Goal: Task Accomplishment & Management: Manage account settings

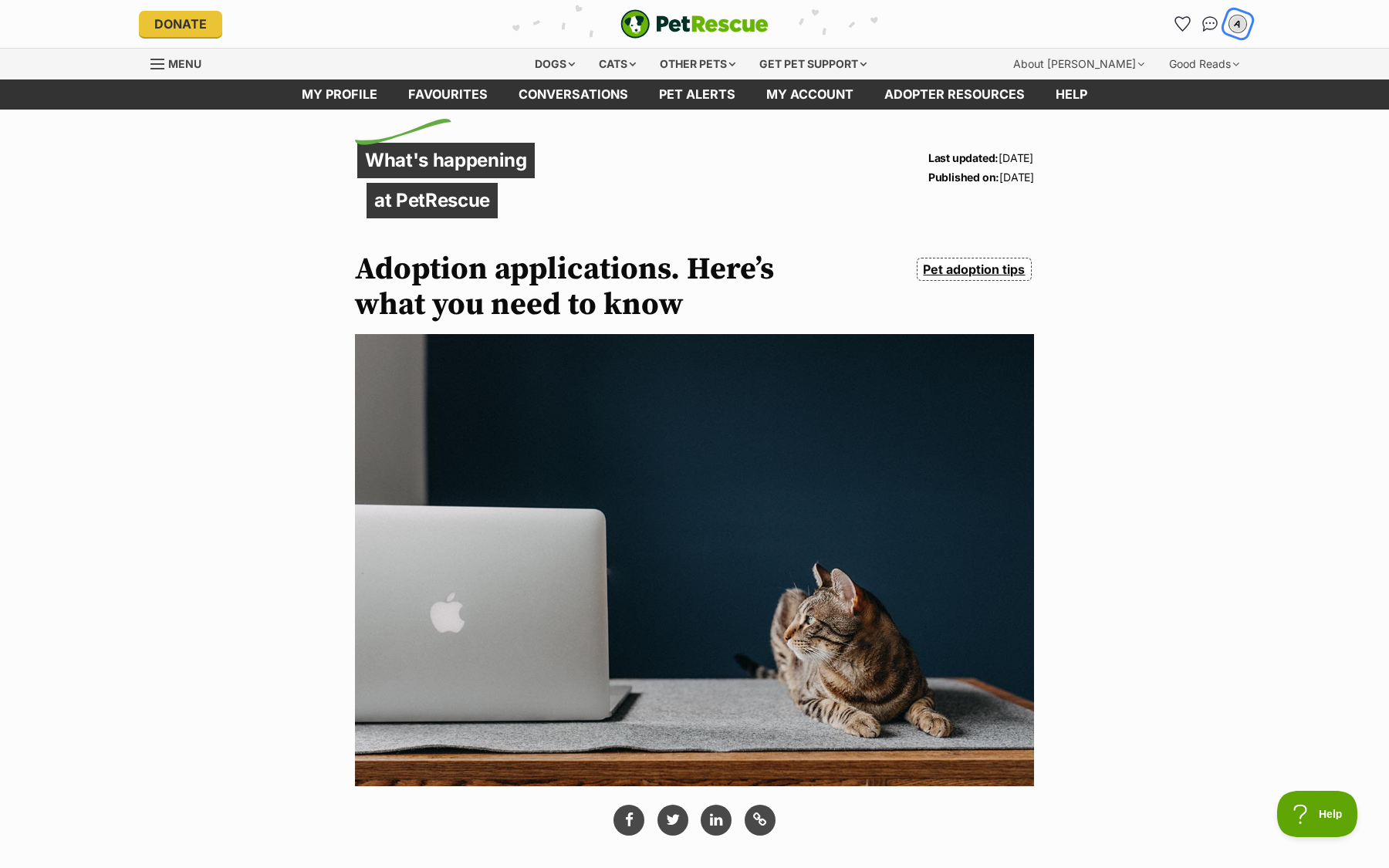
click at [1239, 30] on div "A" at bounding box center [1238, 23] width 20 height 20
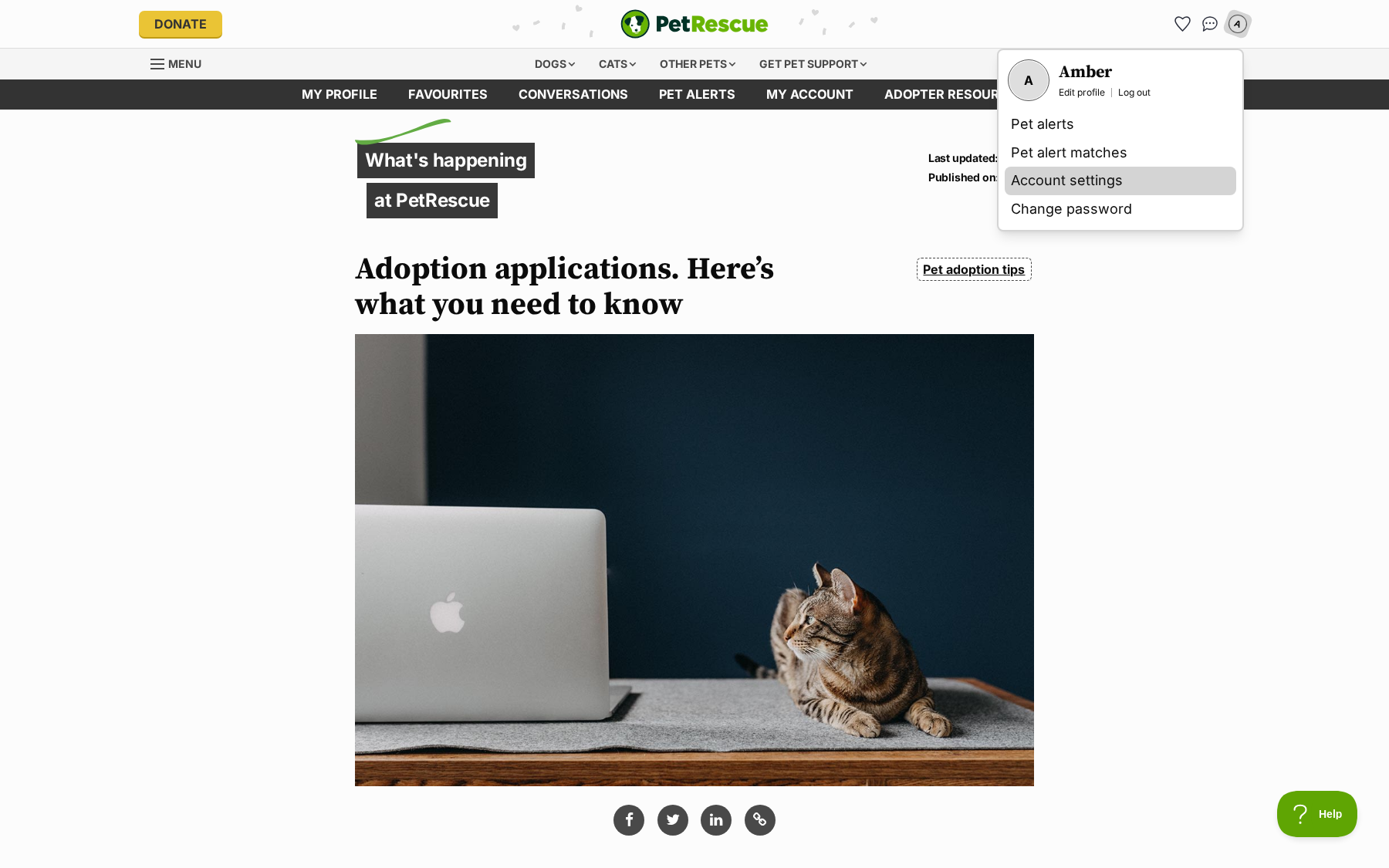
click at [1027, 182] on link "Account settings" at bounding box center [1120, 181] width 231 height 29
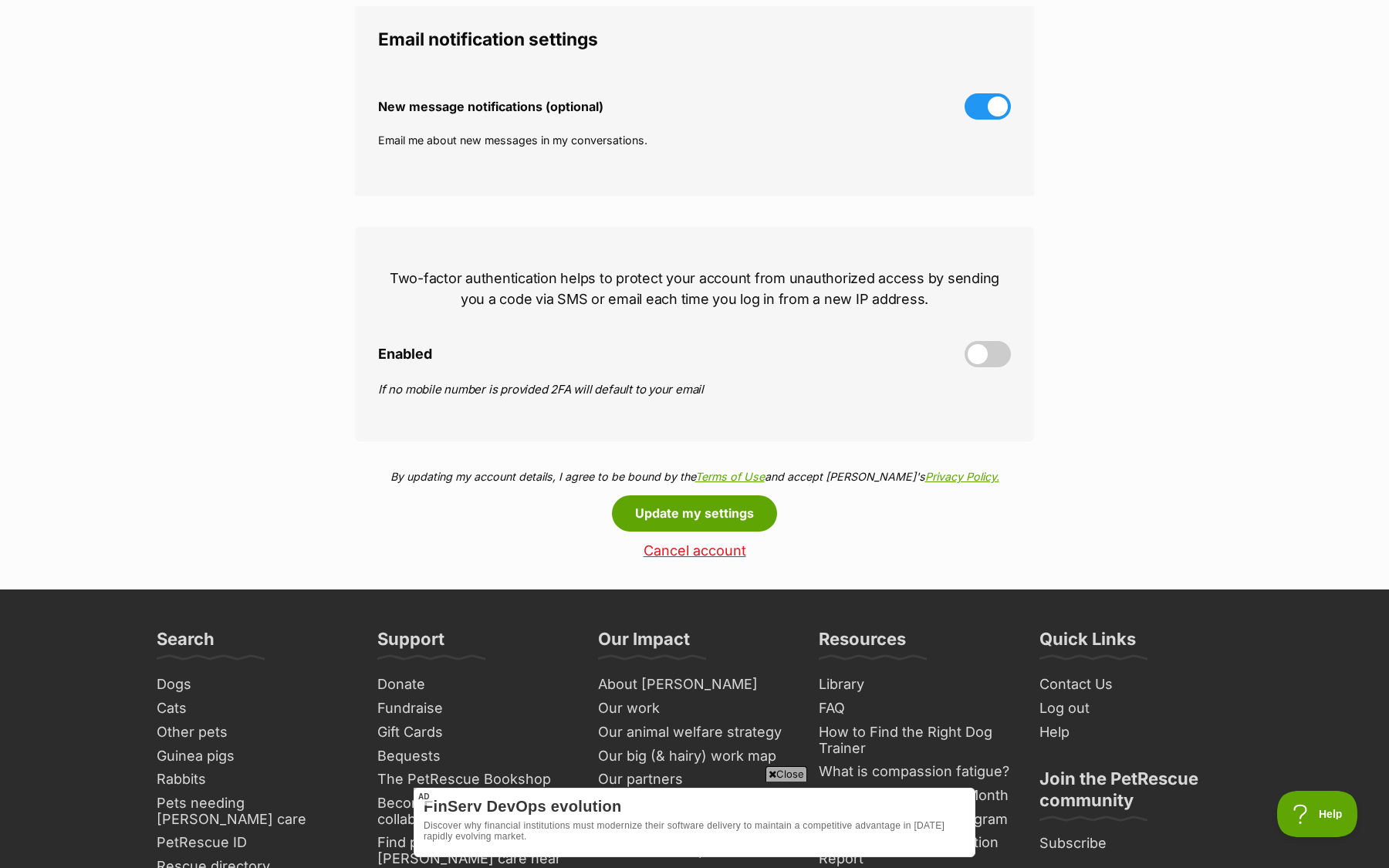
scroll to position [482, 0]
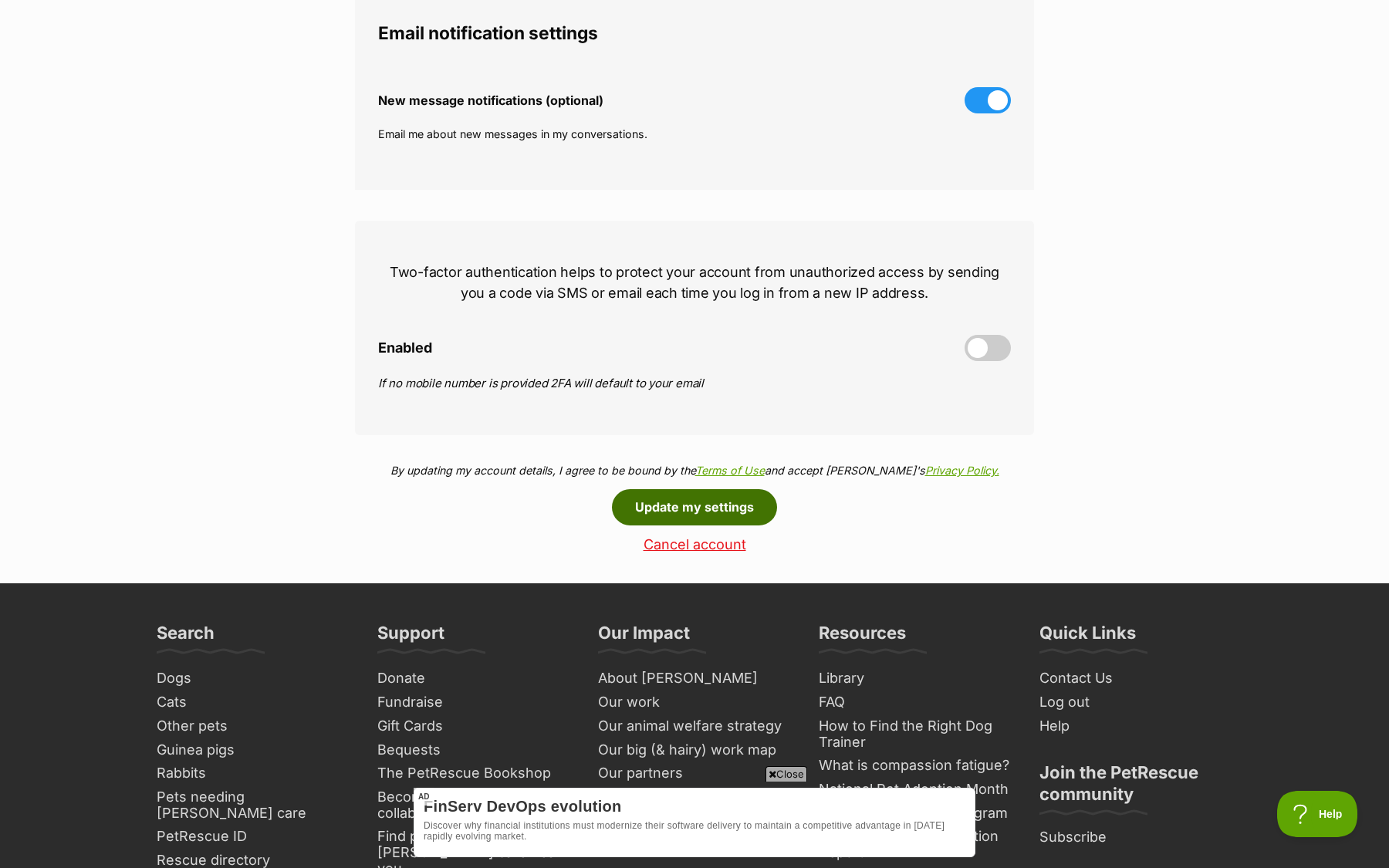
click at [722, 512] on button "Update my settings" at bounding box center [694, 507] width 165 height 36
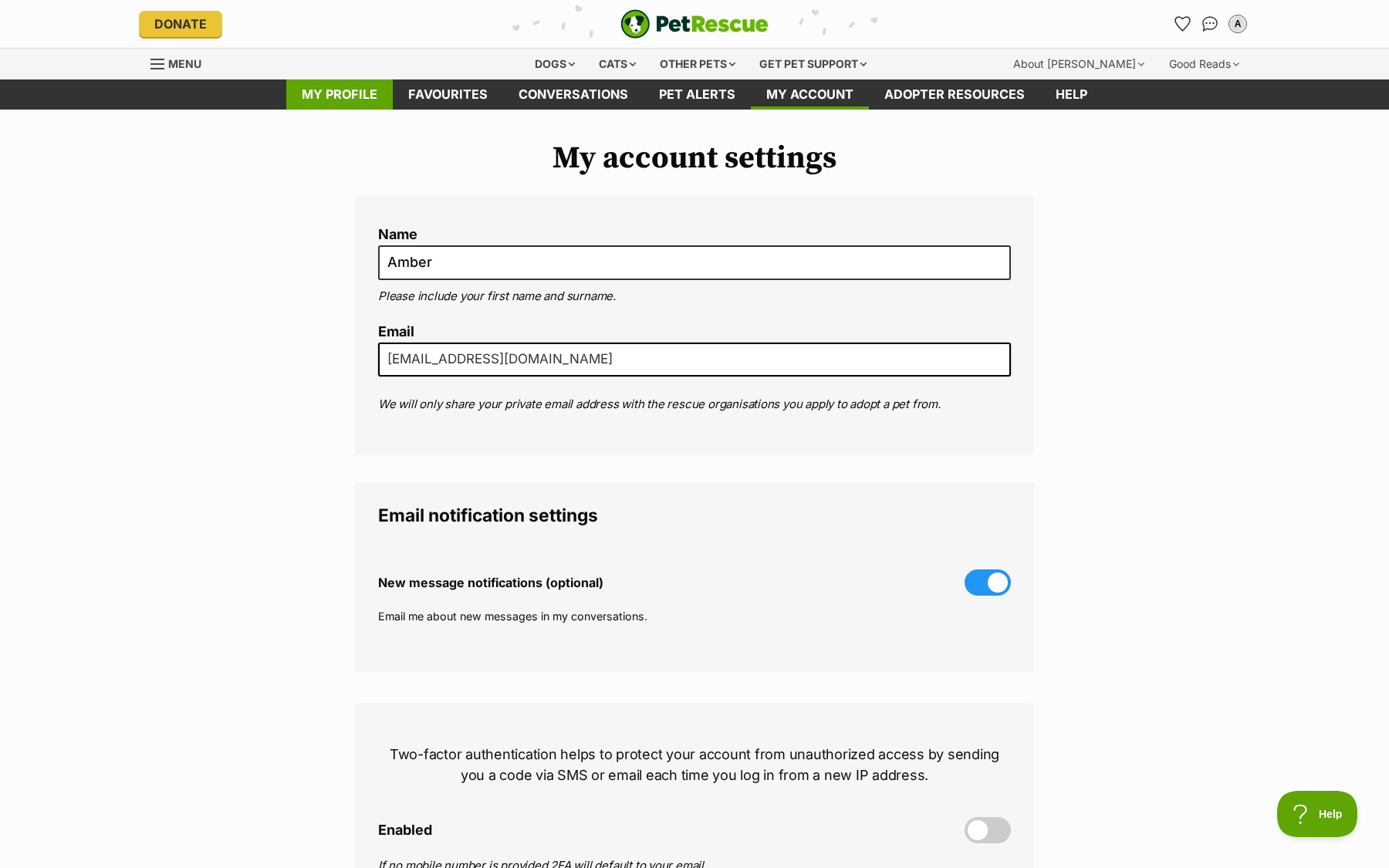
click at [356, 100] on link "My profile" at bounding box center [339, 94] width 107 height 30
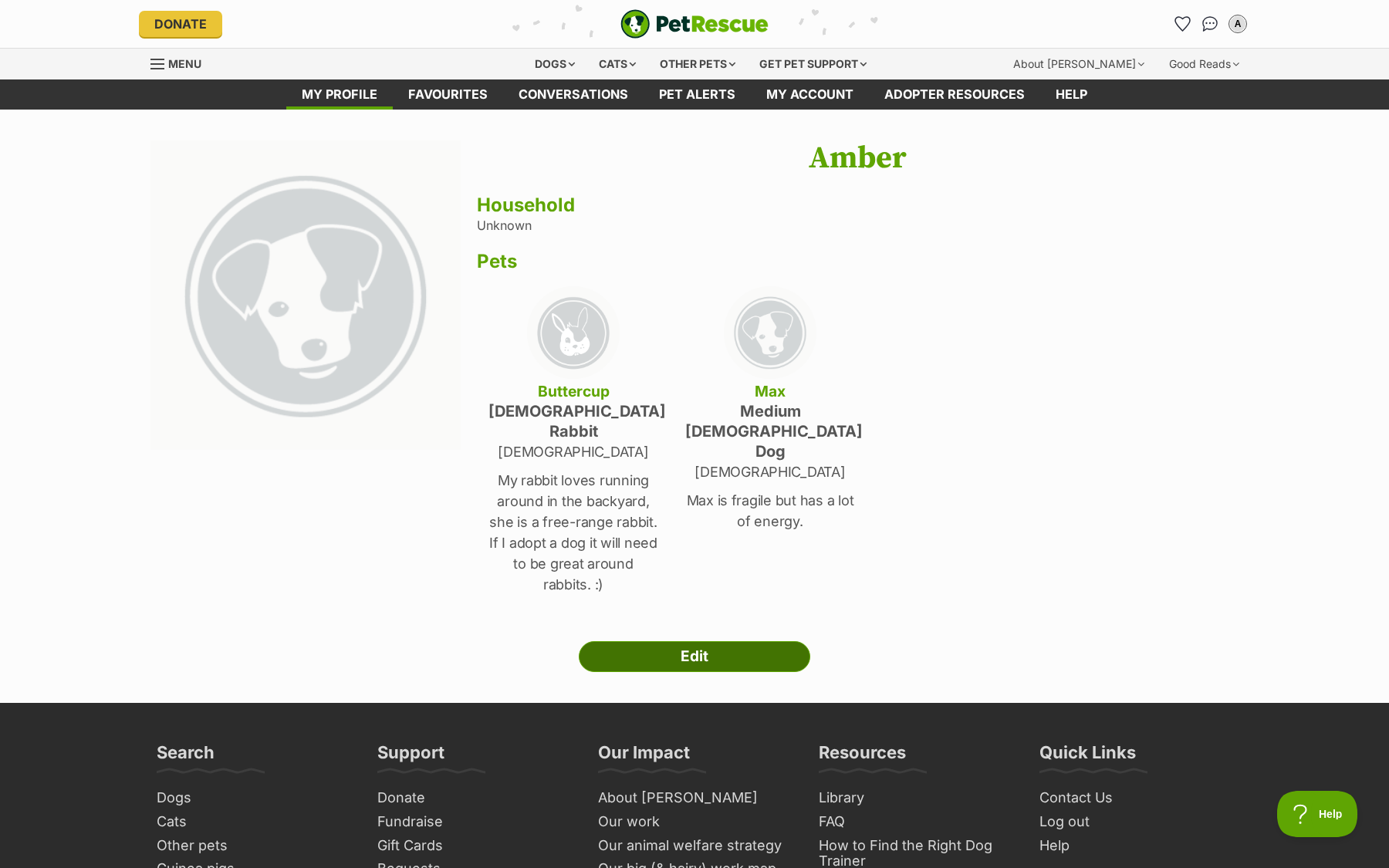
click at [714, 641] on link "Edit" at bounding box center [694, 657] width 231 height 31
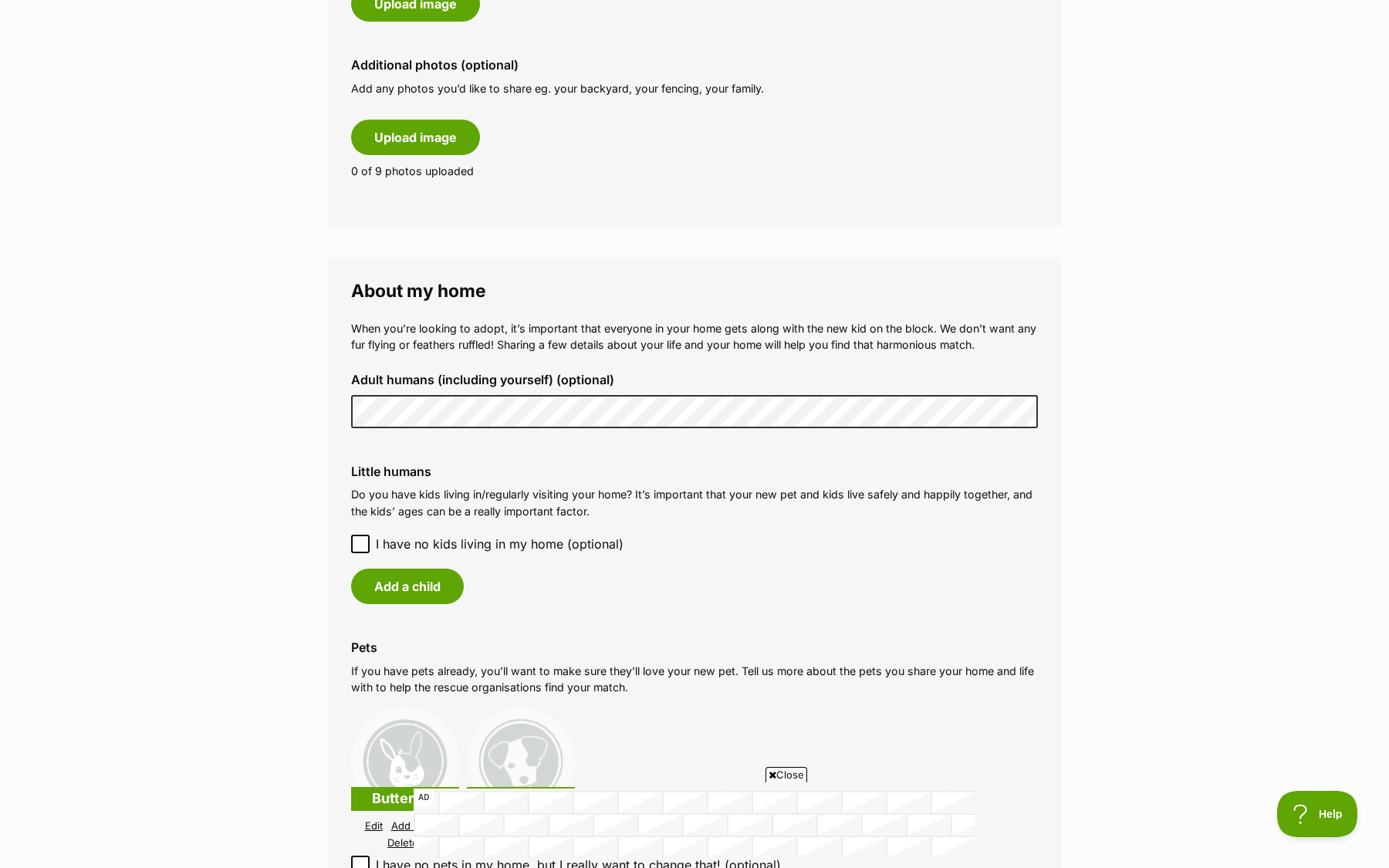
scroll to position [884, 0]
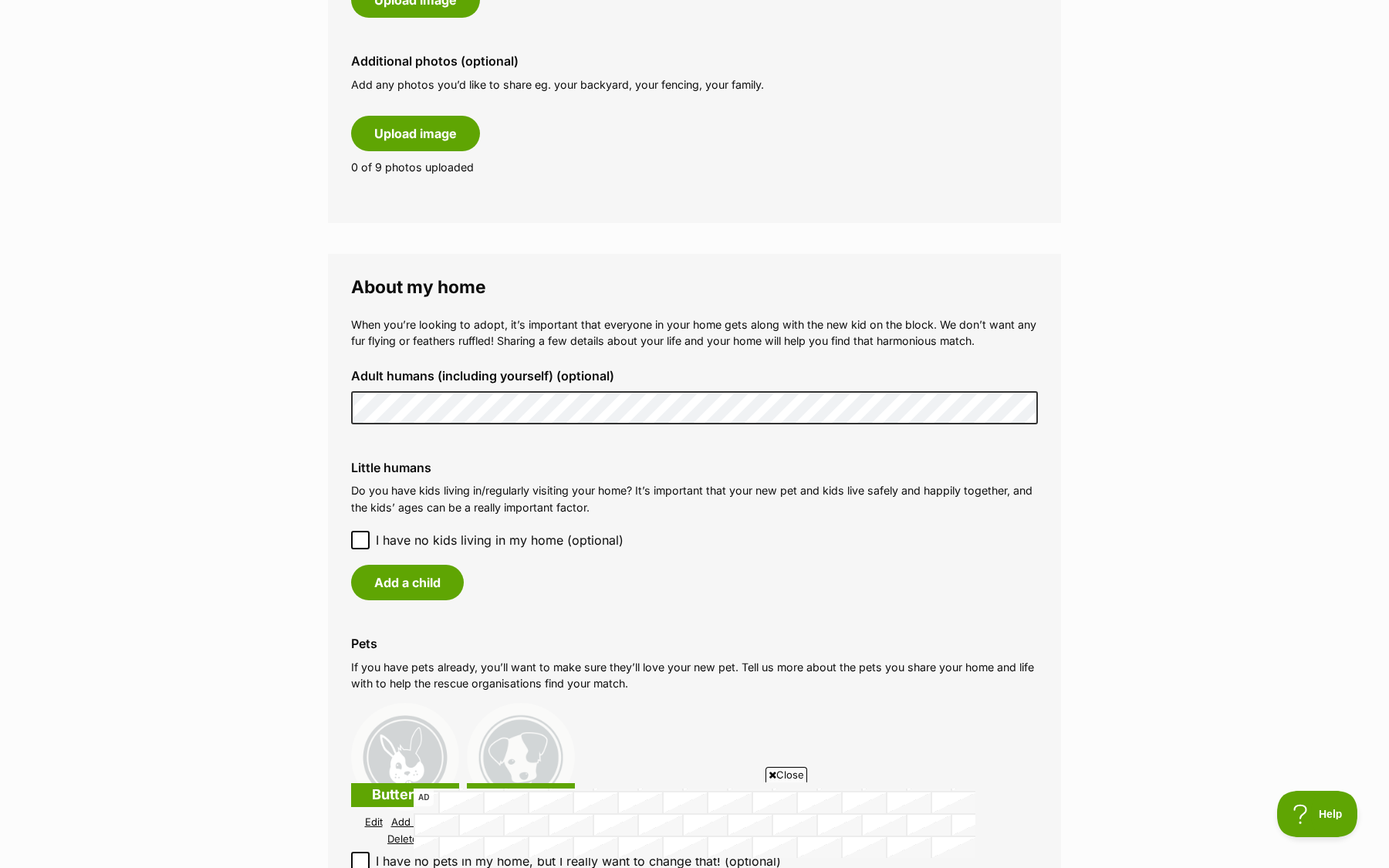
click at [714, 572] on div "Add a child" at bounding box center [694, 582] width 687 height 36
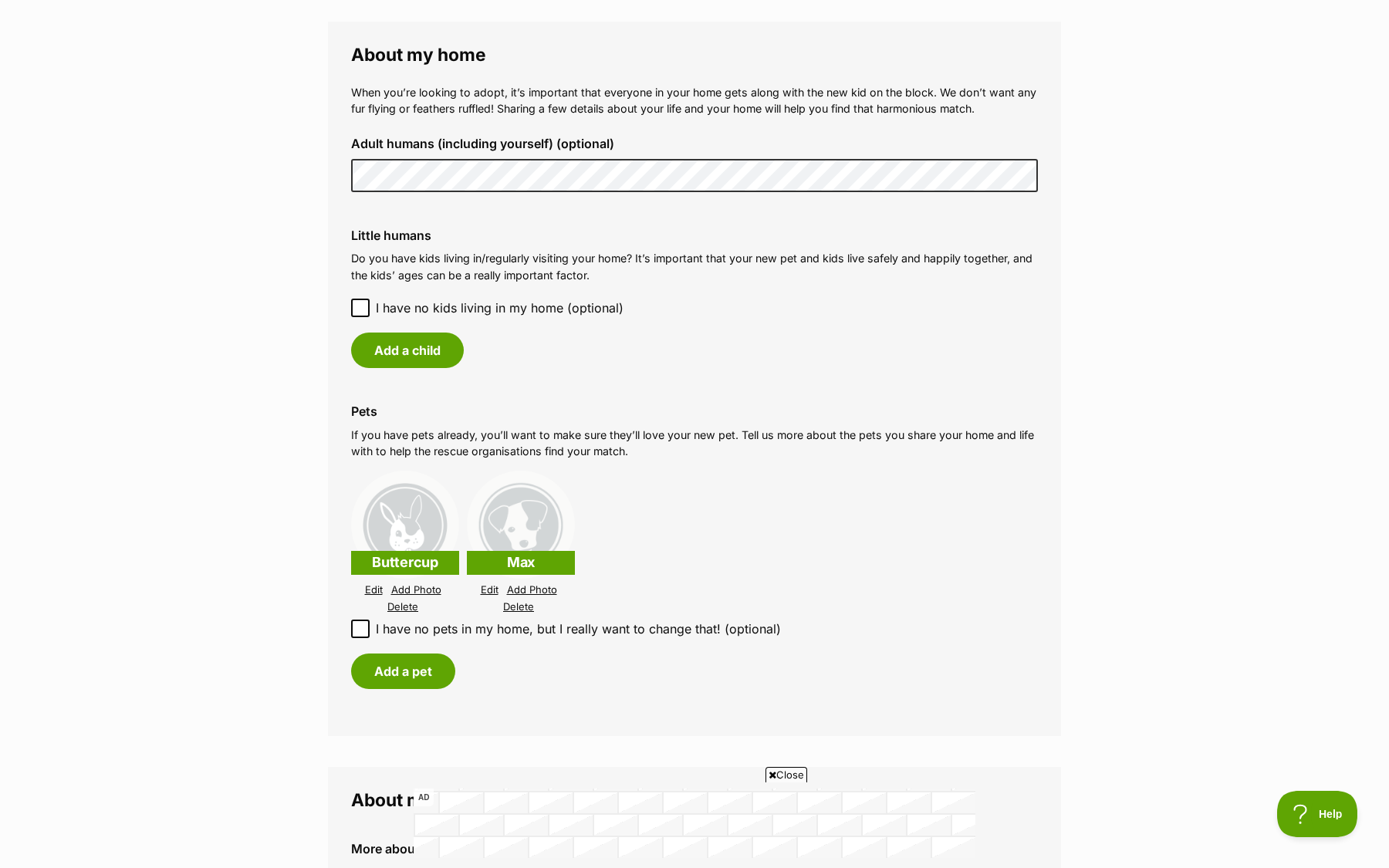
scroll to position [1119, 0]
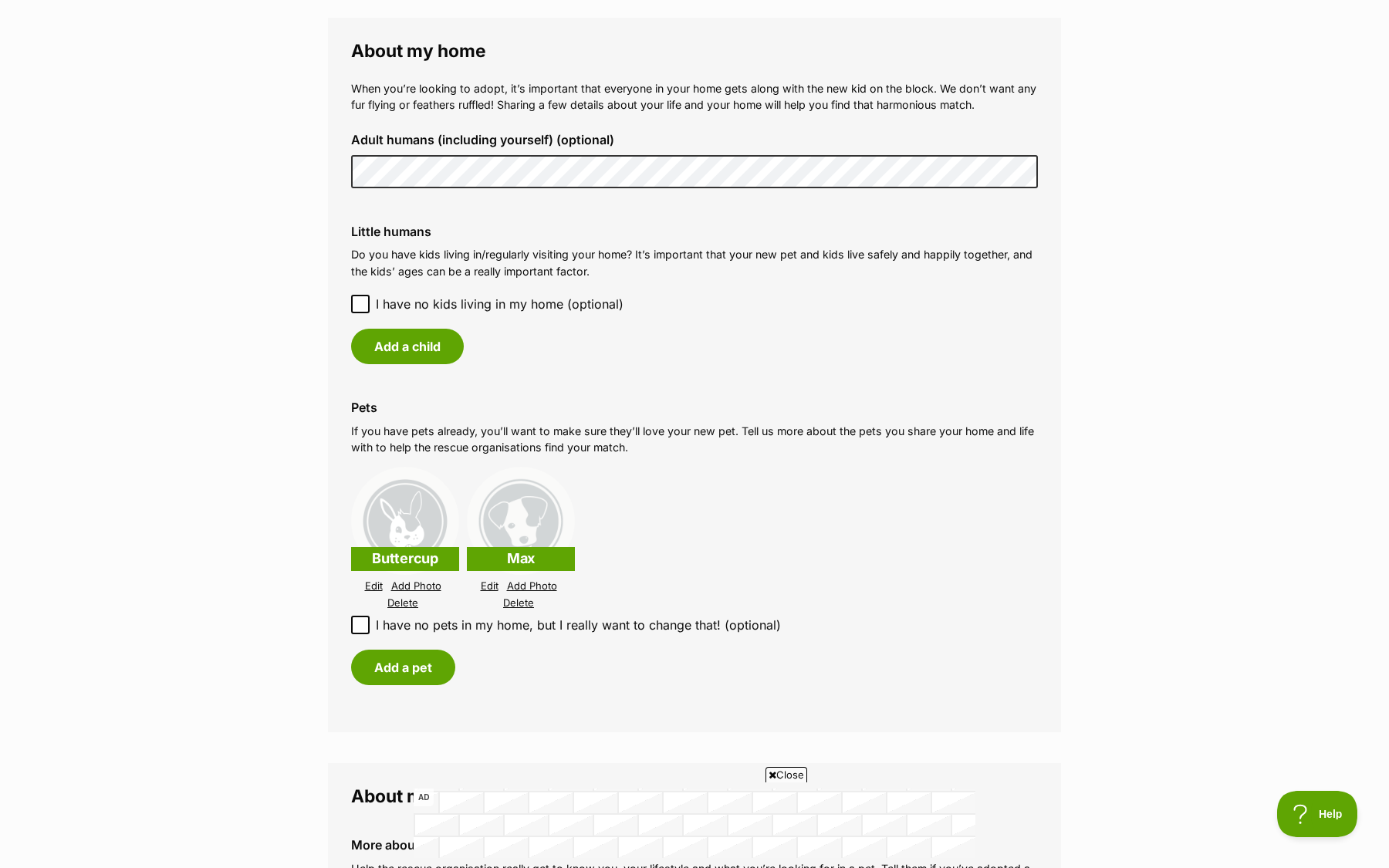
click at [405, 602] on link "Delete" at bounding box center [403, 602] width 31 height 11
click at [377, 588] on link "Edit" at bounding box center [374, 586] width 17 height 11
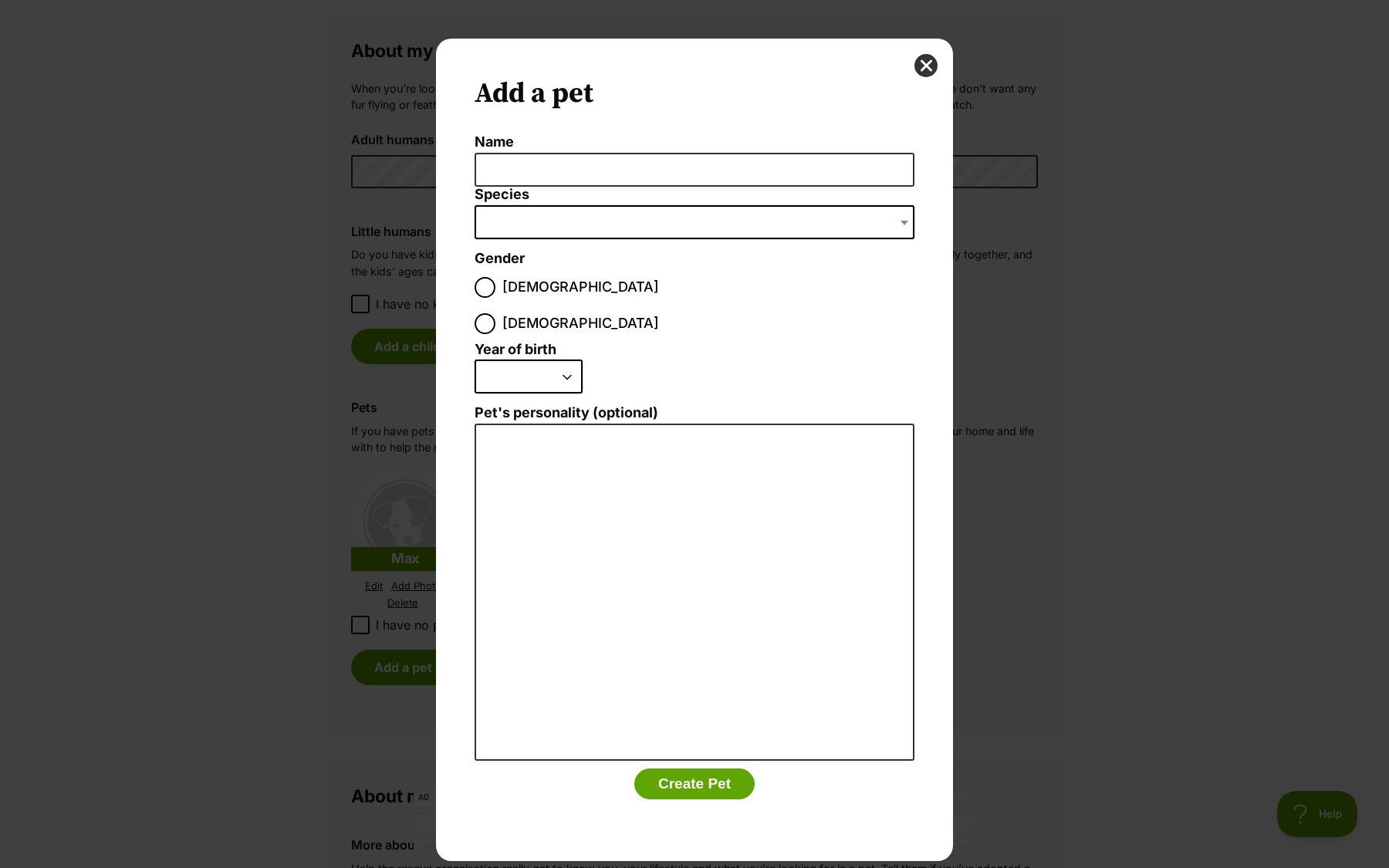
scroll to position [0, 0]
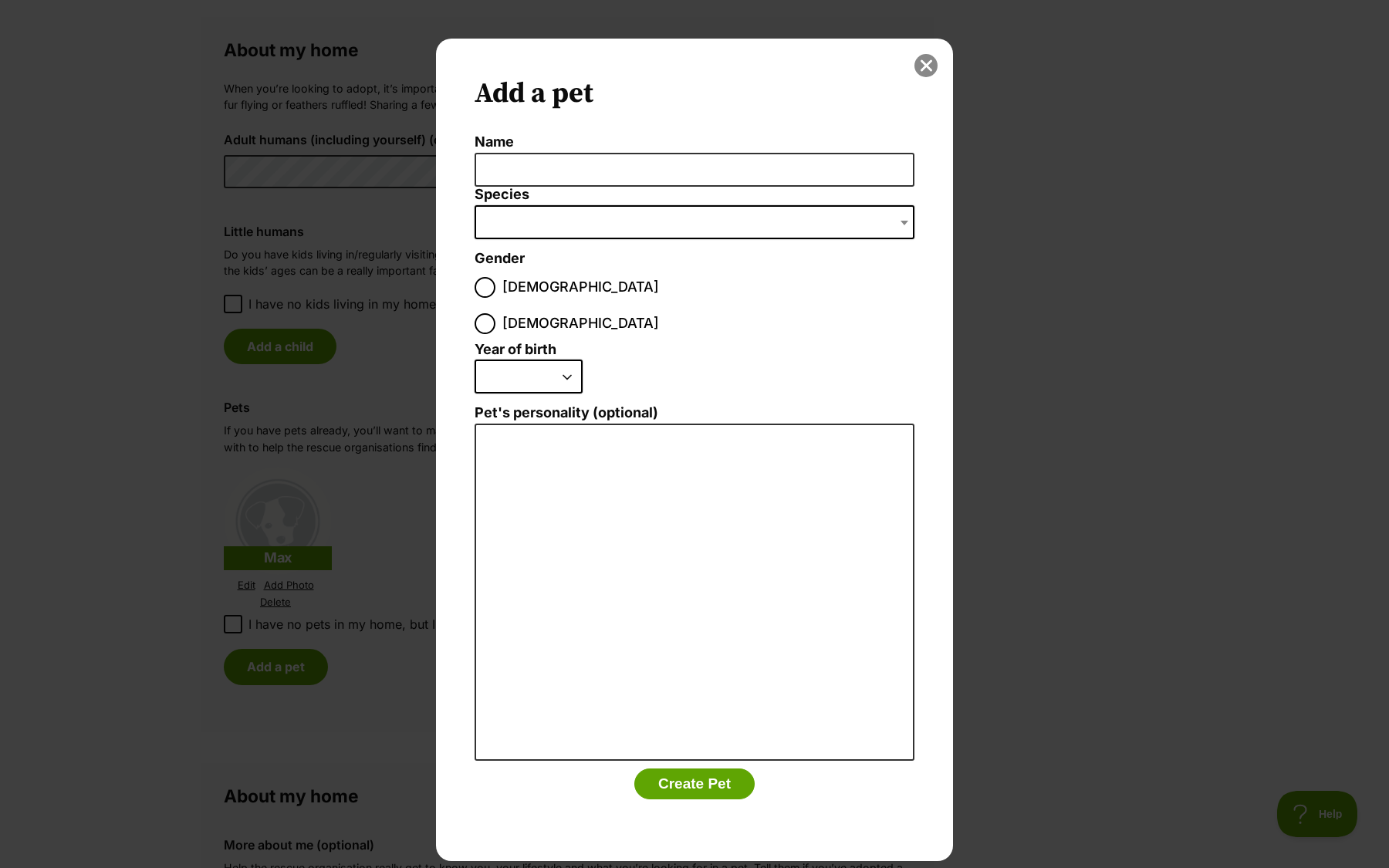
click at [926, 62] on button "close" at bounding box center [926, 65] width 23 height 23
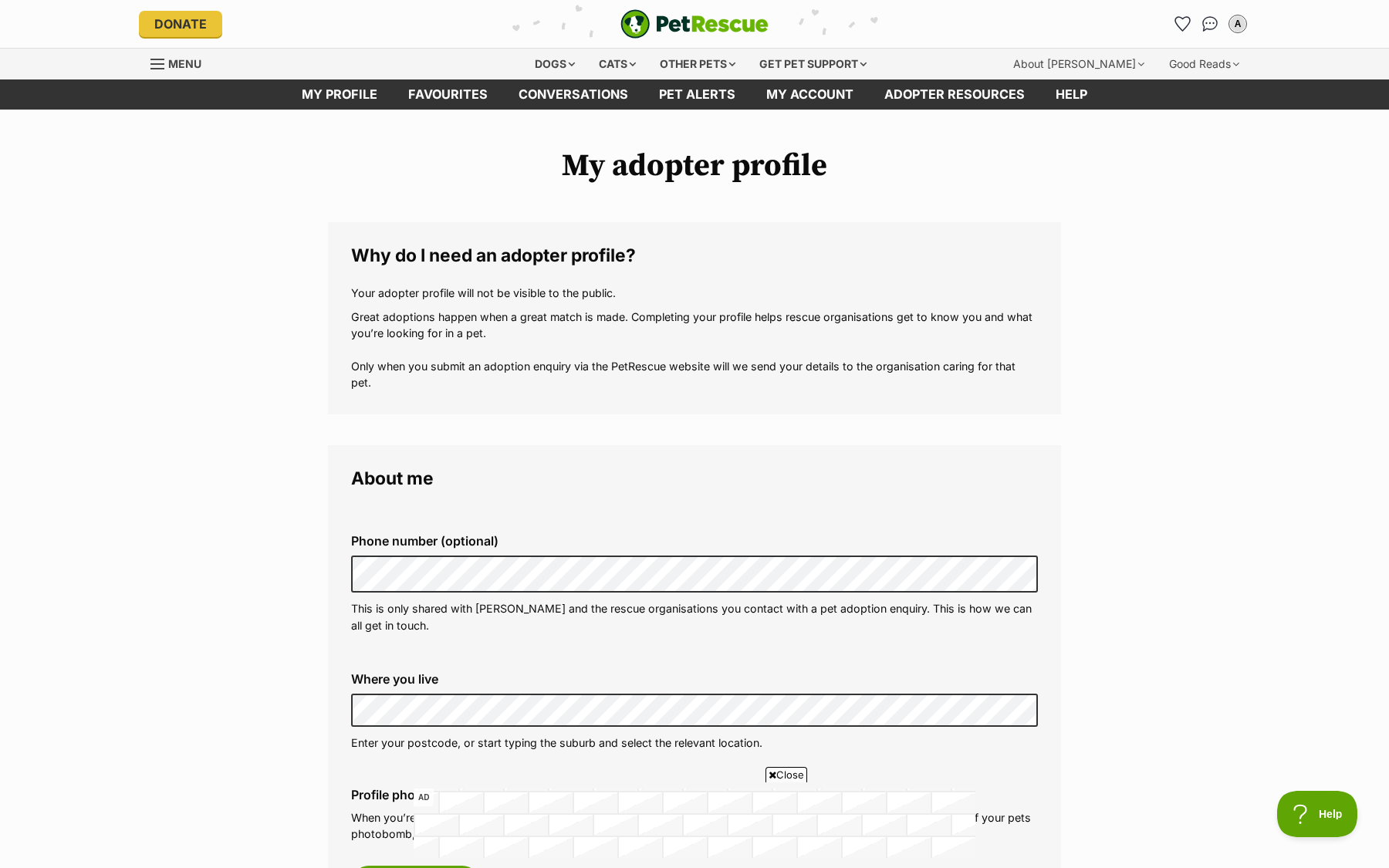
scroll to position [1119, 0]
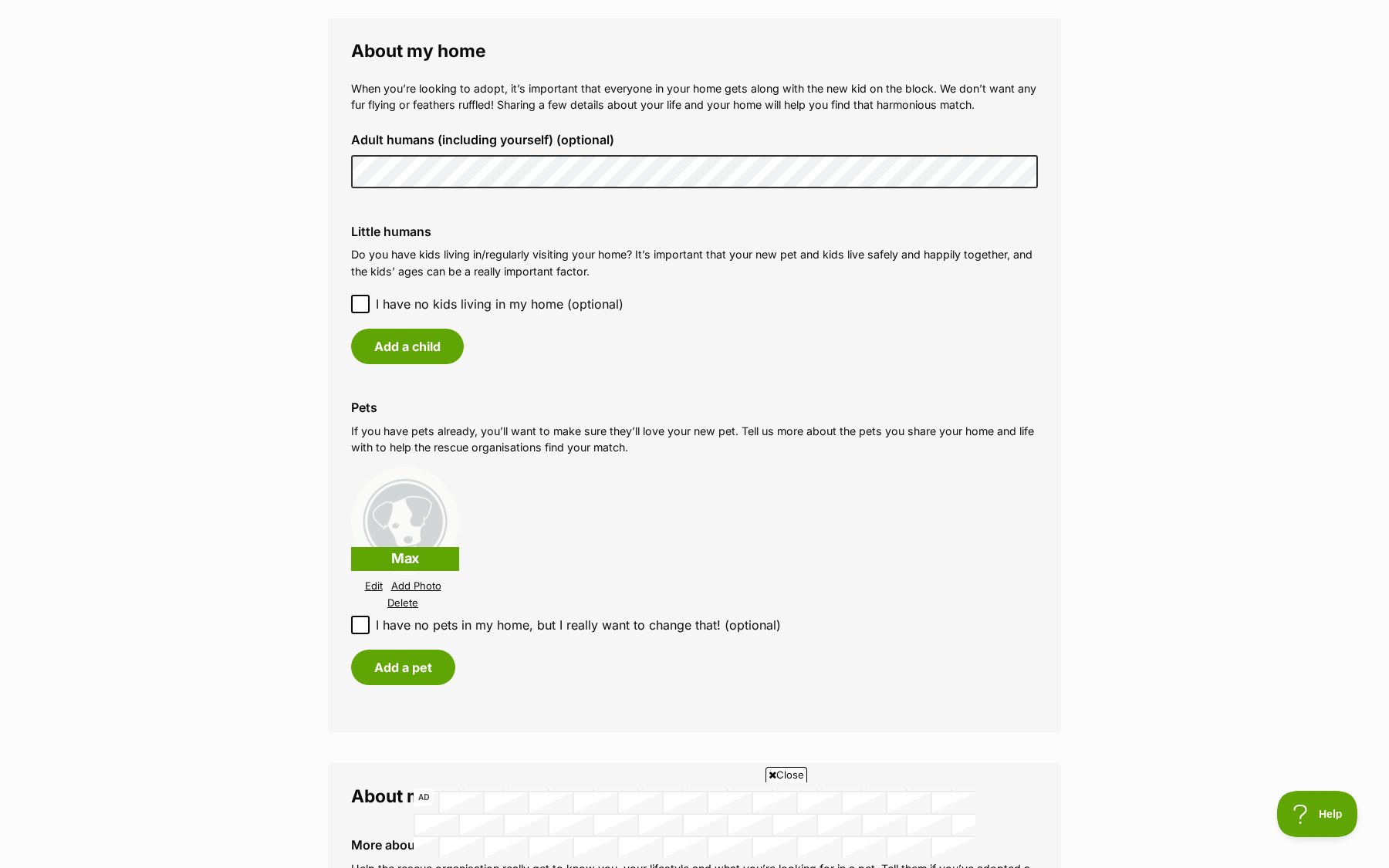
click at [368, 600] on div "Max Edit Add Photo Delete" at bounding box center [405, 539] width 108 height 144
click at [368, 587] on link "Edit" at bounding box center [374, 586] width 17 height 11
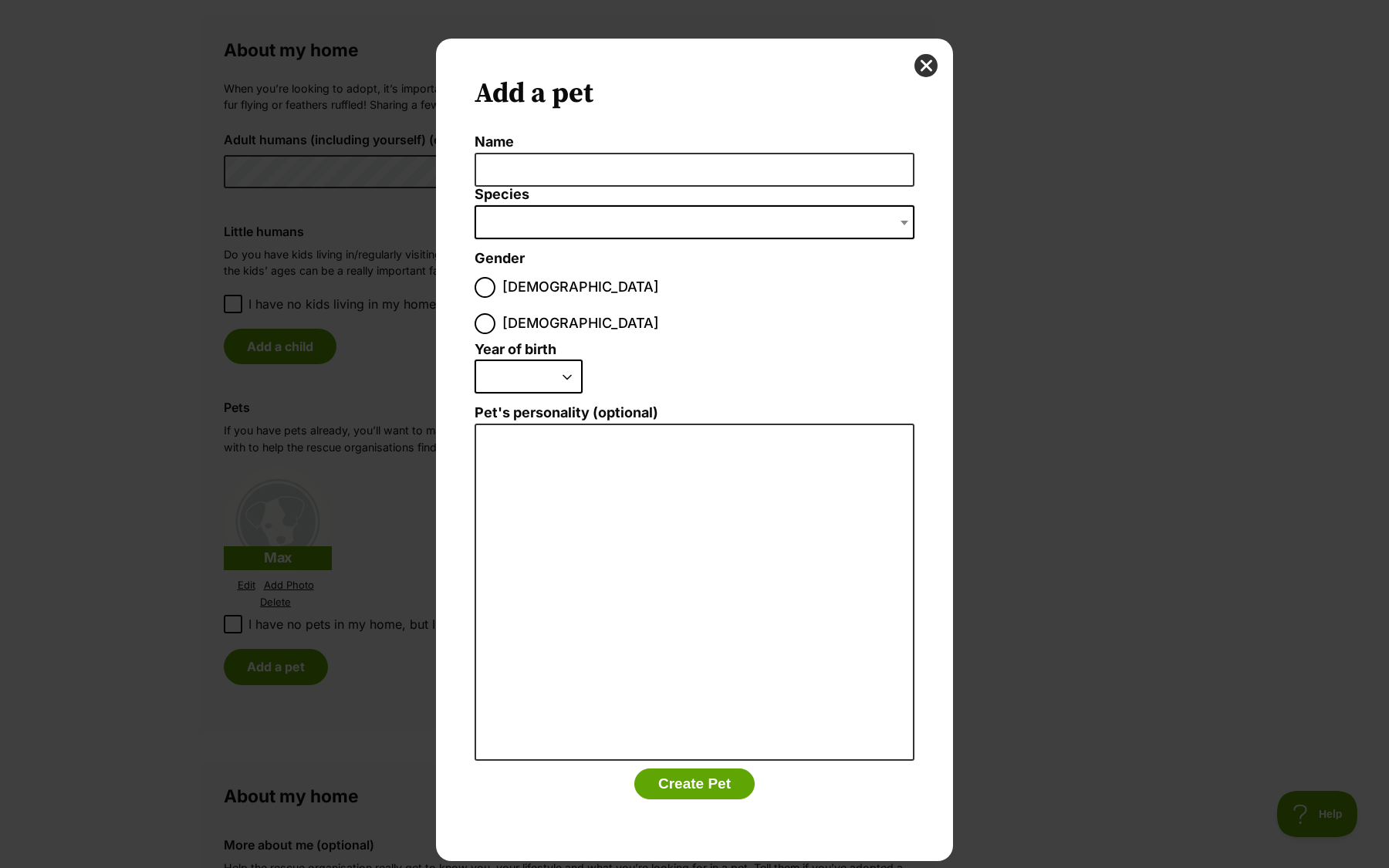
scroll to position [0, 0]
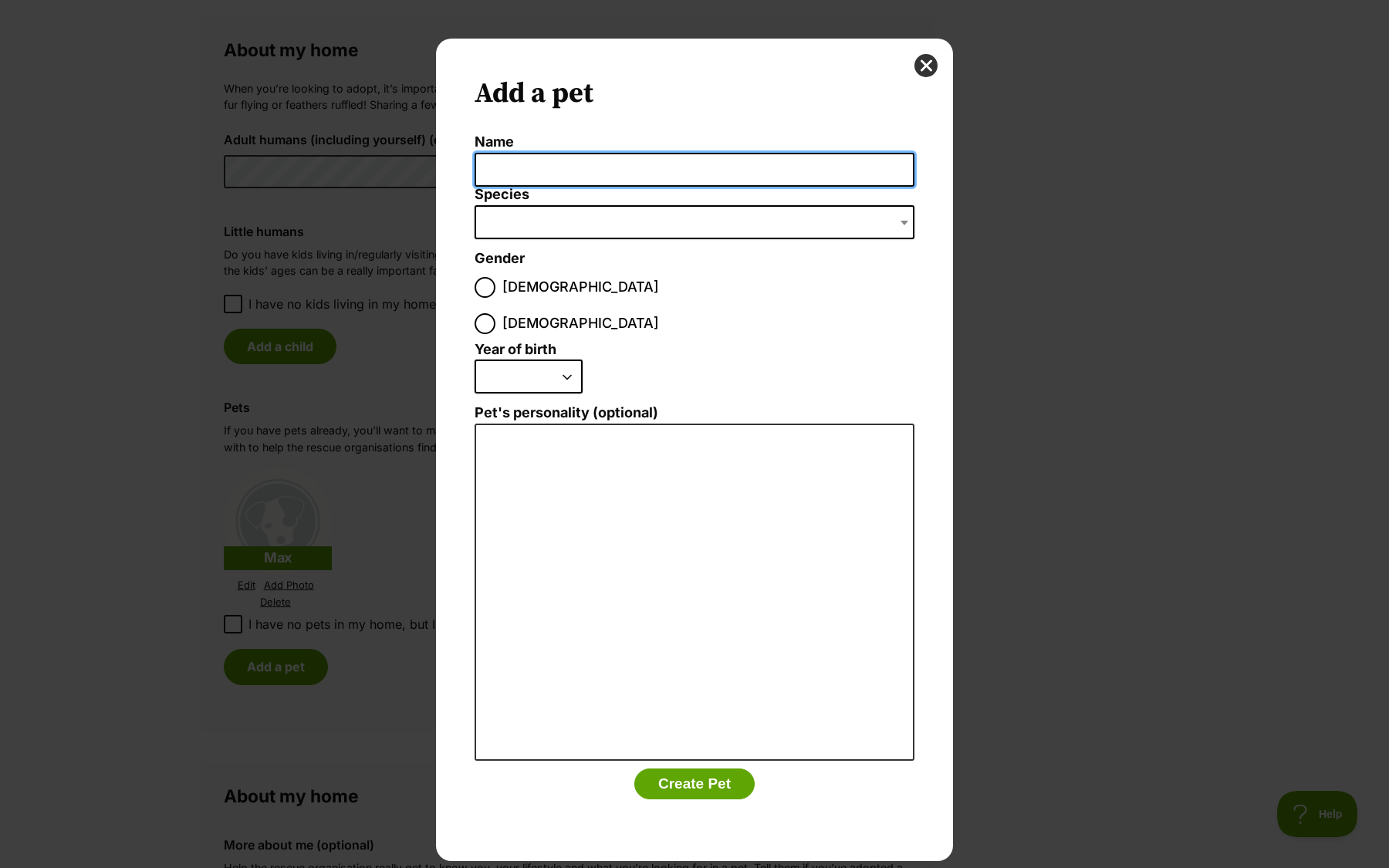
click at [575, 174] on input "Name" at bounding box center [694, 170] width 440 height 35
type input "Max"
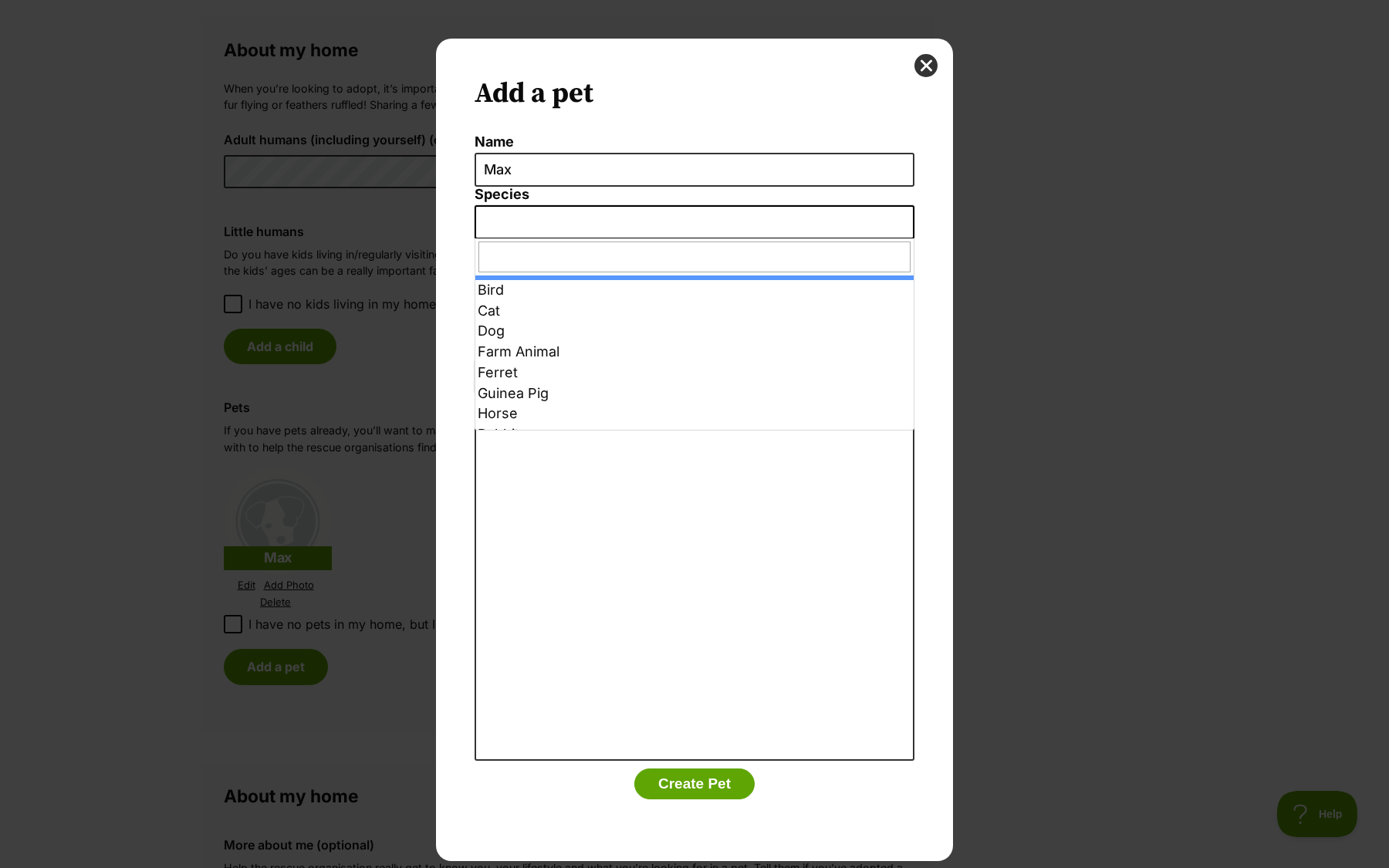
click at [573, 216] on span "Dialog Window - Close (Press escape to close)" at bounding box center [694, 222] width 440 height 34
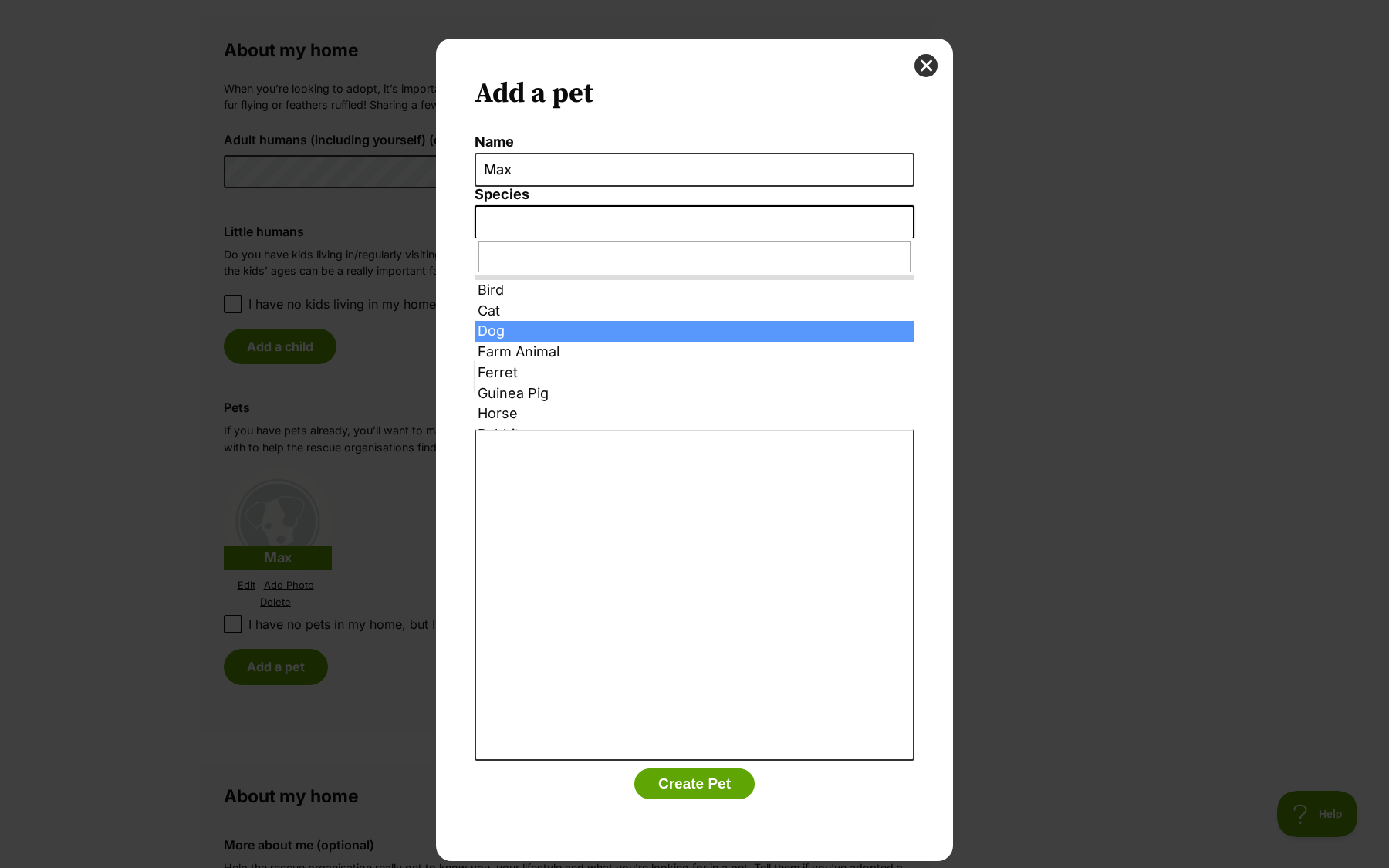
select select "1"
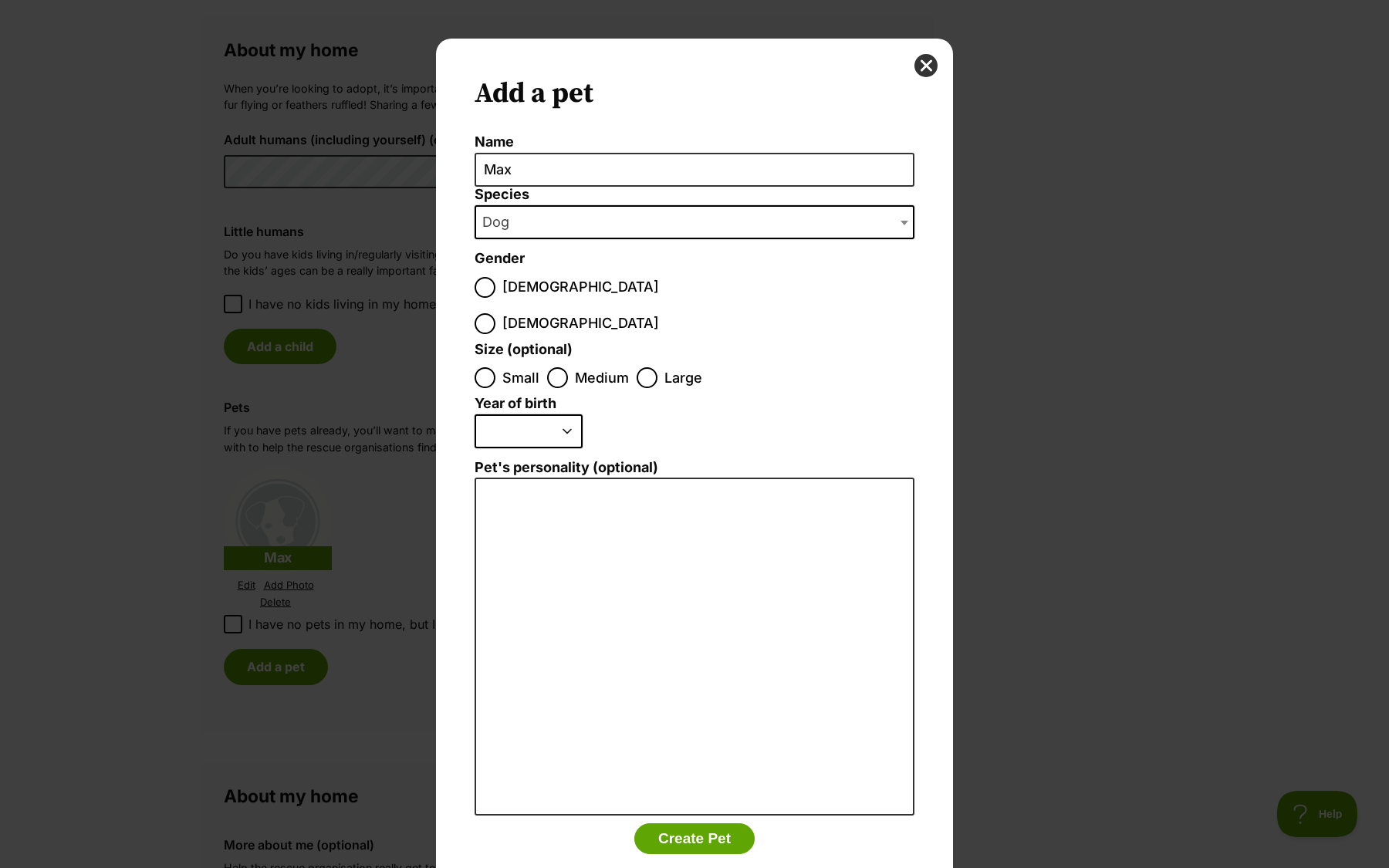
scroll to position [10, 0]
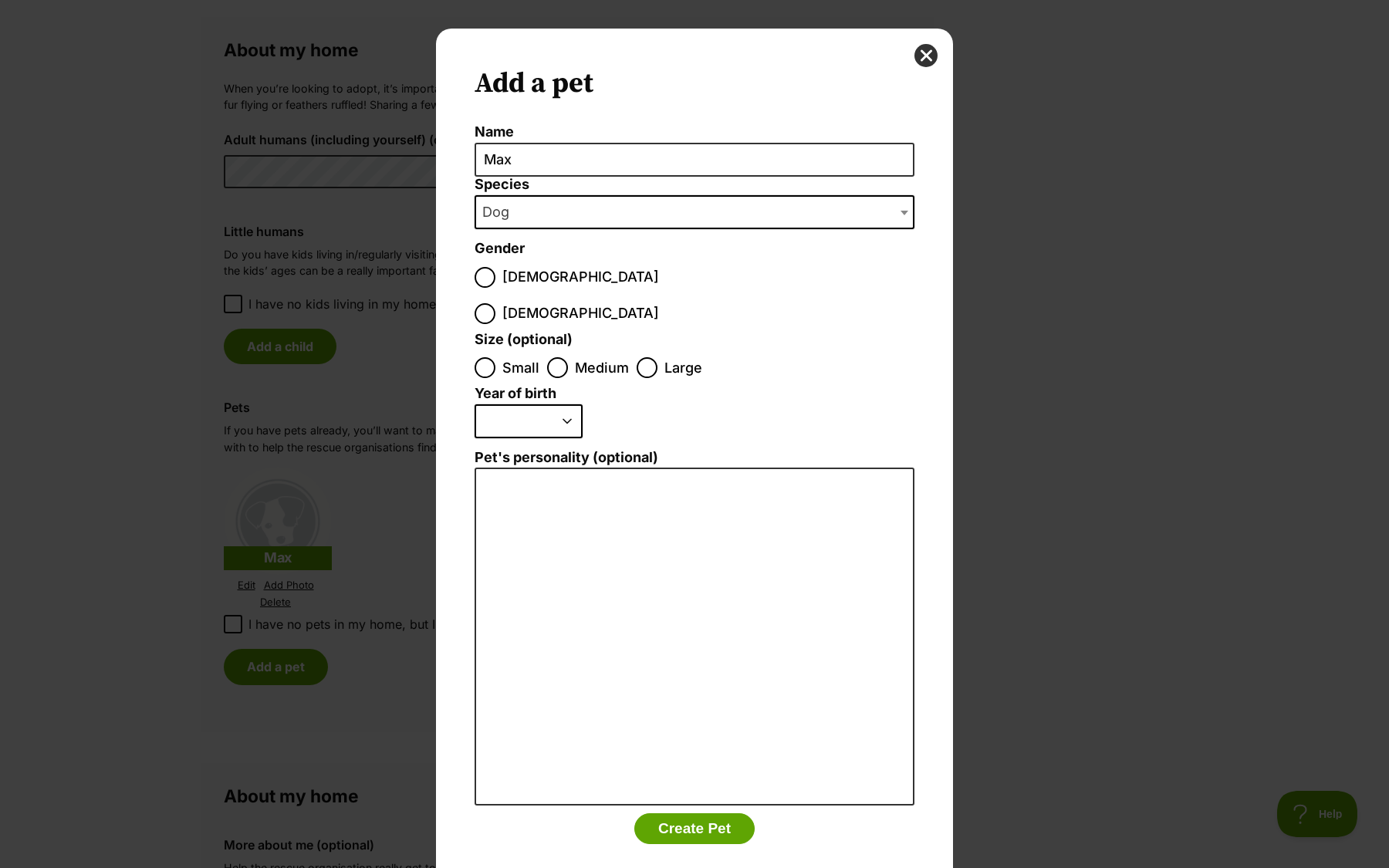
click at [512, 285] on span "Male" at bounding box center [581, 277] width 156 height 21
click at [495, 285] on input "Male" at bounding box center [485, 277] width 21 height 21
radio input "true"
click at [575, 357] on span "Medium" at bounding box center [601, 368] width 54 height 21
click at [568, 357] on input "Medium" at bounding box center [557, 368] width 21 height 21
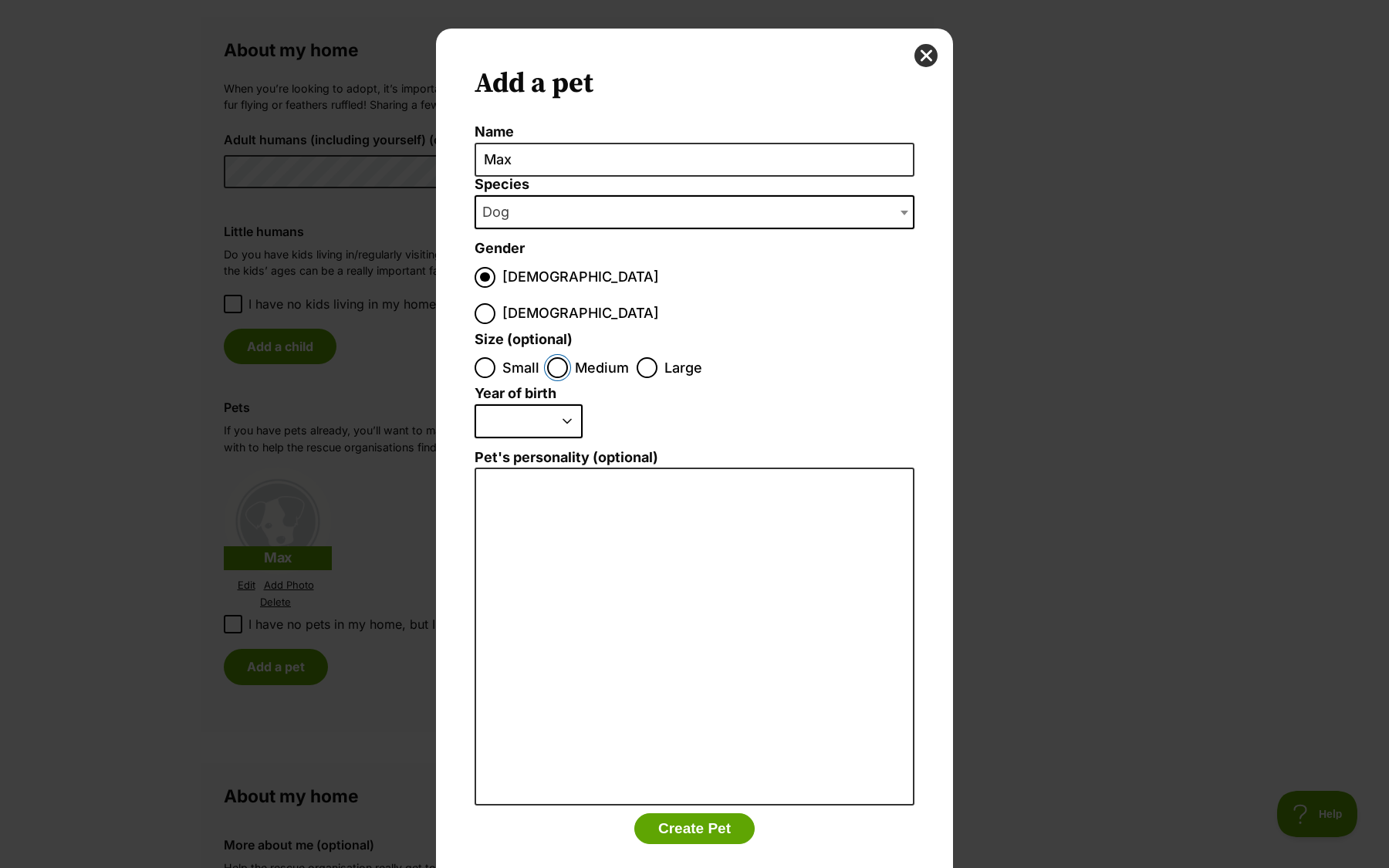
radio input "true"
click at [548, 404] on select "2025 2024 2023 2022 2021 2020 2019 2018 2017 2016 2015 2014 2013 2012 2011 2010…" at bounding box center [528, 421] width 108 height 34
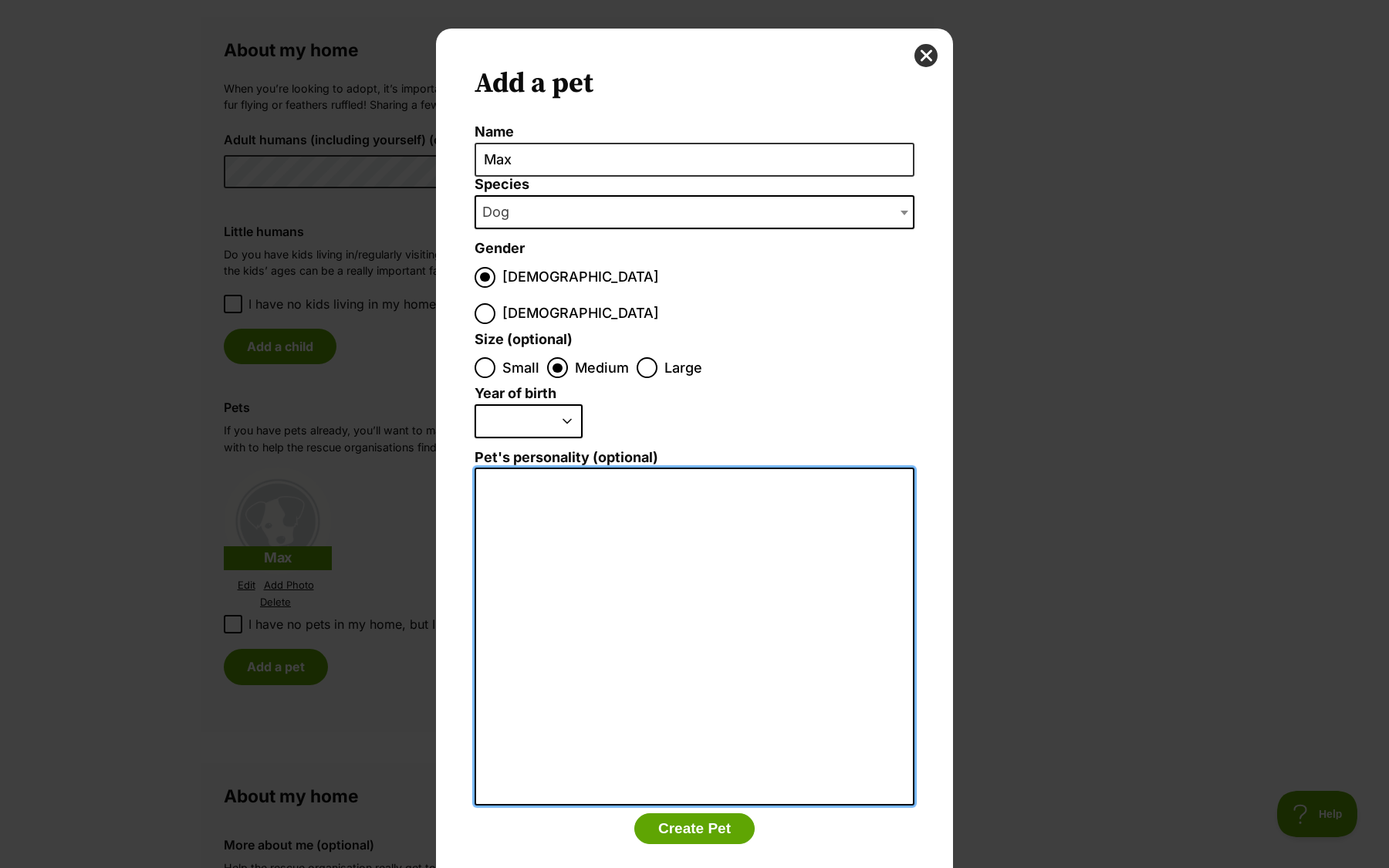
click at [635, 467] on textarea "Pet's personality (optional)" at bounding box center [694, 636] width 440 height 338
type textarea "S"
type textarea "L"
click at [589, 467] on textarea "Max is a friendly dog" at bounding box center [694, 636] width 440 height 338
click at [708, 467] on textarea "Max is a friendly, playful dog" at bounding box center [694, 636] width 440 height 338
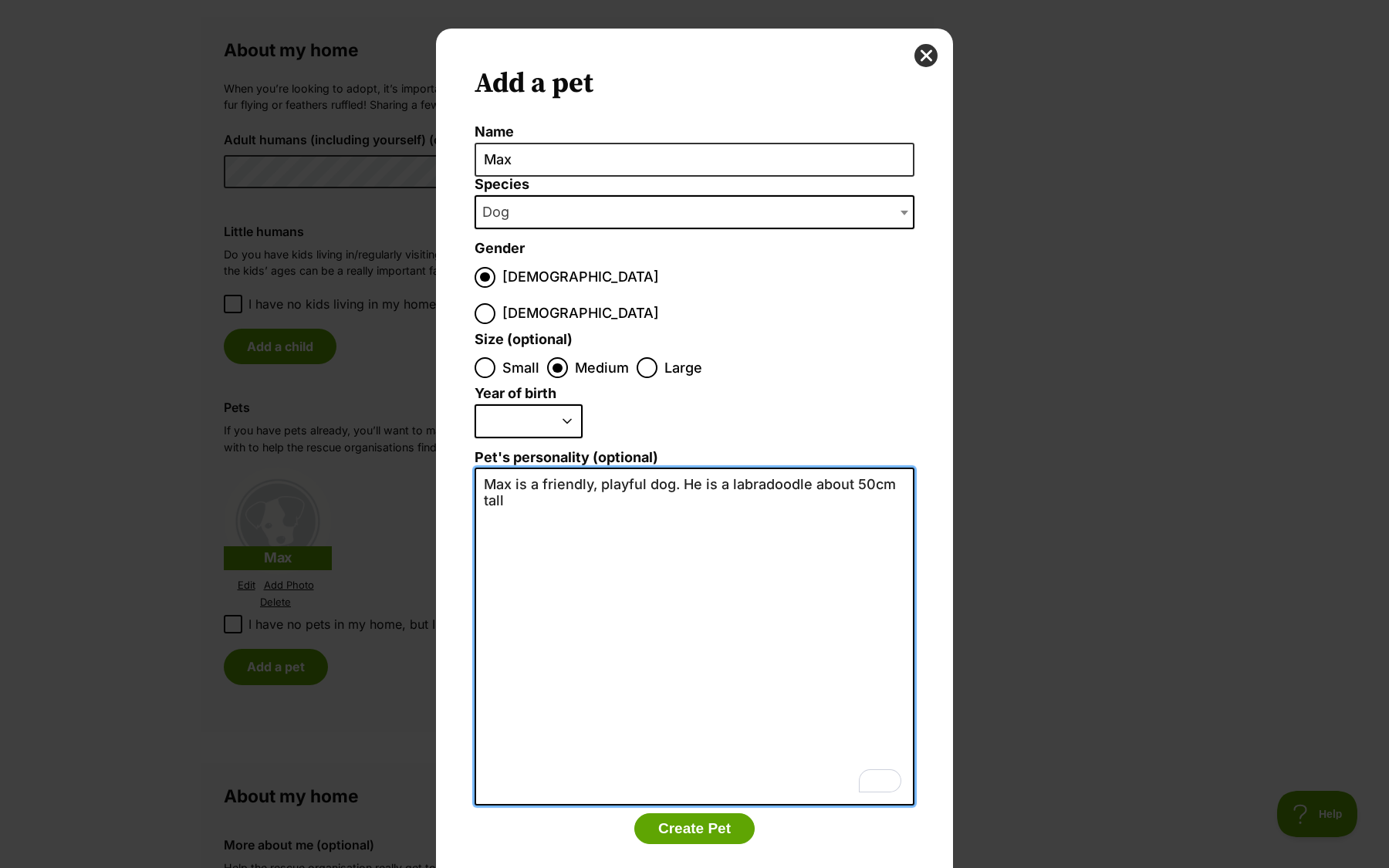
click at [738, 467] on textarea "Max is a friendly, playful dog. He is a labradoodle about 50cm tall" at bounding box center [694, 636] width 440 height 338
drag, startPoint x: 738, startPoint y: 464, endPoint x: 835, endPoint y: 455, distance: 97.4
click at [835, 467] on textarea "Max is a friendly, playful dog. He is a labradoodle about 50cm tall" at bounding box center [694, 636] width 440 height 338
click at [794, 480] on textarea "Max is a friendly, playful dog. He is a labradoodle about 50cm tall" at bounding box center [694, 636] width 440 height 338
drag, startPoint x: 802, startPoint y: 468, endPoint x: 726, endPoint y: 450, distance: 78.1
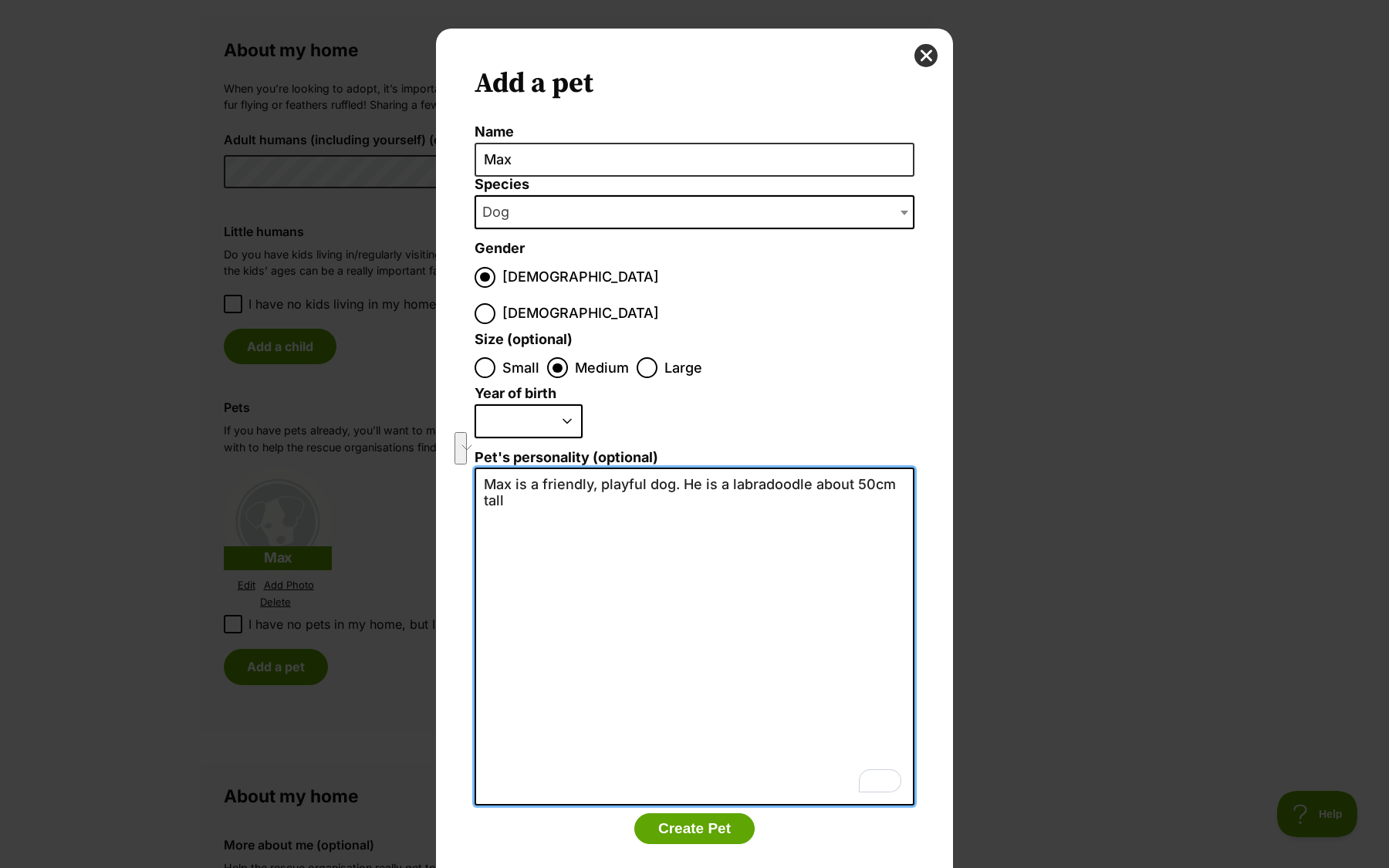
click at [727, 467] on textarea "Max is a friendly, playful dog. He is a labradoodle about 50cm tall" at bounding box center [694, 636] width 440 height 338
drag, startPoint x: 814, startPoint y: 456, endPoint x: 515, endPoint y: 446, distance: 299.2
click at [515, 467] on textarea "Max is a friendly, playful dog. He is a medium l" at bounding box center [694, 636] width 440 height 338
type textarea "Max is a medium labradoodle, he is friendly and energetic."
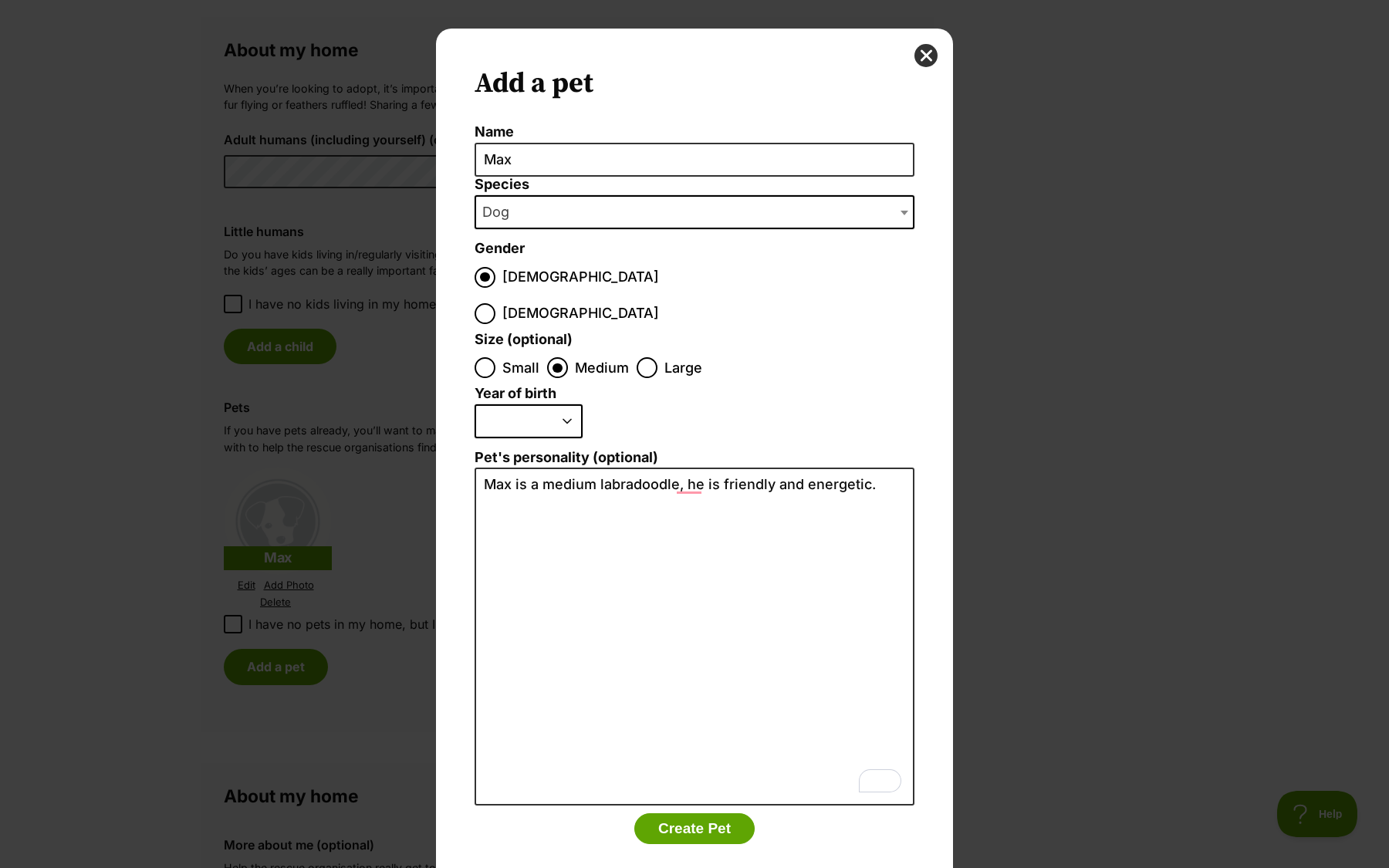
click at [554, 404] on select "2025 2024 2023 2022 2021 2020 2019 2018 2017 2016 2015 2014 2013 2012 2011 2010…" at bounding box center [528, 421] width 108 height 34
select select "2016"
click at [475, 404] on select "2025 2024 2023 2022 2021 2020 2019 2018 2017 2016 2015 2014 2013 2012 2011 2010…" at bounding box center [528, 421] width 108 height 34
click at [722, 813] on button "Create Pet" at bounding box center [694, 829] width 121 height 31
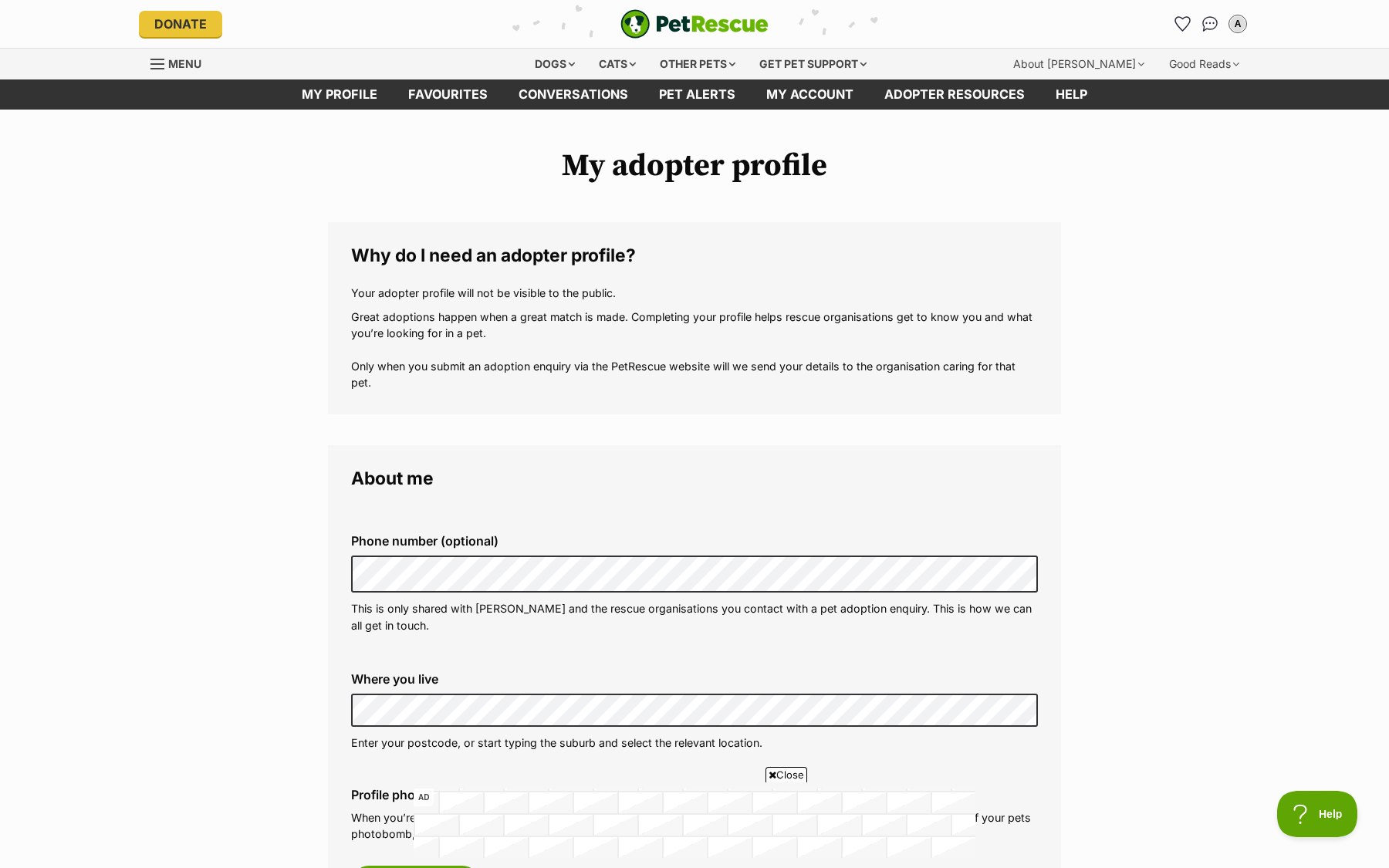
scroll to position [1119, 0]
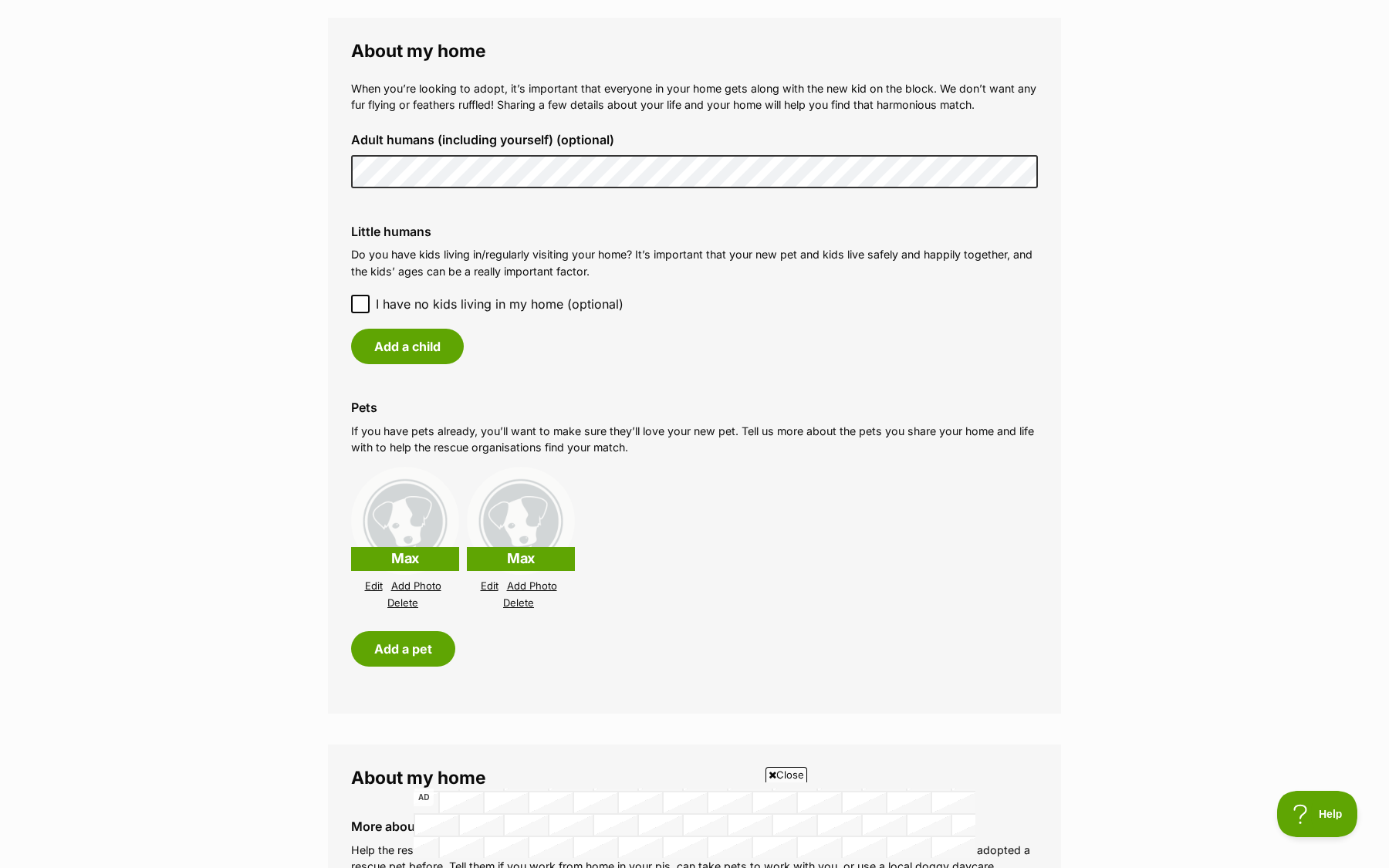
click at [487, 585] on link "Edit" at bounding box center [489, 586] width 17 height 11
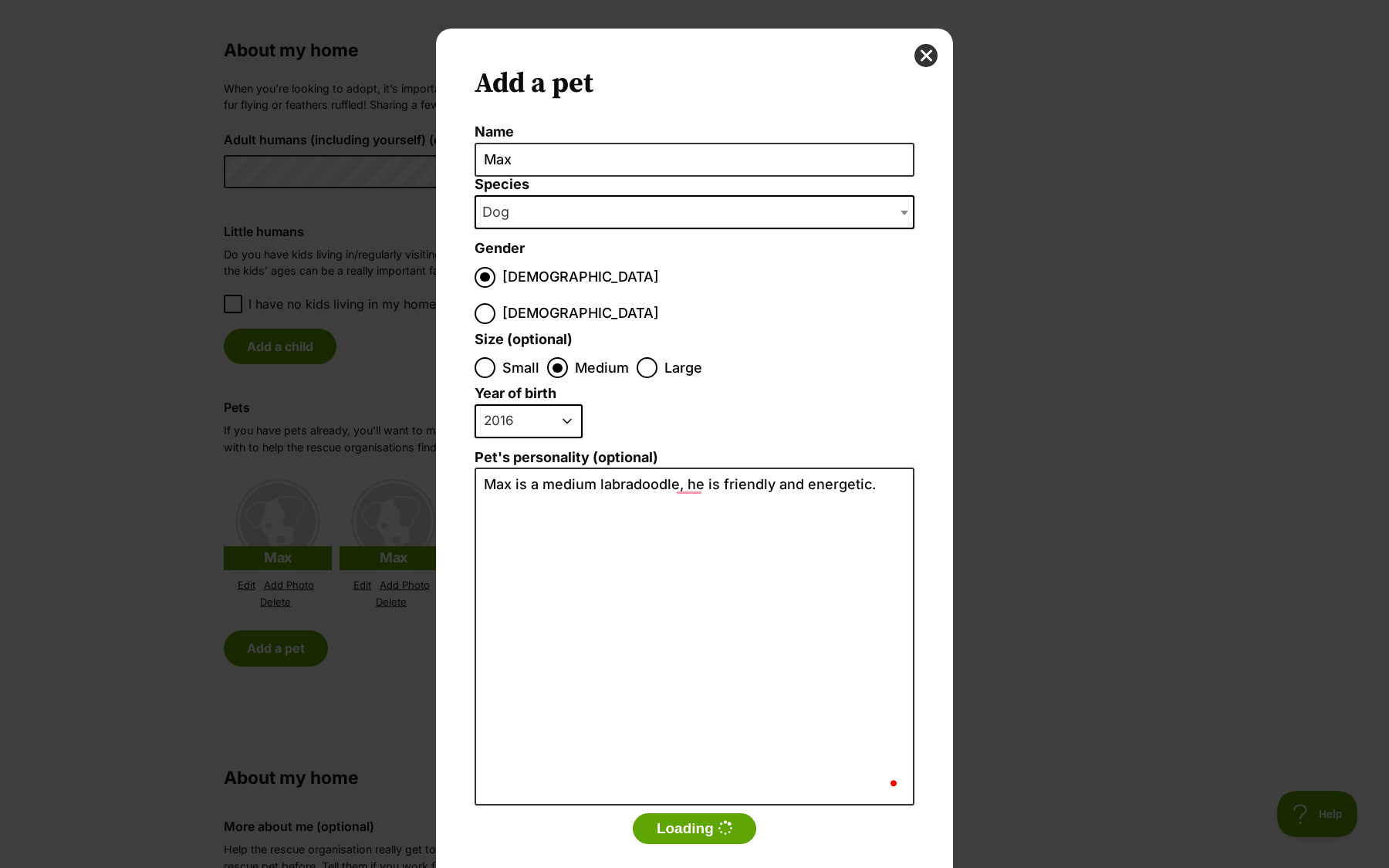
scroll to position [0, 0]
click at [912, 58] on div "Add a pet Name Max Species Bird Cat Dog Farm Animal Ferret Guinea Pig Horse Rab…" at bounding box center [694, 467] width 517 height 877
click at [918, 58] on button "close" at bounding box center [926, 56] width 23 height 23
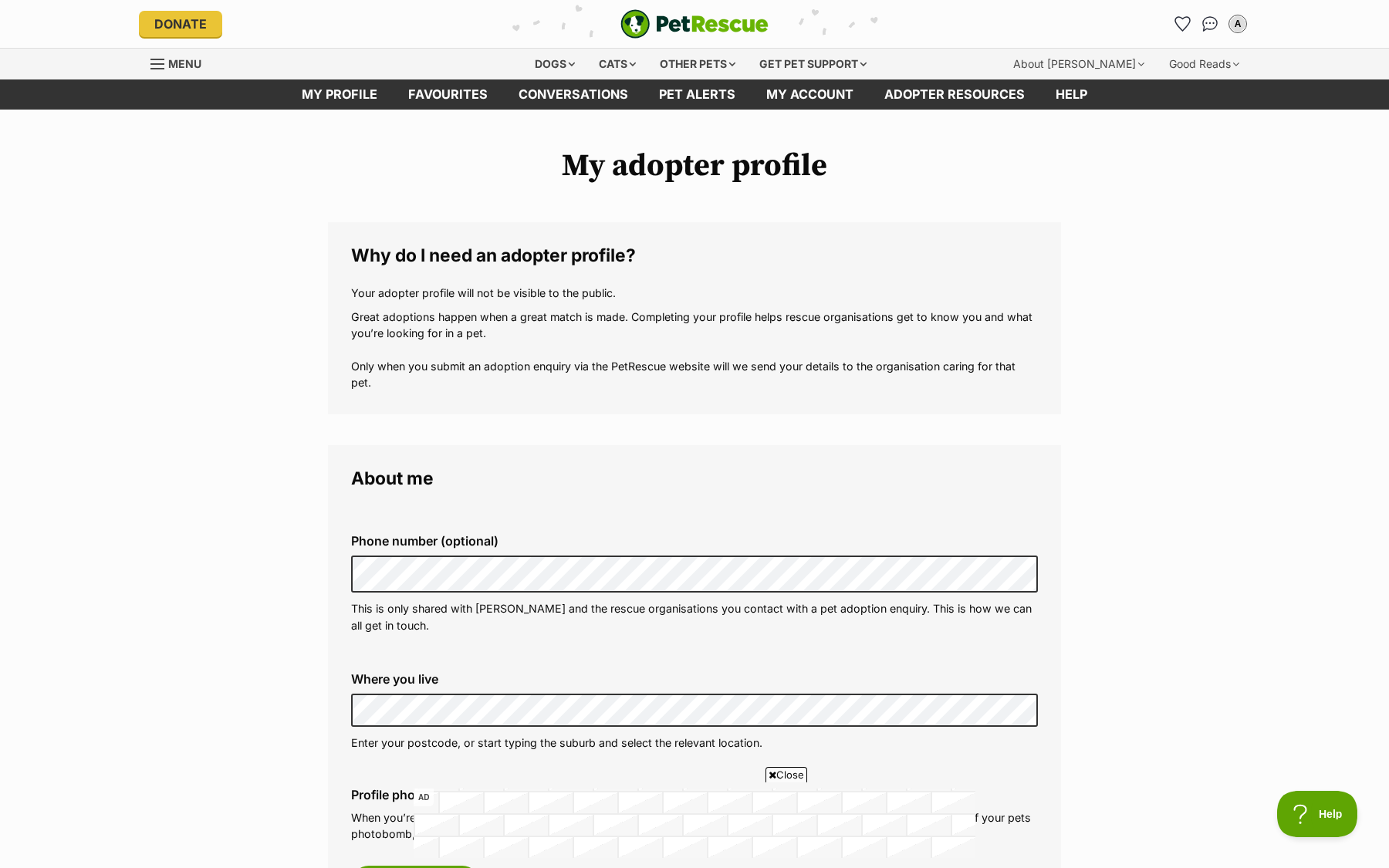
scroll to position [1119, 0]
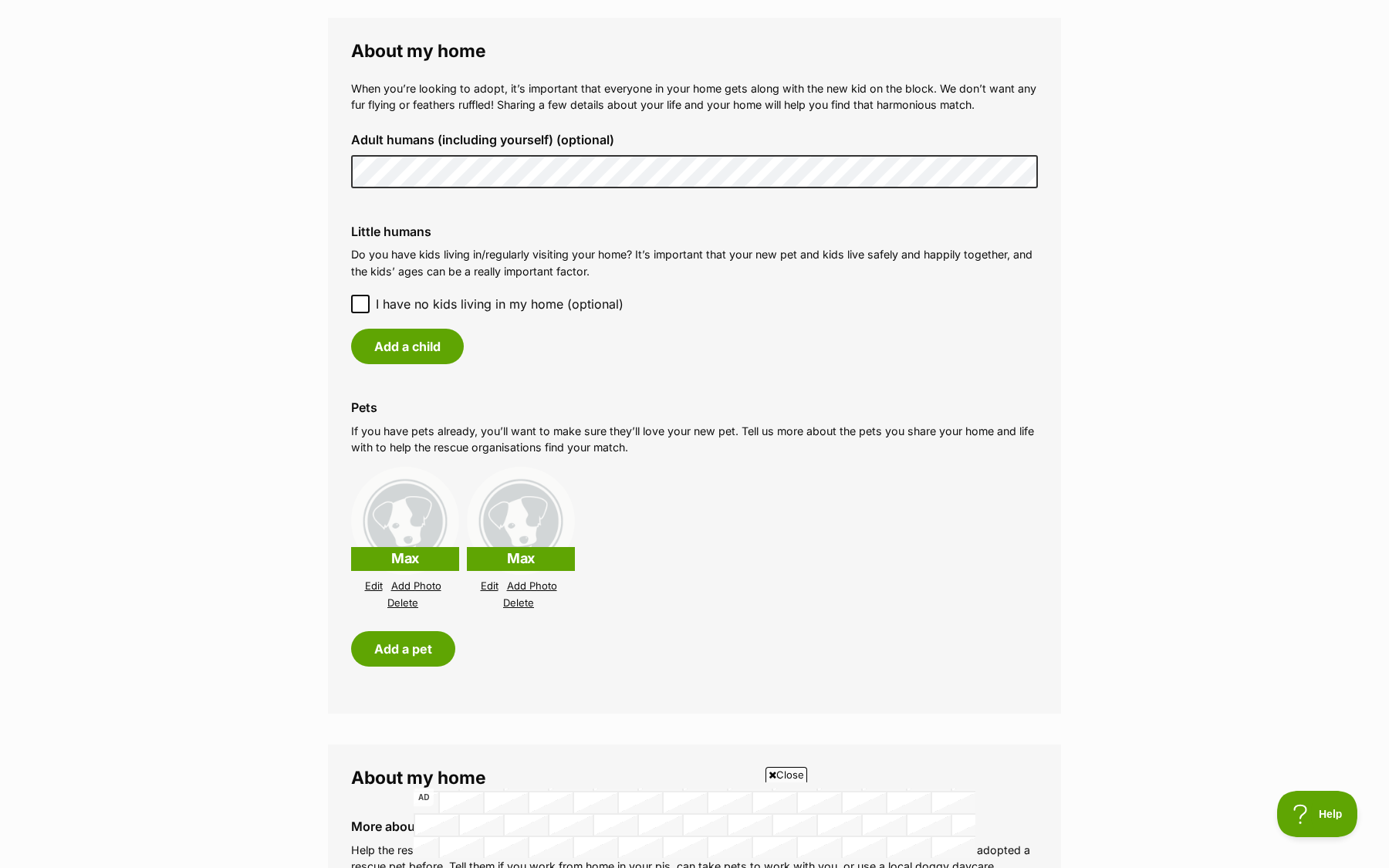
click at [370, 588] on link "Edit" at bounding box center [374, 586] width 17 height 11
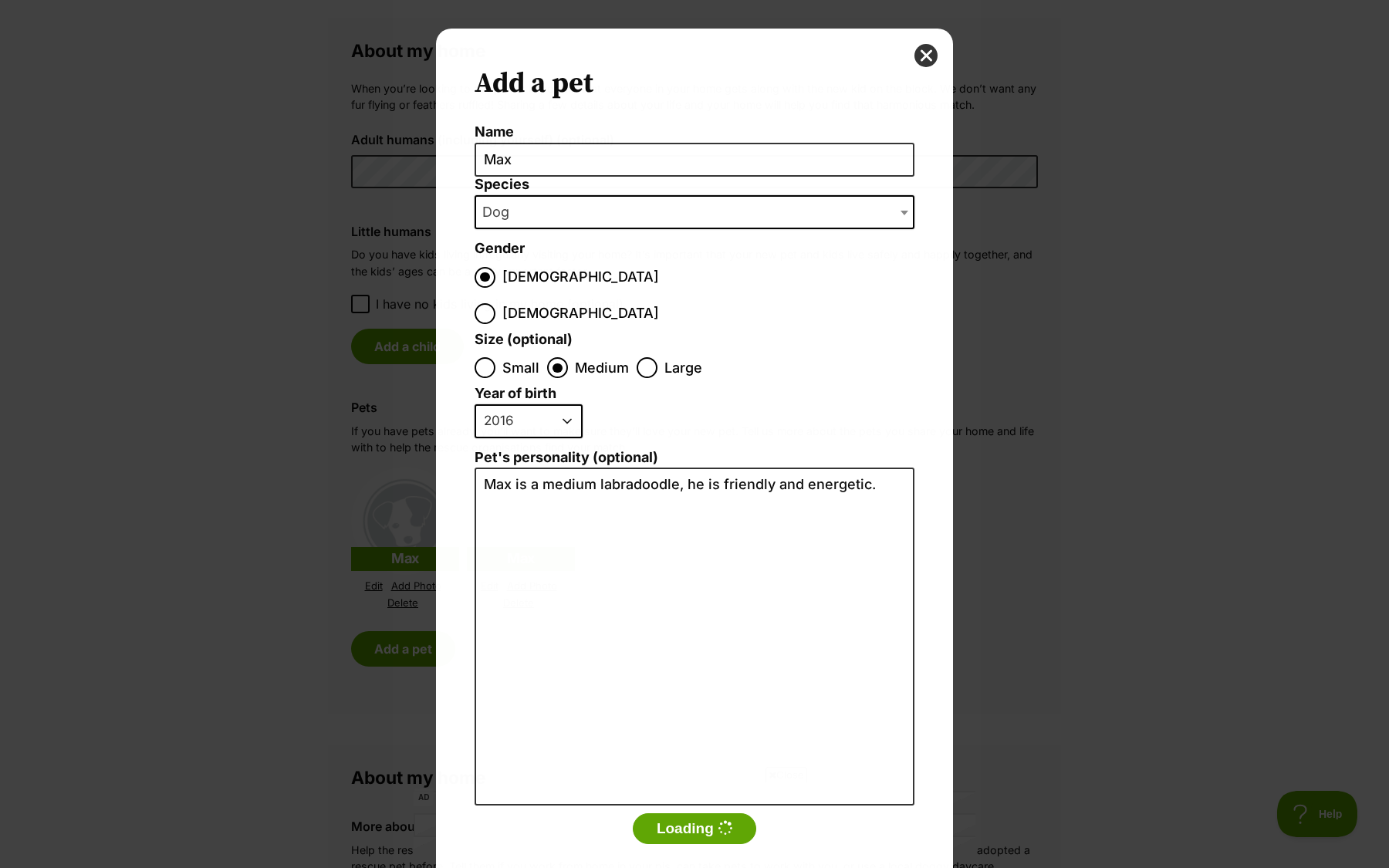
scroll to position [0, 0]
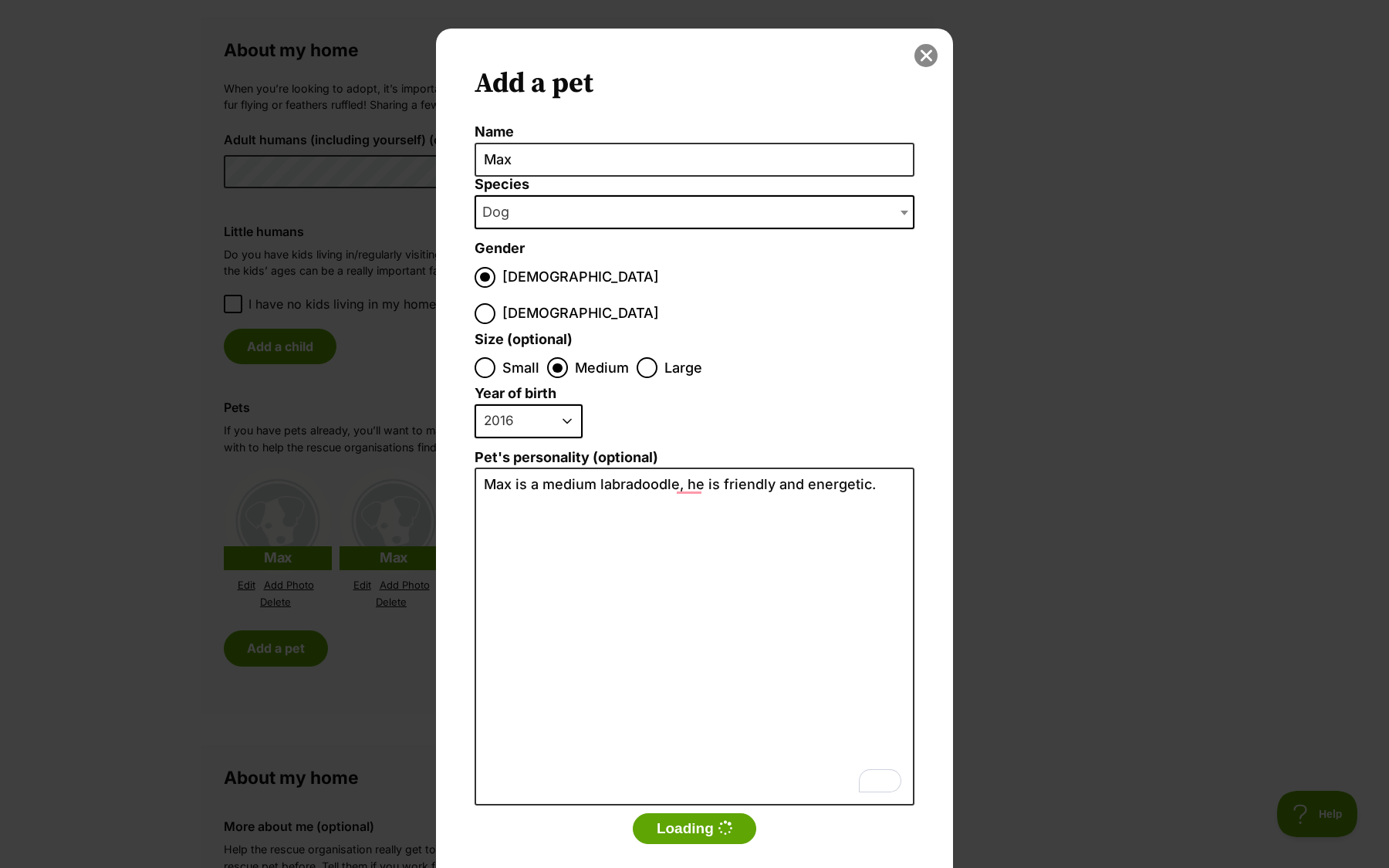
click at [923, 47] on button "close" at bounding box center [926, 56] width 23 height 23
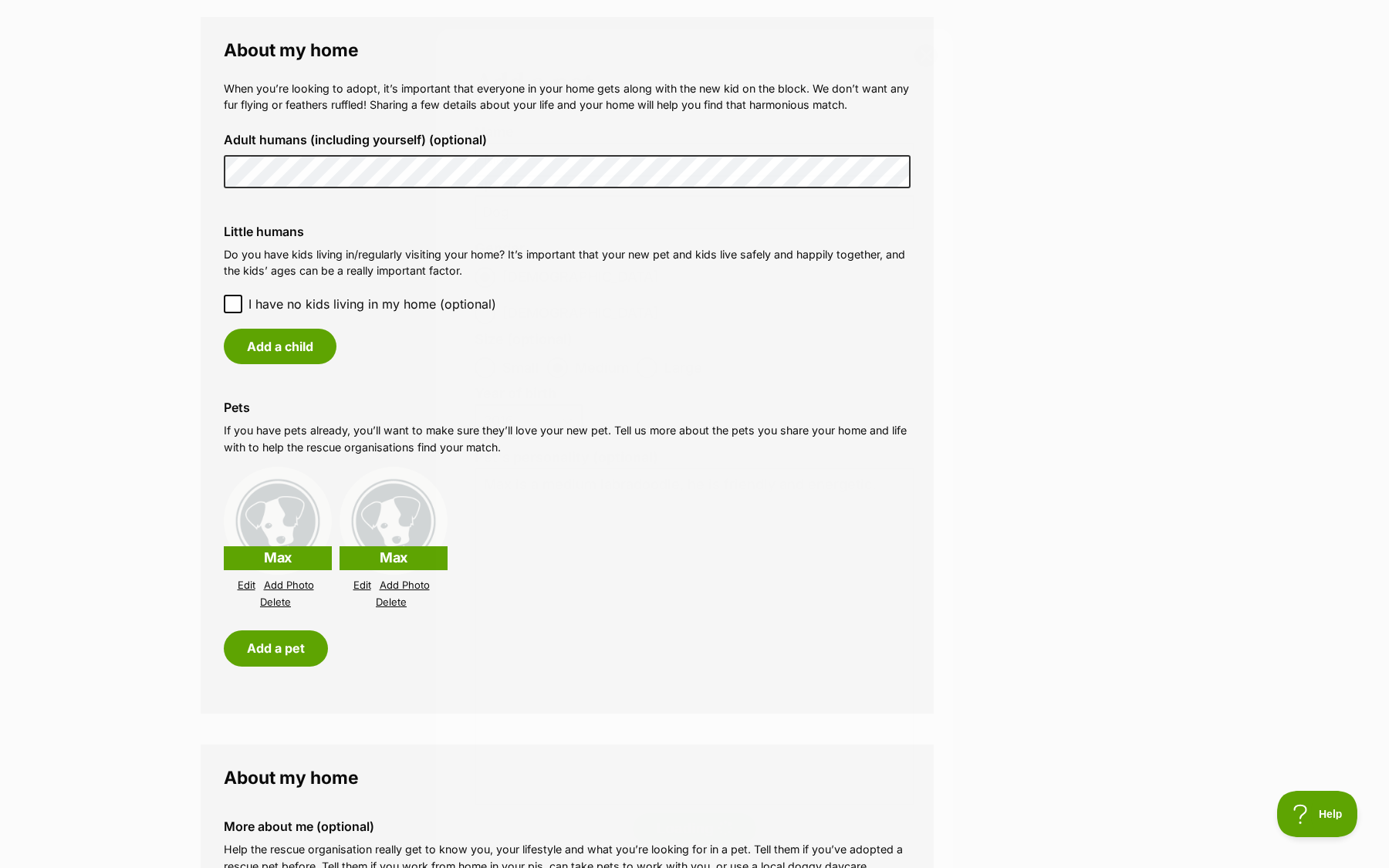
scroll to position [1119, 0]
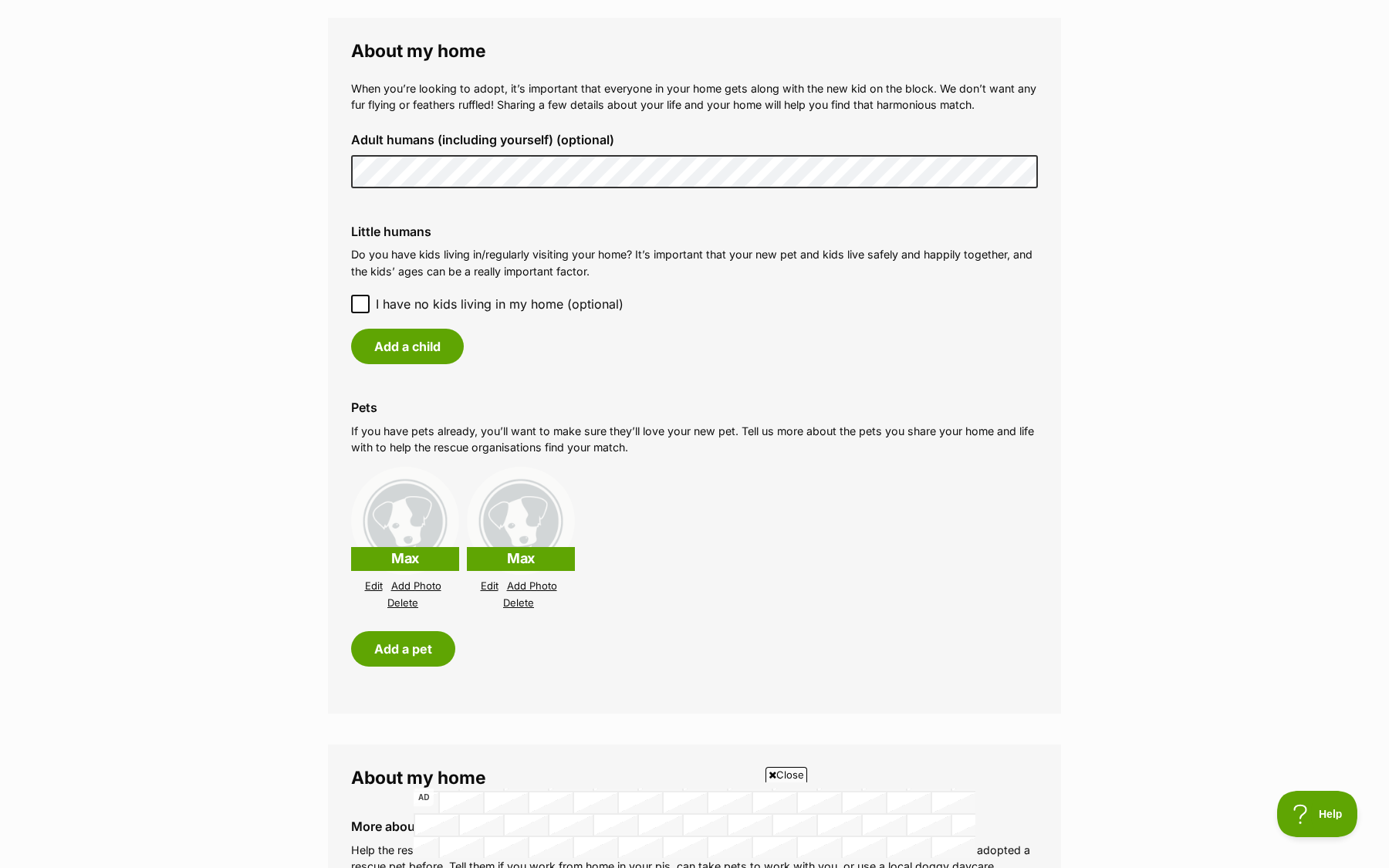
click at [407, 606] on link "Delete" at bounding box center [403, 602] width 31 height 11
click at [375, 581] on link "Edit" at bounding box center [374, 586] width 17 height 11
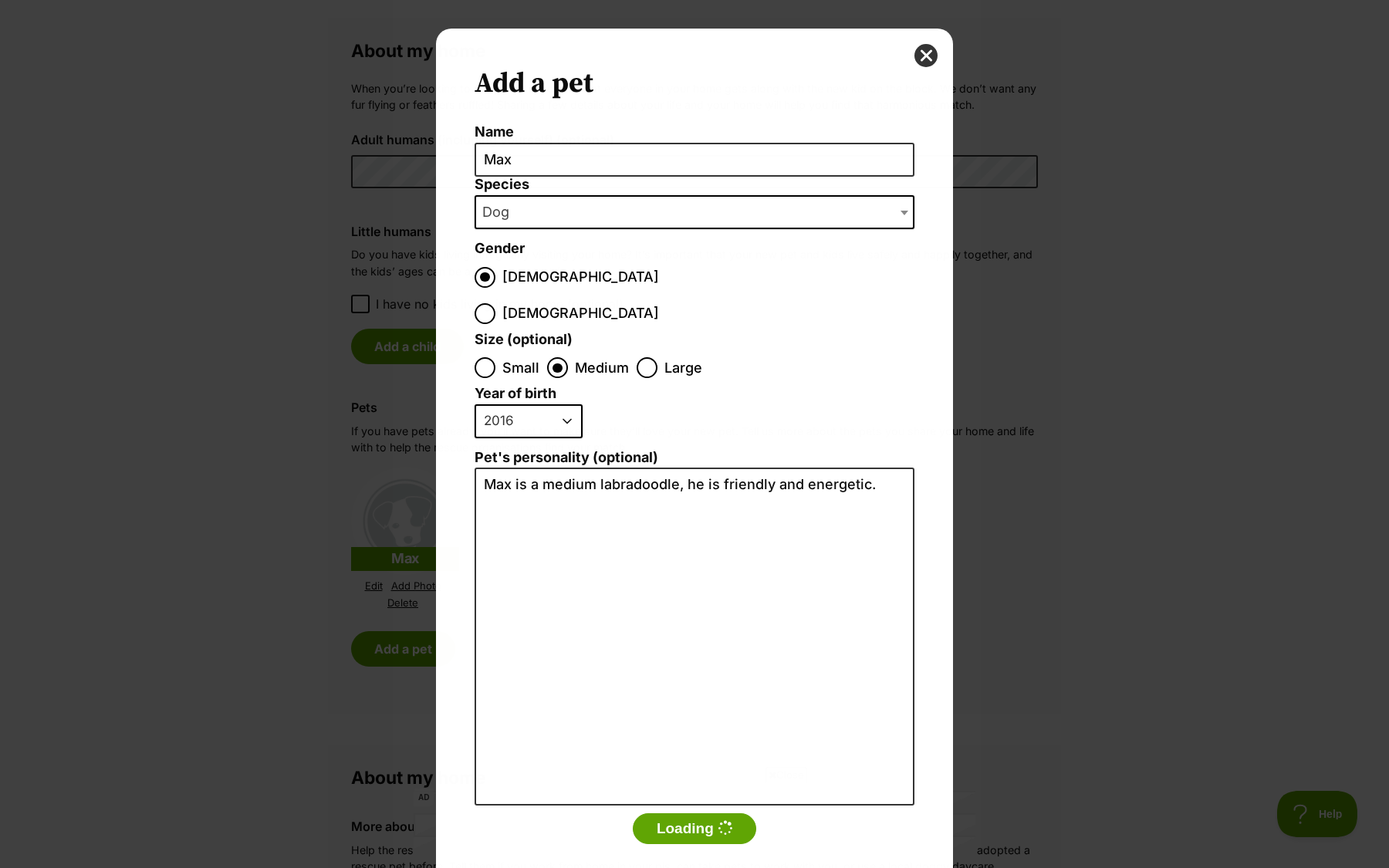
scroll to position [0, 0]
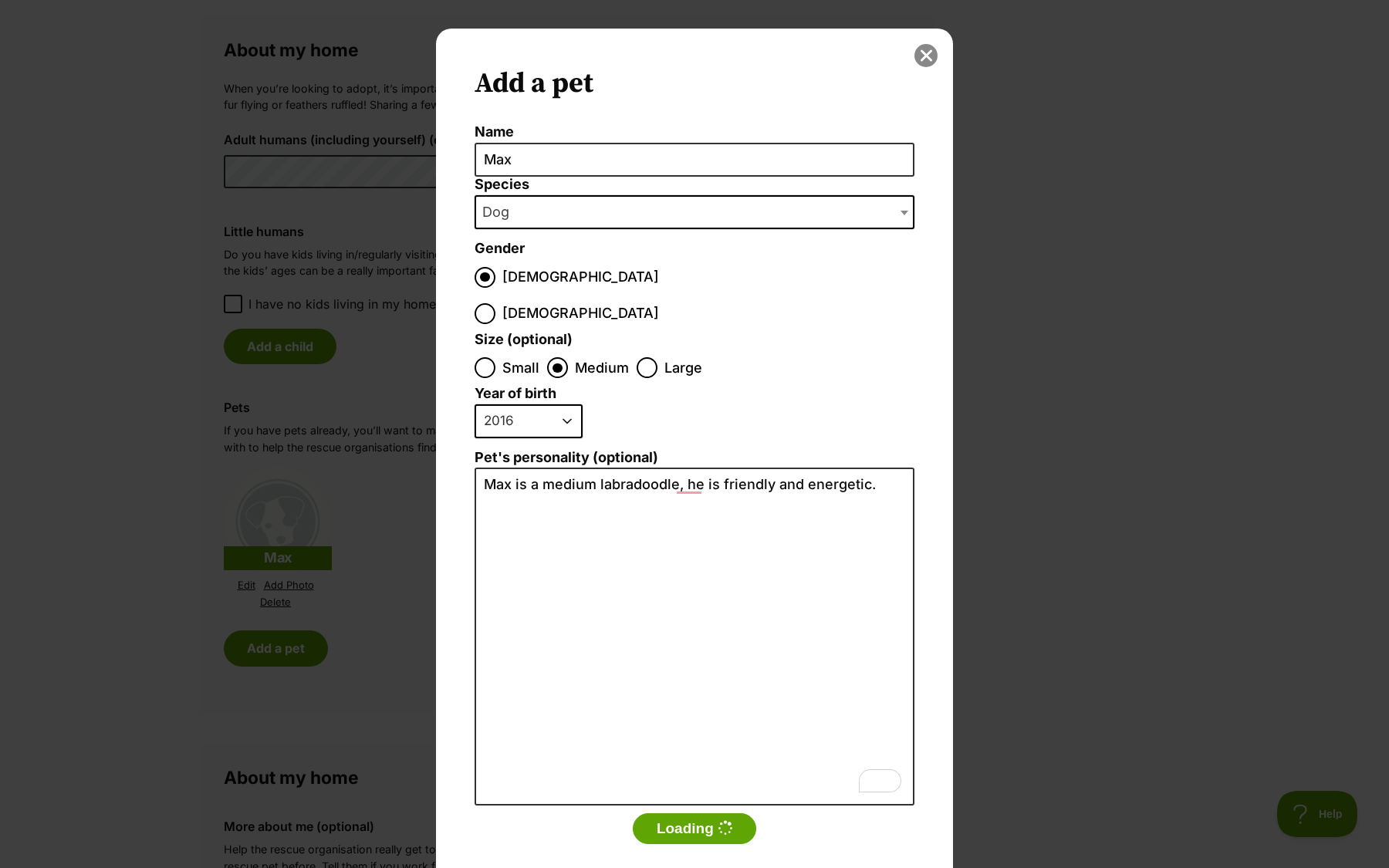
click at [933, 61] on button "close" at bounding box center [926, 56] width 23 height 23
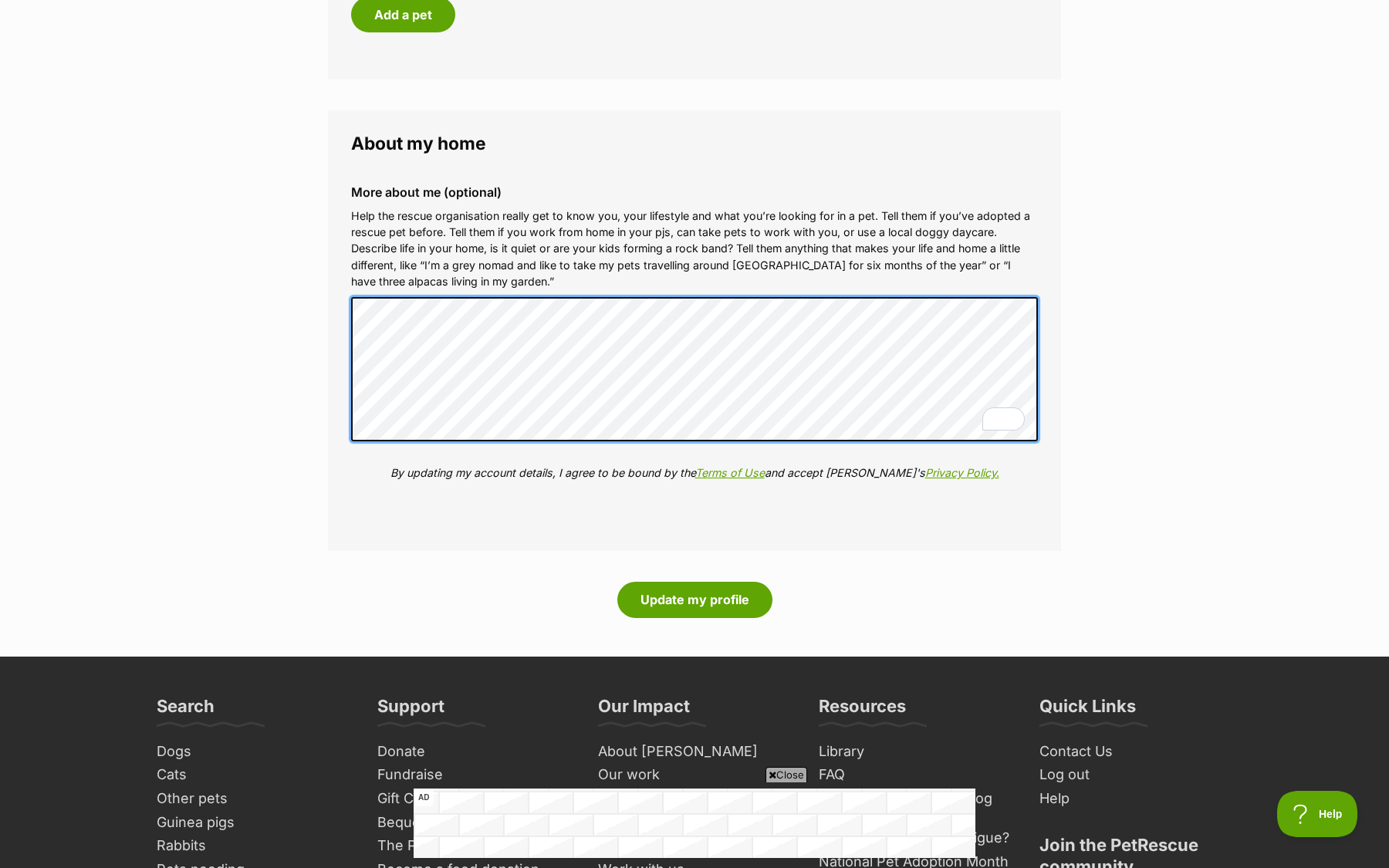
scroll to position [1726, 0]
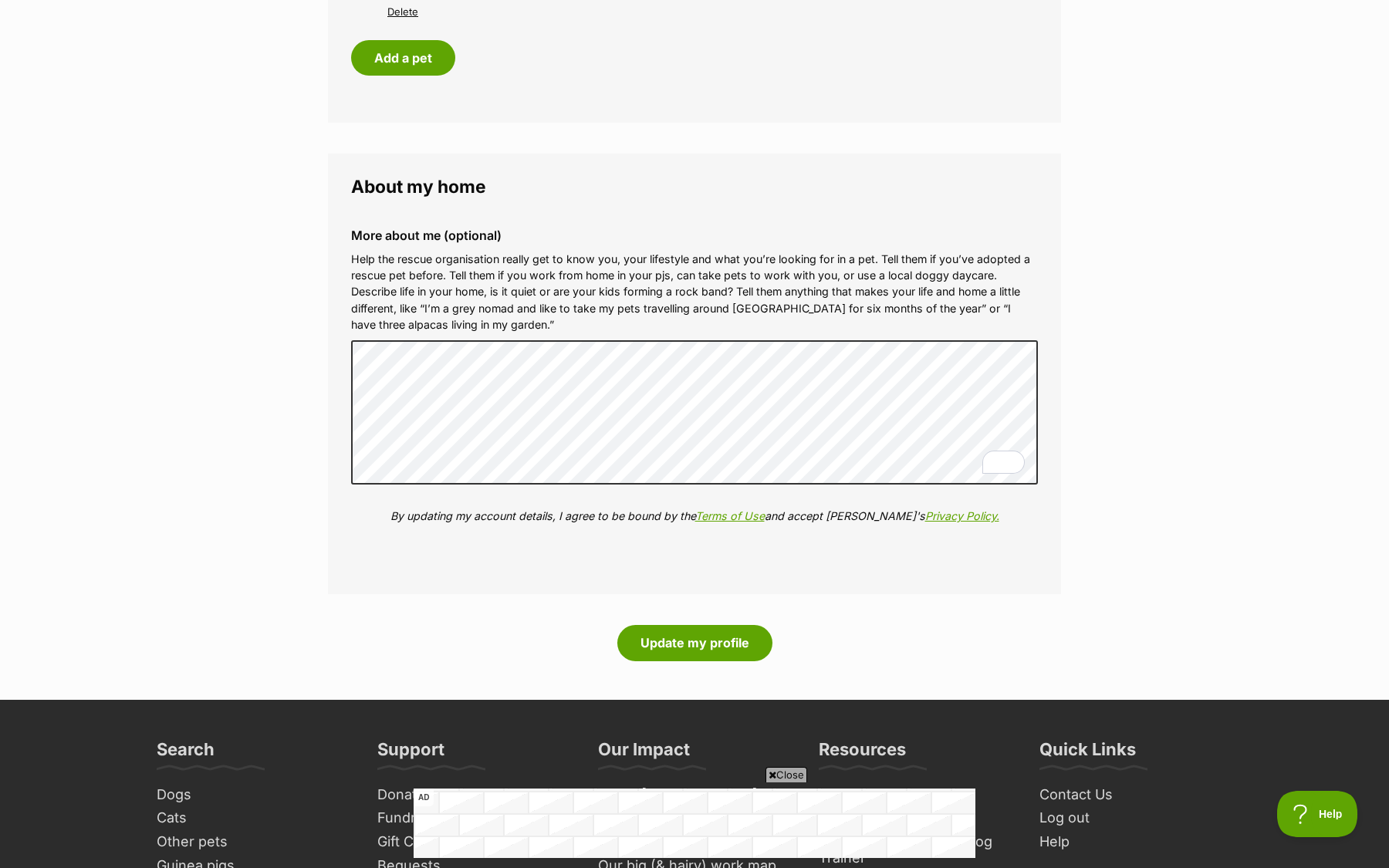
scroll to position [1707, 0]
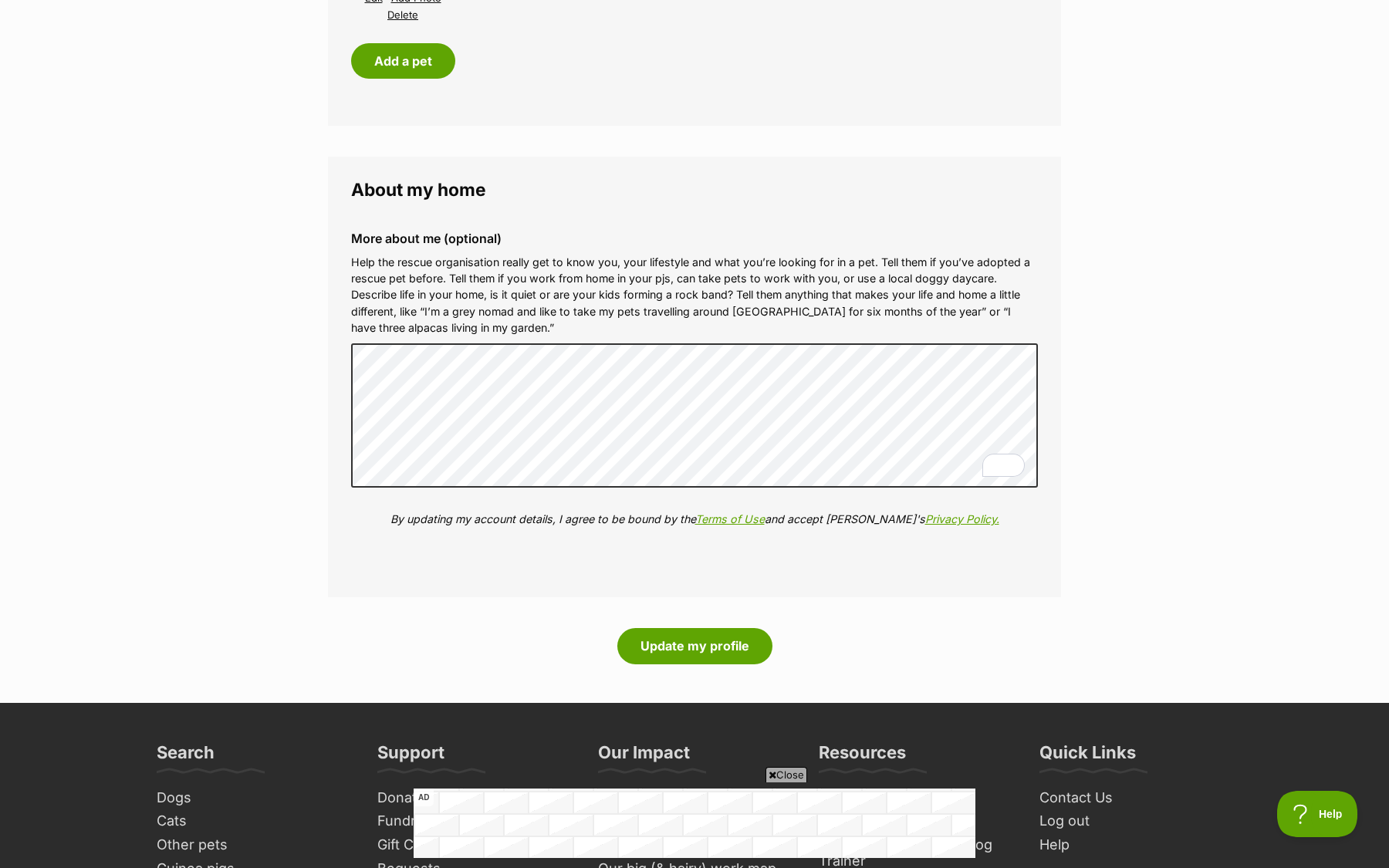
click at [700, 662] on button "Update my profile" at bounding box center [694, 646] width 155 height 36
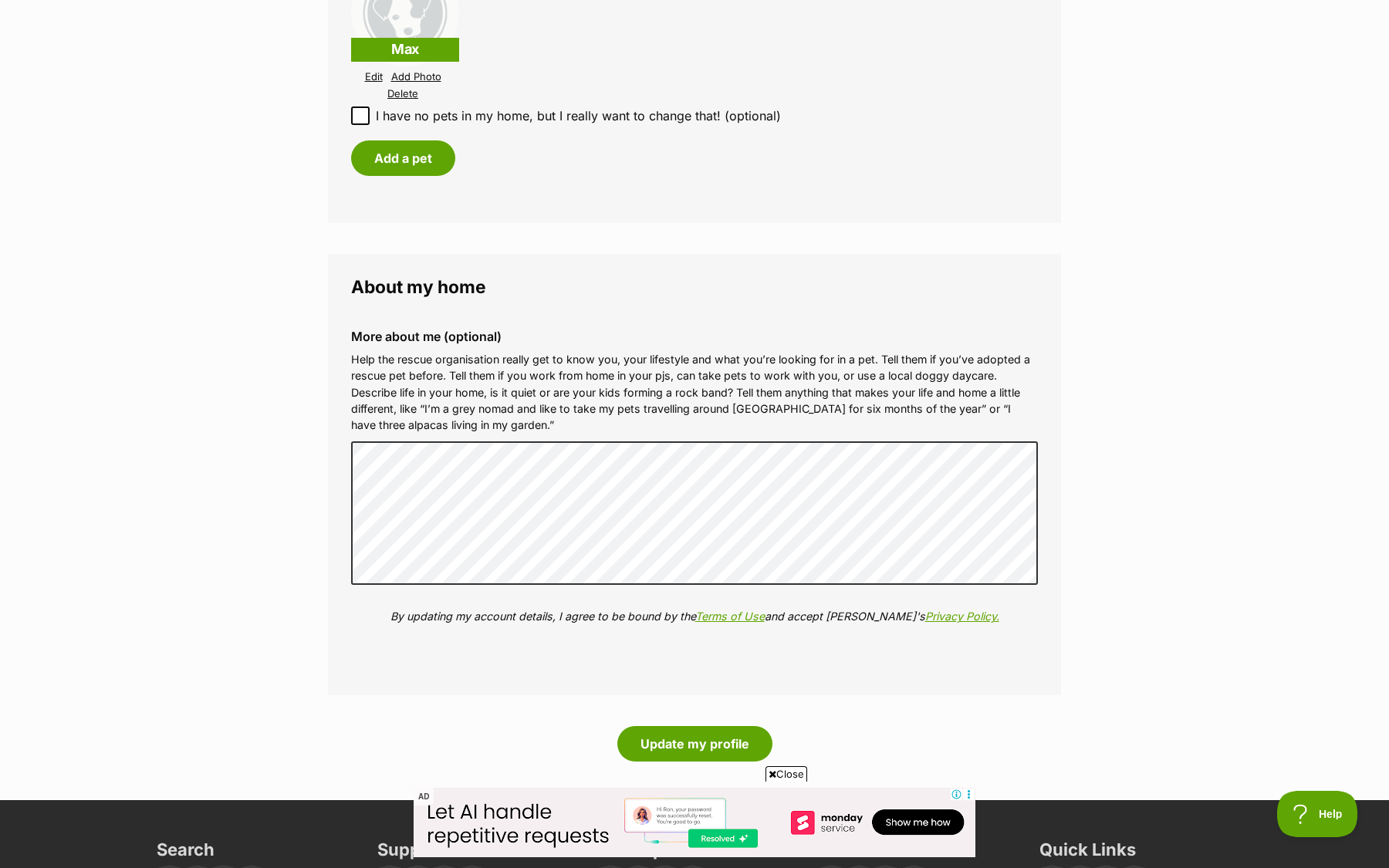
scroll to position [1744, 0]
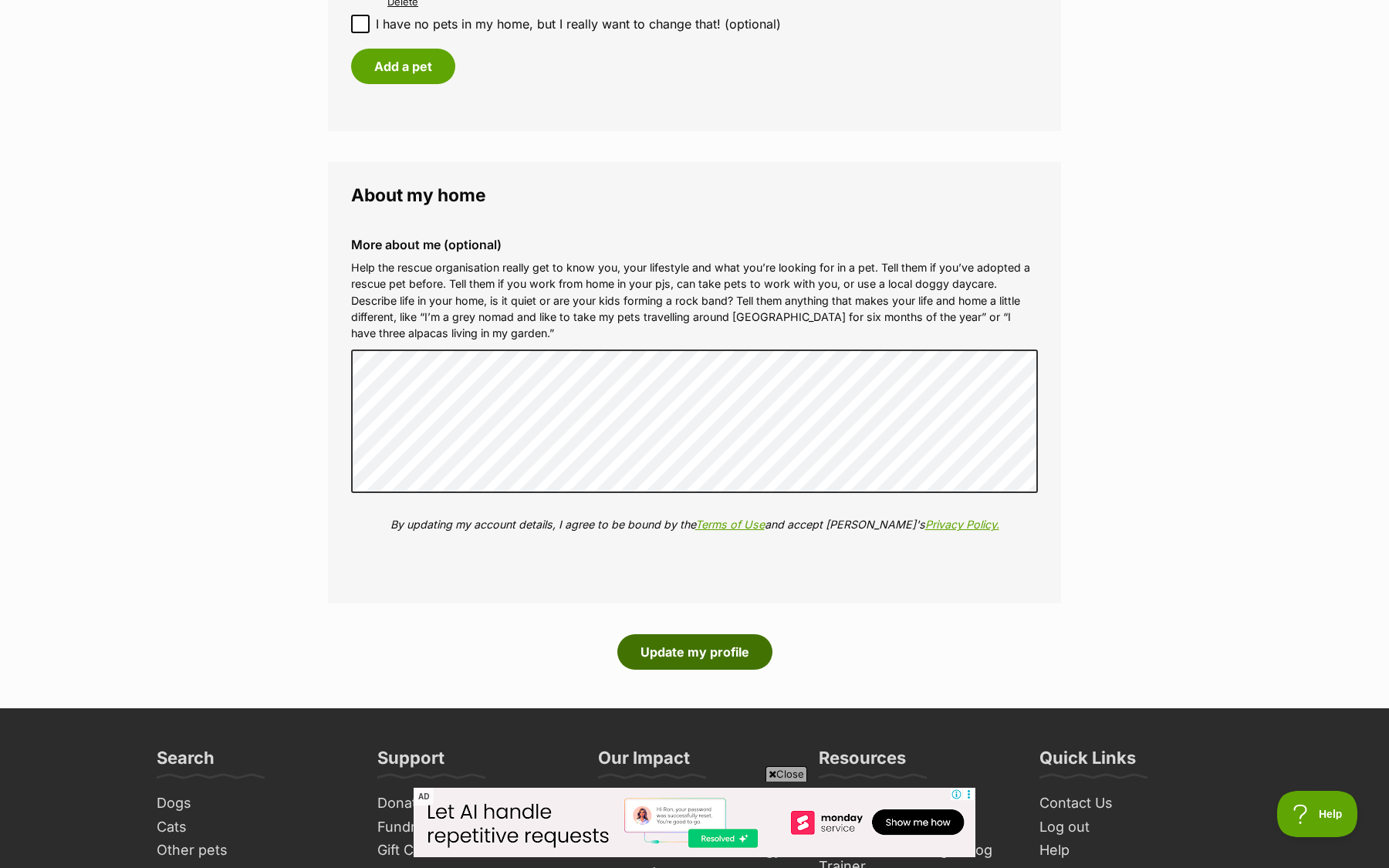
click at [674, 662] on button "Update my profile" at bounding box center [694, 652] width 155 height 36
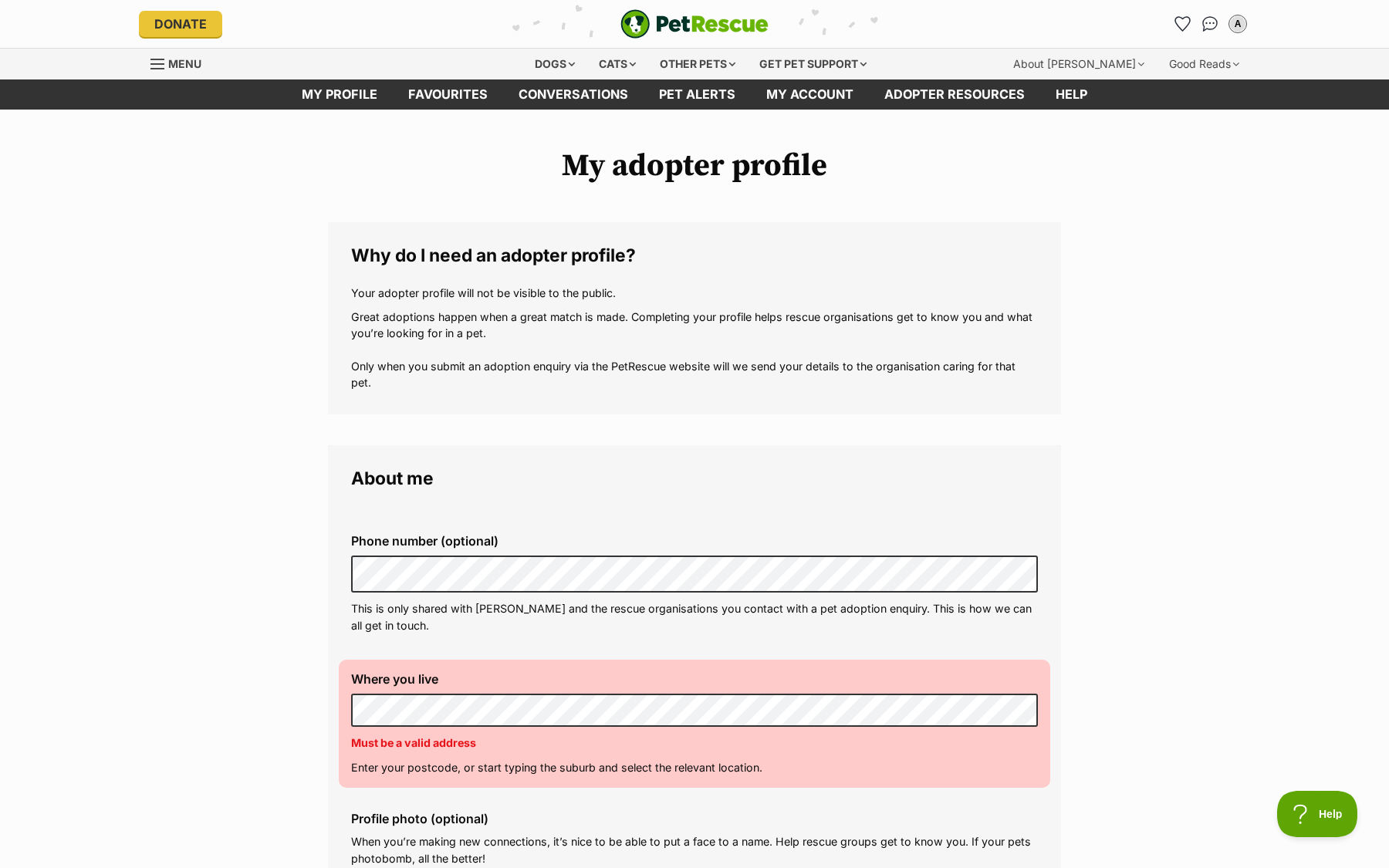
click at [456, 667] on div "Where you live Address line 1 (optional) Address line 2 (optional) Suburb (opti…" at bounding box center [694, 723] width 712 height 128
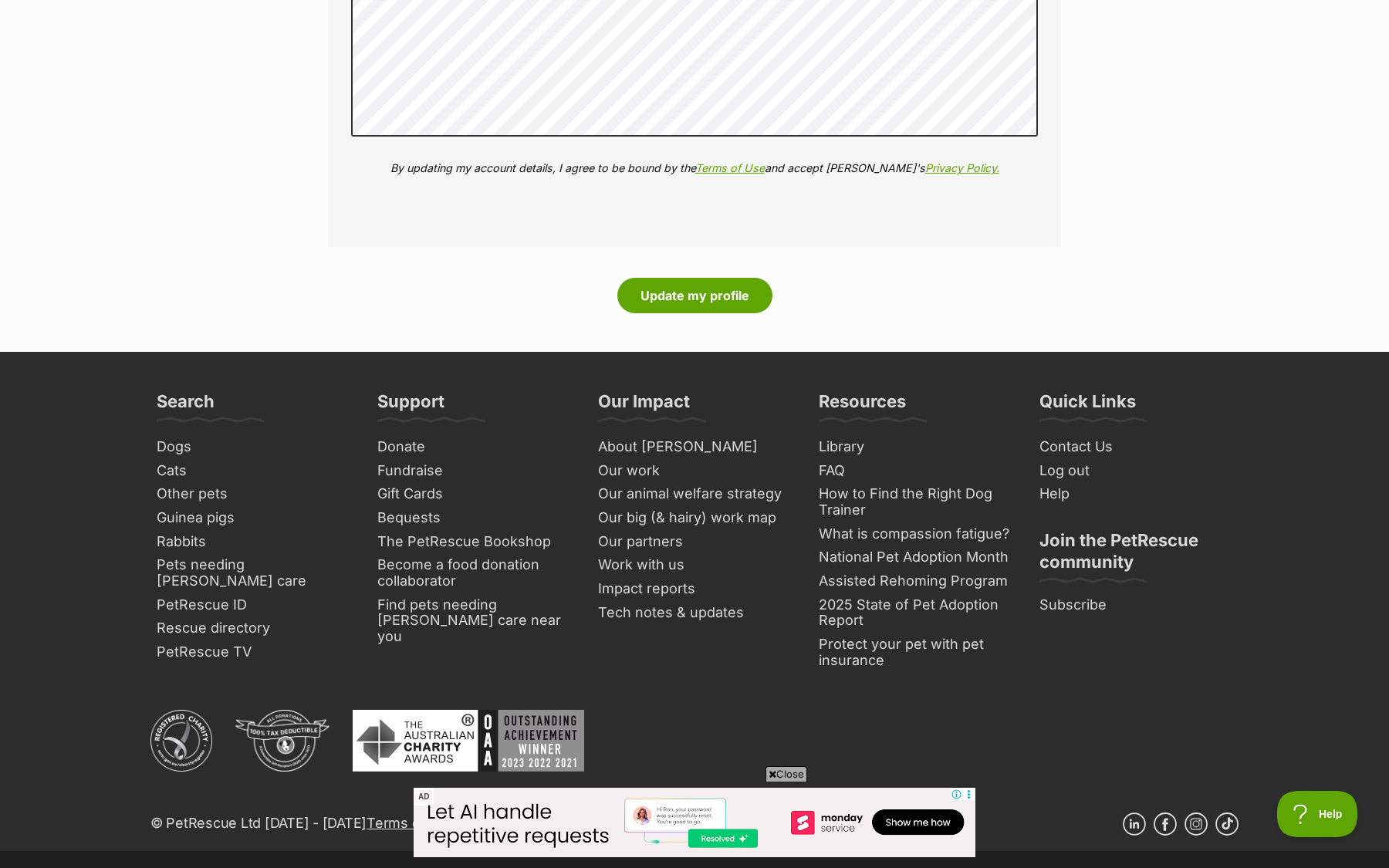
scroll to position [2269, 0]
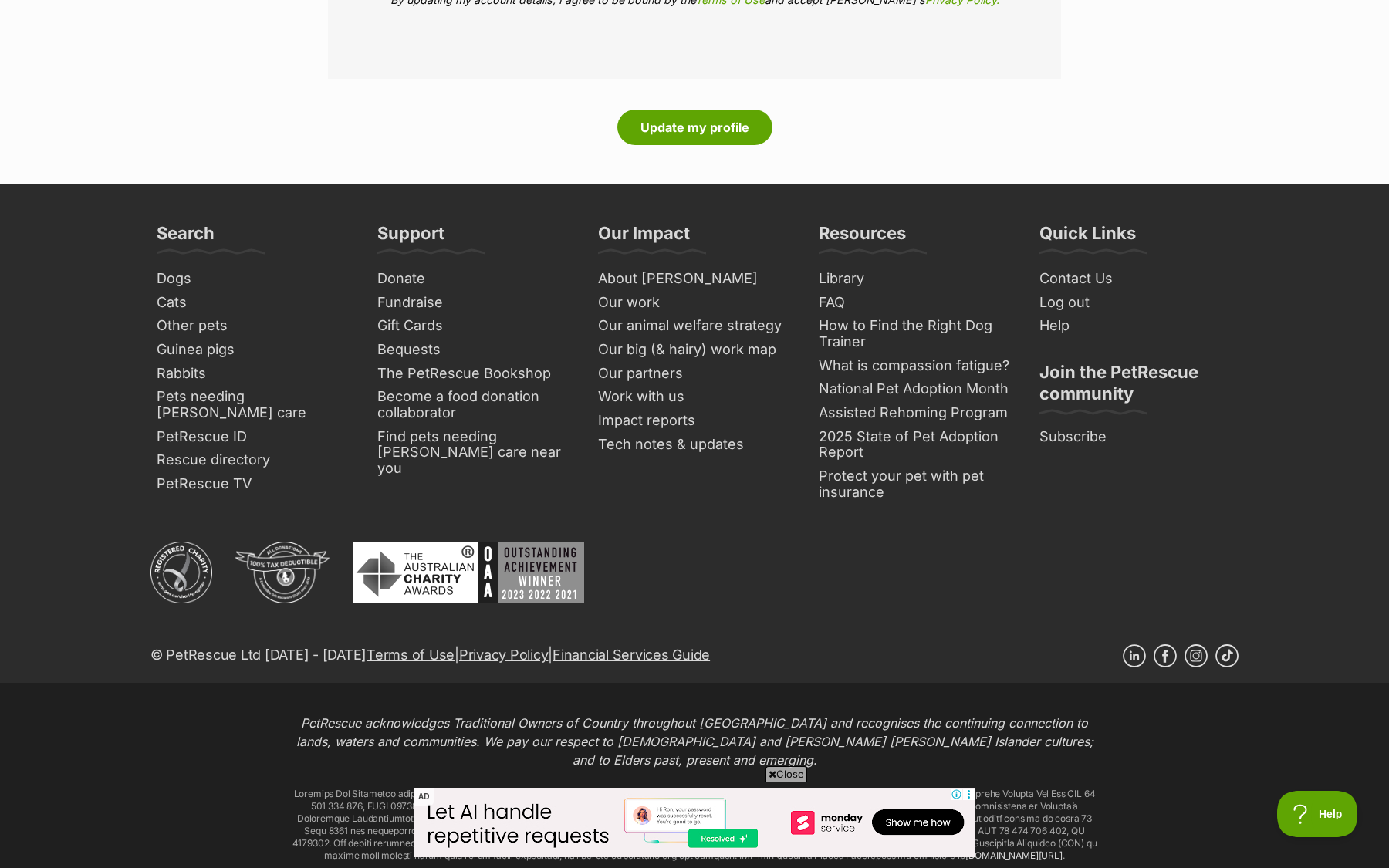
click at [698, 130] on button "Update my profile" at bounding box center [694, 127] width 155 height 36
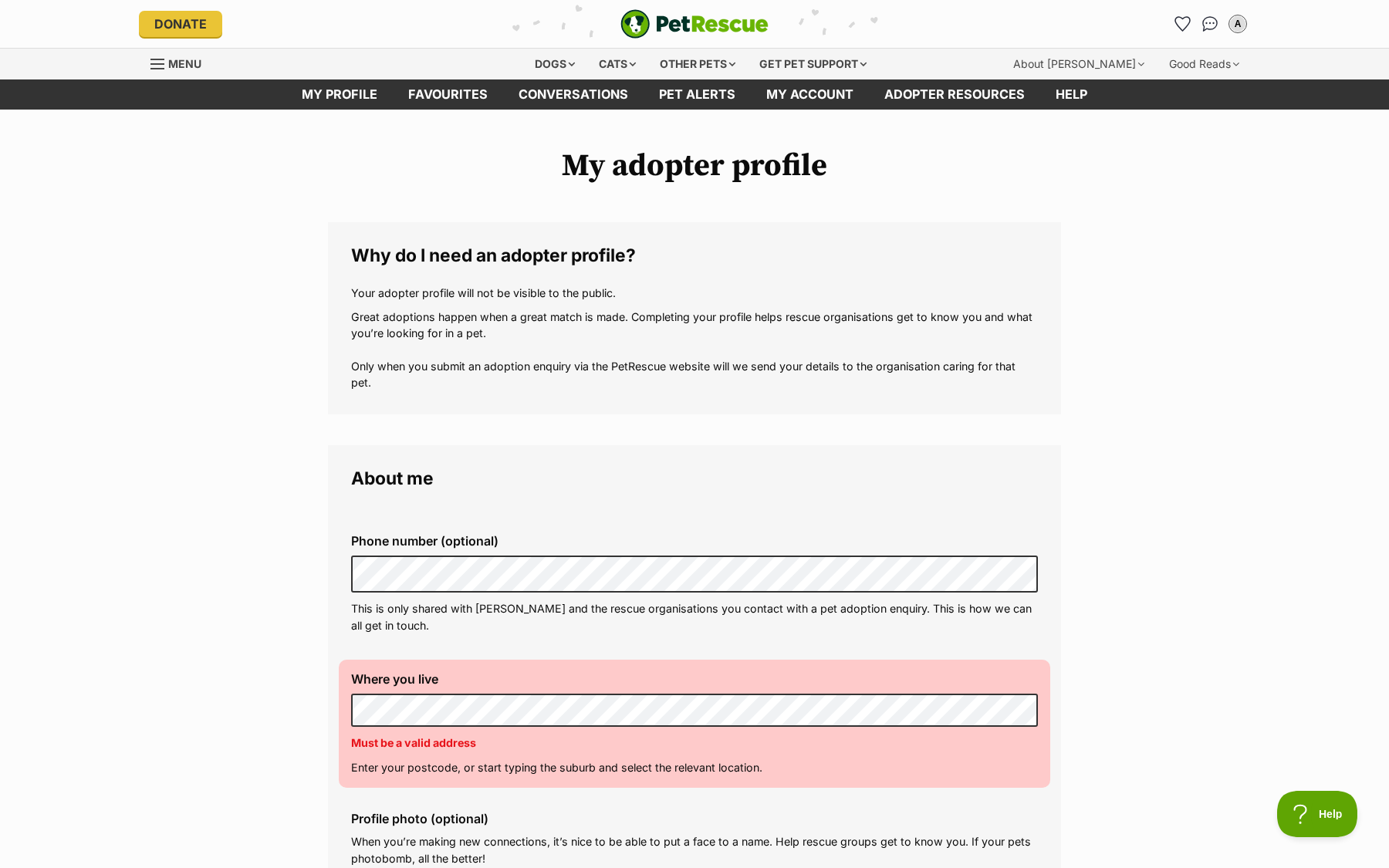
click at [473, 690] on div "Where you live Address line 1 (optional) Address line 2 (optional) Suburb (opti…" at bounding box center [694, 723] width 712 height 128
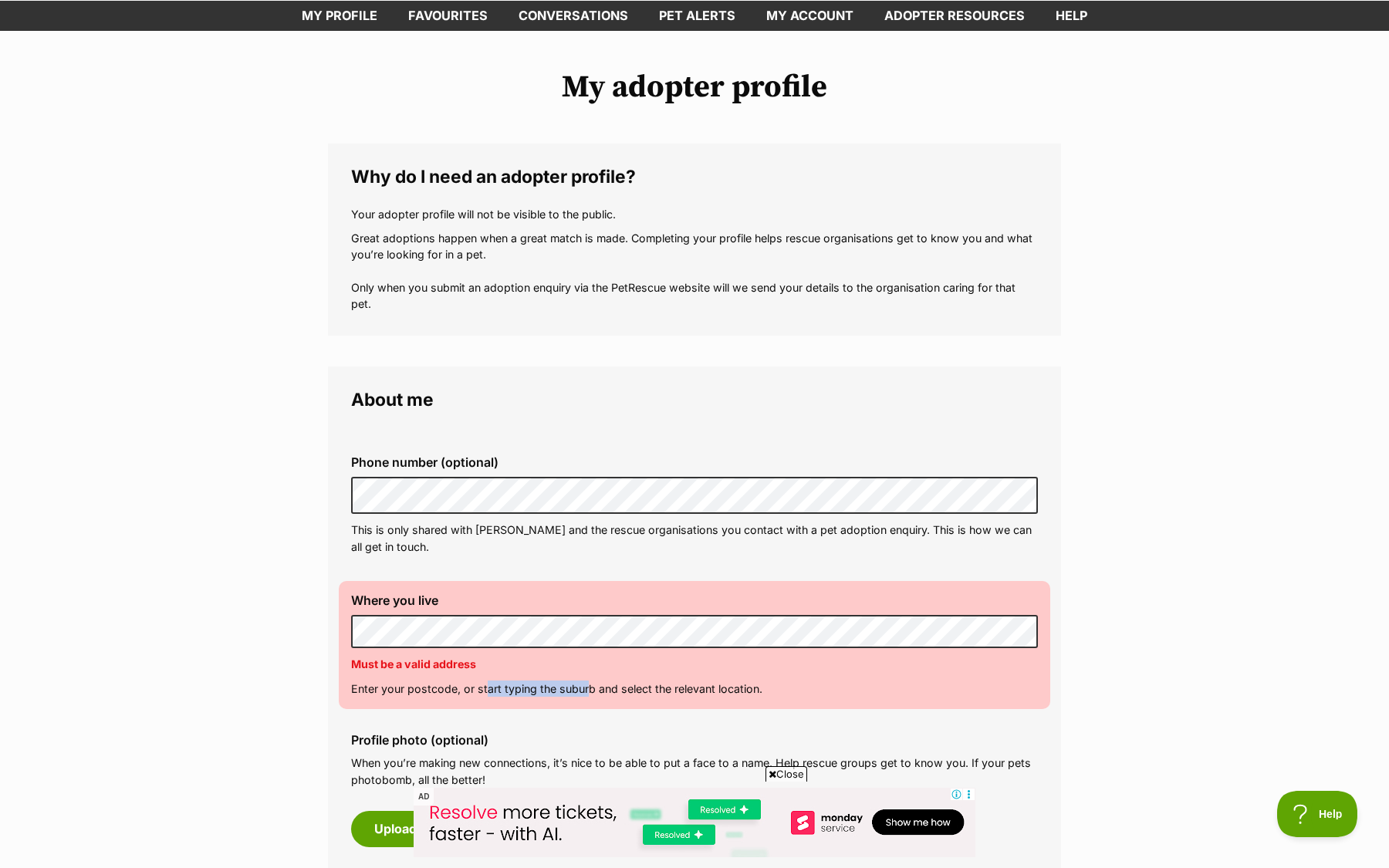
drag, startPoint x: 486, startPoint y: 692, endPoint x: 588, endPoint y: 690, distance: 102.0
click at [588, 690] on p "Enter your postcode, or start typing the suburb and select the relevant locatio…" at bounding box center [694, 688] width 687 height 17
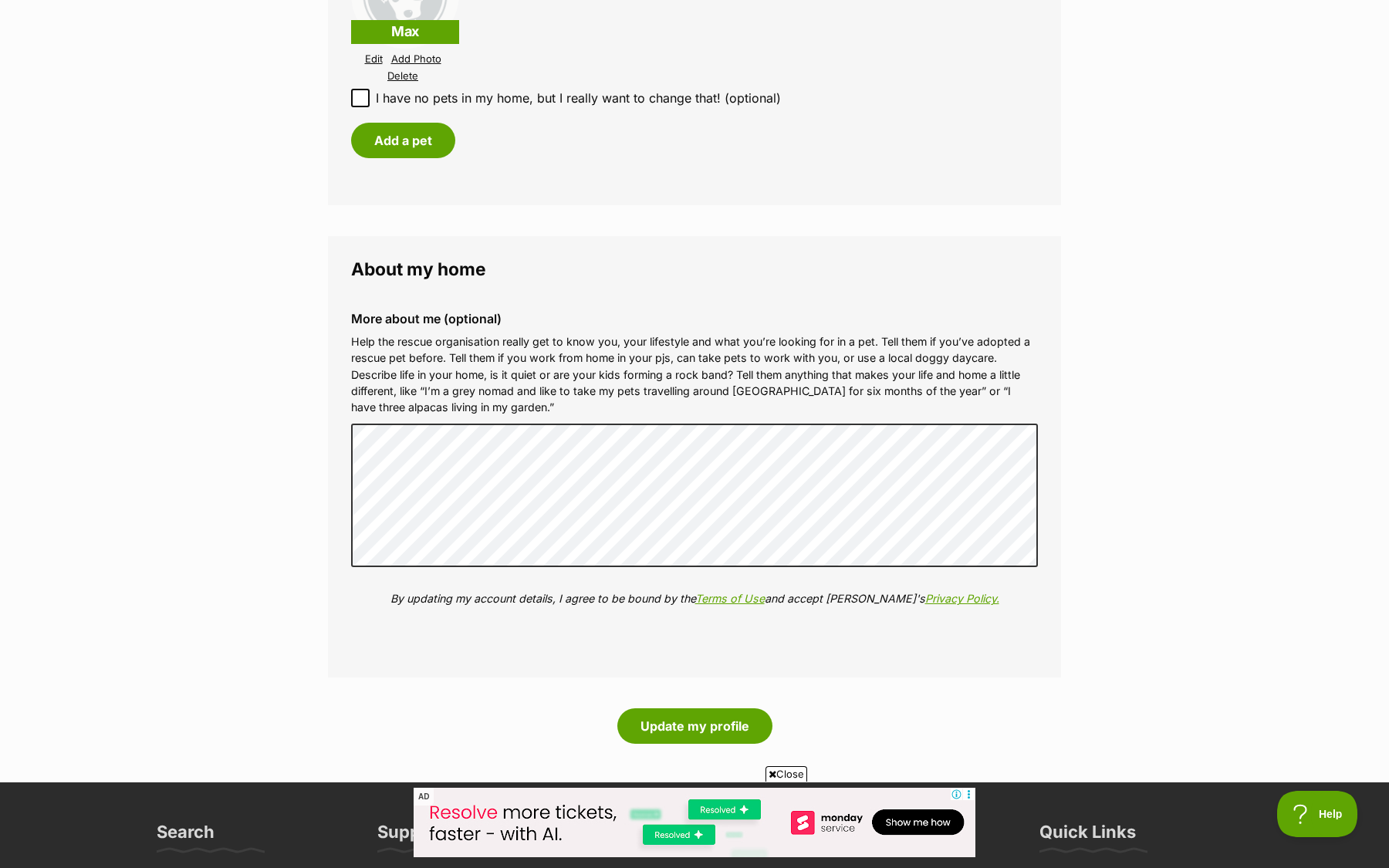
scroll to position [1711, 0]
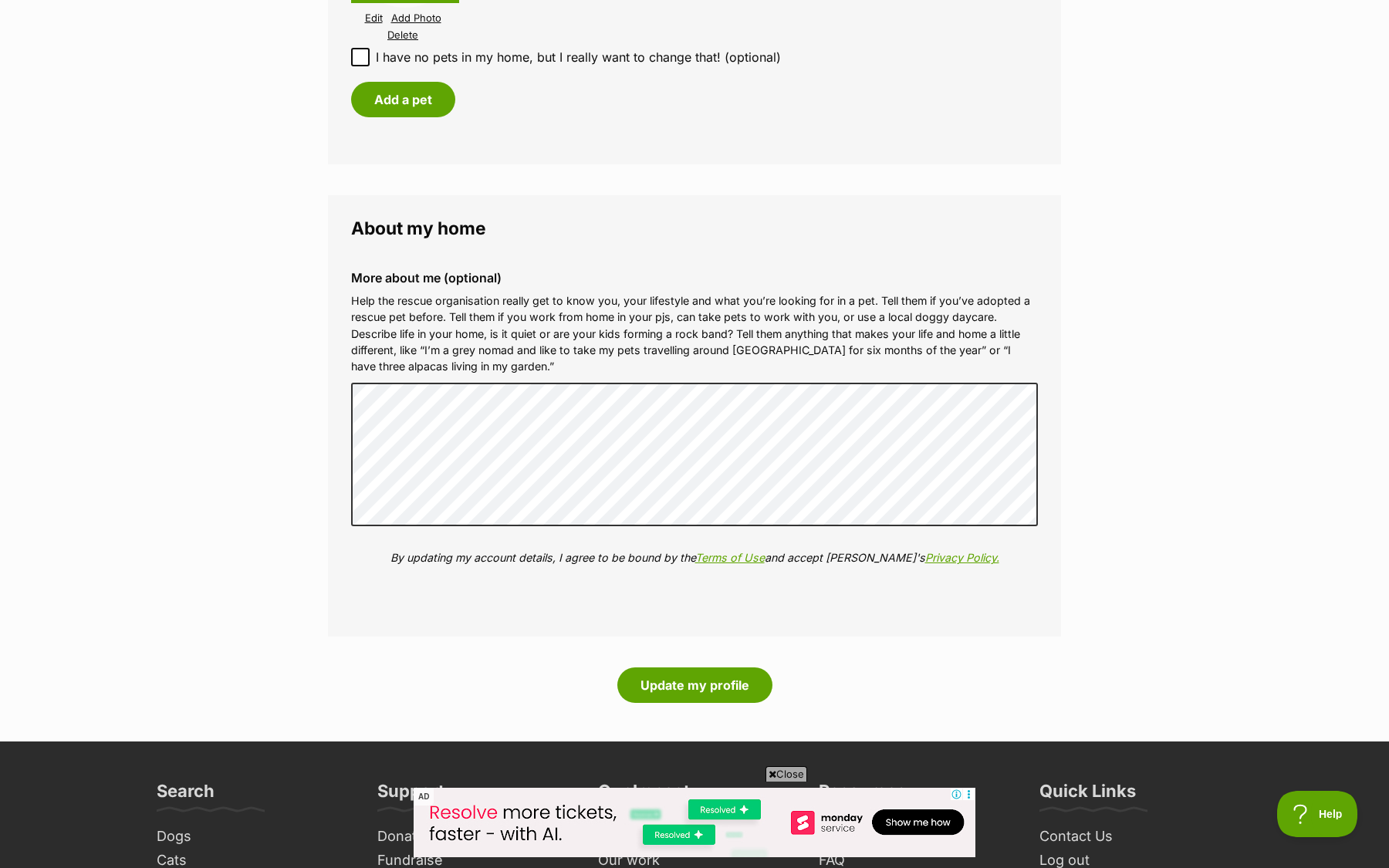
click at [666, 672] on button "Update my profile" at bounding box center [694, 685] width 155 height 36
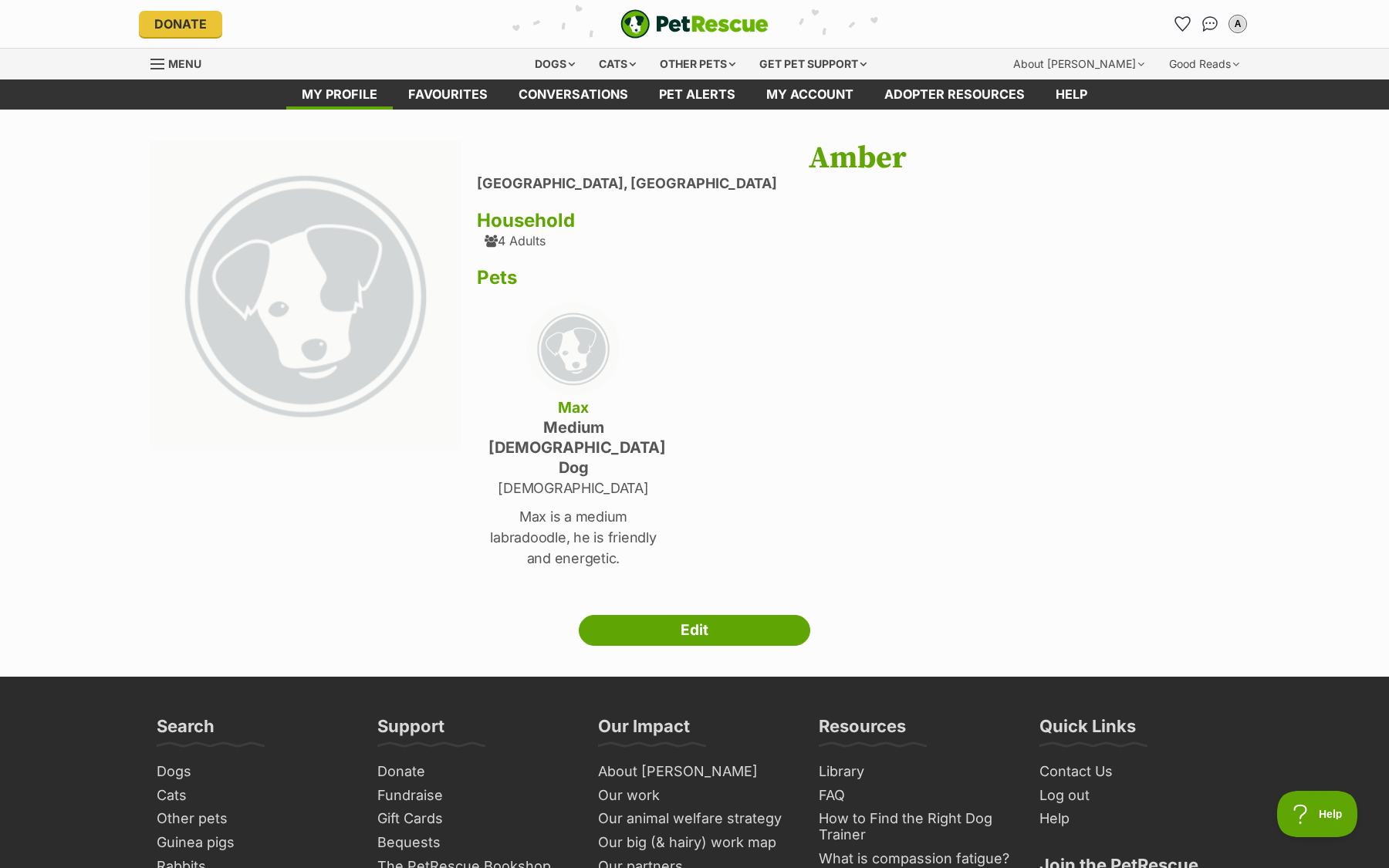
click at [639, 368] on div "Max medium [DEMOGRAPHIC_DATA] Dog [DEMOGRAPHIC_DATA] Max is a medium labradoodl…" at bounding box center [573, 437] width 169 height 270
click at [681, 12] on img "PetRescue" at bounding box center [694, 24] width 148 height 30
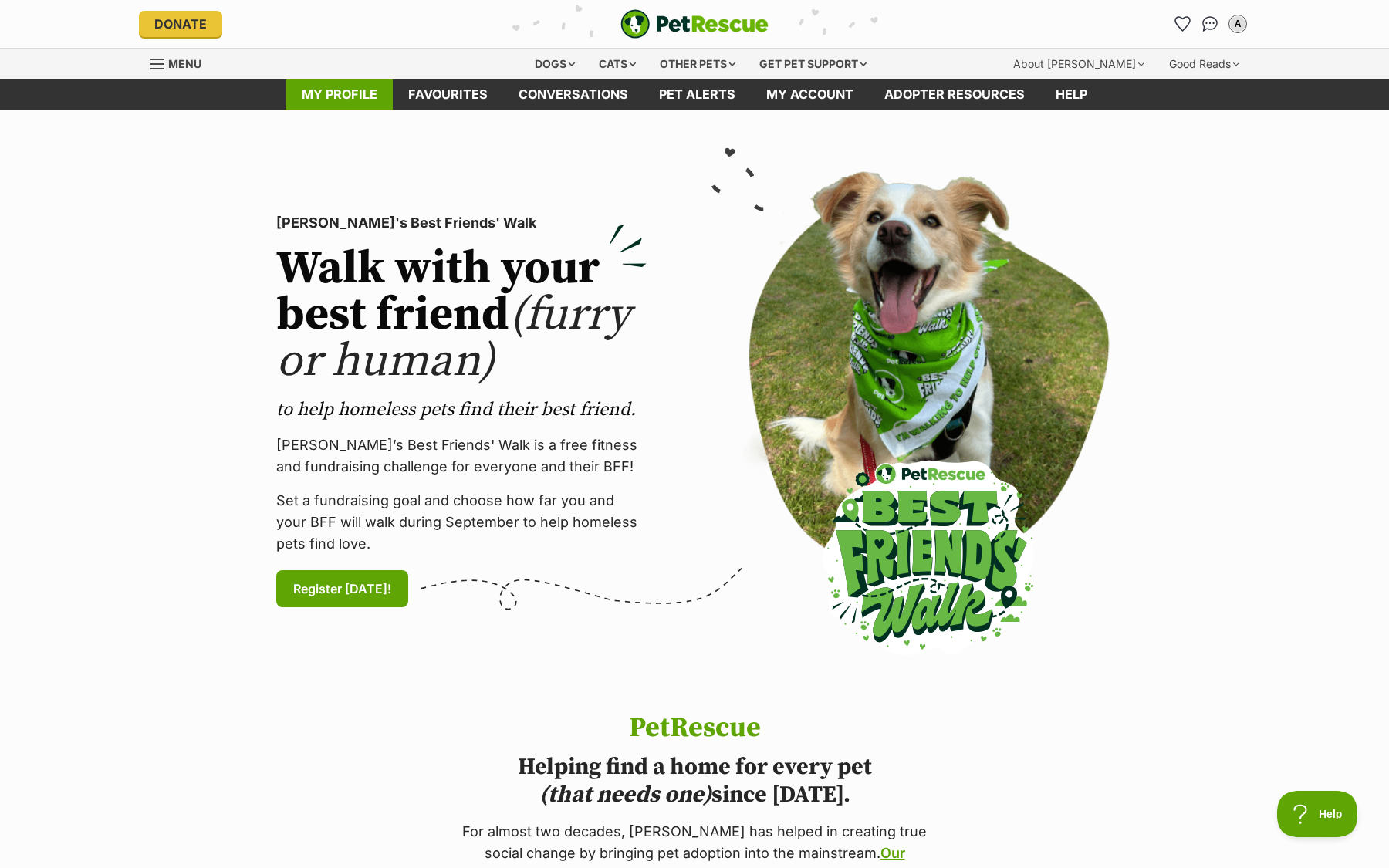
click at [380, 101] on link "My profile" at bounding box center [339, 94] width 107 height 30
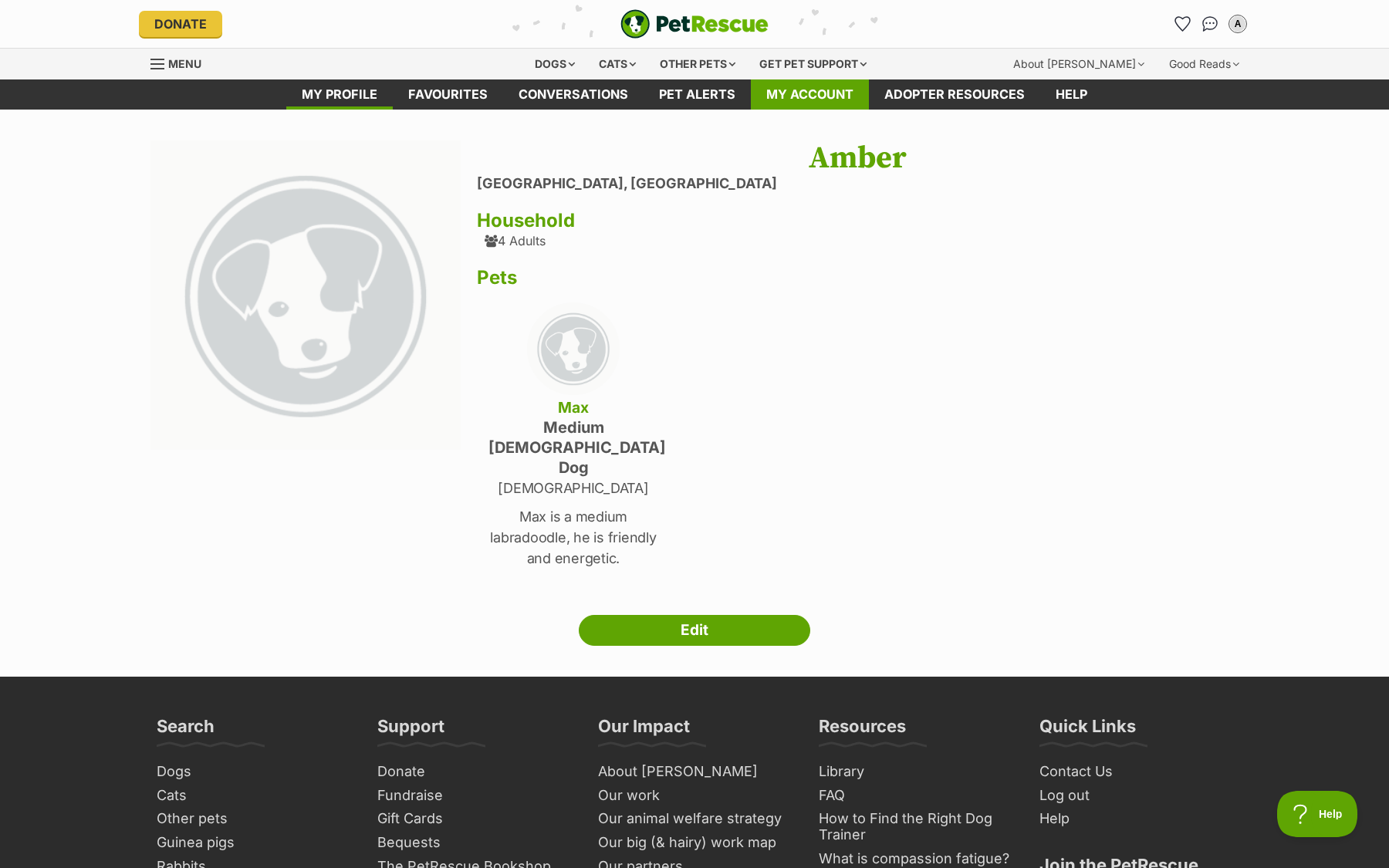
click at [827, 95] on link "My account" at bounding box center [810, 94] width 118 height 30
click at [931, 86] on link "Adopter resources" at bounding box center [954, 94] width 171 height 30
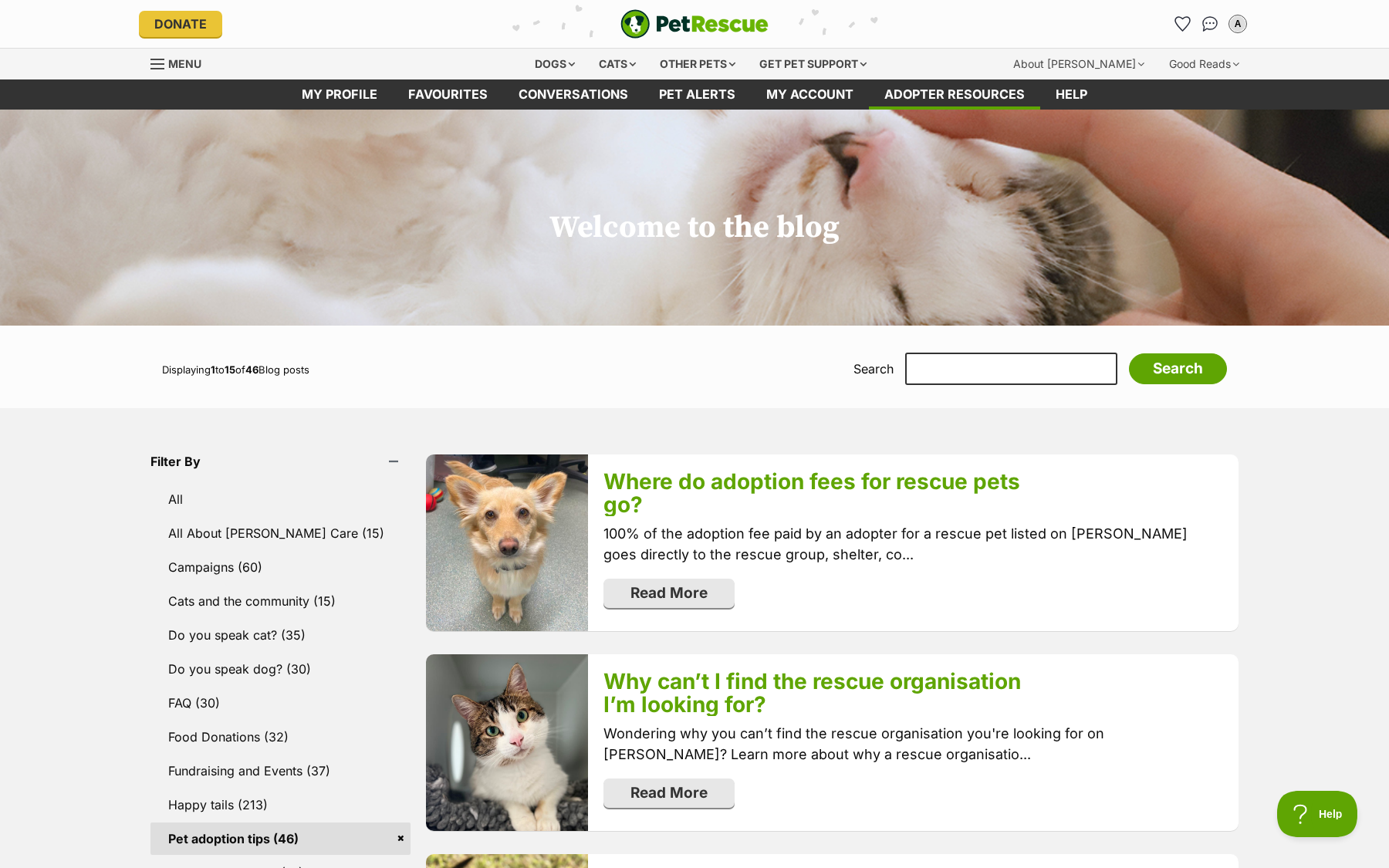
click at [836, 109] on h1 "Welcome to the blog" at bounding box center [694, 177] width 1389 height 136
click at [836, 104] on link "My account" at bounding box center [810, 94] width 118 height 30
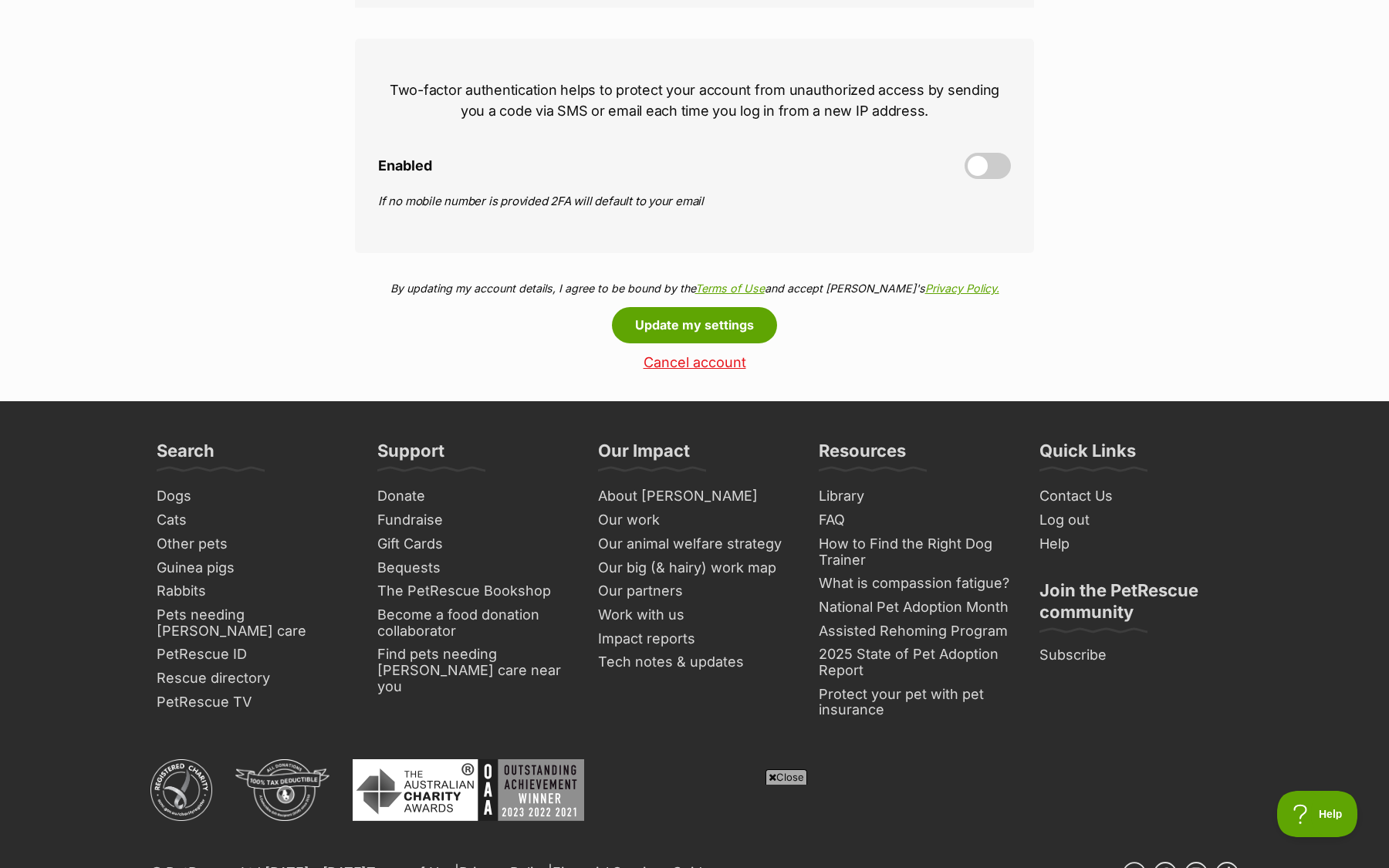
scroll to position [665, 0]
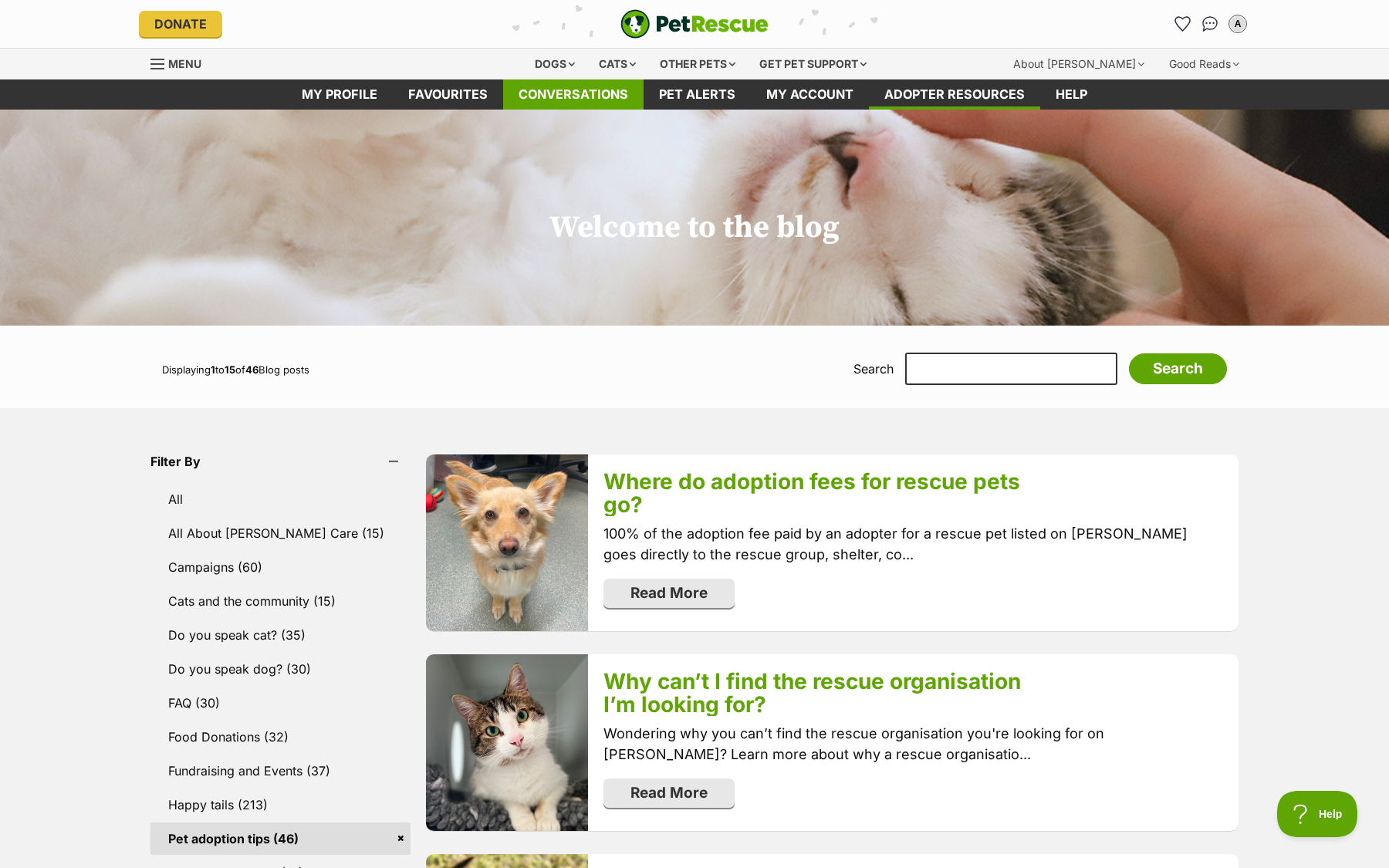
click at [579, 87] on link "Conversations" at bounding box center [574, 94] width 141 height 30
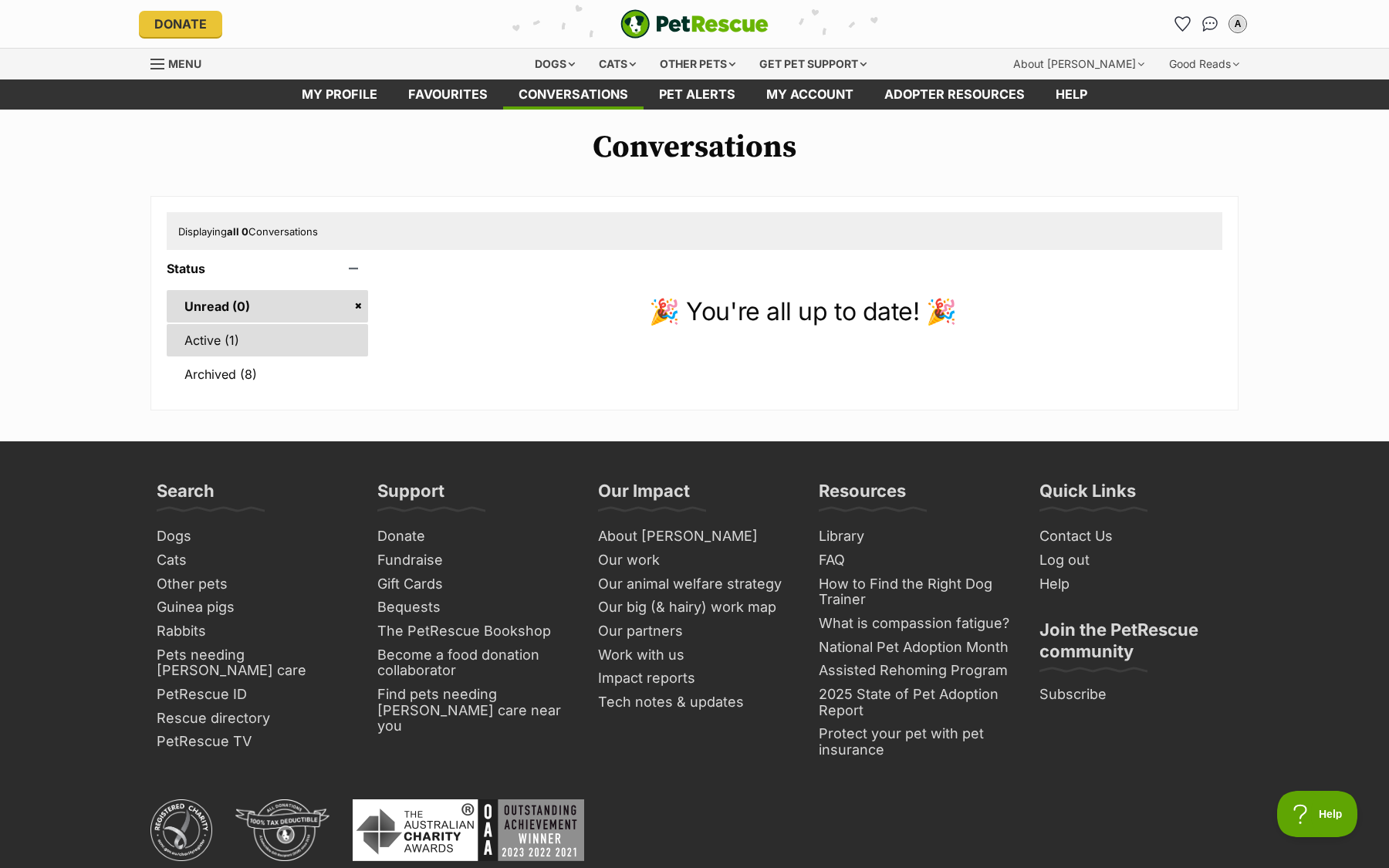
click at [281, 335] on link "Active (1)" at bounding box center [268, 340] width 202 height 32
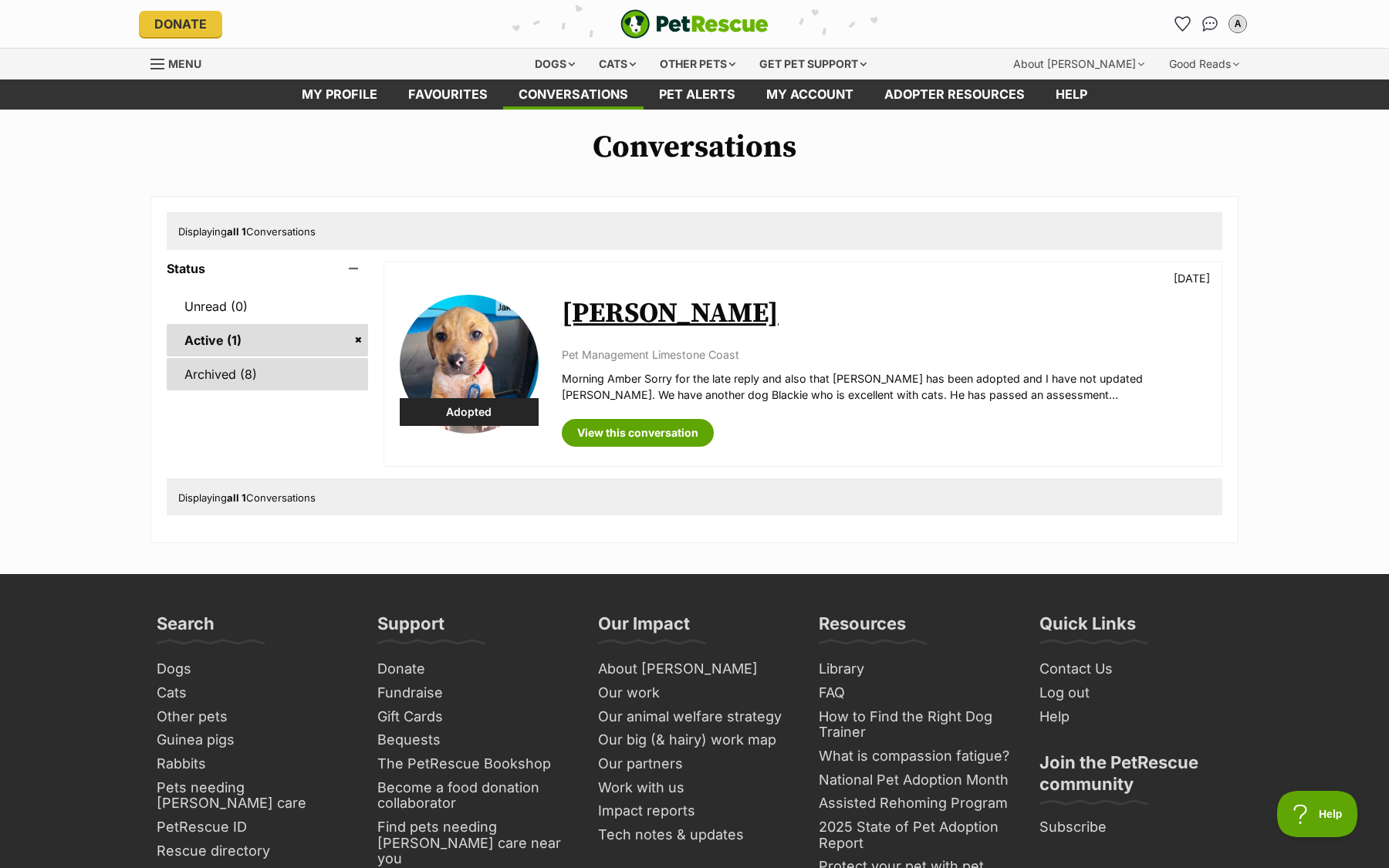
click at [272, 376] on link "Archived (8)" at bounding box center [268, 374] width 202 height 32
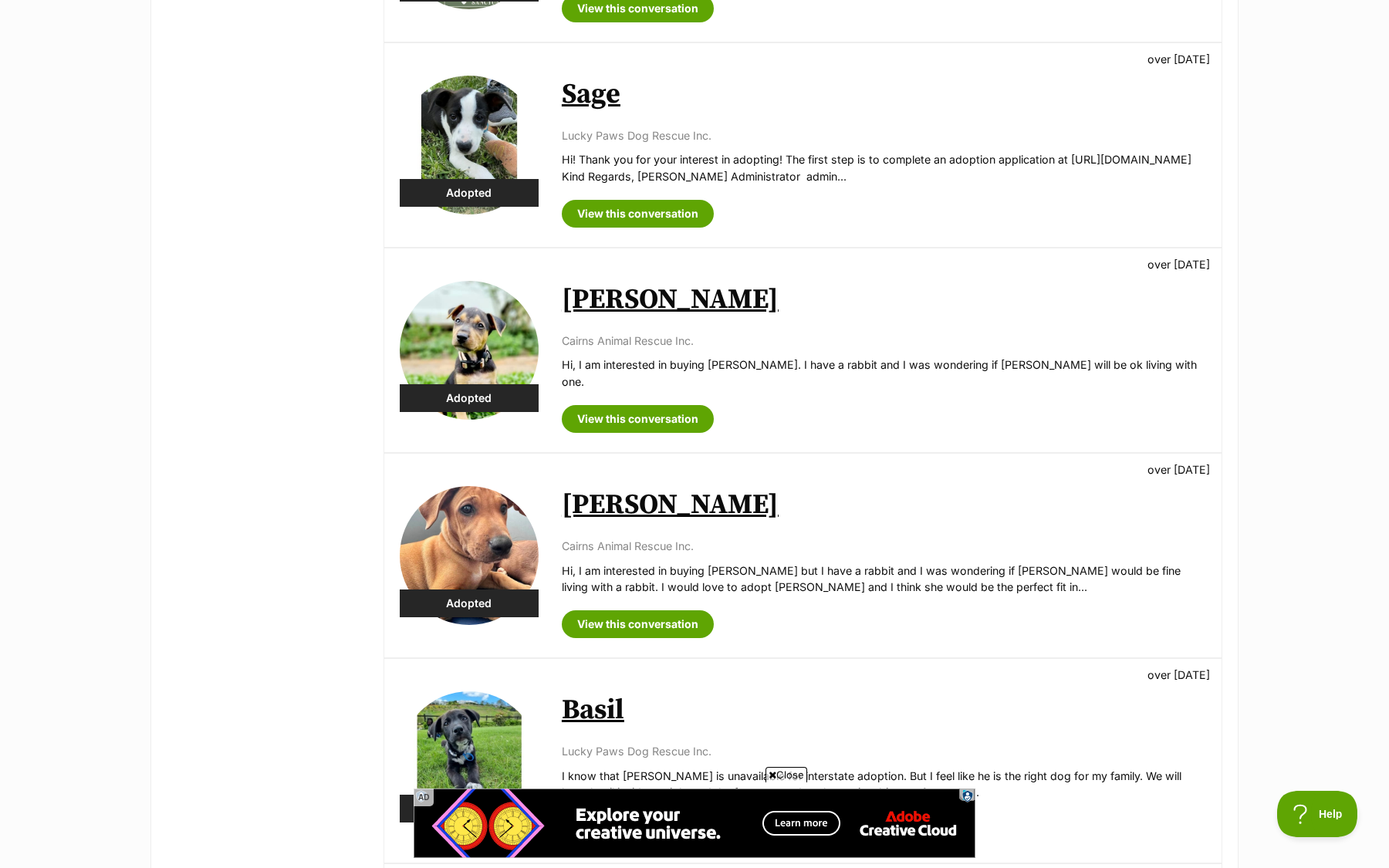
scroll to position [811, 0]
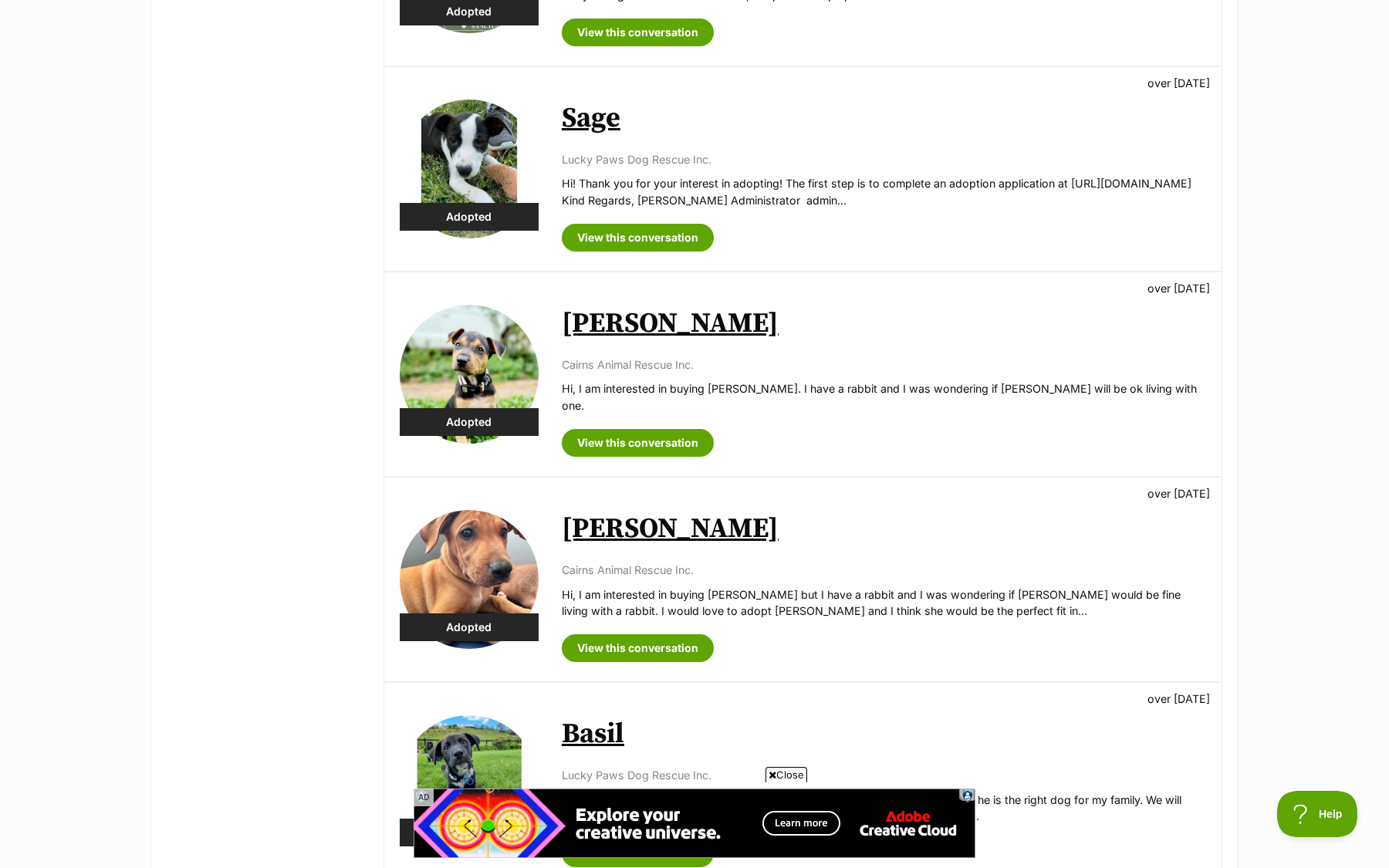
click at [507, 155] on img at bounding box center [469, 169] width 139 height 139
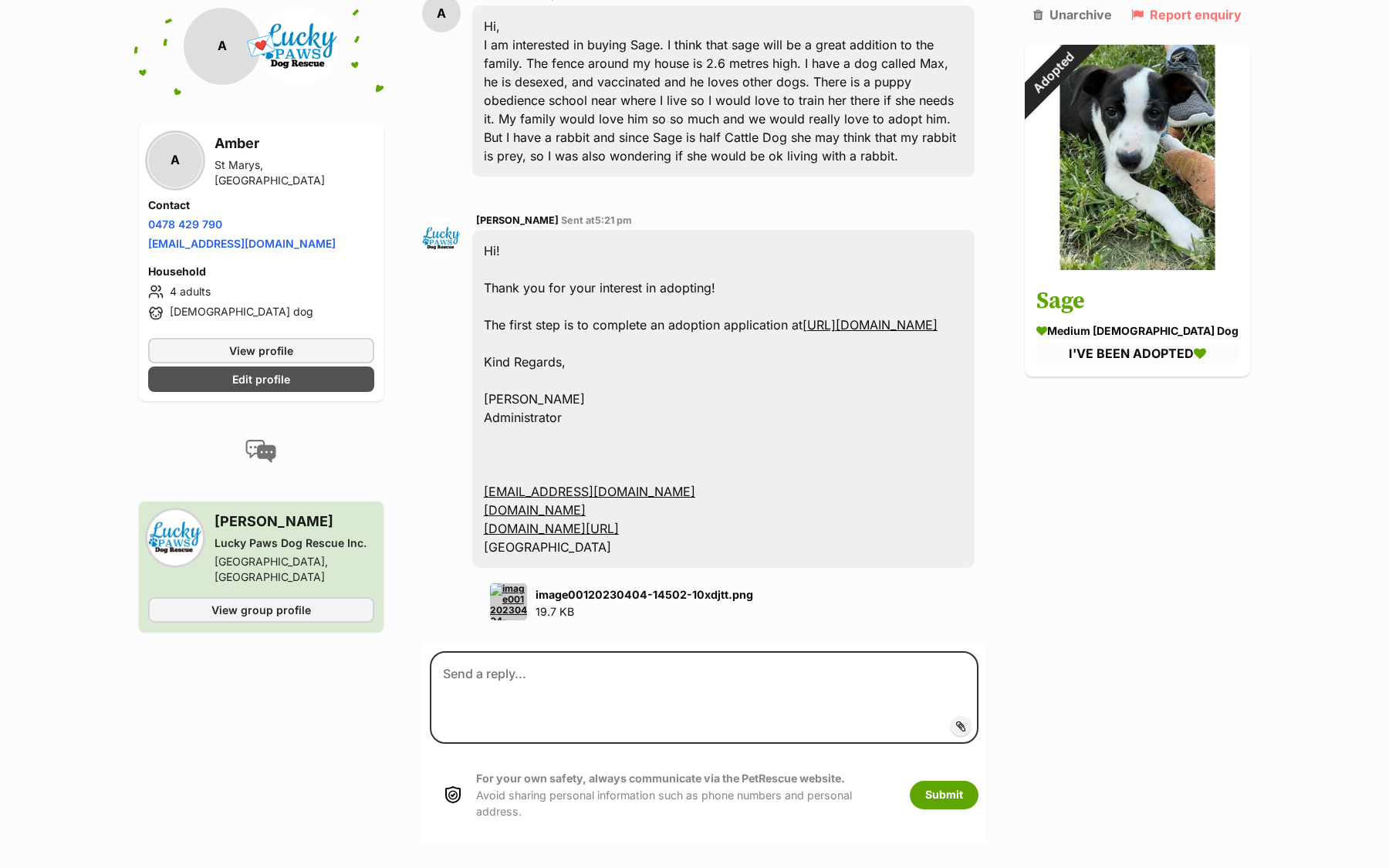
scroll to position [396, 0]
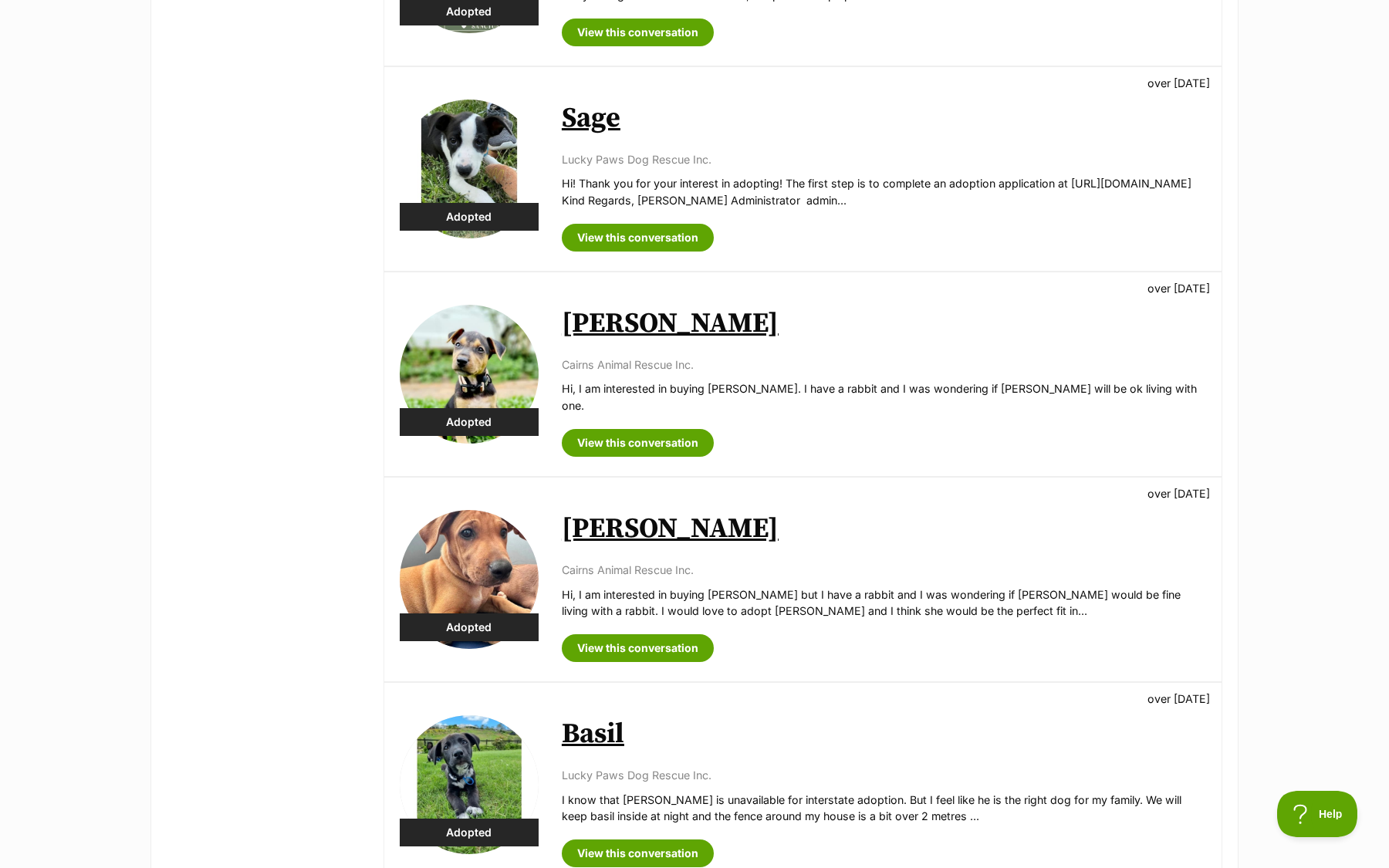
click at [583, 110] on link "Sage" at bounding box center [590, 118] width 58 height 35
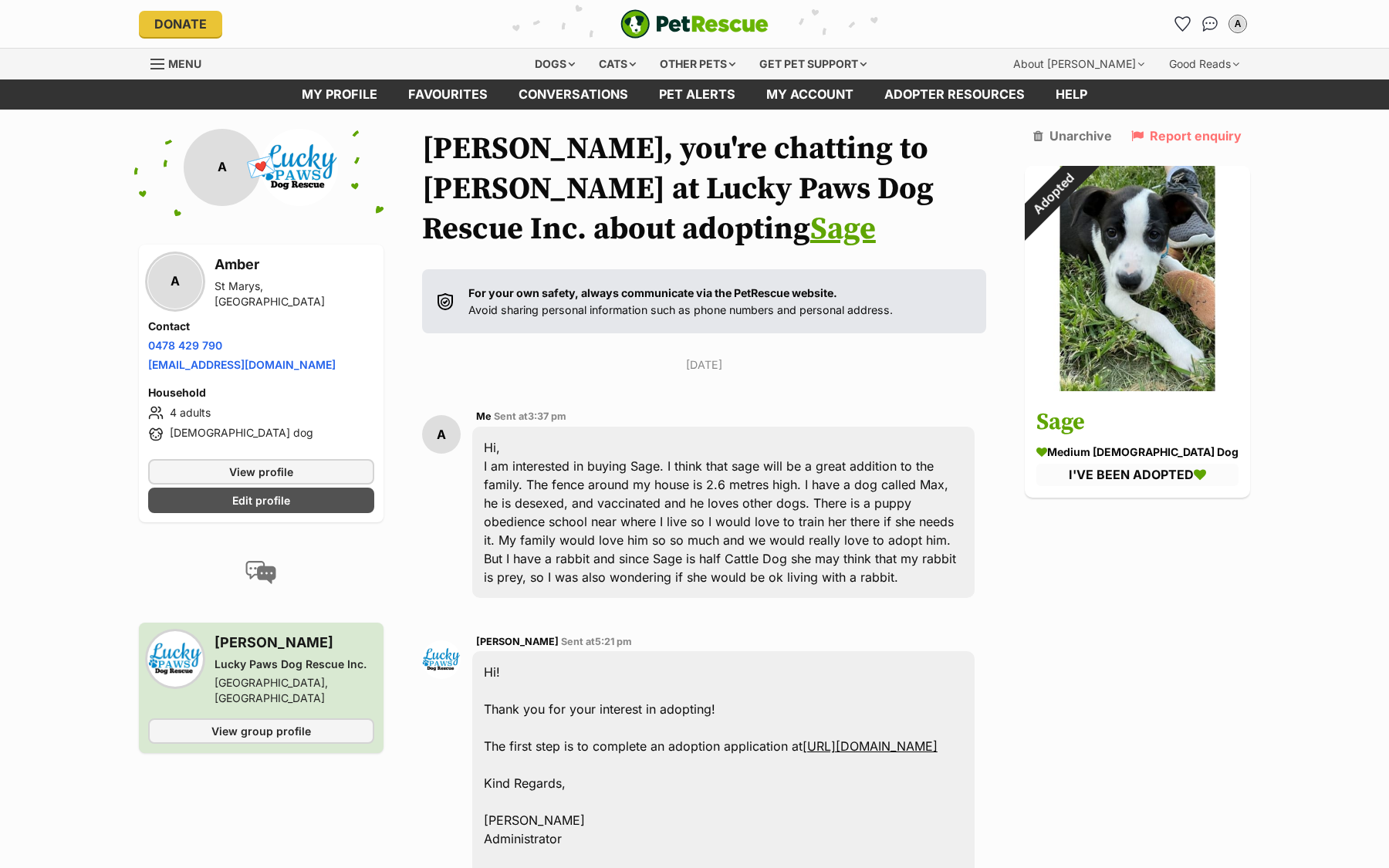
click at [810, 236] on link "Sage" at bounding box center [842, 229] width 65 height 38
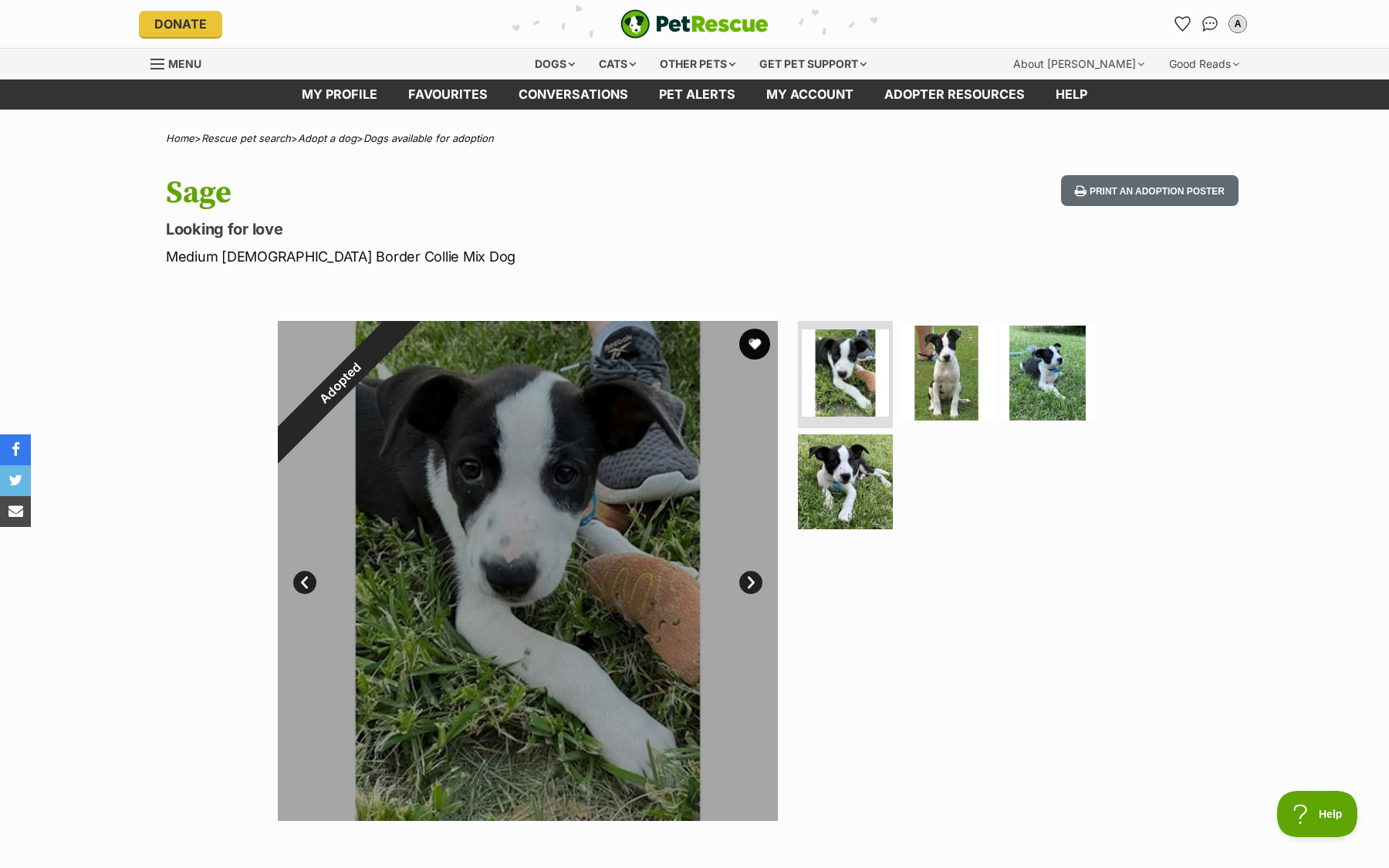
click at [753, 595] on div at bounding box center [528, 570] width 500 height 500
click at [752, 580] on link "Next" at bounding box center [751, 582] width 23 height 23
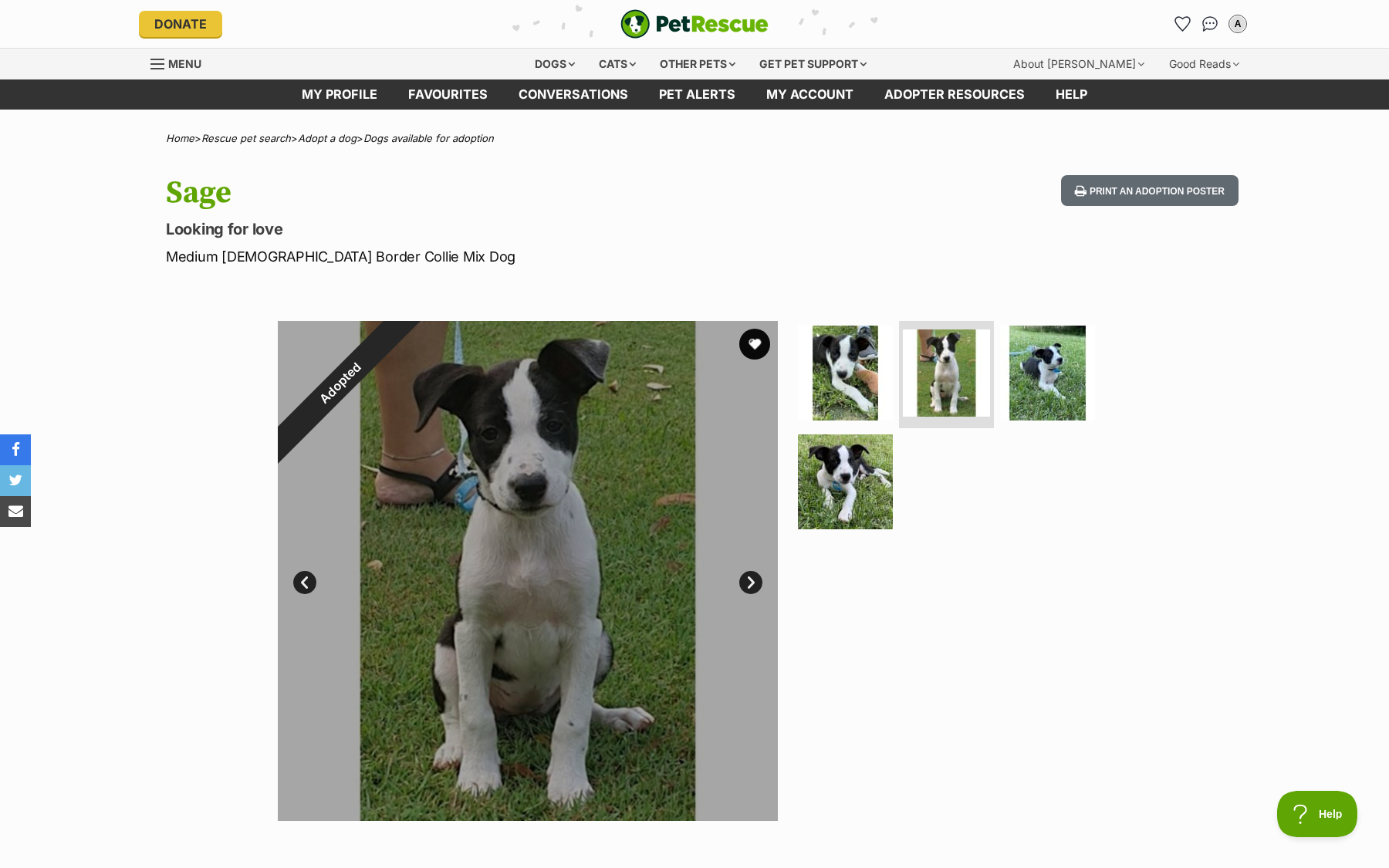
click at [752, 580] on link "Next" at bounding box center [751, 582] width 23 height 23
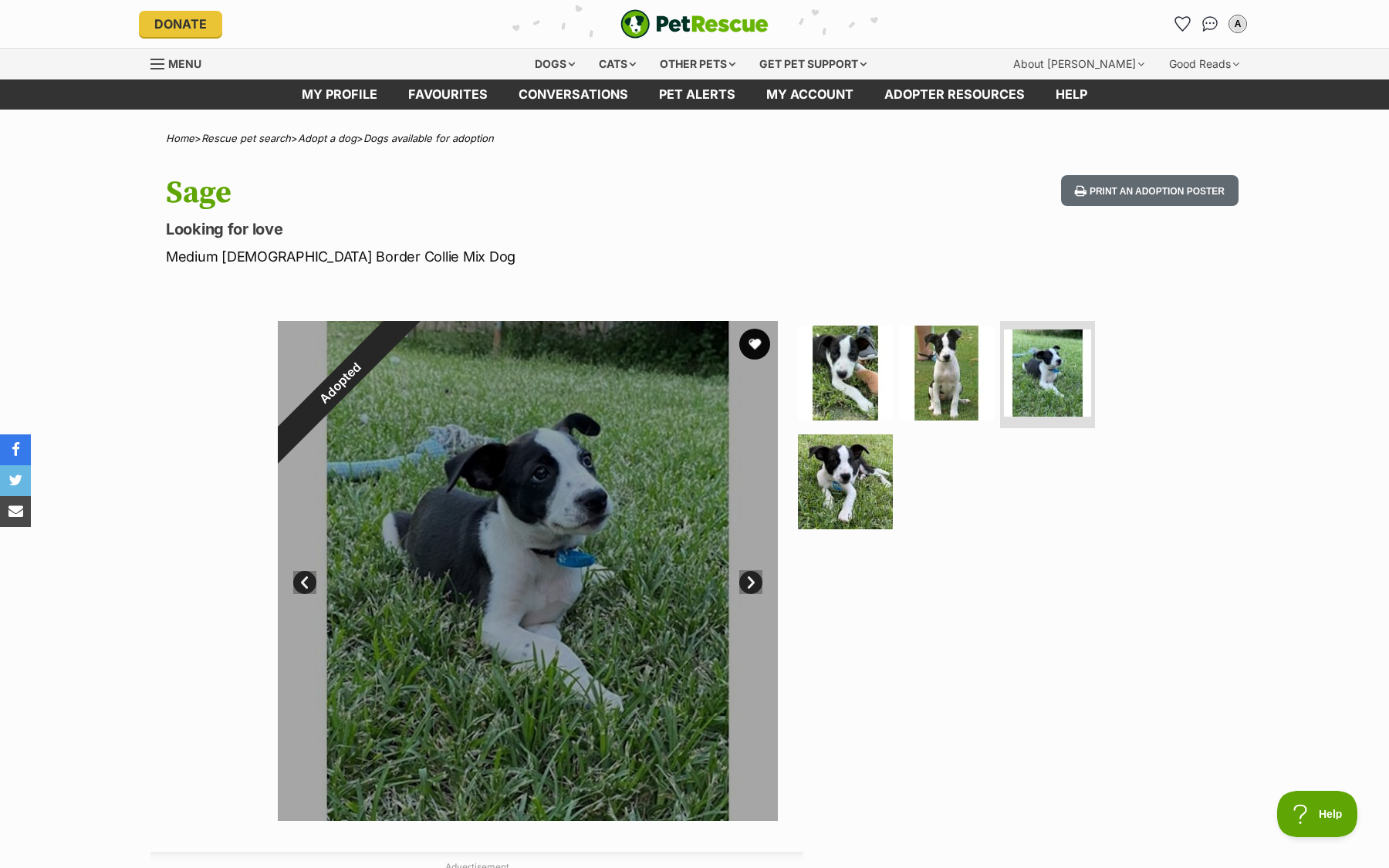
click at [752, 580] on link "Next" at bounding box center [751, 582] width 23 height 23
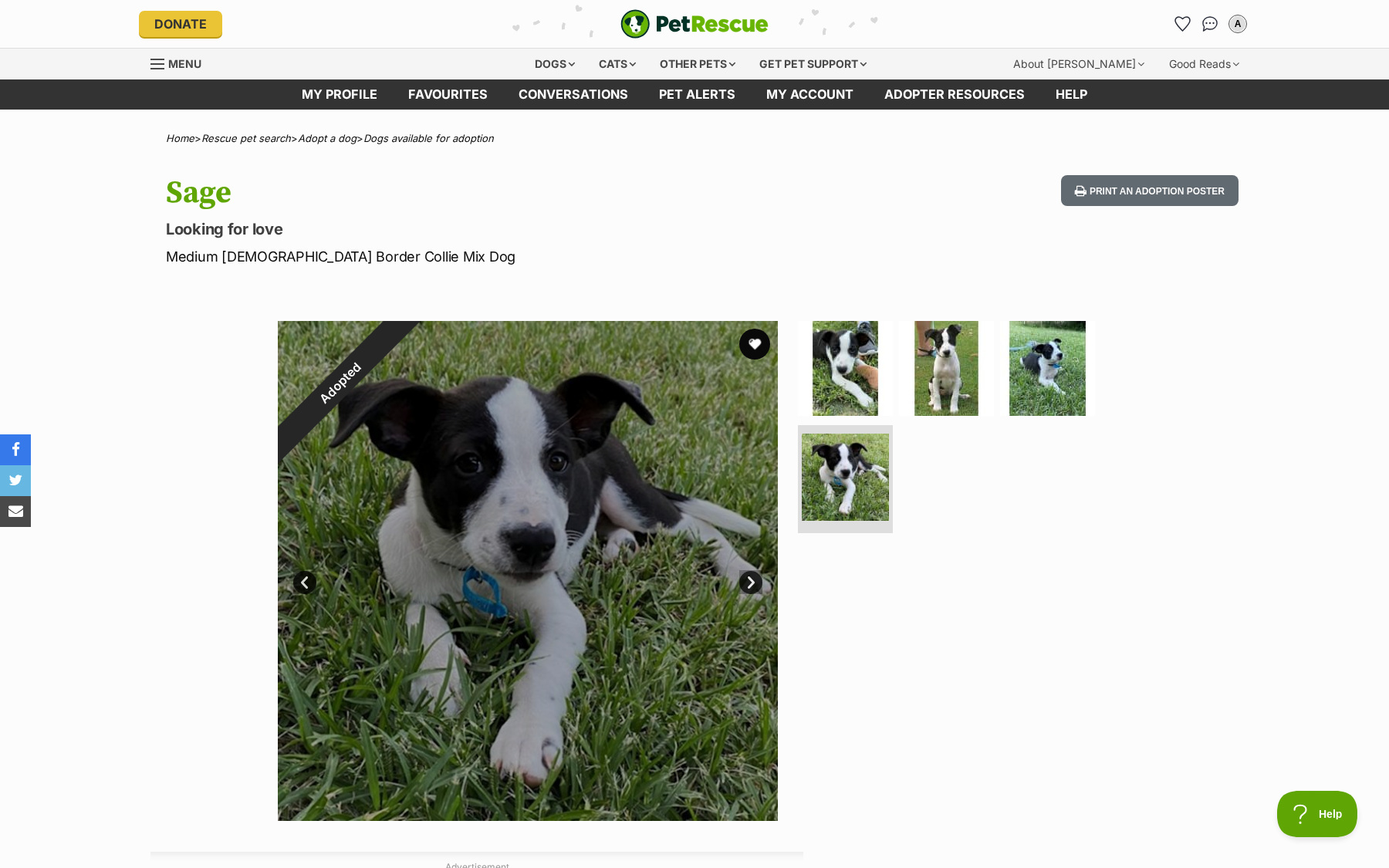
click at [752, 580] on link "Next" at bounding box center [751, 582] width 23 height 23
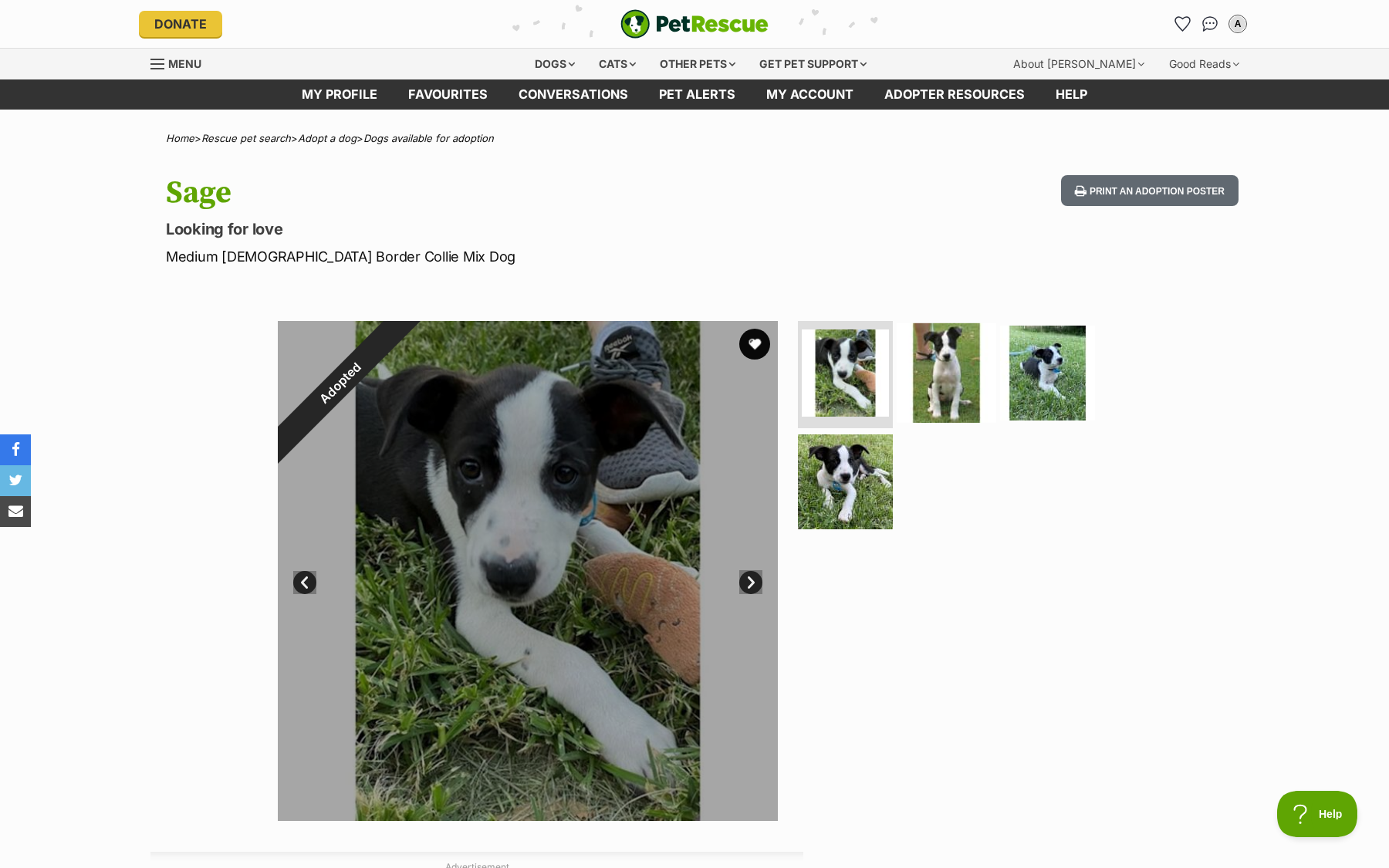
click at [931, 358] on img at bounding box center [947, 372] width 100 height 100
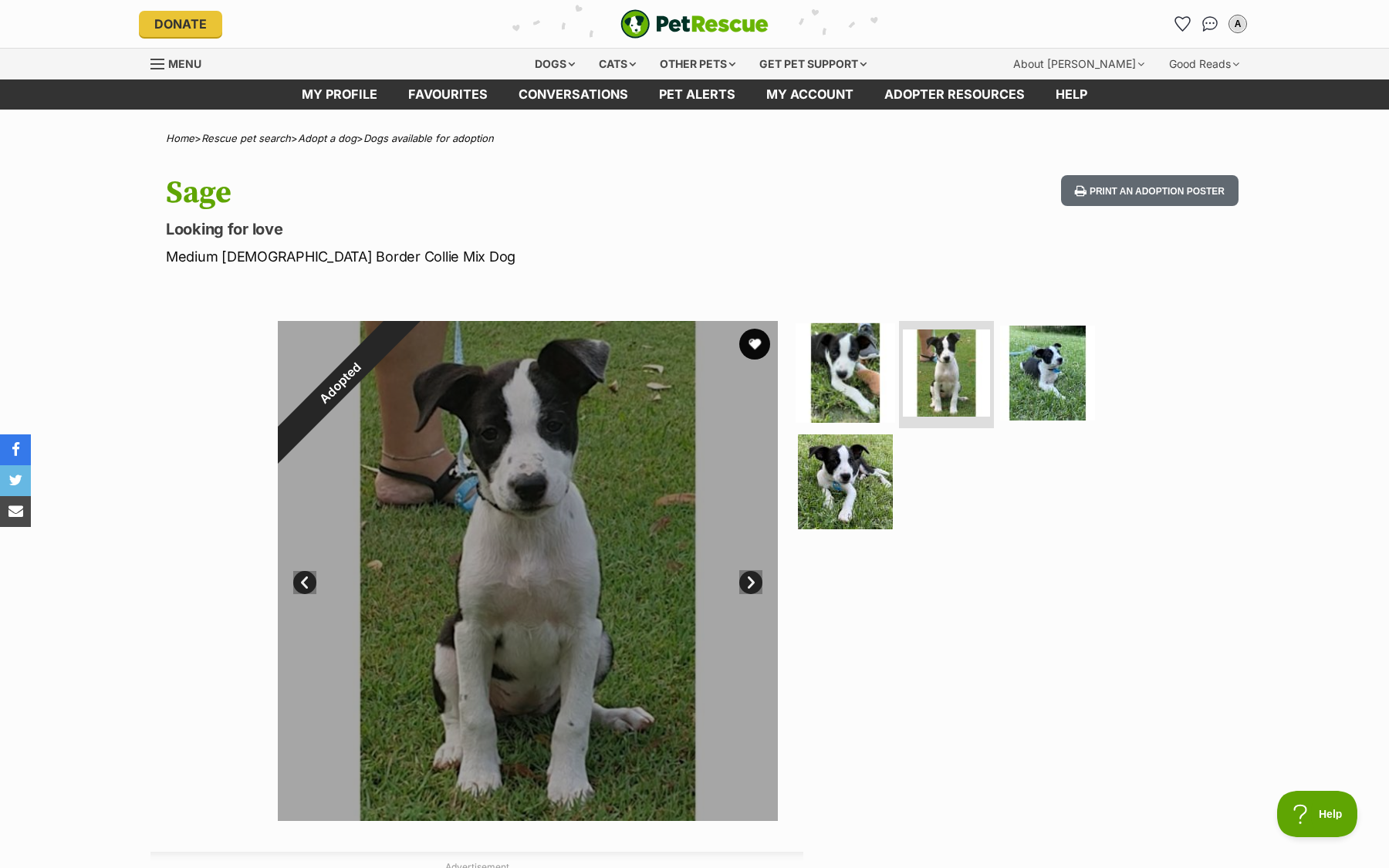
click at [867, 394] on img at bounding box center [845, 372] width 100 height 100
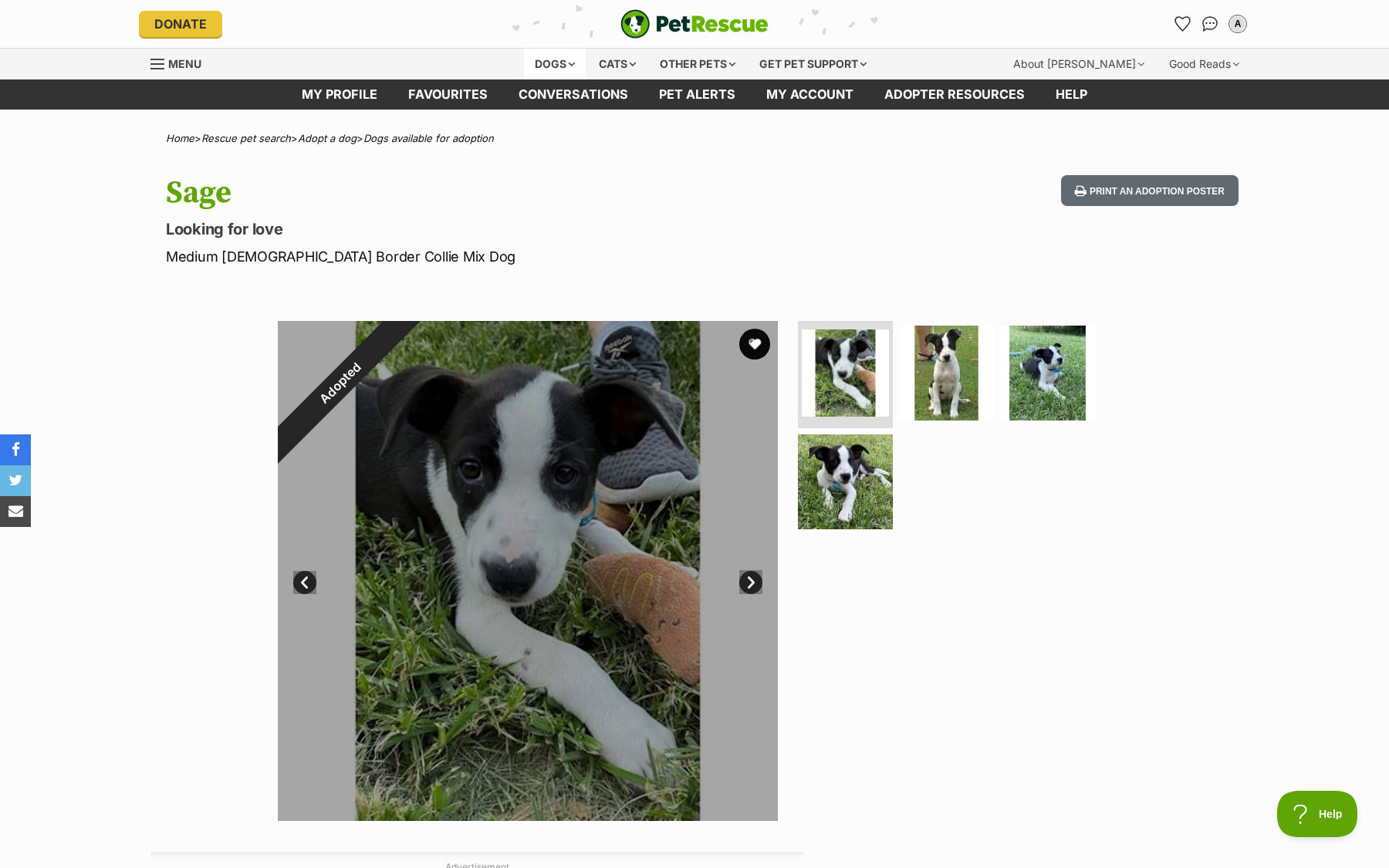
click at [532, 67] on div "Dogs" at bounding box center [555, 64] width 62 height 31
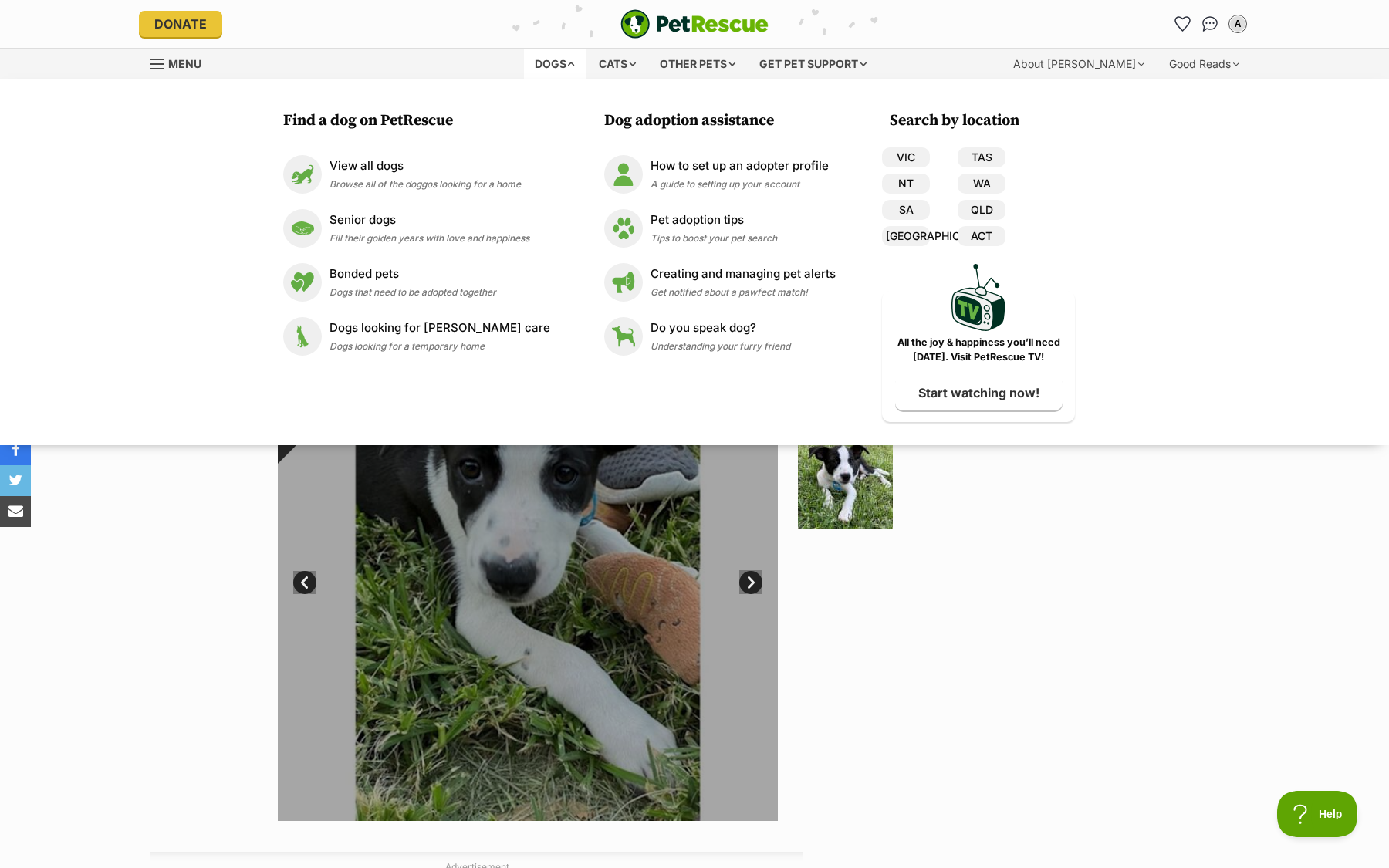
click at [712, 26] on img "PetRescue" at bounding box center [694, 24] width 148 height 30
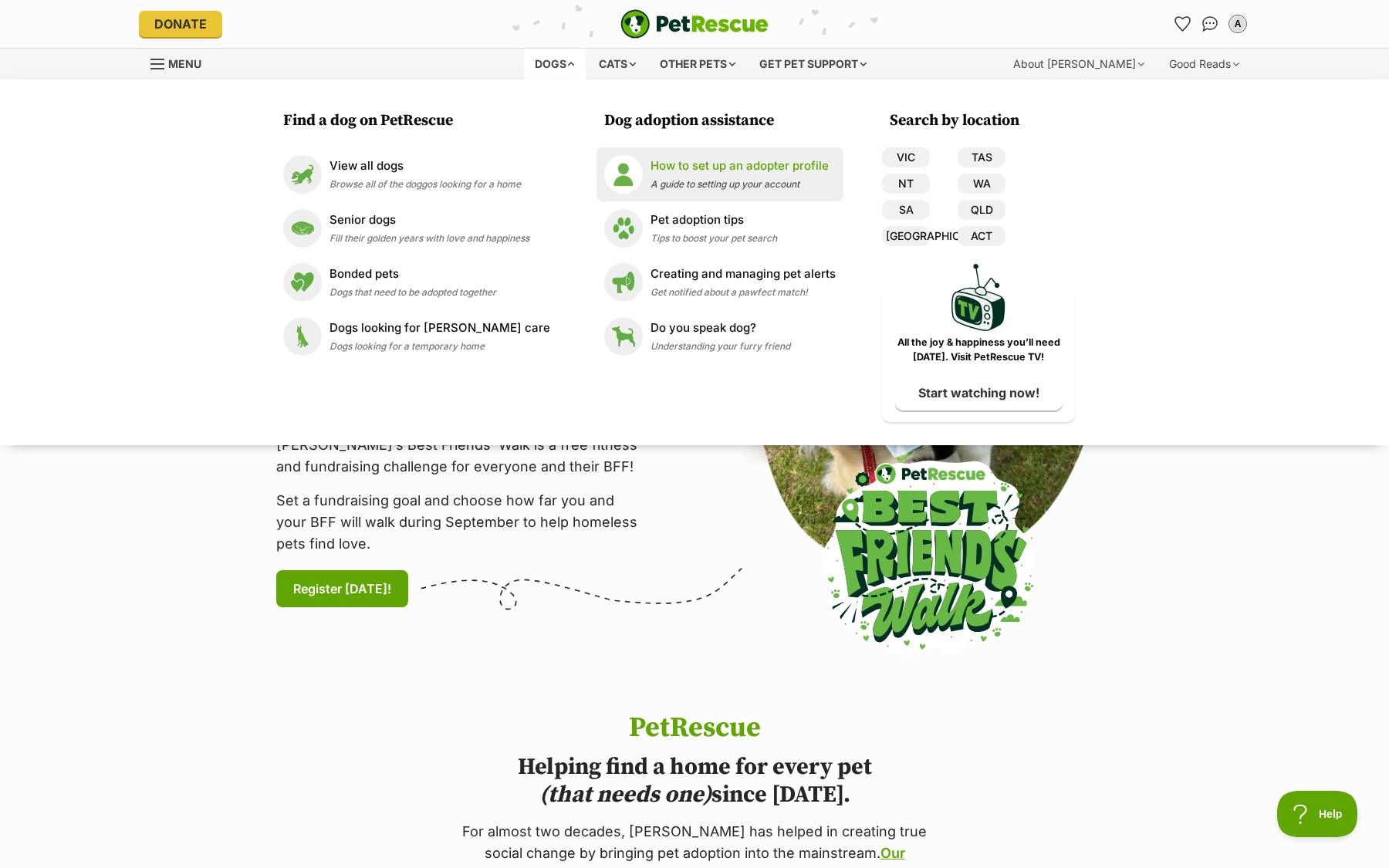
click at [671, 171] on p "How to set up an adopter profile" at bounding box center [739, 166] width 178 height 17
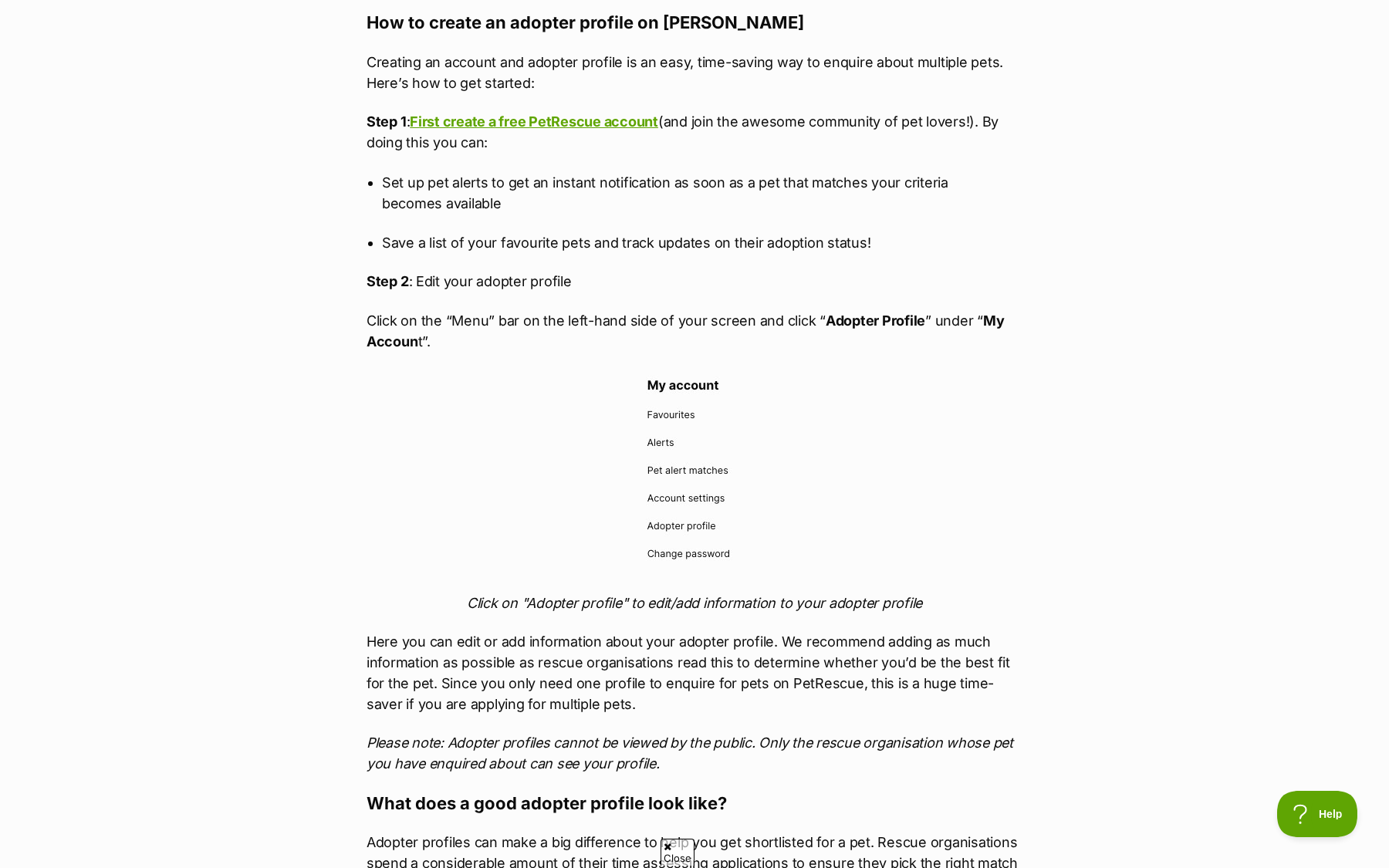
scroll to position [919, 0]
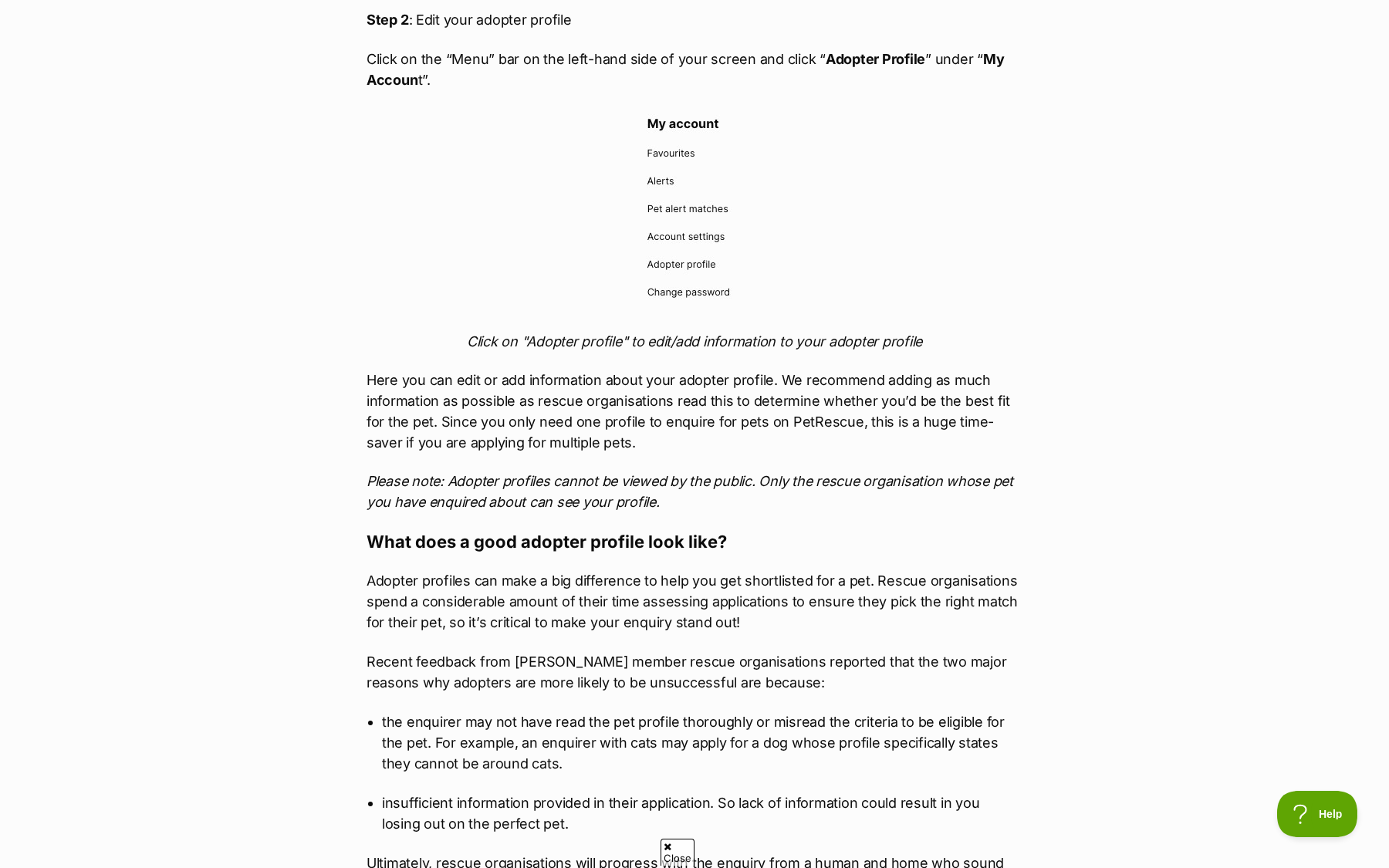
scroll to position [1176, 0]
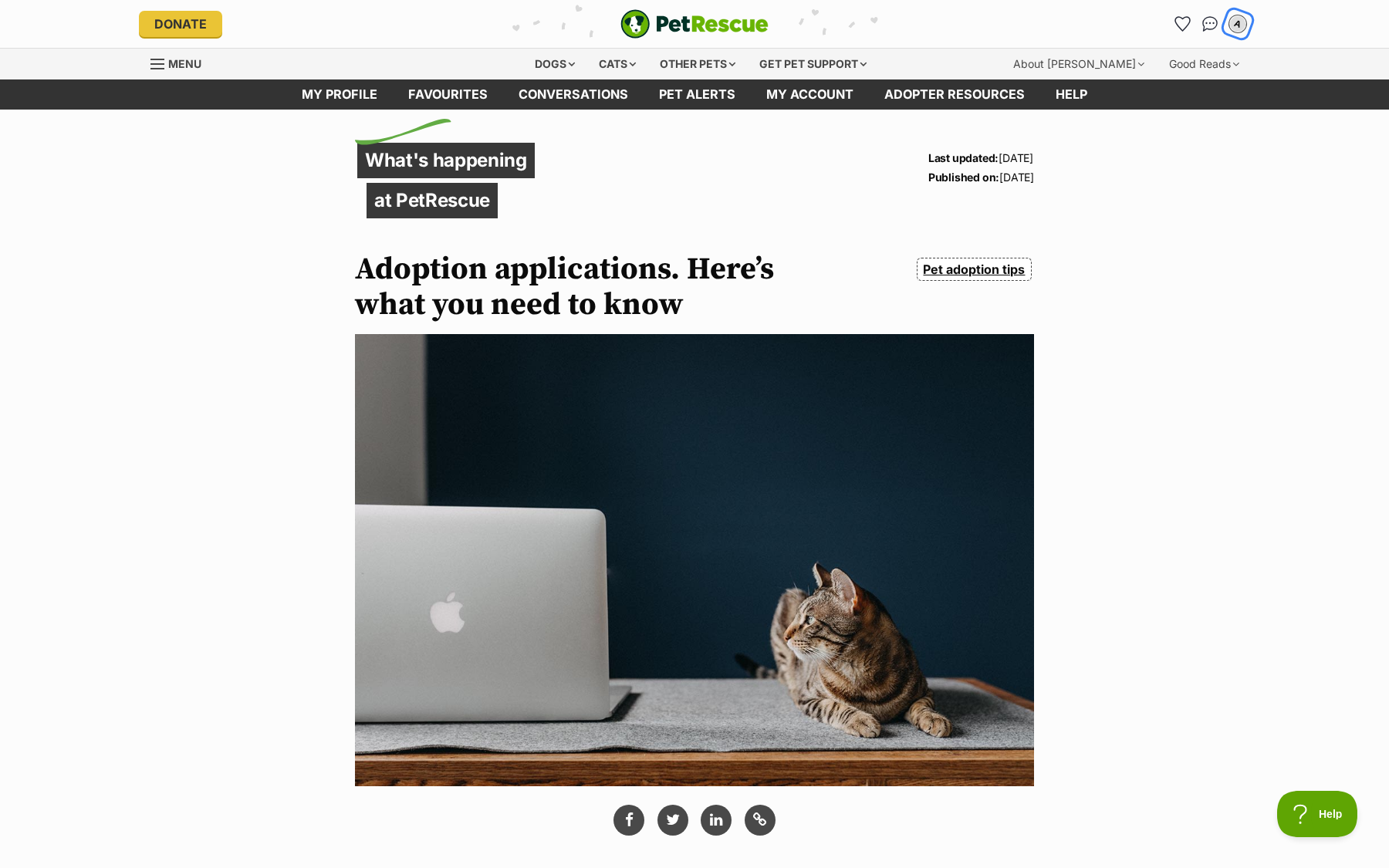
click at [1238, 30] on div "A" at bounding box center [1238, 23] width 20 height 20
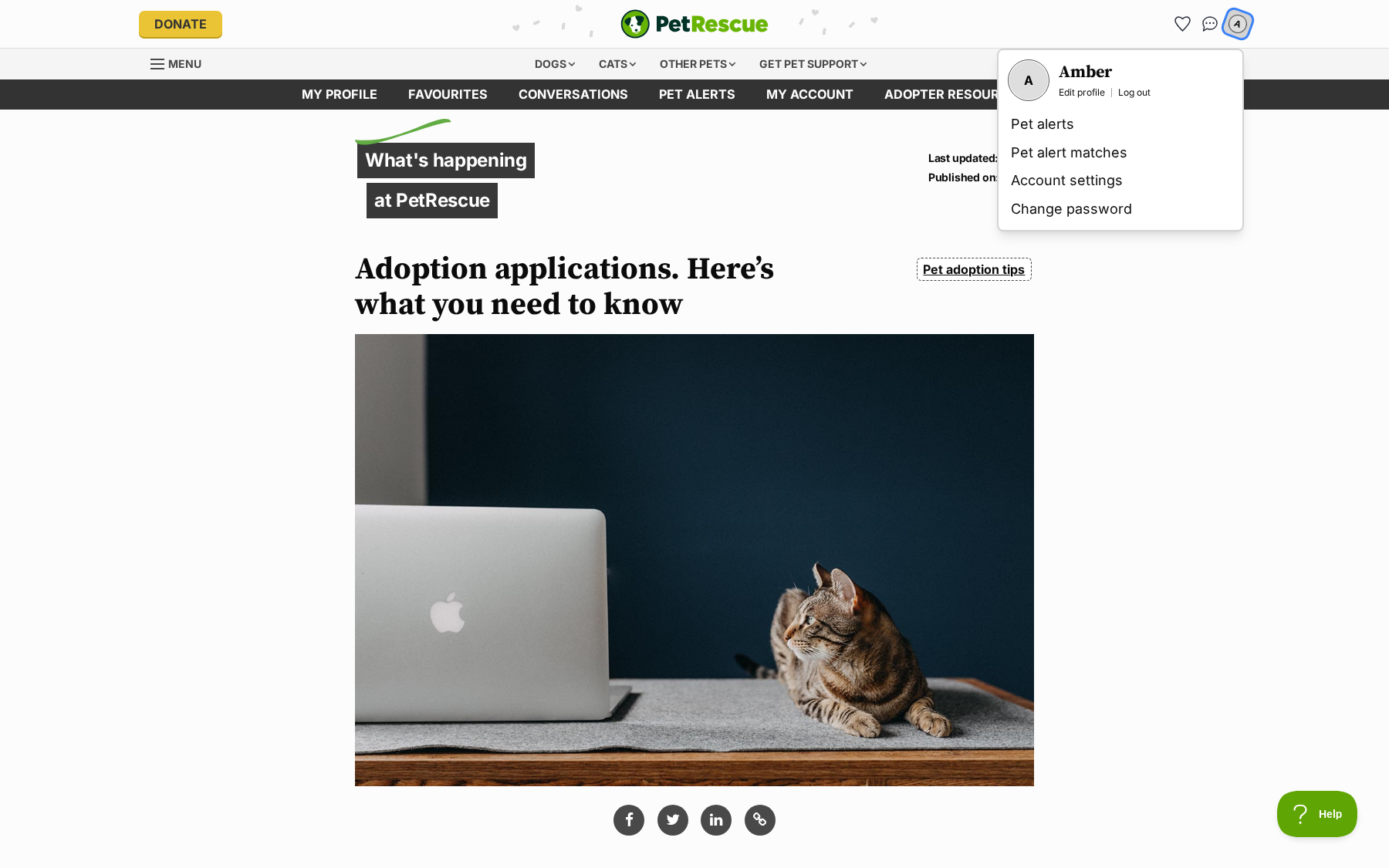
click at [1238, 30] on div "A" at bounding box center [1238, 23] width 20 height 20
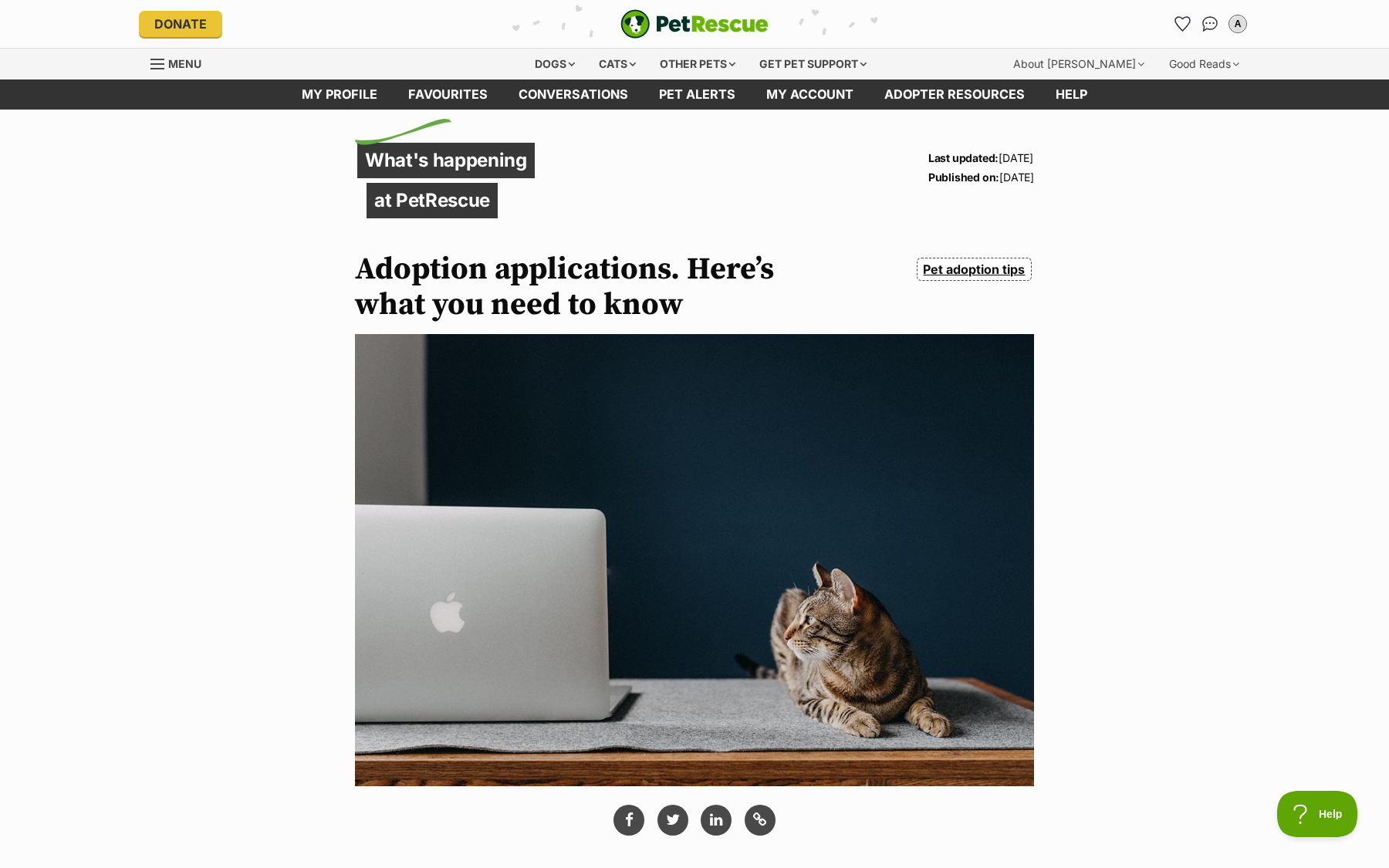
click link "Menu"
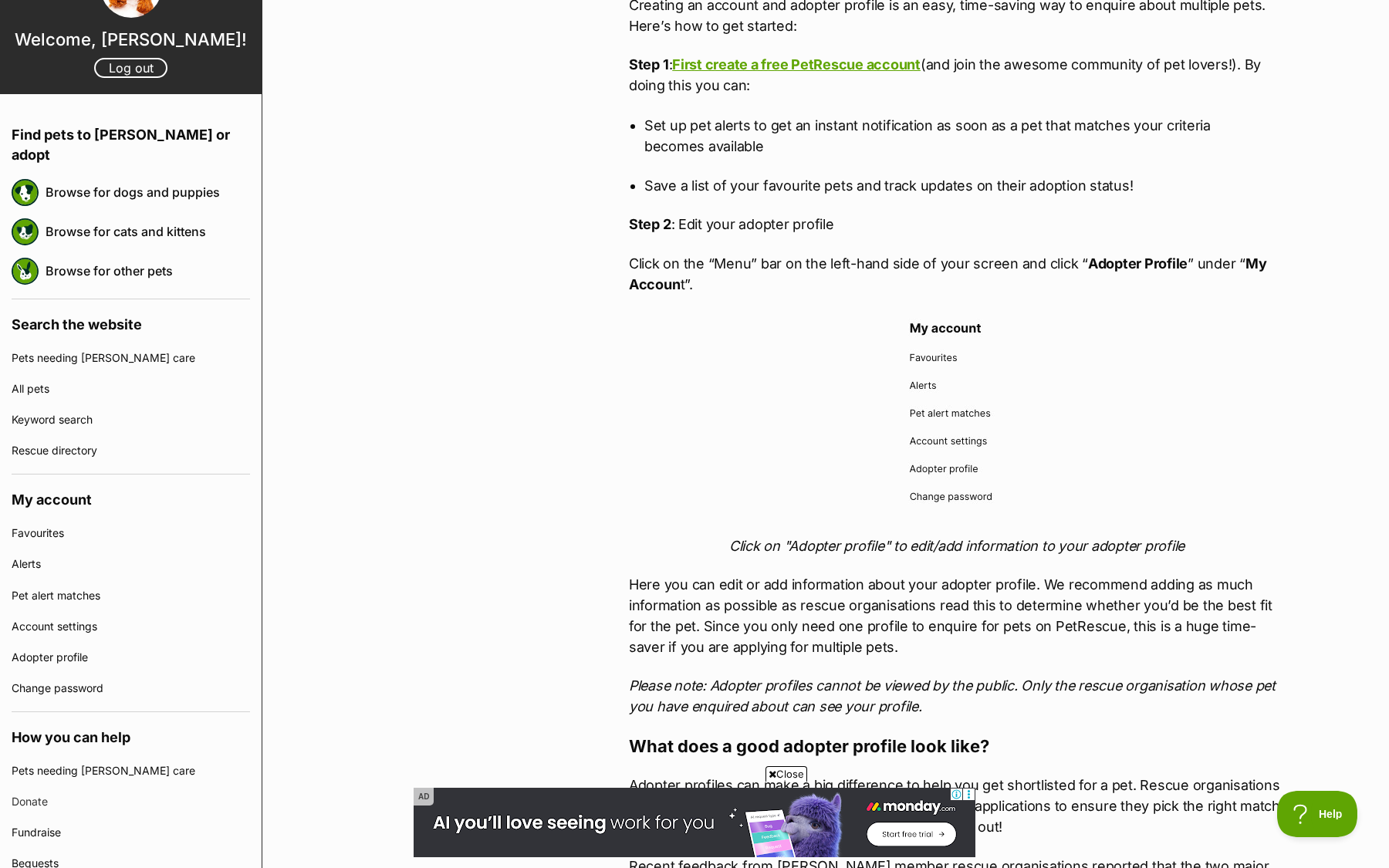
scroll to position [62, 0]
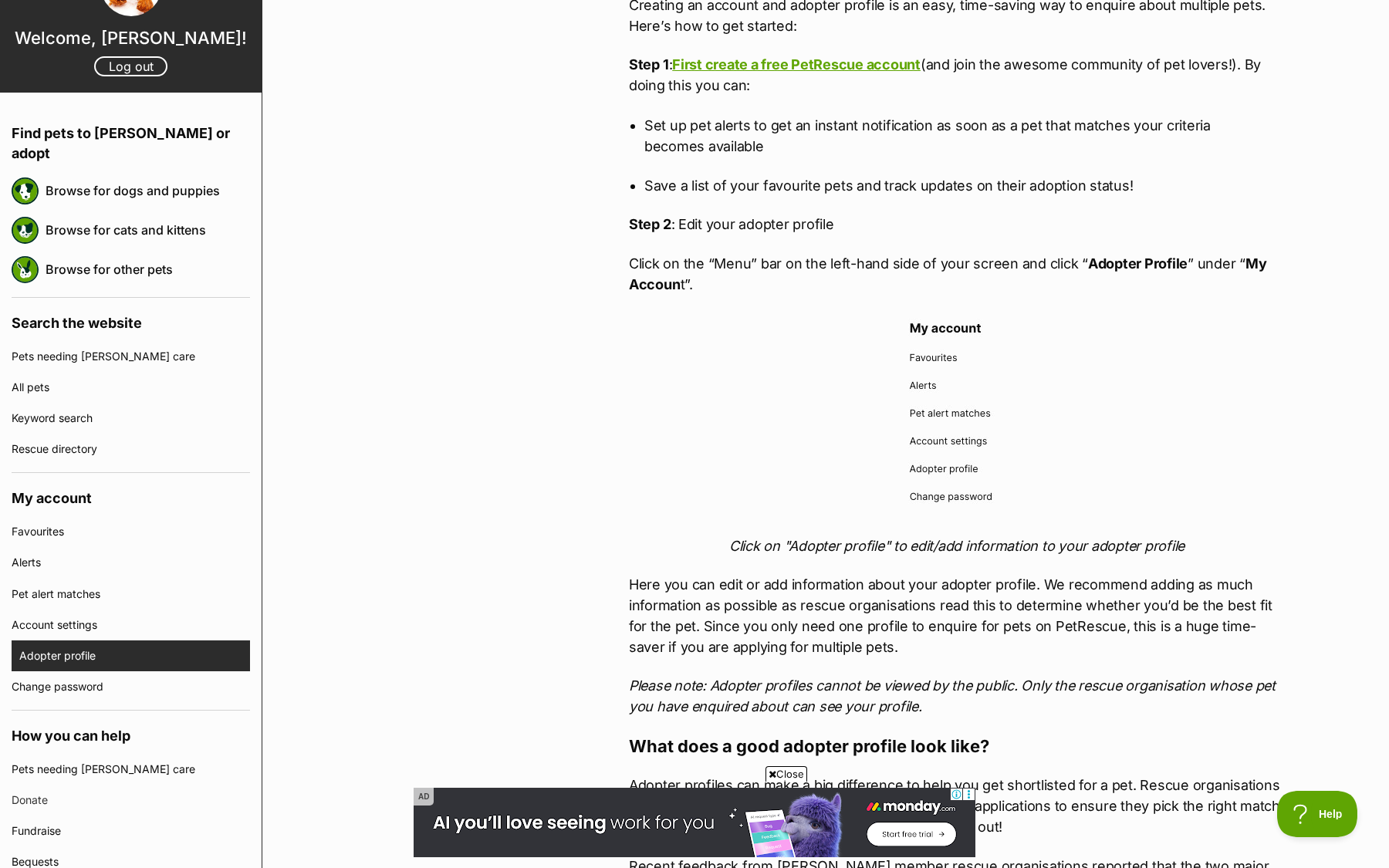
click link "Adopter profile"
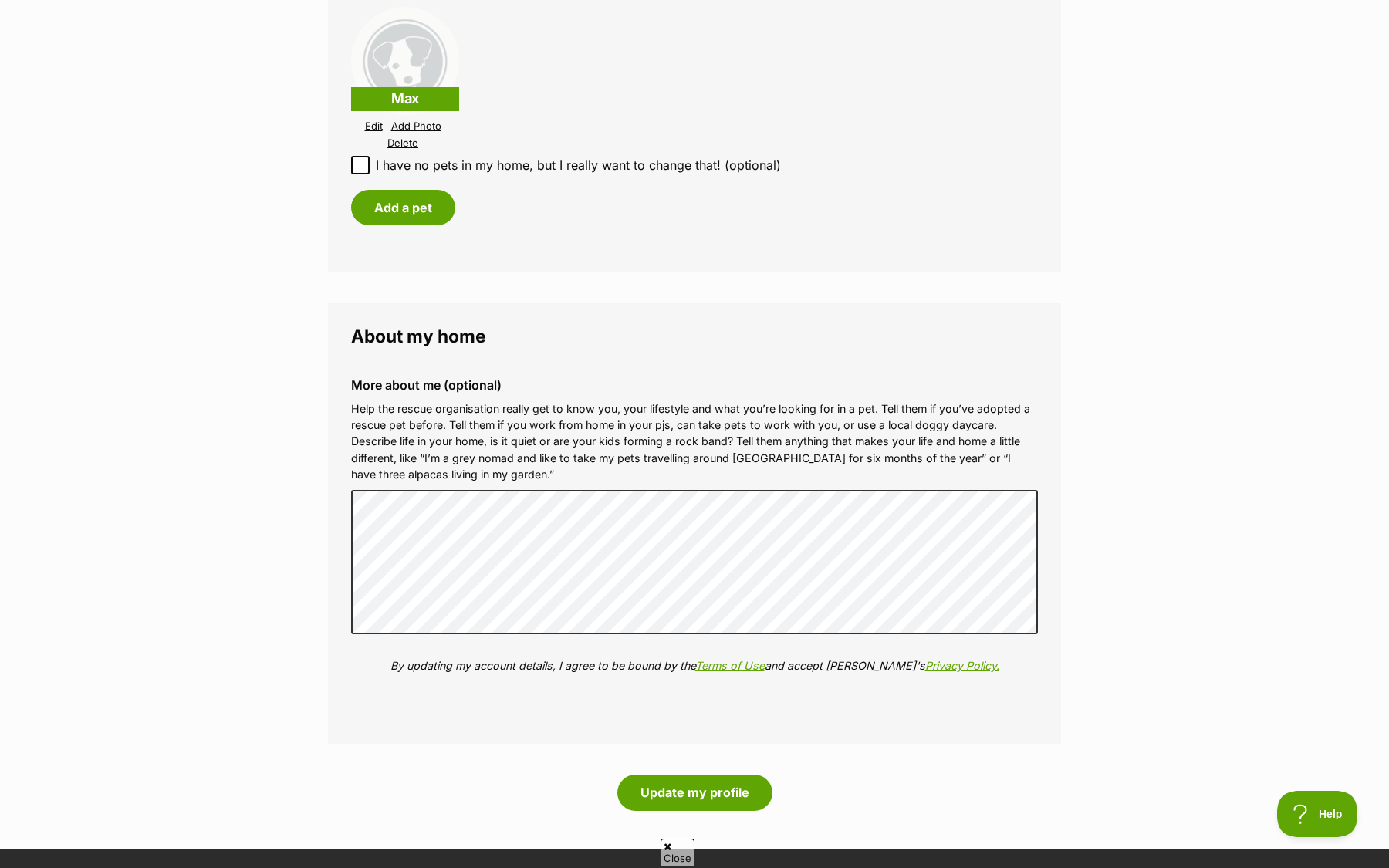
scroll to position [1586, 0]
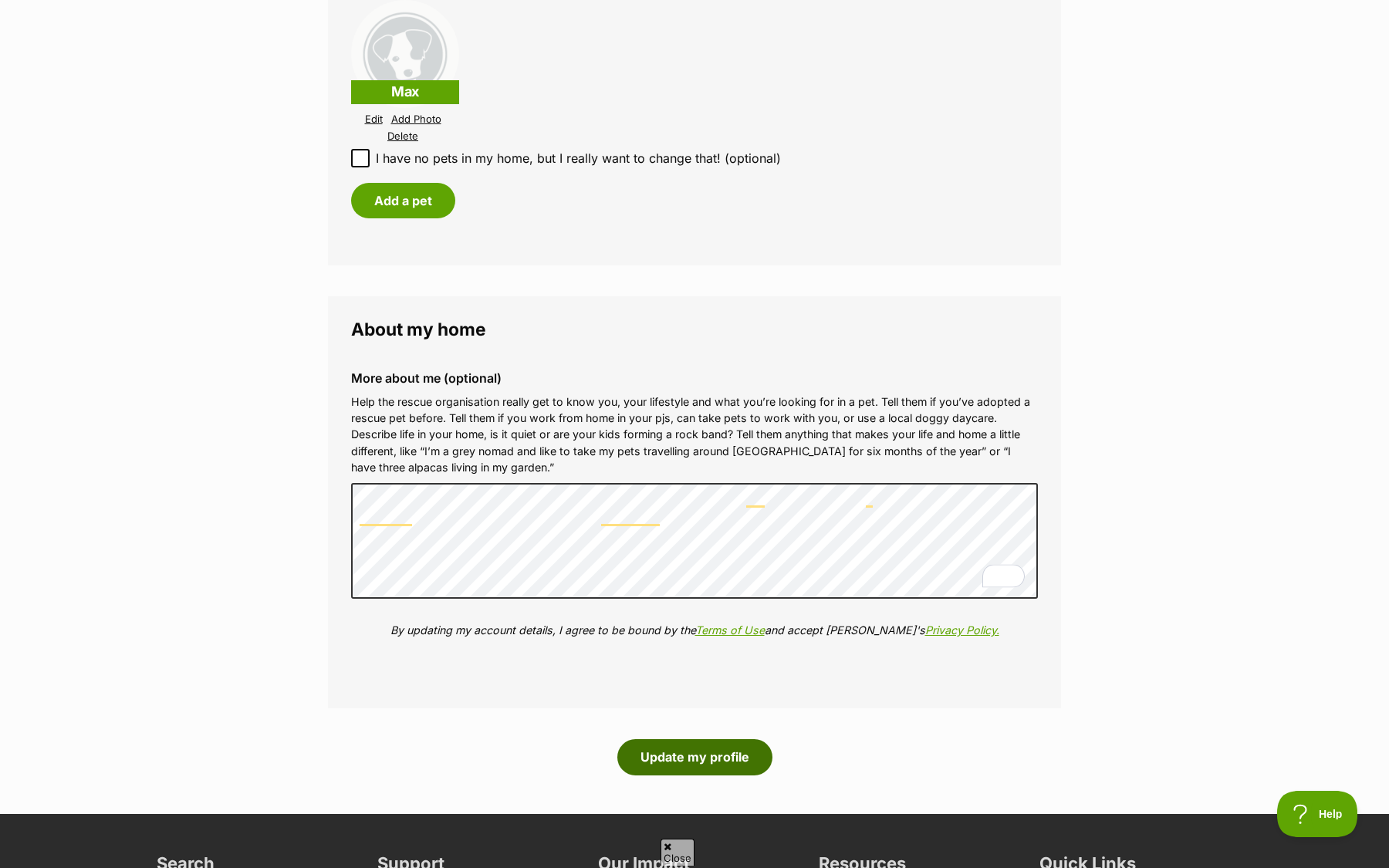
click at [691, 760] on button "Update my profile" at bounding box center [694, 757] width 155 height 36
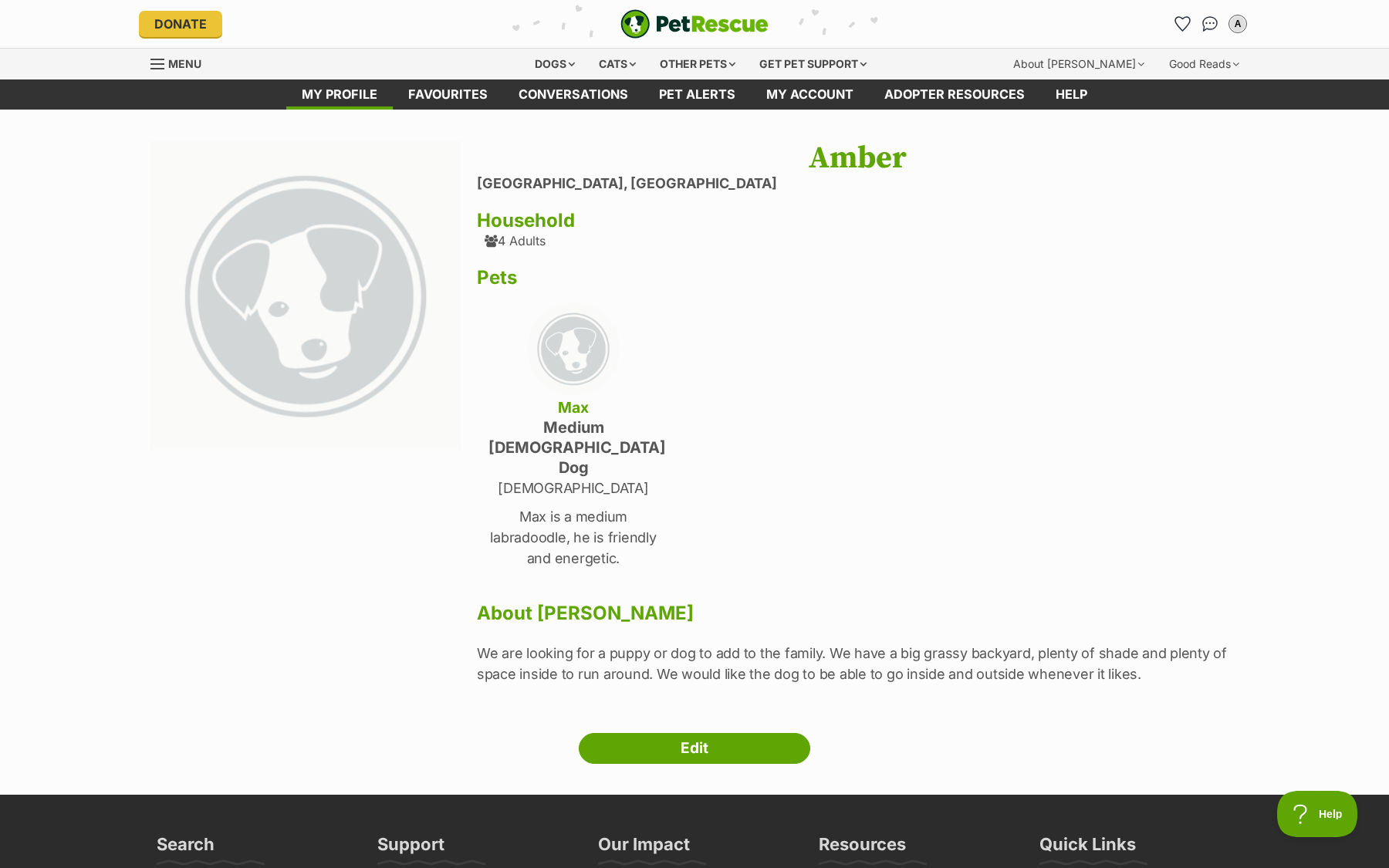
click at [582, 408] on h4 "Max" at bounding box center [573, 407] width 169 height 20
click at [582, 372] on img at bounding box center [573, 348] width 93 height 93
click at [783, 94] on link "My account" at bounding box center [810, 94] width 118 height 30
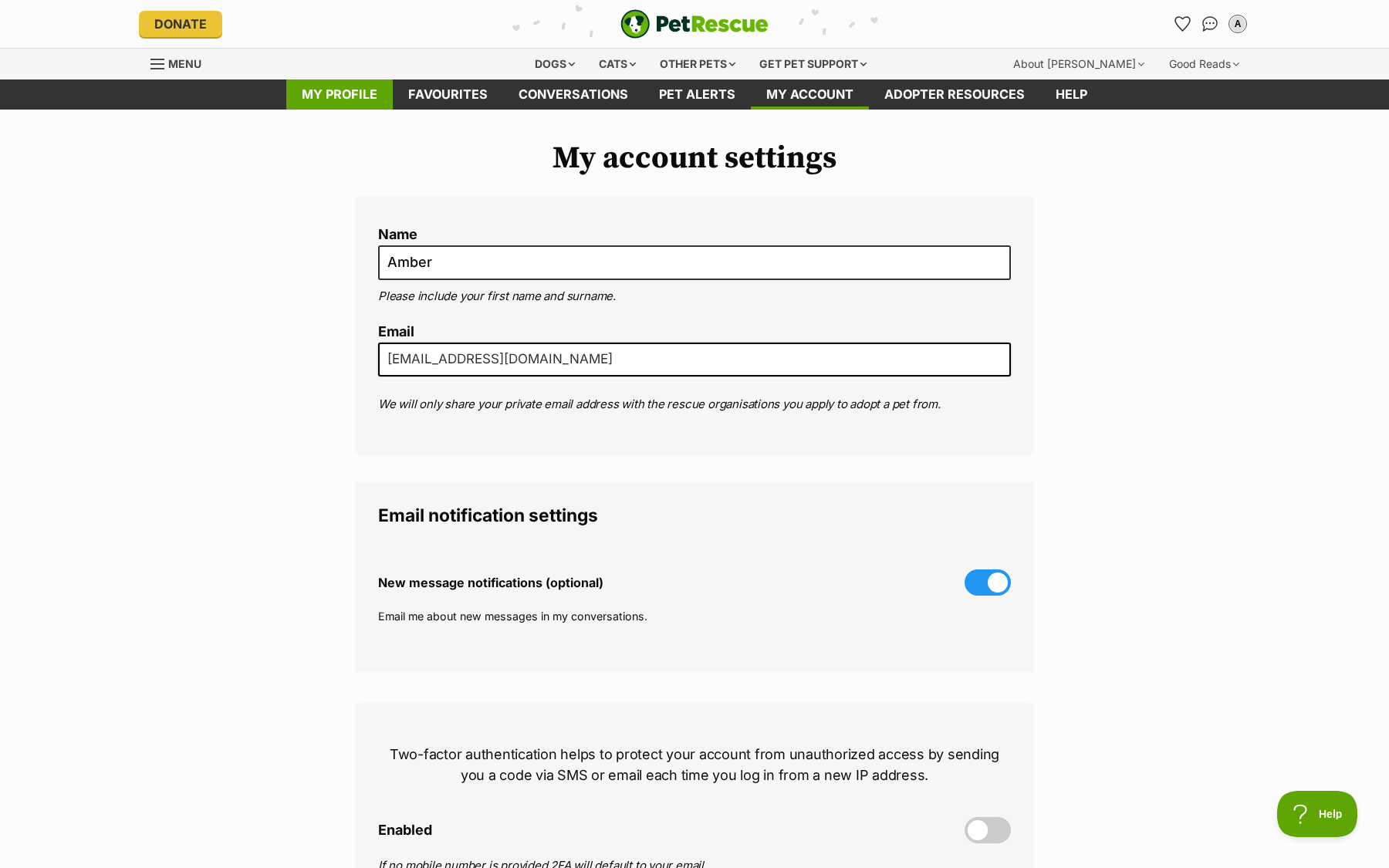
click at [327, 90] on link "My profile" at bounding box center [339, 94] width 107 height 30
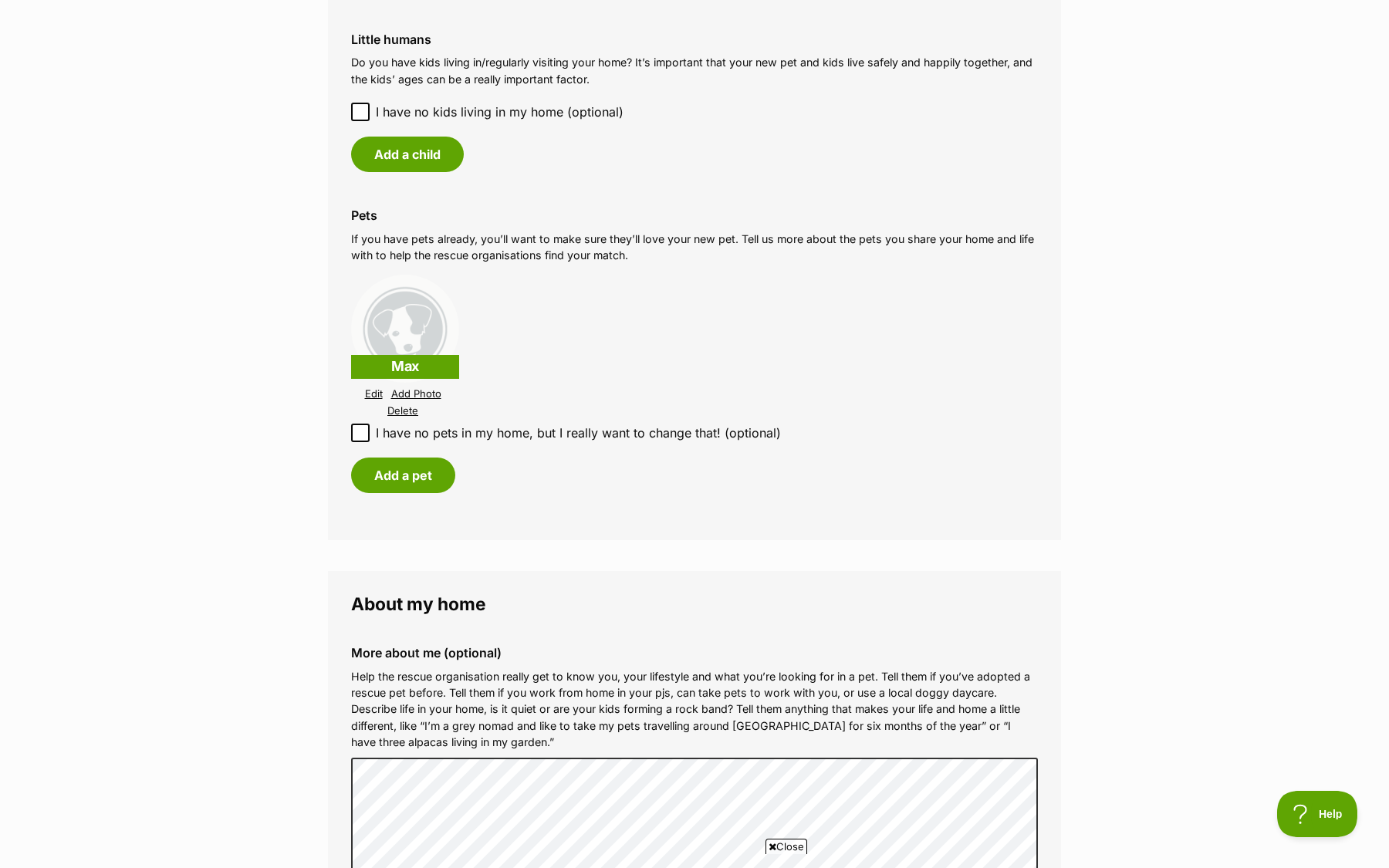
click at [375, 396] on link "Edit" at bounding box center [374, 394] width 17 height 11
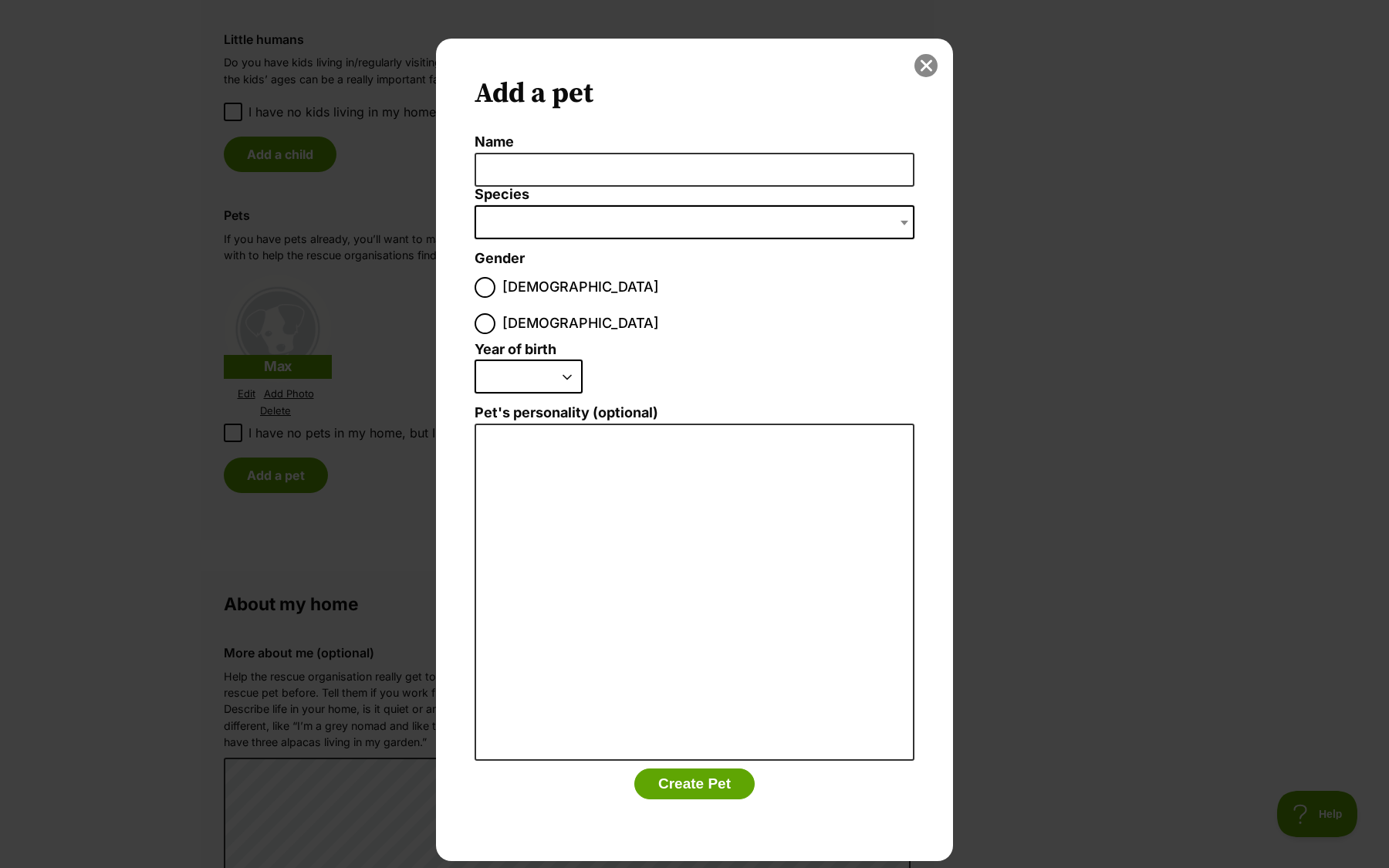
click at [934, 57] on button "close" at bounding box center [926, 65] width 23 height 23
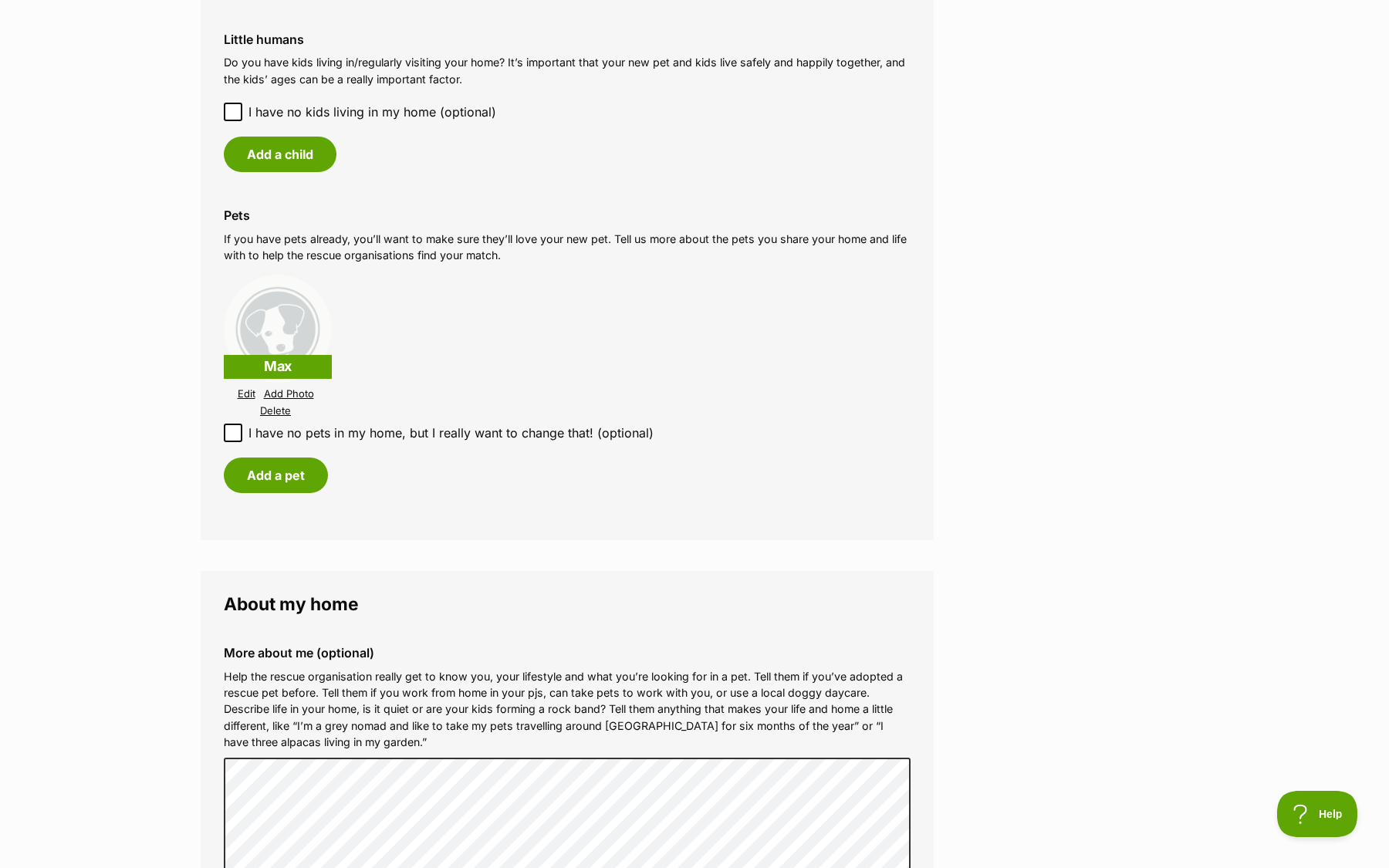
scroll to position [1311, 0]
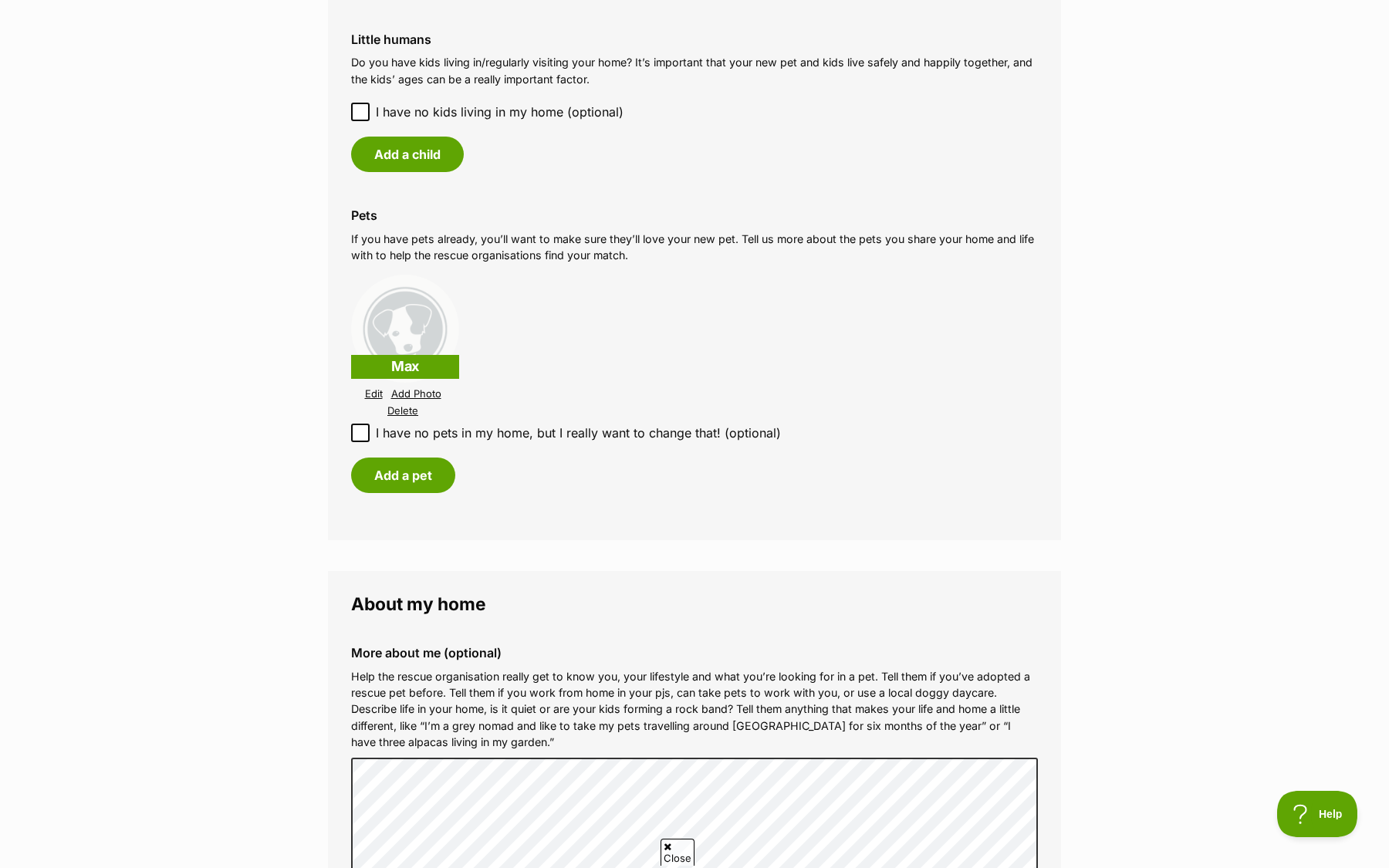
click at [370, 394] on link "Edit" at bounding box center [374, 394] width 17 height 11
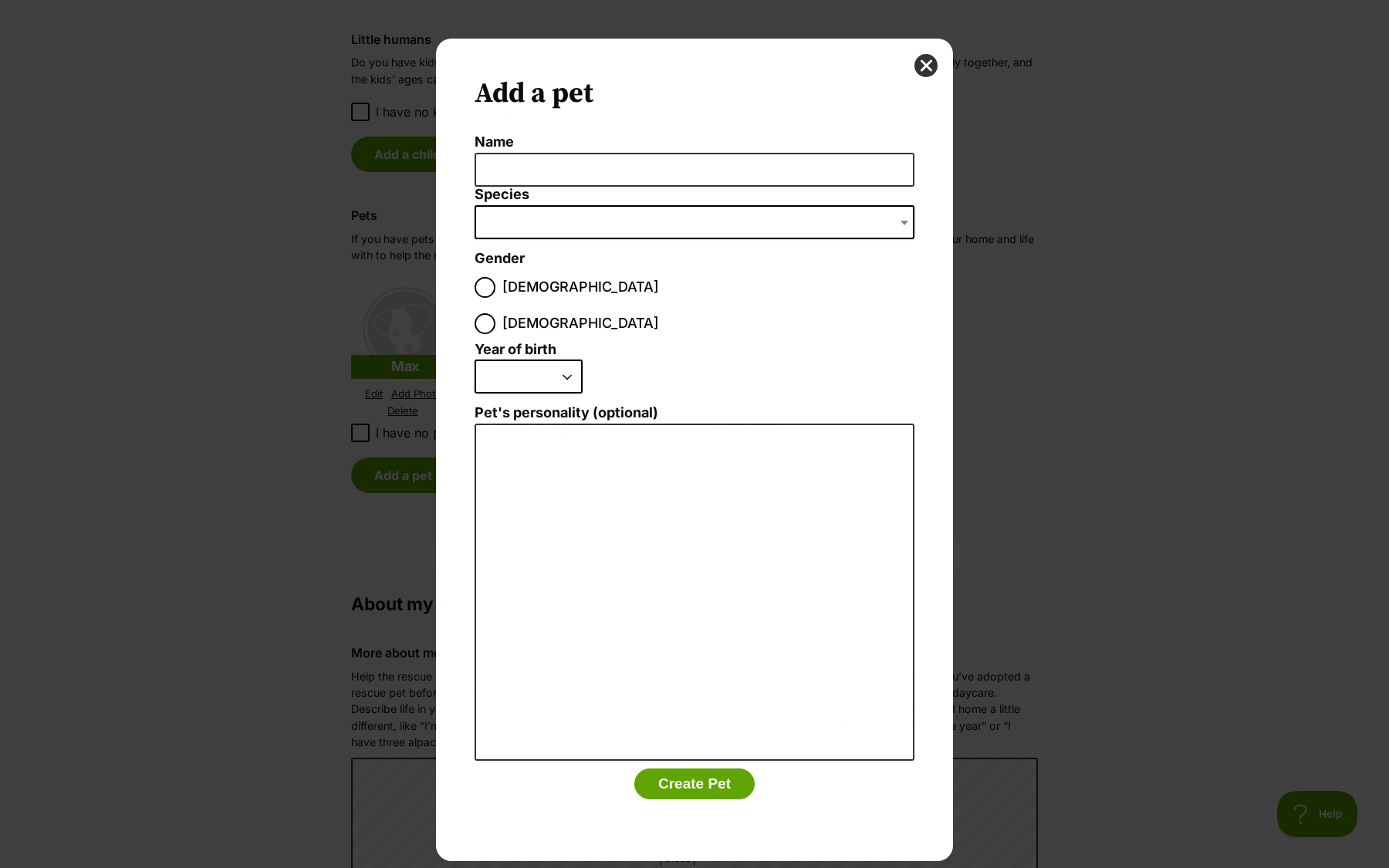
scroll to position [0, 0]
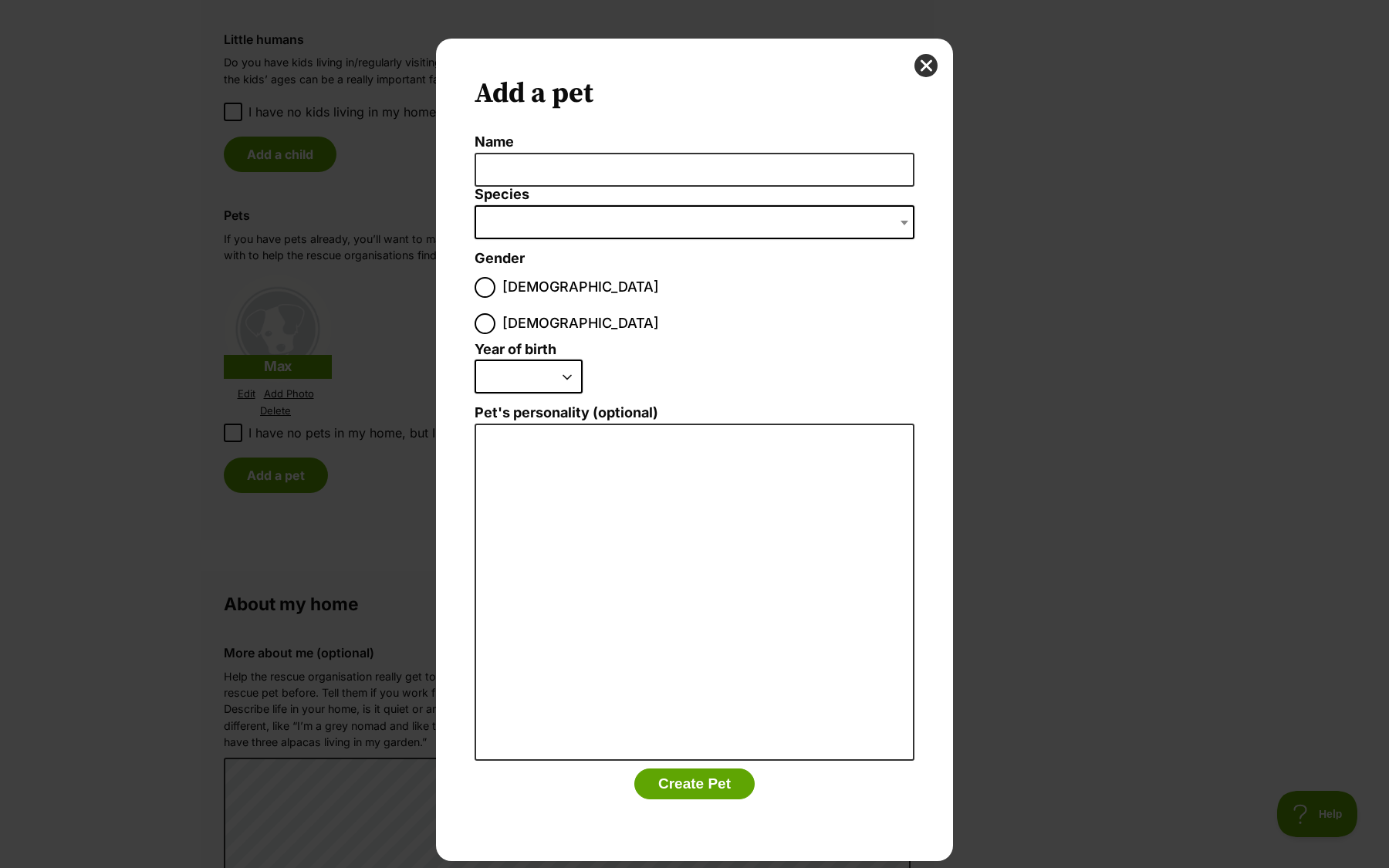
click at [537, 188] on label "Species" at bounding box center [694, 195] width 440 height 17
click at [475, 205] on select "Bird Cat Dog Farm Animal Ferret Guinea Pig Horse Rabbit Reptile" at bounding box center [475, 205] width 1 height 1
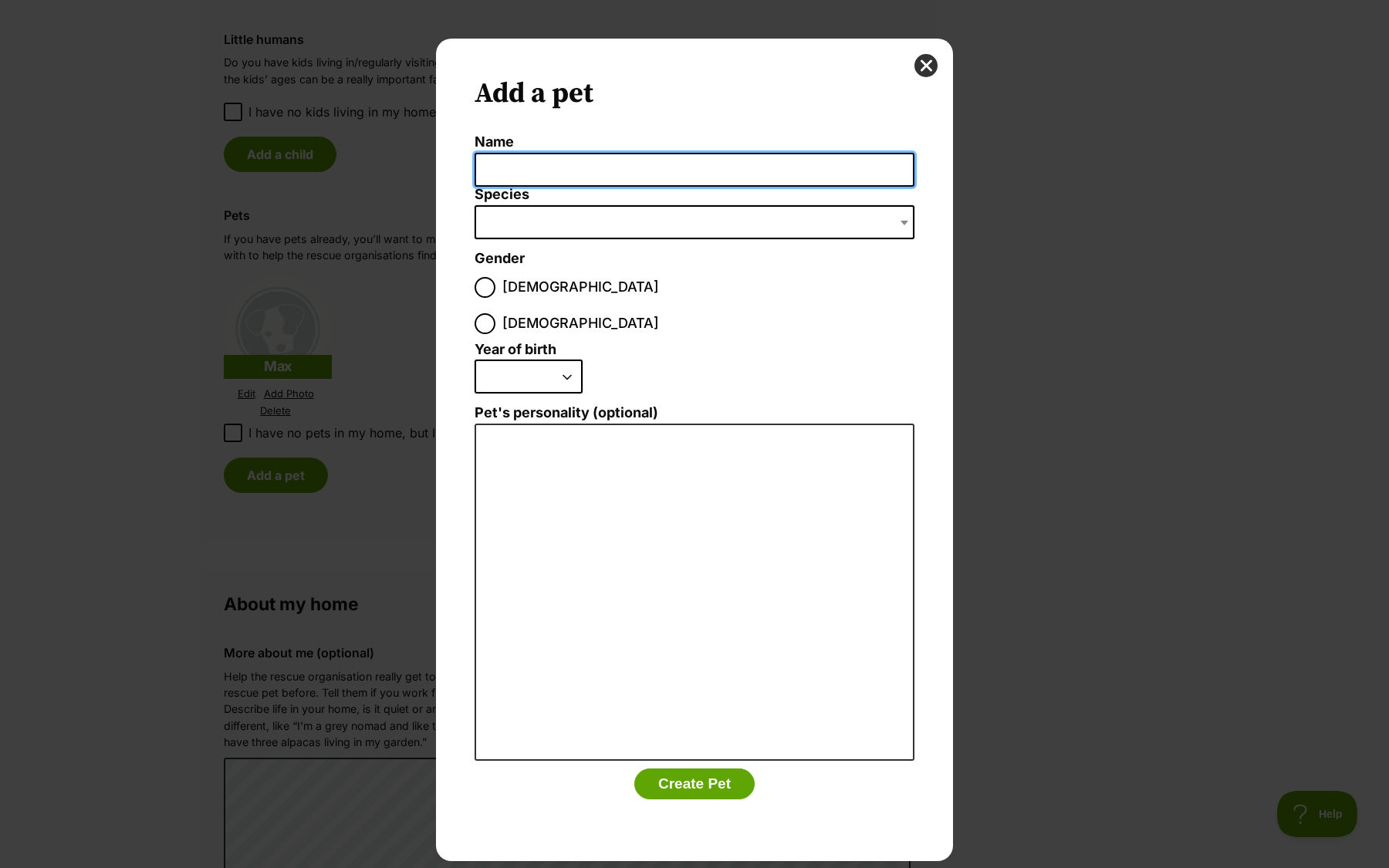
click at [544, 162] on input "Name" at bounding box center [694, 170] width 440 height 35
type input "<"
type input "Max"
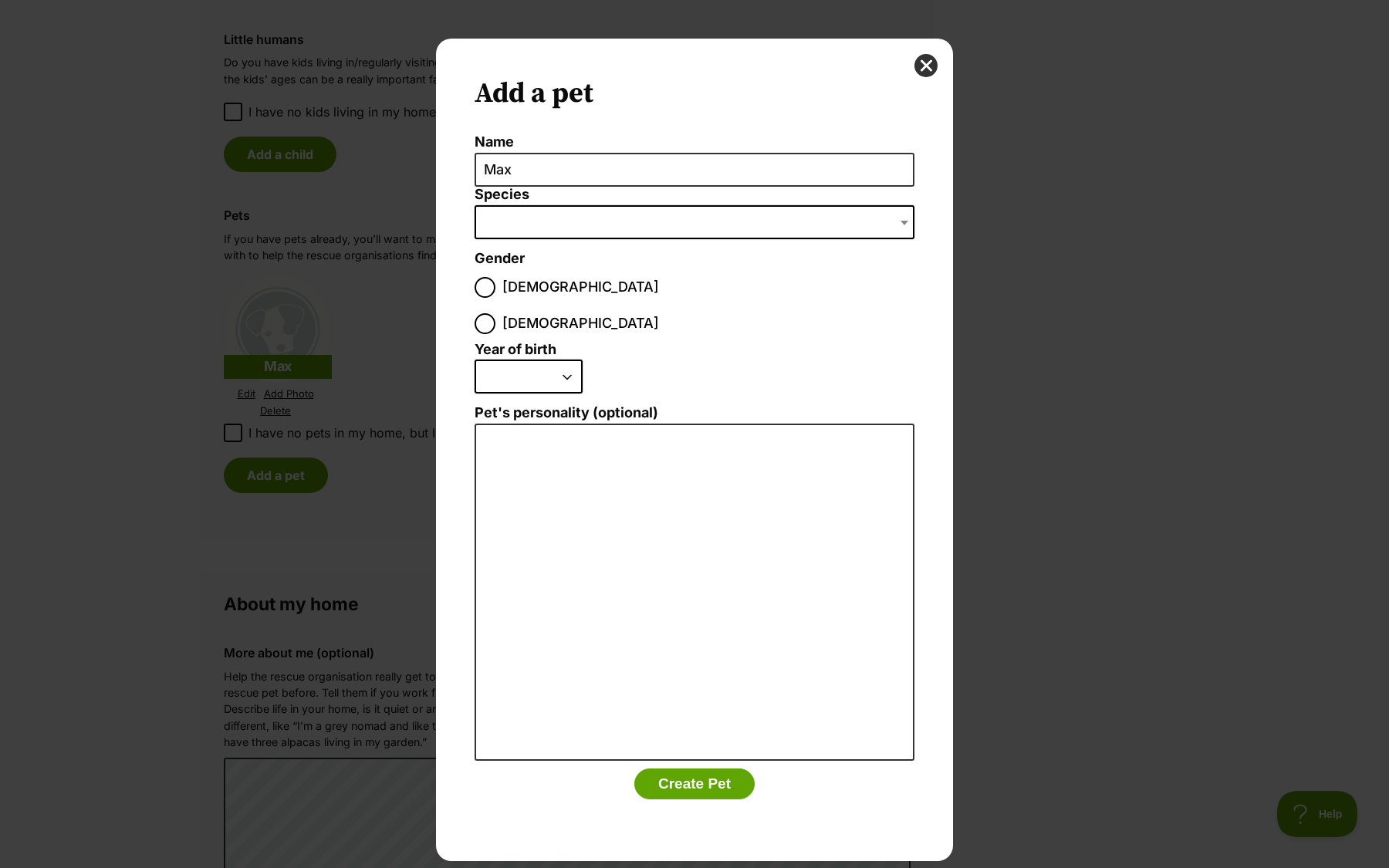
click at [528, 215] on span "Dialog Window - Close (Press escape to close)" at bounding box center [694, 222] width 440 height 34
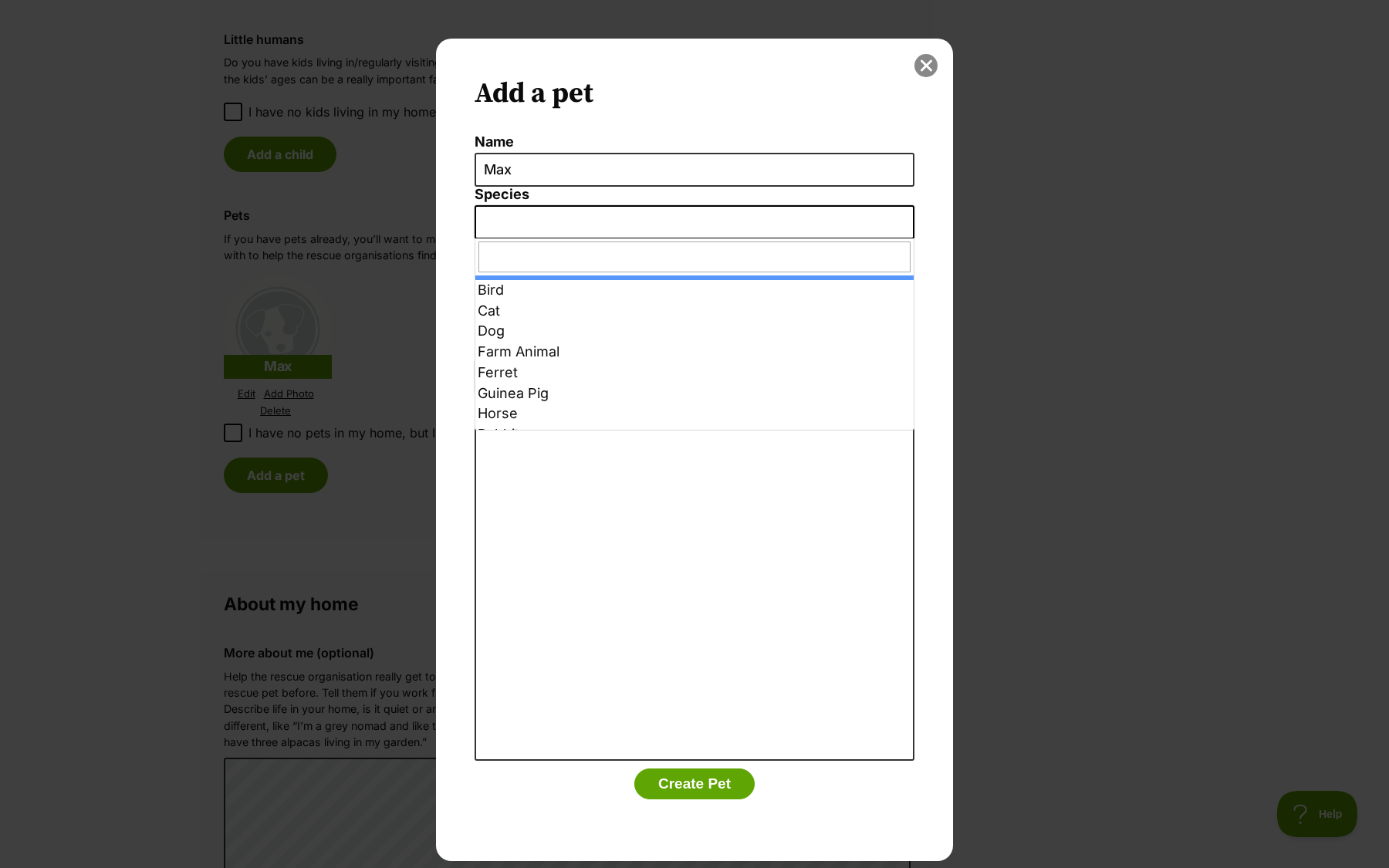
click at [920, 49] on div "Add a pet Name Max Species Bird Cat Dog Farm Animal Ferret Guinea Pig Horse Rab…" at bounding box center [694, 449] width 517 height 822
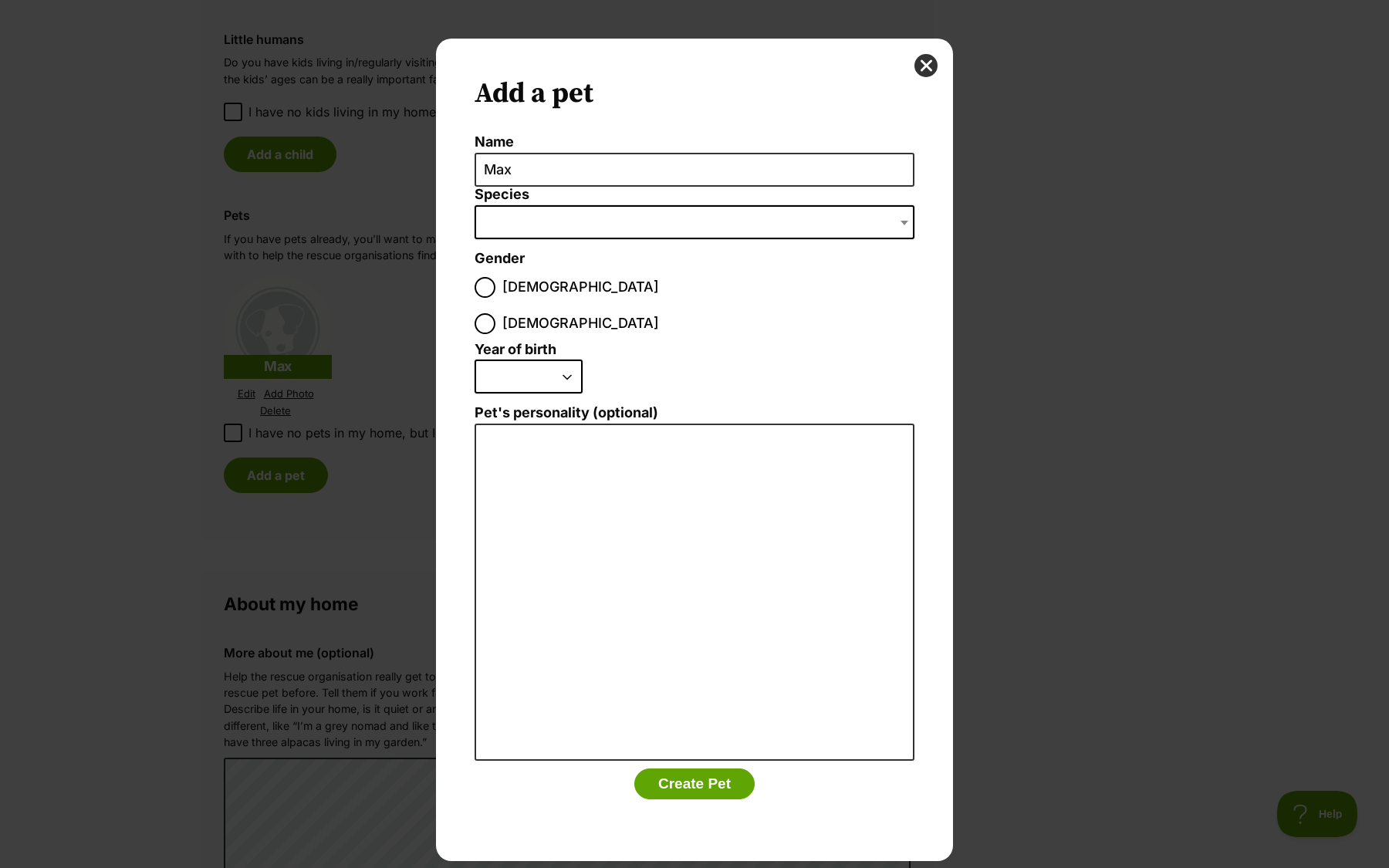
click at [922, 89] on div "Add a pet Name Max Species Bird Cat Dog Farm Animal Ferret Guinea Pig Horse Rab…" at bounding box center [694, 449] width 517 height 822
click at [926, 59] on button "close" at bounding box center [926, 65] width 23 height 23
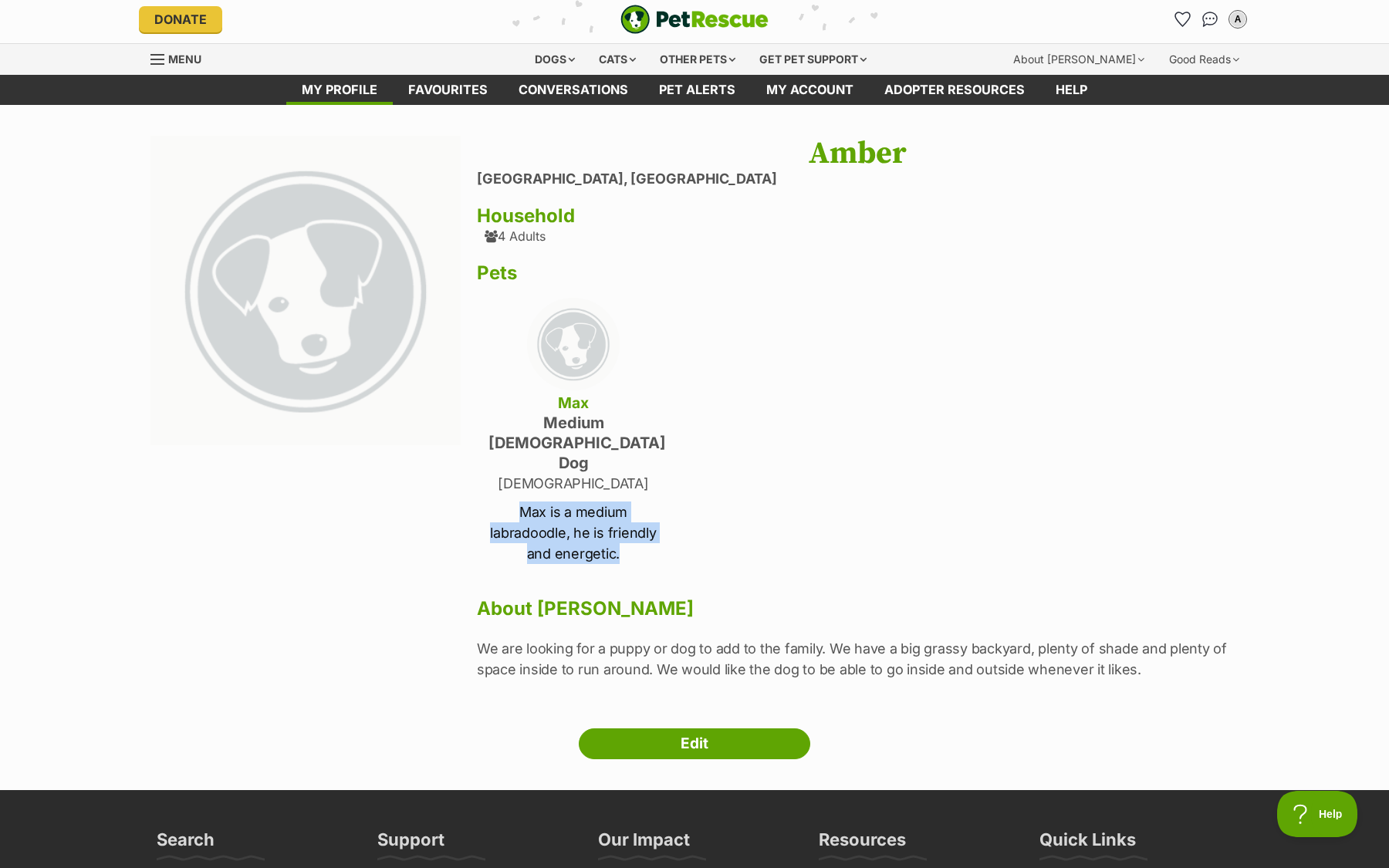
drag, startPoint x: 632, startPoint y: 518, endPoint x: 515, endPoint y: 477, distance: 124.0
click at [515, 501] on p "Max is a medium labradoodle, he is friendly and energetic." at bounding box center [573, 533] width 169 height 63
copy p "Max is a medium labradoodle, he is friendly and energetic."
click at [682, 728] on link "Edit" at bounding box center [694, 744] width 231 height 31
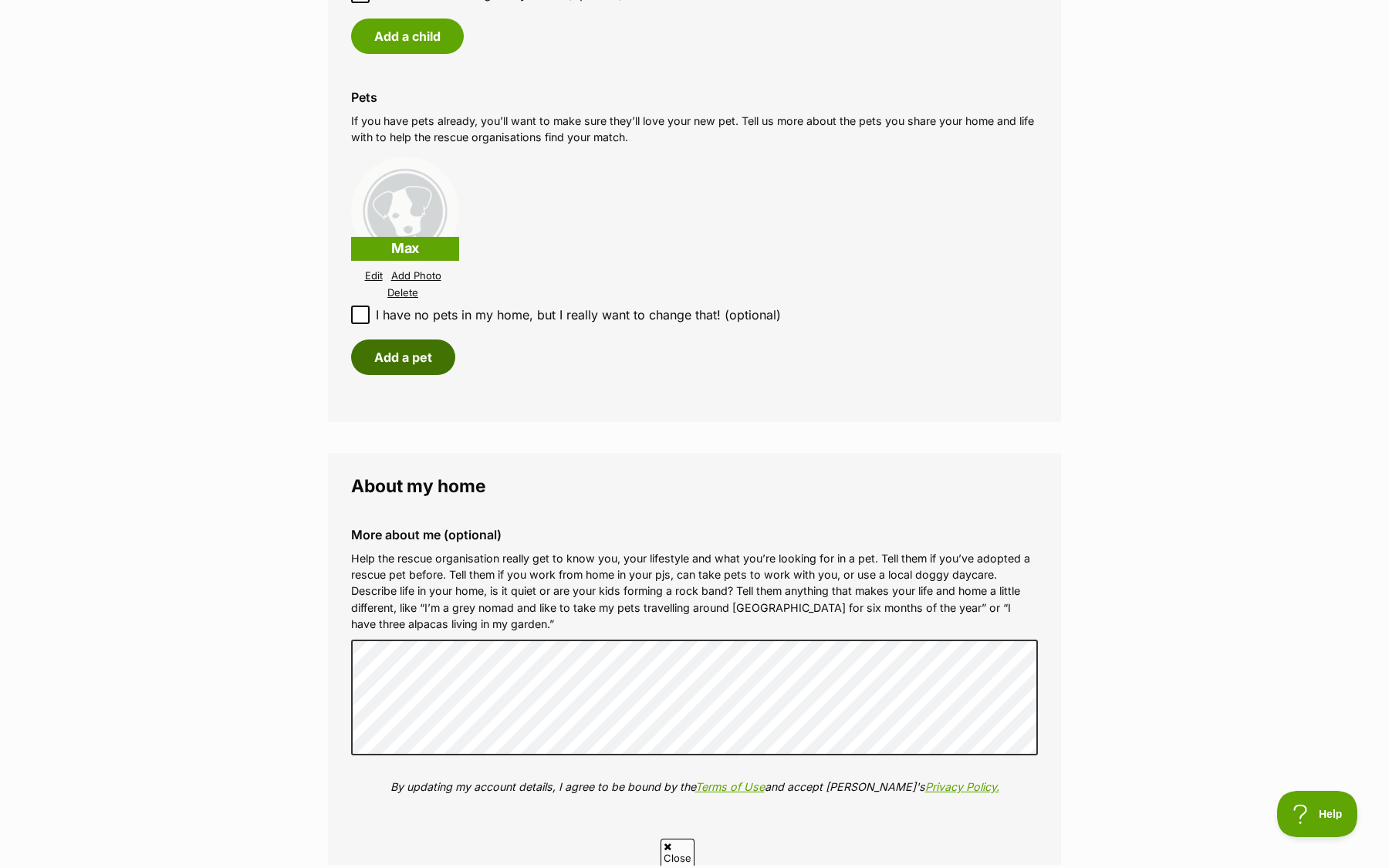
click at [405, 342] on button "Add a pet" at bounding box center [403, 357] width 104 height 36
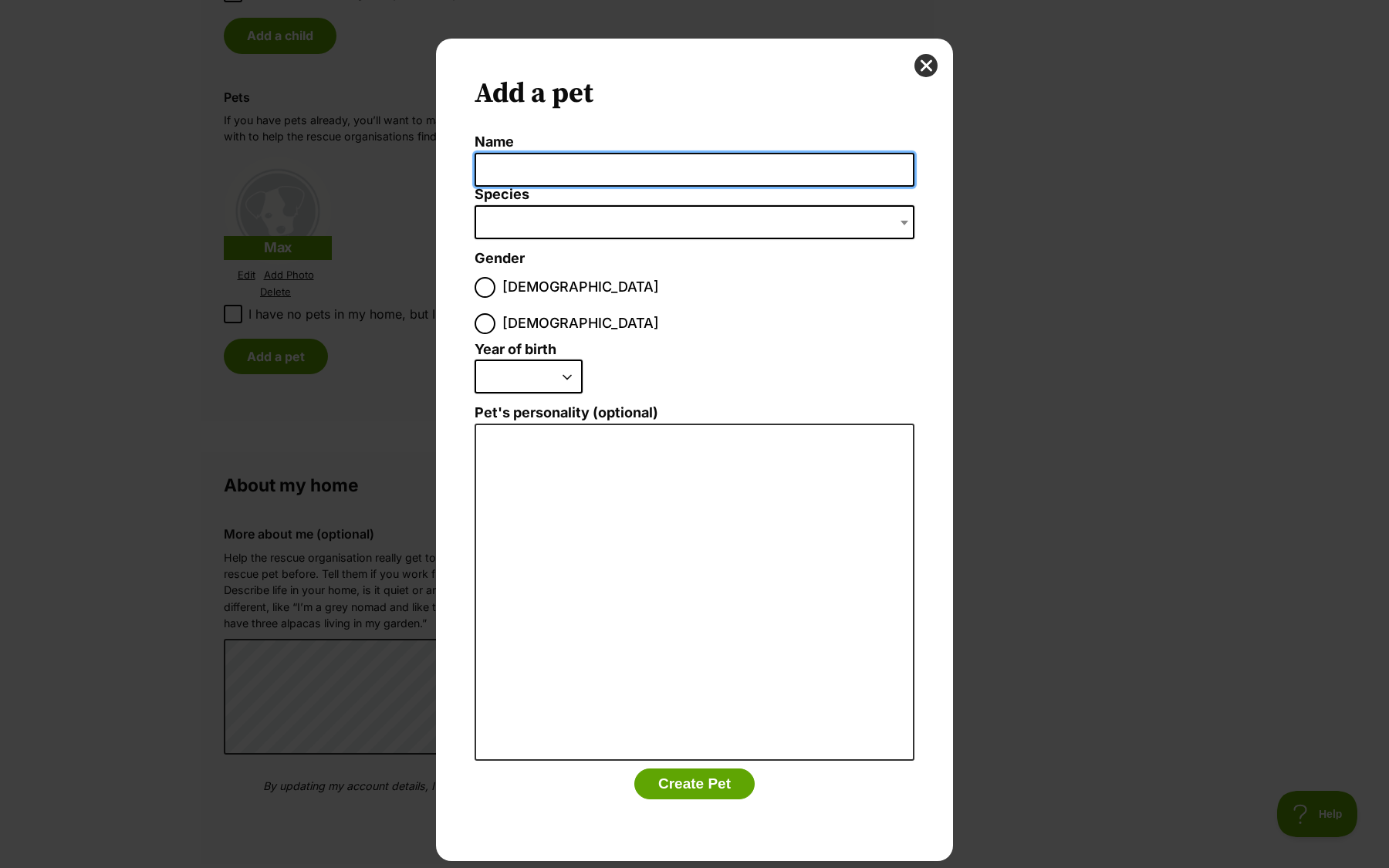
click at [557, 182] on input "Name" at bounding box center [694, 170] width 440 height 35
type input "Max"
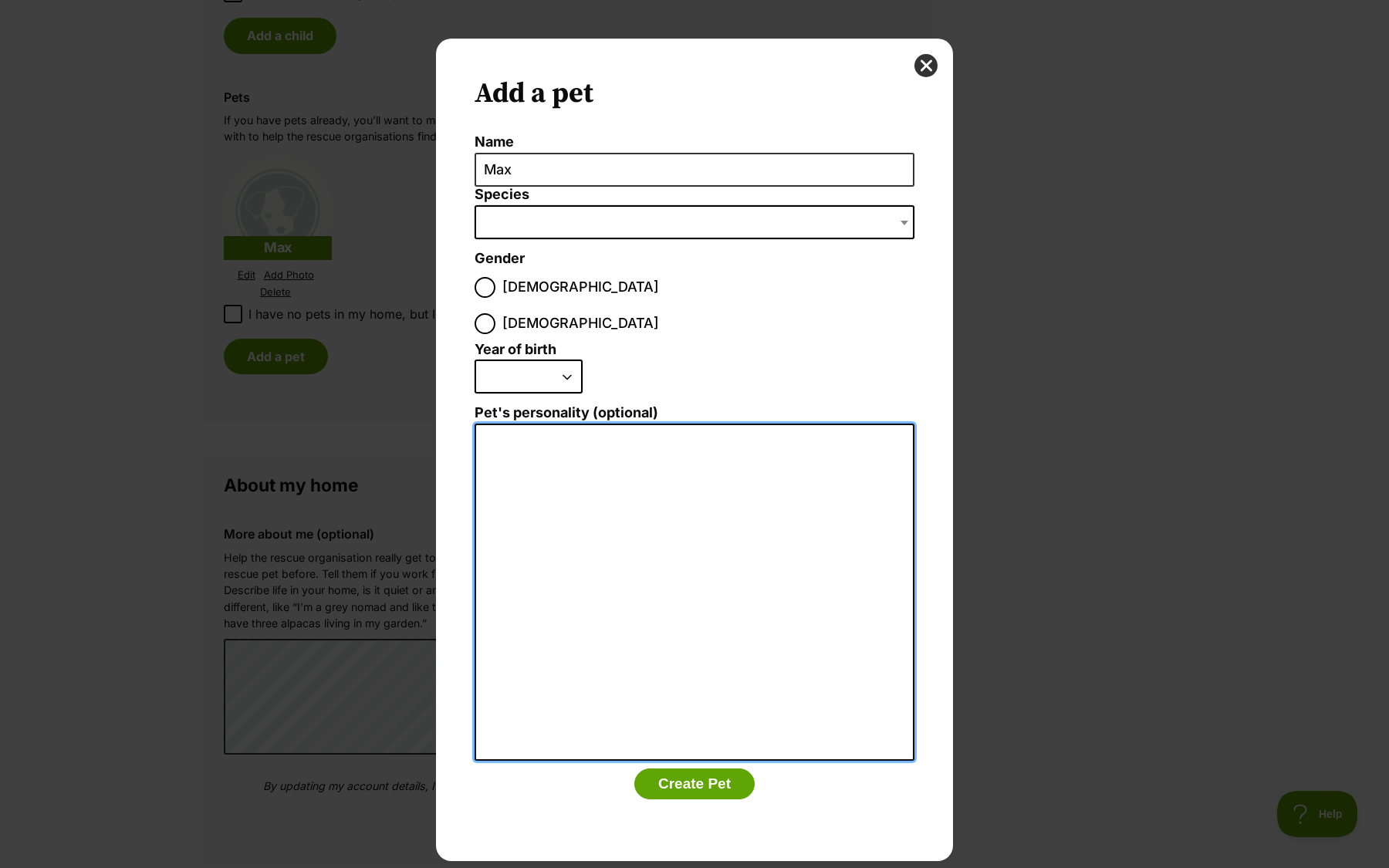
click at [545, 423] on textarea "Pet's personality (optional)" at bounding box center [694, 592] width 440 height 338
paste textarea "Max is a medium labradoodle, he is friendly and energetic."
click at [687, 423] on textarea "Max is a medium labradoodle, he is friendly and energetic." at bounding box center [694, 592] width 440 height 338
click at [838, 423] on textarea "Max is a medium labradoodle. We have had him since he was a little puppy, he is…" at bounding box center [694, 592] width 440 height 338
click at [669, 423] on textarea "Max is a medium labradoodle. We have had him since he was a little puppy, he is…" at bounding box center [694, 592] width 440 height 338
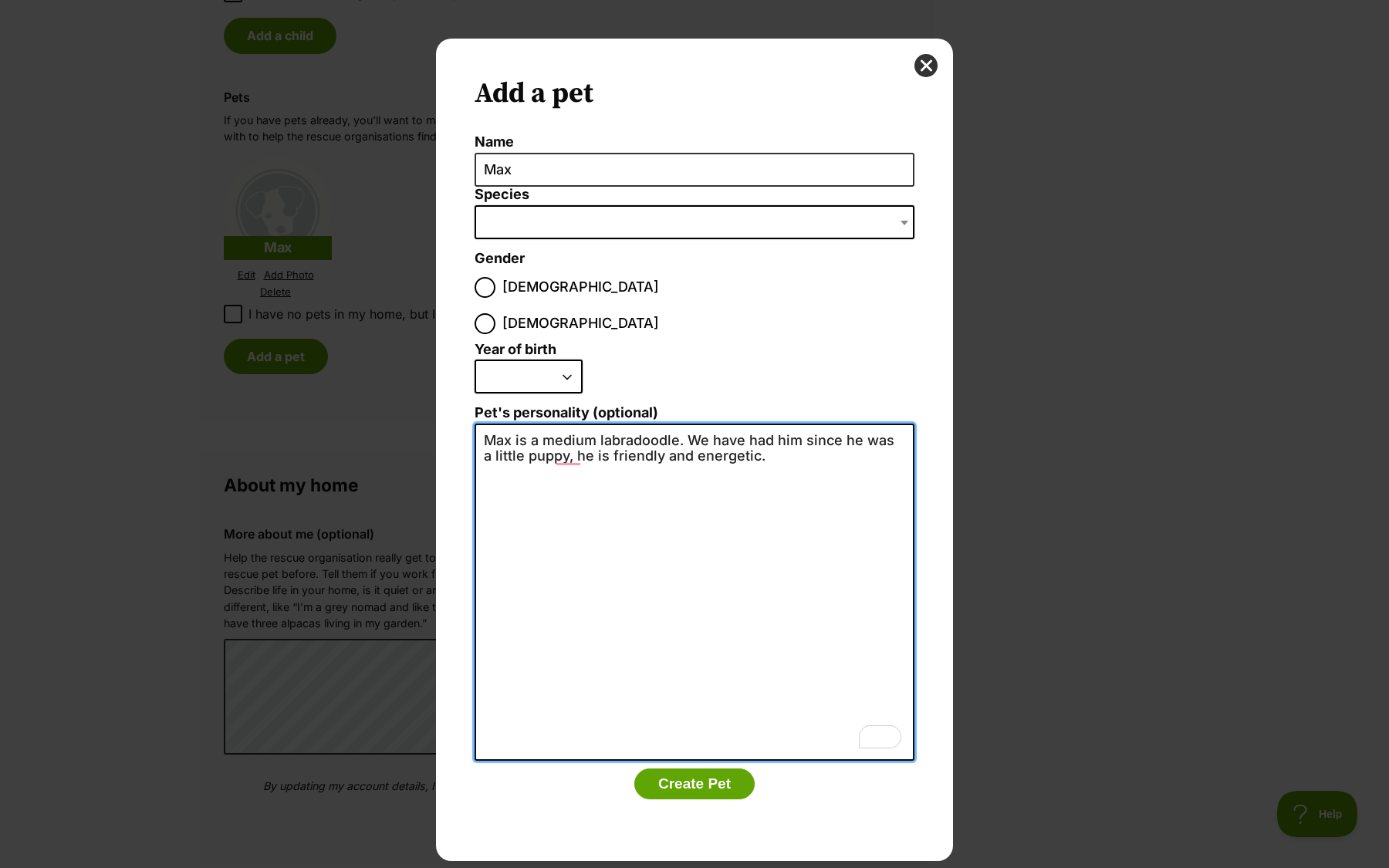
click at [669, 423] on textarea "Max is a medium labradoodle. We have had him since he was a little puppy, he is…" at bounding box center [694, 592] width 440 height 338
click at [717, 423] on textarea "Max is a medium labradoodle. We have had him since he was a little puppy, he is…" at bounding box center [694, 592] width 440 height 338
click at [829, 426] on textarea "Max is a medium labradoodle. We have had him since he was a little puppy, he is…" at bounding box center [694, 592] width 440 height 338
drag, startPoint x: 836, startPoint y: 421, endPoint x: 731, endPoint y: 427, distance: 105.2
click at [731, 427] on textarea "Max is a medium labradoodle. We have had him since he was a little puppy, he is…" at bounding box center [694, 592] width 440 height 338
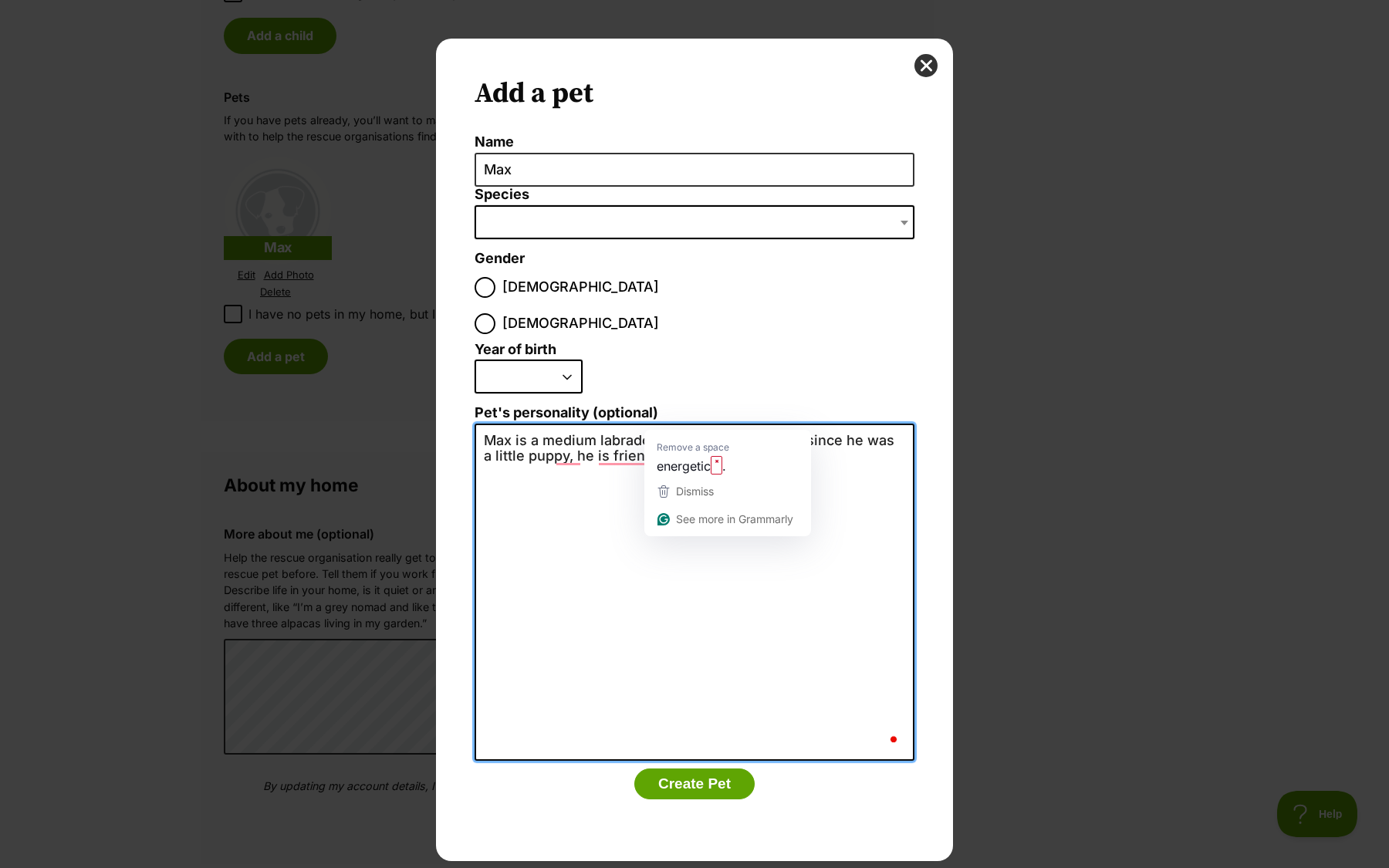
click at [664, 423] on textarea "Max is a medium labradoodle. We have had him since he was a little puppy, he is…" at bounding box center [694, 592] width 440 height 338
click at [650, 423] on textarea "Max is a medium labradoodle. We have had him since he was a little puppy, he is…" at bounding box center [694, 592] width 440 height 338
click at [747, 425] on textarea "Max is a medium labradoodle. We have had him since he was a little puppy, he is…" at bounding box center [694, 592] width 440 height 338
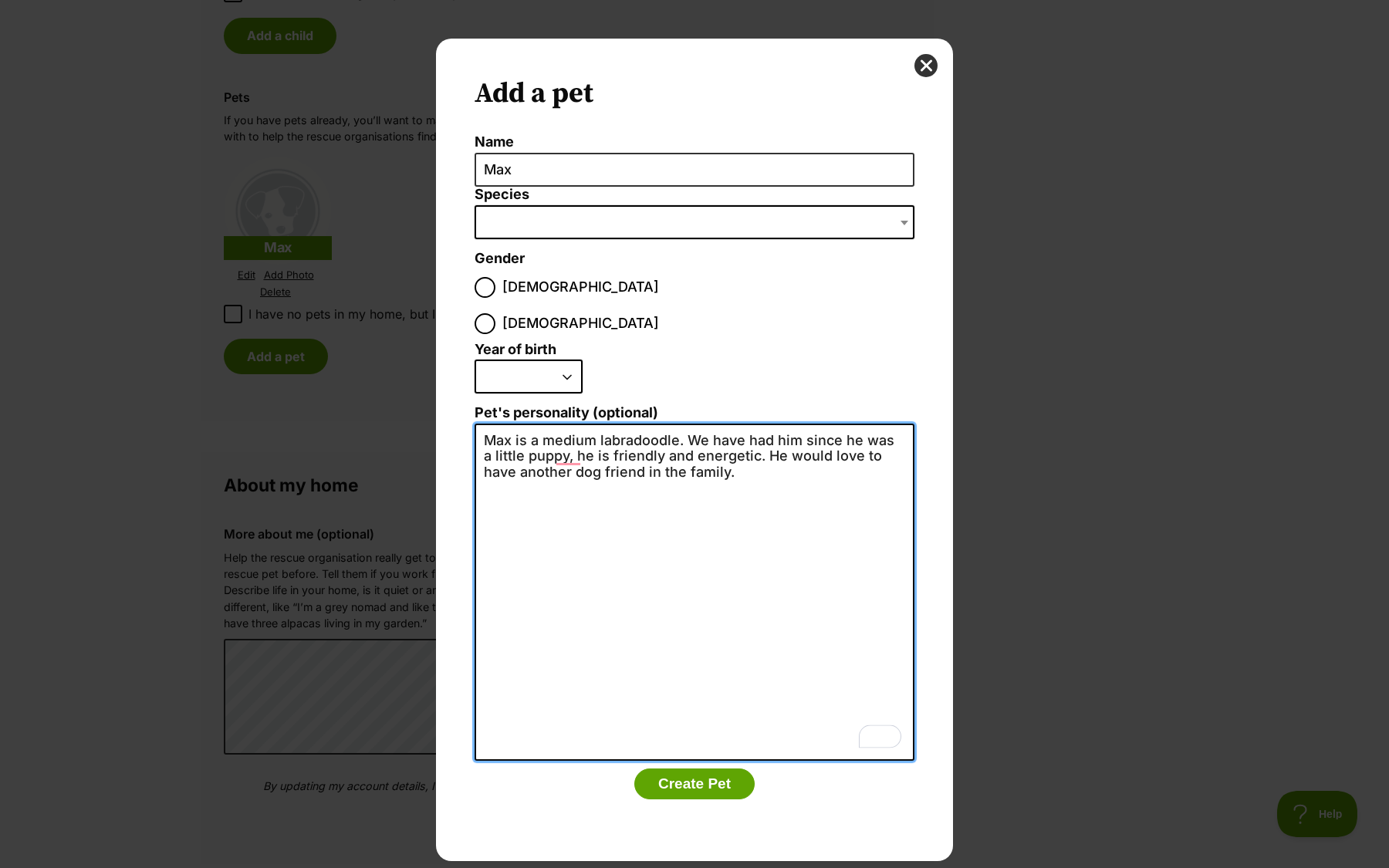
type textarea "Max is a medium labradoodle. We have had him since he was a little puppy, he is…"
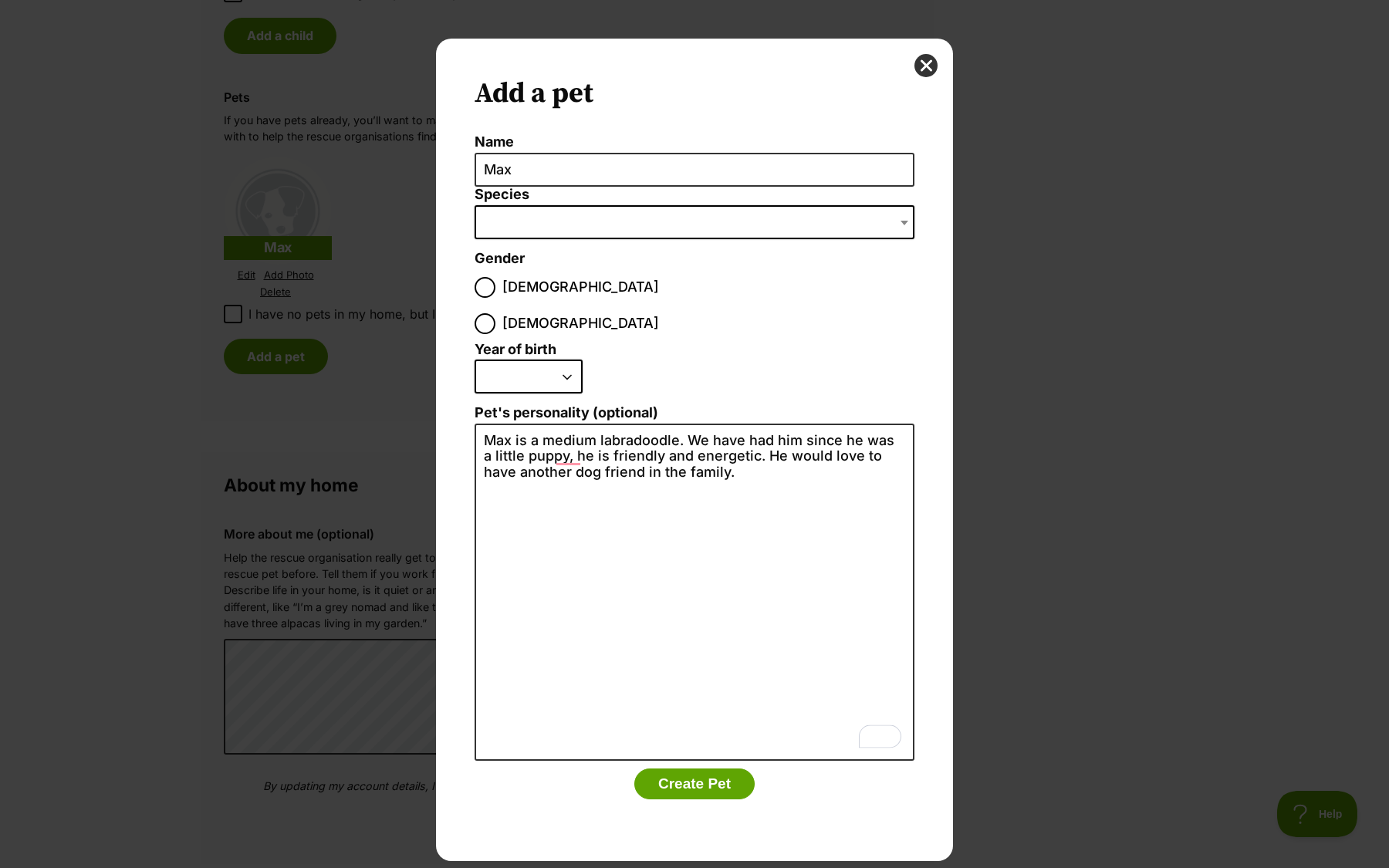
click at [540, 230] on span "Dialog Window - Close (Press escape to close)" at bounding box center [694, 222] width 440 height 34
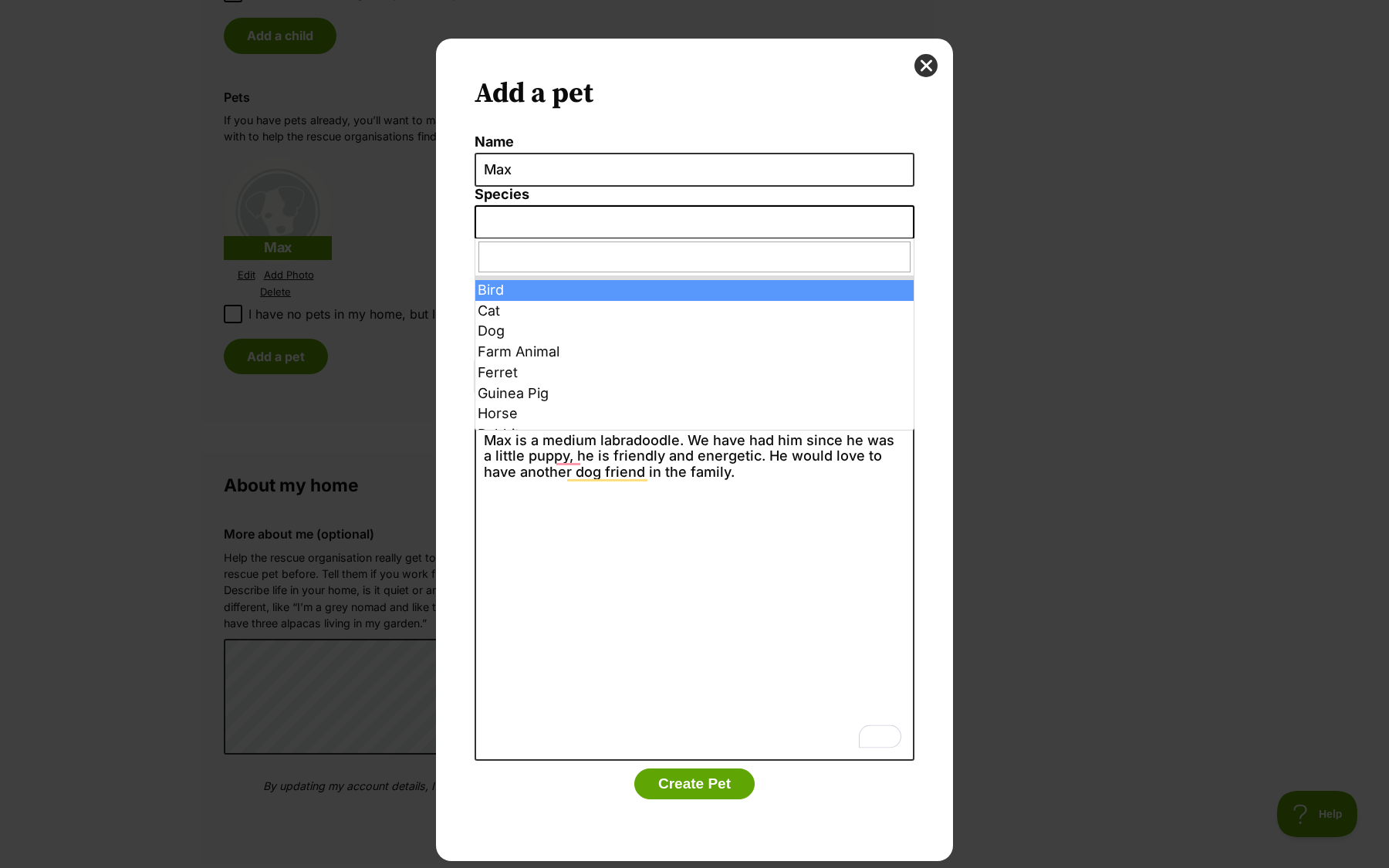
drag, startPoint x: 524, startPoint y: 292, endPoint x: 523, endPoint y: 314, distance: 22.0
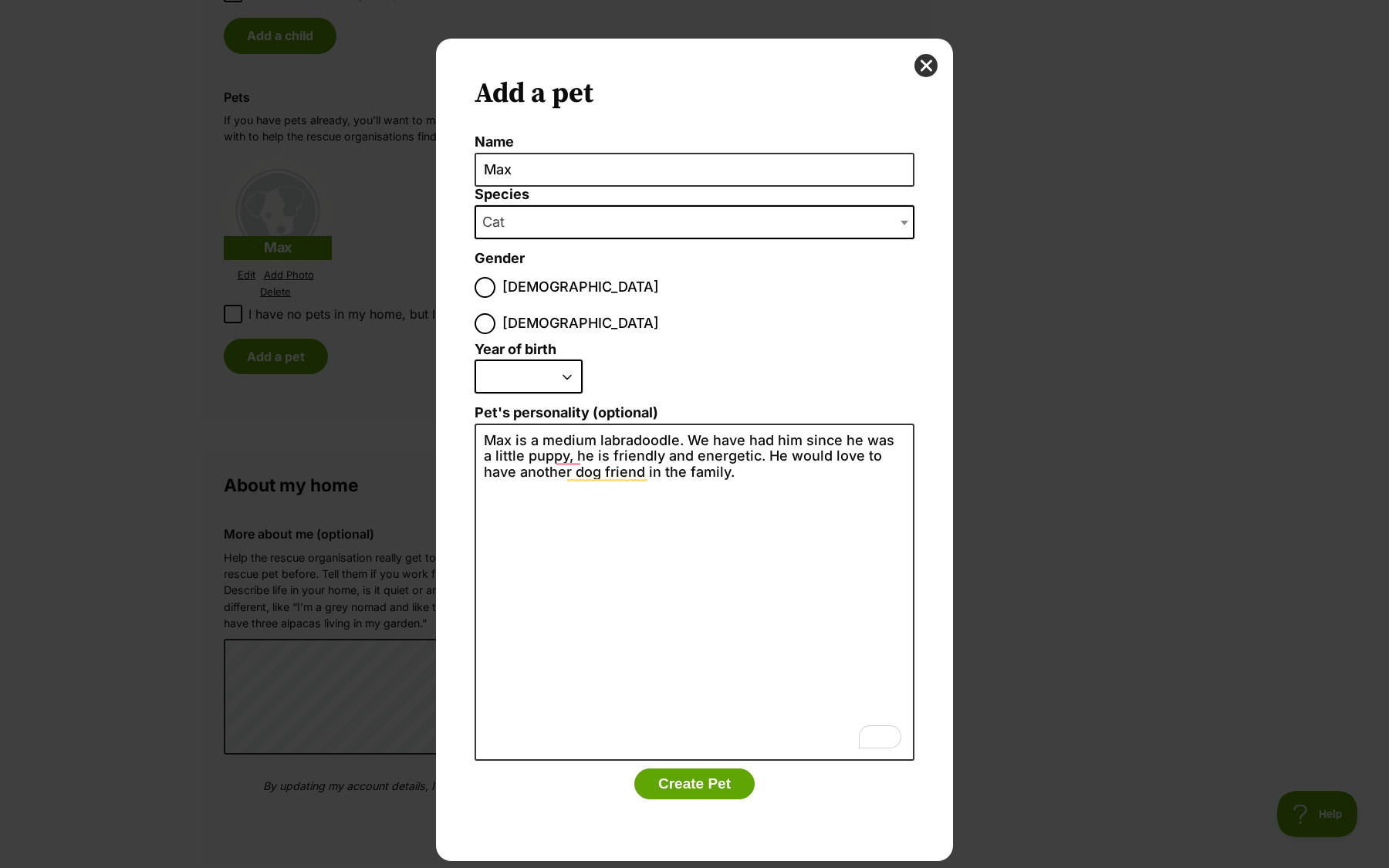
click at [532, 212] on span "Cat" at bounding box center [694, 222] width 440 height 34
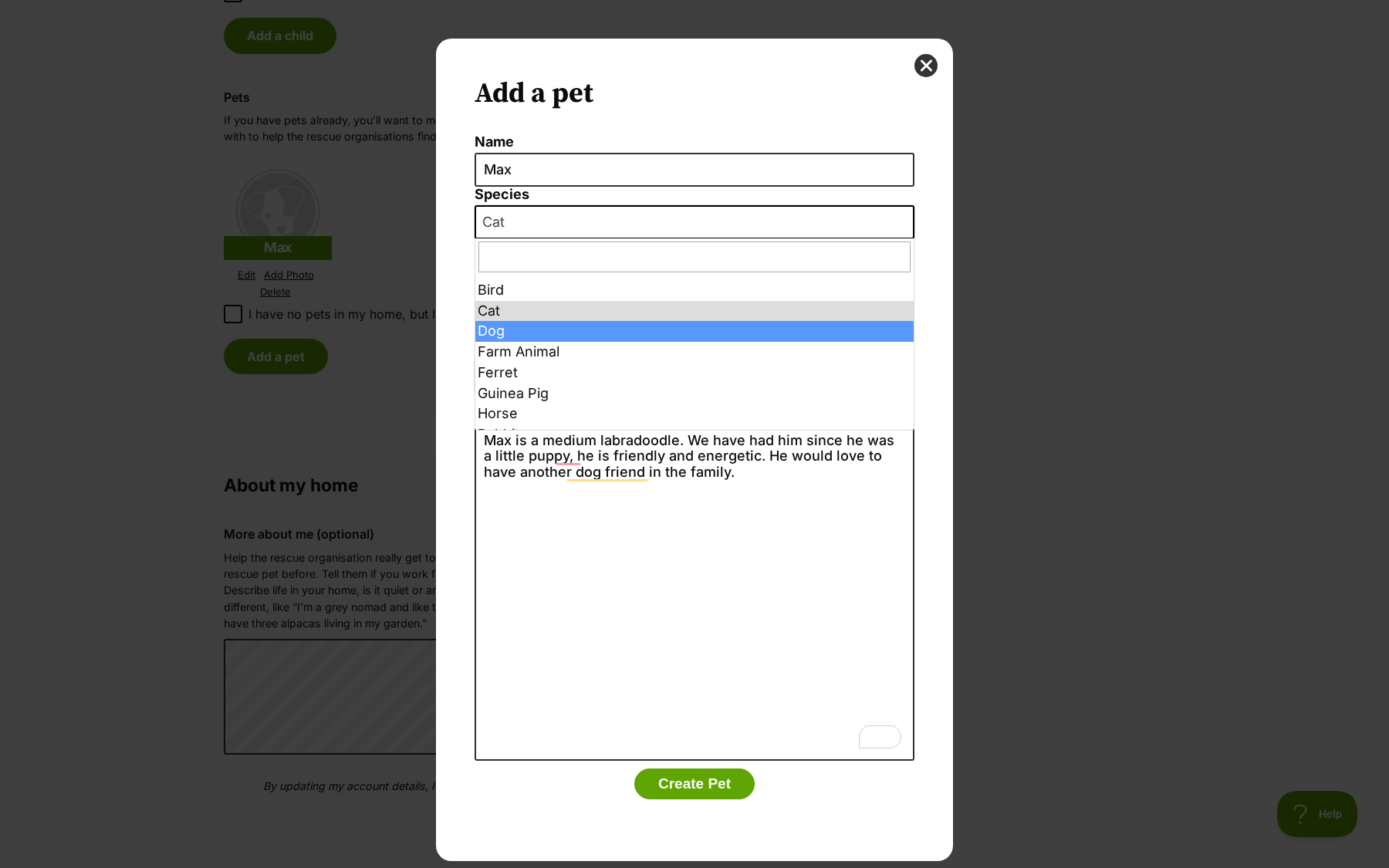
select select "1"
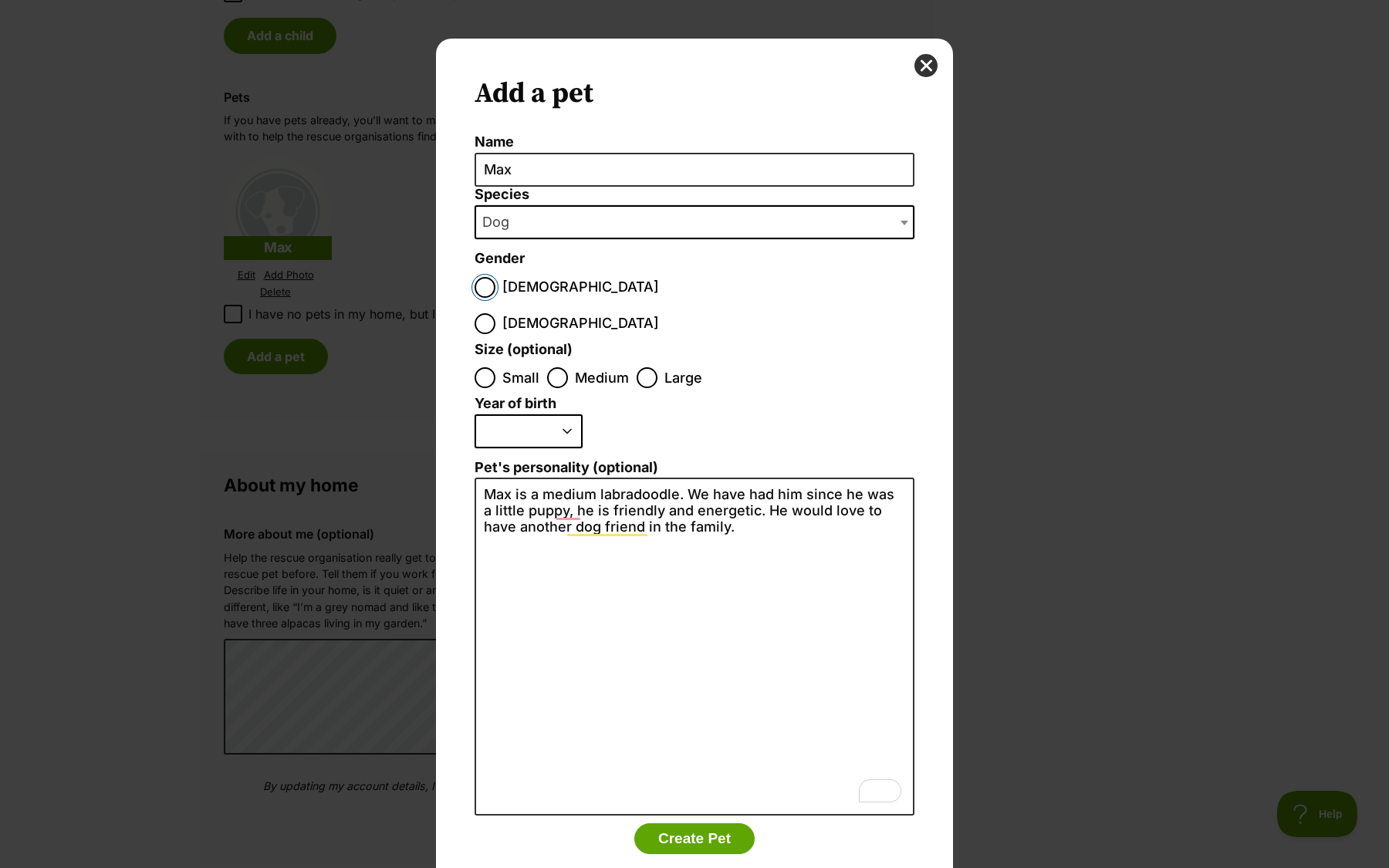
click at [489, 293] on input "Male" at bounding box center [485, 288] width 21 height 21
radio input "true"
click at [582, 395] on fieldset "Year of birth 2025 2024 2023 2022 2021 2020 2019 2018 2017 2016 2015 2014 2013 …" at bounding box center [694, 427] width 440 height 63
click at [576, 368] on span "Medium" at bounding box center [601, 378] width 54 height 21
click at [568, 368] on input "Medium" at bounding box center [557, 378] width 21 height 21
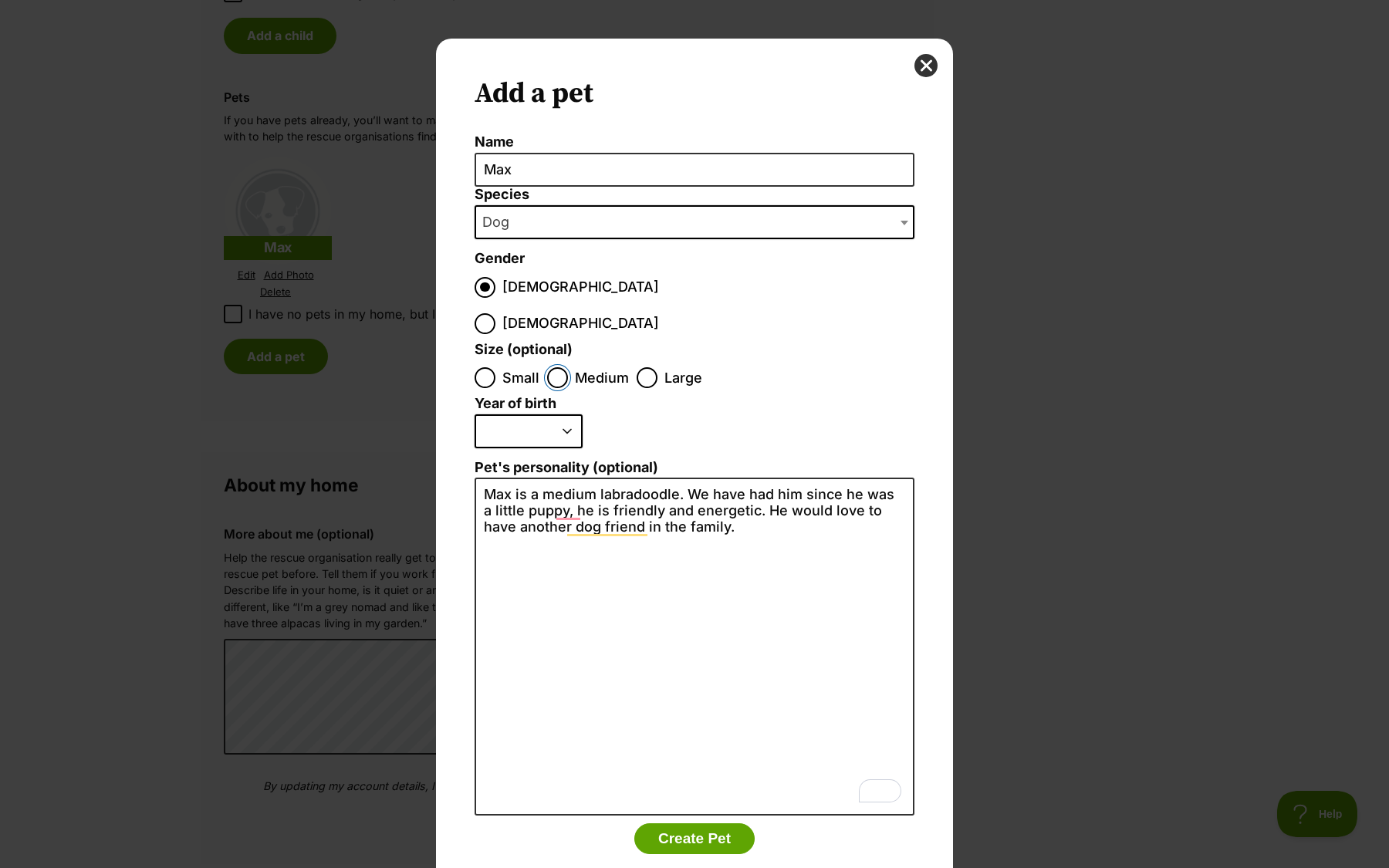
radio input "true"
click at [561, 414] on select "2025 2024 2023 2022 2021 2020 2019 2018 2017 2016 2015 2014 2013 2012 2011 2010…" at bounding box center [528, 431] width 108 height 34
select select "2016"
click at [475, 414] on select "2025 2024 2023 2022 2021 2020 2019 2018 2017 2016 2015 2014 2013 2012 2011 2010…" at bounding box center [528, 431] width 108 height 34
click at [705, 823] on button "Create Pet" at bounding box center [694, 838] width 121 height 31
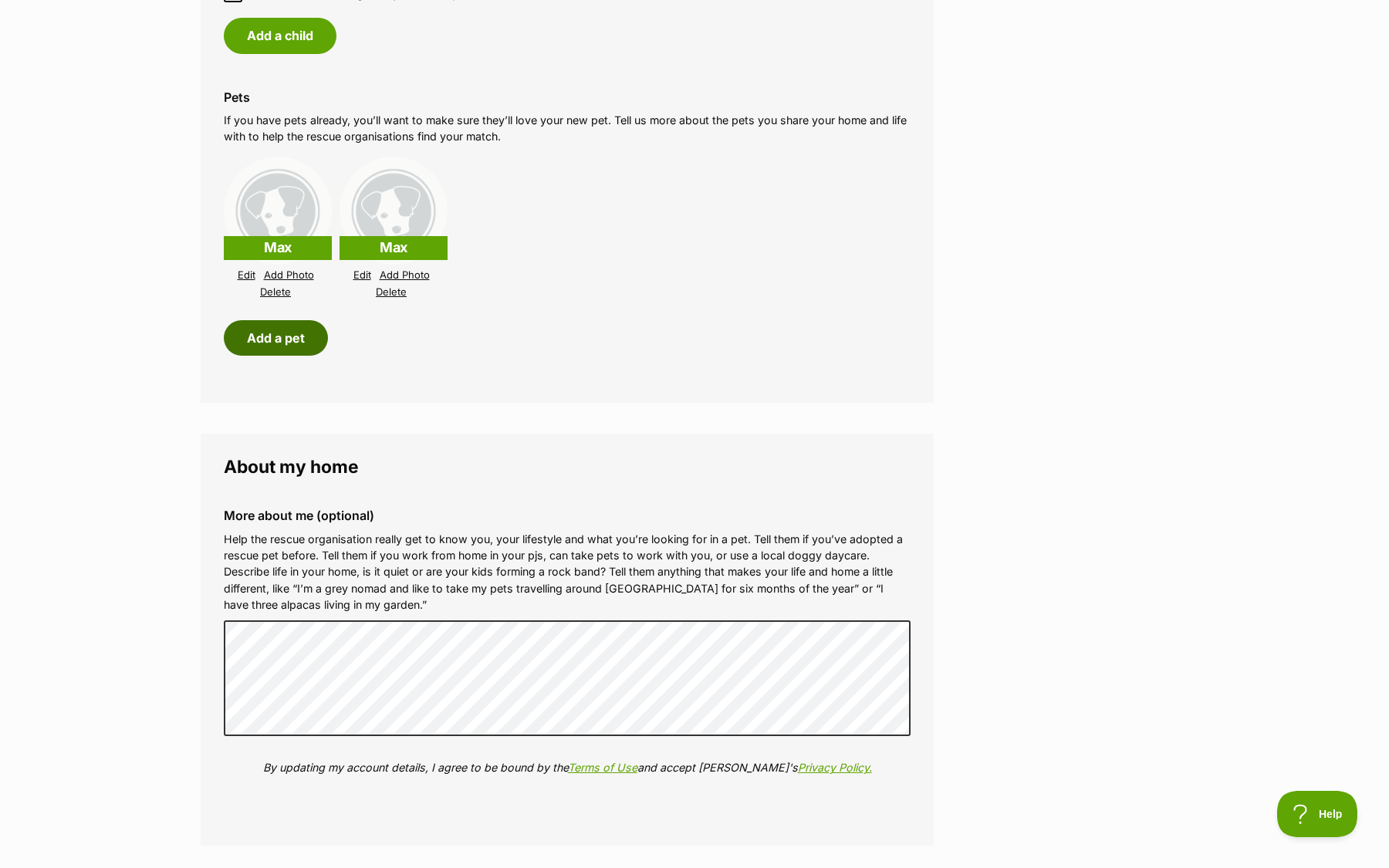
scroll to position [1429, 0]
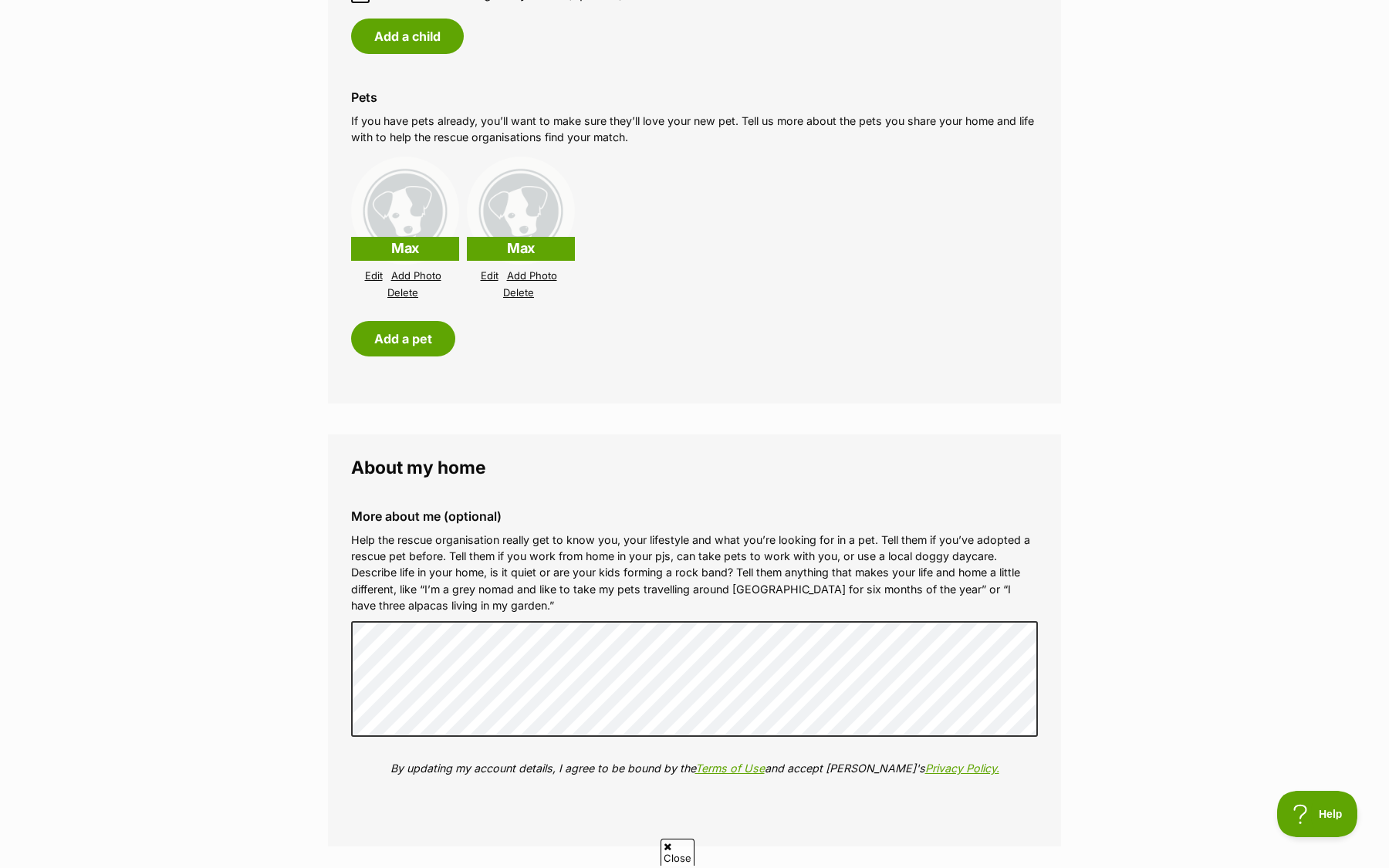
click at [368, 276] on link "Edit" at bounding box center [374, 275] width 17 height 11
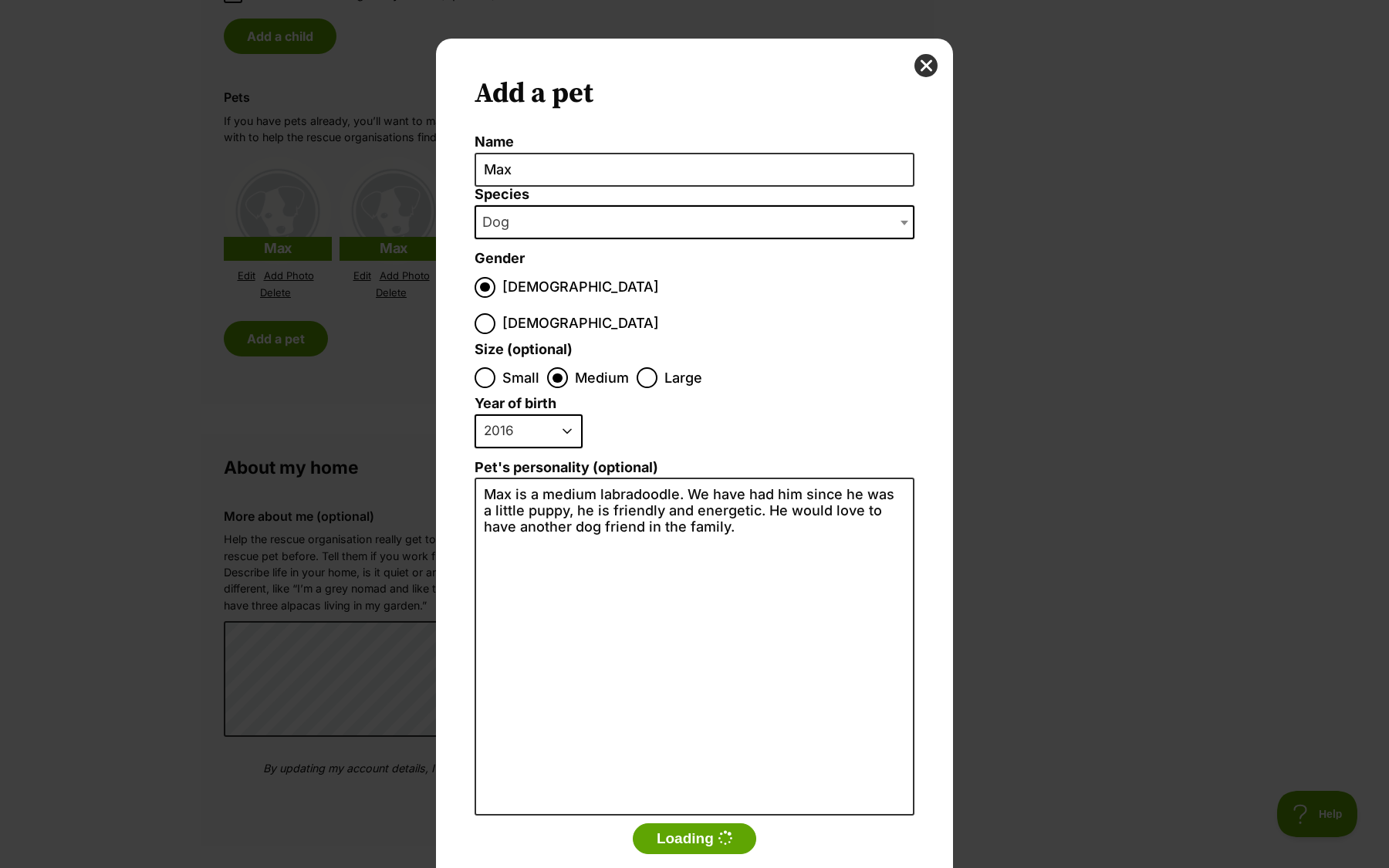
scroll to position [0, 0]
click at [696, 823] on button "Loading" at bounding box center [694, 838] width 123 height 31
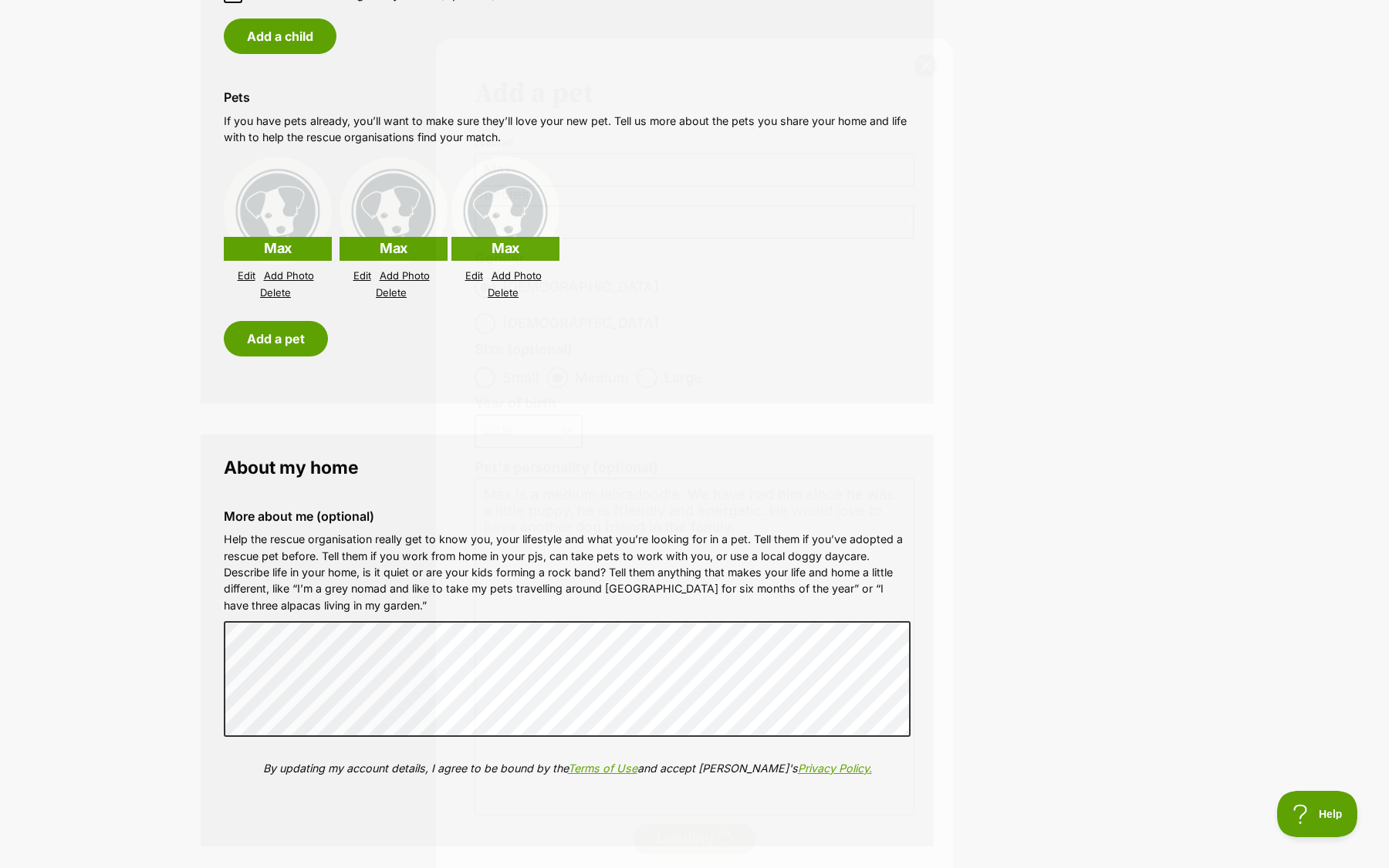
scroll to position [1429, 0]
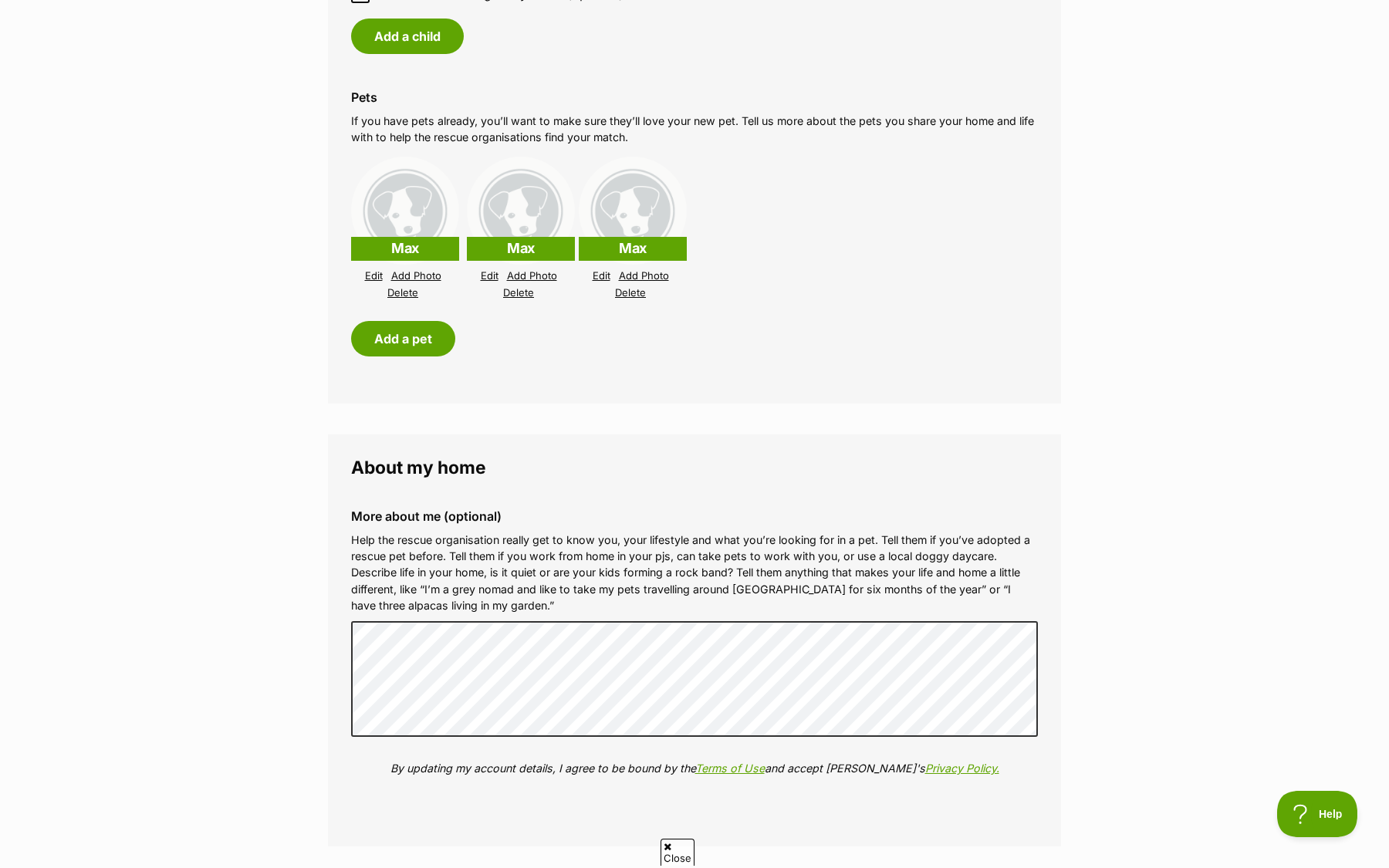
click at [520, 292] on link "Delete" at bounding box center [519, 292] width 31 height 11
click at [527, 293] on link "Delete" at bounding box center [519, 292] width 31 height 11
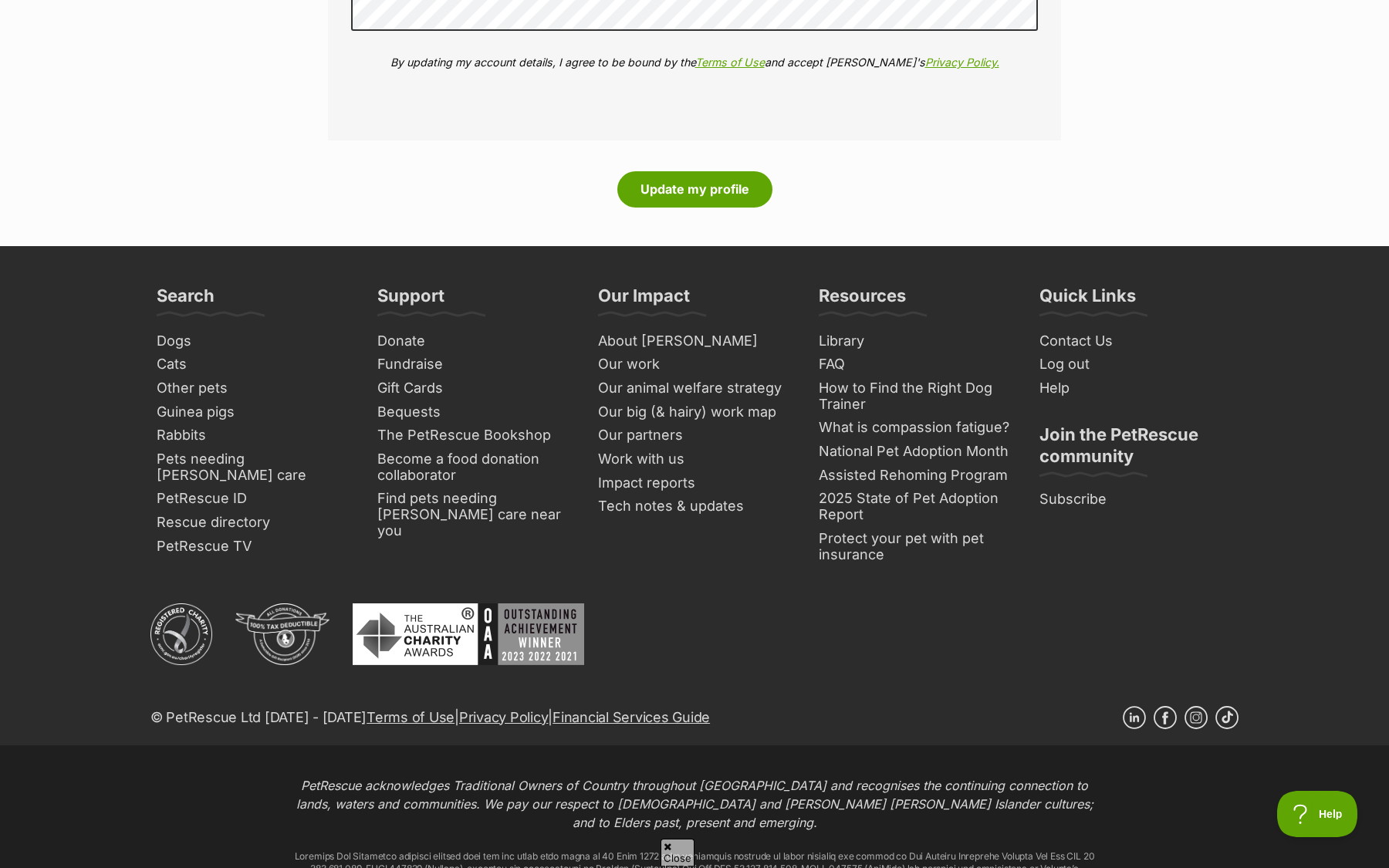
scroll to position [2139, 0]
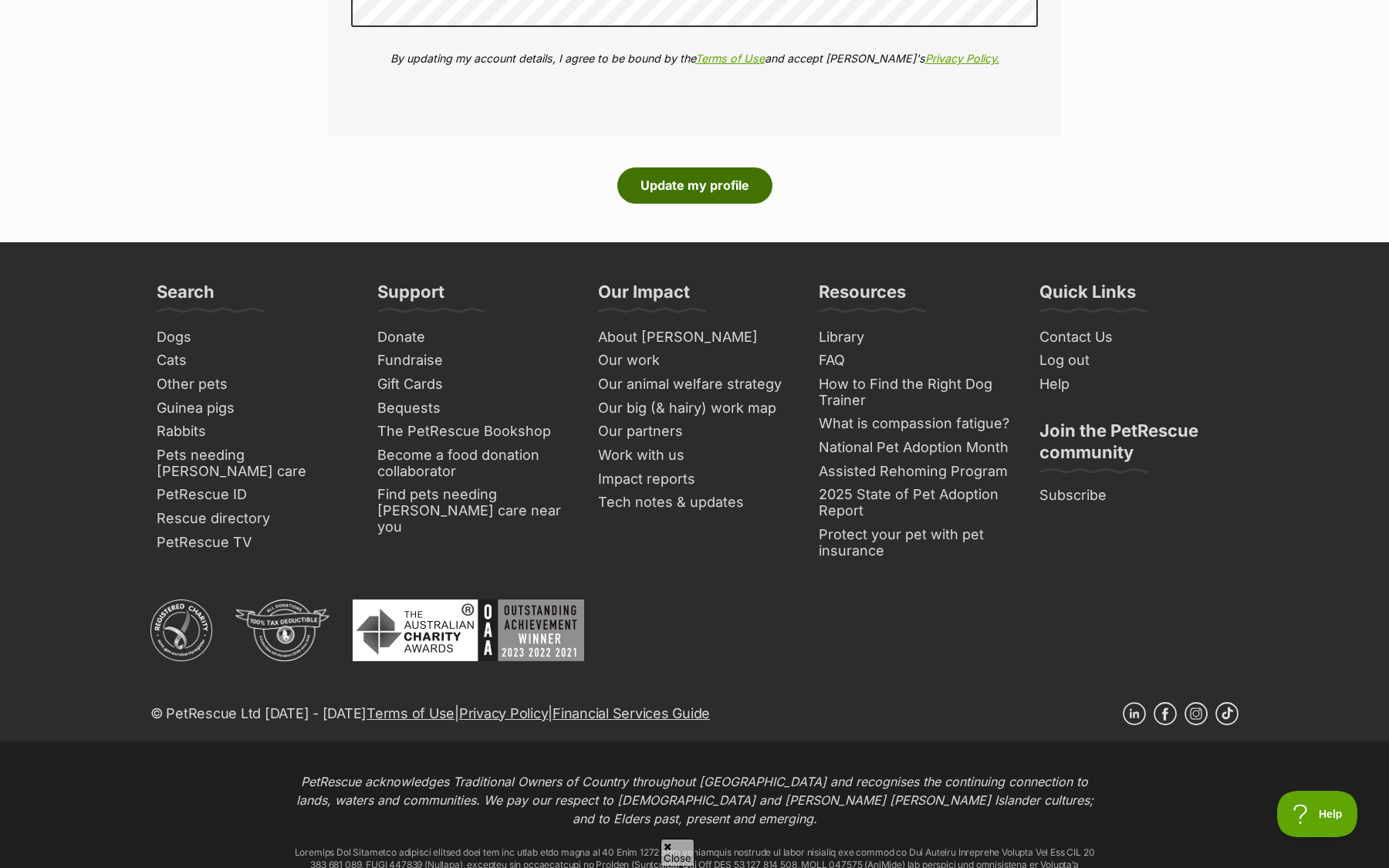
click at [714, 168] on button "Update my profile" at bounding box center [694, 185] width 155 height 36
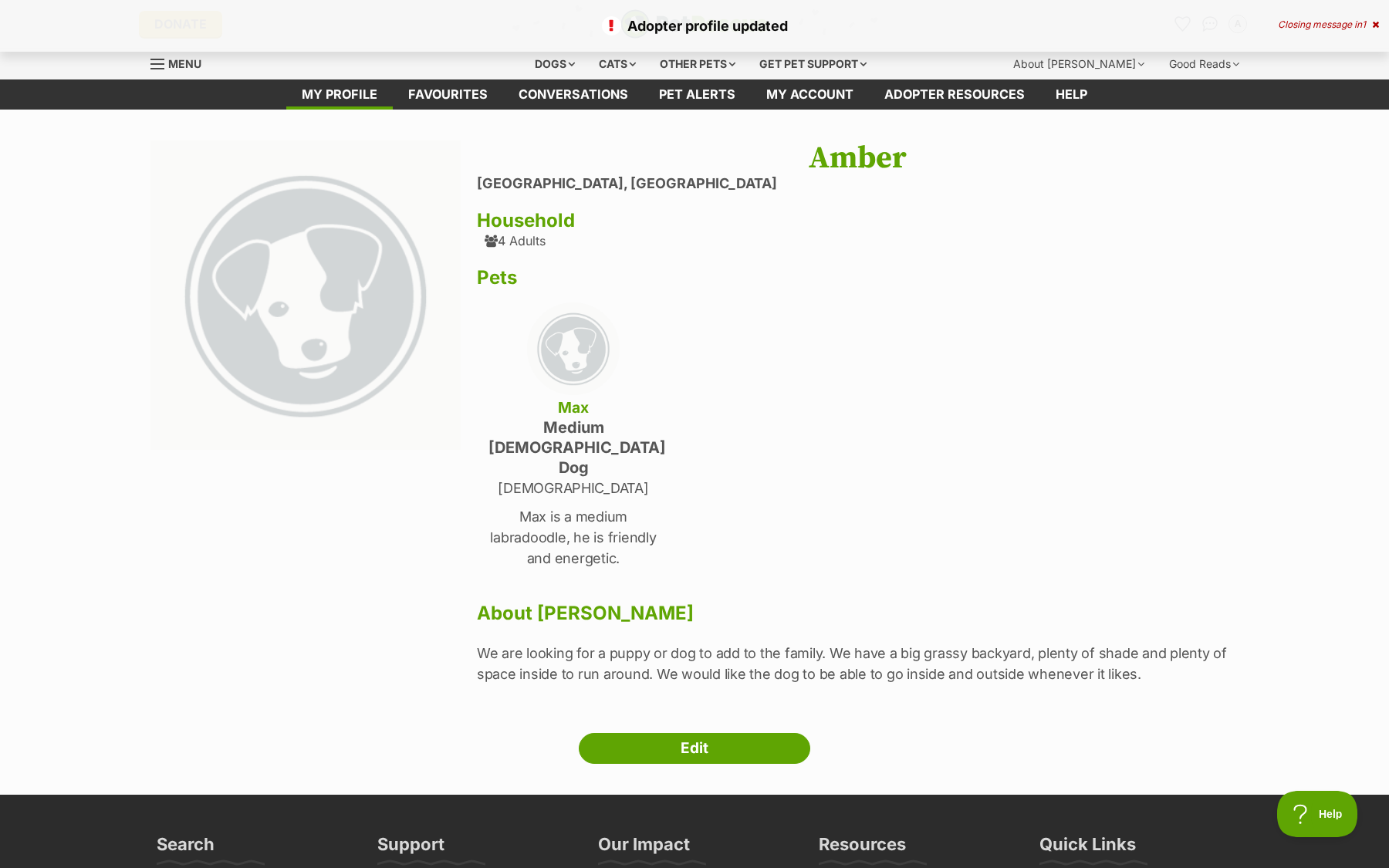
click at [621, 530] on div "Max medium [DEMOGRAPHIC_DATA] Dog [DEMOGRAPHIC_DATA] Max is a medium labradoodl…" at bounding box center [573, 437] width 169 height 270
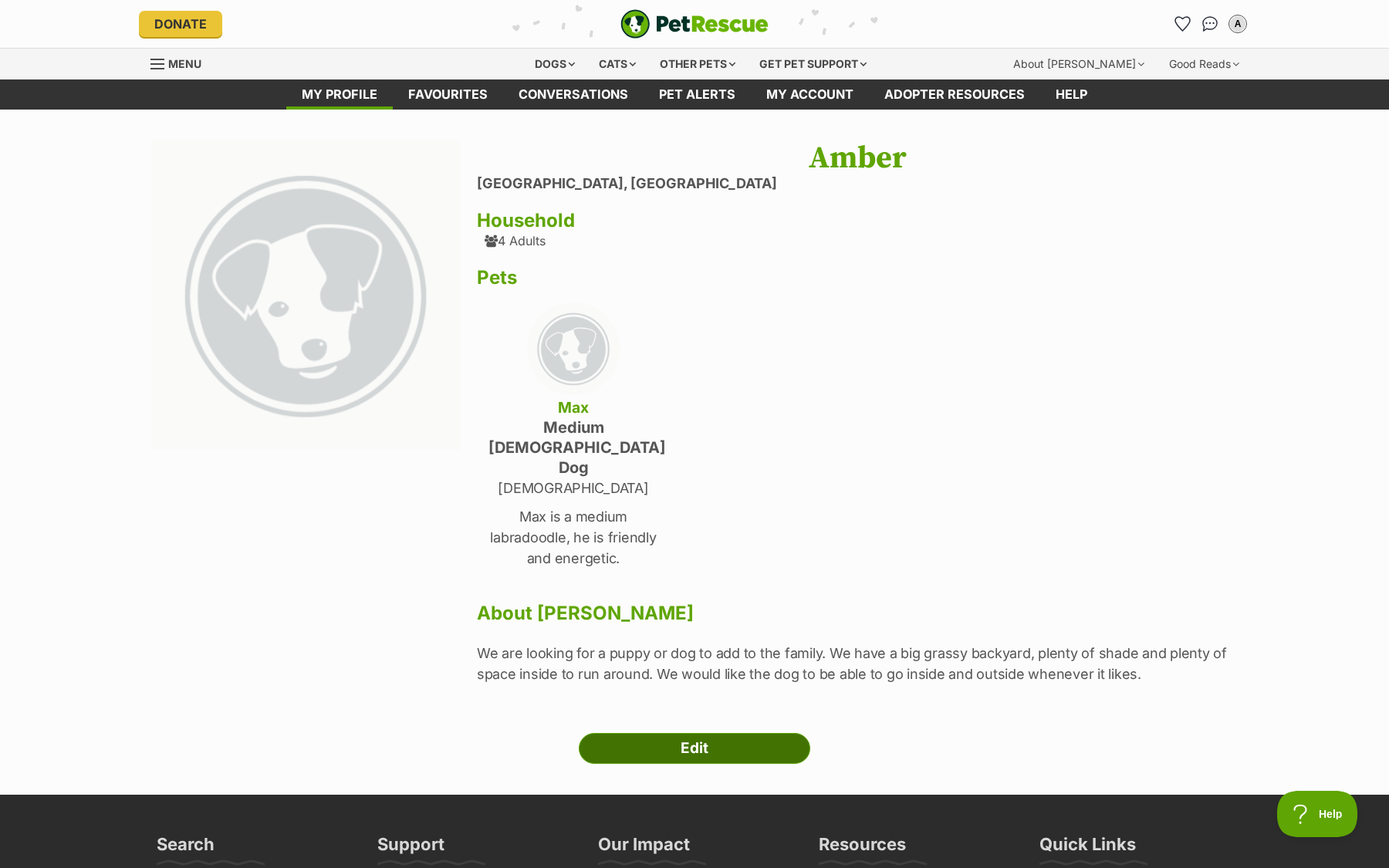
click at [636, 732] on link "Edit" at bounding box center [694, 748] width 231 height 31
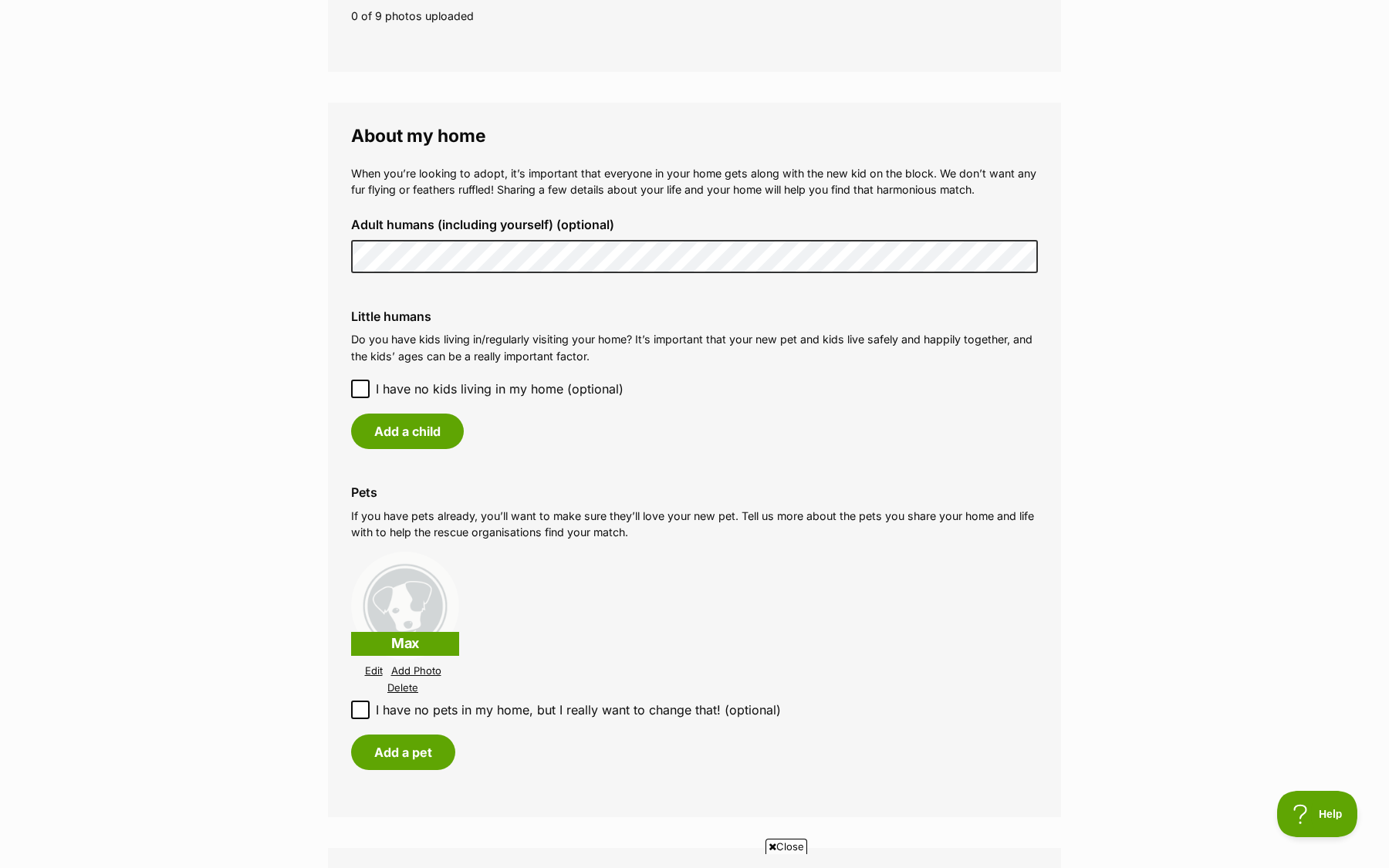
scroll to position [1124, 0]
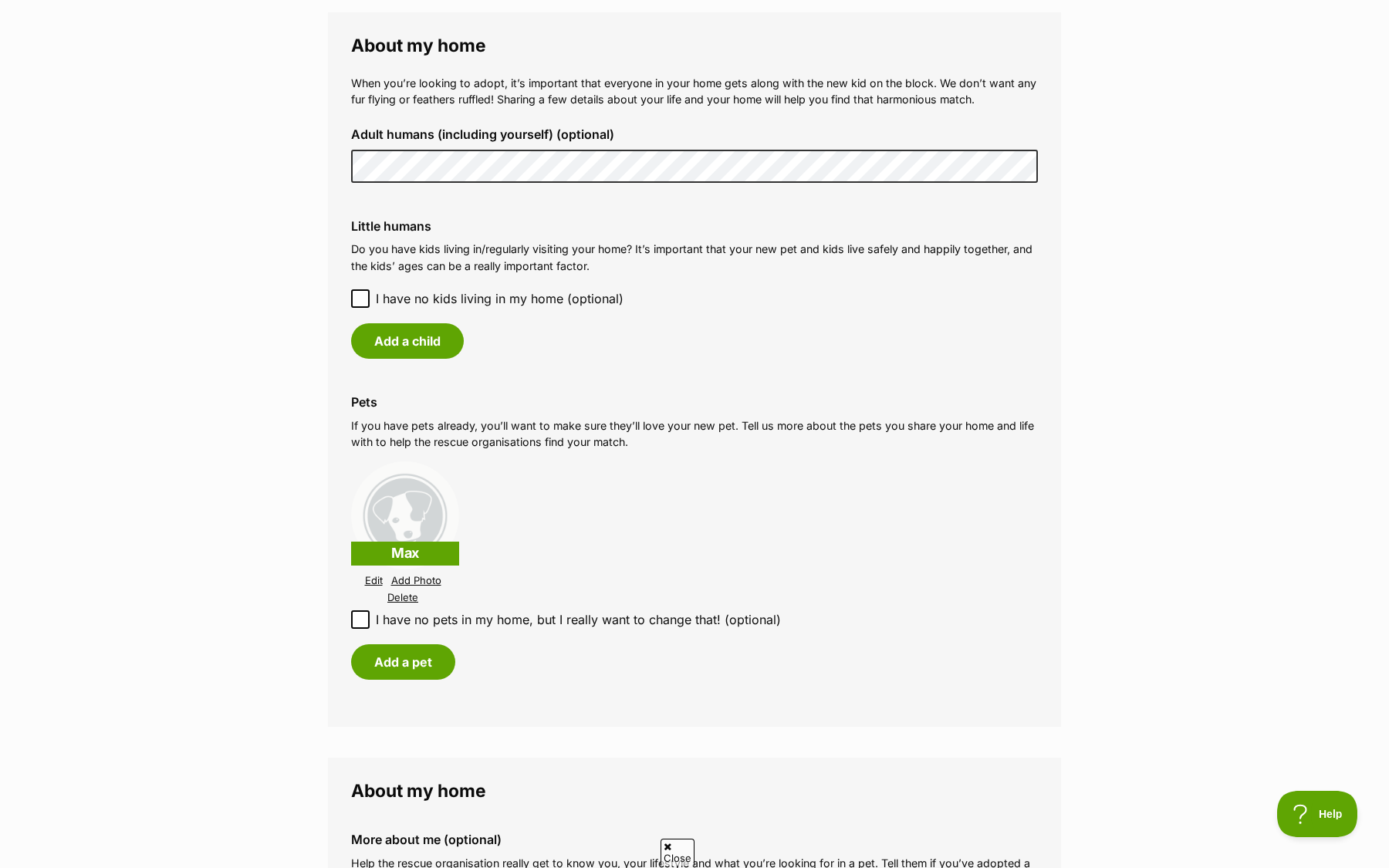
click at [374, 580] on link "Edit" at bounding box center [374, 580] width 17 height 11
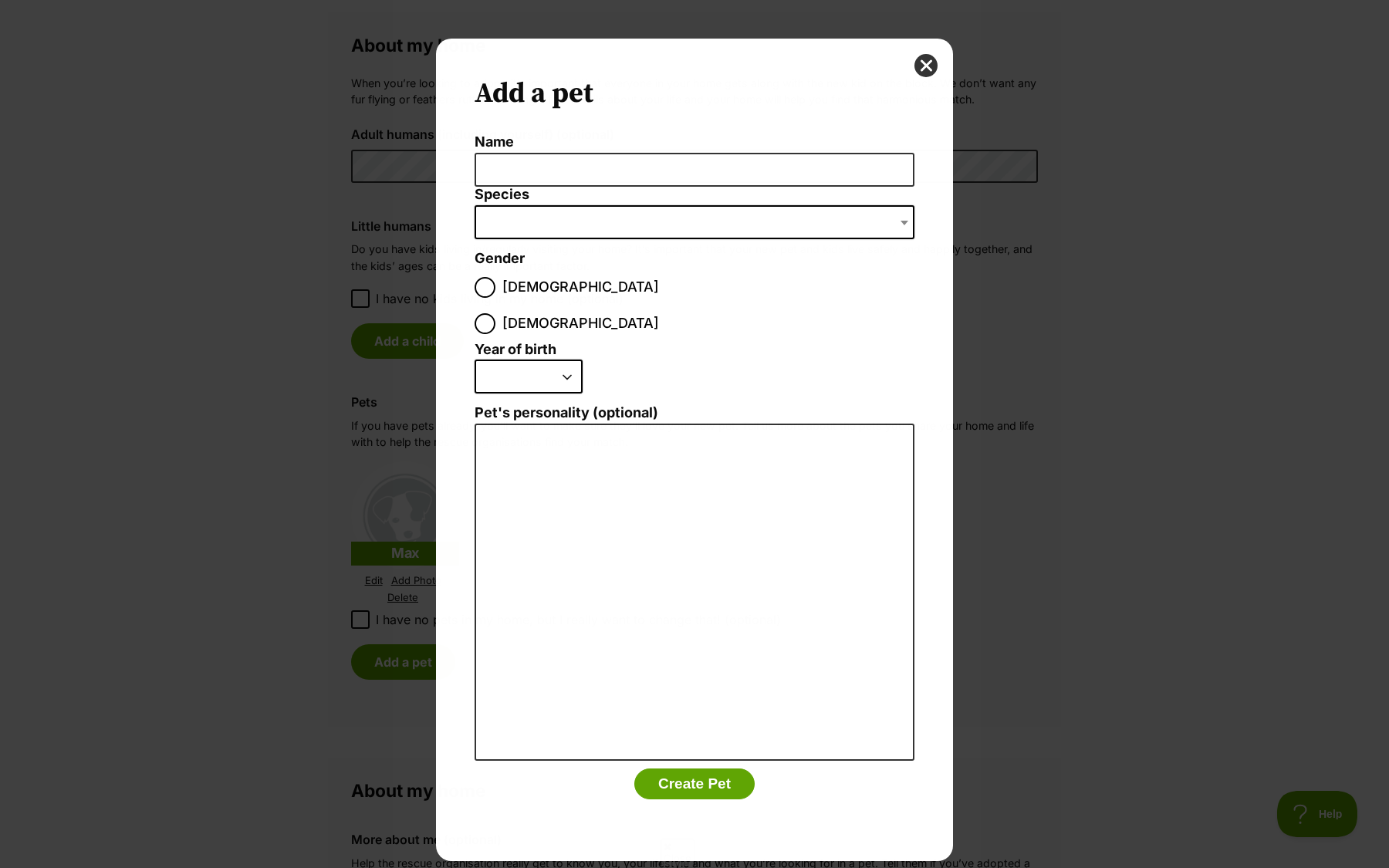
scroll to position [0, 0]
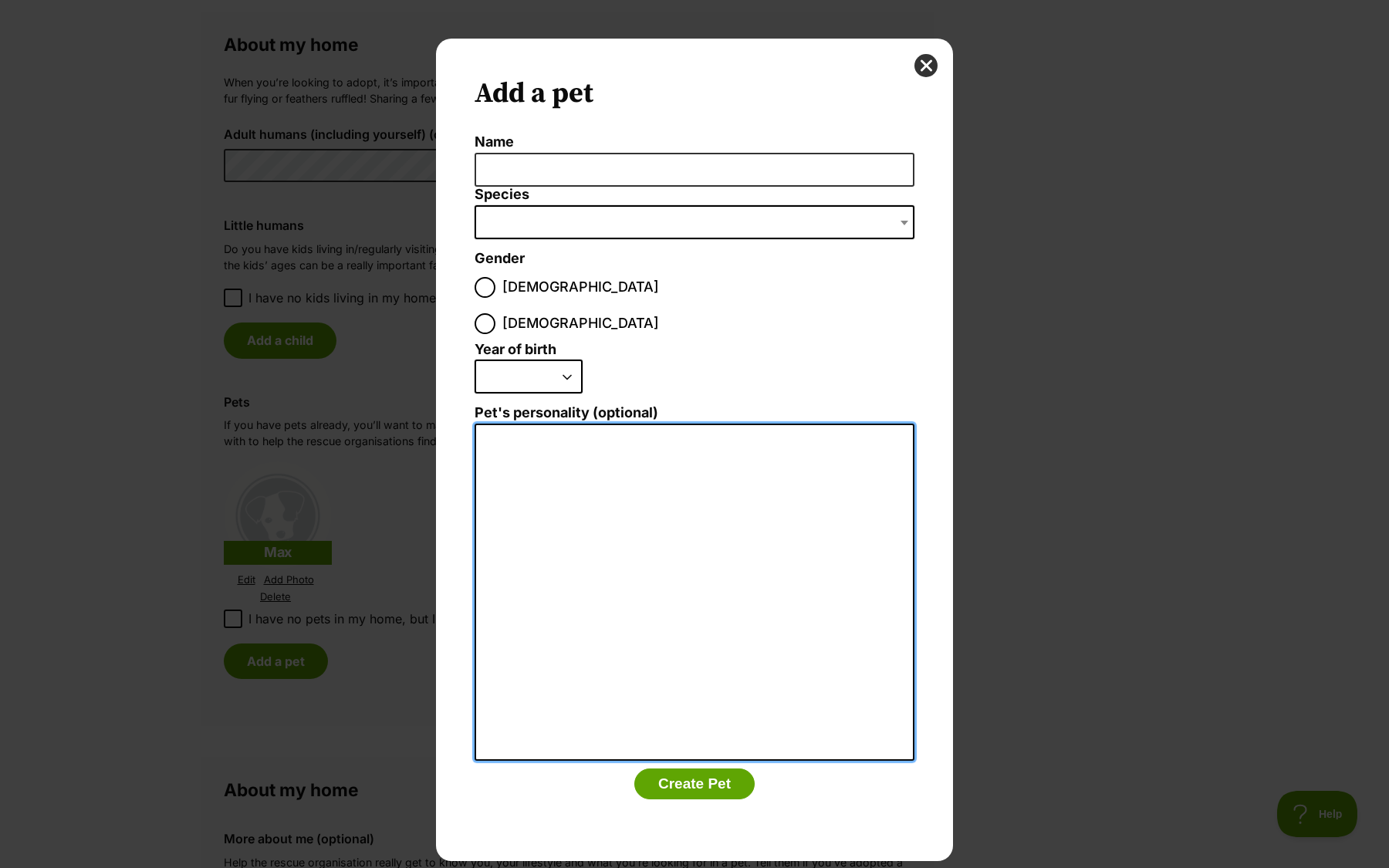
click at [561, 492] on textarea "Pet's personality (optional)" at bounding box center [694, 592] width 440 height 338
paste textarea "Max is a medium labradoodle, he is friendly and energetic."
click at [520, 423] on textarea "Max is a medium labradoodle, he is friendly and energetic." at bounding box center [694, 592] width 440 height 338
click at [685, 423] on textarea "Max is a medium labradoodle, he is friendly and energetic." at bounding box center [694, 592] width 440 height 338
click at [774, 423] on textarea "Max is a medium labradoodle. We have had him since he was a little puppy, he is…" at bounding box center [694, 592] width 440 height 338
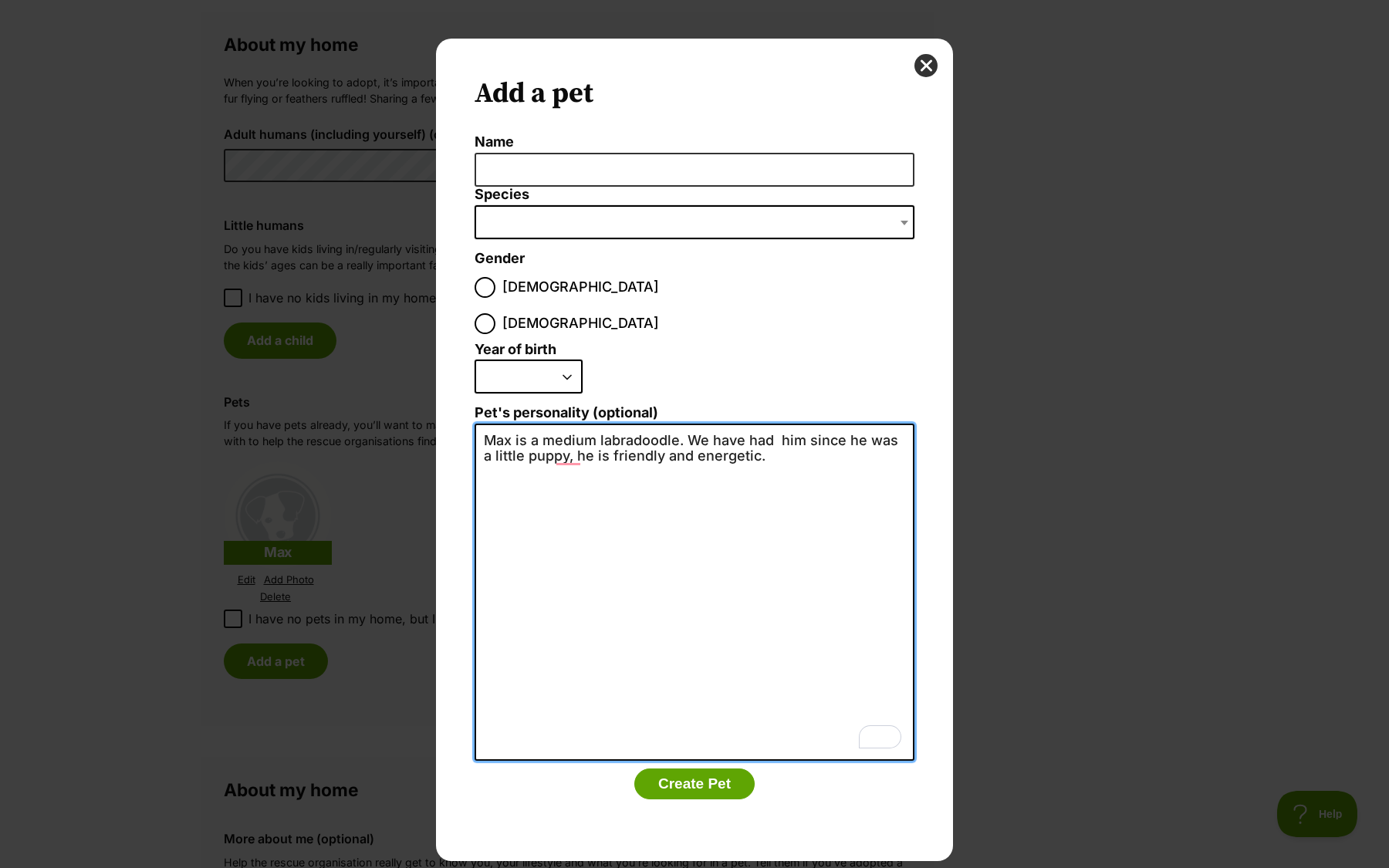
click at [774, 423] on textarea "Max is a medium labradoodle. We have had him since he was a little puppy, he is…" at bounding box center [694, 592] width 440 height 338
click at [779, 423] on textarea "Max is a medium labradoodle. We have had him since he was a little puppy, he is…" at bounding box center [694, 592] width 440 height 338
click at [571, 423] on textarea "Max is a medium labradoodle. We have had him since he was a little puppy, he is…" at bounding box center [694, 592] width 440 height 338
click at [741, 423] on textarea "Max is a medium labradoodle. We have had him since he was a little puppy. He is…" at bounding box center [694, 592] width 440 height 338
click at [741, 423] on textarea "Max is a medium labradoodle. We have had him since he was a little puppy. He is…" at bounding box center [694, 592] width 440 height 338
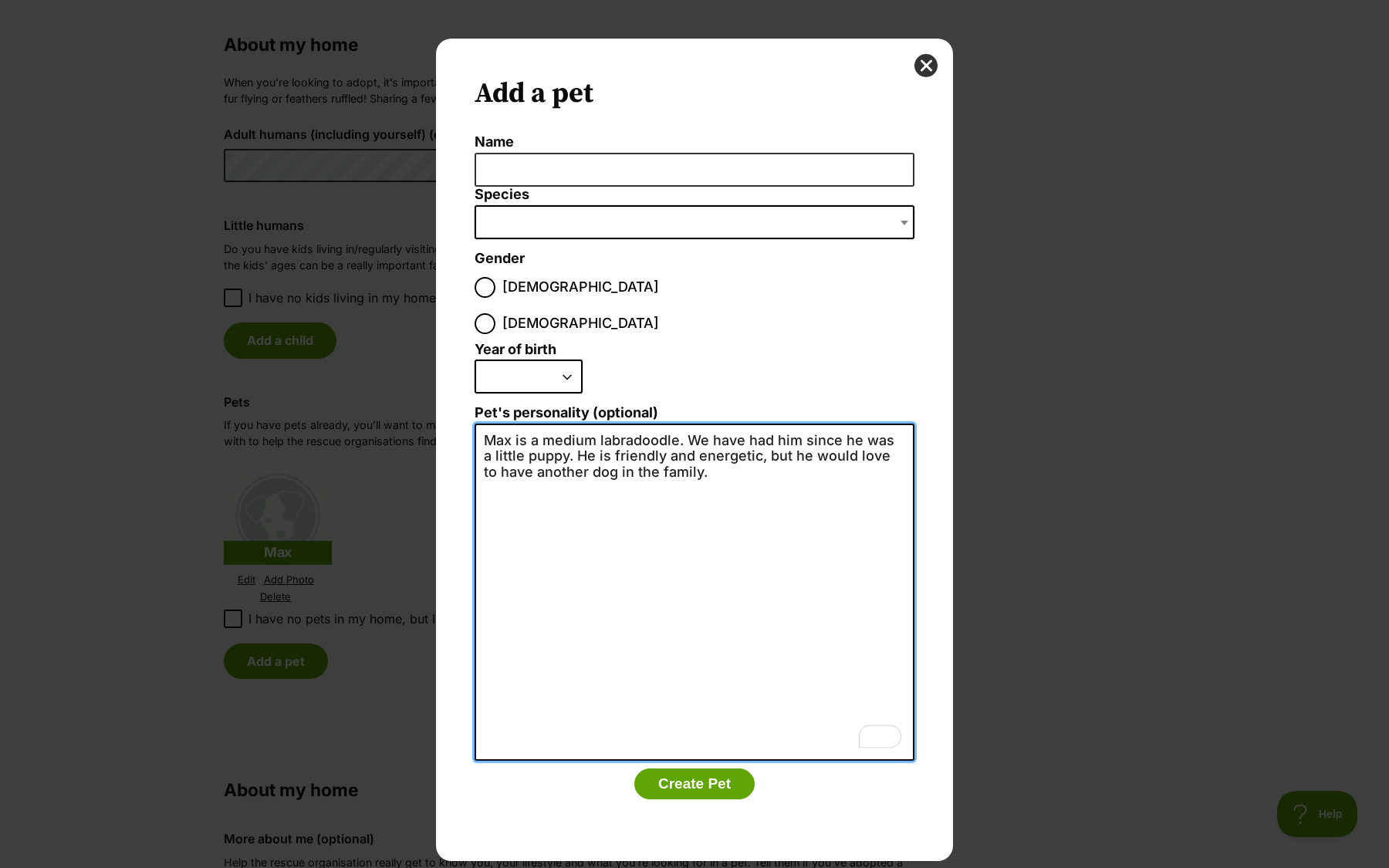
type textarea "Max is a medium labradoodle. We have had him since he was a little puppy. He is…"
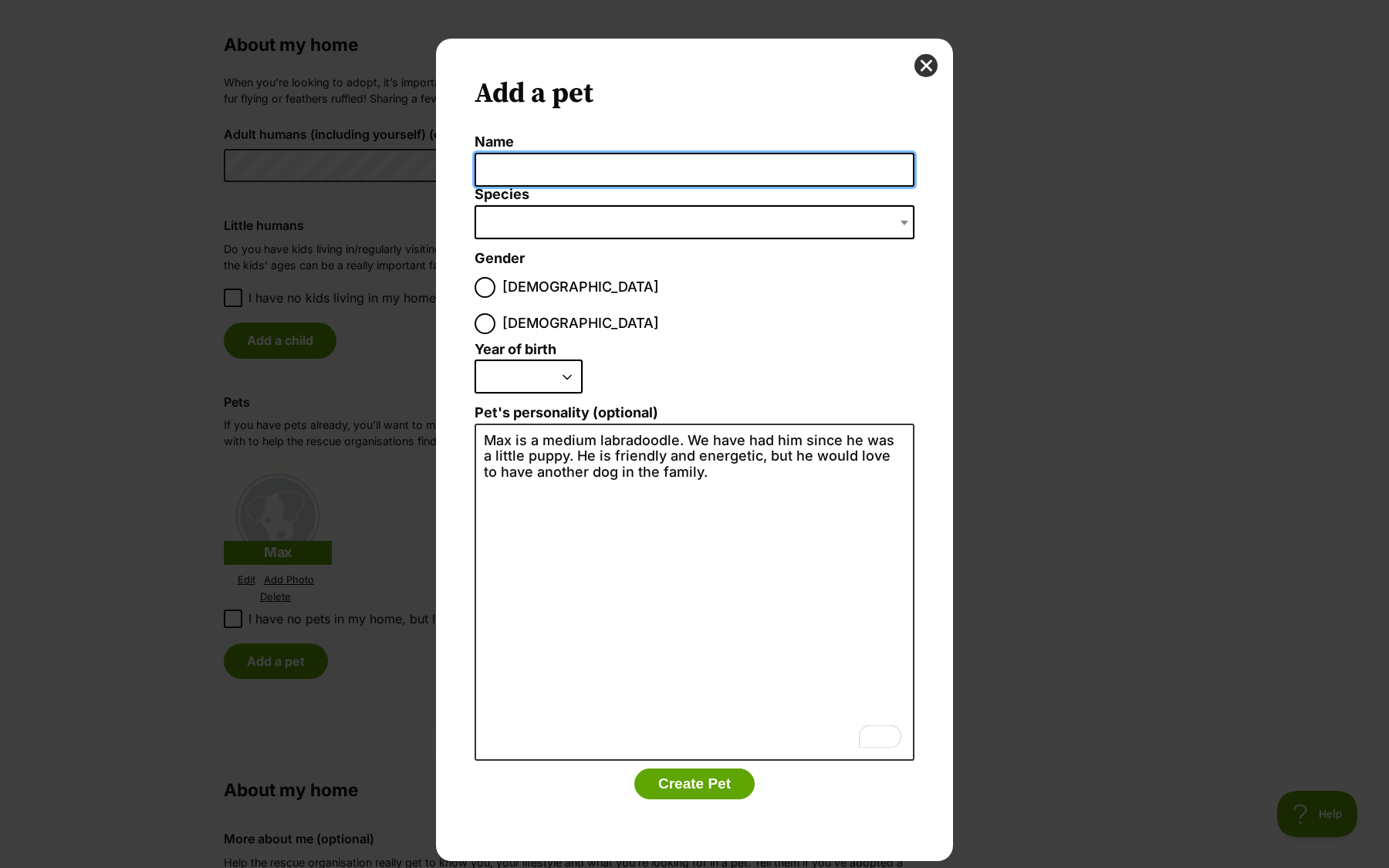
click at [533, 171] on input "Name" at bounding box center [694, 170] width 440 height 35
type input "Max"
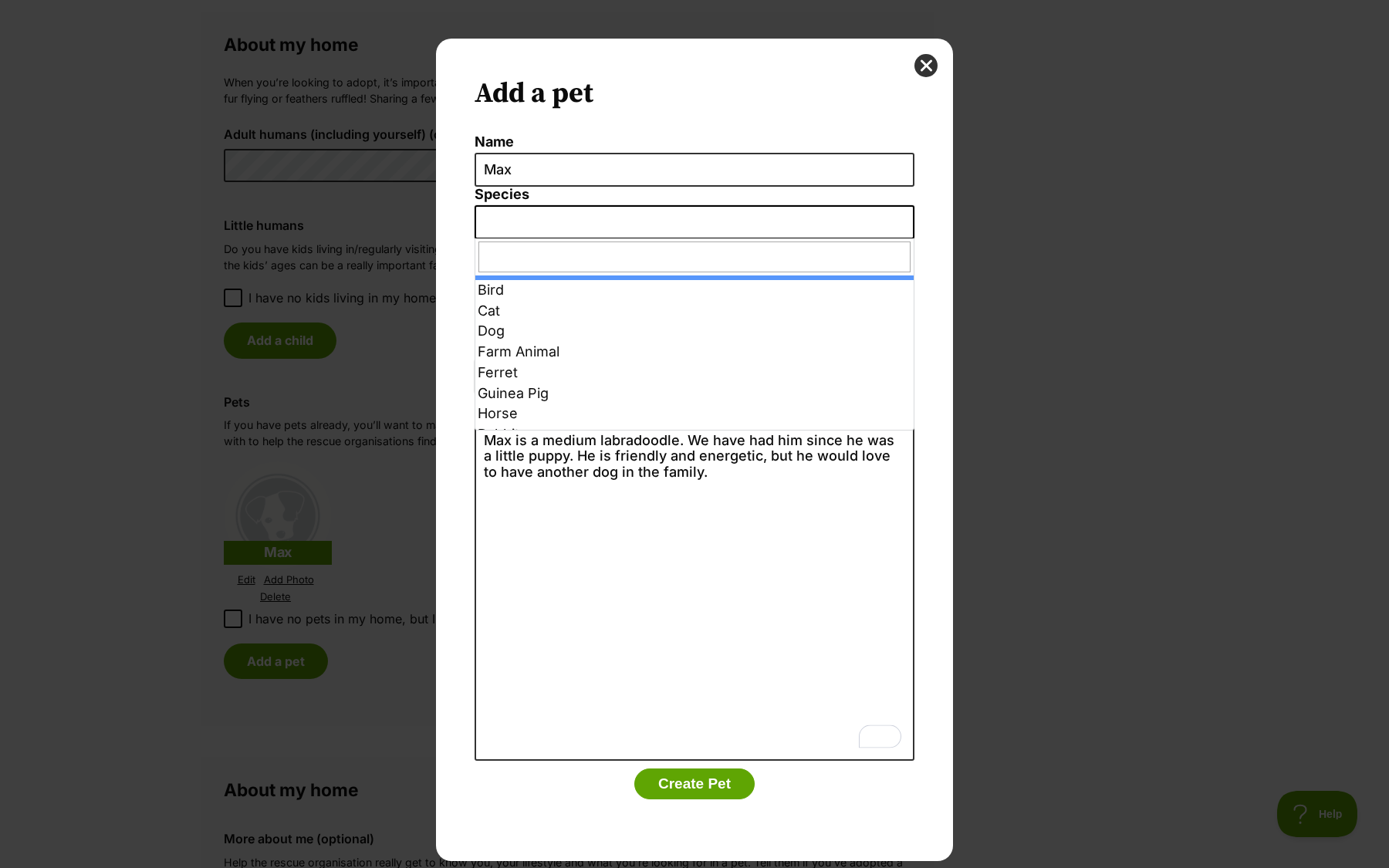
click at [576, 225] on span "Dialog Window - Close (Press escape to close)" at bounding box center [694, 222] width 440 height 34
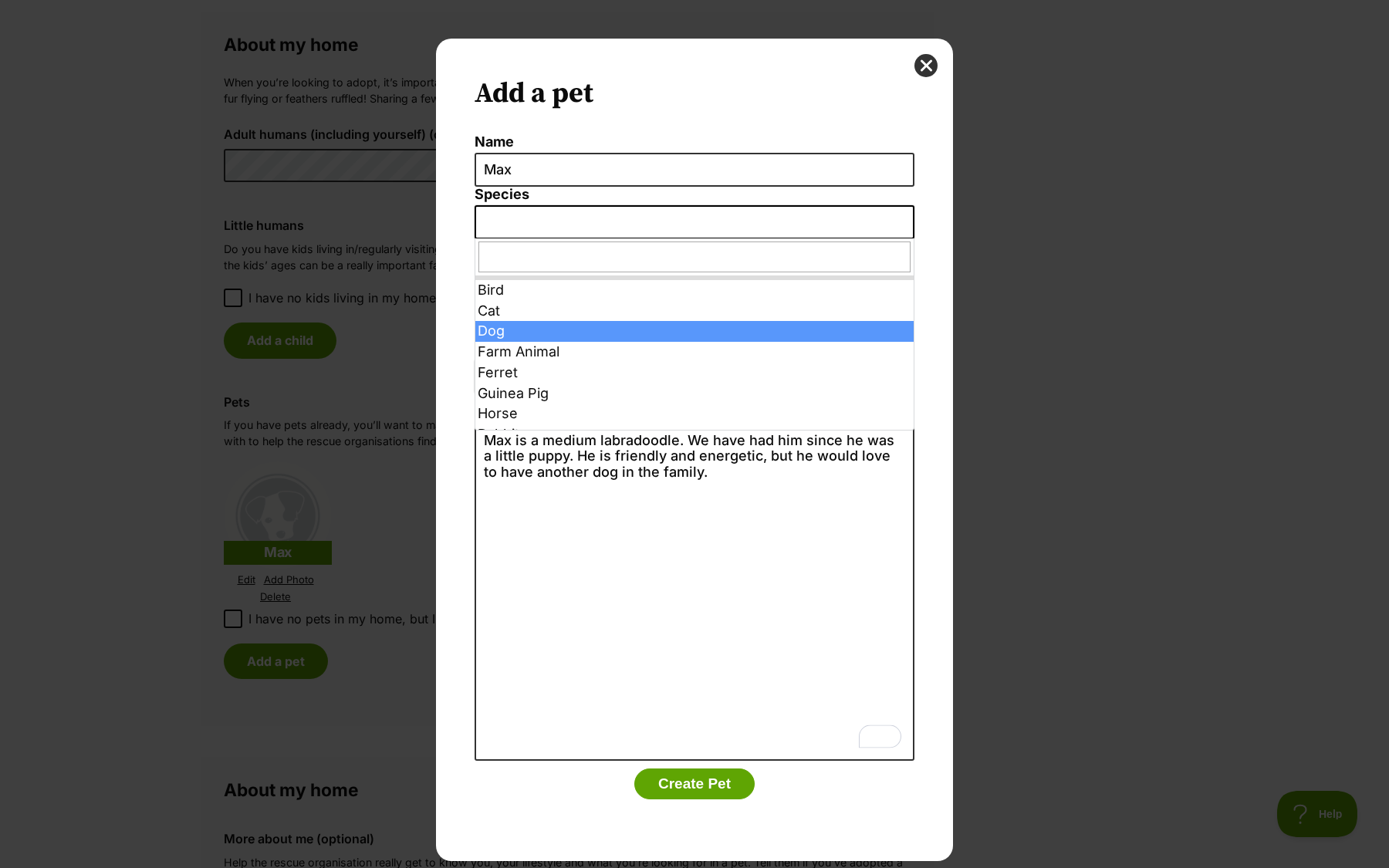
select select "1"
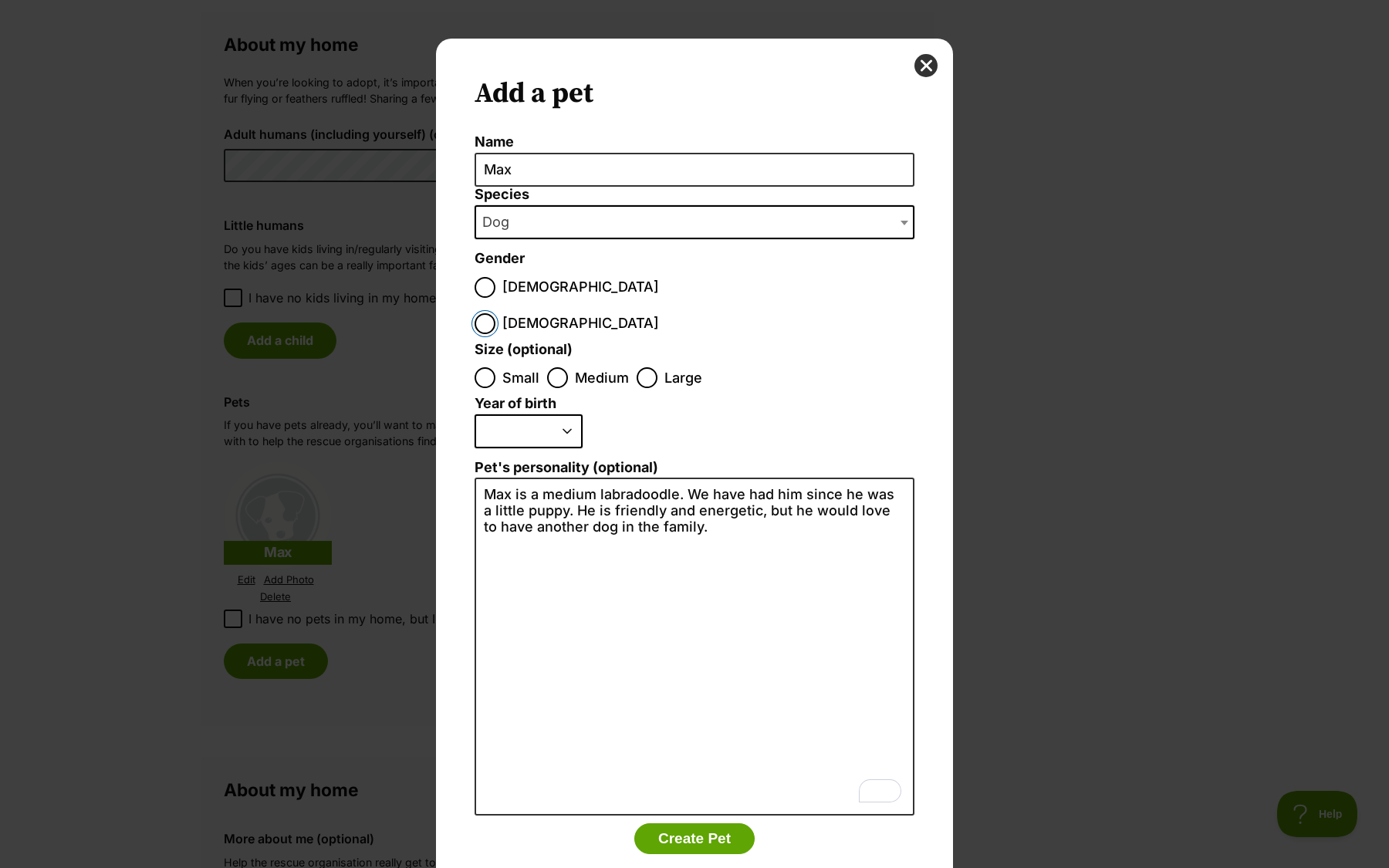
click at [495, 313] on input "Female" at bounding box center [485, 323] width 21 height 21
radio input "true"
click at [503, 297] on ol "Male Female" at bounding box center [580, 305] width 211 height 72
click at [560, 368] on input "Medium" at bounding box center [557, 378] width 21 height 21
radio input "true"
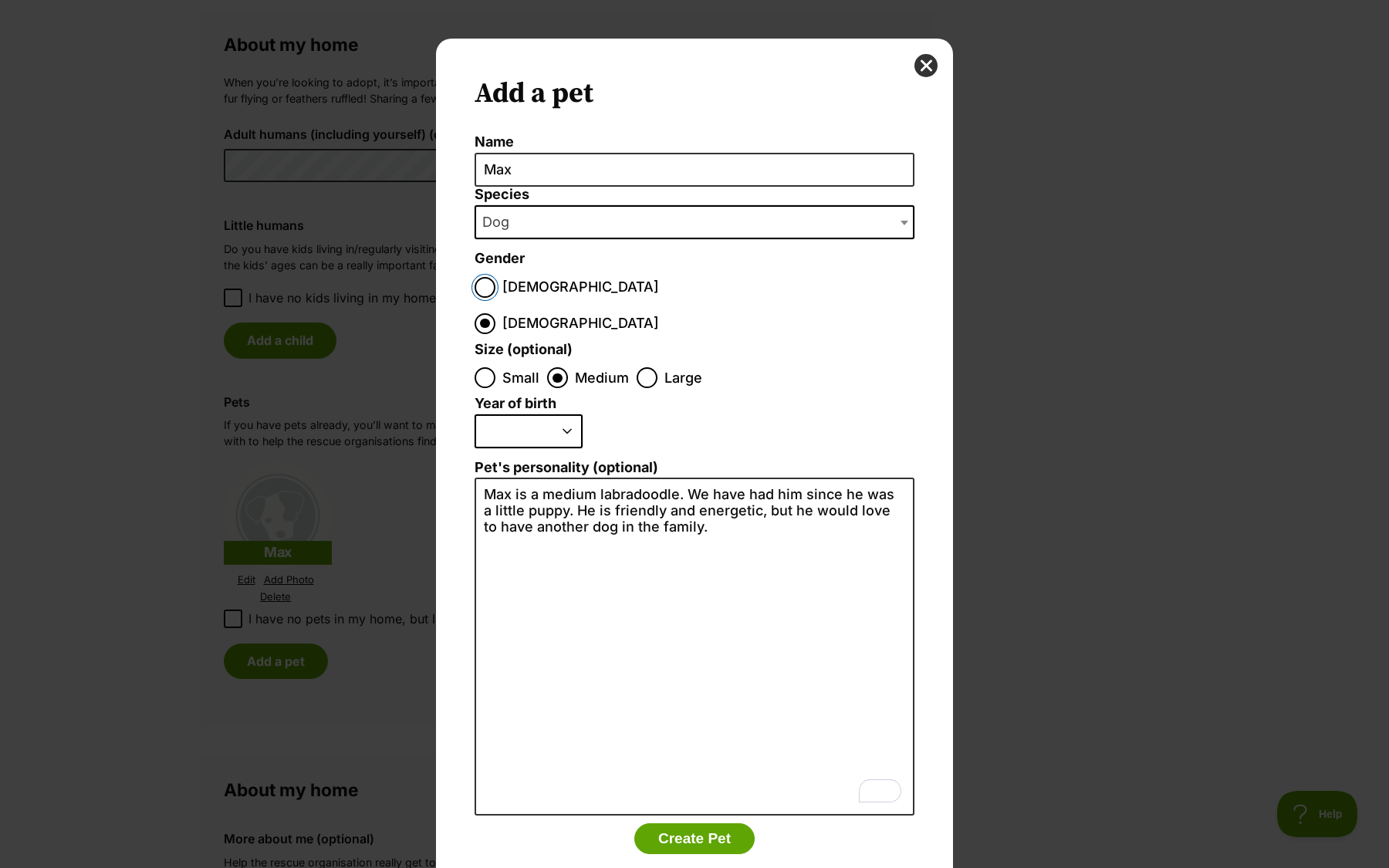
click at [488, 288] on input "Male" at bounding box center [485, 288] width 21 height 21
radio input "true"
click at [500, 414] on select "2025 2024 2023 2022 2021 2020 2019 2018 2017 2016 2015 2014 2013 2012 2011 2010…" at bounding box center [528, 431] width 108 height 34
select select "2016"
click at [475, 414] on select "2025 2024 2023 2022 2021 2020 2019 2018 2017 2016 2015 2014 2013 2012 2011 2010…" at bounding box center [528, 431] width 108 height 34
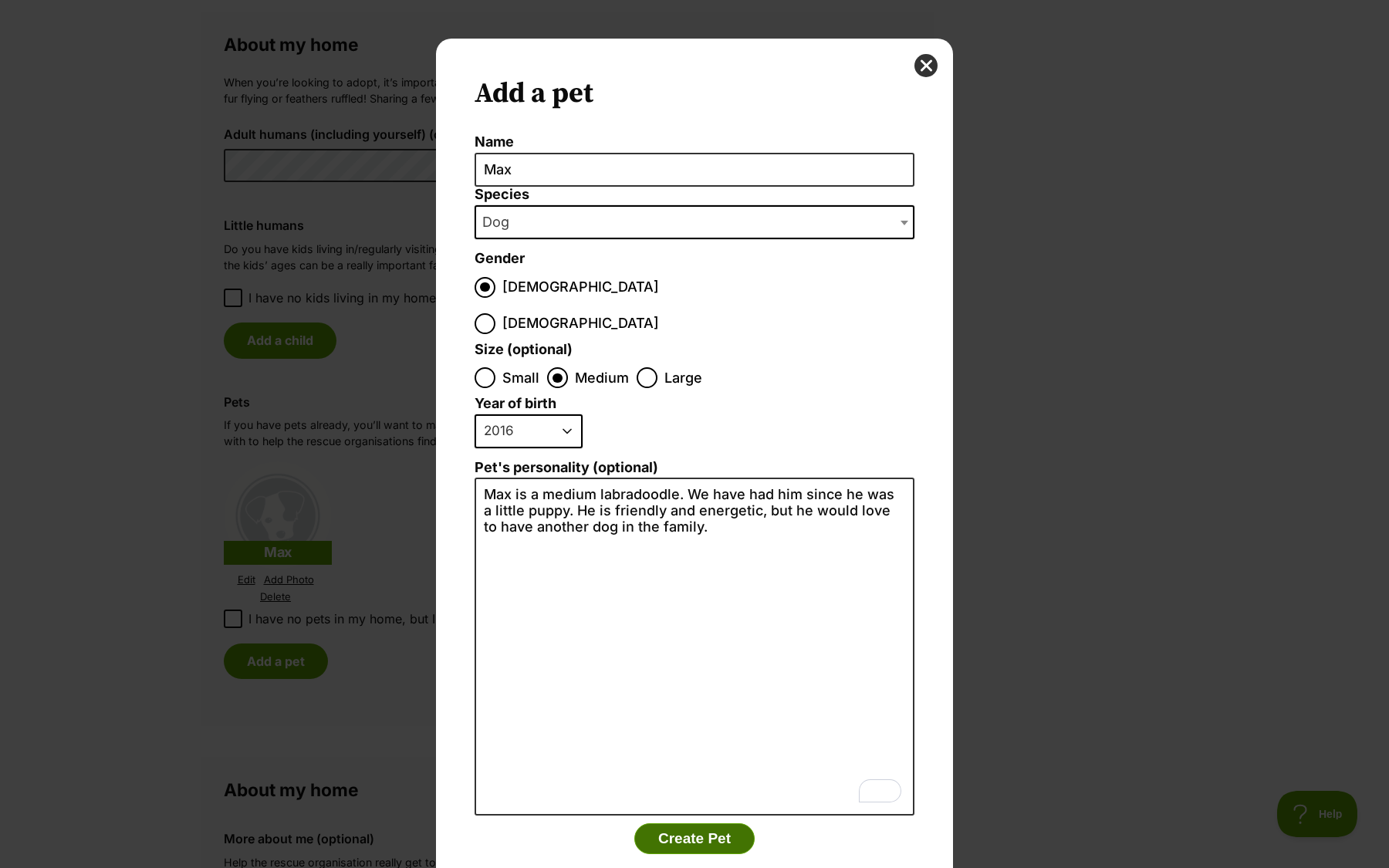
click at [718, 823] on button "Create Pet" at bounding box center [694, 838] width 121 height 31
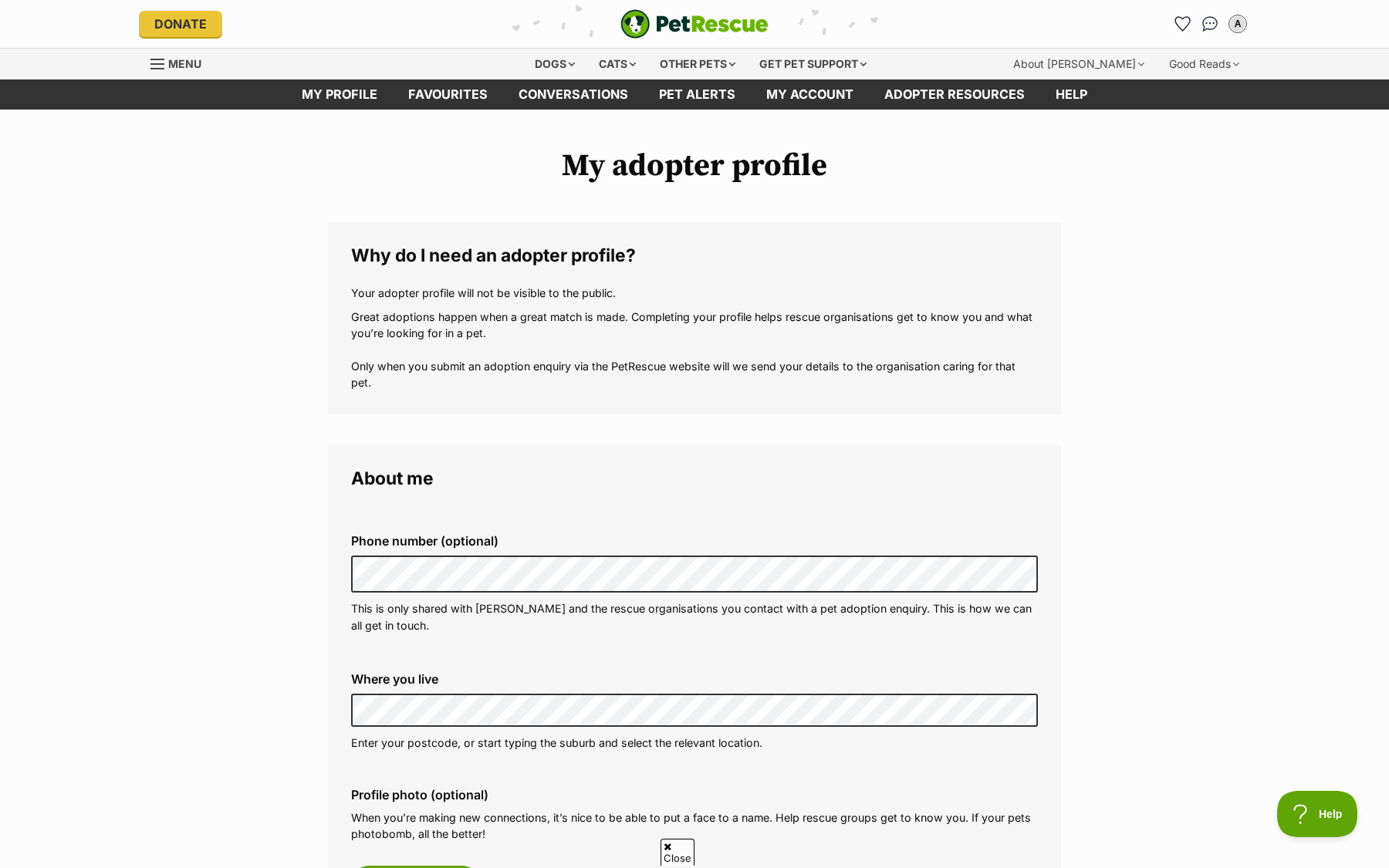
scroll to position [1124, 0]
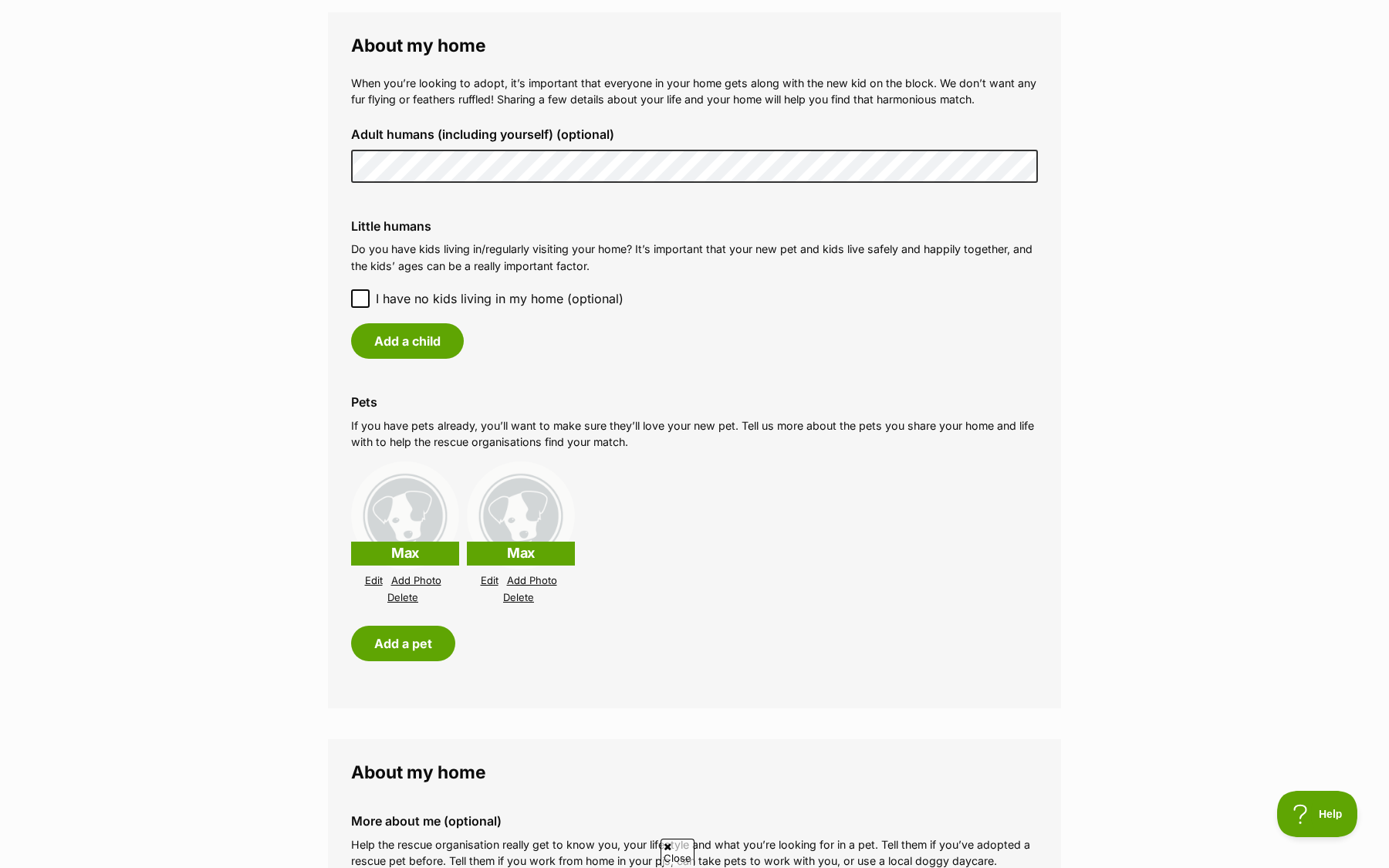
click at [402, 598] on link "Delete" at bounding box center [403, 597] width 31 height 11
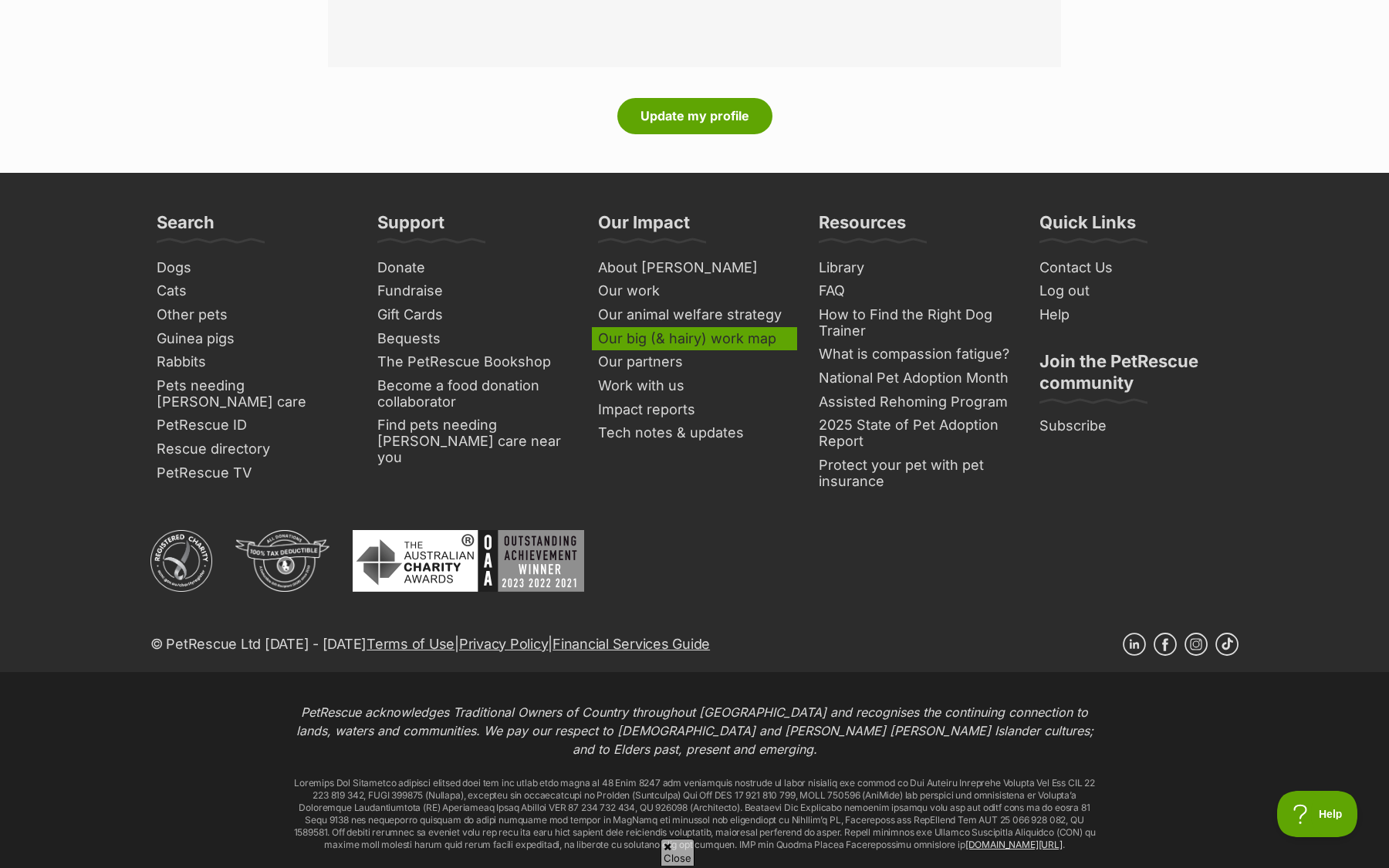
scroll to position [2188, 0]
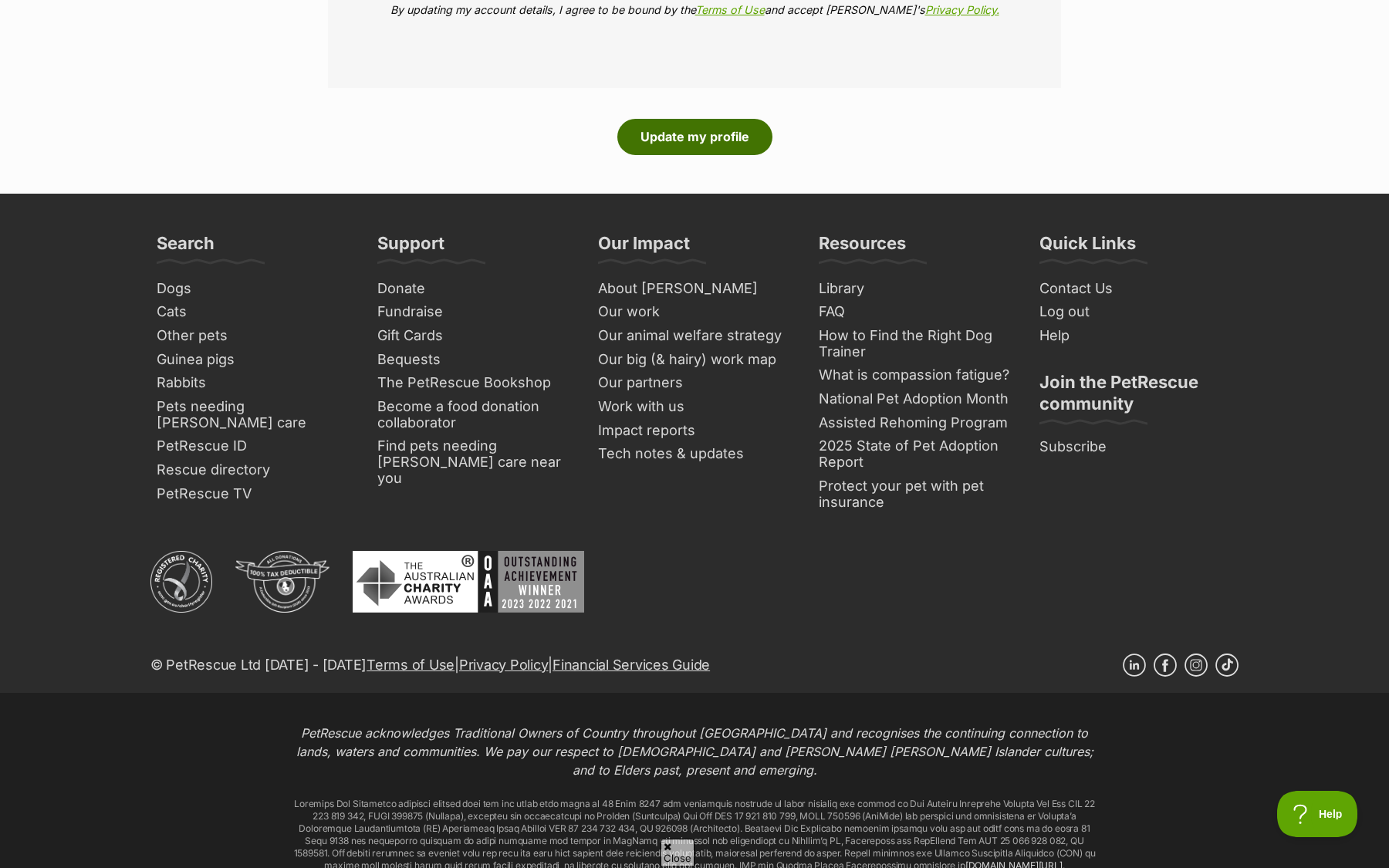
click at [690, 136] on button "Update my profile" at bounding box center [694, 136] width 155 height 36
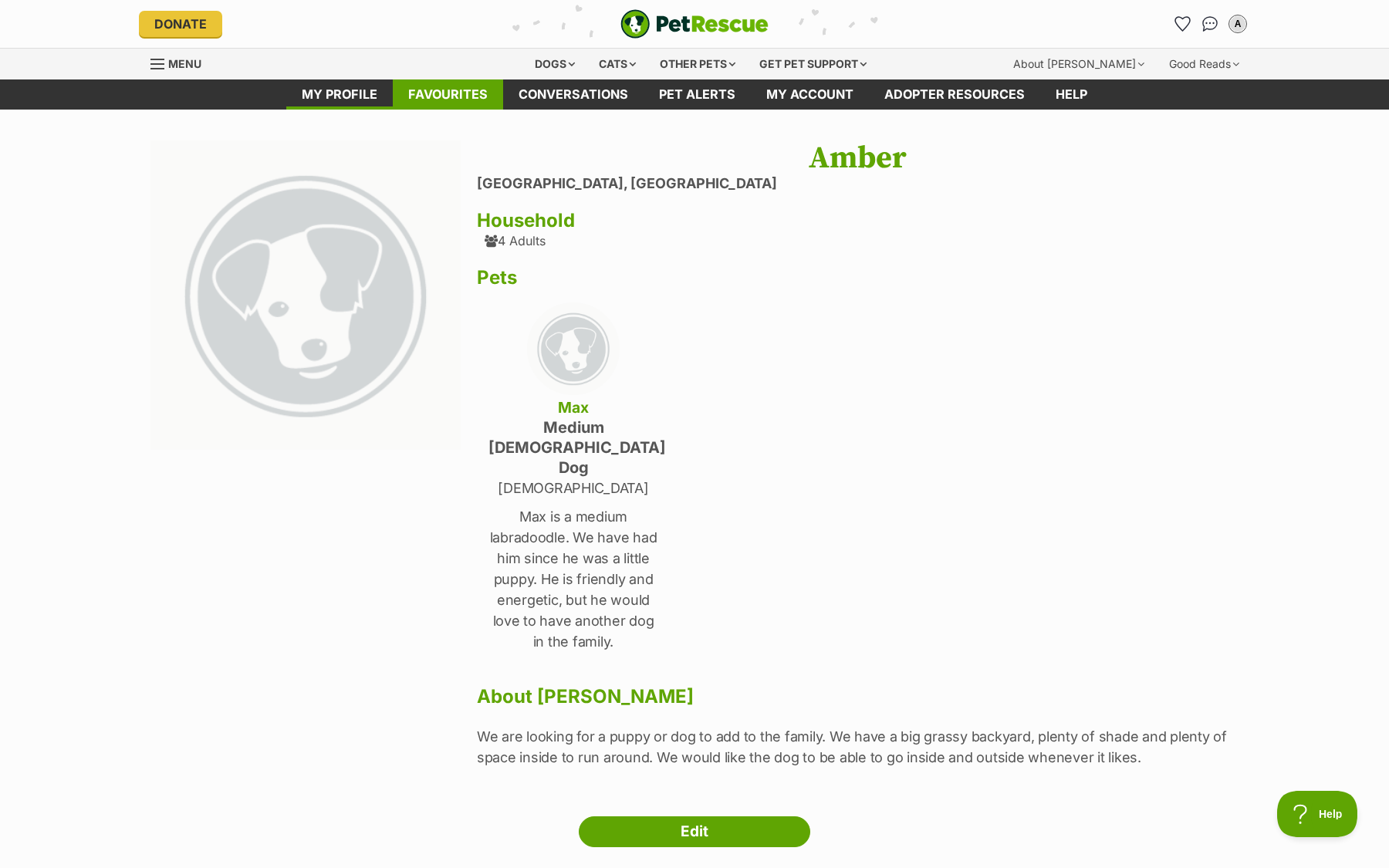
click link "Favourites"
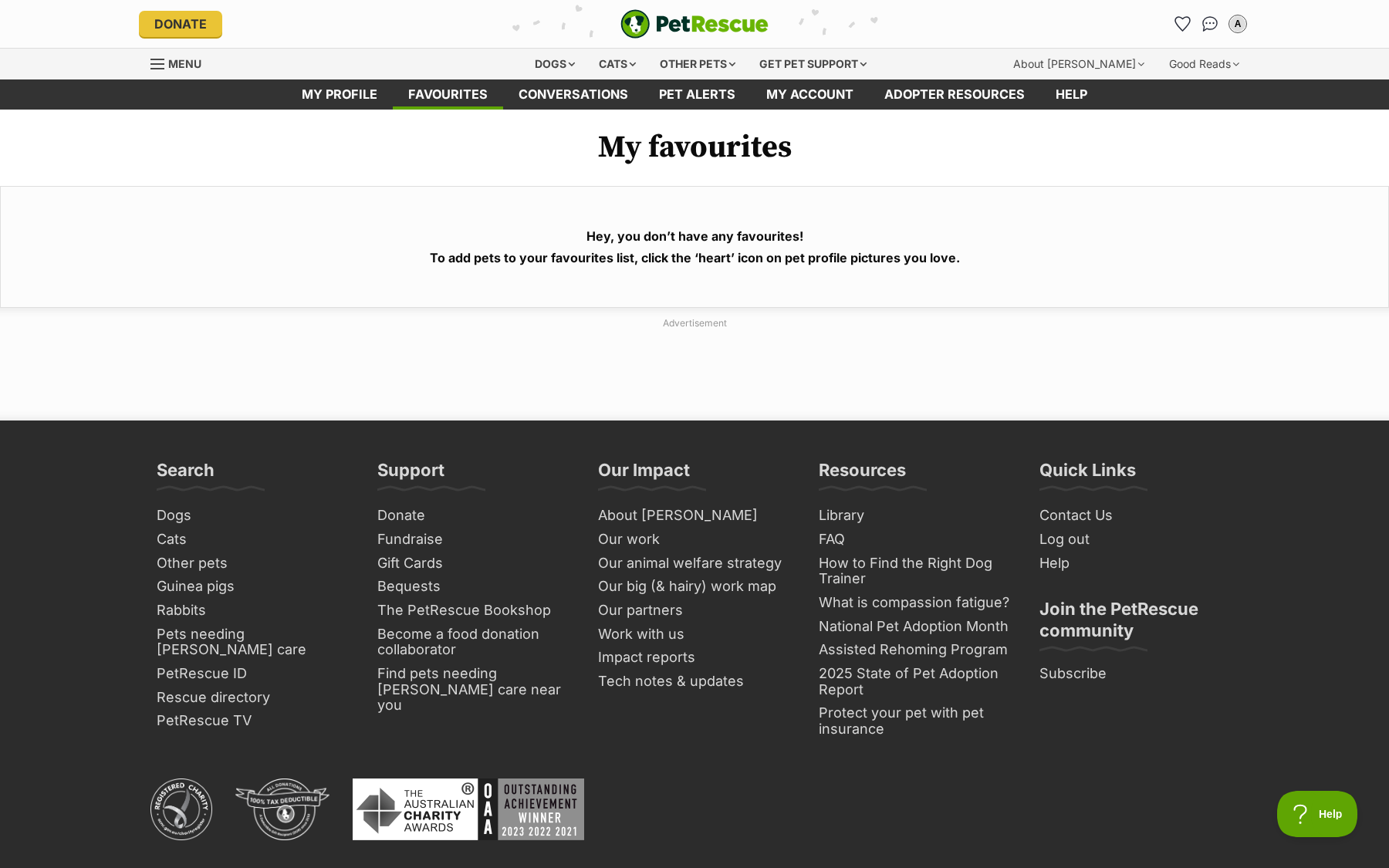
click at [163, 63] on span "Menu" at bounding box center [157, 64] width 14 height 2
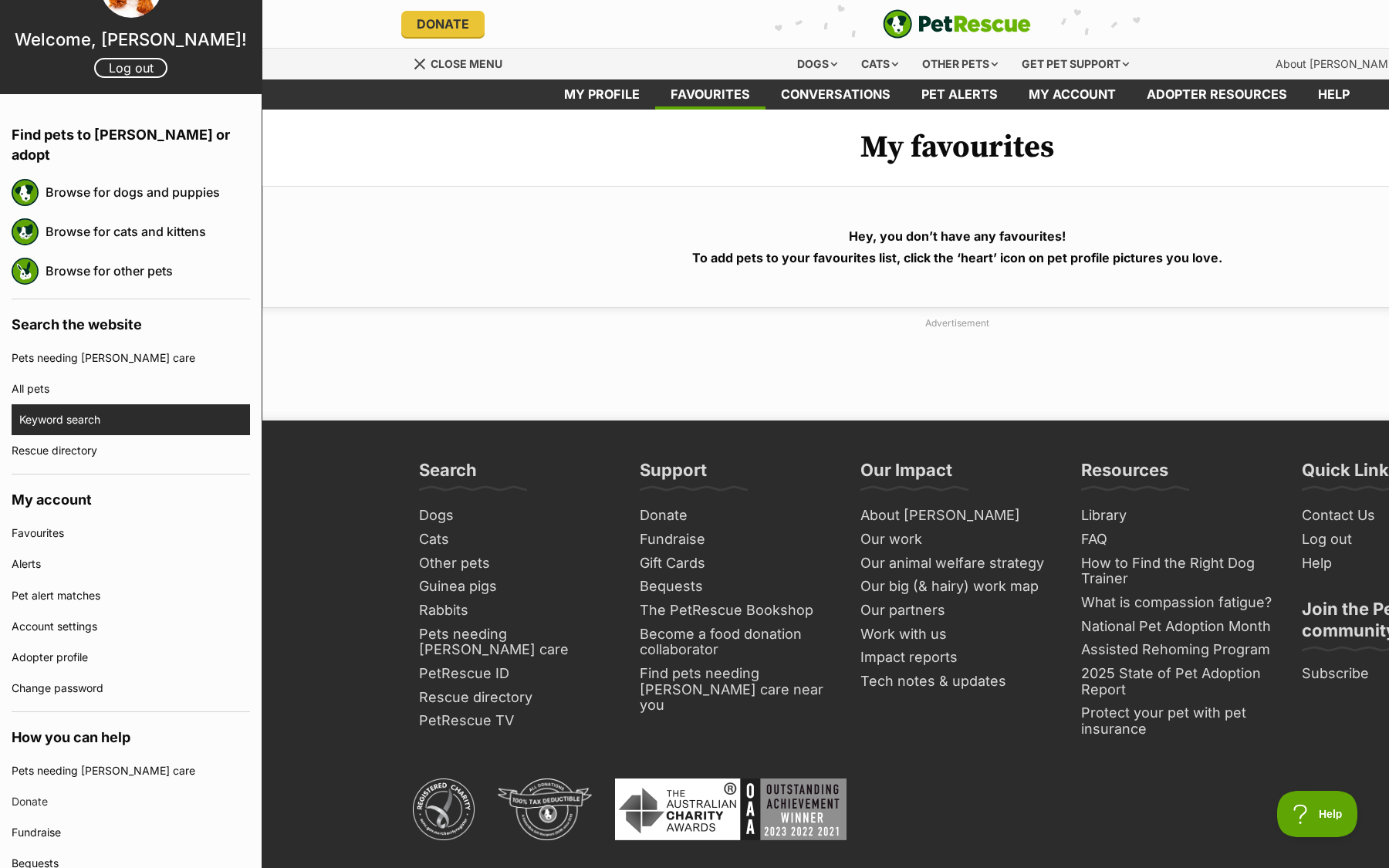
scroll to position [65, 0]
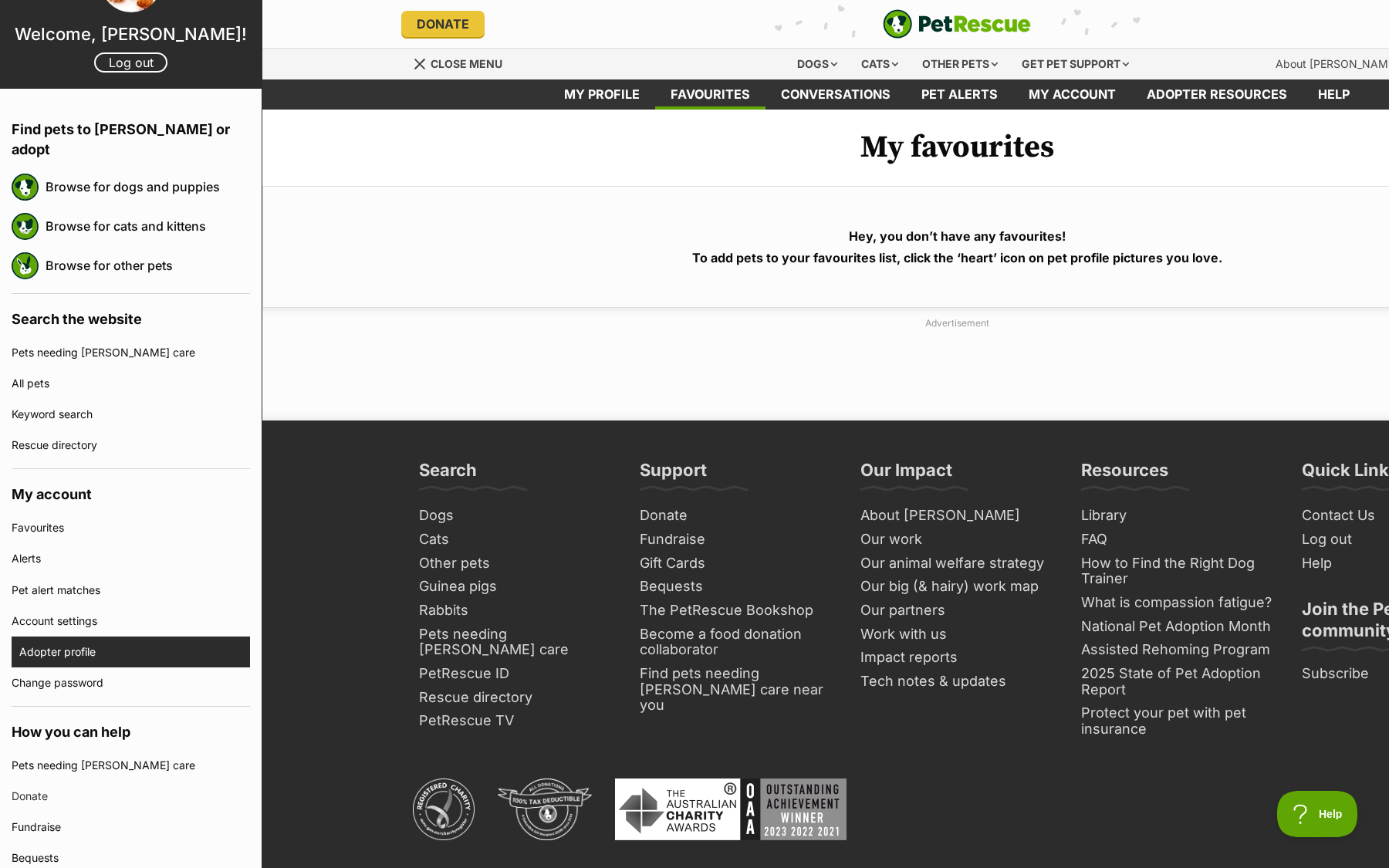
click at [101, 642] on link "Adopter profile" at bounding box center [134, 652] width 230 height 31
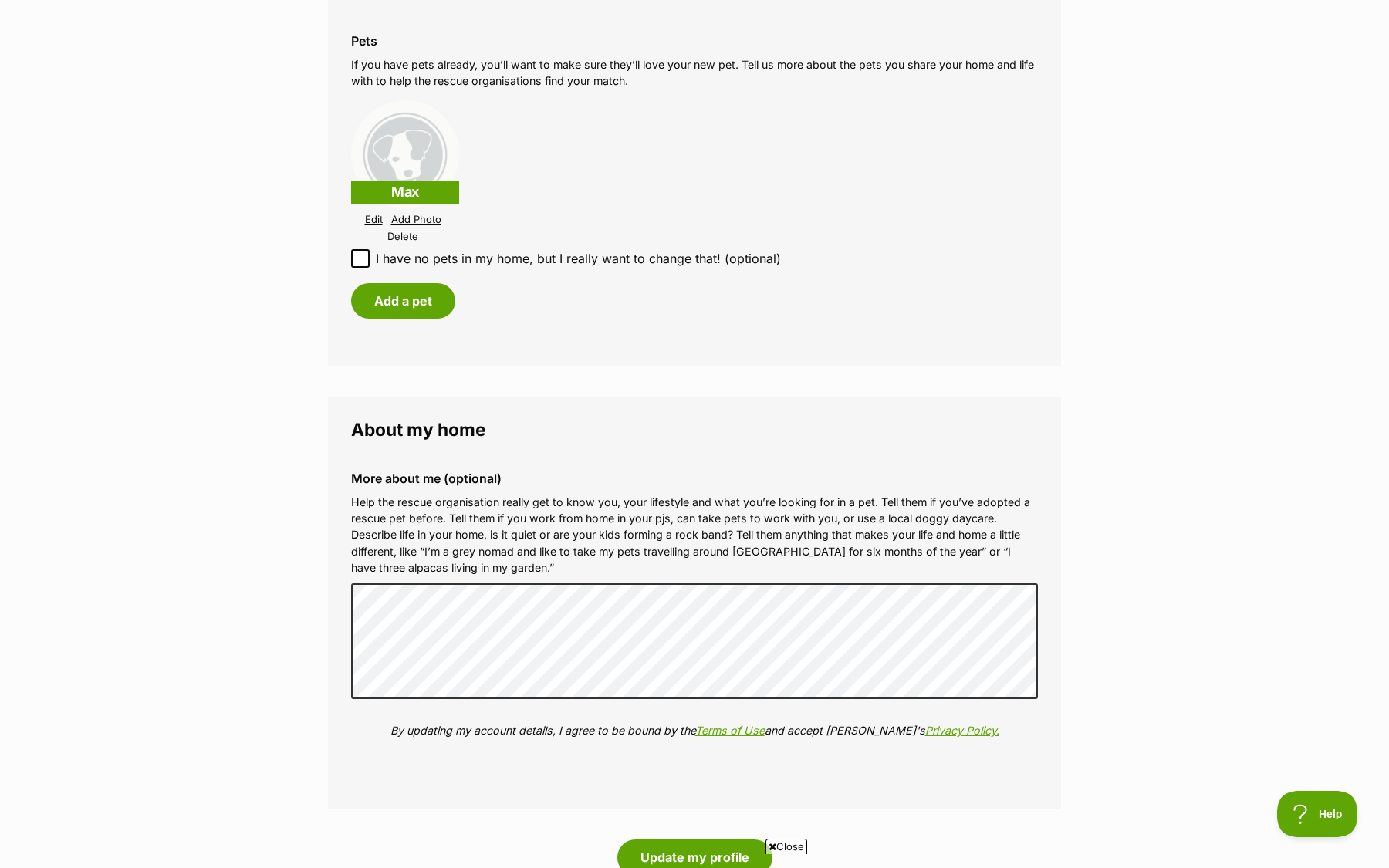
scroll to position [1488, 0]
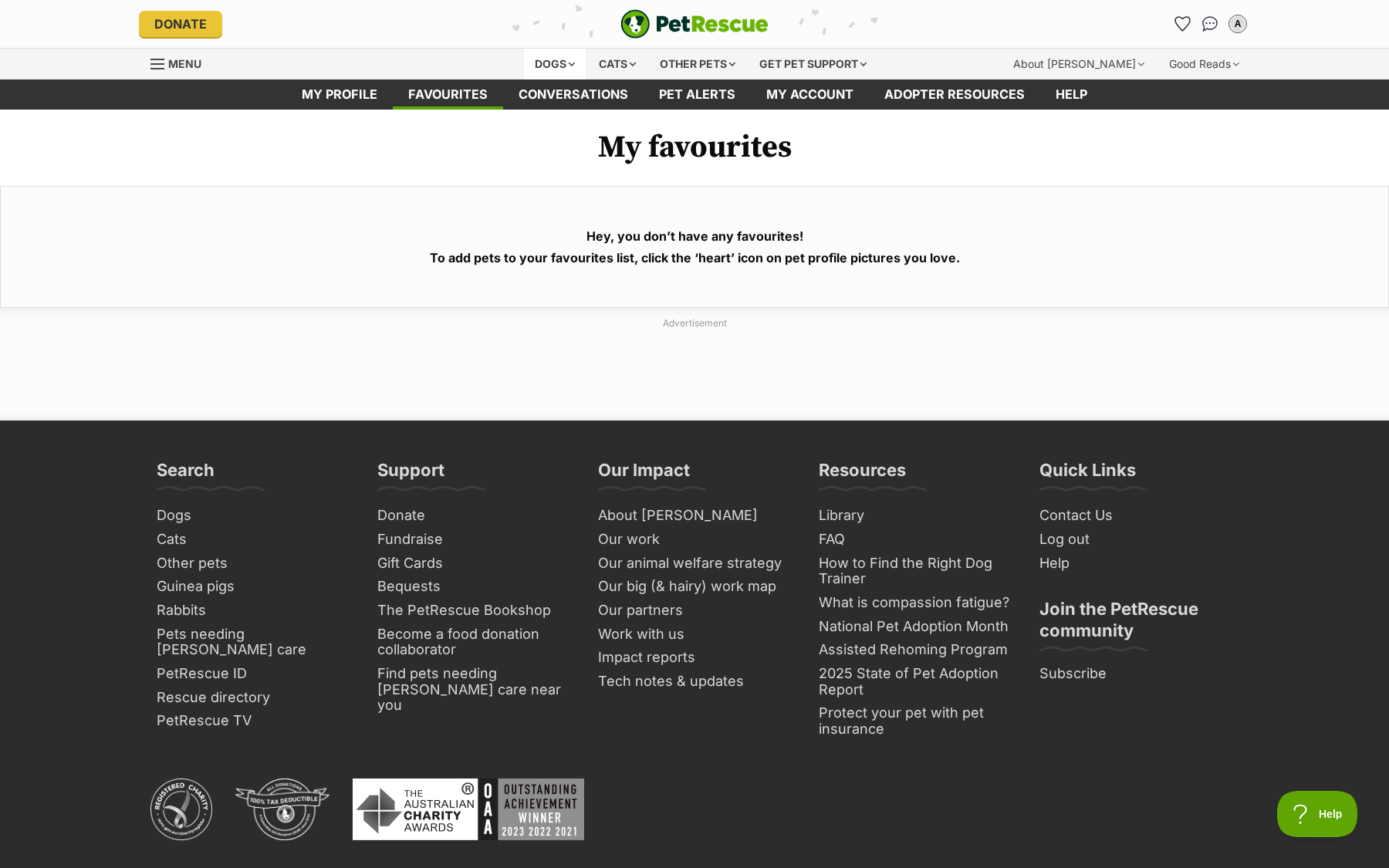
click at [539, 57] on div "Dogs" at bounding box center [555, 64] width 62 height 31
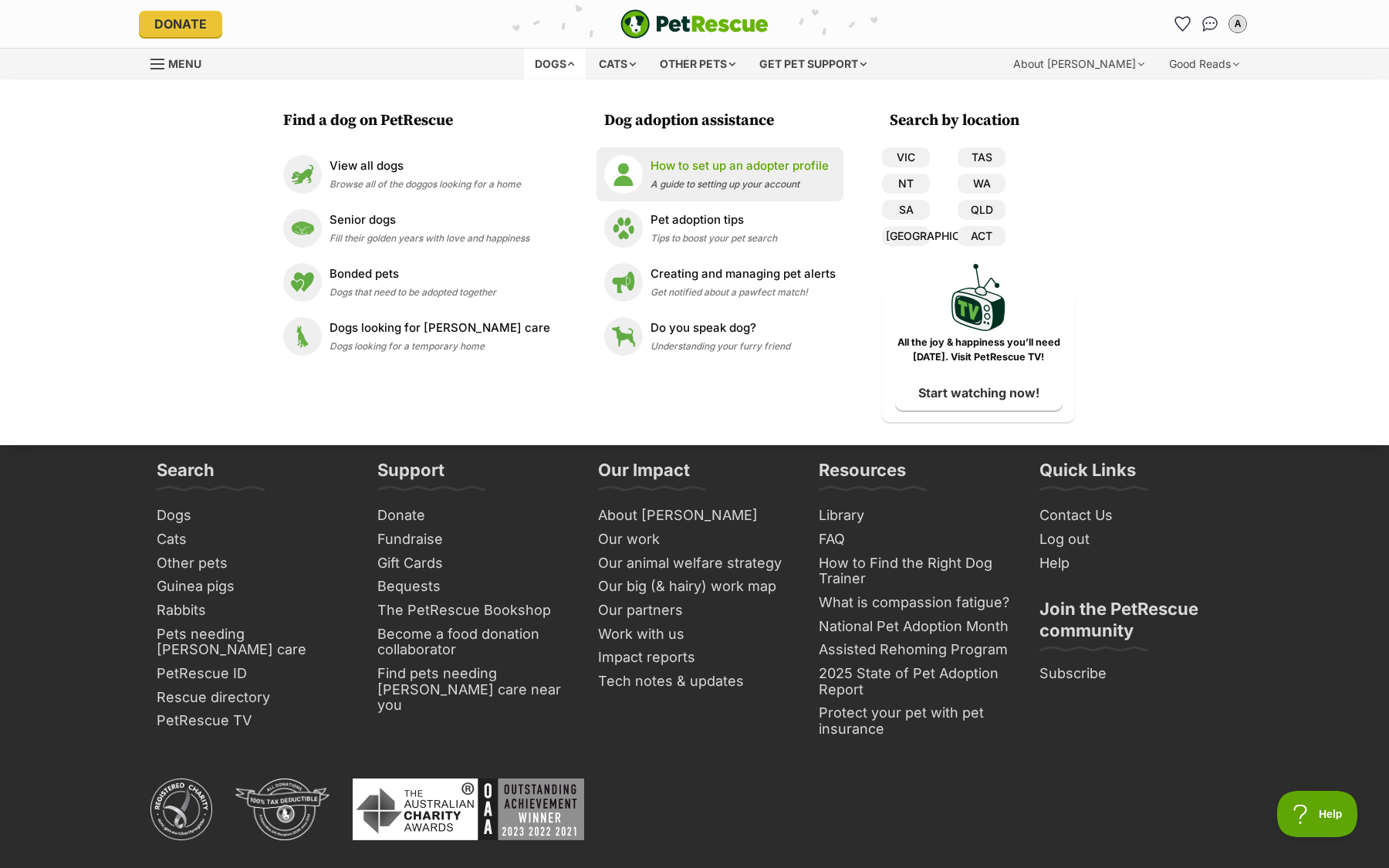
click at [684, 182] on span "A guide to setting up your account" at bounding box center [724, 183] width 149 height 11
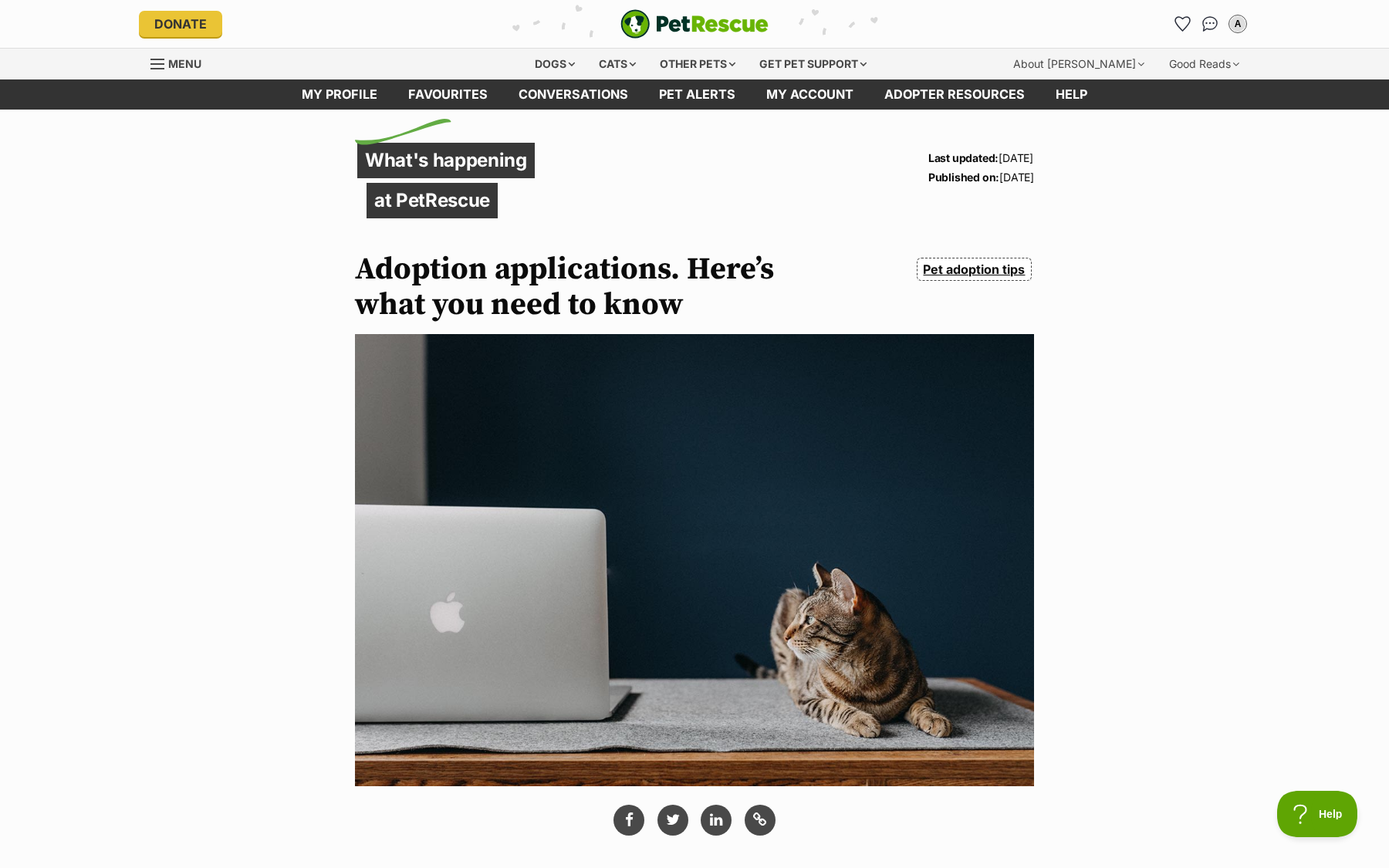
click at [650, 13] on img "PetRescue" at bounding box center [694, 24] width 148 height 30
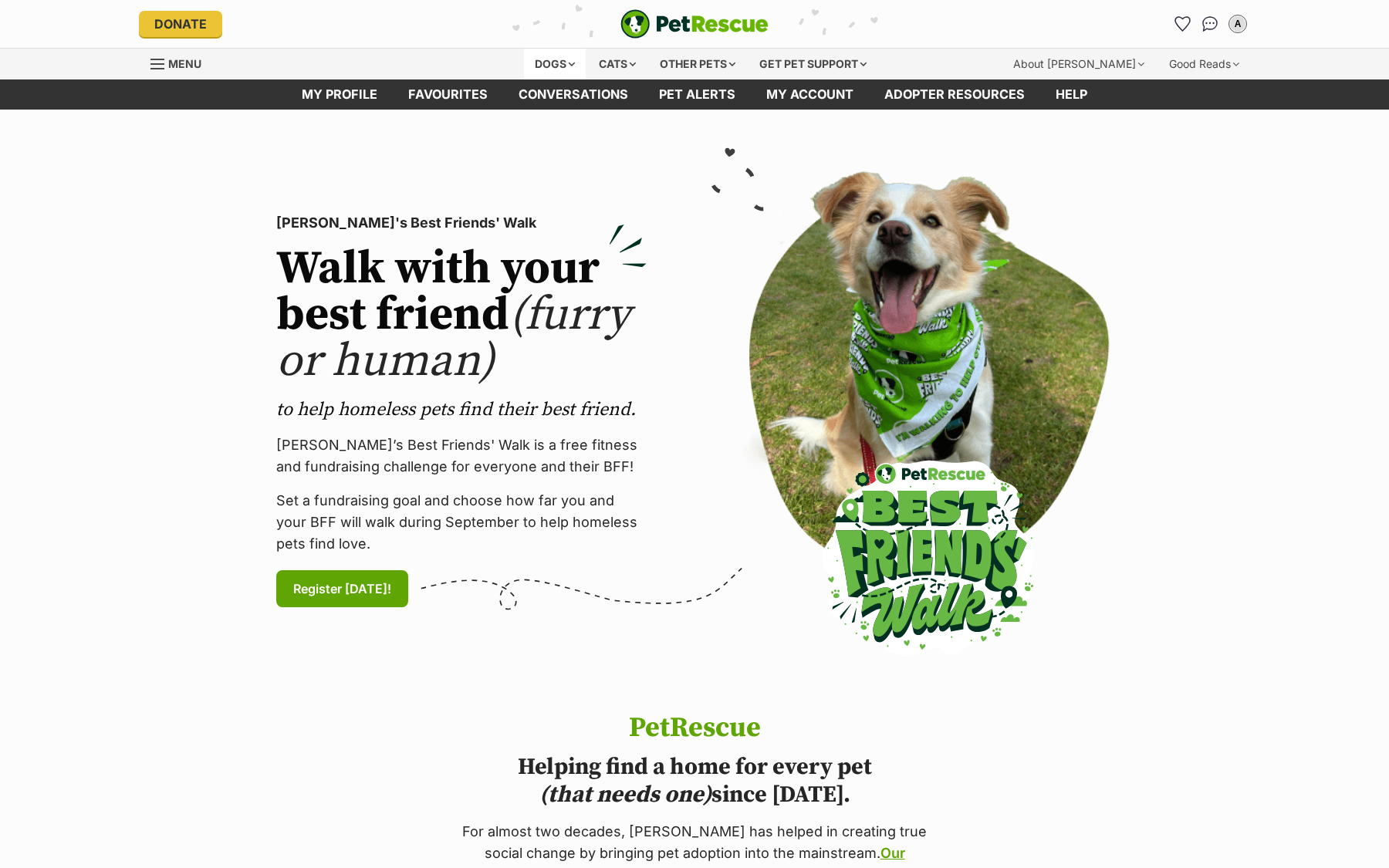
drag, startPoint x: 0, startPoint y: 0, endPoint x: 534, endPoint y: 65, distance: 537.9
click at [534, 65] on div "Dogs" at bounding box center [555, 64] width 62 height 31
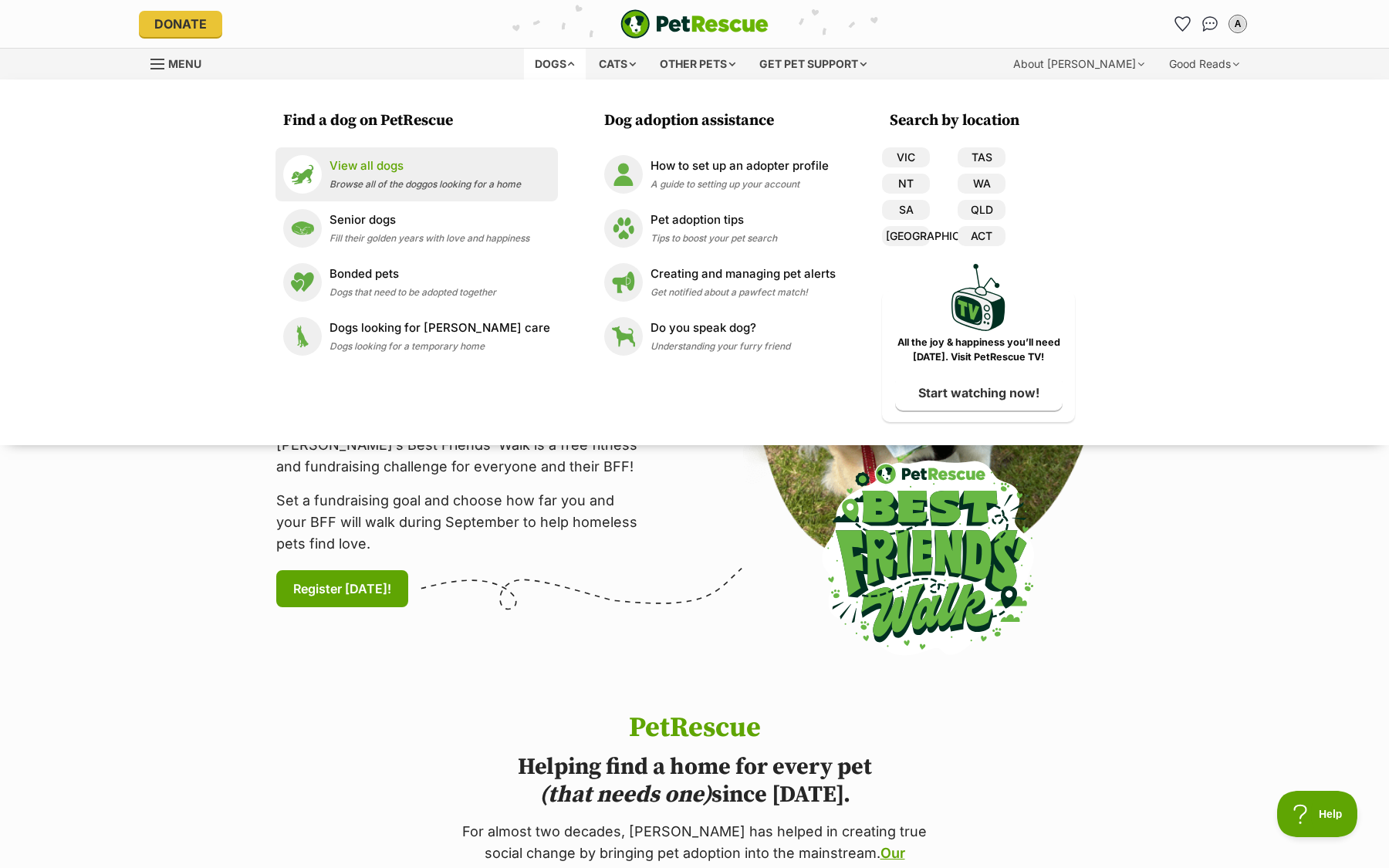
click at [402, 175] on div "View all dogs Browse all of the doggos looking for a home" at bounding box center [425, 174] width 191 height 33
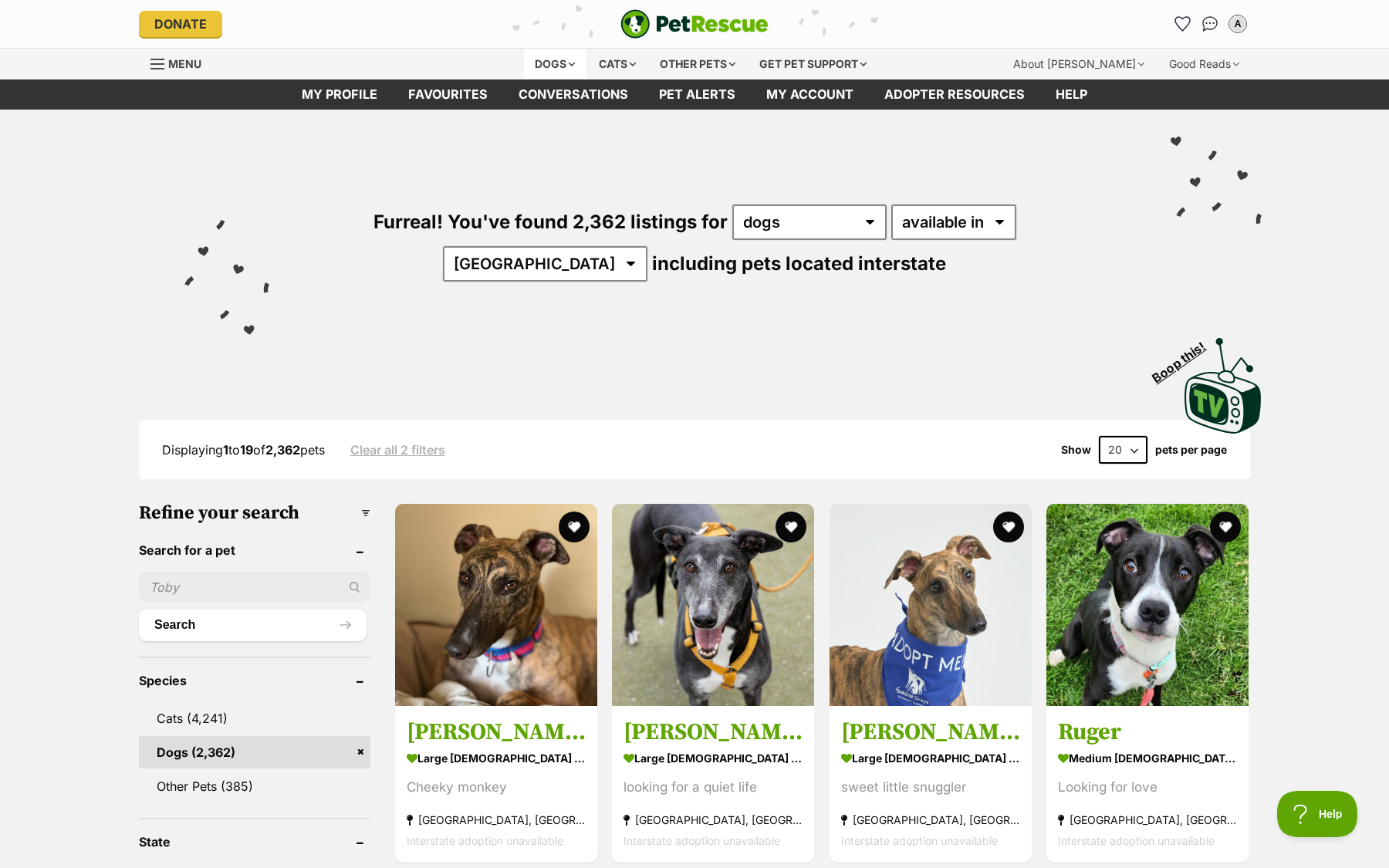
click at [561, 51] on div "Dogs" at bounding box center [555, 64] width 62 height 31
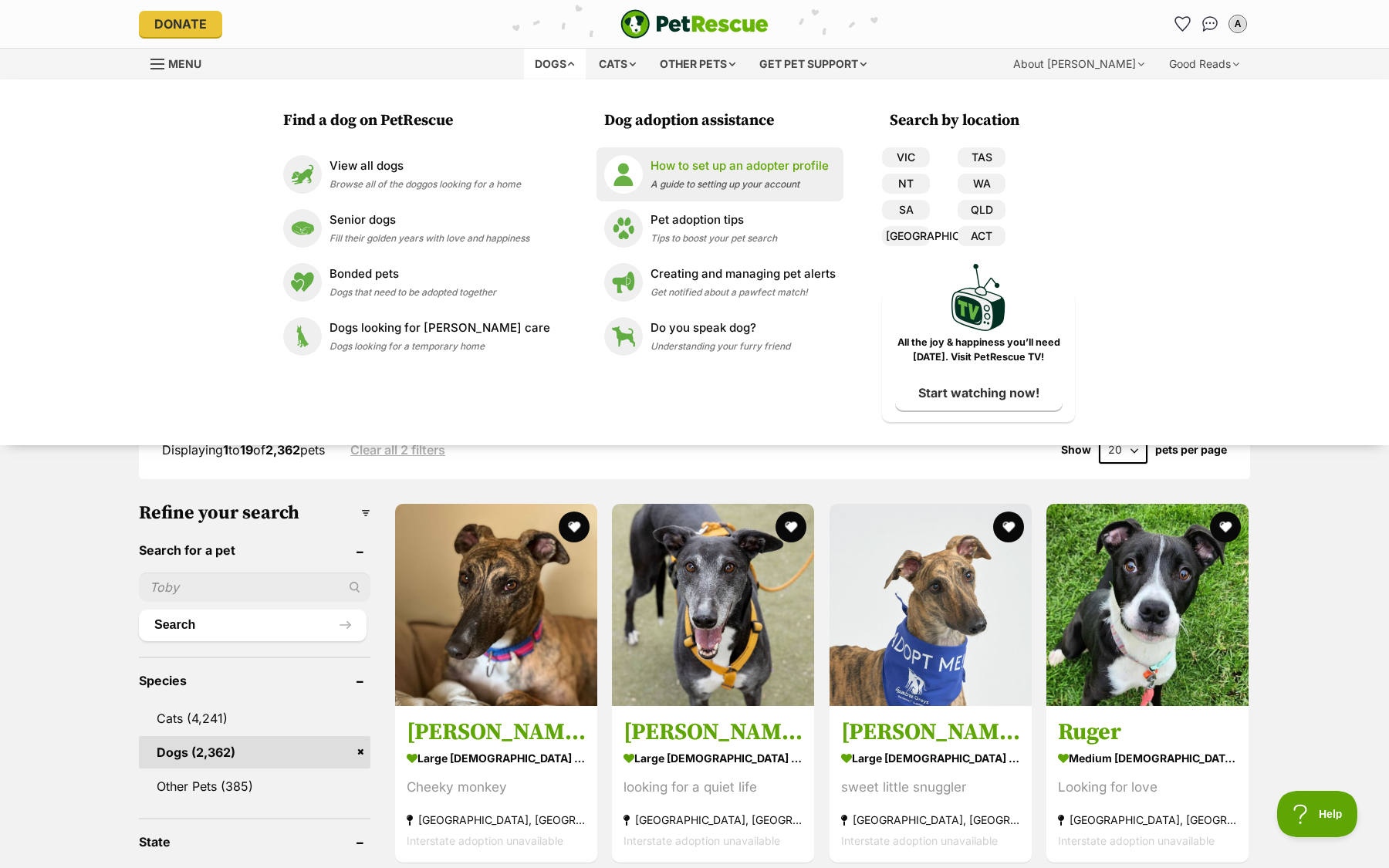
click at [714, 161] on p "How to set up an adopter profile" at bounding box center [739, 166] width 178 height 17
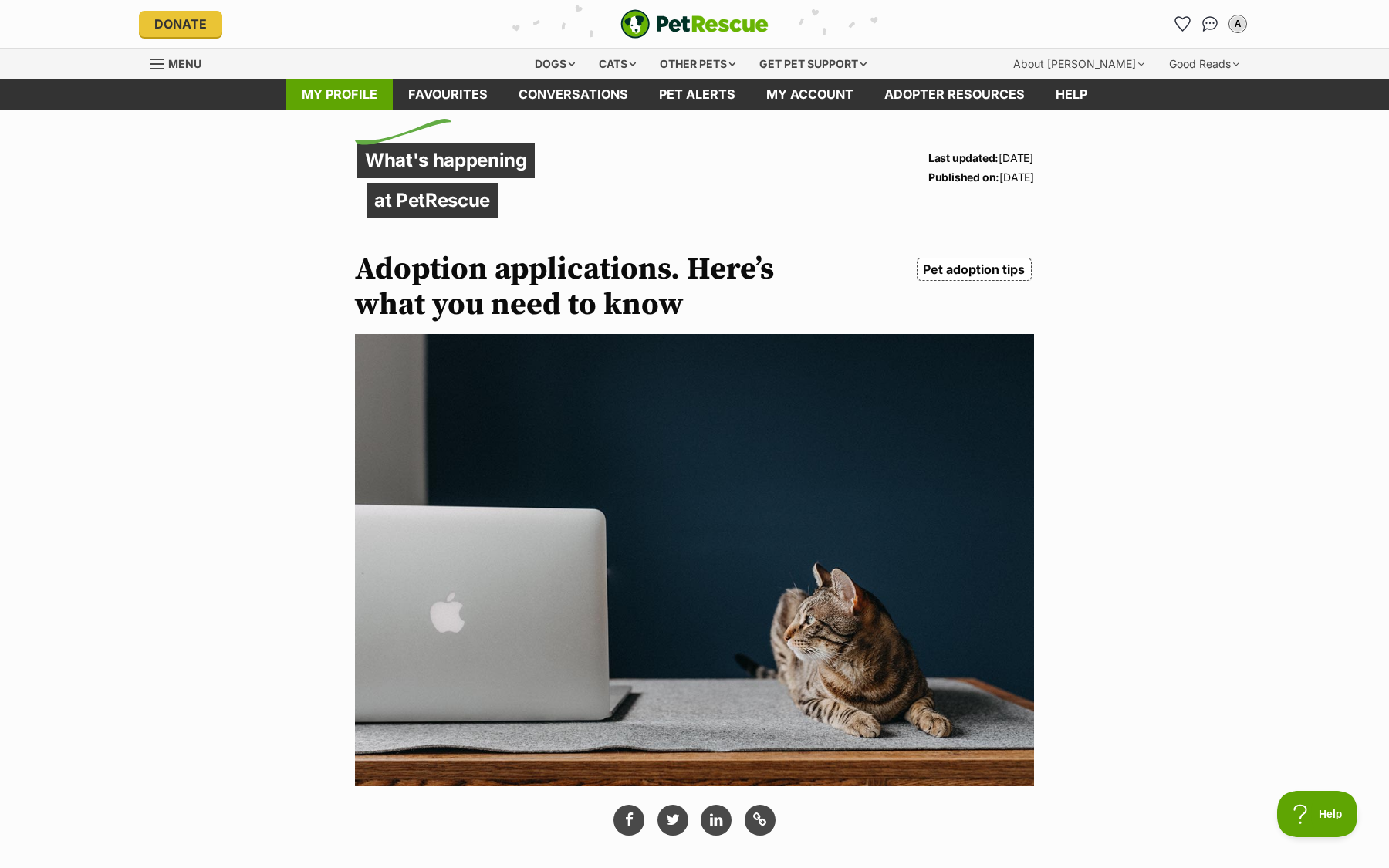
click at [337, 100] on link "My profile" at bounding box center [339, 94] width 107 height 30
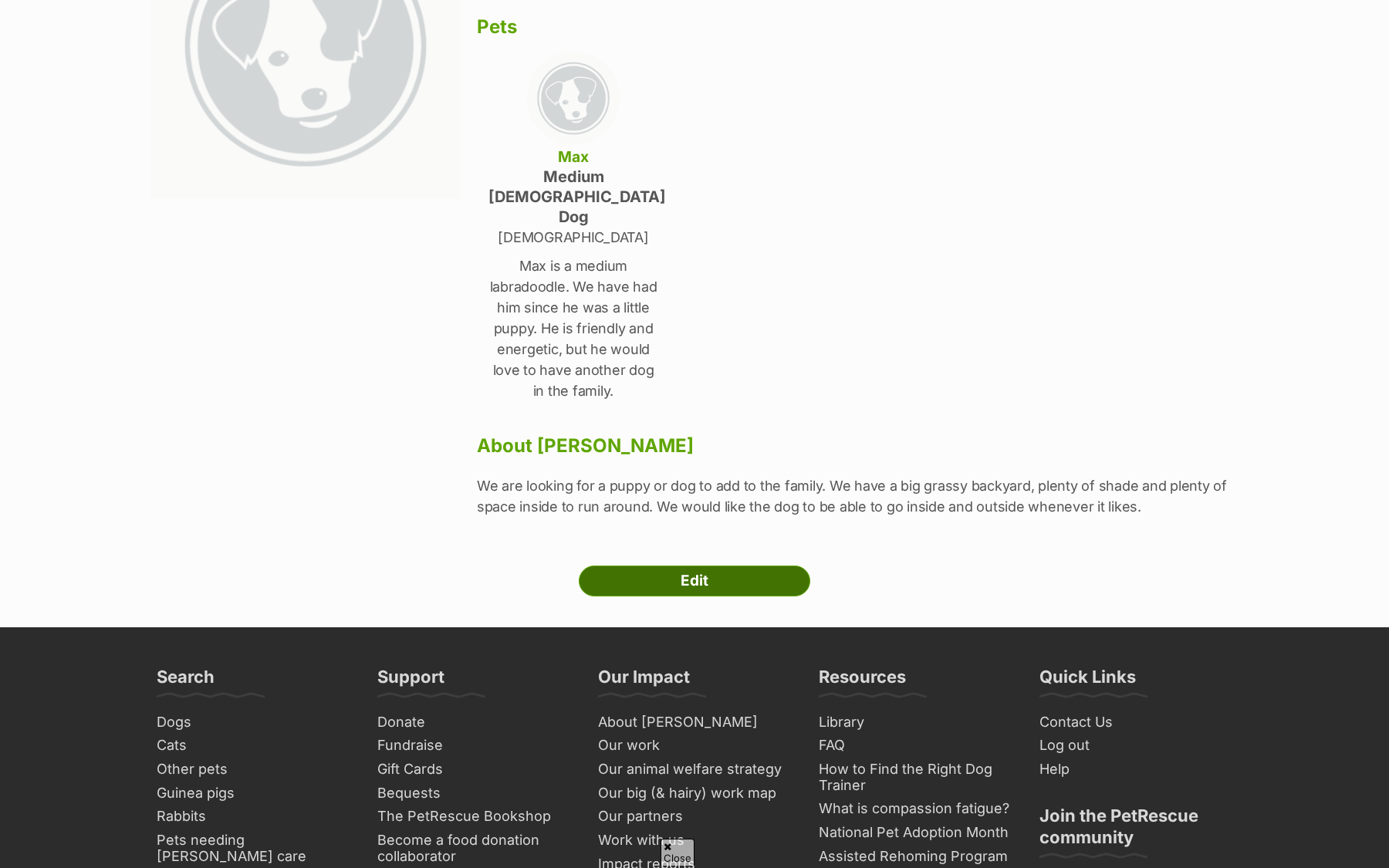
scroll to position [251, 0]
click at [661, 566] on link "Edit" at bounding box center [694, 581] width 231 height 31
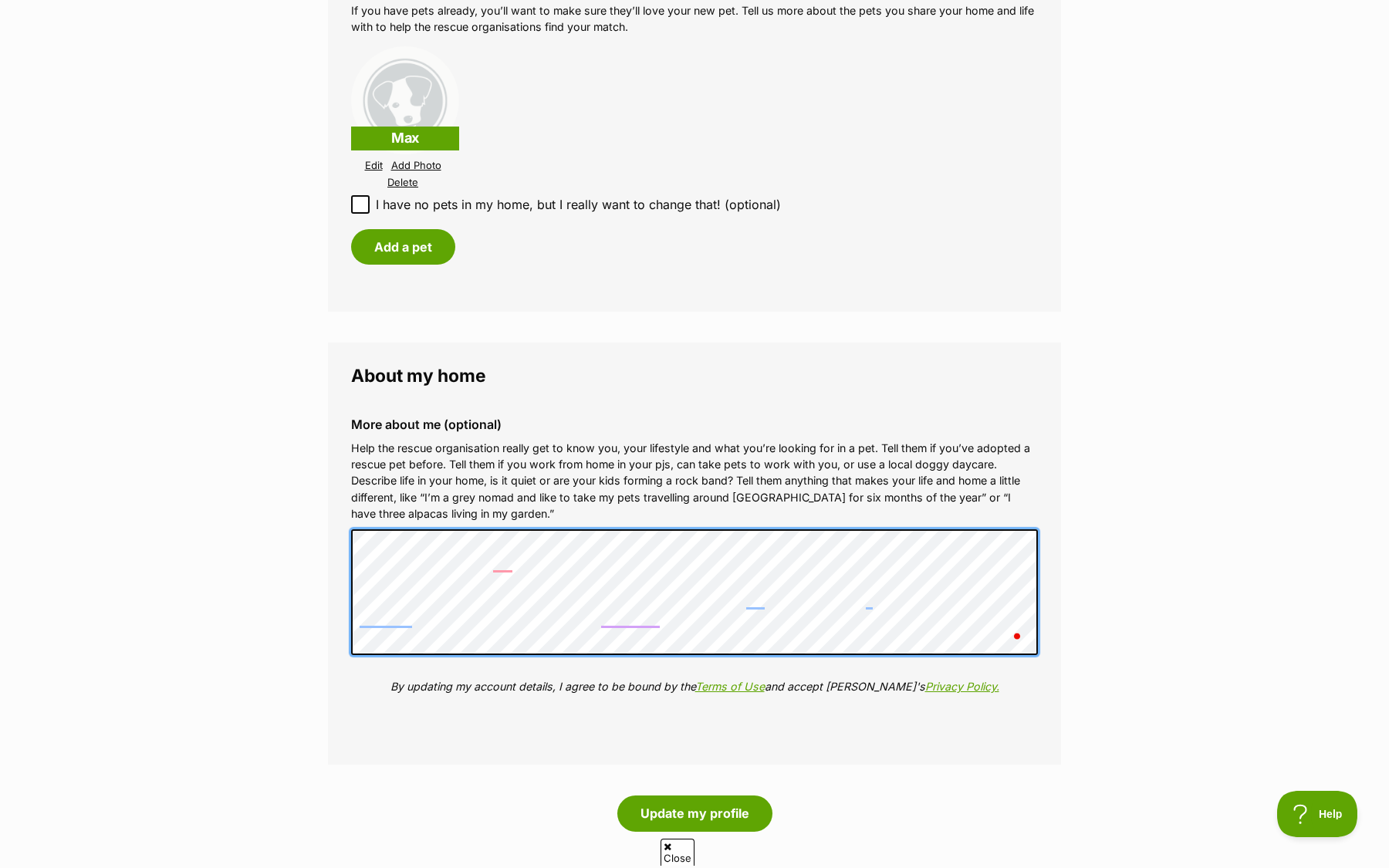
scroll to position [1537, 0]
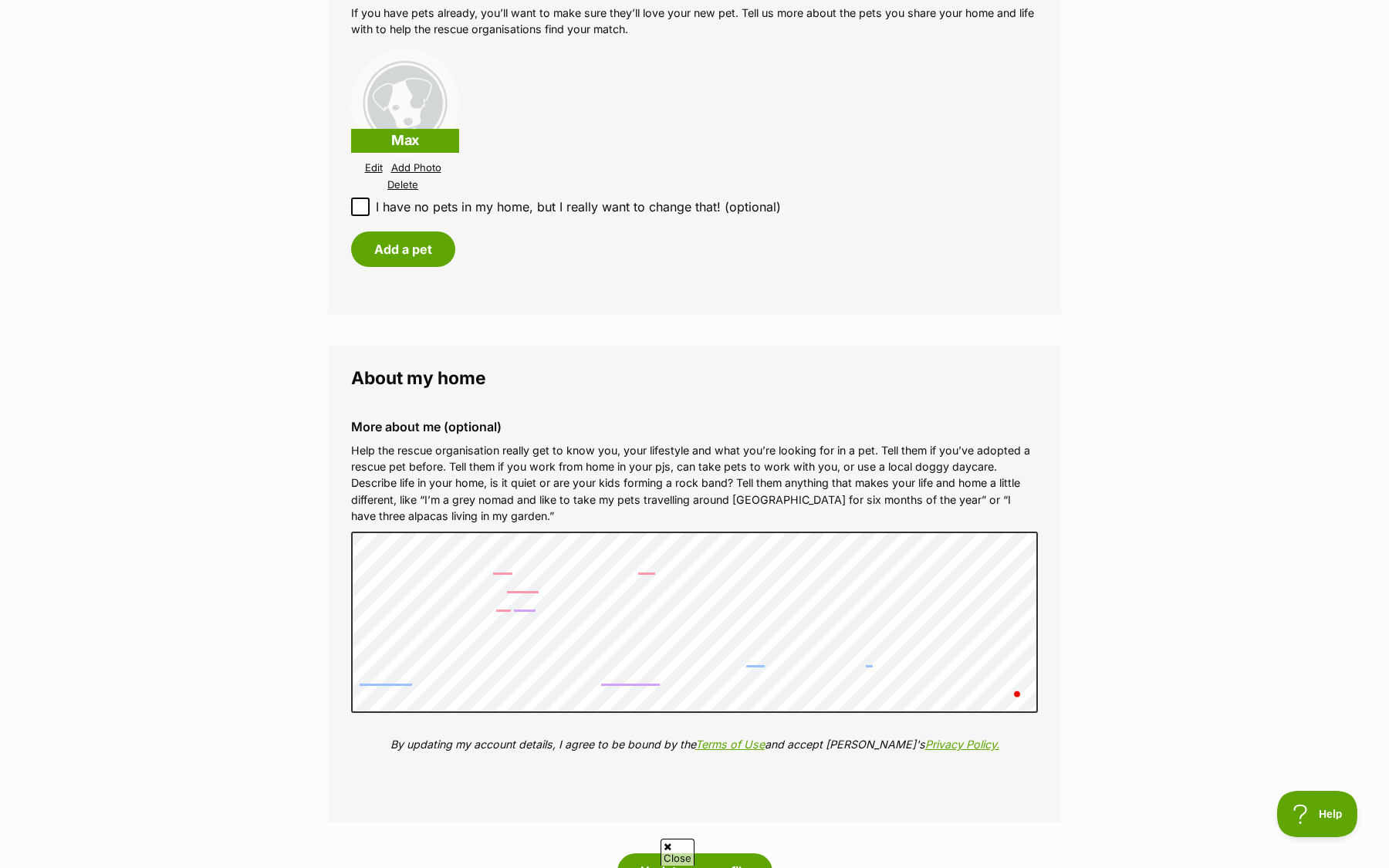
drag, startPoint x: 1018, startPoint y: 684, endPoint x: 315, endPoint y: 653, distance: 703.7
click at [313, 653] on div "Donate PetRescue home A My account A Amber Edit profile Log out Pet alerts Pet …" at bounding box center [694, 90] width 1389 height 3255
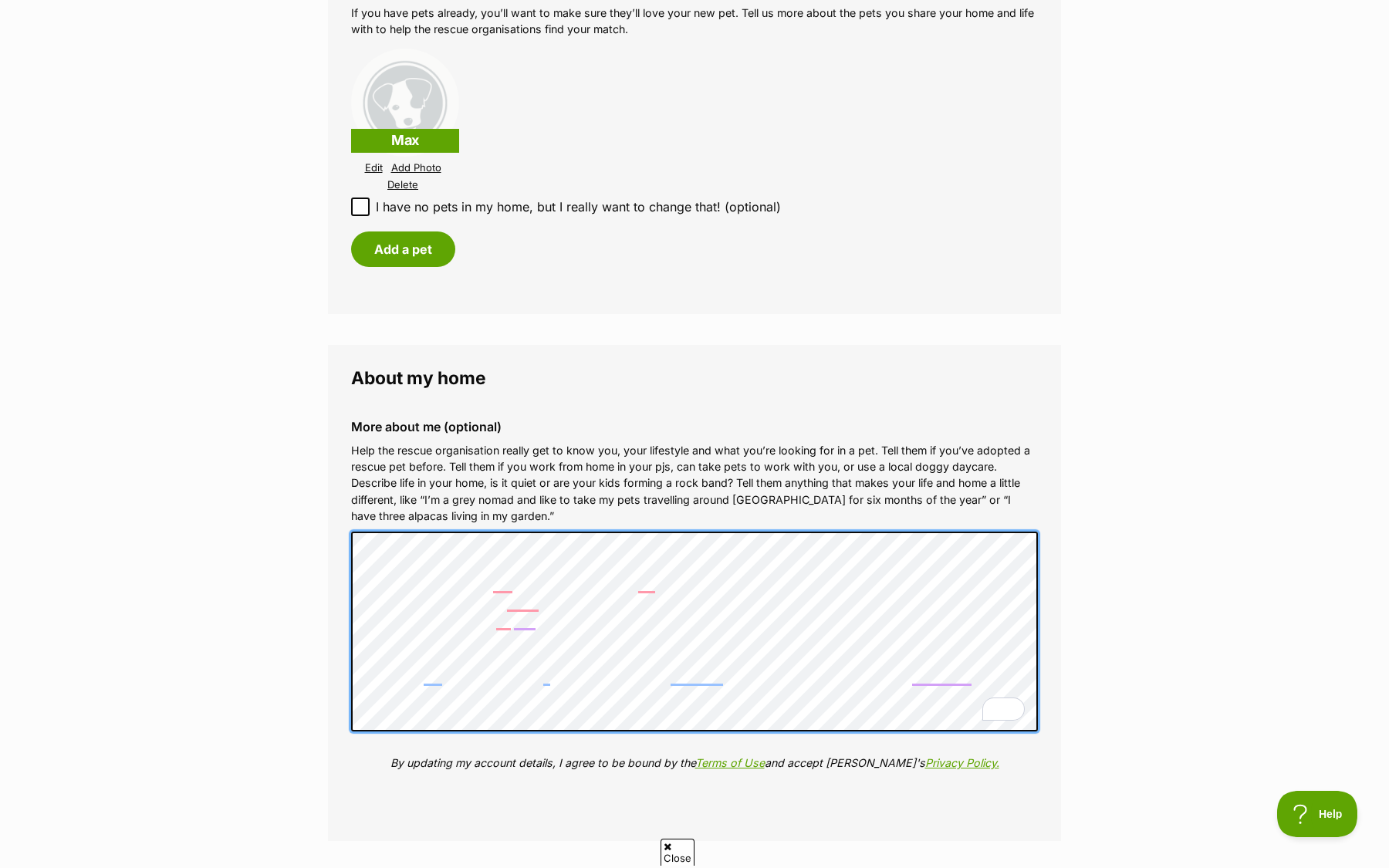
click at [351, 680] on div "Donate PetRescue home A My account A Amber Edit profile Log out Pet alerts Pet …" at bounding box center [694, 99] width 1389 height 3273
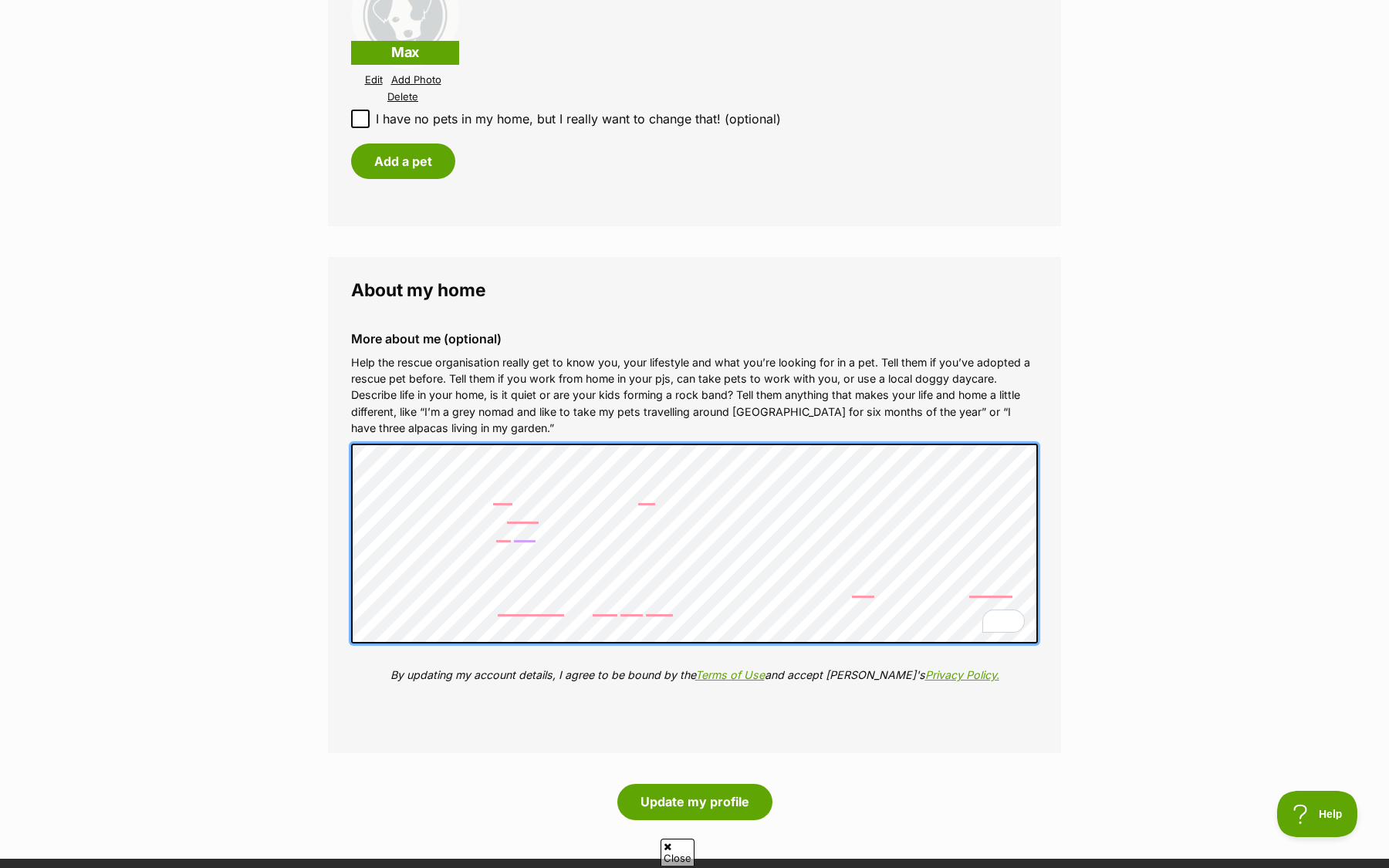
scroll to position [1638, 0]
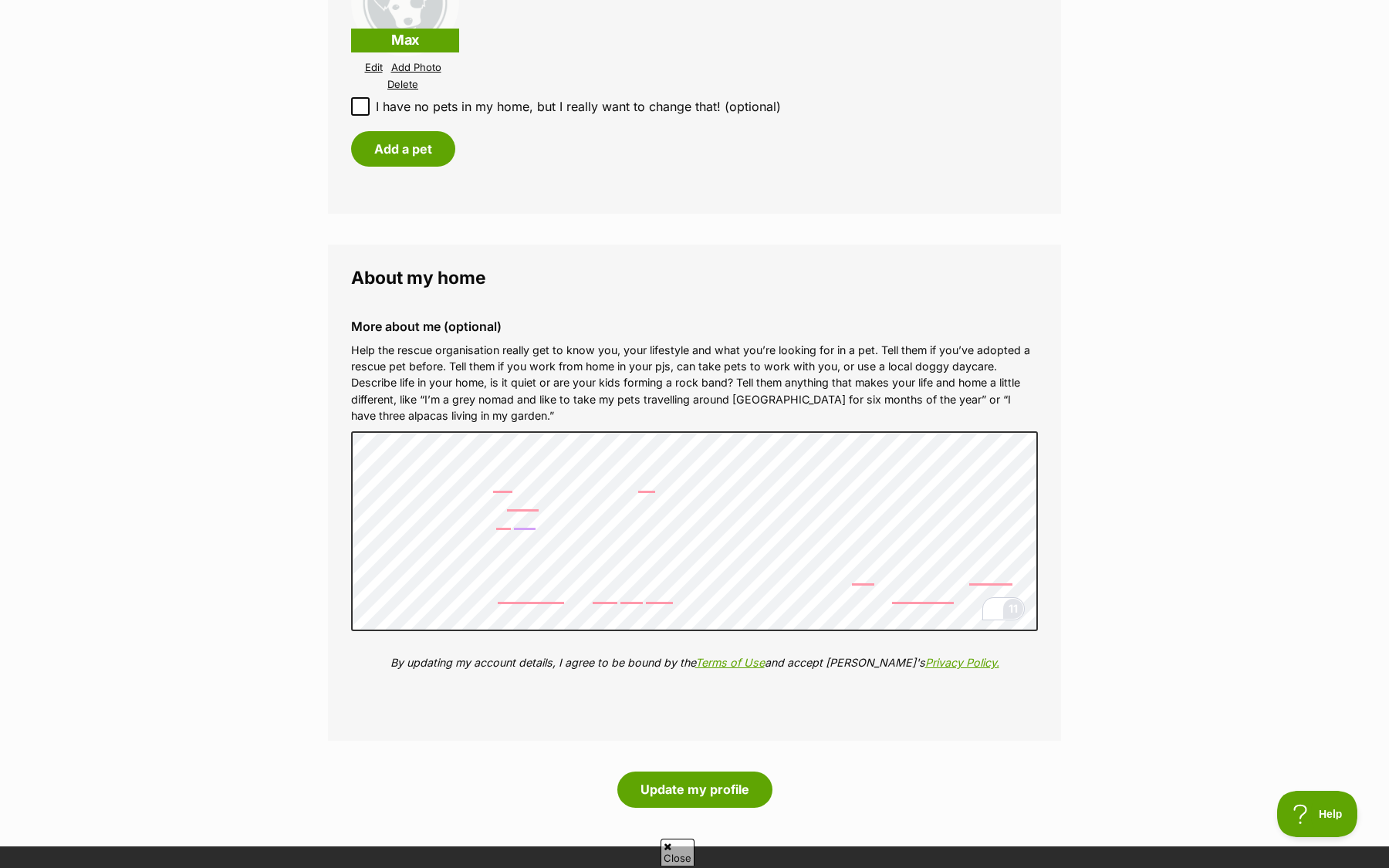
click at [1012, 609] on div "11" at bounding box center [1014, 609] width 17 height 17
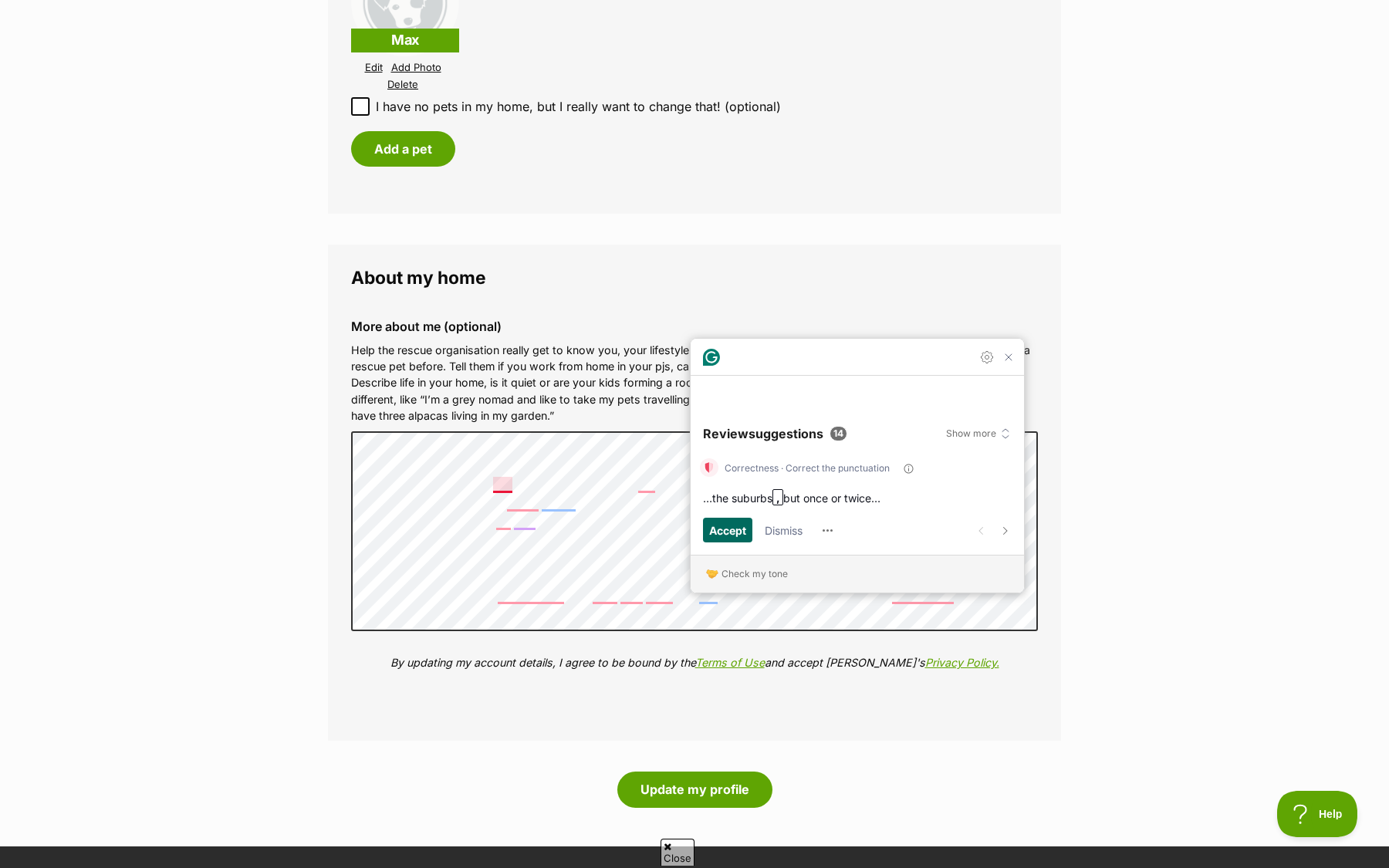
click at [728, 533] on span "Accept" at bounding box center [728, 530] width 37 height 17
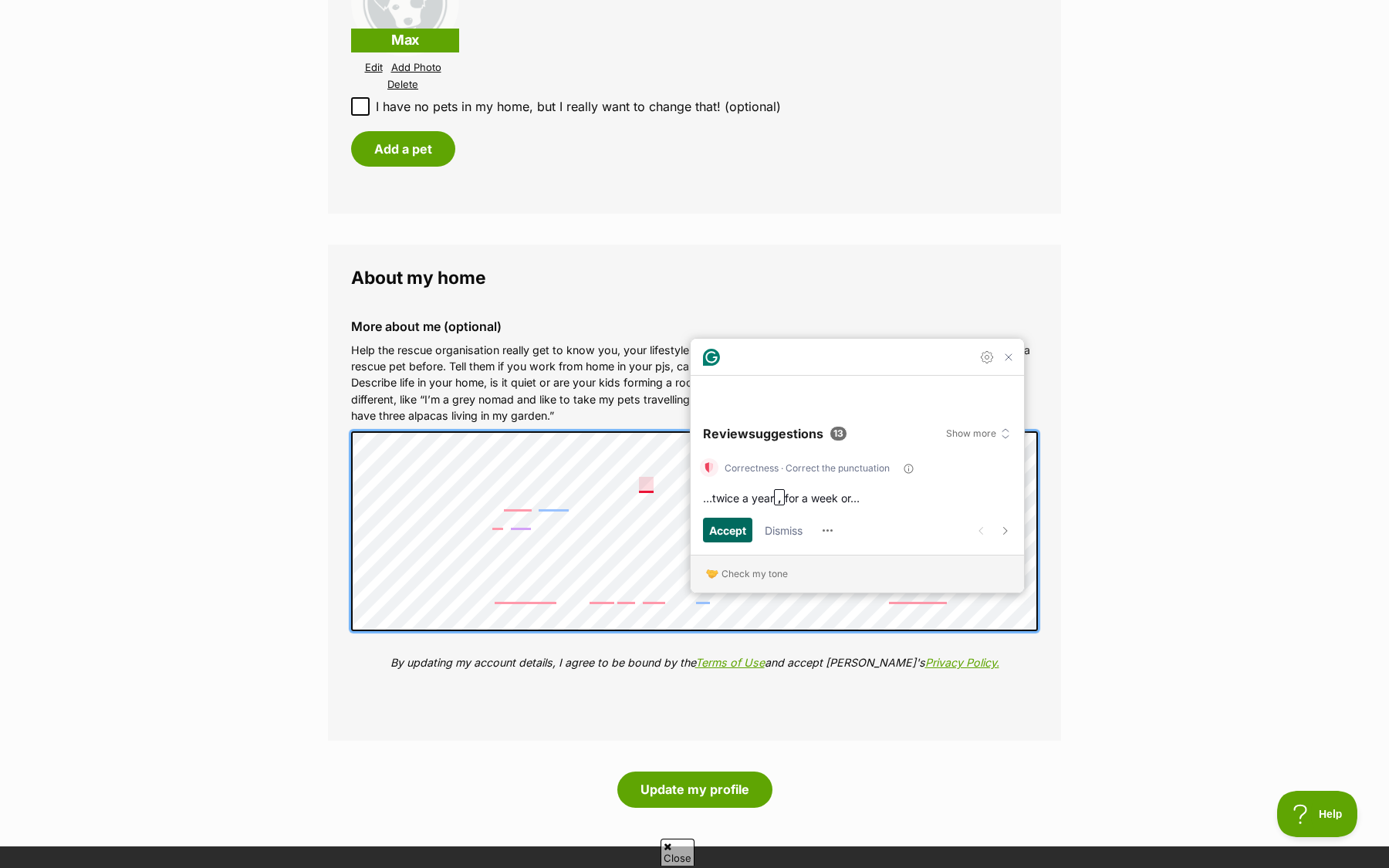
scroll to position [1584, 0]
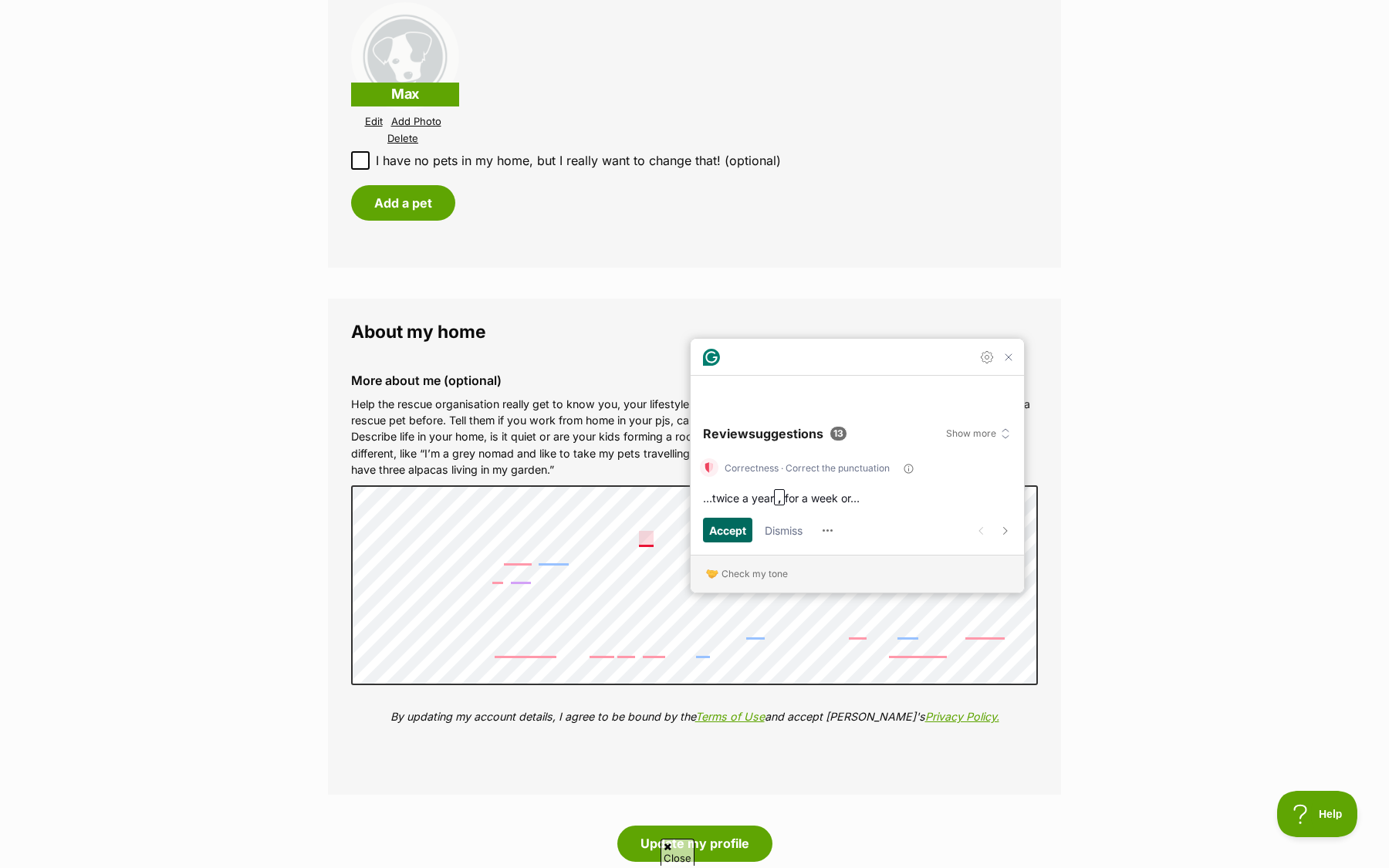
click at [728, 533] on span "Accept" at bounding box center [728, 530] width 37 height 17
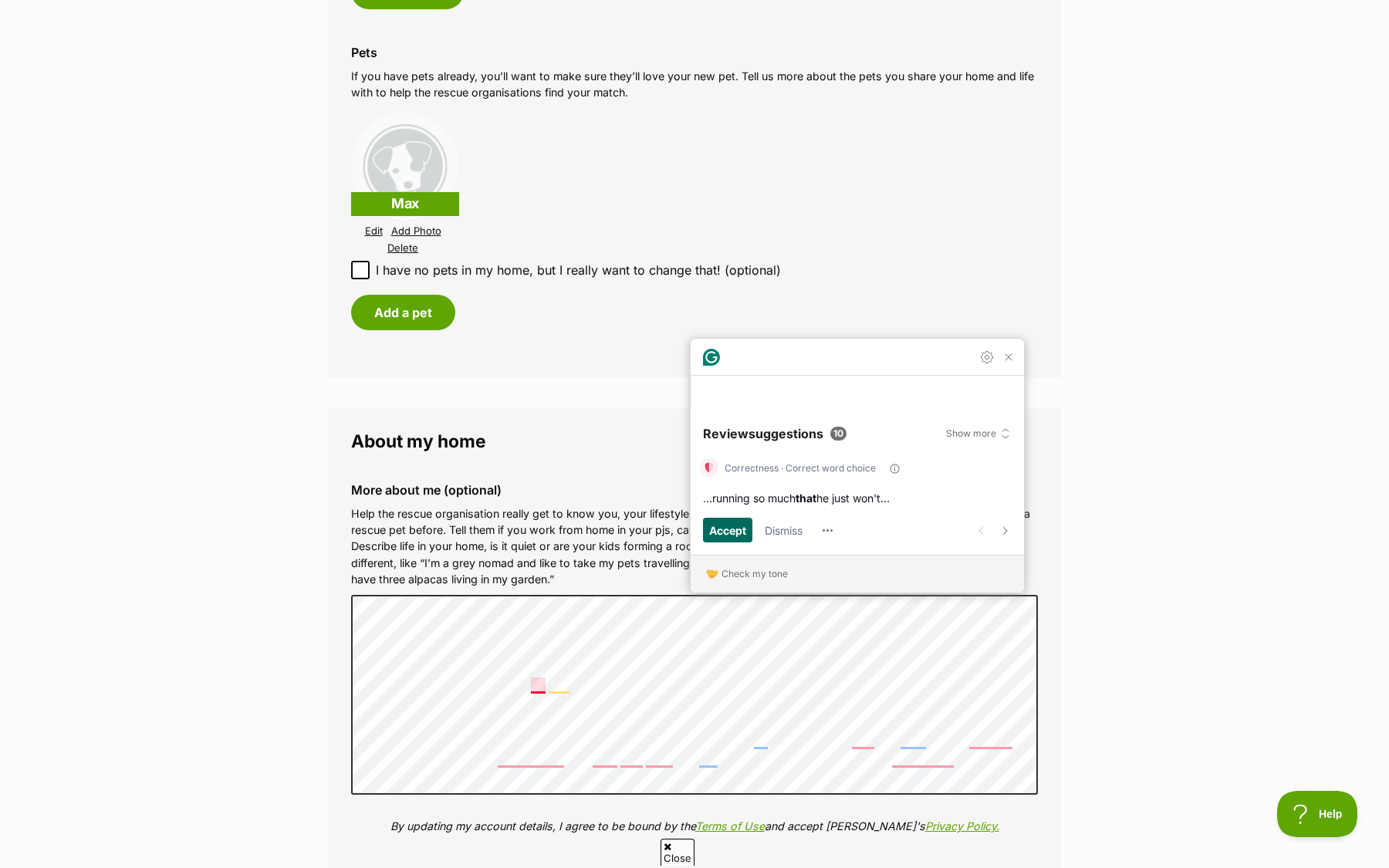
click at [729, 529] on span "Accept" at bounding box center [728, 530] width 37 height 17
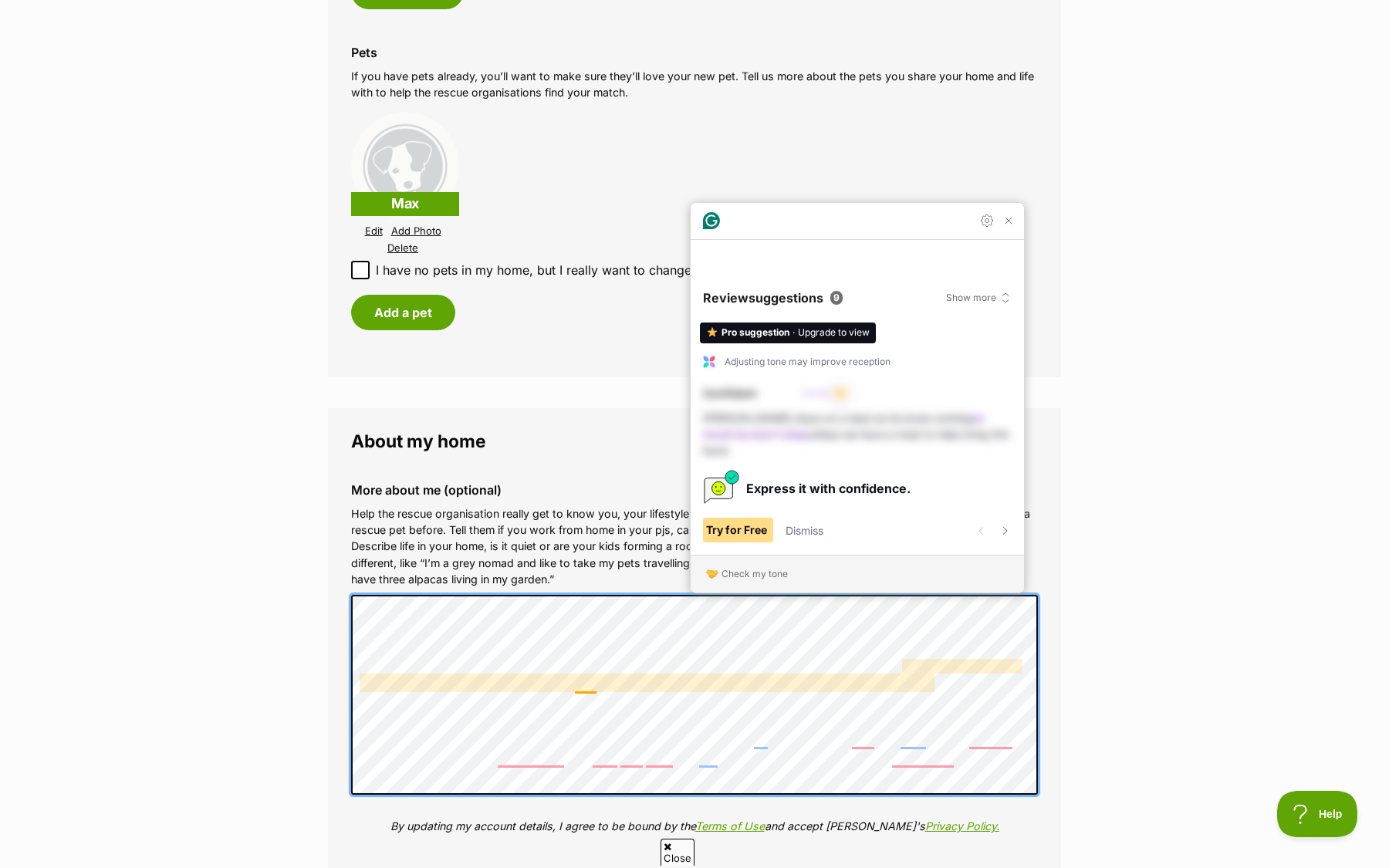
scroll to position [1439, 0]
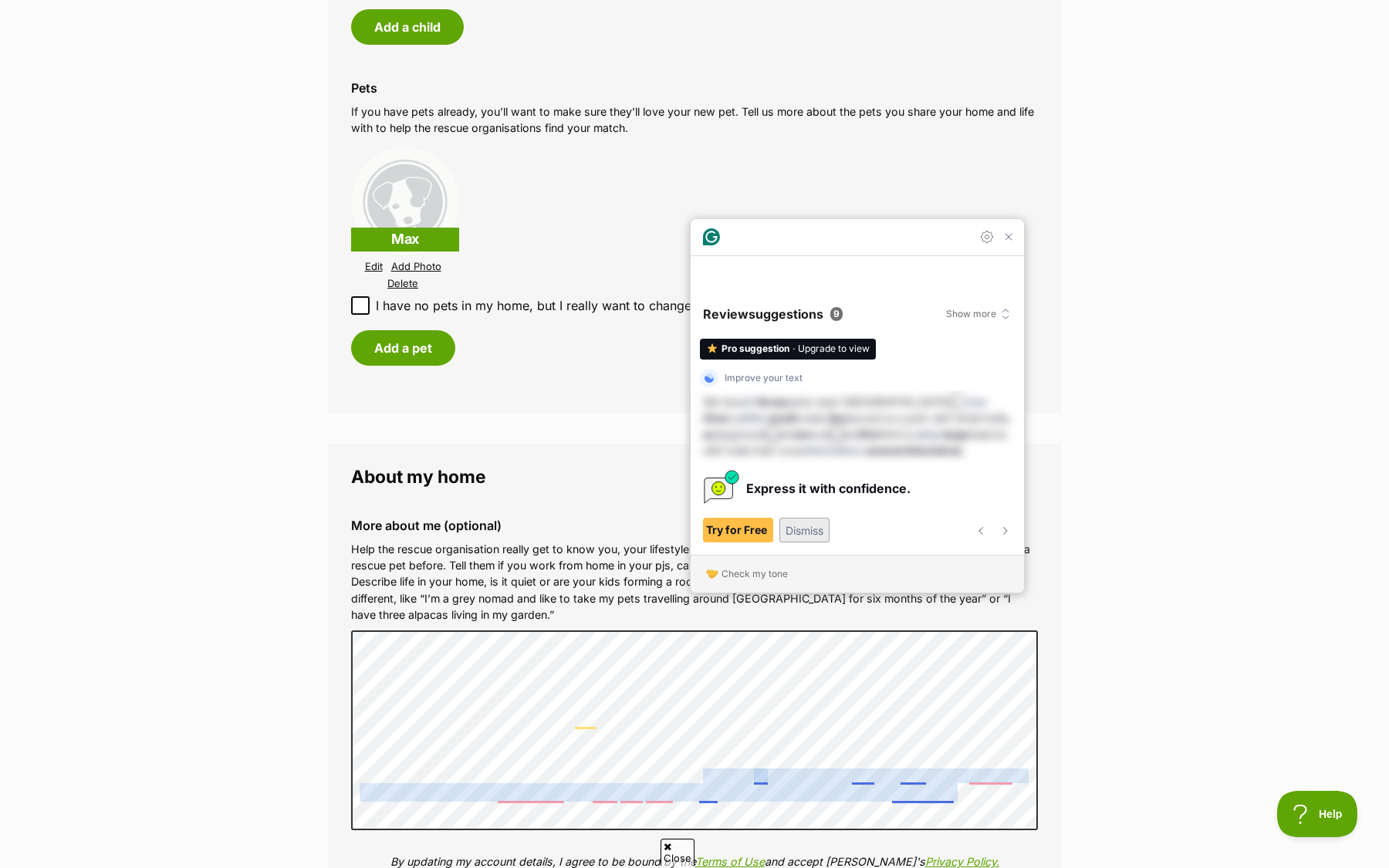
click at [811, 533] on span "Dismiss" at bounding box center [805, 530] width 38 height 17
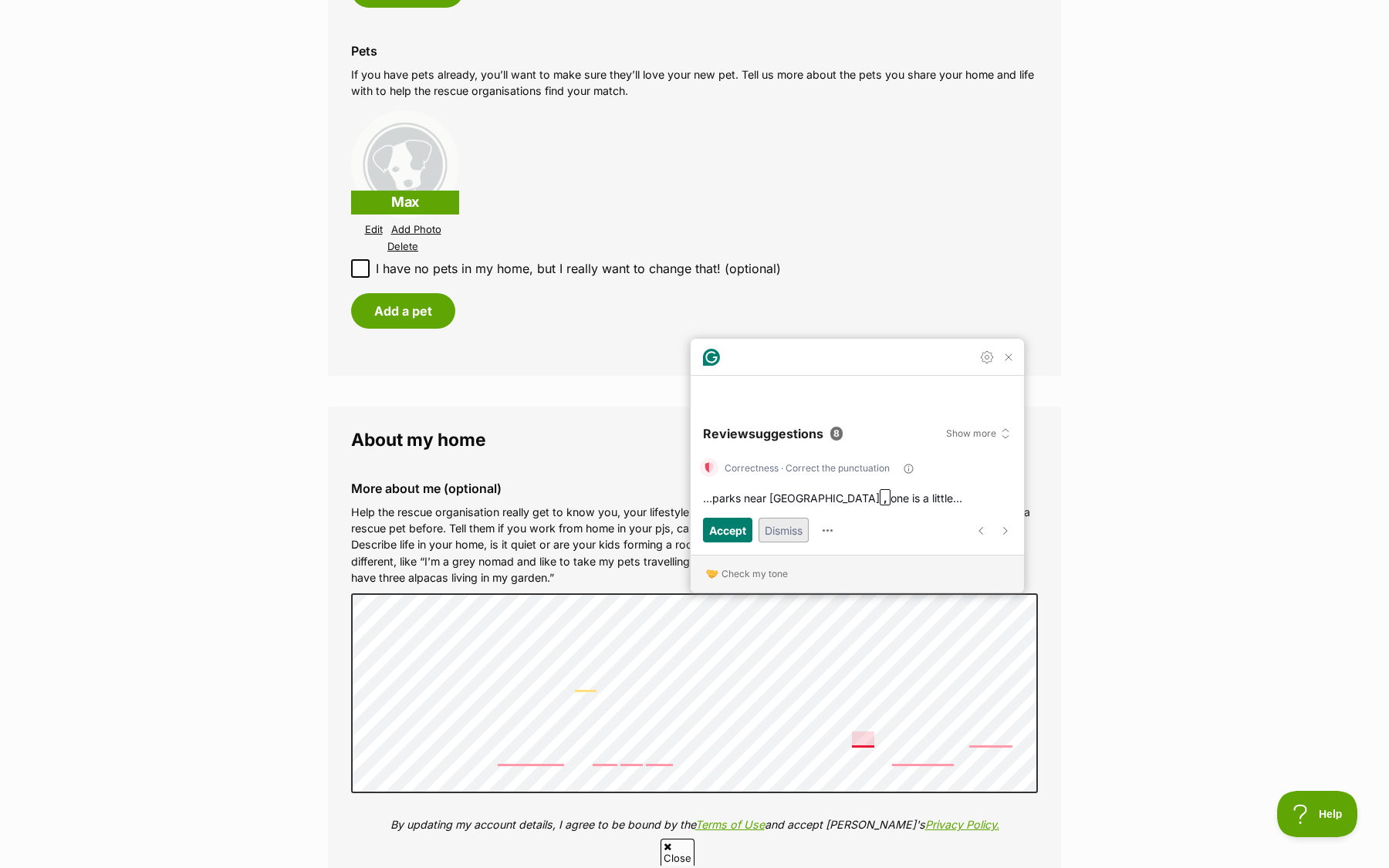
scroll to position [1476, 0]
click at [733, 539] on span "Accept" at bounding box center [728, 530] width 37 height 17
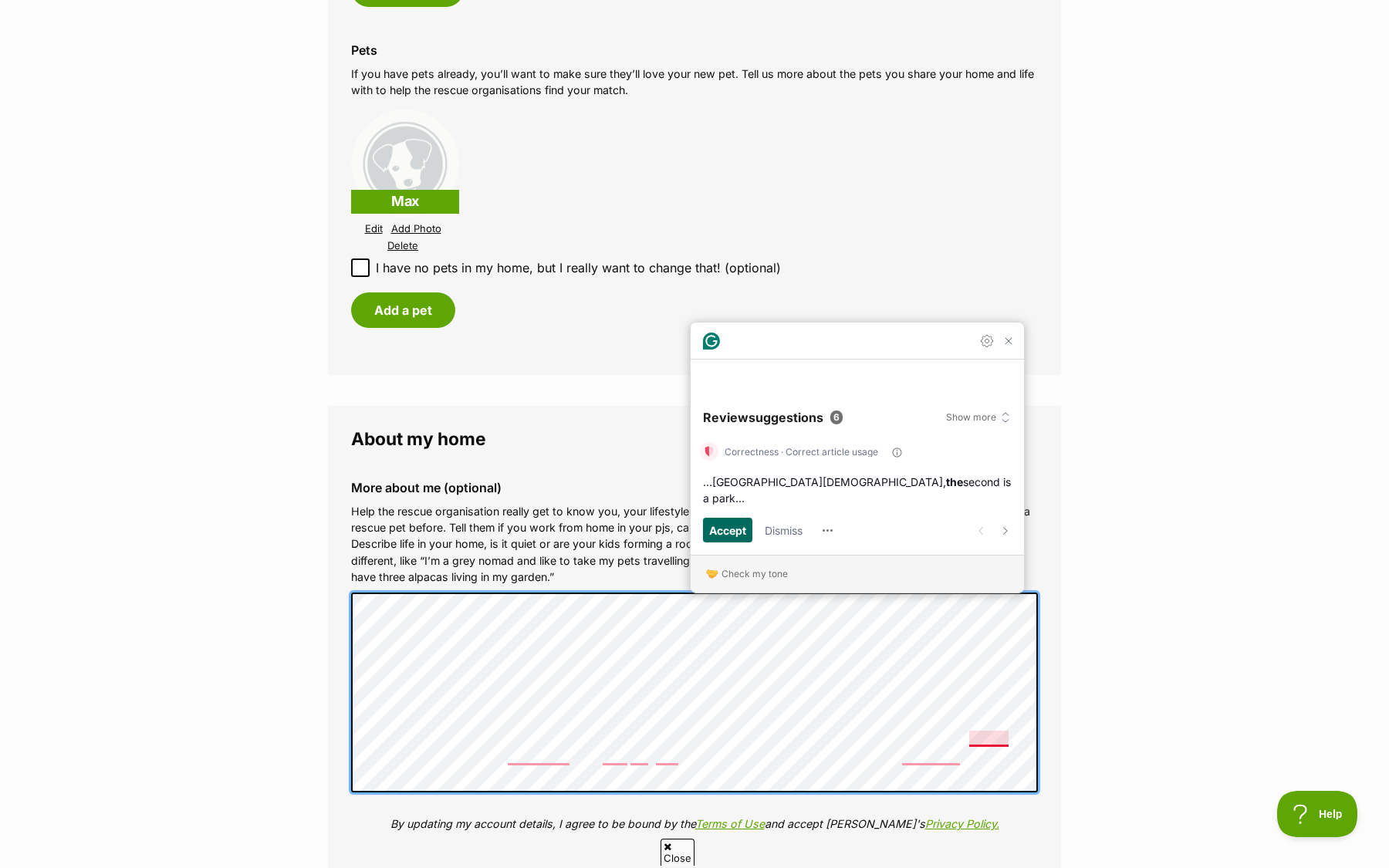
scroll to position [1514, 0]
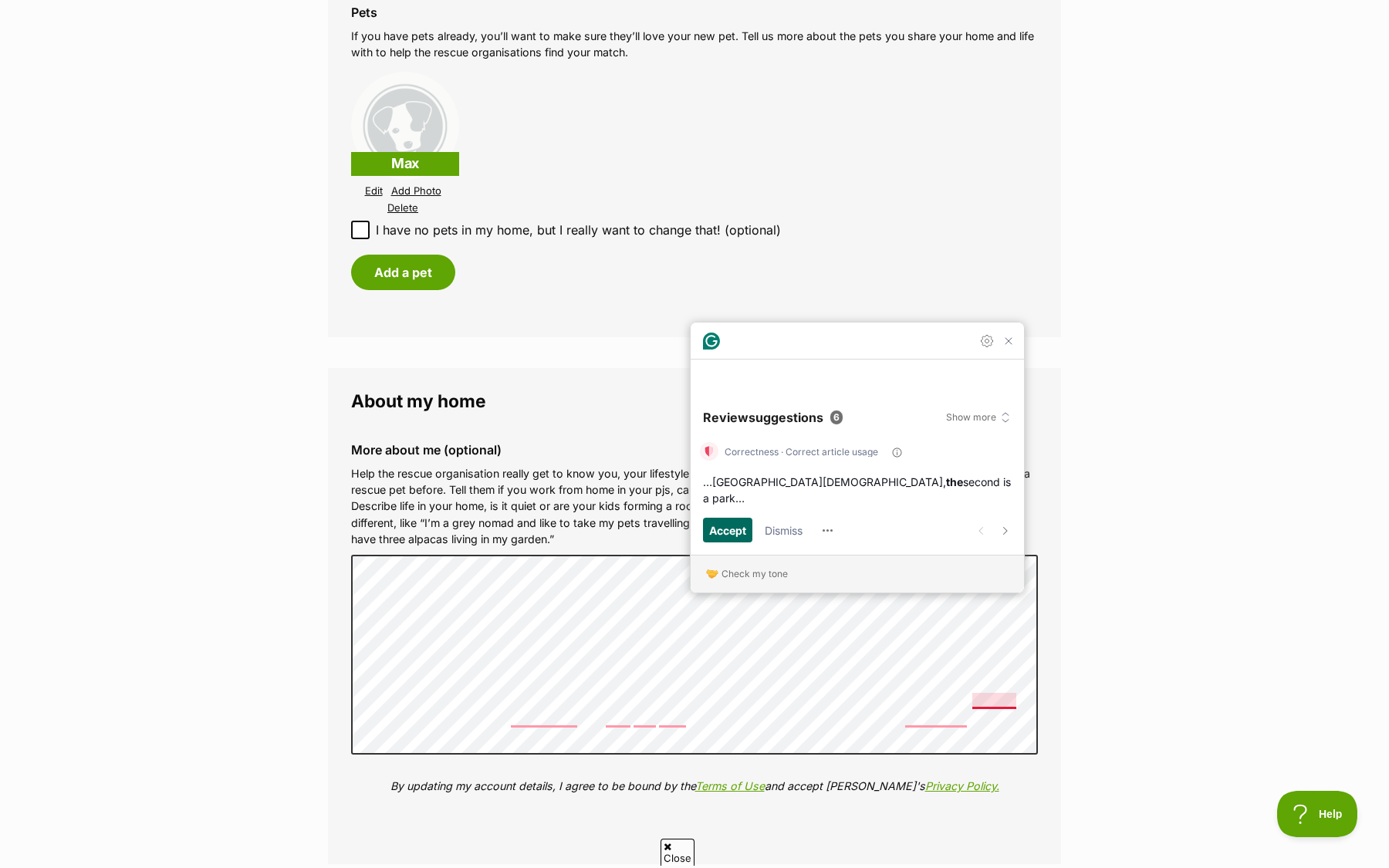
click at [735, 537] on span "Accept" at bounding box center [728, 530] width 37 height 17
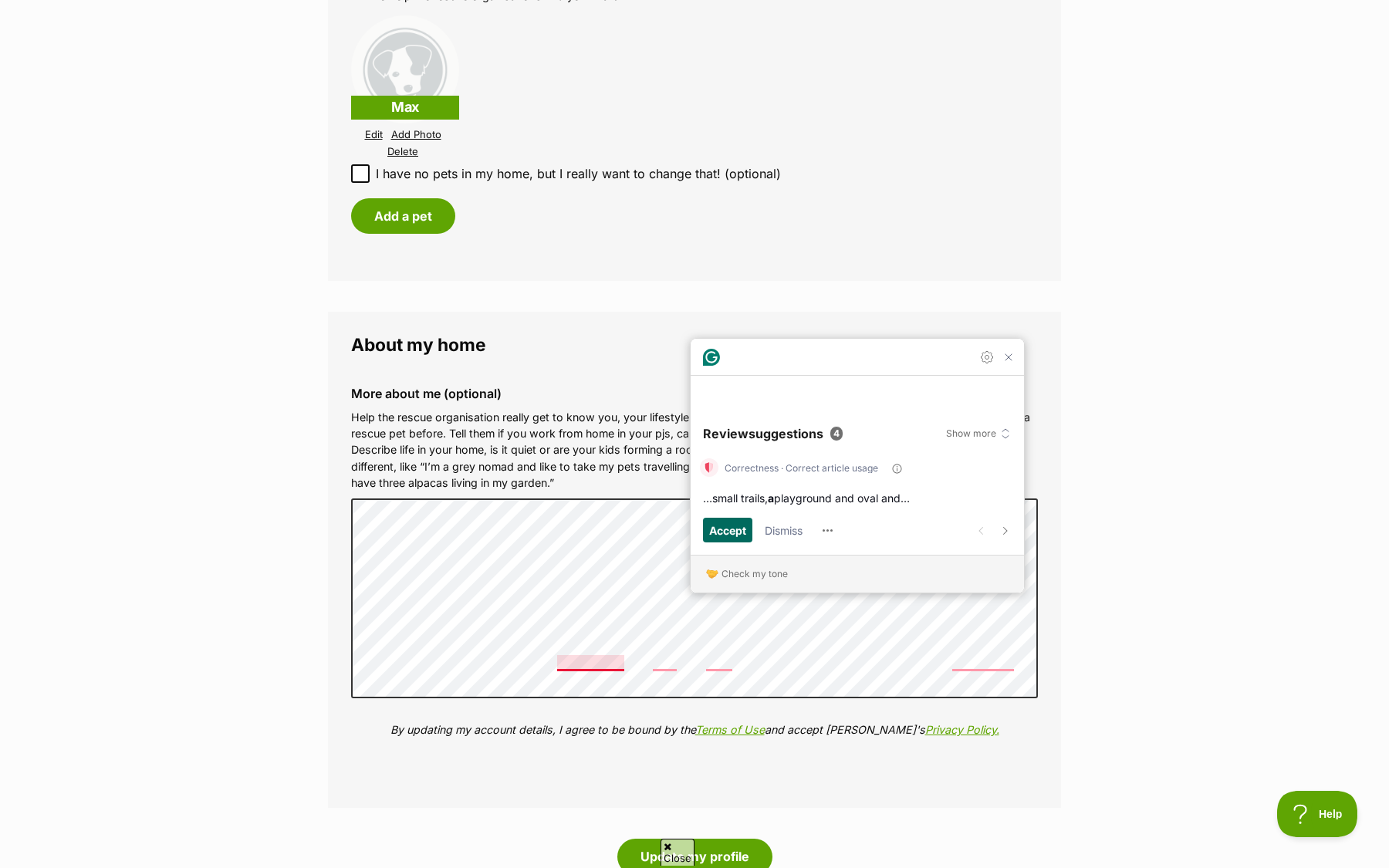
click at [735, 537] on span "Accept" at bounding box center [728, 530] width 37 height 17
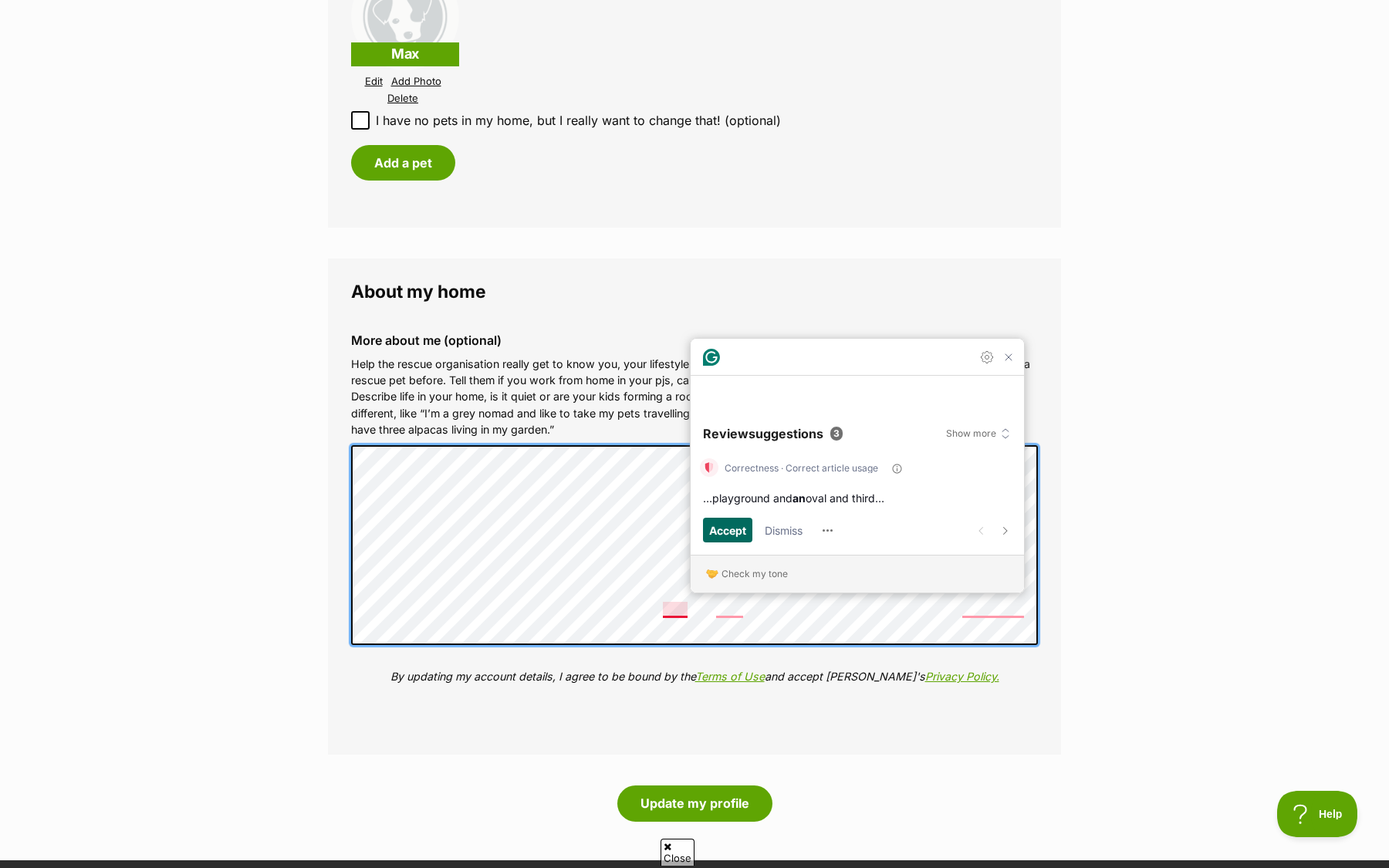
scroll to position [1627, 0]
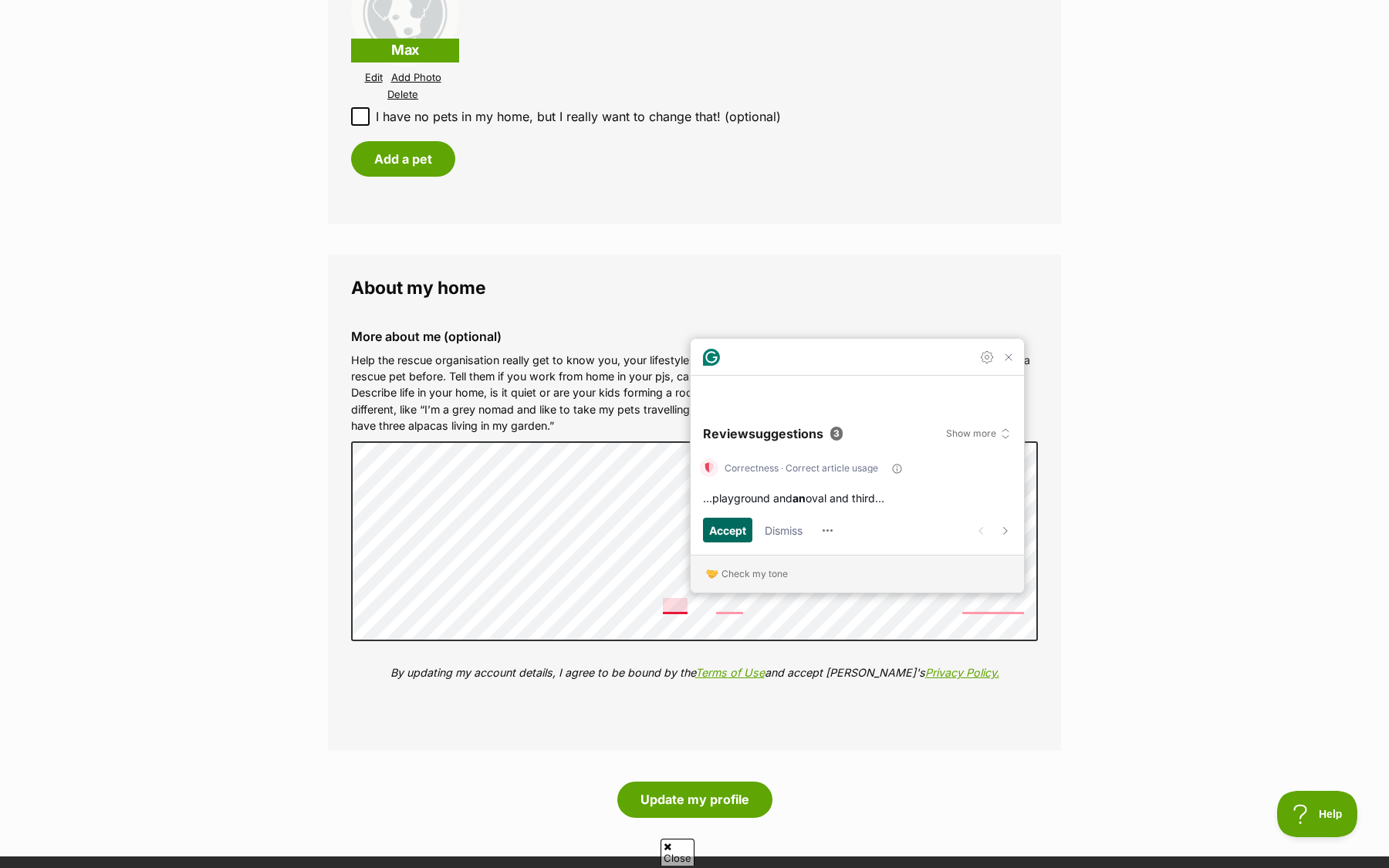
click at [735, 535] on span "Accept" at bounding box center [728, 530] width 37 height 17
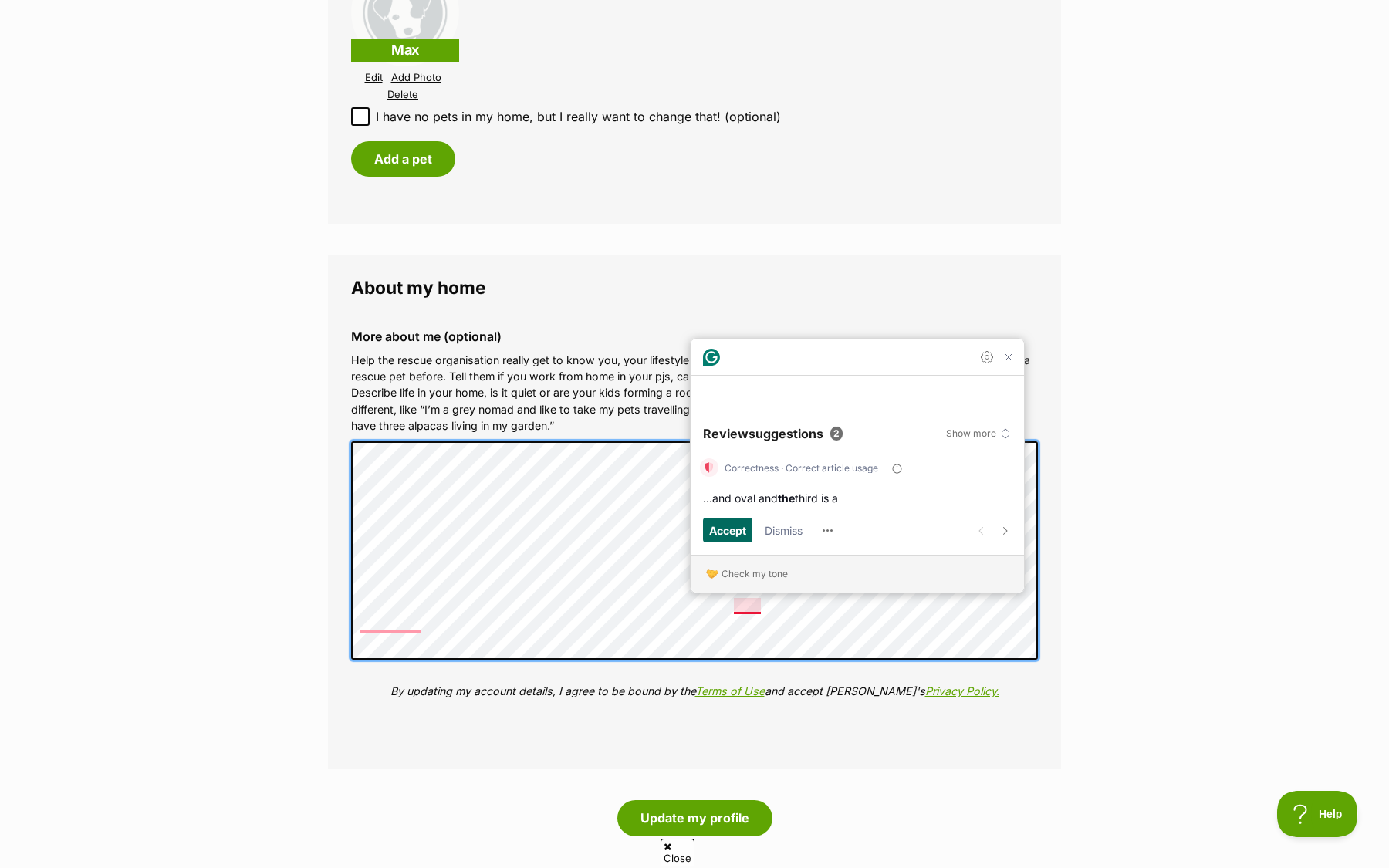
scroll to position [0, 0]
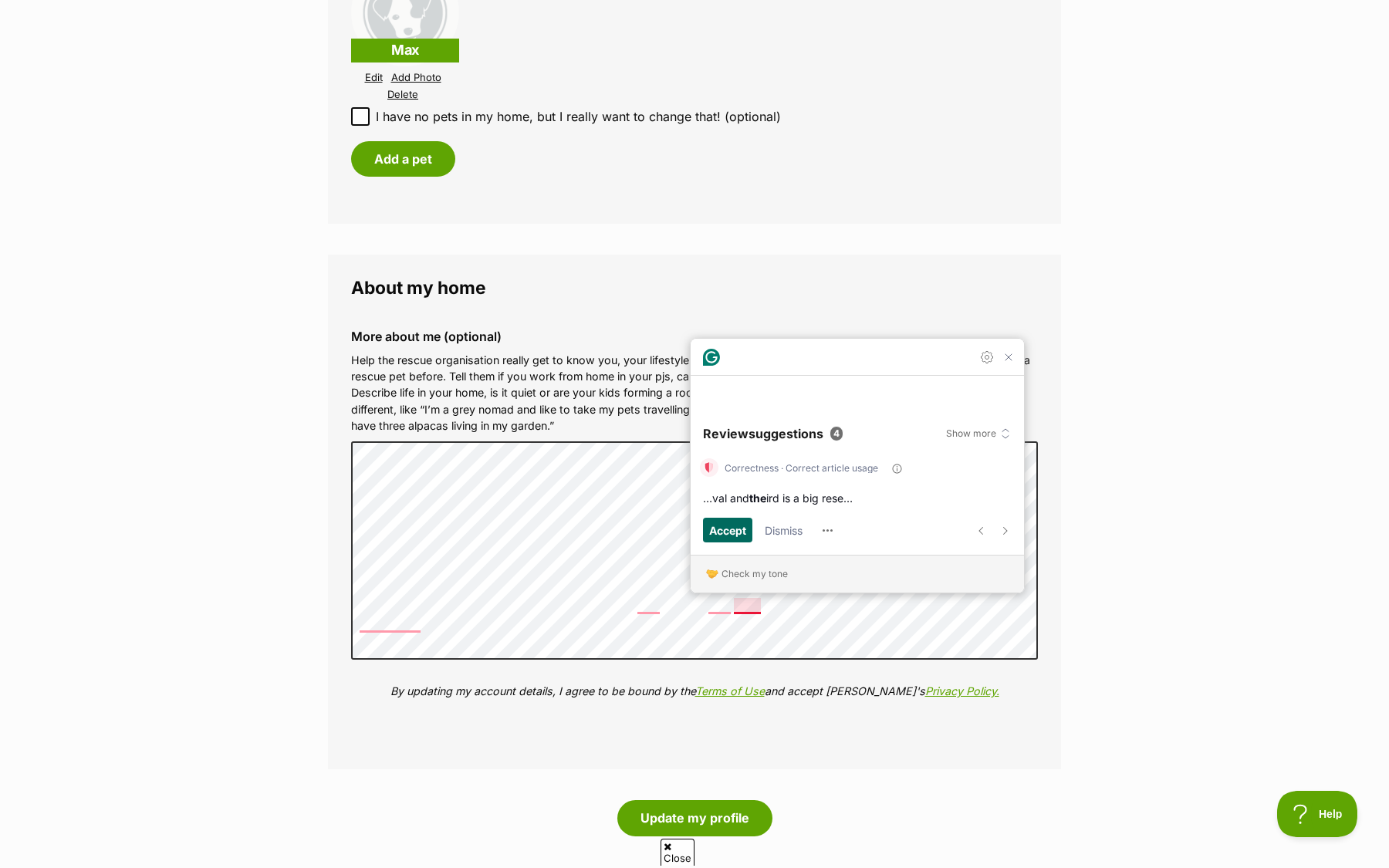
click at [735, 535] on span "Accept" at bounding box center [728, 530] width 37 height 17
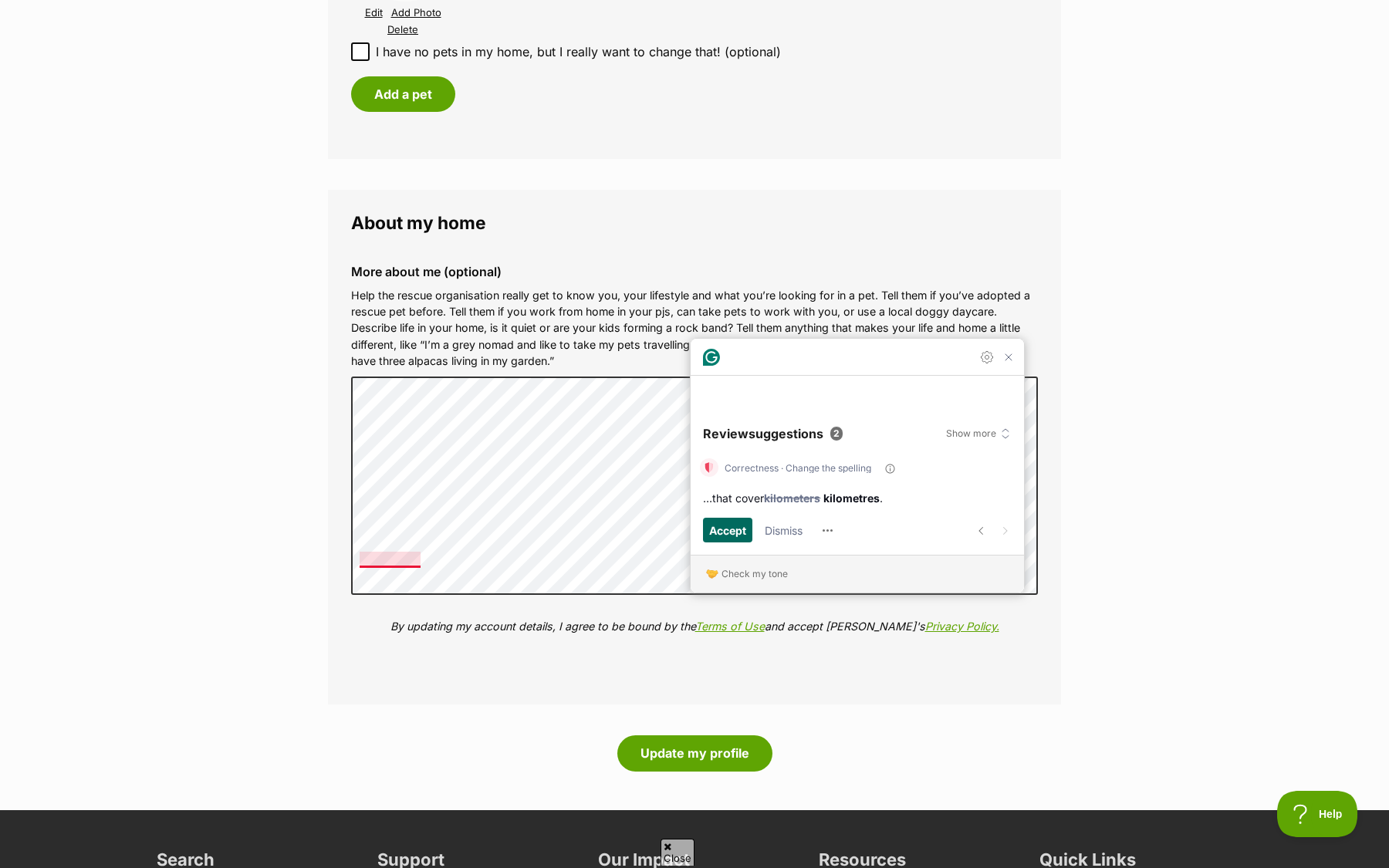
click at [716, 530] on span "Accept" at bounding box center [728, 530] width 37 height 17
click at [718, 531] on span "Accept" at bounding box center [728, 530] width 37 height 17
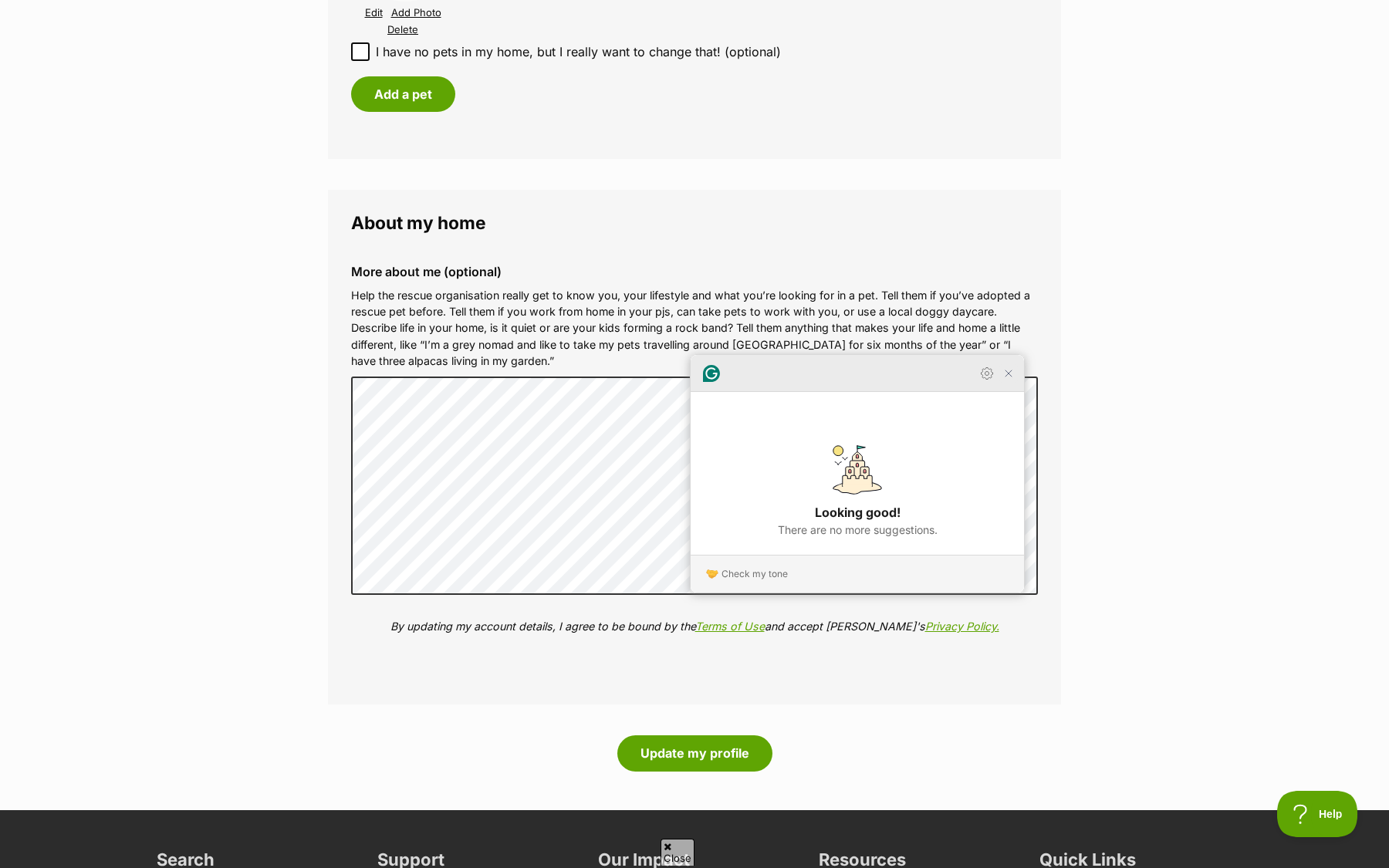
click at [1012, 382] on icon "Close Grammarly Assistant" at bounding box center [1008, 373] width 18 height 18
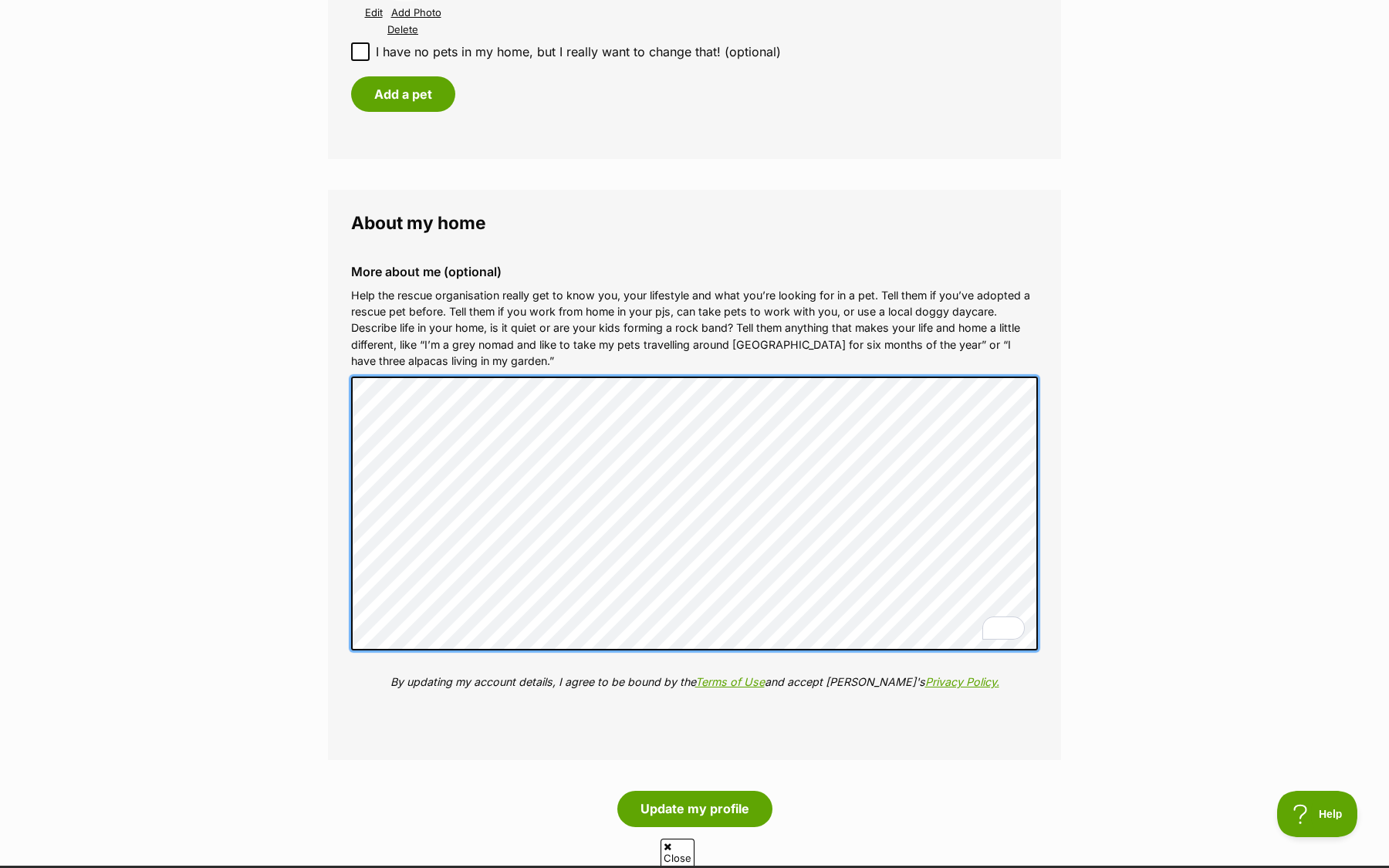
click at [350, 316] on div "More about me (optional) Help the rescue organisation really get to know you, y…" at bounding box center [694, 488] width 712 height 473
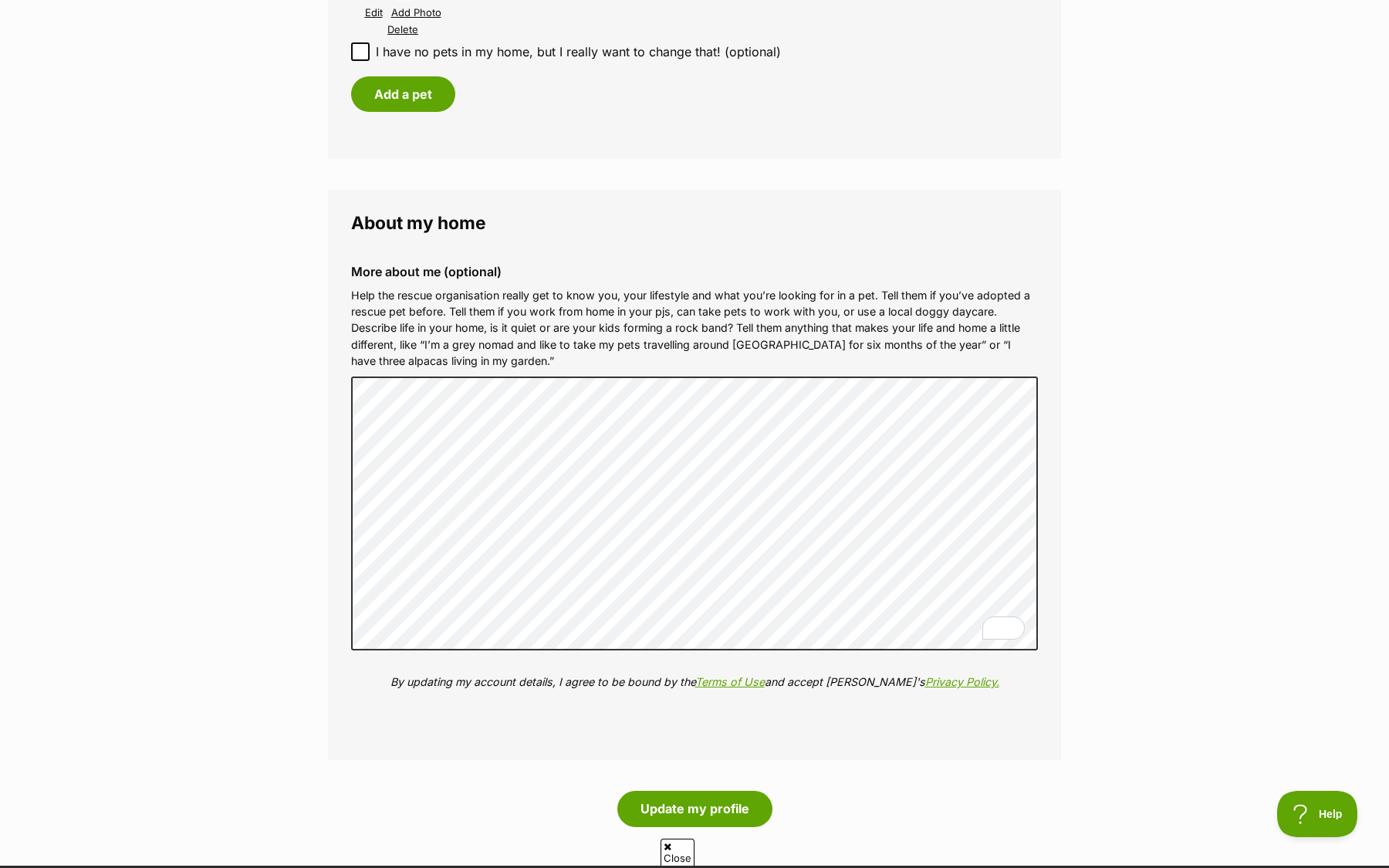
click at [411, 321] on p "Help the rescue organisation really get to know you, your lifestyle and what yo…" at bounding box center [694, 328] width 687 height 83
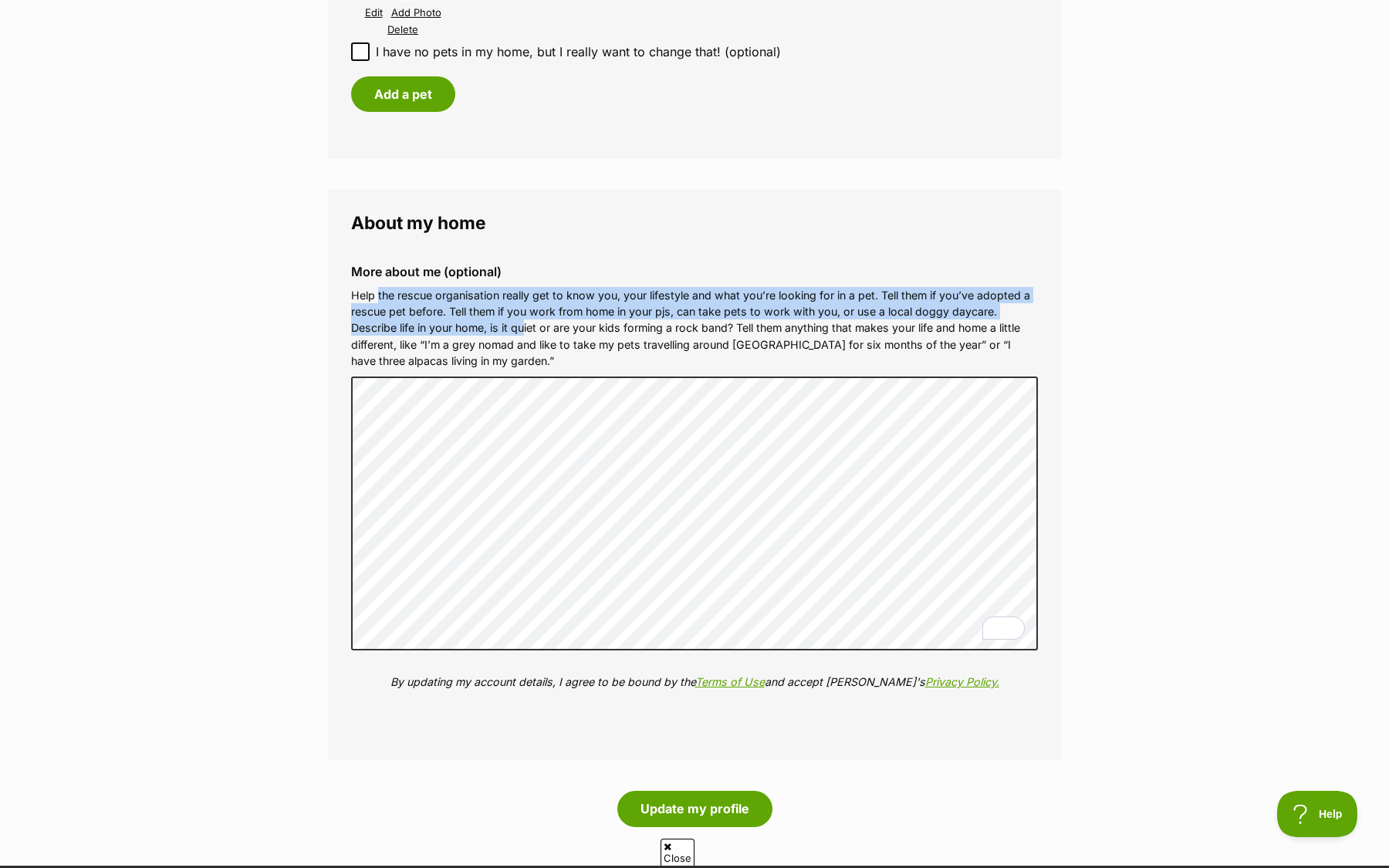
drag, startPoint x: 377, startPoint y: 299, endPoint x: 526, endPoint y: 330, distance: 152.2
click at [526, 329] on p "Help the rescue organisation really get to know you, your lifestyle and what yo…" at bounding box center [694, 328] width 687 height 83
click at [526, 330] on p "Help the rescue organisation really get to know you, your lifestyle and what yo…" at bounding box center [694, 328] width 687 height 83
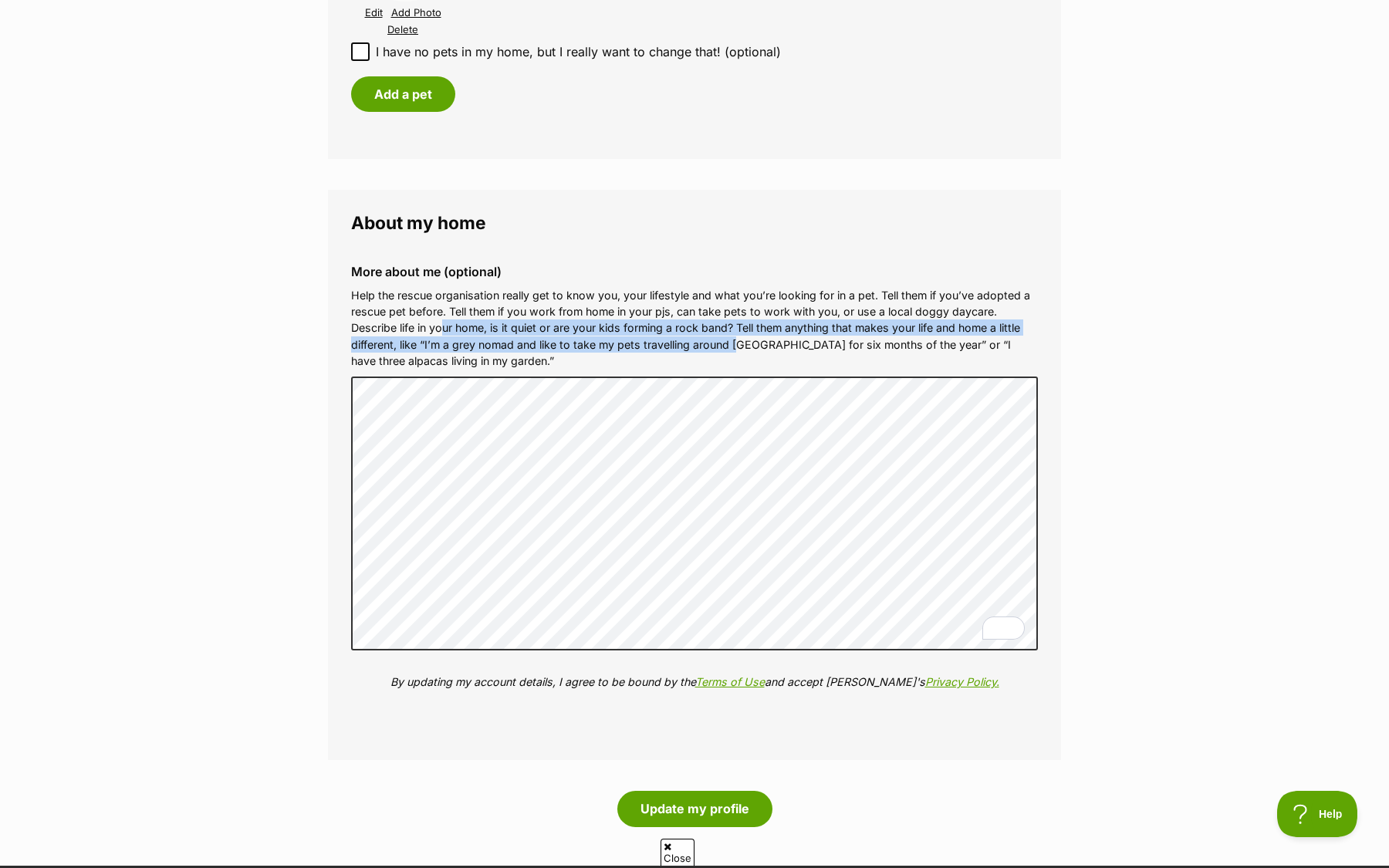
drag, startPoint x: 442, startPoint y: 321, endPoint x: 741, endPoint y: 351, distance: 300.5
click at [741, 350] on p "Help the rescue organisation really get to know you, your lifestyle and what yo…" at bounding box center [694, 328] width 687 height 83
click at [723, 343] on p "Help the rescue organisation really get to know you, your lifestyle and what yo…" at bounding box center [694, 328] width 687 height 83
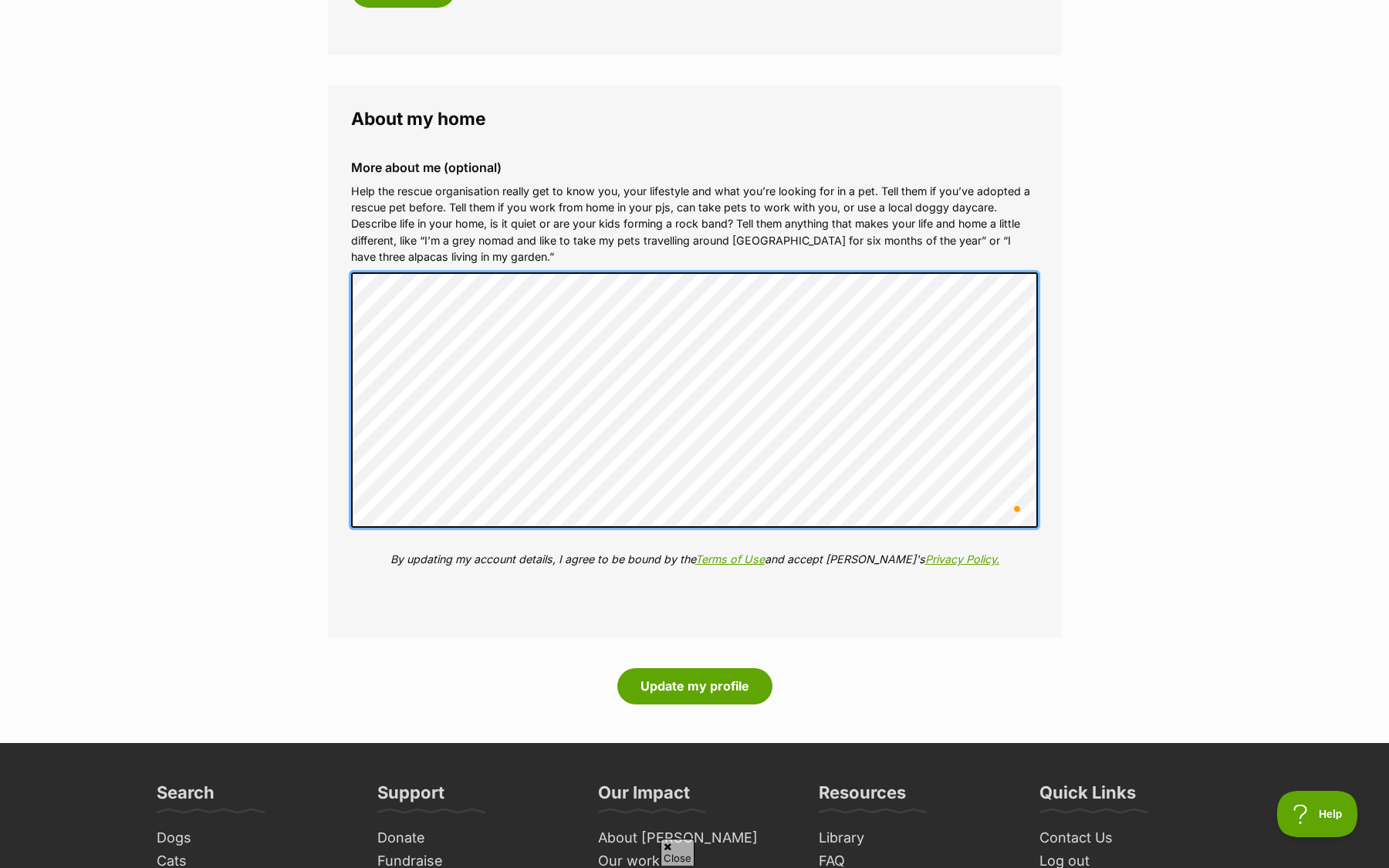
scroll to position [1680, 0]
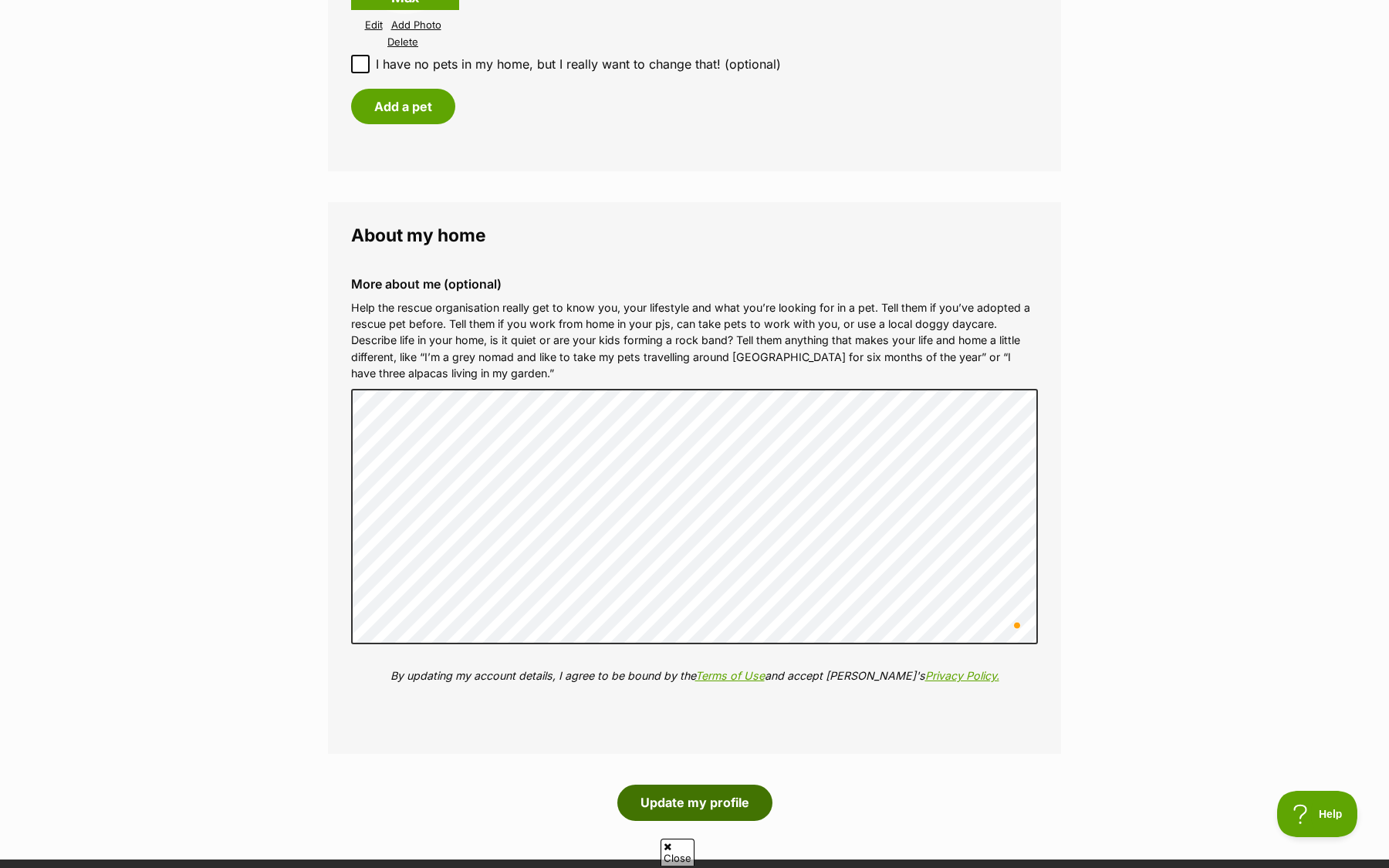
click at [708, 800] on button "Update my profile" at bounding box center [694, 802] width 155 height 36
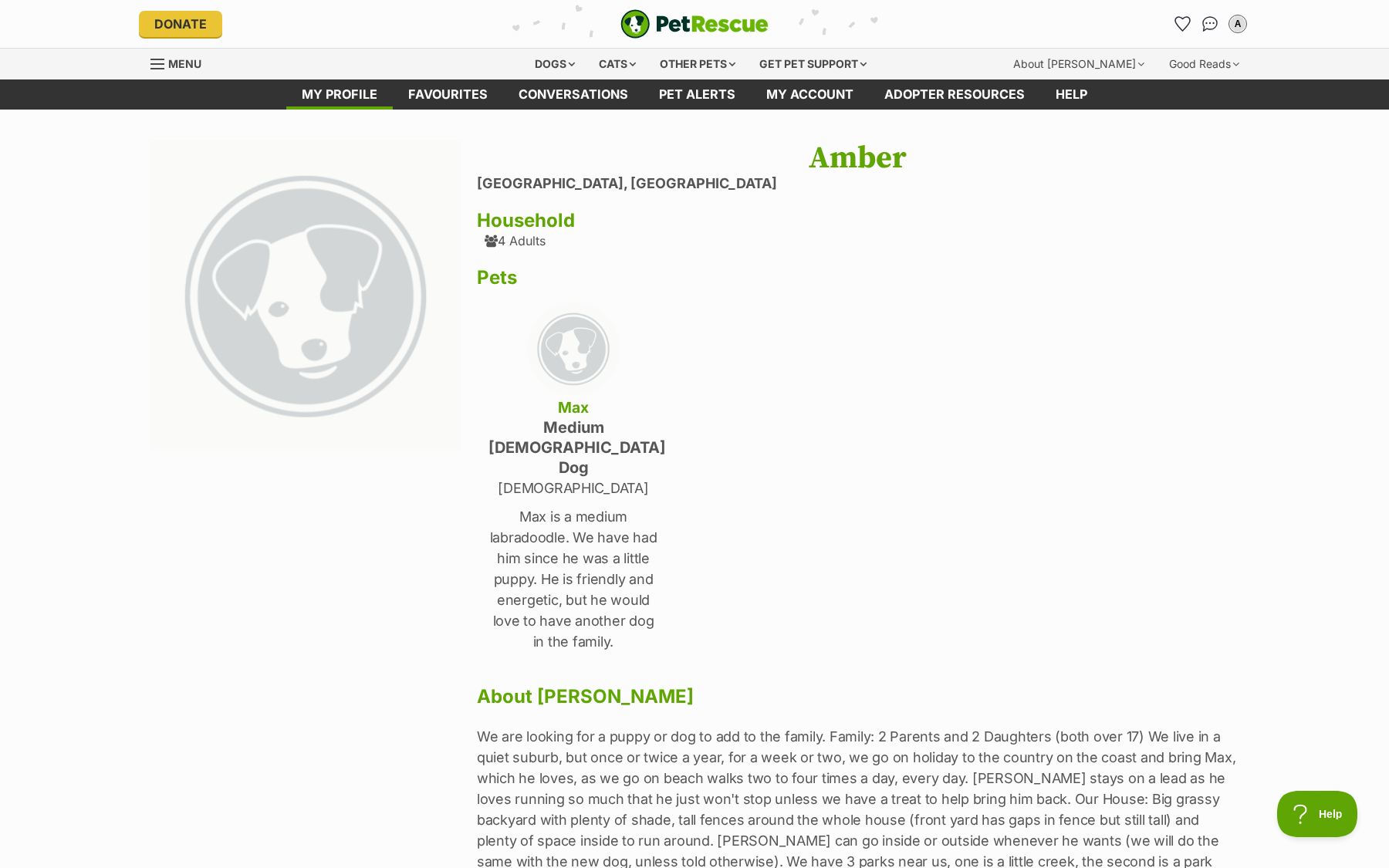
click at [765, 626] on div "Amber St Marys, South Australia Household 4 Adults Pets Max medium male Dog 9 y…" at bounding box center [858, 526] width 761 height 770
click at [559, 72] on div "Dogs" at bounding box center [555, 64] width 62 height 31
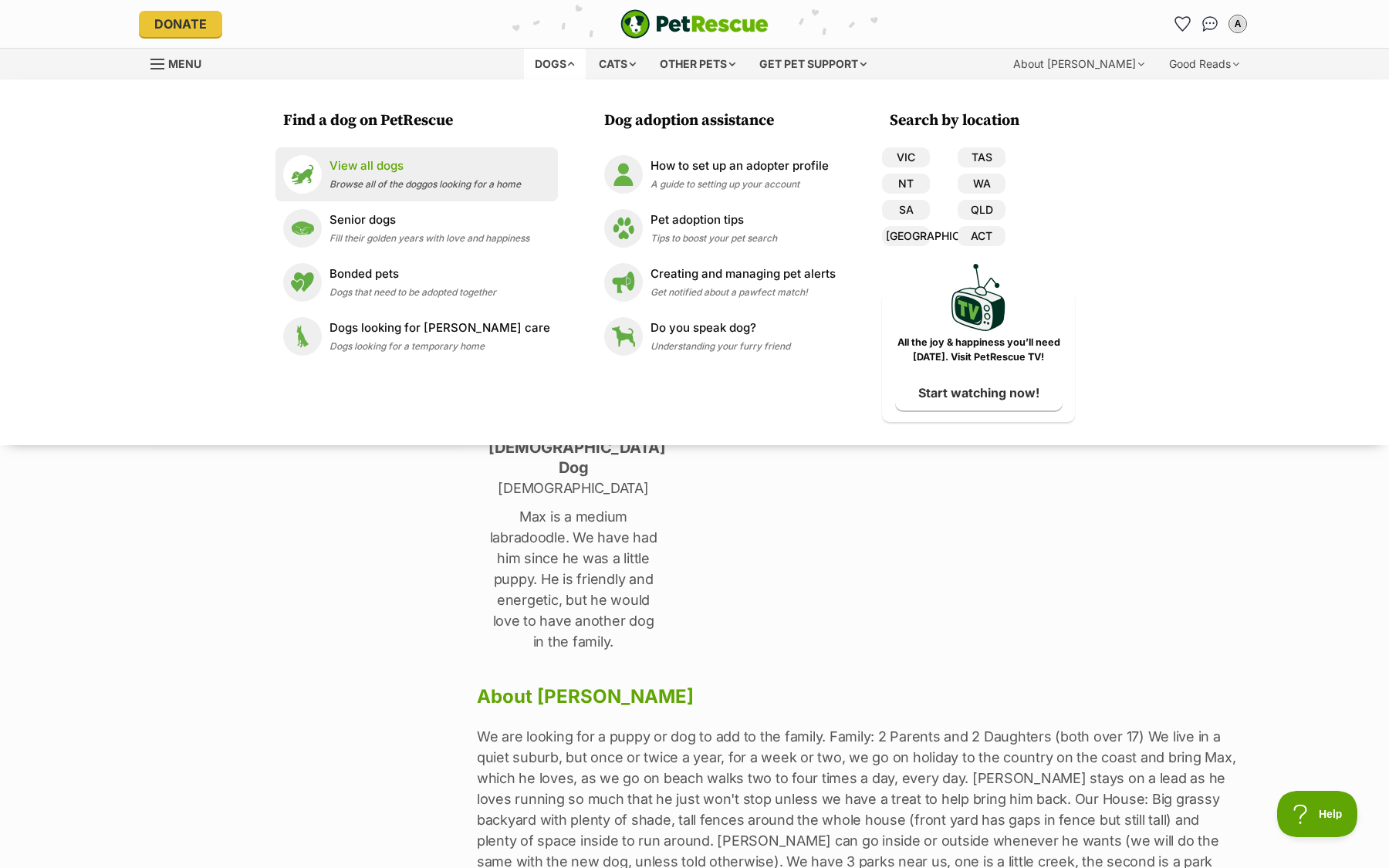
click at [395, 169] on p "View all dogs" at bounding box center [425, 166] width 191 height 17
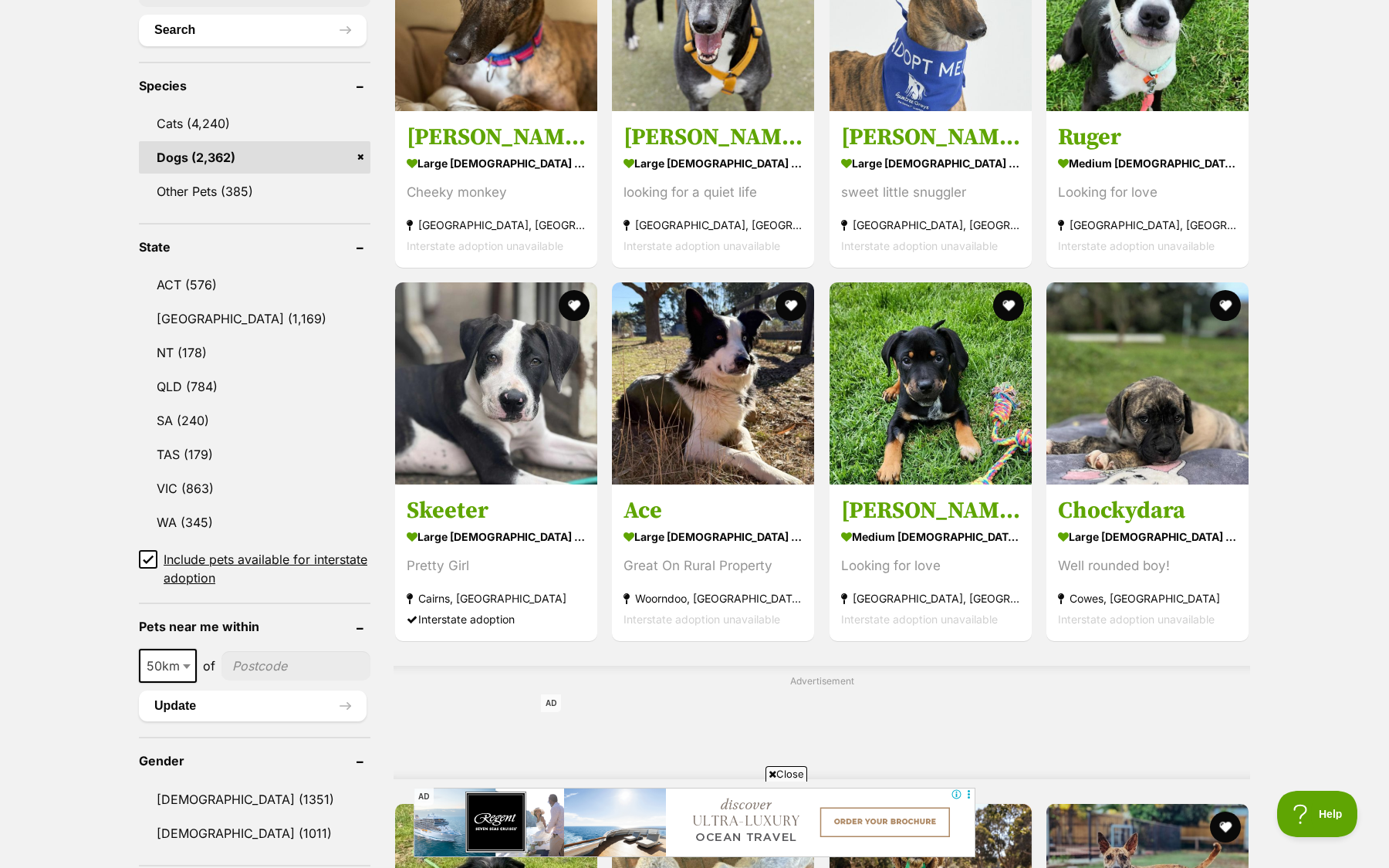
scroll to position [664, 0]
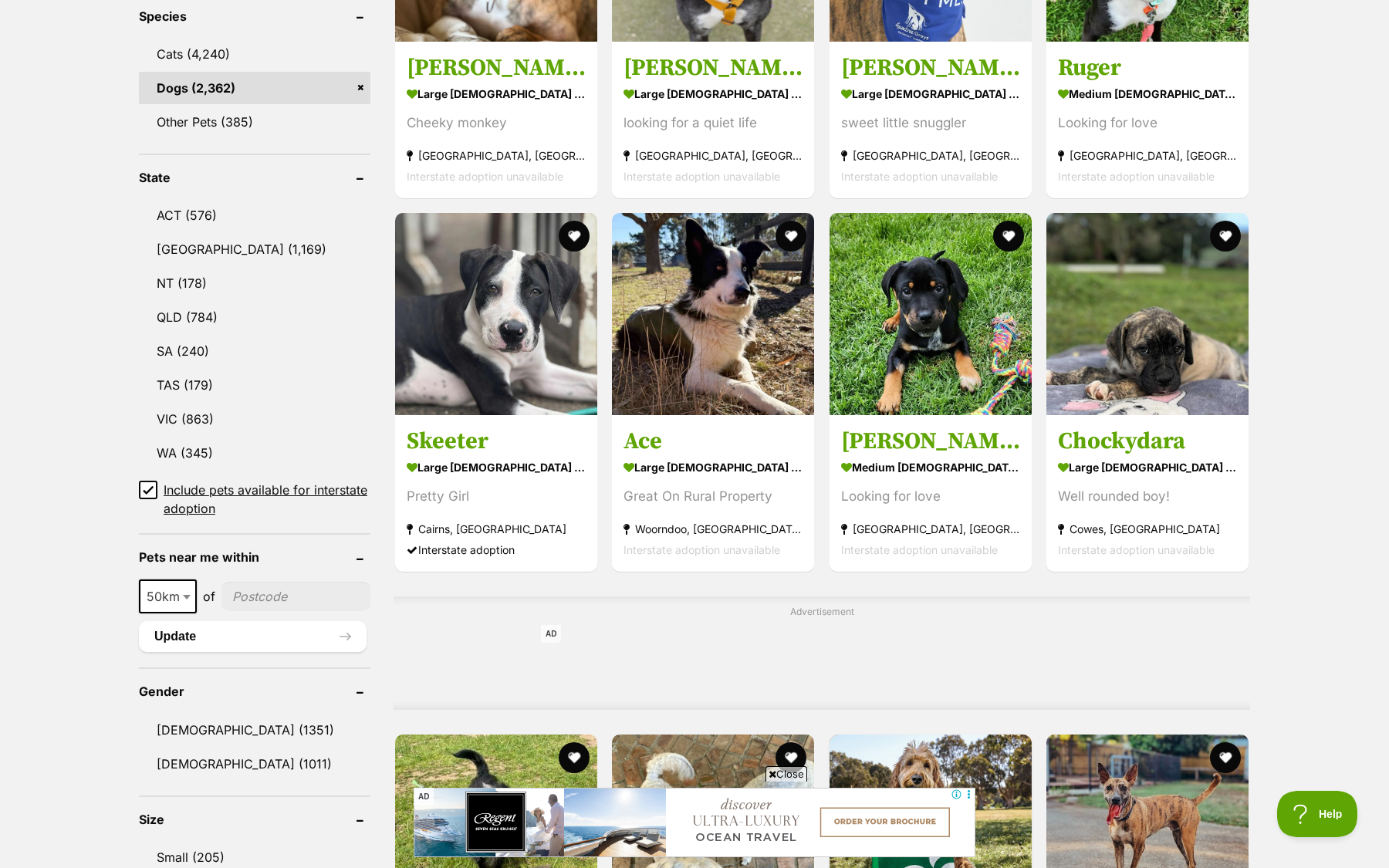
click at [236, 621] on button "Update" at bounding box center [253, 637] width 228 height 31
click at [208, 621] on button "Update" at bounding box center [253, 637] width 228 height 31
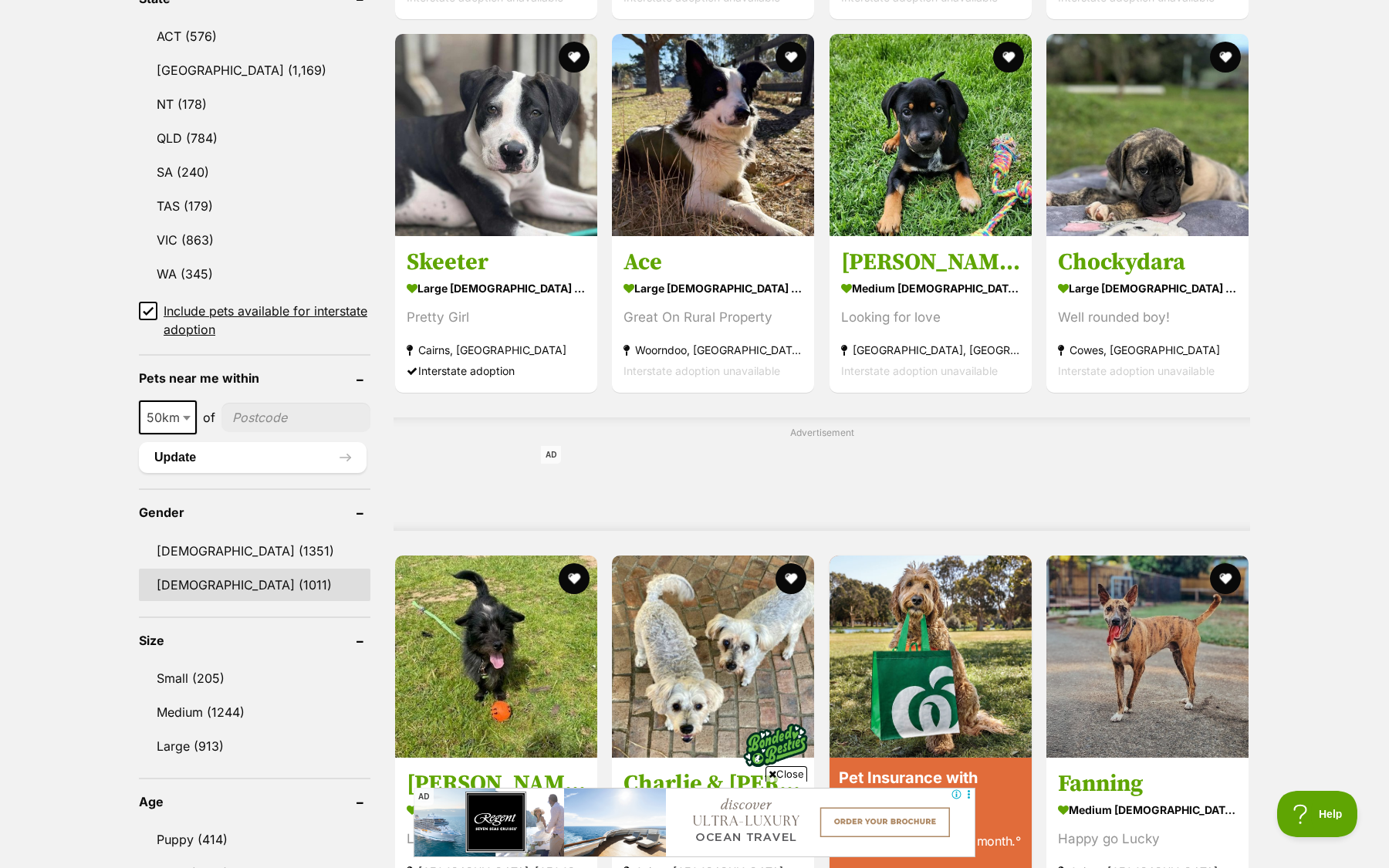
click at [189, 577] on link "Female (1011)" at bounding box center [255, 584] width 231 height 32
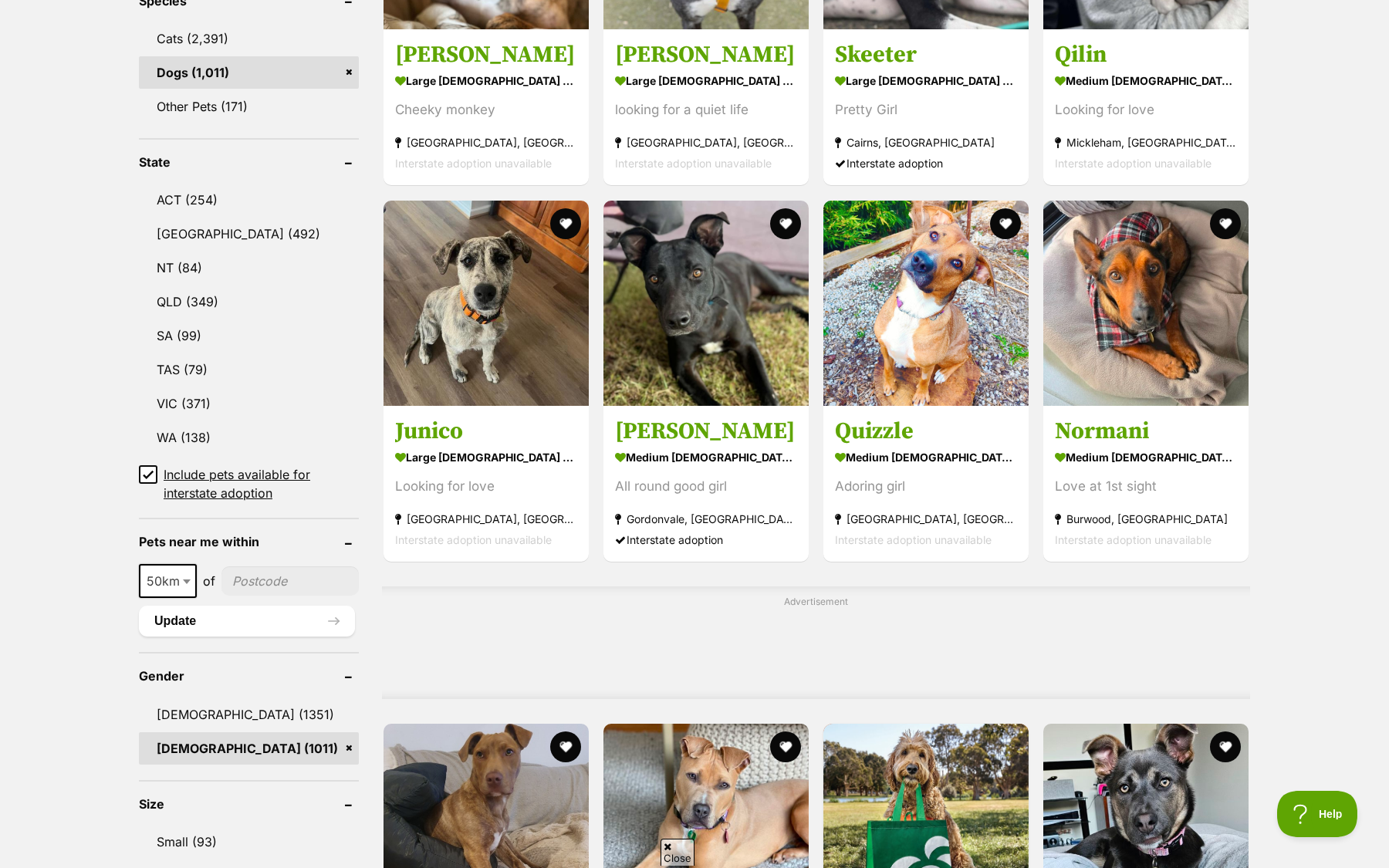
click at [287, 734] on link "[DEMOGRAPHIC_DATA] (1011)" at bounding box center [249, 748] width 220 height 32
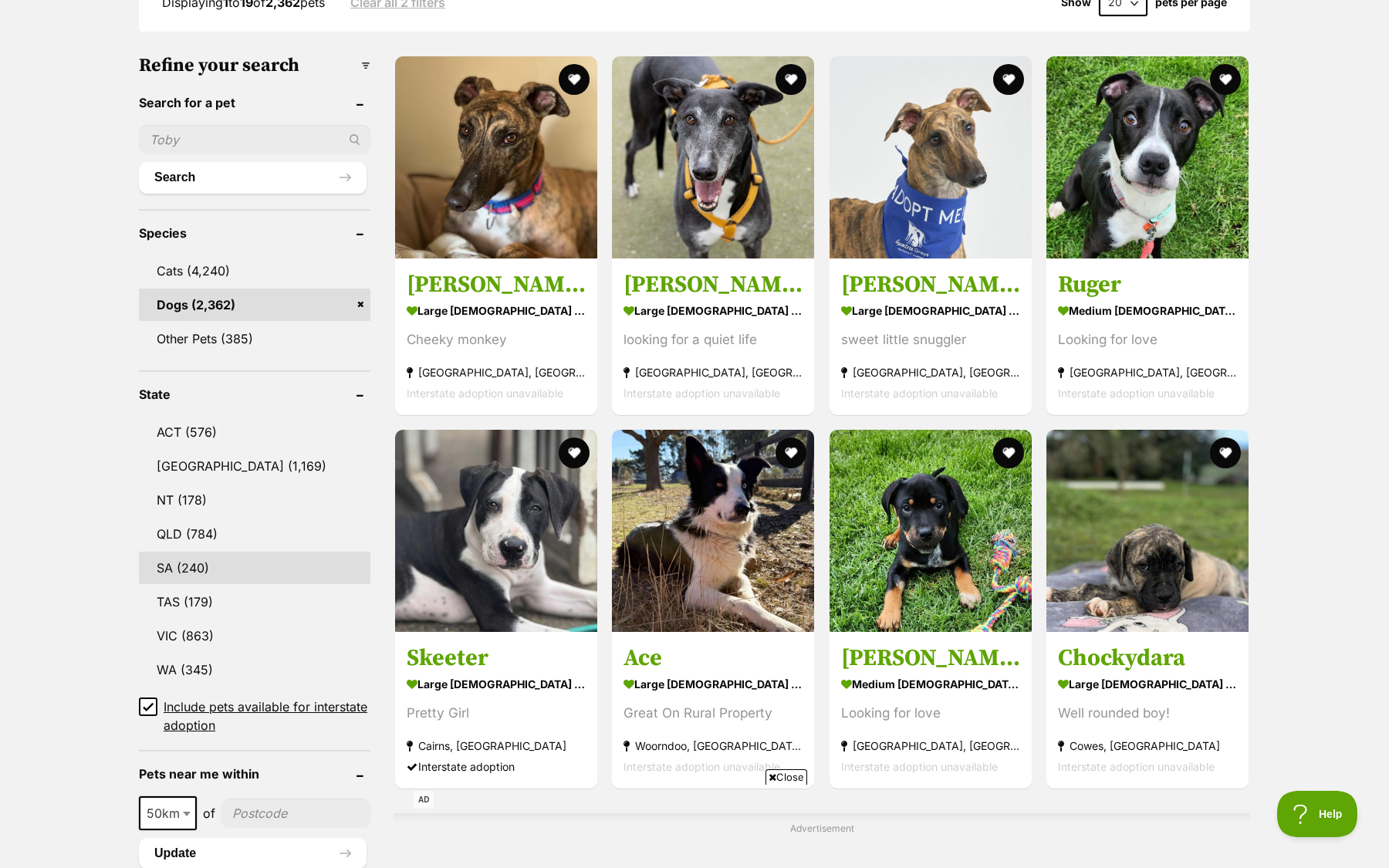
click at [249, 572] on link "SA (240)" at bounding box center [255, 567] width 231 height 32
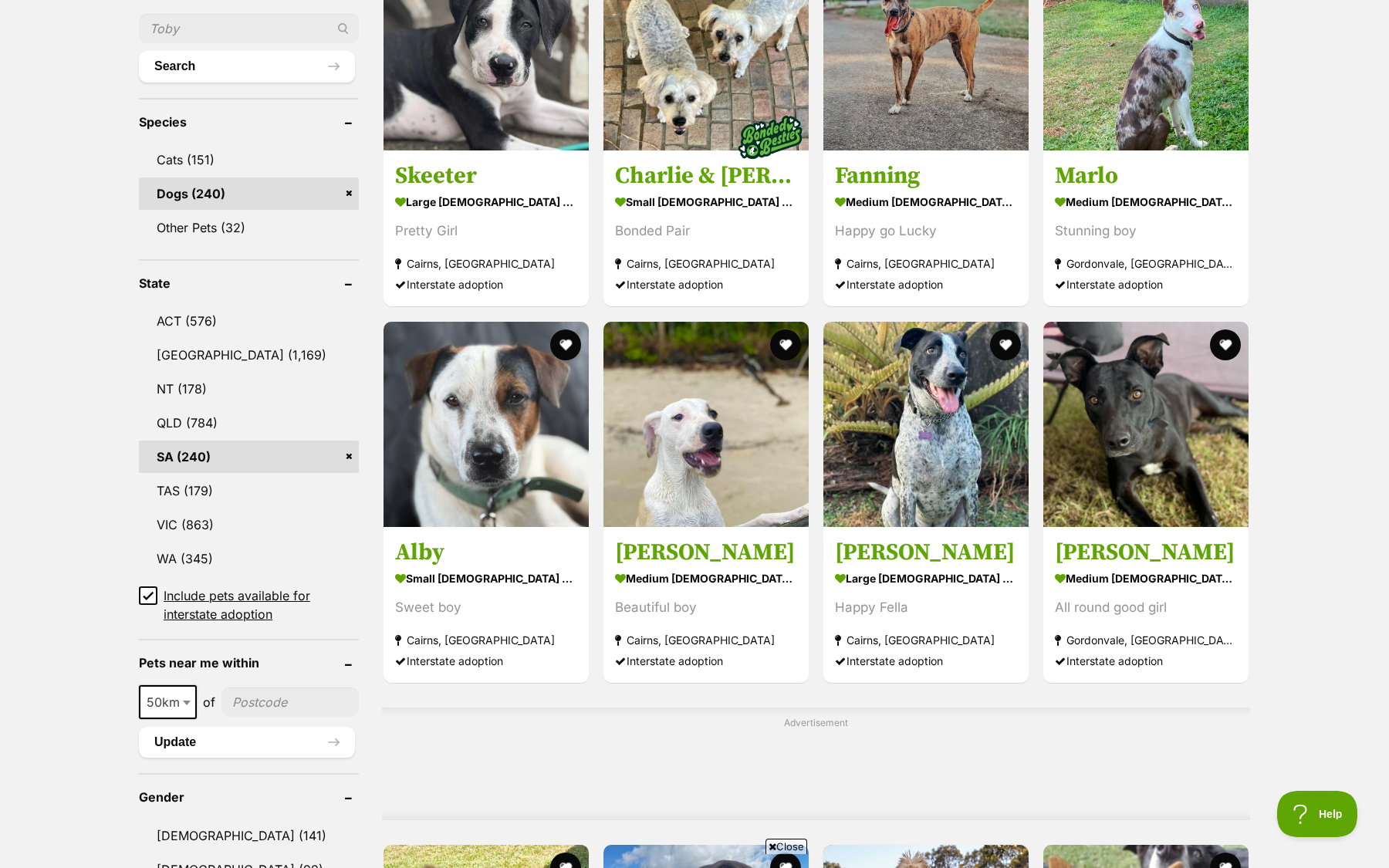
scroll to position [818, 0]
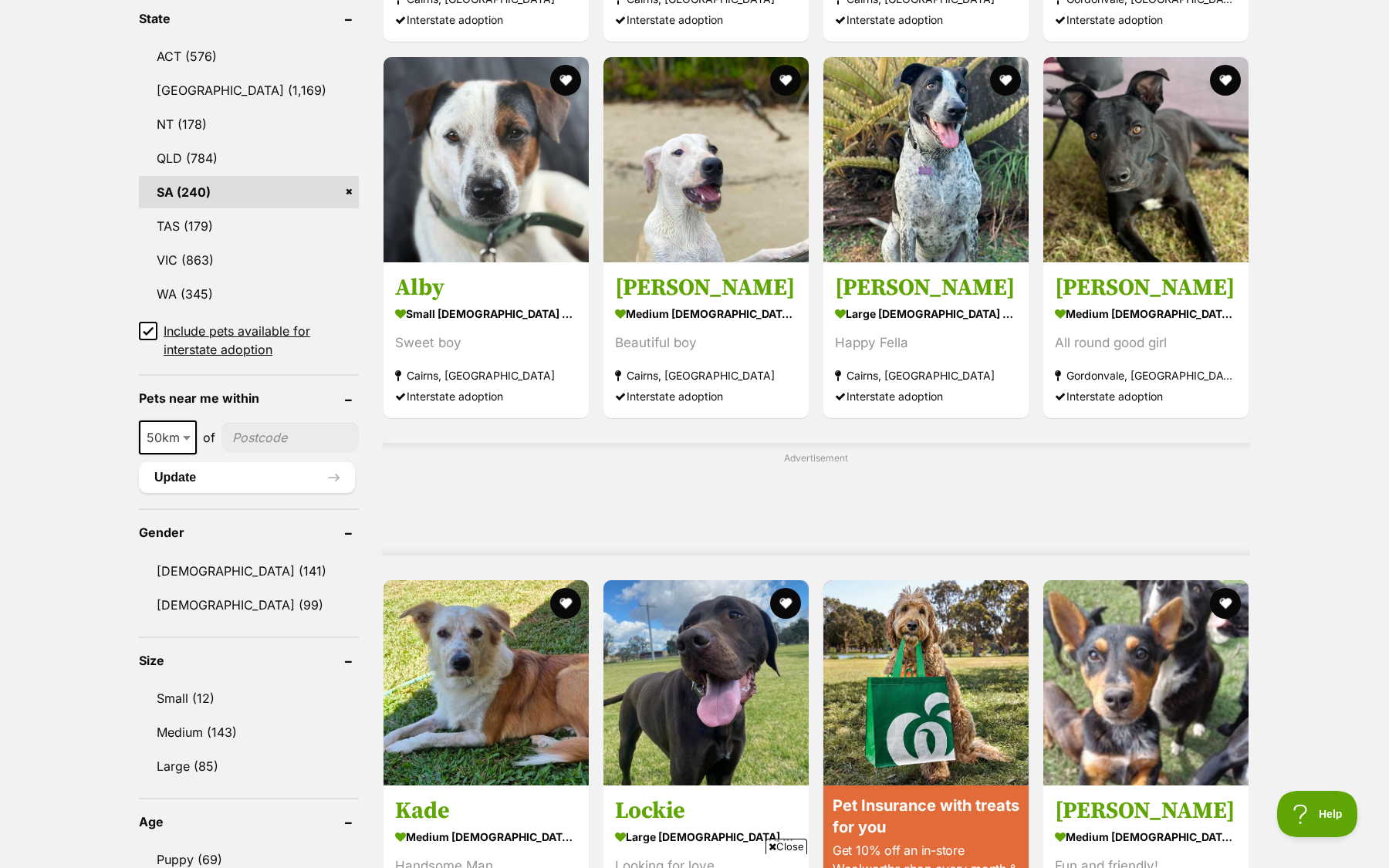
click at [148, 332] on icon at bounding box center [148, 331] width 10 height 7
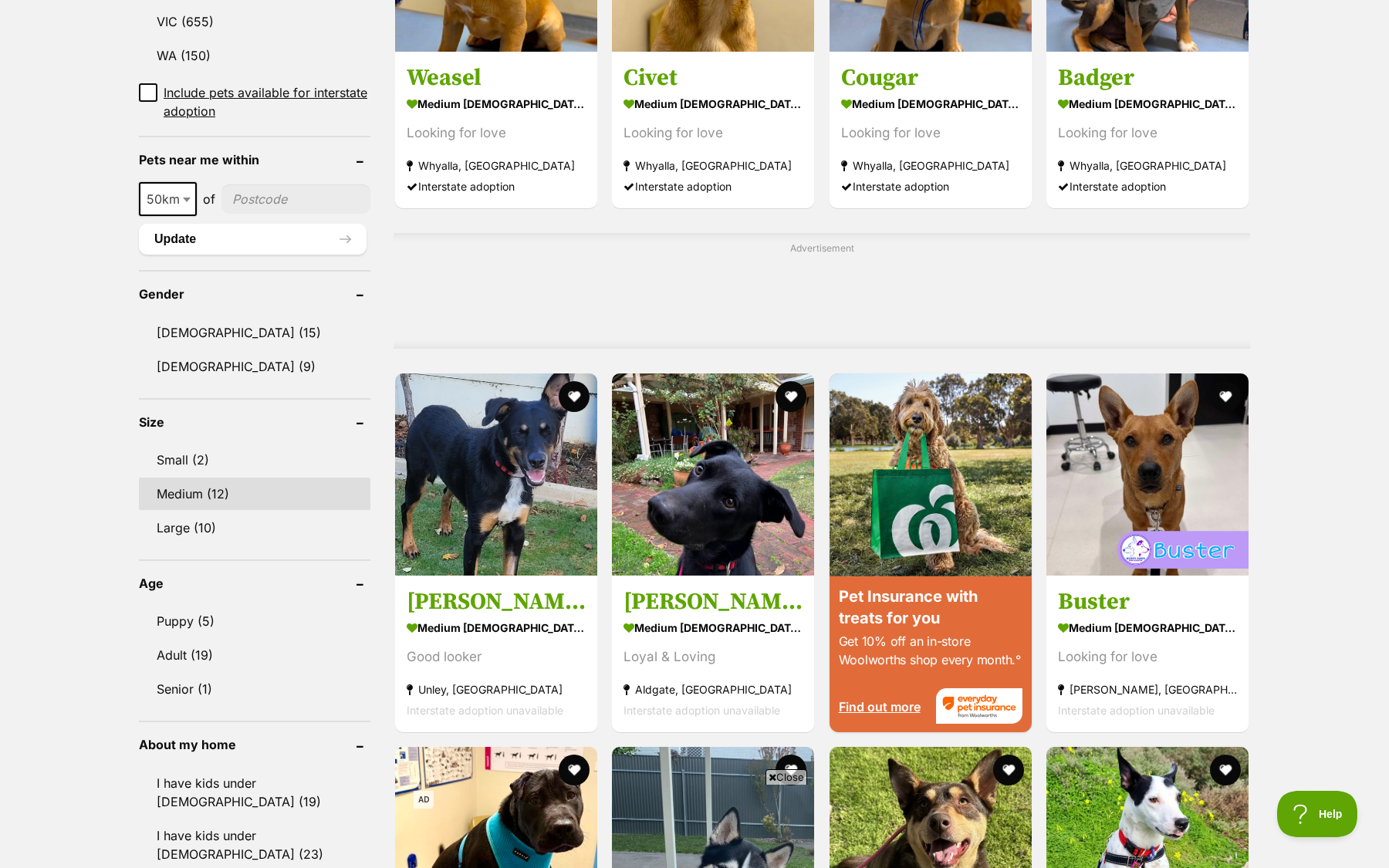
click at [225, 497] on link "Medium (12)" at bounding box center [255, 494] width 231 height 32
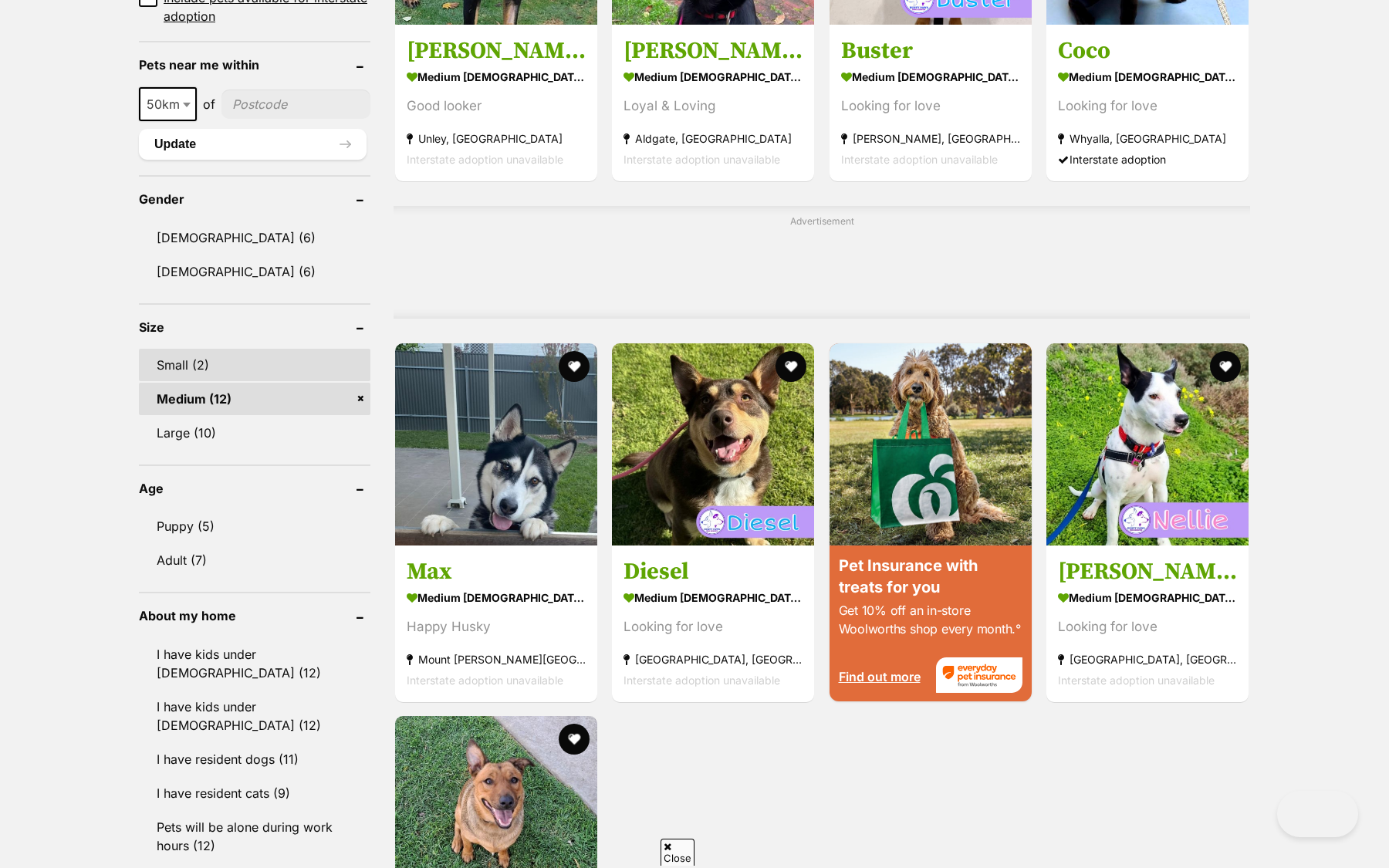
click at [237, 348] on link "Small (2)" at bounding box center [255, 364] width 231 height 32
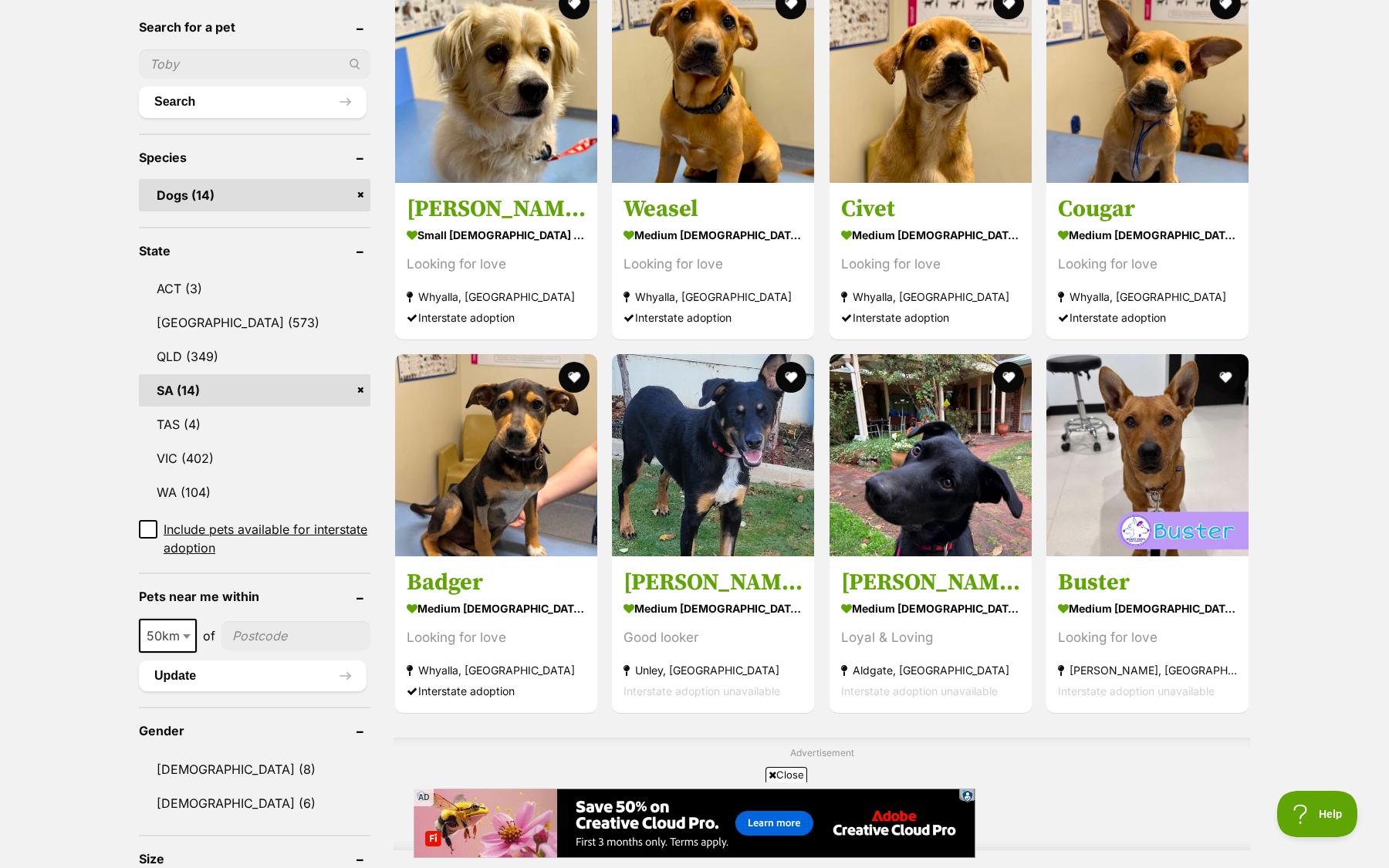
scroll to position [527, 0]
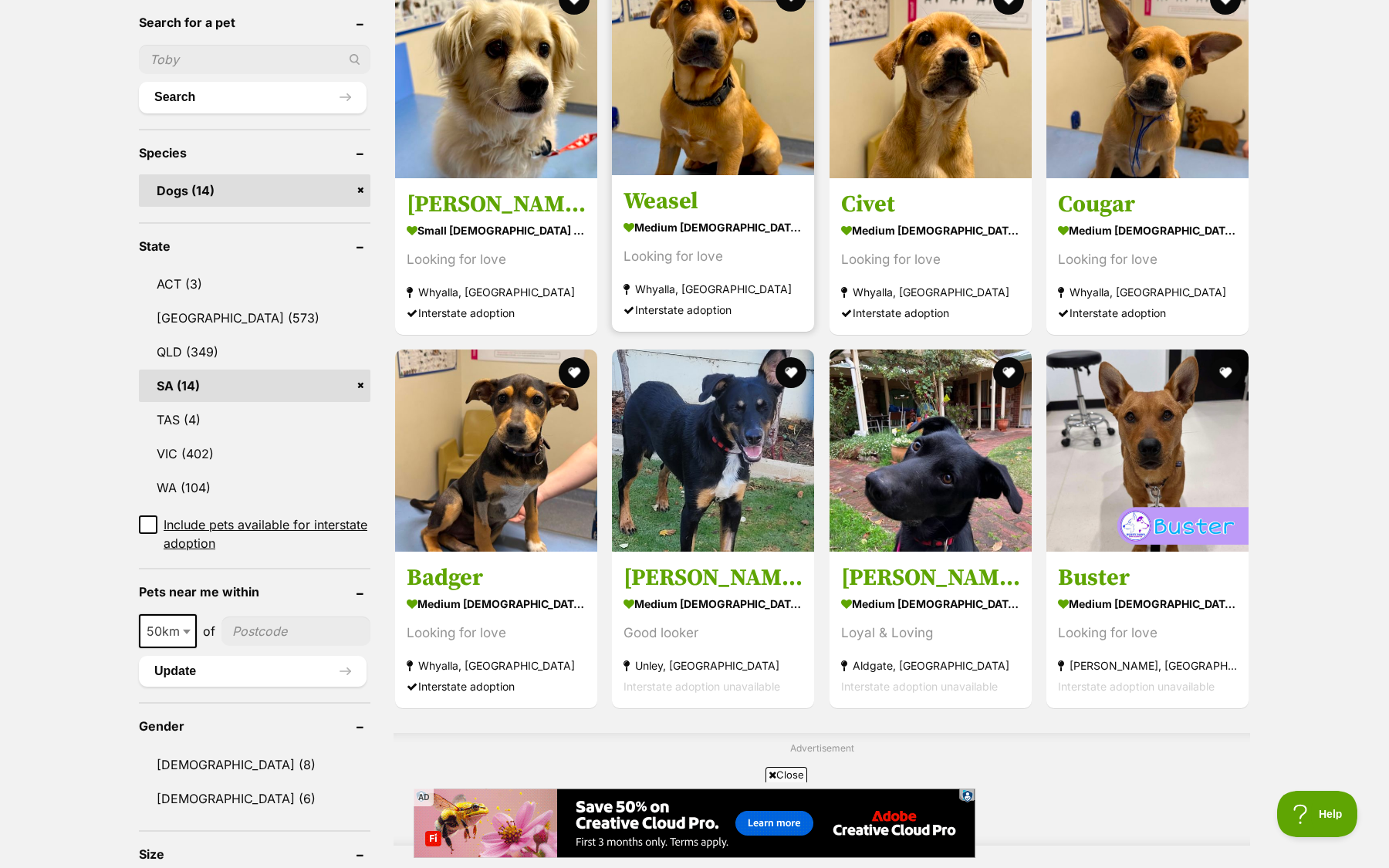
click at [794, 215] on link "Weasel medium [DEMOGRAPHIC_DATA] Dog Looking for love [GEOGRAPHIC_DATA], [GEOGR…" at bounding box center [713, 254] width 203 height 156
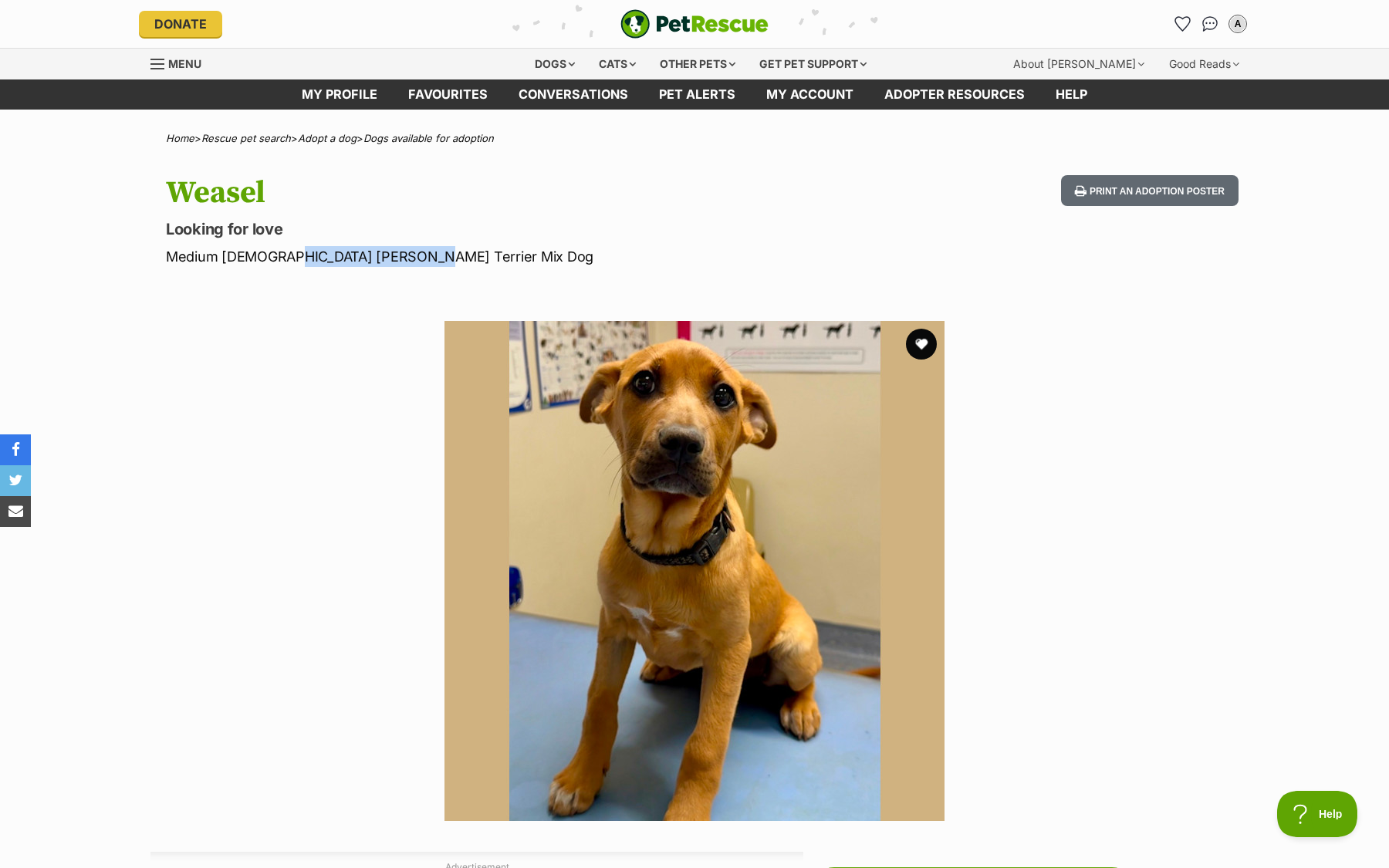
drag, startPoint x: 276, startPoint y: 253, endPoint x: 395, endPoint y: 249, distance: 119.1
click at [395, 249] on p "Medium [DEMOGRAPHIC_DATA] [PERSON_NAME] Terrier Mix Dog" at bounding box center [492, 256] width 653 height 21
copy p "ack [PERSON_NAME]"
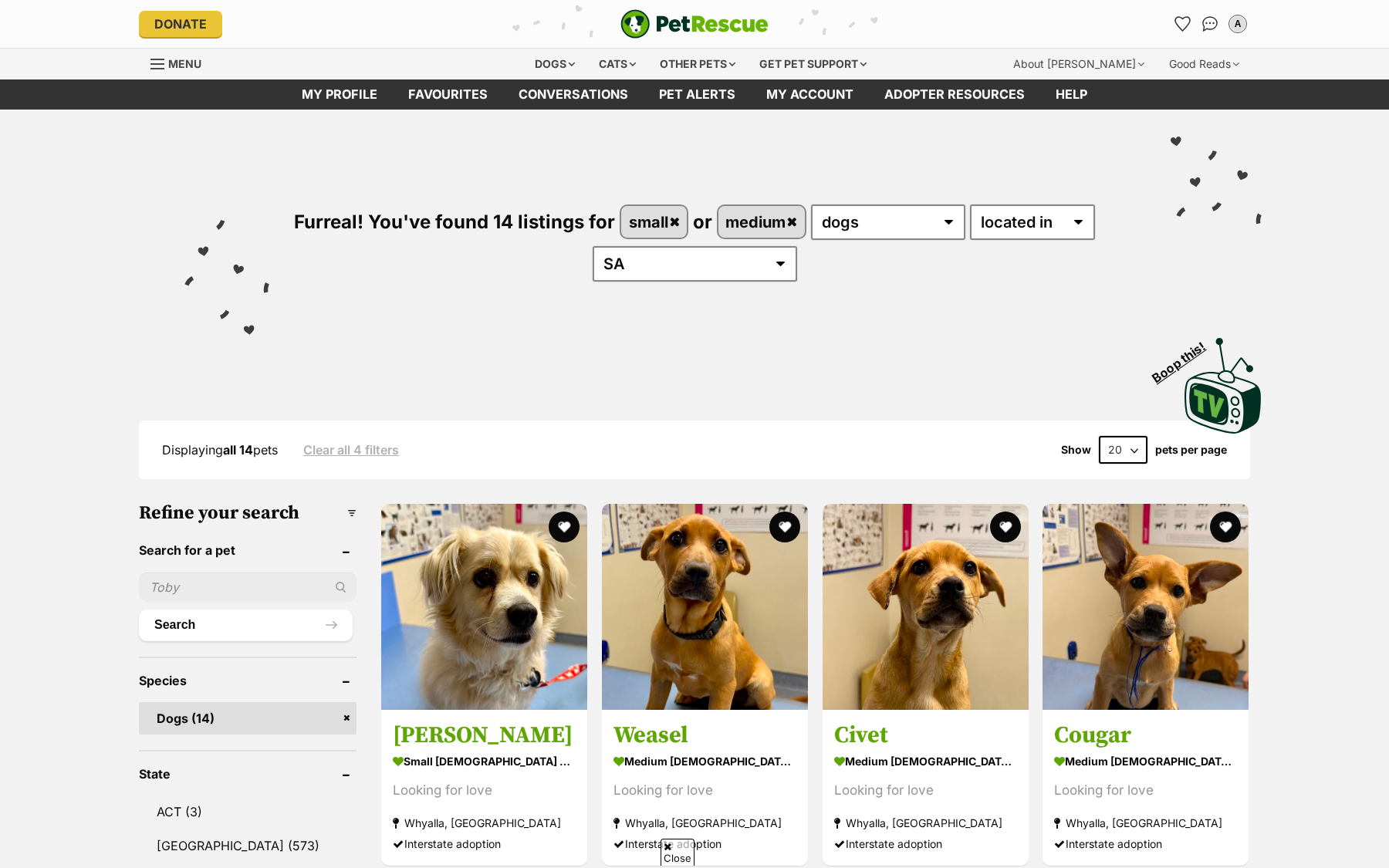
click at [492, 504] on img at bounding box center [484, 606] width 206 height 206
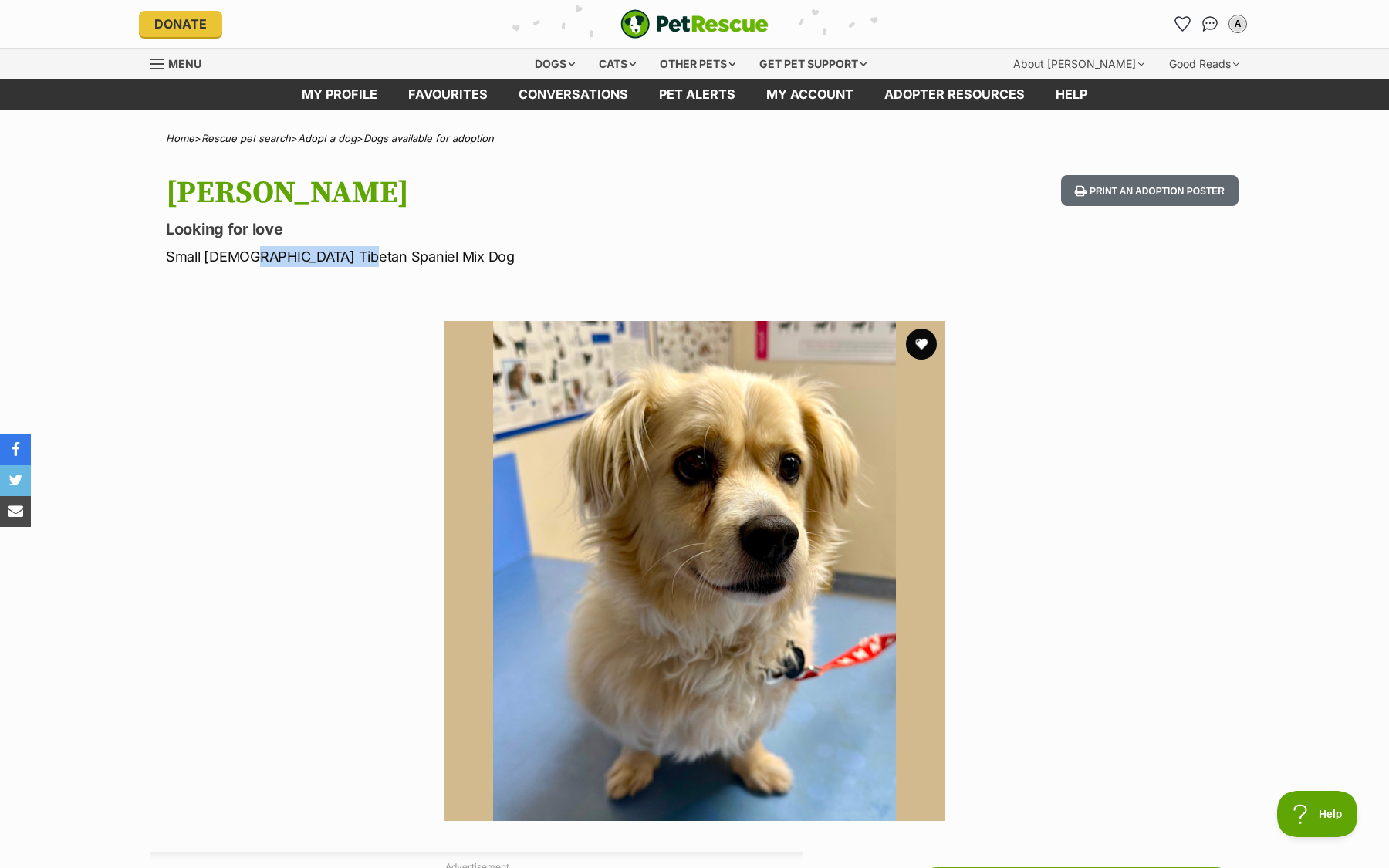
drag, startPoint x: 242, startPoint y: 254, endPoint x: 341, endPoint y: 252, distance: 99.0
click at [341, 252] on p "Small Male Tibetan Spaniel Mix Dog" at bounding box center [492, 256] width 653 height 21
copy p "Tibetan Spaniel"
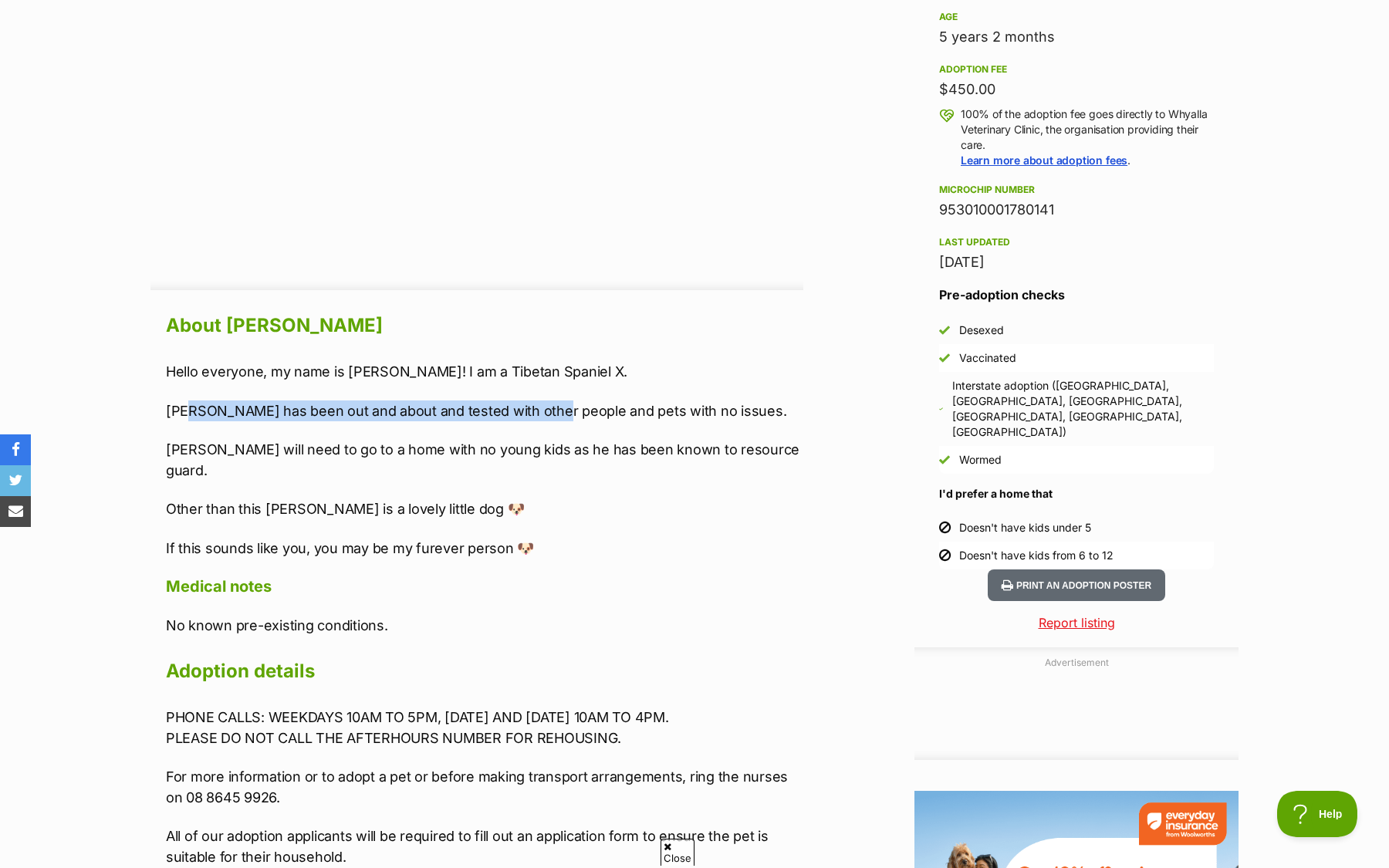
drag, startPoint x: 189, startPoint y: 404, endPoint x: 498, endPoint y: 427, distance: 309.9
click at [508, 424] on div "Hello everyone, my name is Otto! I am a Tibetan Spaniel X. Otto has been out an…" at bounding box center [484, 460] width 637 height 197
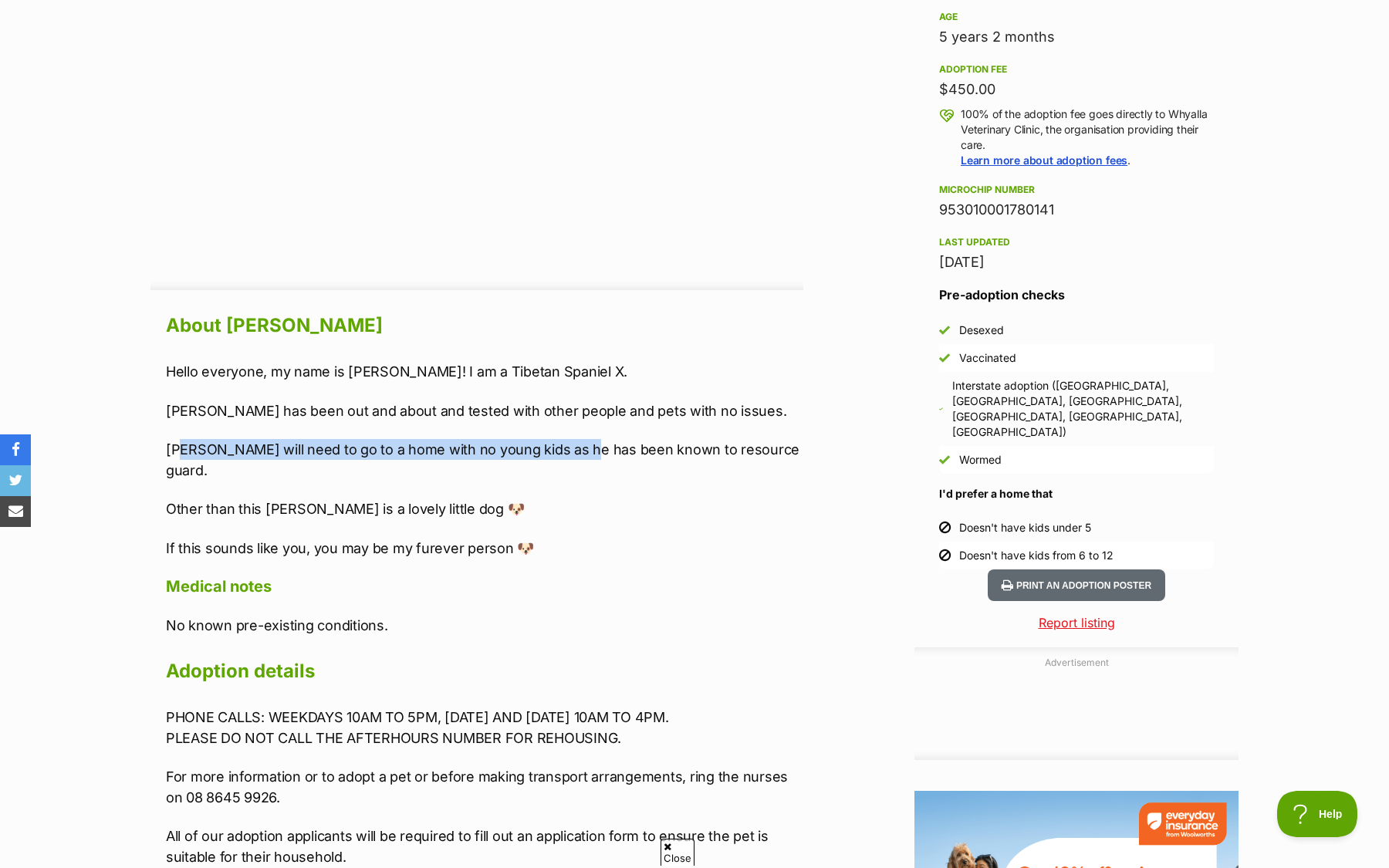
drag, startPoint x: 182, startPoint y: 450, endPoint x: 574, endPoint y: 442, distance: 392.1
click at [575, 443] on p "Otto will need to go to a home with no young kids as he has been known to resou…" at bounding box center [484, 460] width 637 height 42
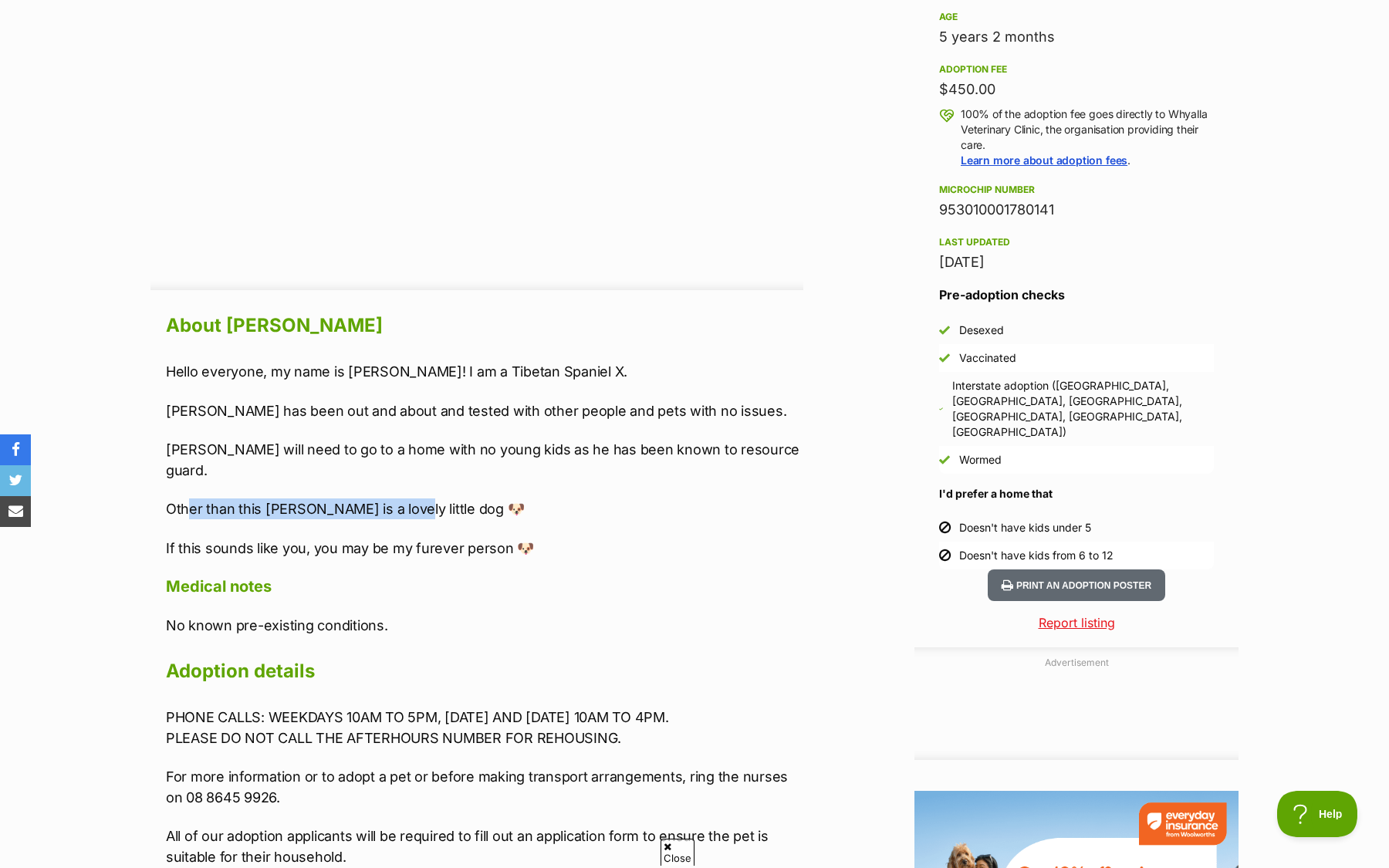
drag, startPoint x: 190, startPoint y: 487, endPoint x: 382, endPoint y: 492, distance: 192.1
click at [382, 499] on p "Other than this Otto is a lovely little dog 🐶" at bounding box center [484, 509] width 637 height 21
drag, startPoint x: 782, startPoint y: 448, endPoint x: 643, endPoint y: 451, distance: 139.0
click at [643, 451] on p "Otto will need to go to a home with no young kids as he has been known to resou…" at bounding box center [484, 460] width 637 height 42
click at [576, 452] on p "Otto will need to go to a home with no young kids as he has been known to resou…" at bounding box center [484, 460] width 637 height 42
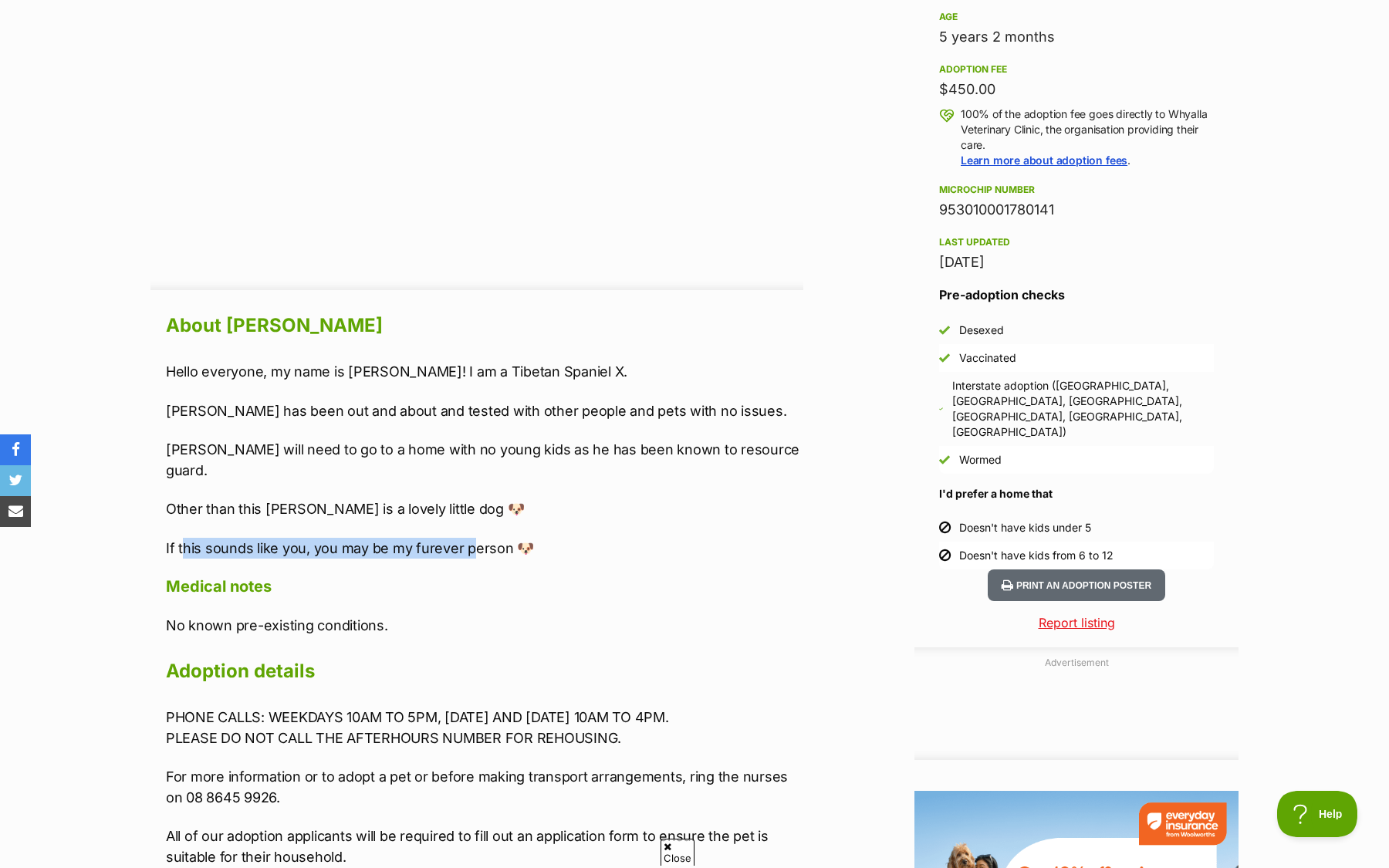
drag, startPoint x: 183, startPoint y: 523, endPoint x: 469, endPoint y: 533, distance: 286.2
click at [469, 538] on p "If this sounds like you, you may be my furever person 🐶" at bounding box center [484, 548] width 637 height 21
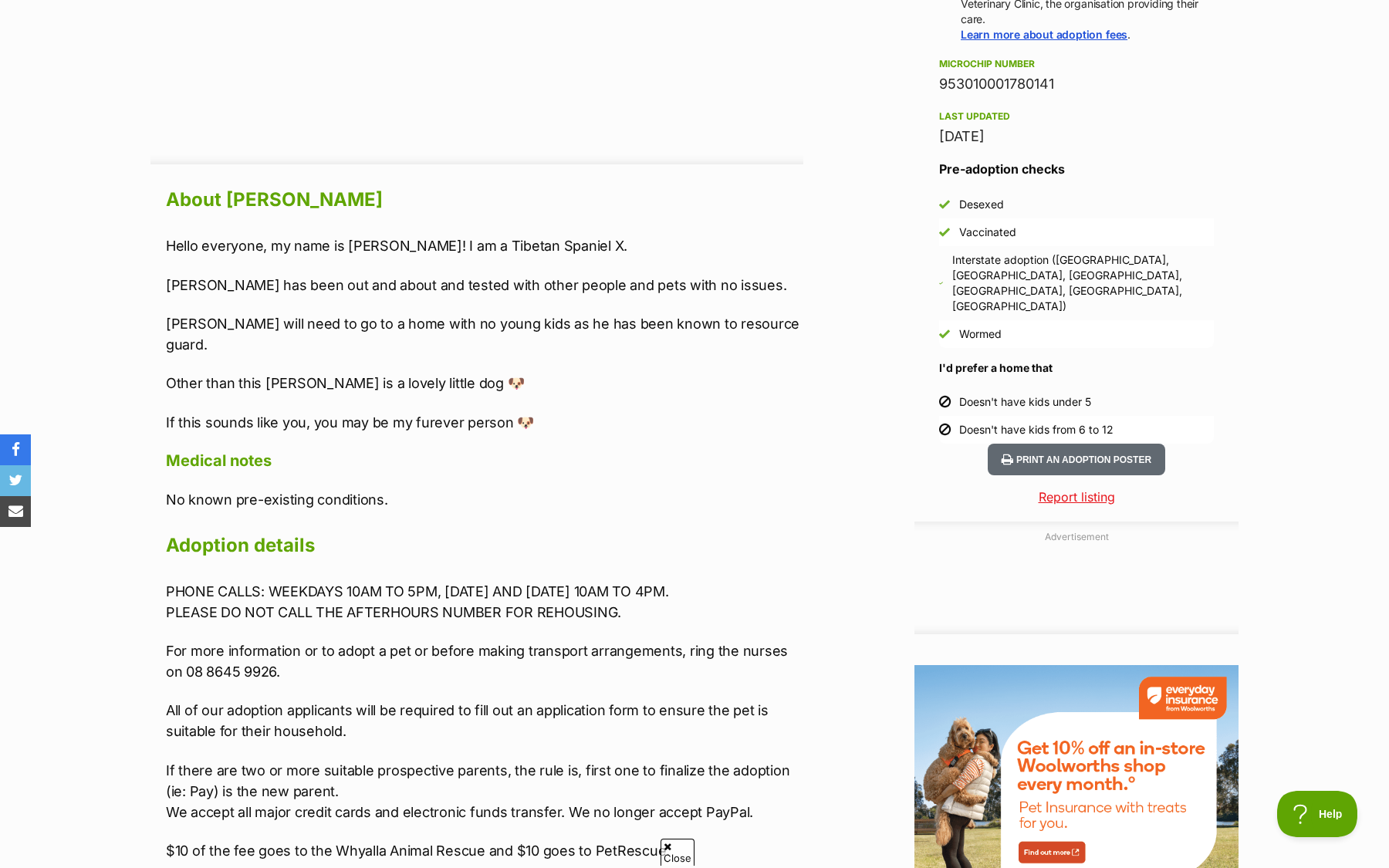
scroll to position [1204, 0]
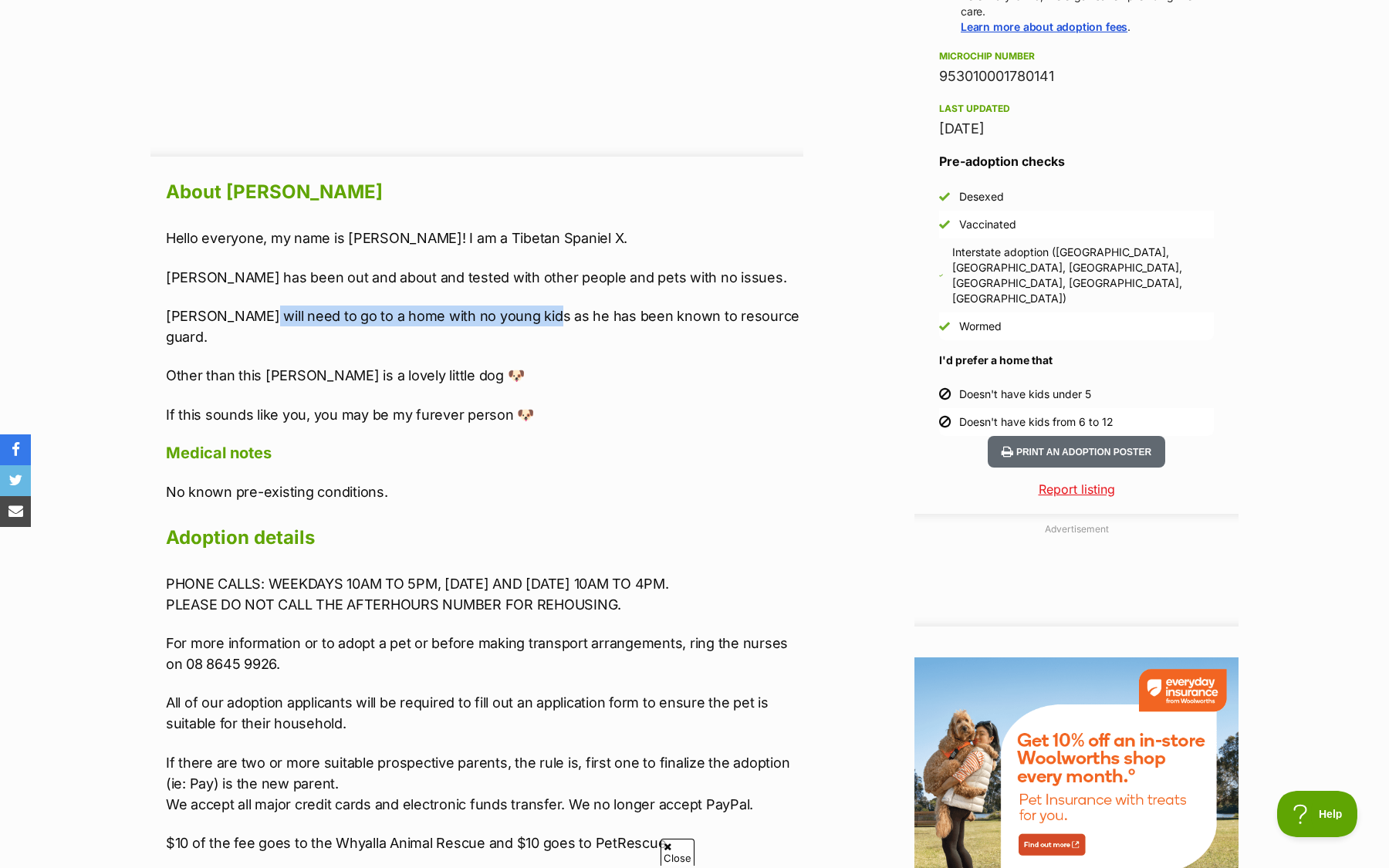
drag, startPoint x: 247, startPoint y: 317, endPoint x: 530, endPoint y: 325, distance: 283.1
click at [526, 318] on p "Otto will need to go to a home with no young kids as he has been known to resou…" at bounding box center [484, 327] width 637 height 42
click at [534, 328] on div "Hello everyone, my name is Otto! I am a Tibetan Spaniel X. Otto has been out an…" at bounding box center [484, 326] width 637 height 197
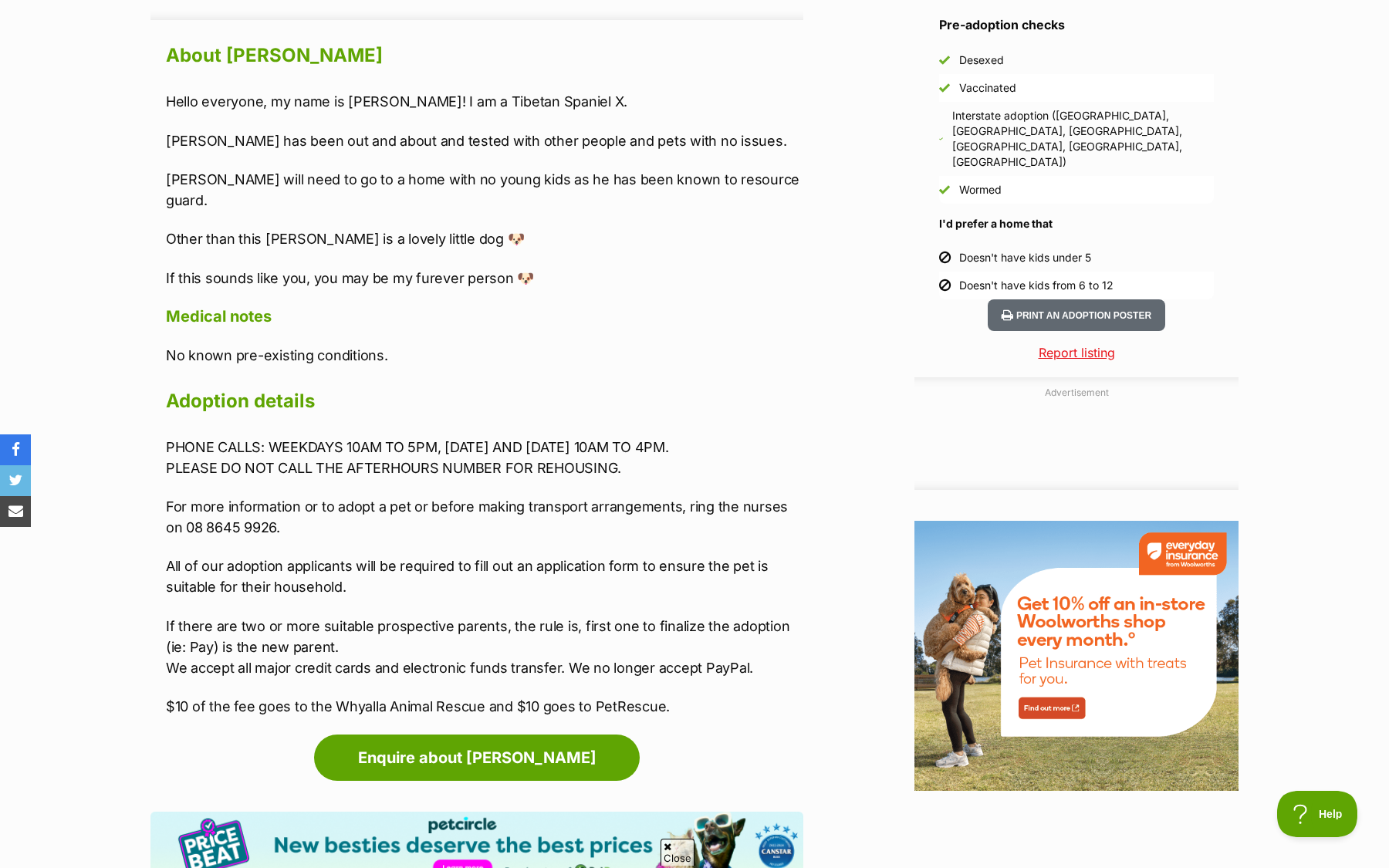
scroll to position [1355, 0]
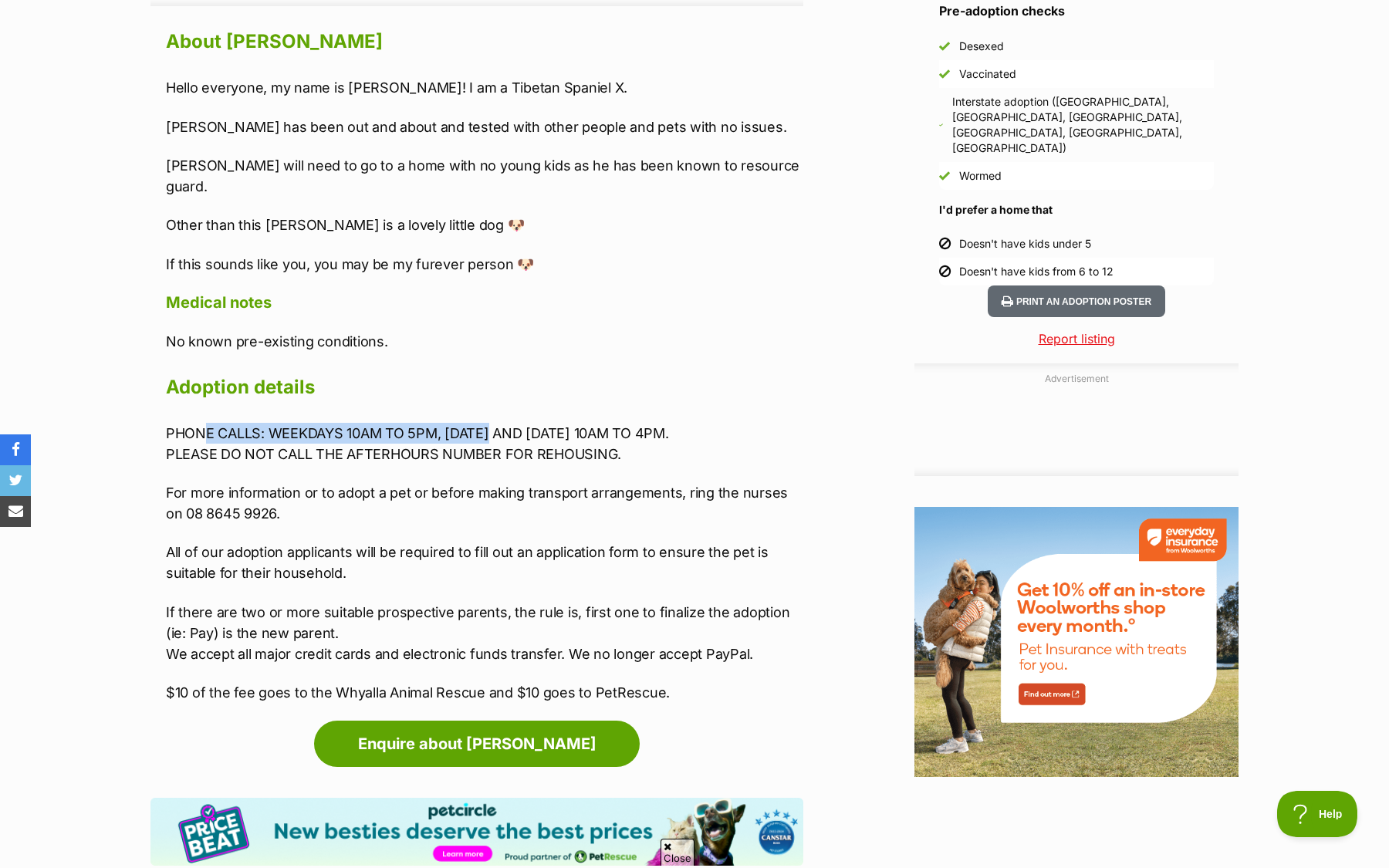
drag, startPoint x: 201, startPoint y: 409, endPoint x: 497, endPoint y: 416, distance: 296.1
click at [497, 423] on p "PHONE CALLS: WEEKDAYS 10AM TO 5PM, SATURDAY AND SUNDAY 10AM TO 4PM. PLEASE DO N…" at bounding box center [484, 444] width 637 height 42
click at [221, 487] on p "For more information or to adopt a pet or before making transport arrangements,…" at bounding box center [484, 503] width 637 height 42
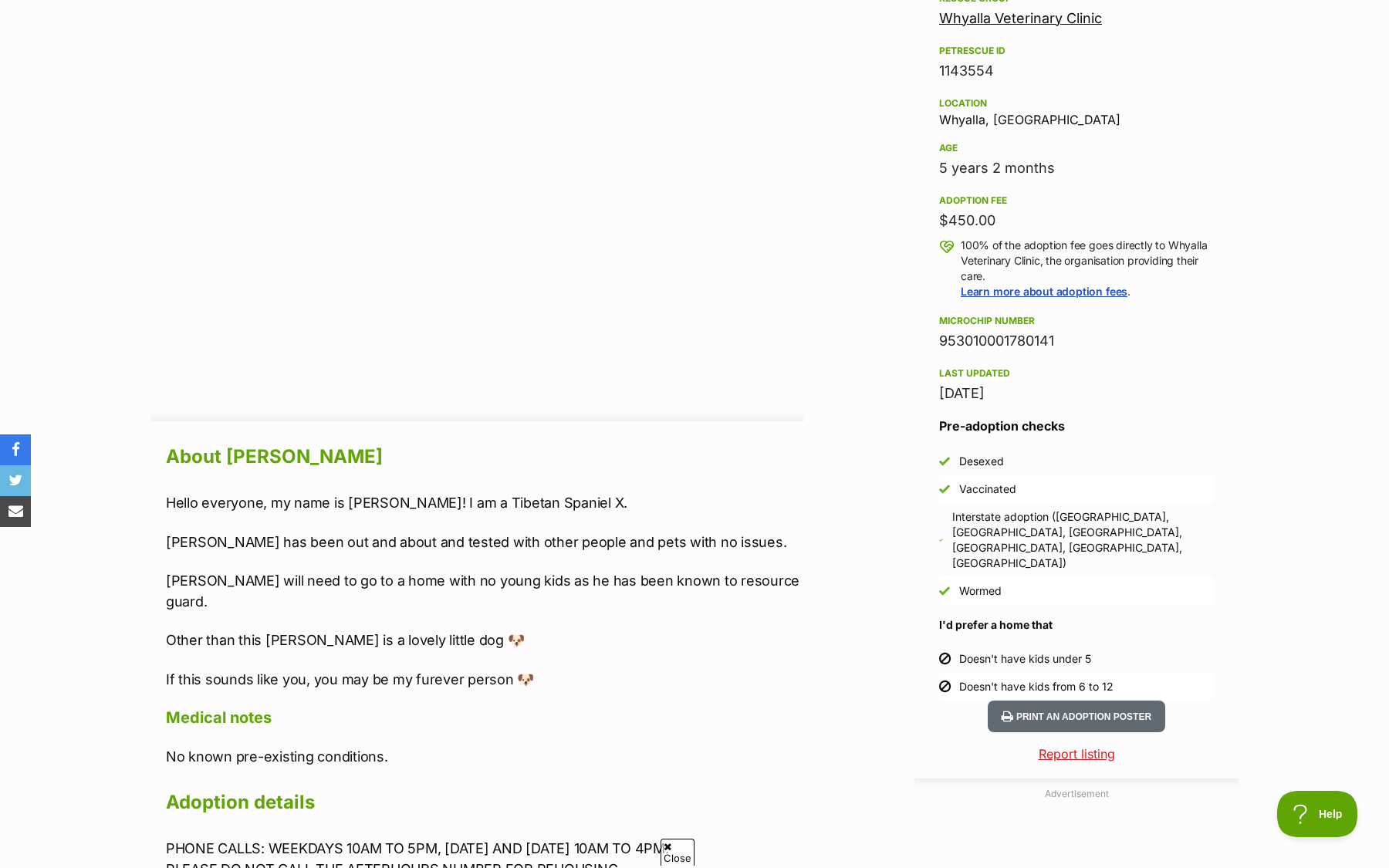
scroll to position [933, 0]
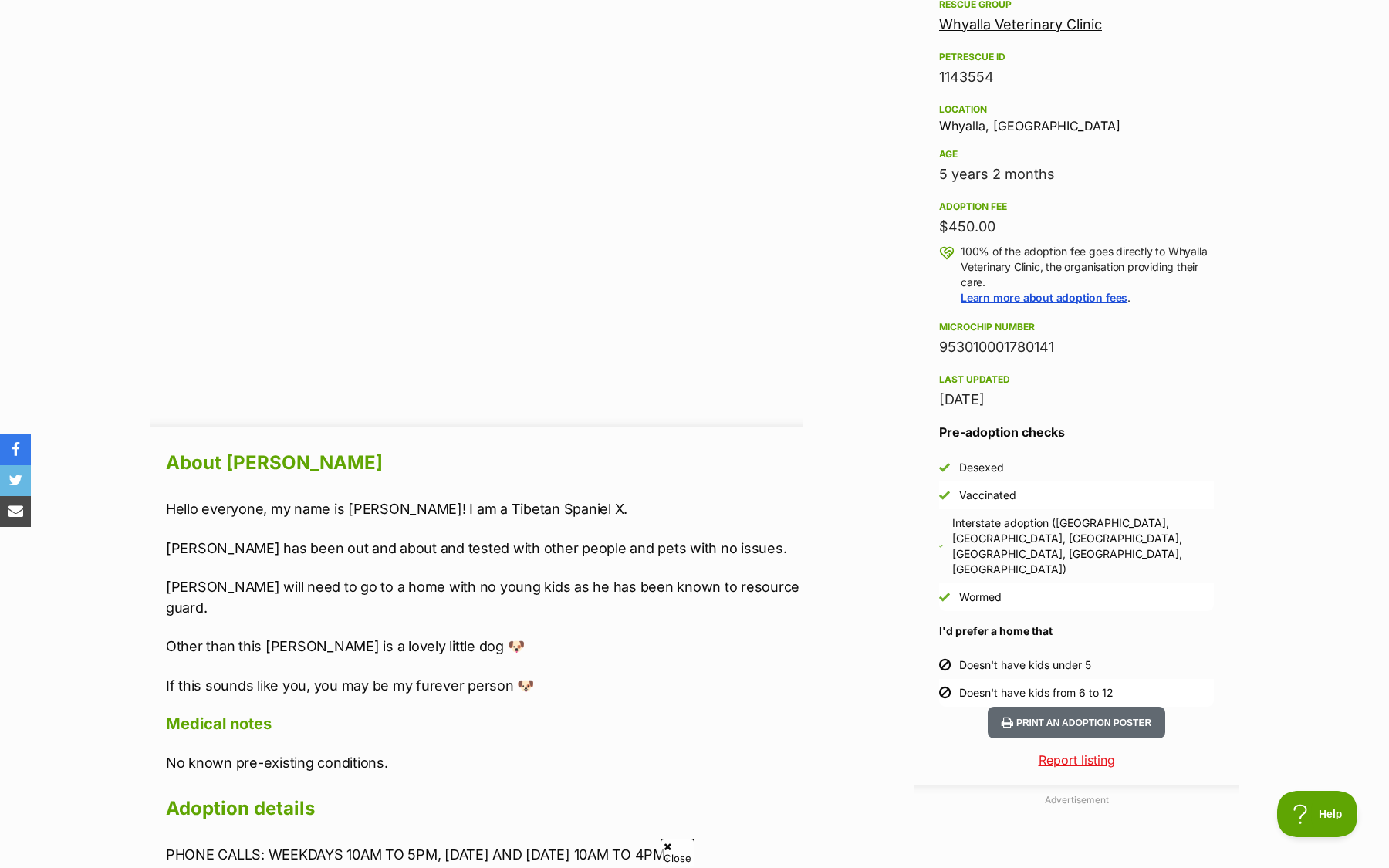
drag, startPoint x: 1000, startPoint y: 549, endPoint x: 966, endPoint y: 468, distance: 87.8
click at [967, 468] on ul "Desexed Vaccinated Interstate adoption (ACT, NSW, NT, SA, TAS, WA) Wormed" at bounding box center [1076, 532] width 275 height 157
click at [966, 468] on div "Desexed" at bounding box center [981, 467] width 44 height 16
drag, startPoint x: 1073, startPoint y: 644, endPoint x: 1019, endPoint y: 609, distance: 64.4
click at [1019, 651] on ul "Doesn't have kids under 5 Doesn't have kids from 6 to 12" at bounding box center [1076, 679] width 275 height 56
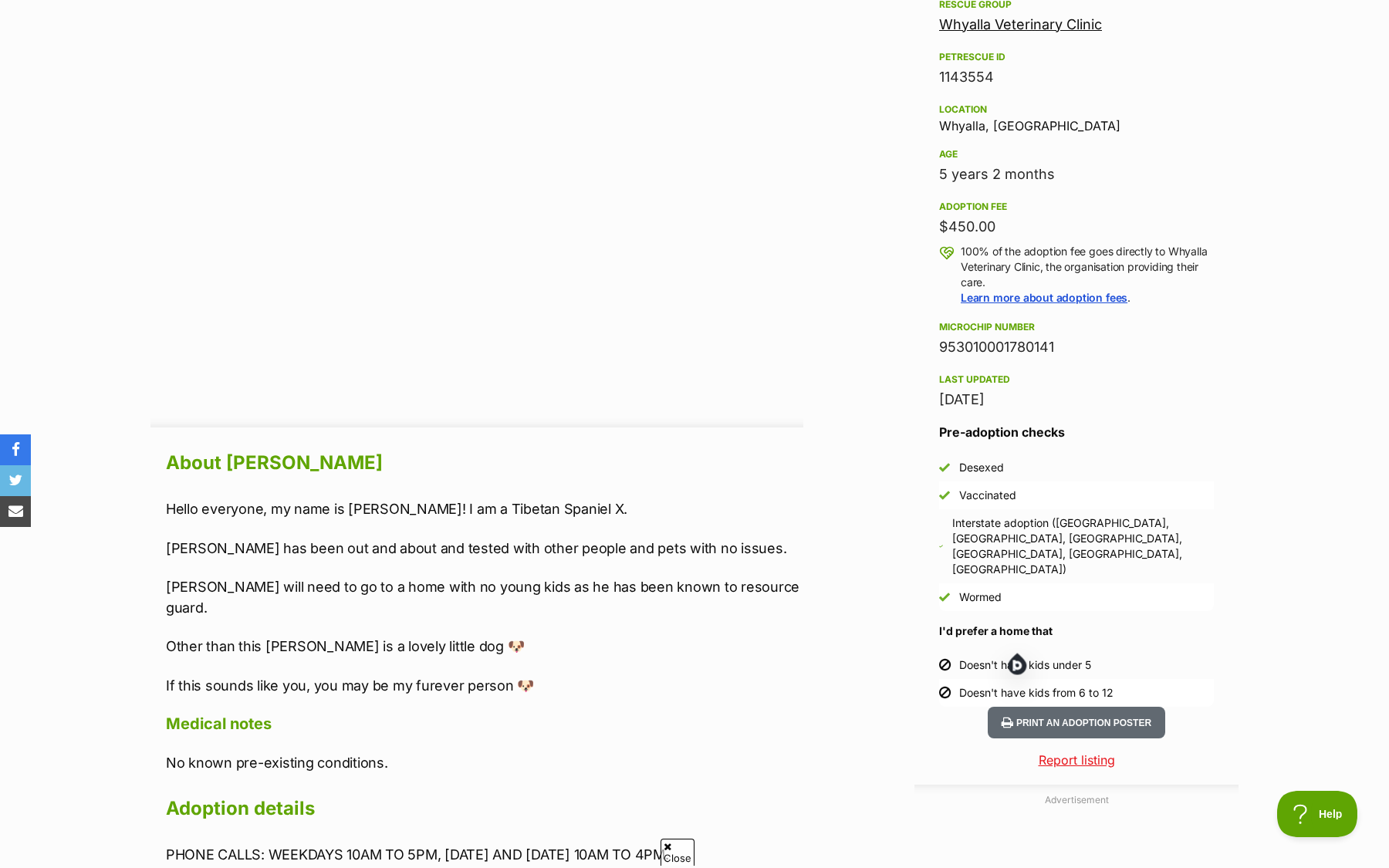
click at [992, 423] on h3 "Pre-adoption checks" at bounding box center [1076, 432] width 275 height 18
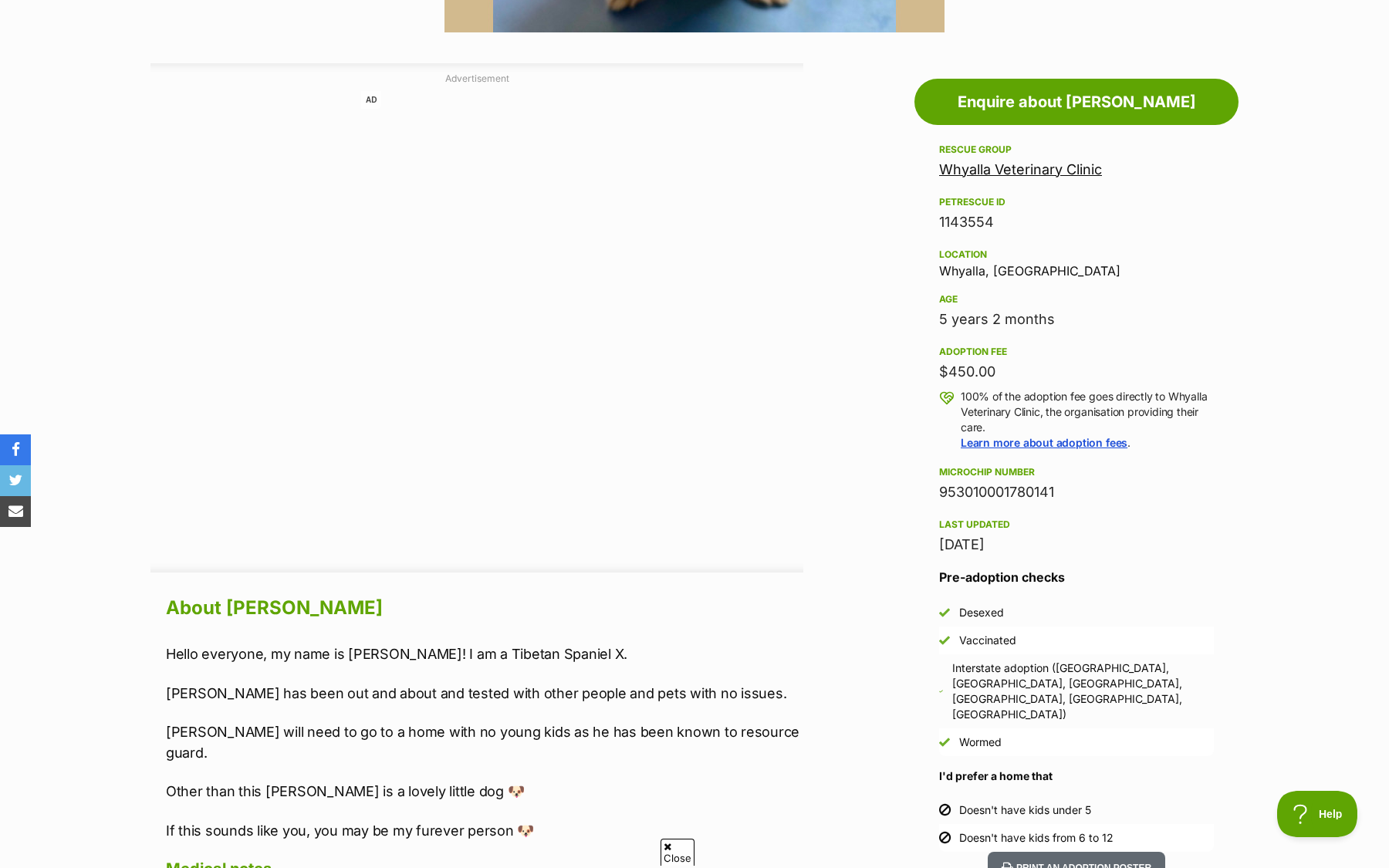
scroll to position [785, 0]
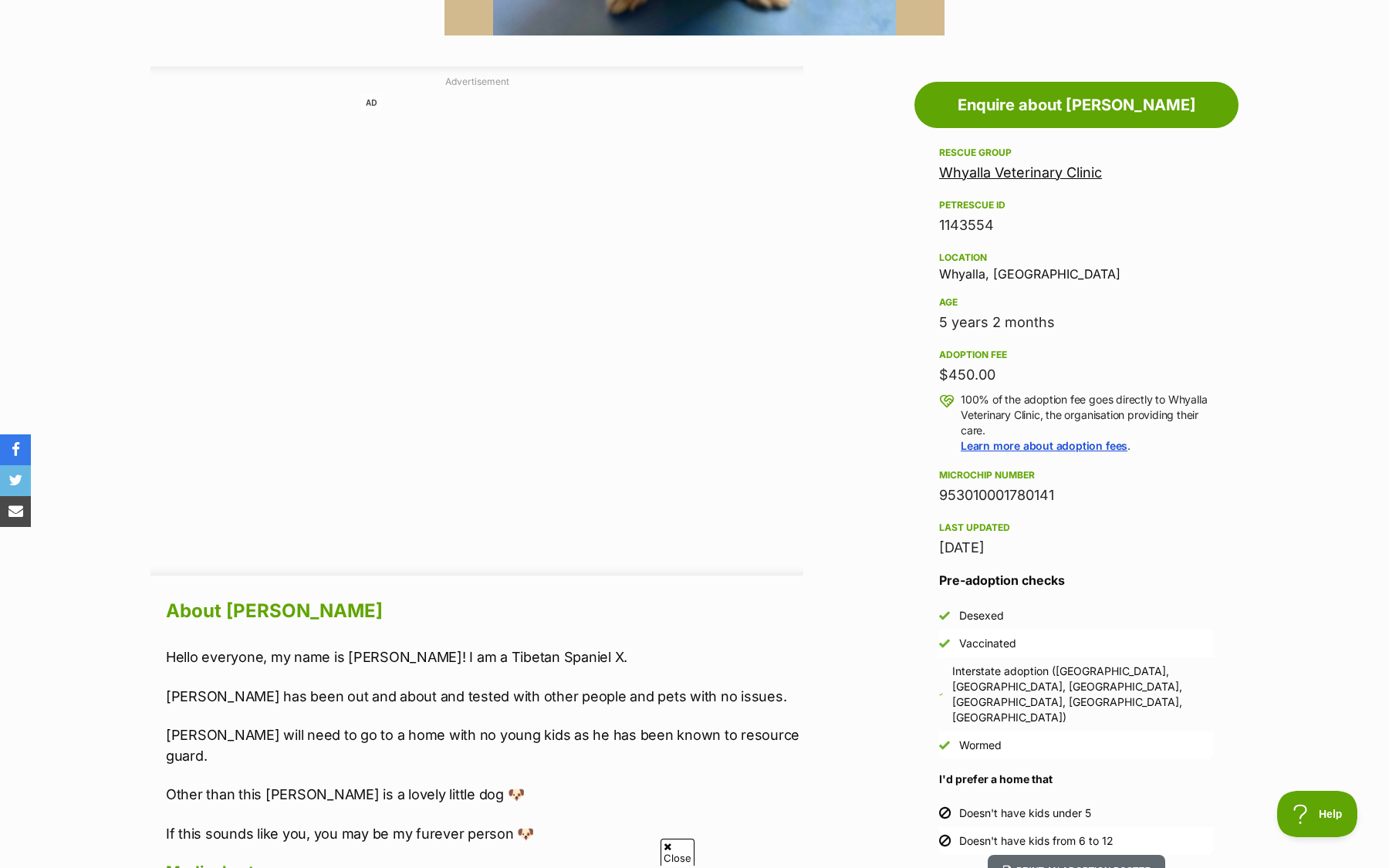
drag, startPoint x: 1005, startPoint y: 369, endPoint x: 947, endPoint y: 369, distance: 58.0
click at [947, 369] on div "$450.00" at bounding box center [1076, 374] width 275 height 22
click at [974, 320] on div "5 years 2 months" at bounding box center [1076, 322] width 275 height 22
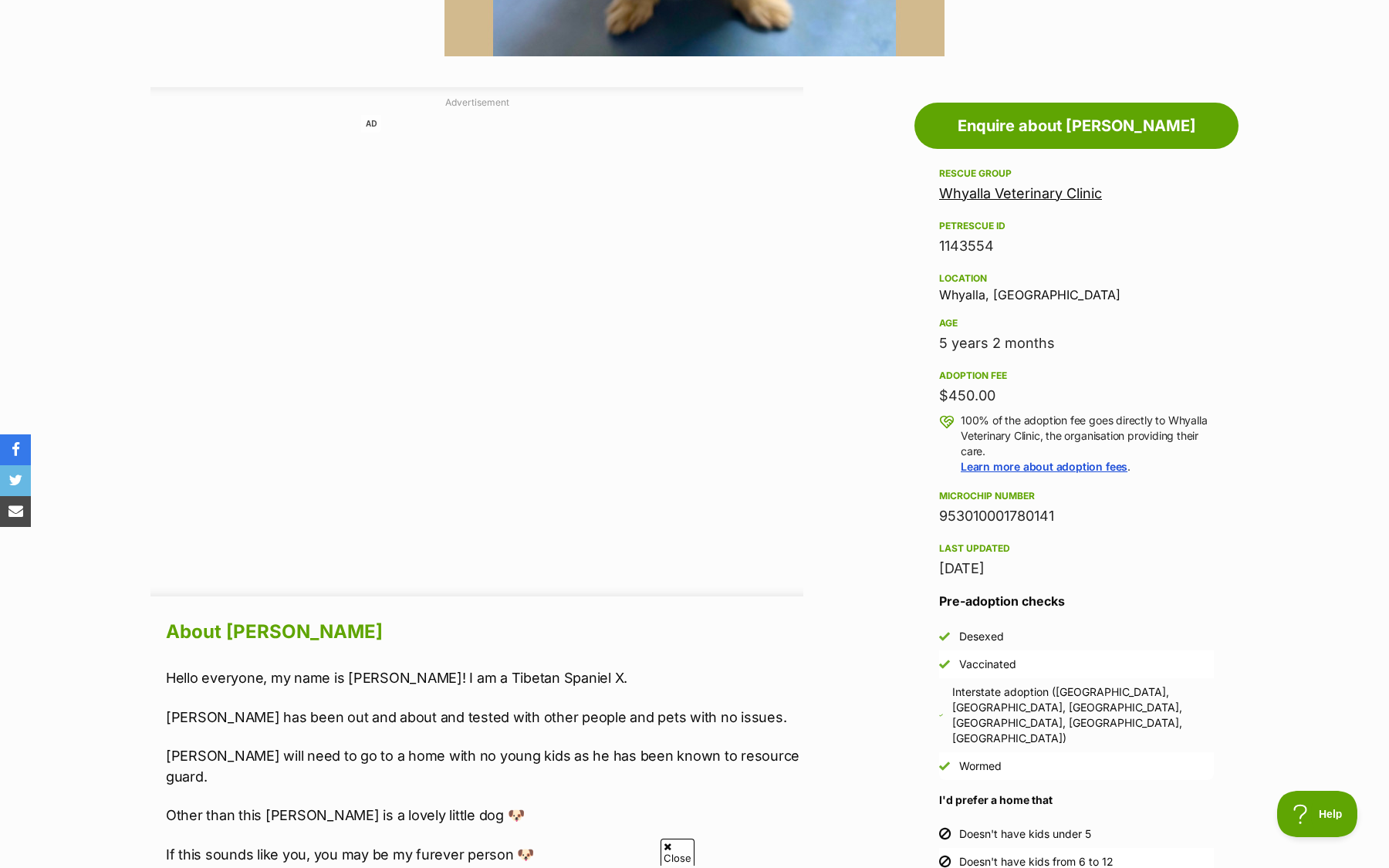
scroll to position [760, 0]
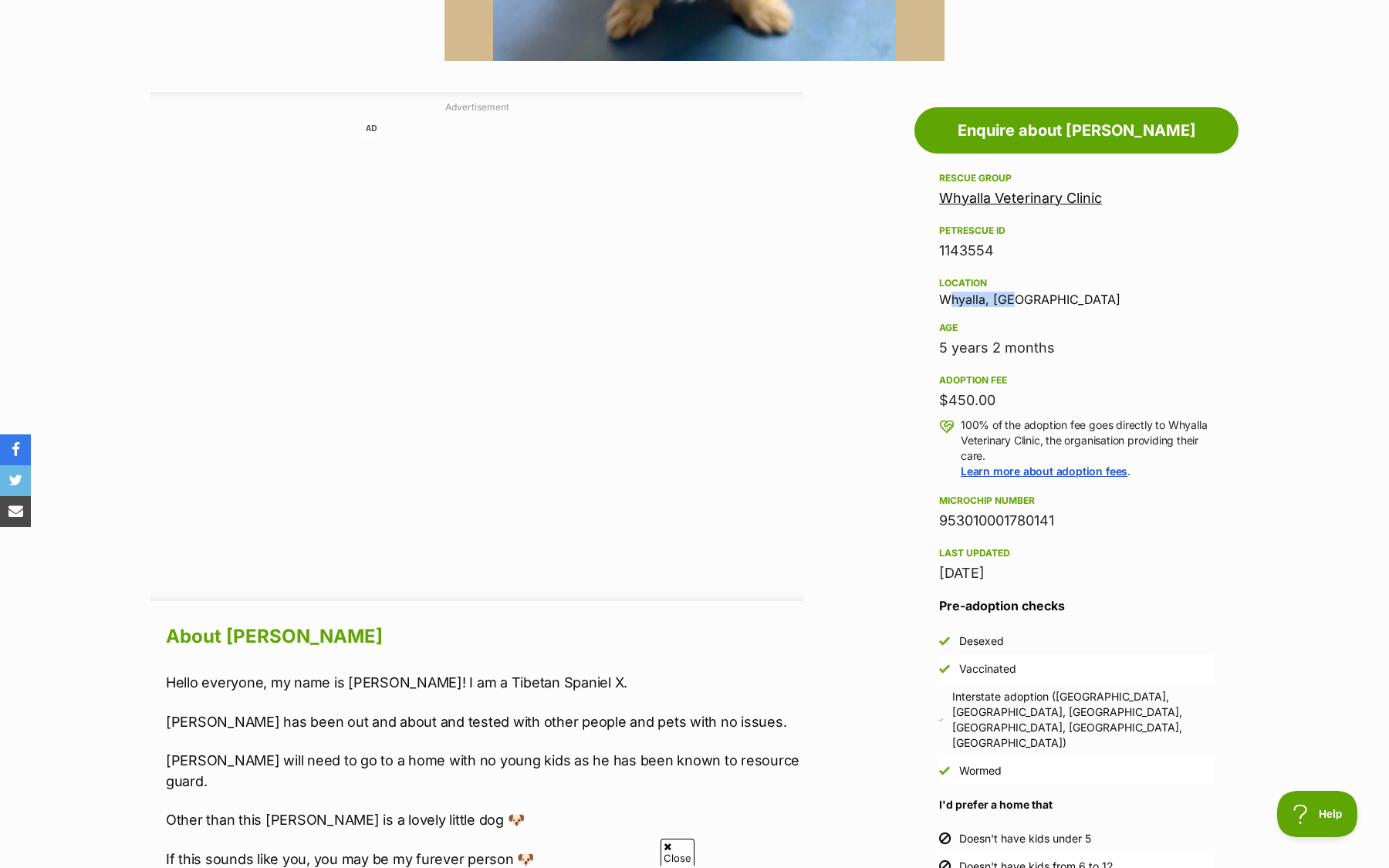
drag, startPoint x: 1011, startPoint y: 296, endPoint x: 902, endPoint y: 296, distance: 109.0
copy div "Whyalla, SA"
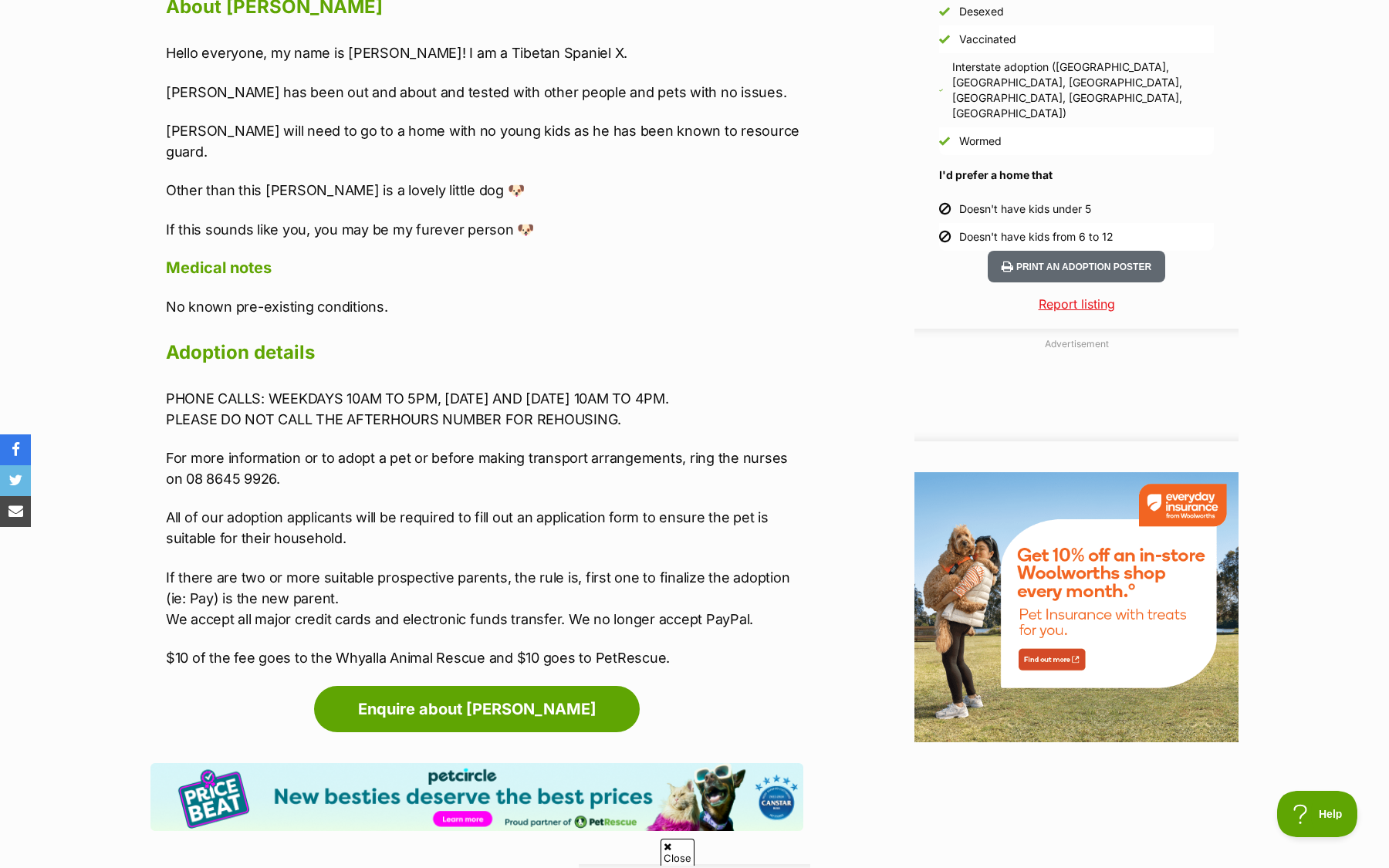
scroll to position [884, 0]
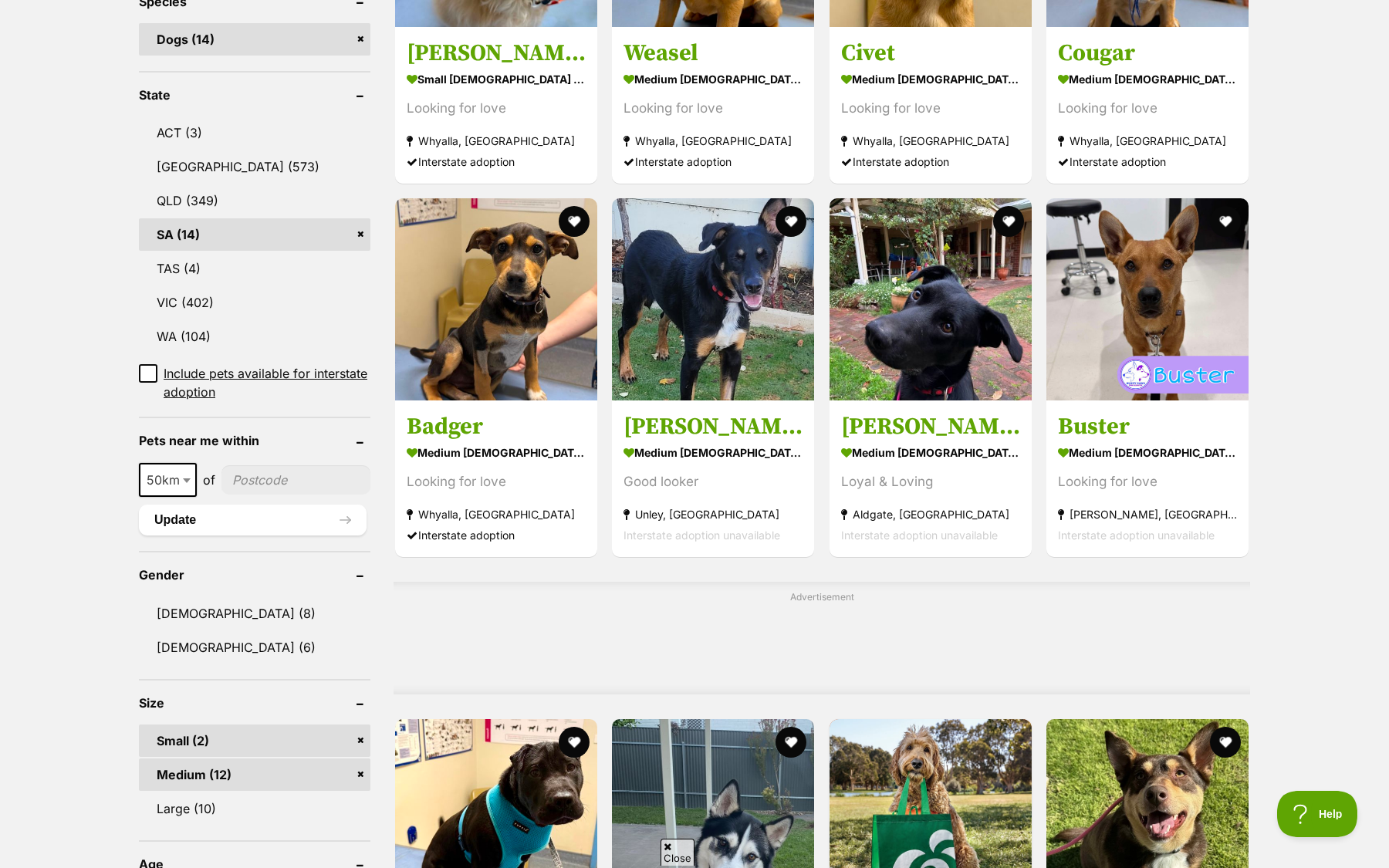
scroll to position [690, 0]
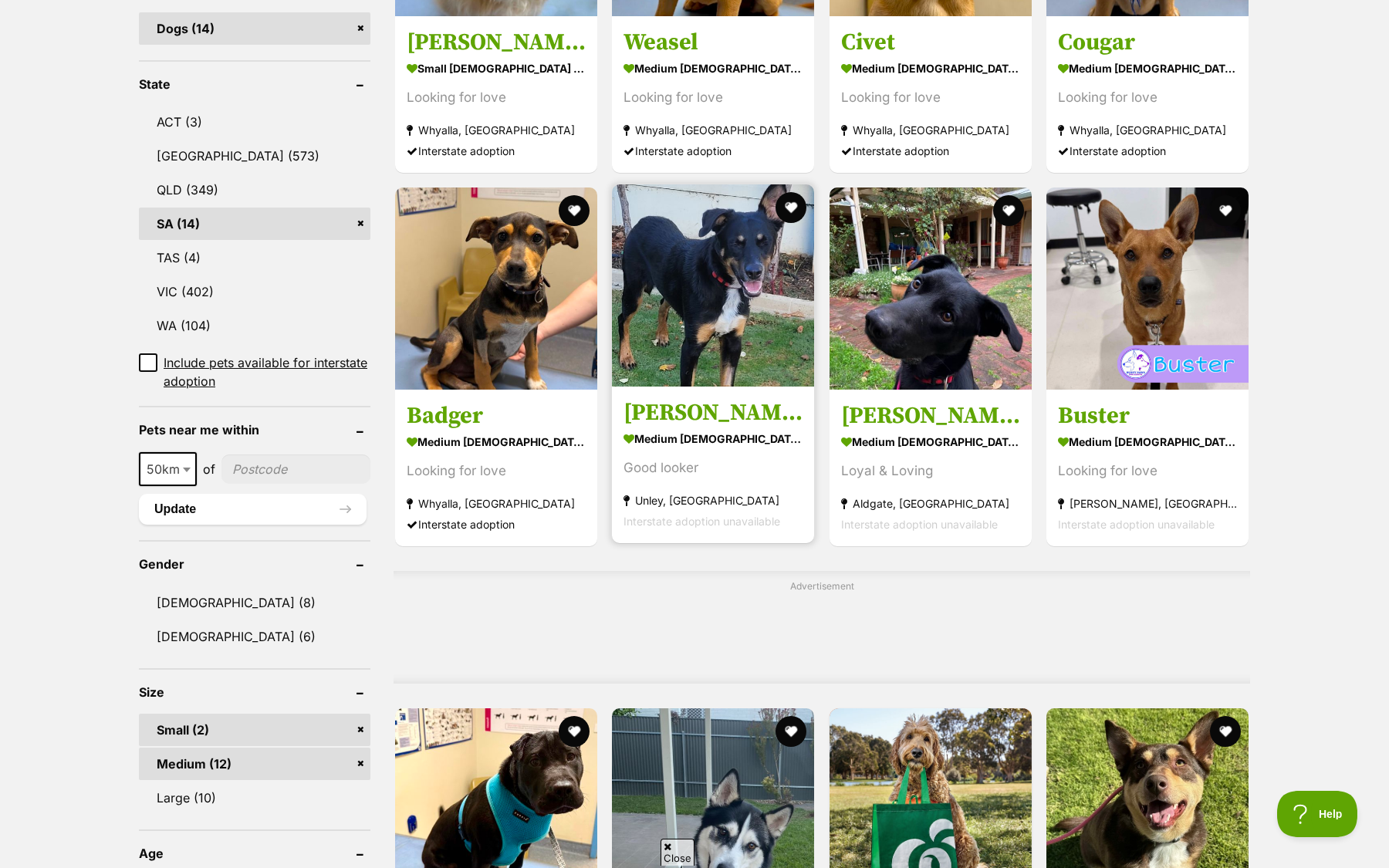
click at [731, 454] on section "medium [DEMOGRAPHIC_DATA] Dog Good looker Unley, [GEOGRAPHIC_DATA] Interstate a…" at bounding box center [713, 480] width 179 height 104
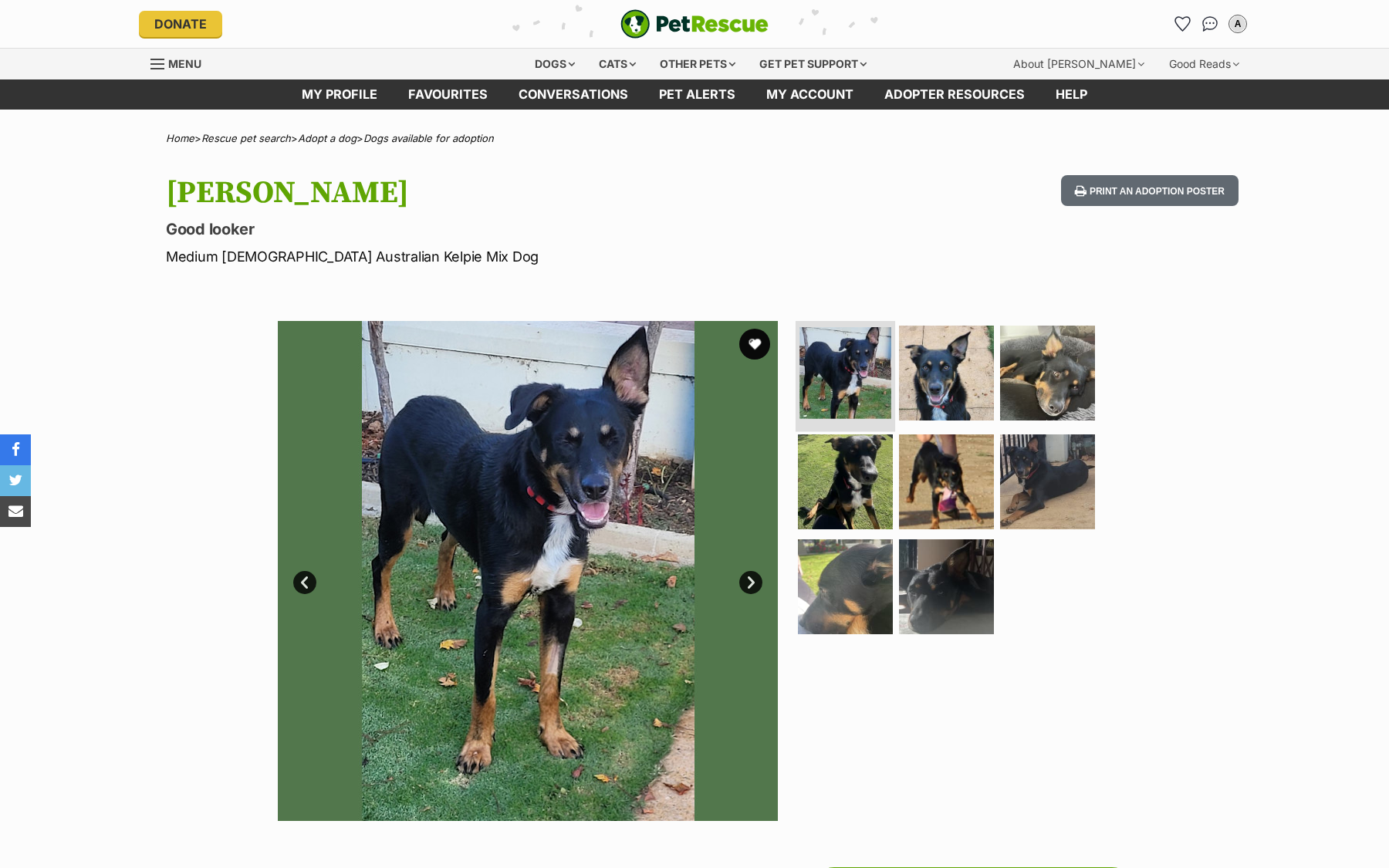
click at [870, 406] on img at bounding box center [846, 373] width 92 height 92
click at [911, 387] on img at bounding box center [947, 372] width 100 height 100
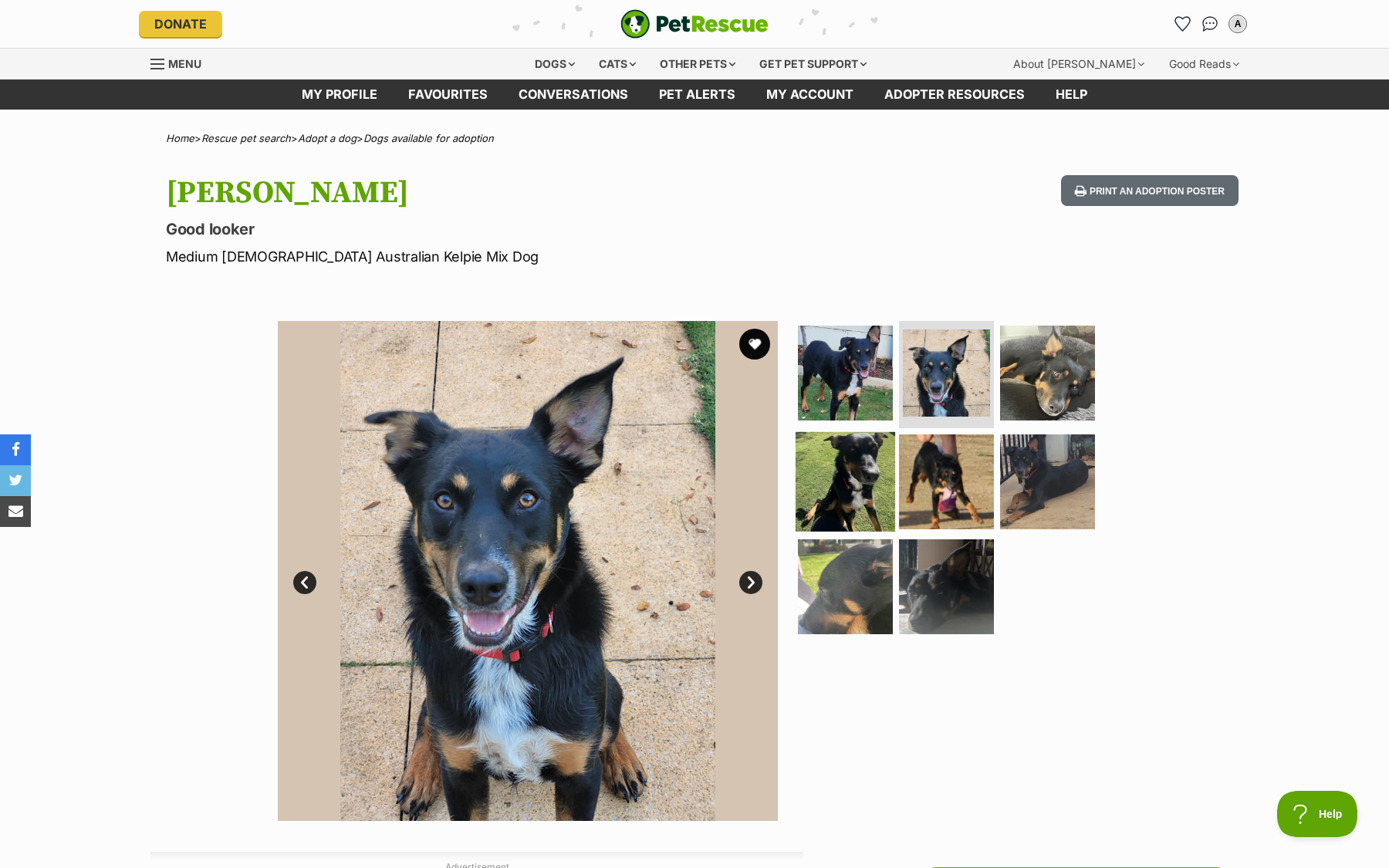
click at [849, 467] on img at bounding box center [845, 481] width 100 height 100
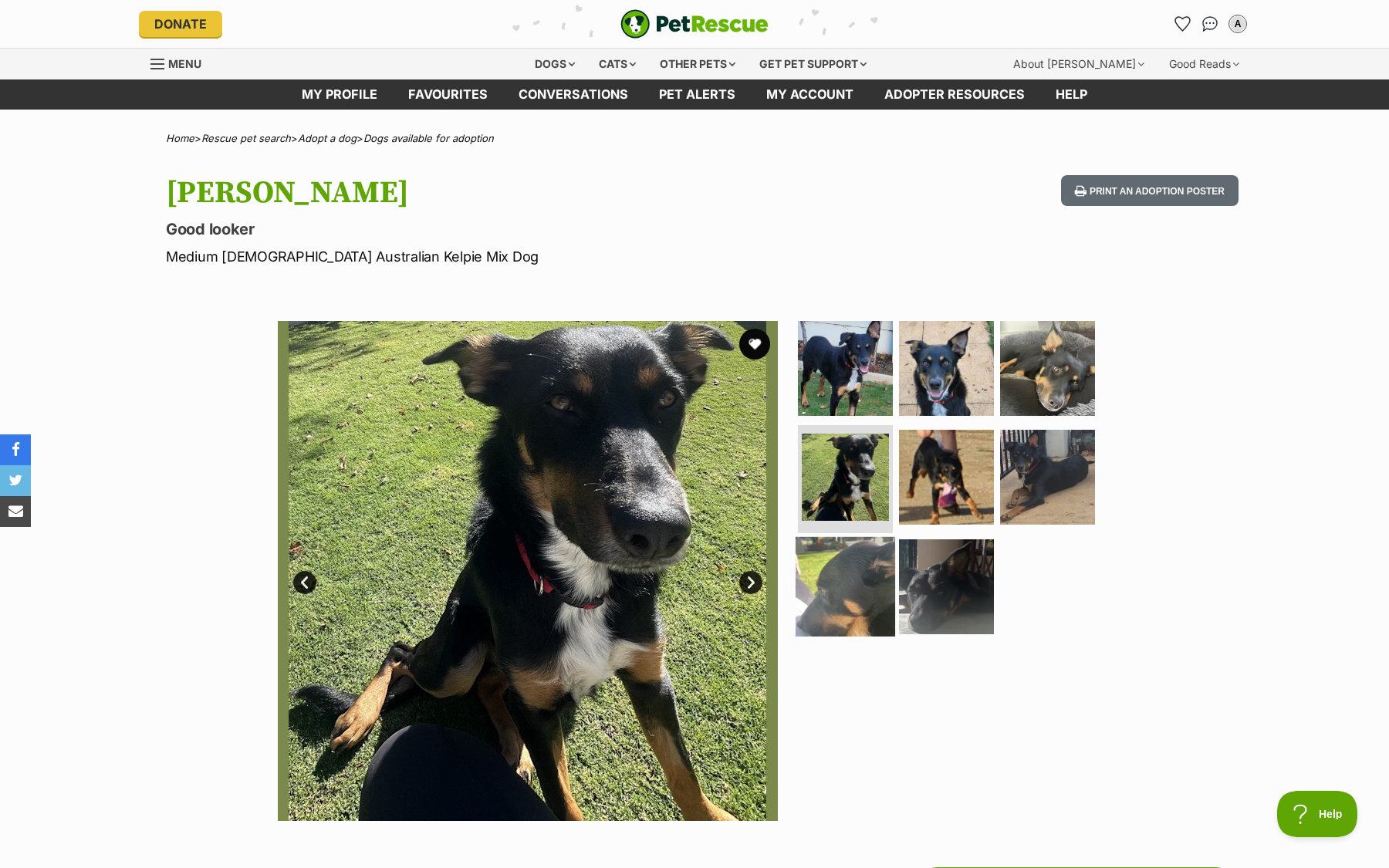
click at [841, 577] on img at bounding box center [845, 586] width 100 height 100
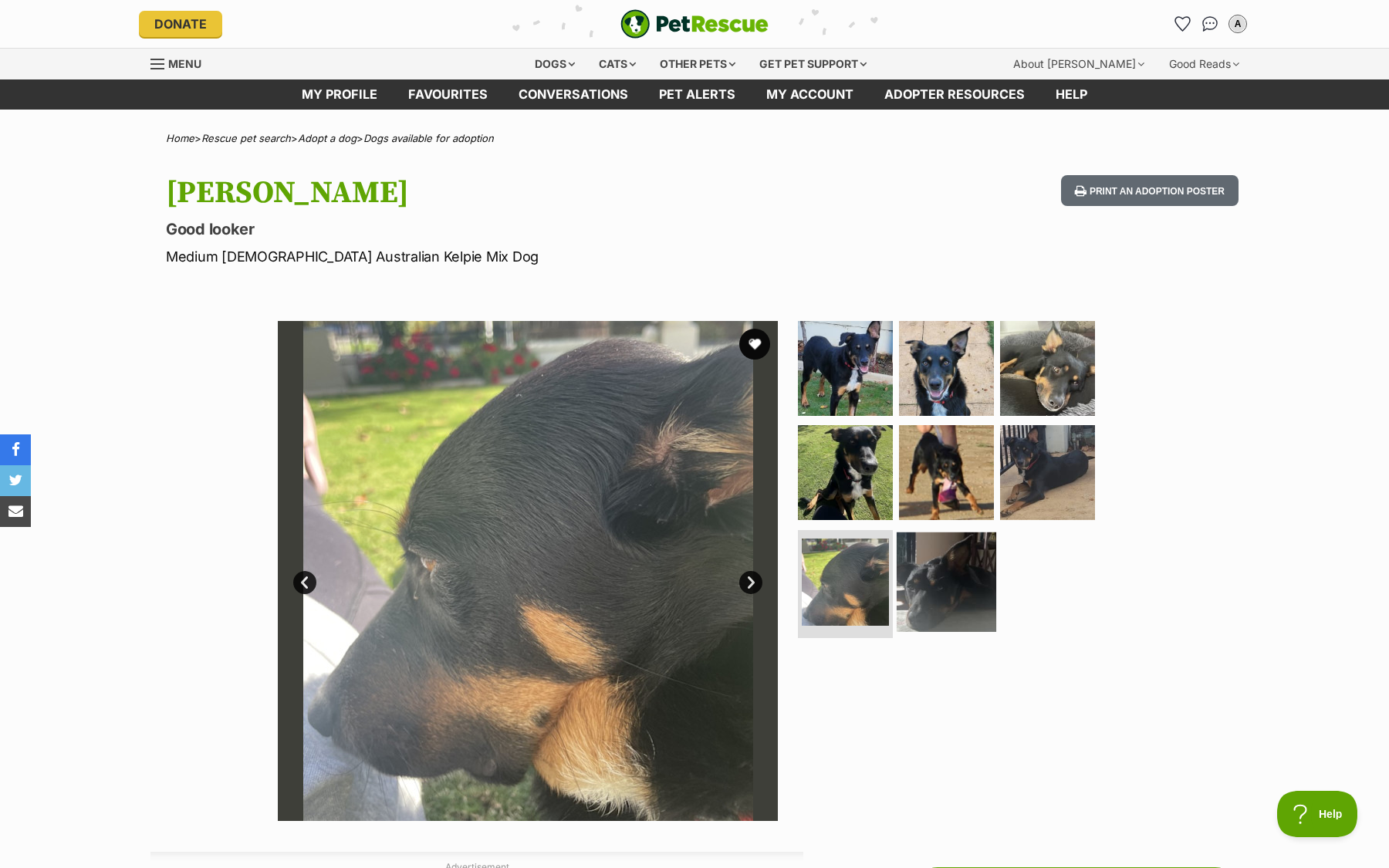
click at [946, 580] on img at bounding box center [947, 582] width 100 height 100
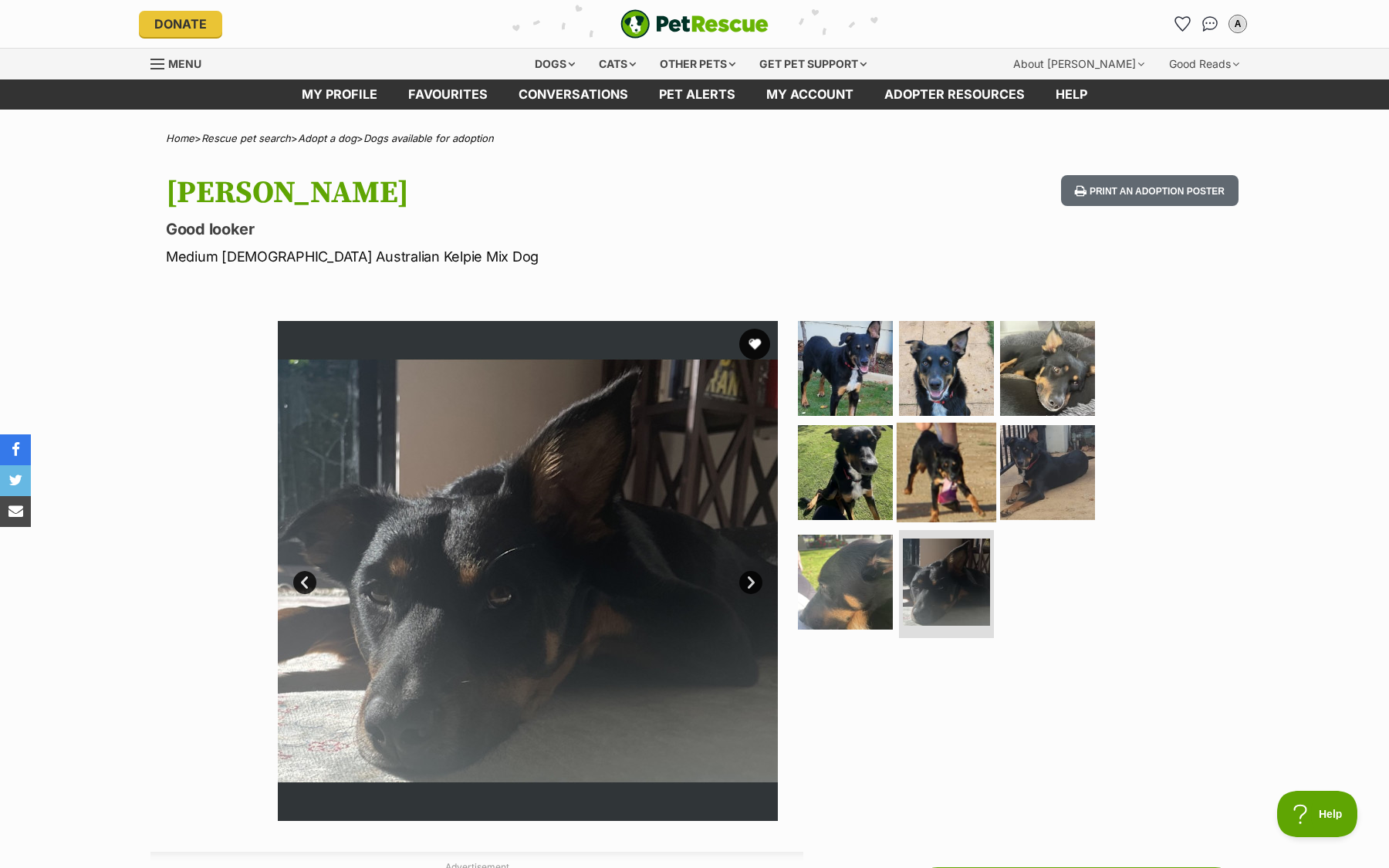
click at [953, 460] on img at bounding box center [947, 473] width 100 height 100
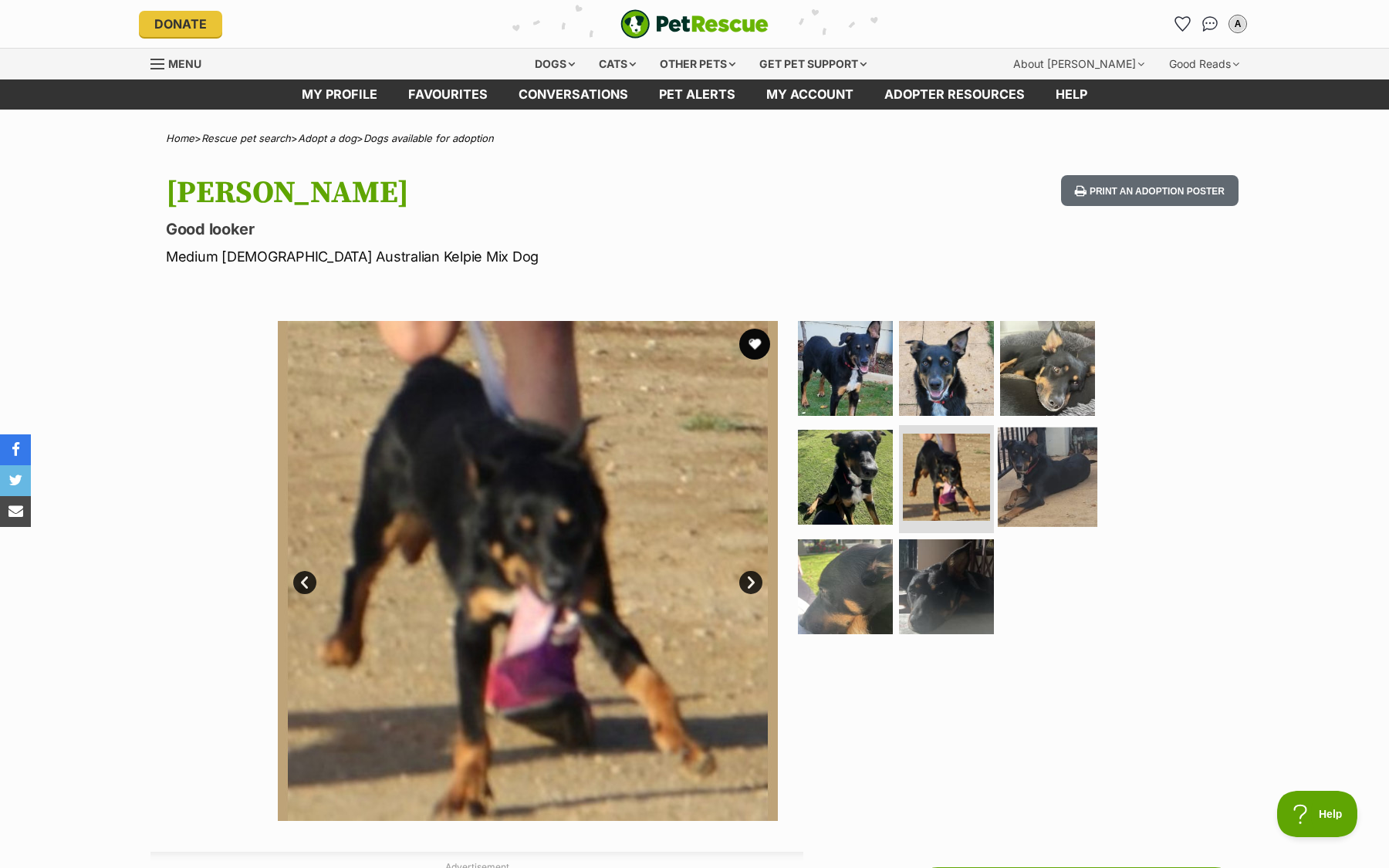
click at [1062, 467] on img at bounding box center [1047, 477] width 100 height 100
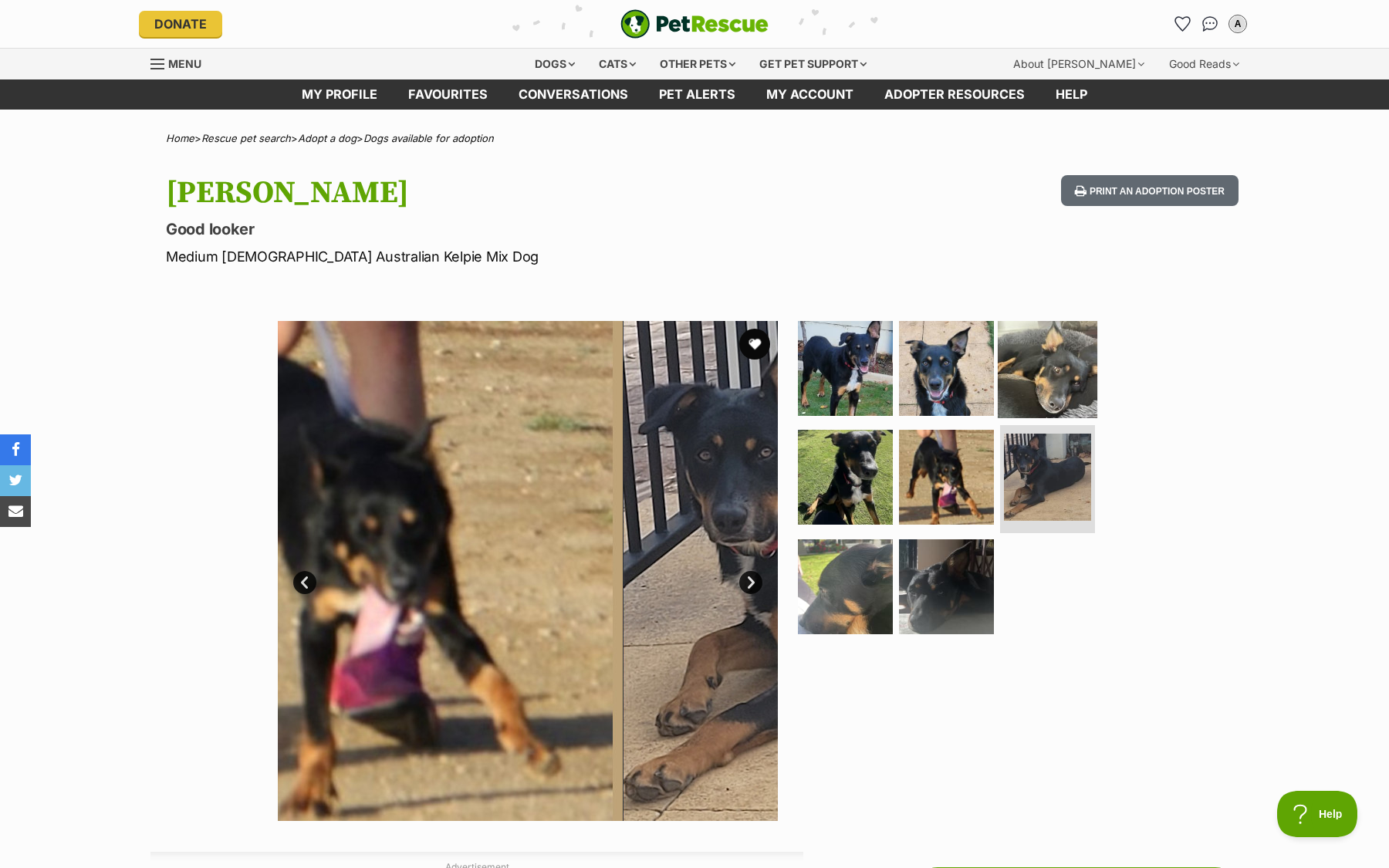
click at [1044, 381] on img at bounding box center [1047, 368] width 100 height 100
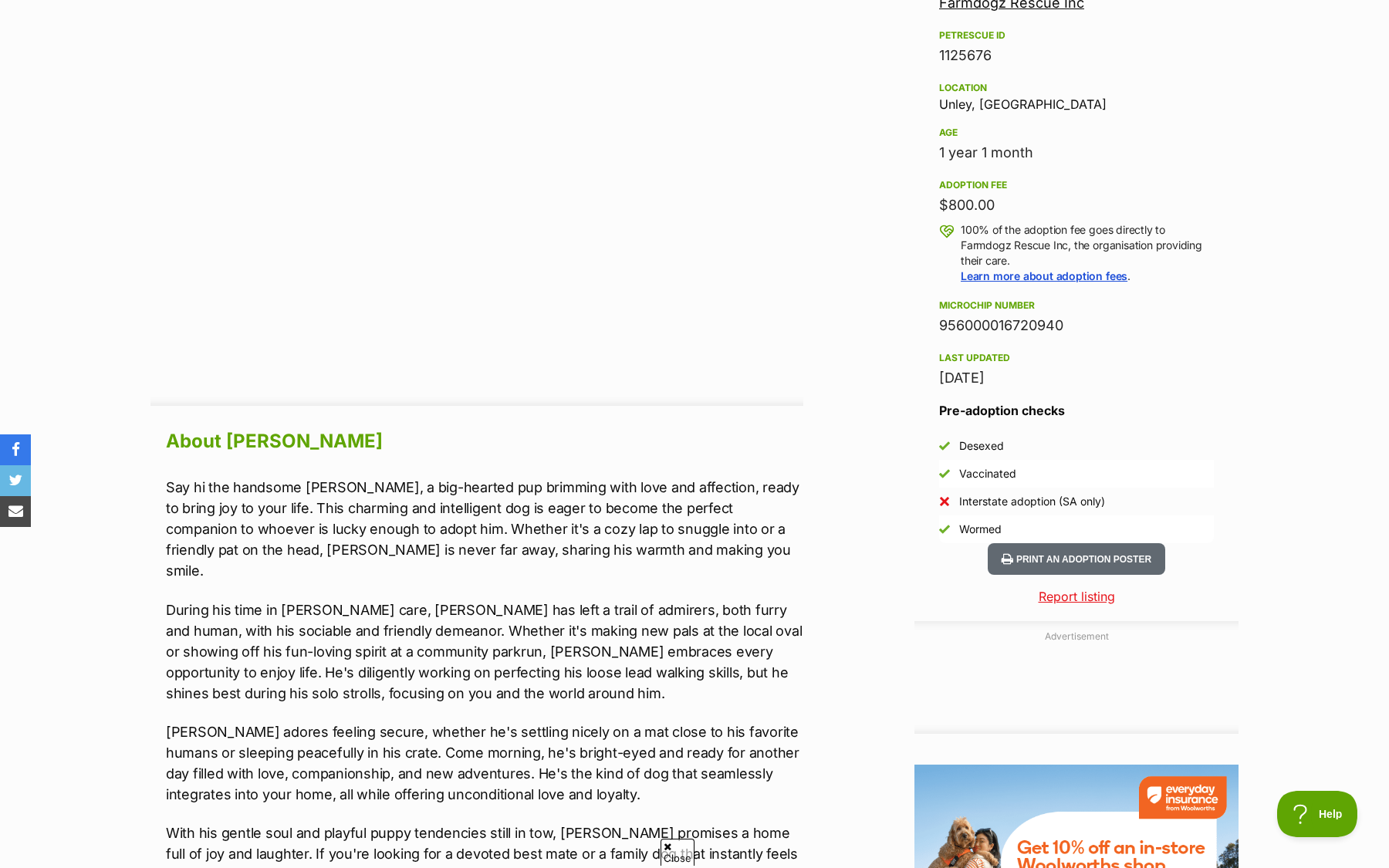
scroll to position [980, 0]
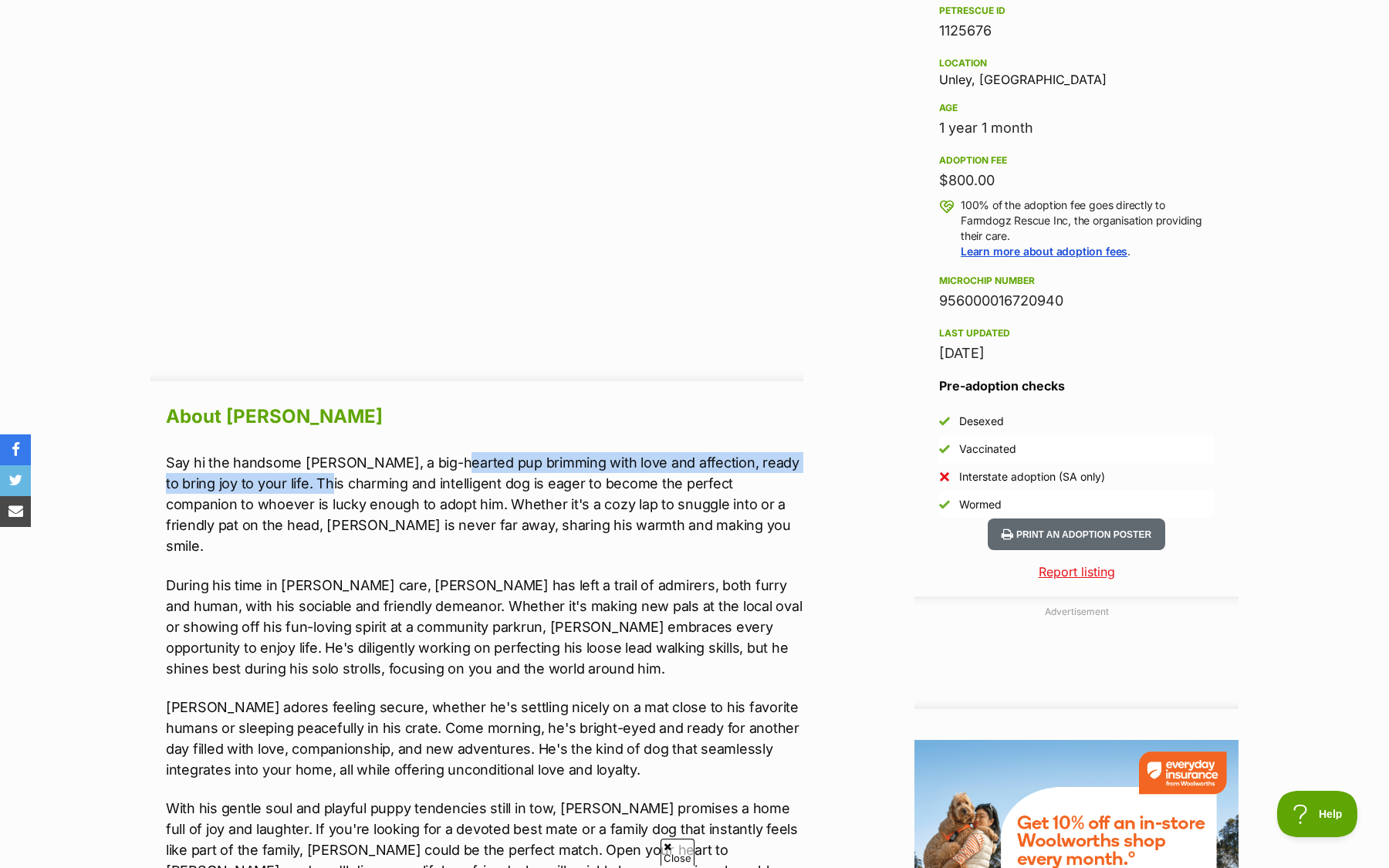
drag, startPoint x: 447, startPoint y: 464, endPoint x: 311, endPoint y: 486, distance: 137.8
click at [311, 486] on p "Say hi the handsome Nixon, a big-hearted pup brimming with love and affection, …" at bounding box center [484, 504] width 637 height 104
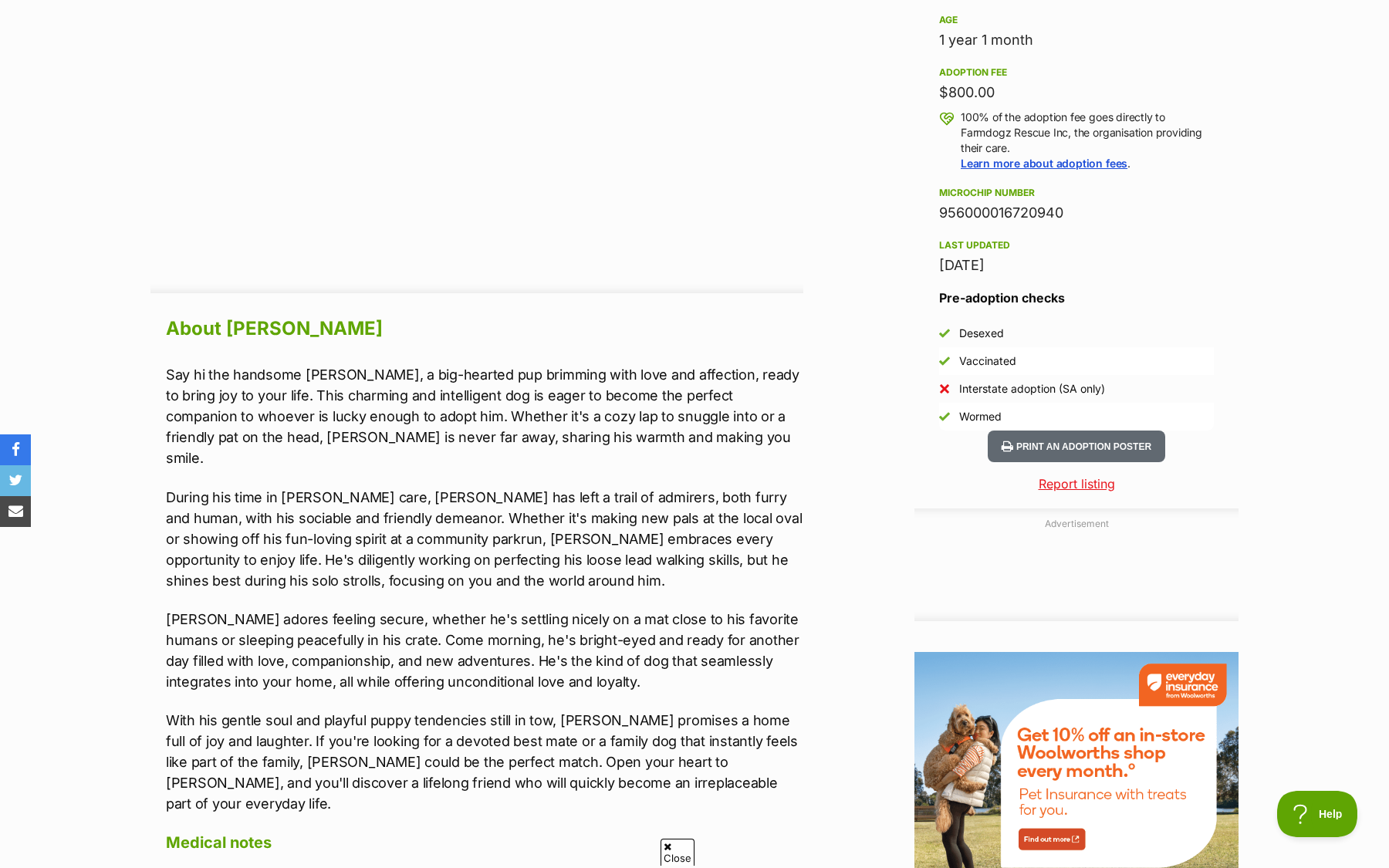
scroll to position [1075, 0]
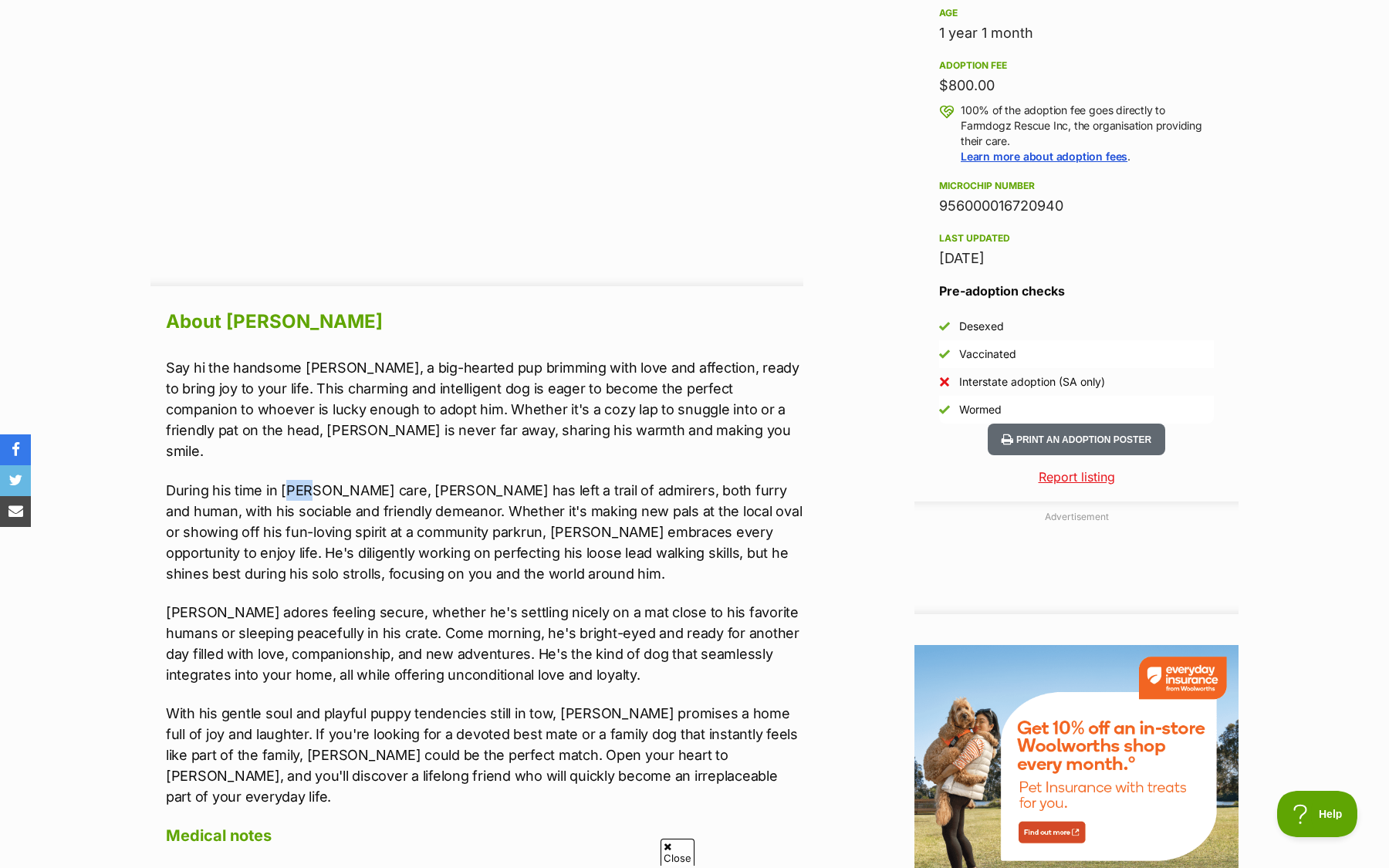
drag, startPoint x: 303, startPoint y: 468, endPoint x: 279, endPoint y: 473, distance: 24.5
click at [279, 480] on p "During his time in foster care, Nixon has left a trail of admirers, both furry …" at bounding box center [484, 532] width 637 height 104
drag, startPoint x: 252, startPoint y: 488, endPoint x: 572, endPoint y: 485, distance: 320.0
click at [572, 485] on p "During his time in foster care, Nixon has left a trail of admirers, both furry …" at bounding box center [484, 532] width 637 height 104
drag, startPoint x: 282, startPoint y: 520, endPoint x: 441, endPoint y: 519, distance: 159.0
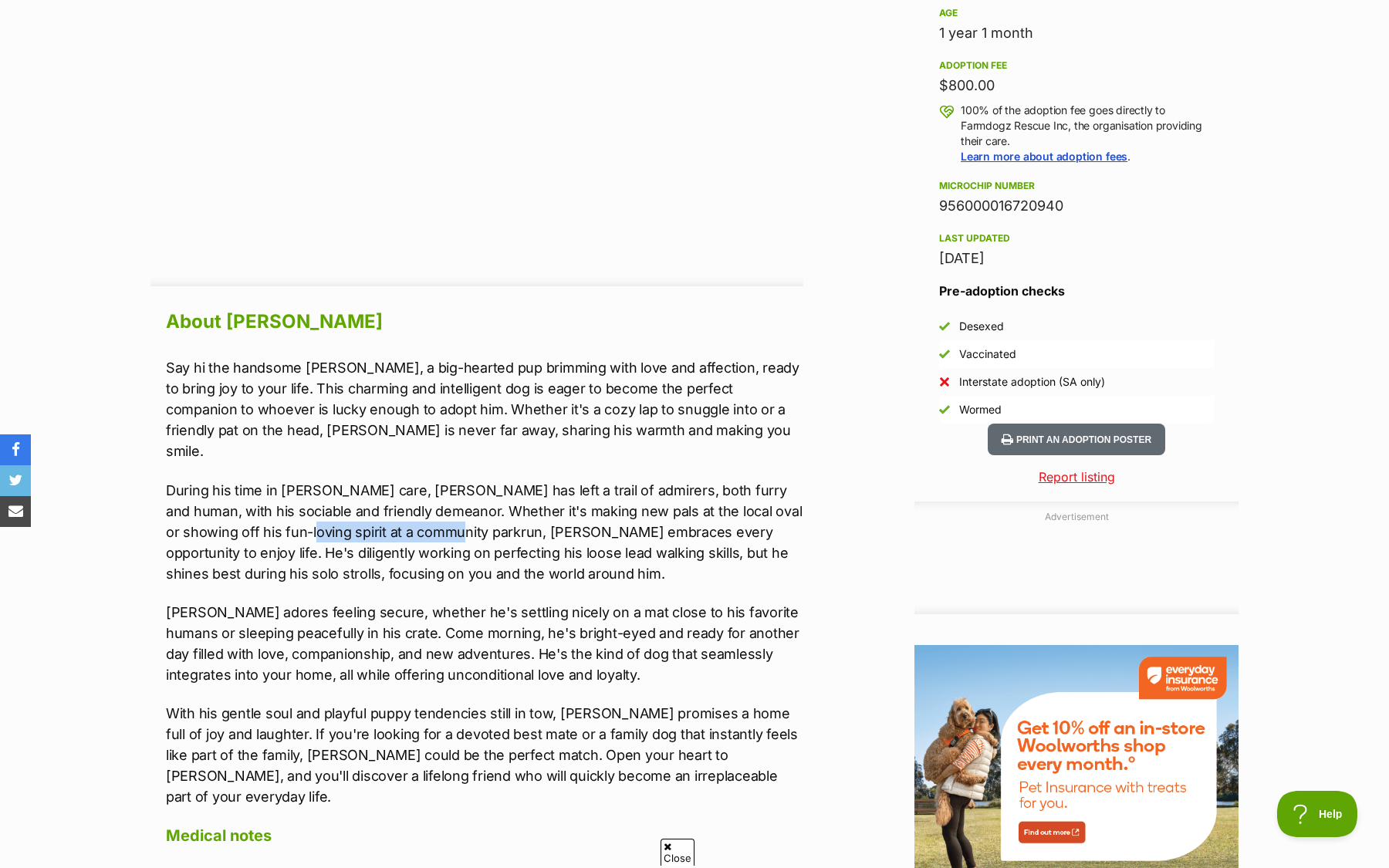
click at [439, 519] on p "During his time in foster care, Nixon has left a trail of admirers, both furry …" at bounding box center [484, 532] width 637 height 104
click at [476, 509] on p "During his time in foster care, Nixon has left a trail of admirers, both furry …" at bounding box center [484, 532] width 637 height 104
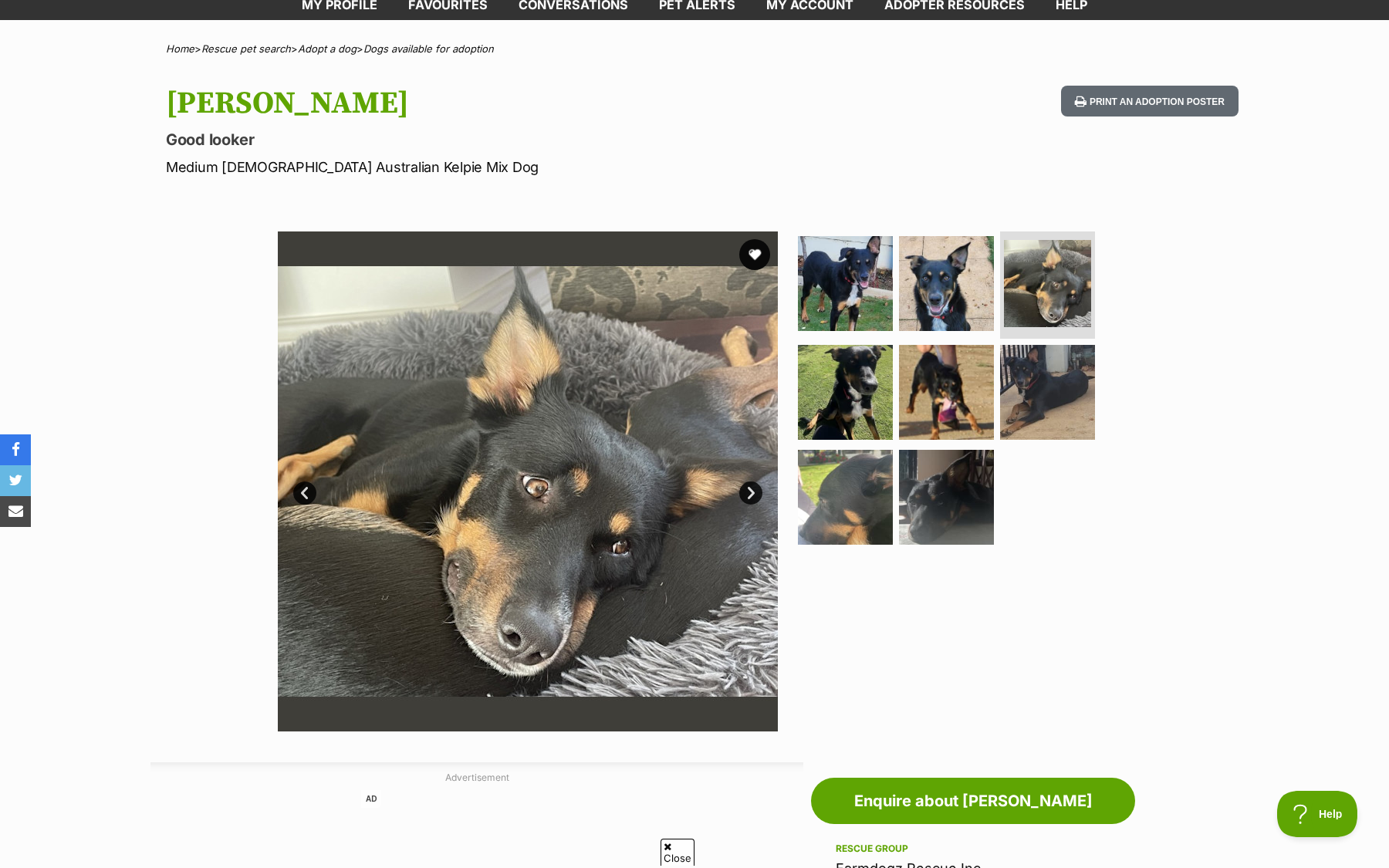
scroll to position [100, 0]
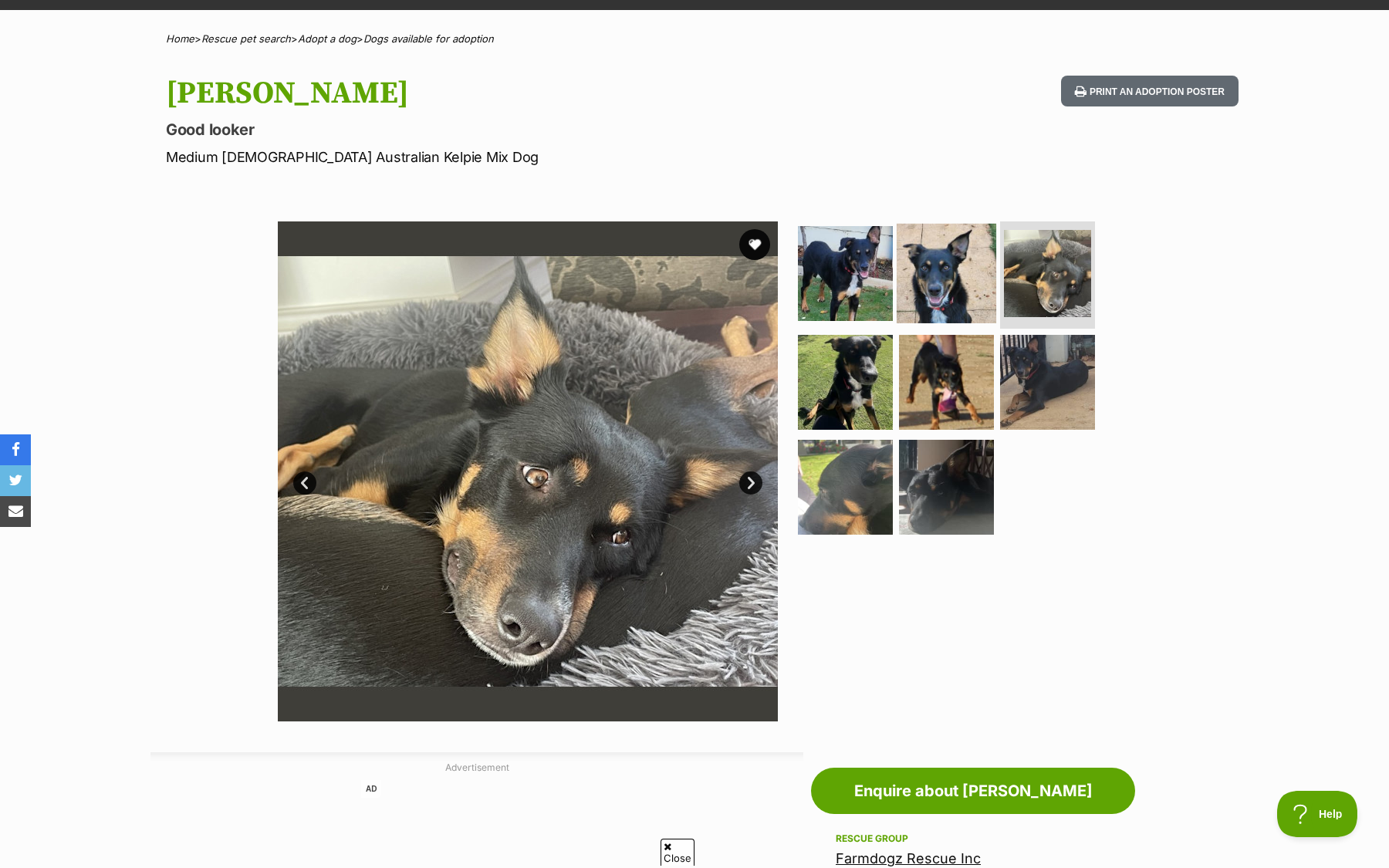
click at [936, 273] on img at bounding box center [947, 273] width 100 height 100
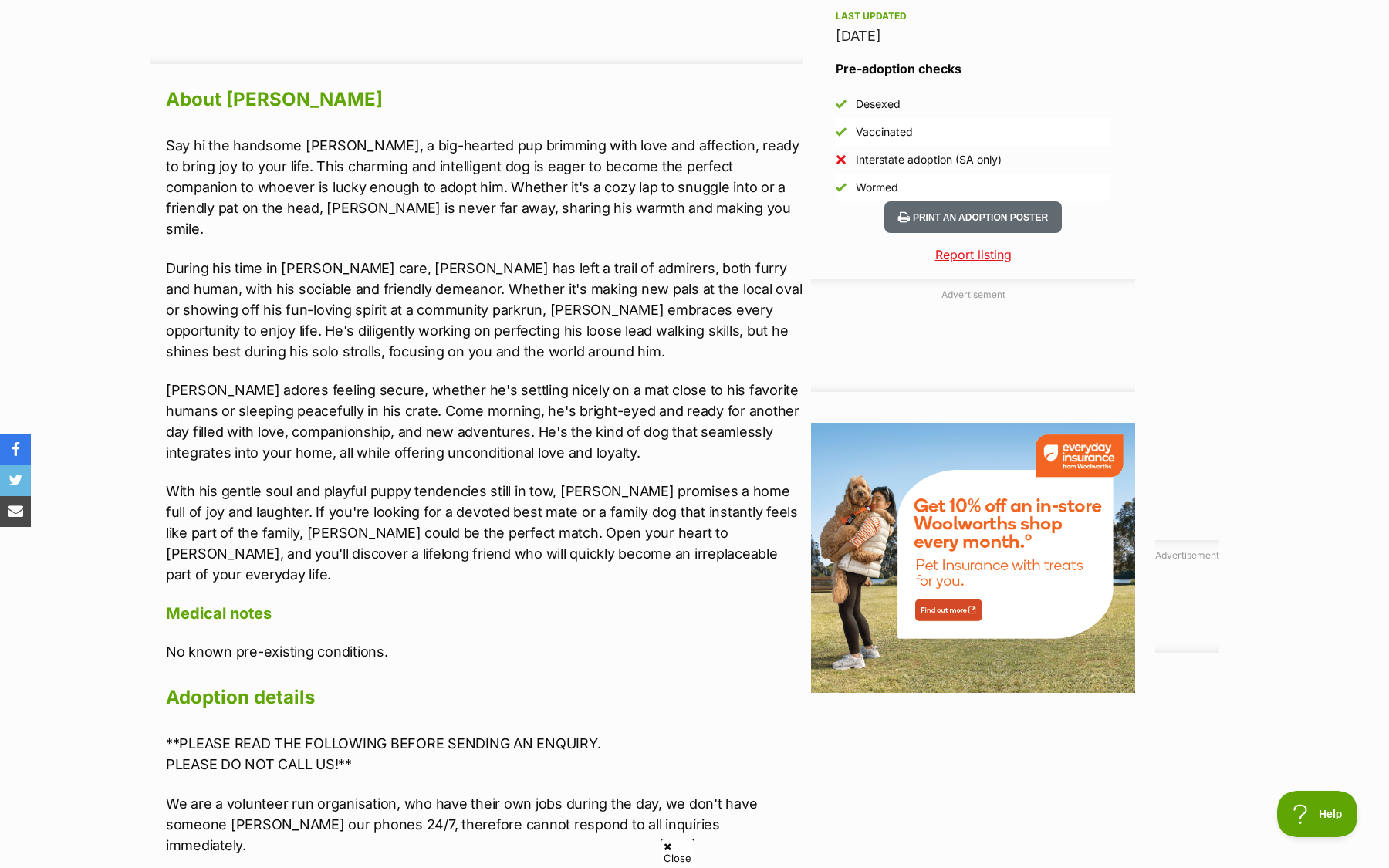
scroll to position [1295, 0]
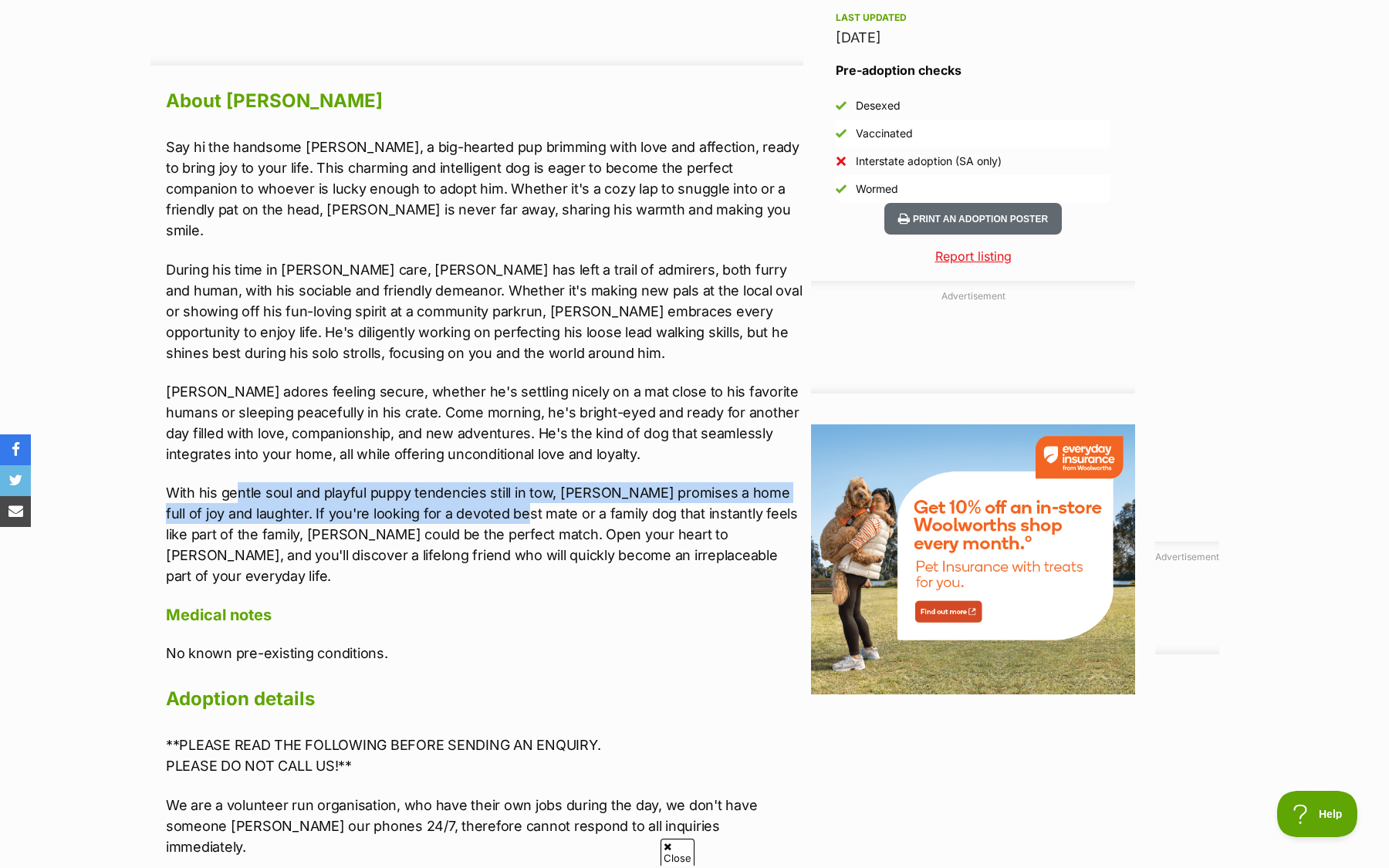
drag, startPoint x: 234, startPoint y: 474, endPoint x: 480, endPoint y: 499, distance: 247.3
click at [486, 499] on p "With his gentle soul and playful puppy tendencies still in tow, Nixon promises …" at bounding box center [484, 534] width 637 height 104
click at [514, 507] on p "With his gentle soul and playful puppy tendencies still in tow, Nixon promises …" at bounding box center [484, 534] width 637 height 104
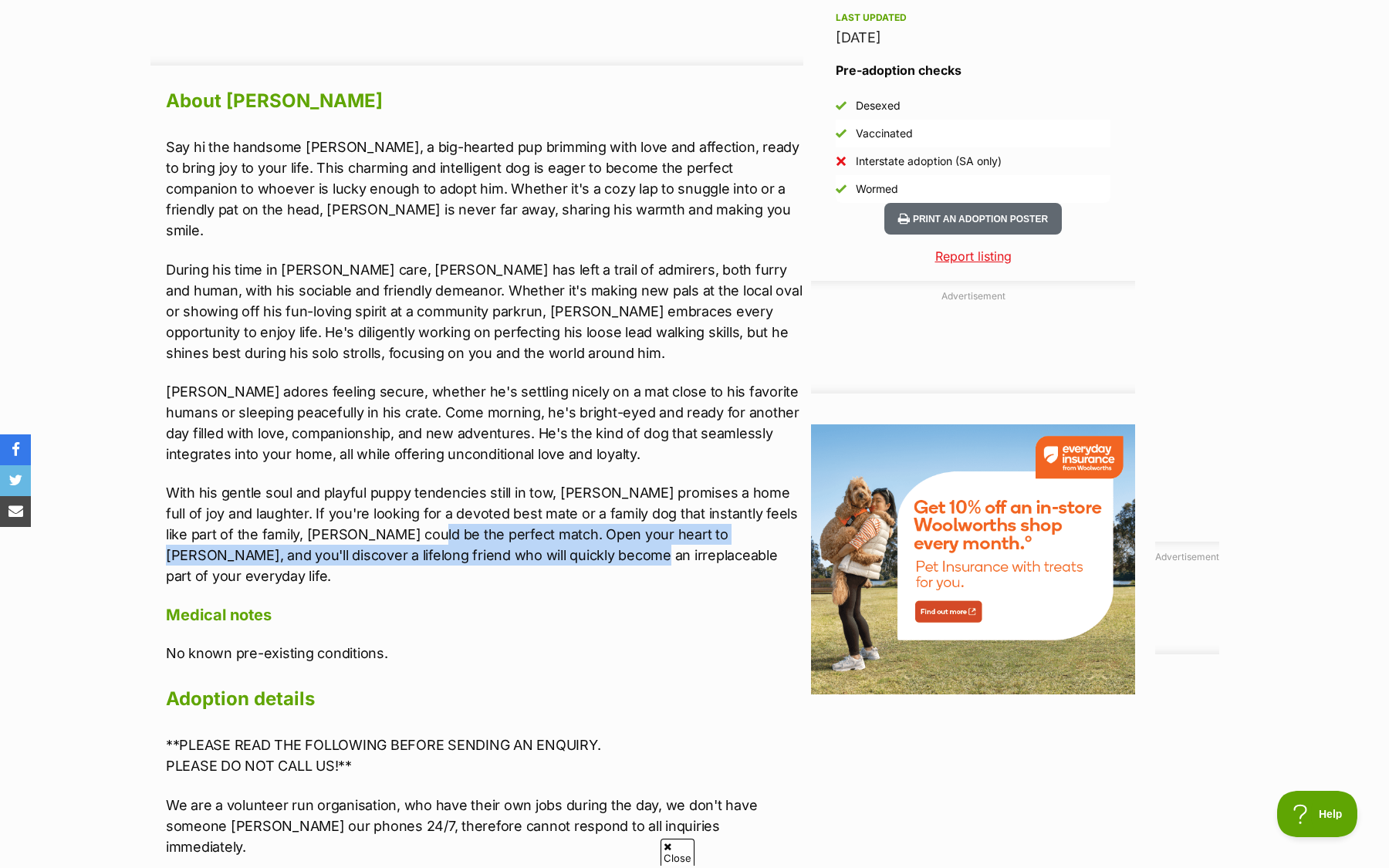
drag, startPoint x: 376, startPoint y: 505, endPoint x: 511, endPoint y: 540, distance: 139.5
click at [511, 540] on p "With his gentle soul and playful puppy tendencies still in tow, Nixon promises …" at bounding box center [484, 534] width 637 height 104
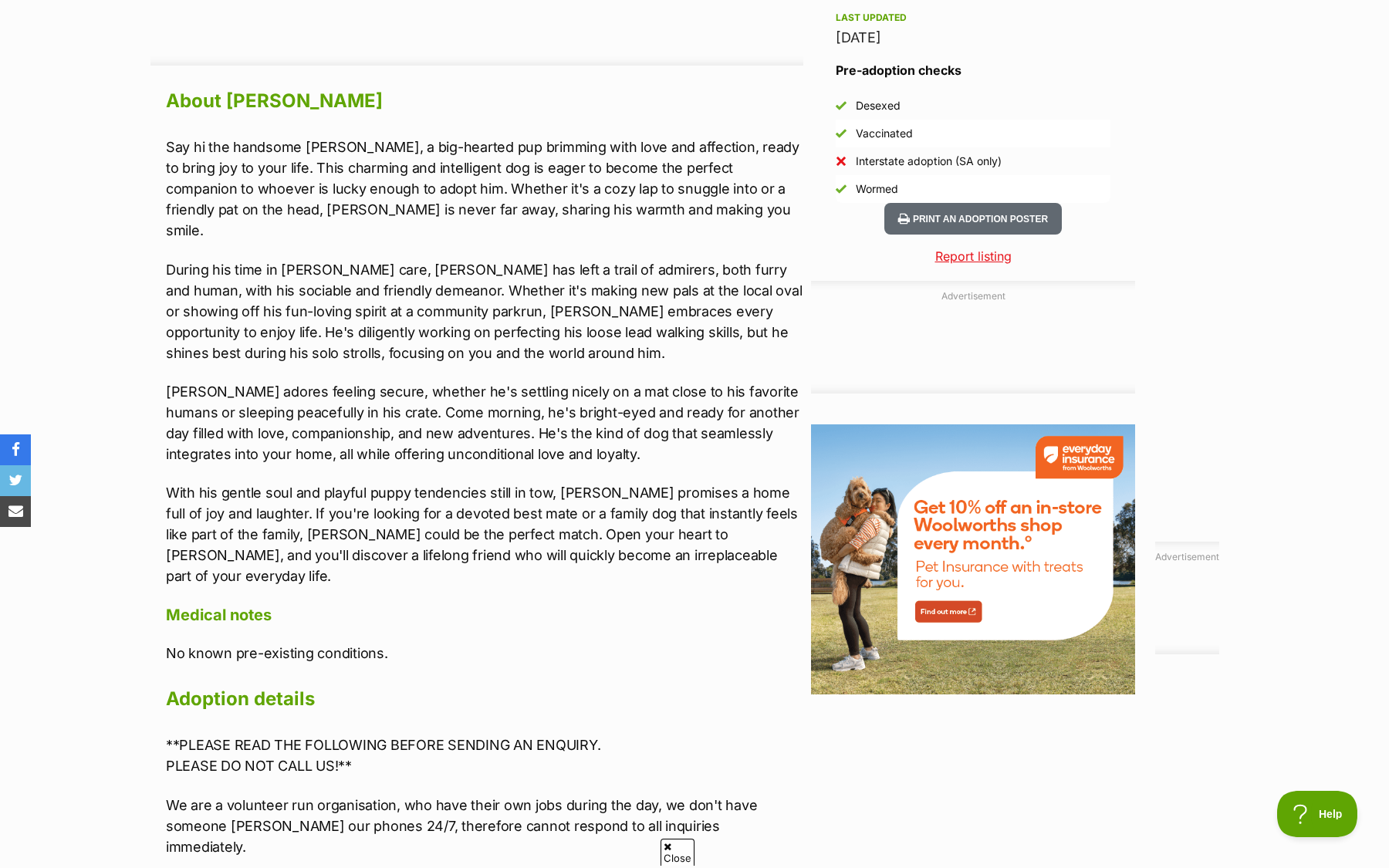
click at [576, 545] on div "About Nixon Say hi the handsome Nixon, a big-hearted pup brimming with love and…" at bounding box center [484, 764] width 637 height 1360
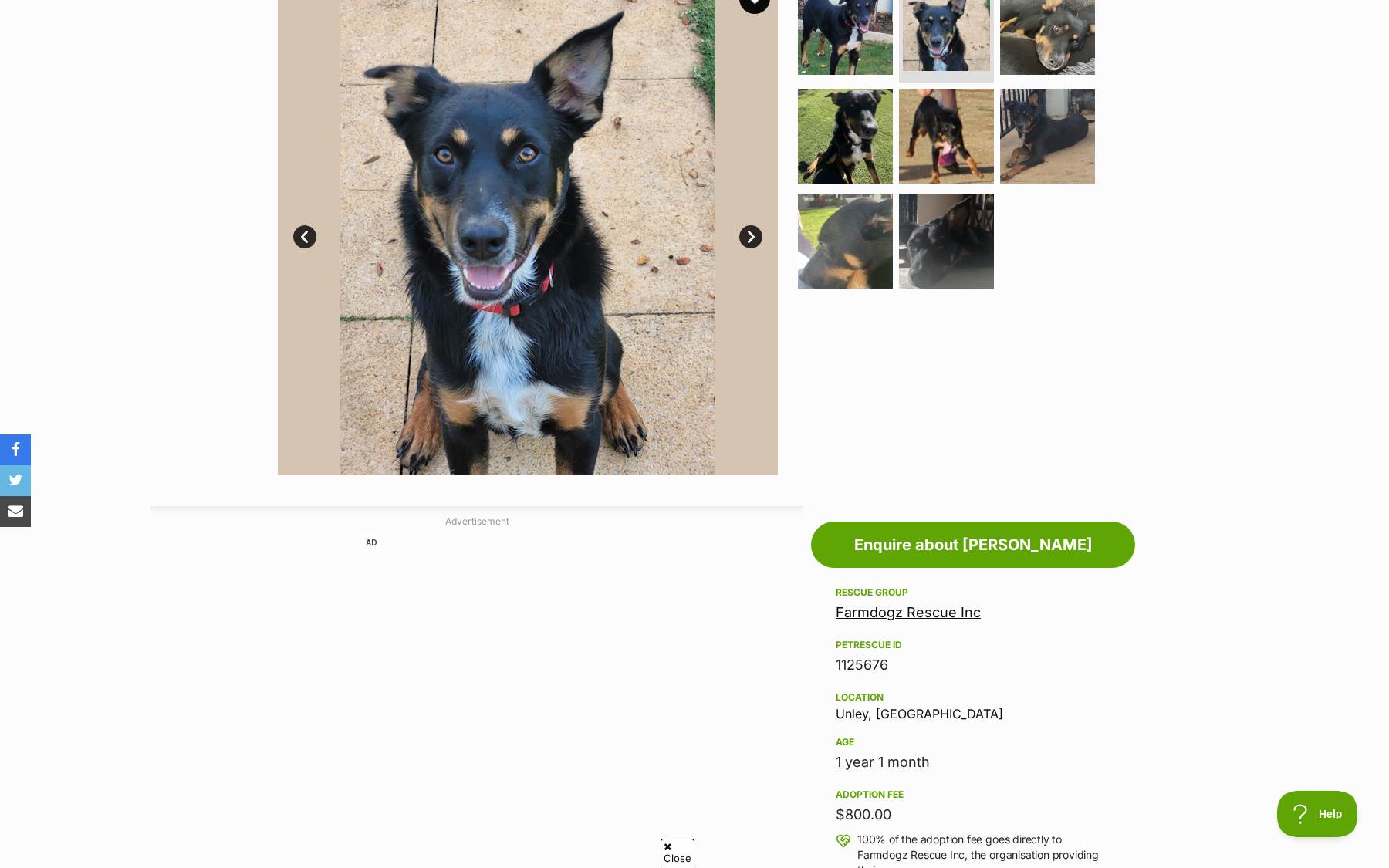
scroll to position [244, 0]
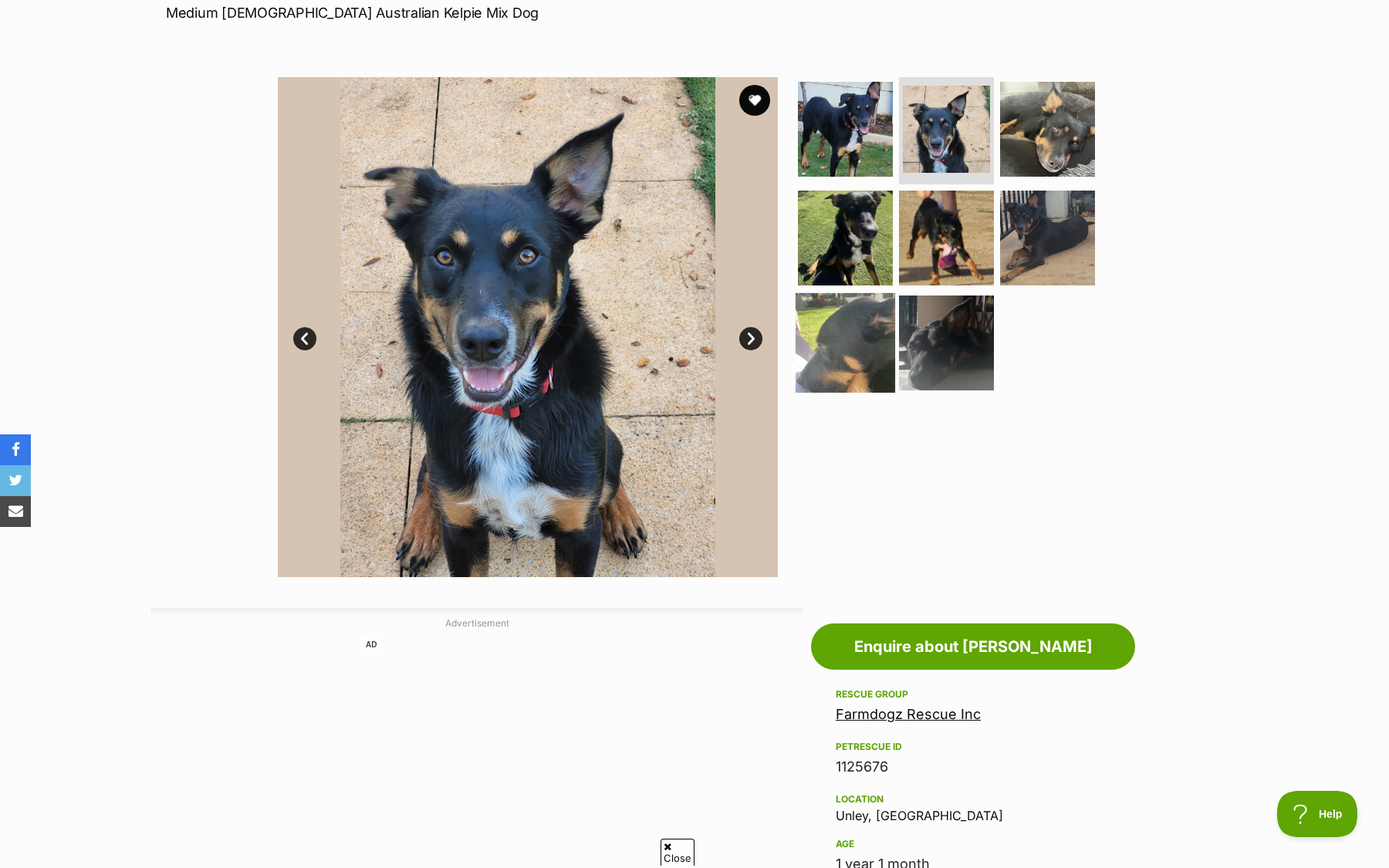
click at [844, 358] on img at bounding box center [845, 342] width 100 height 100
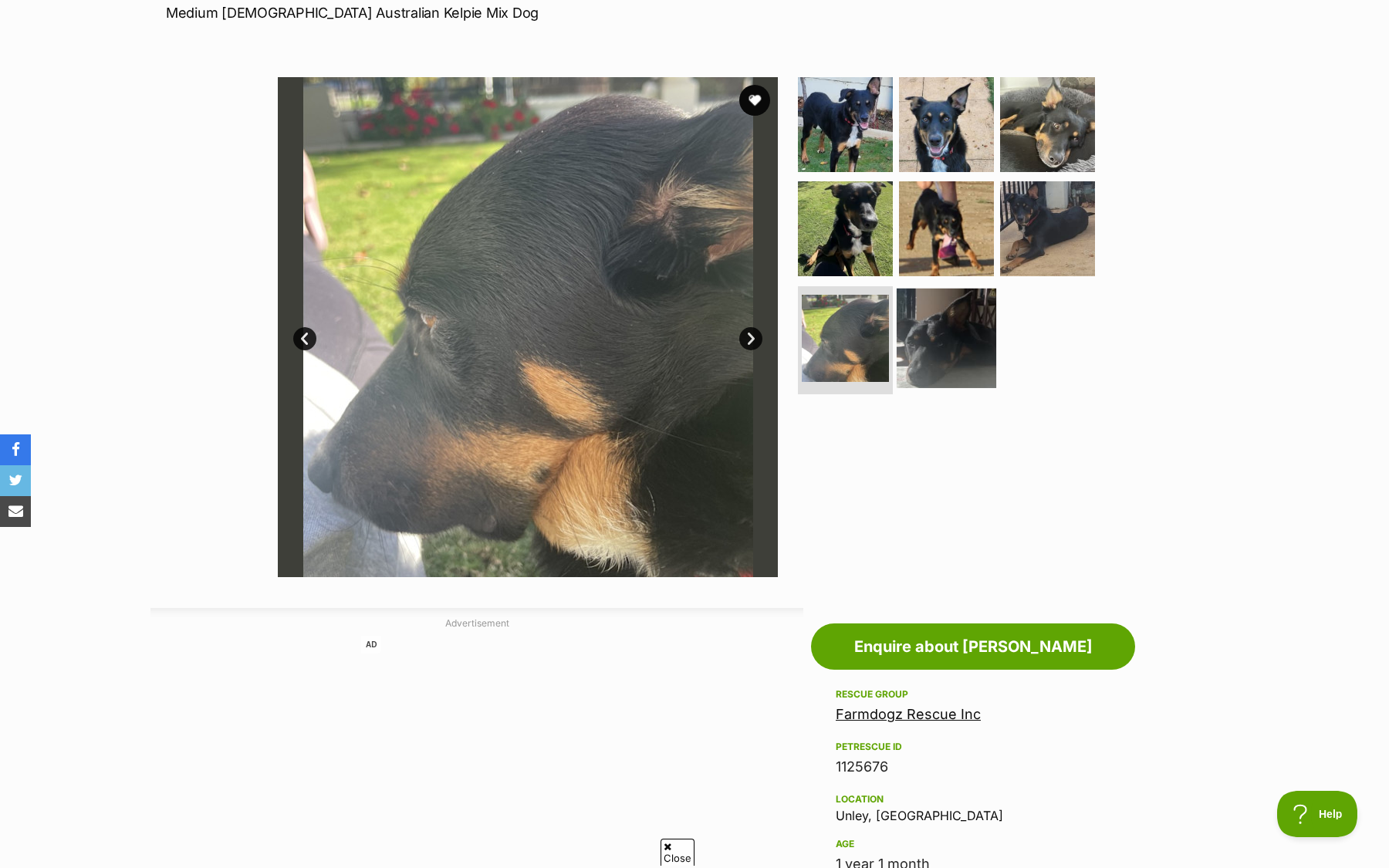
click img
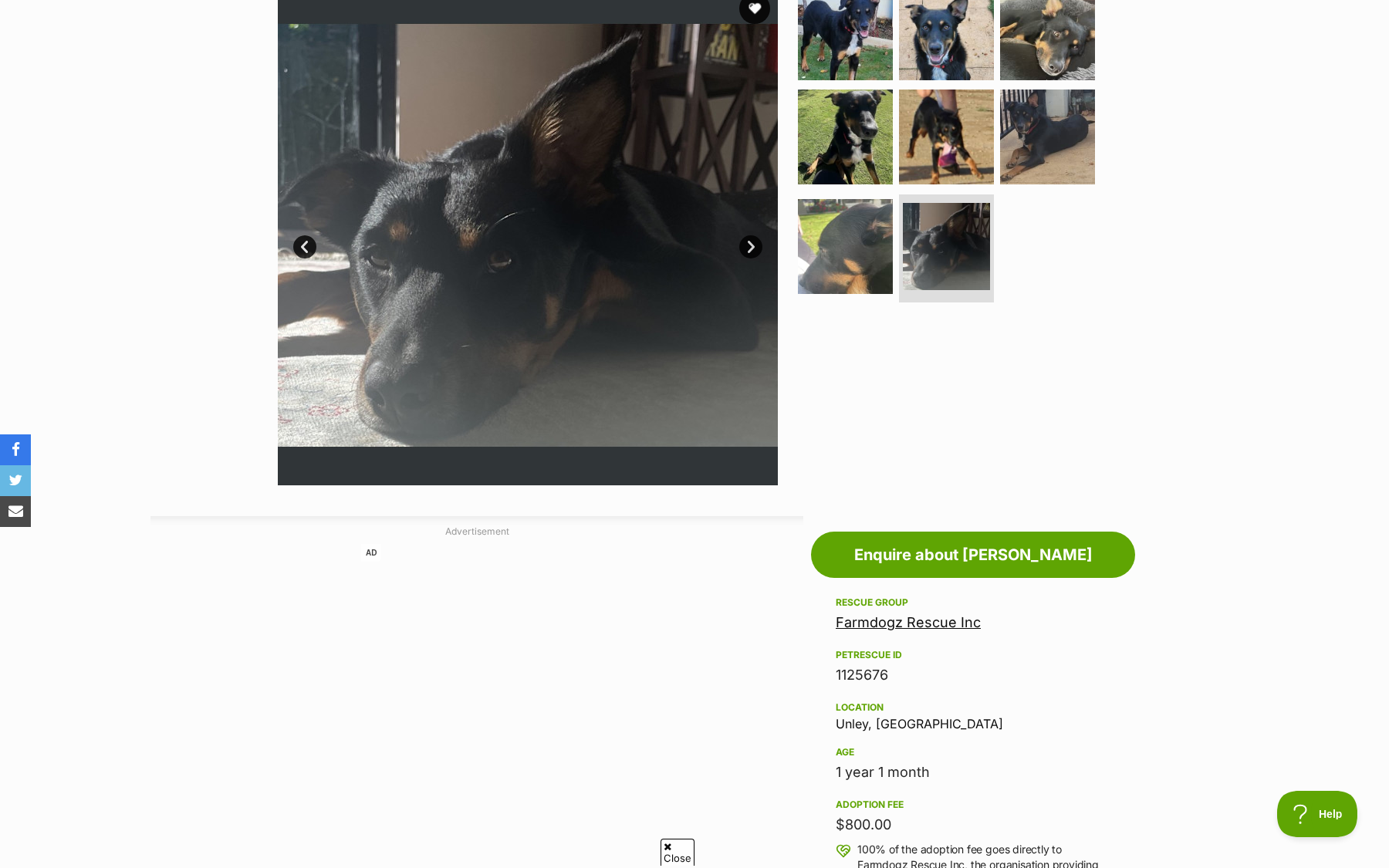
scroll to position [0, 0]
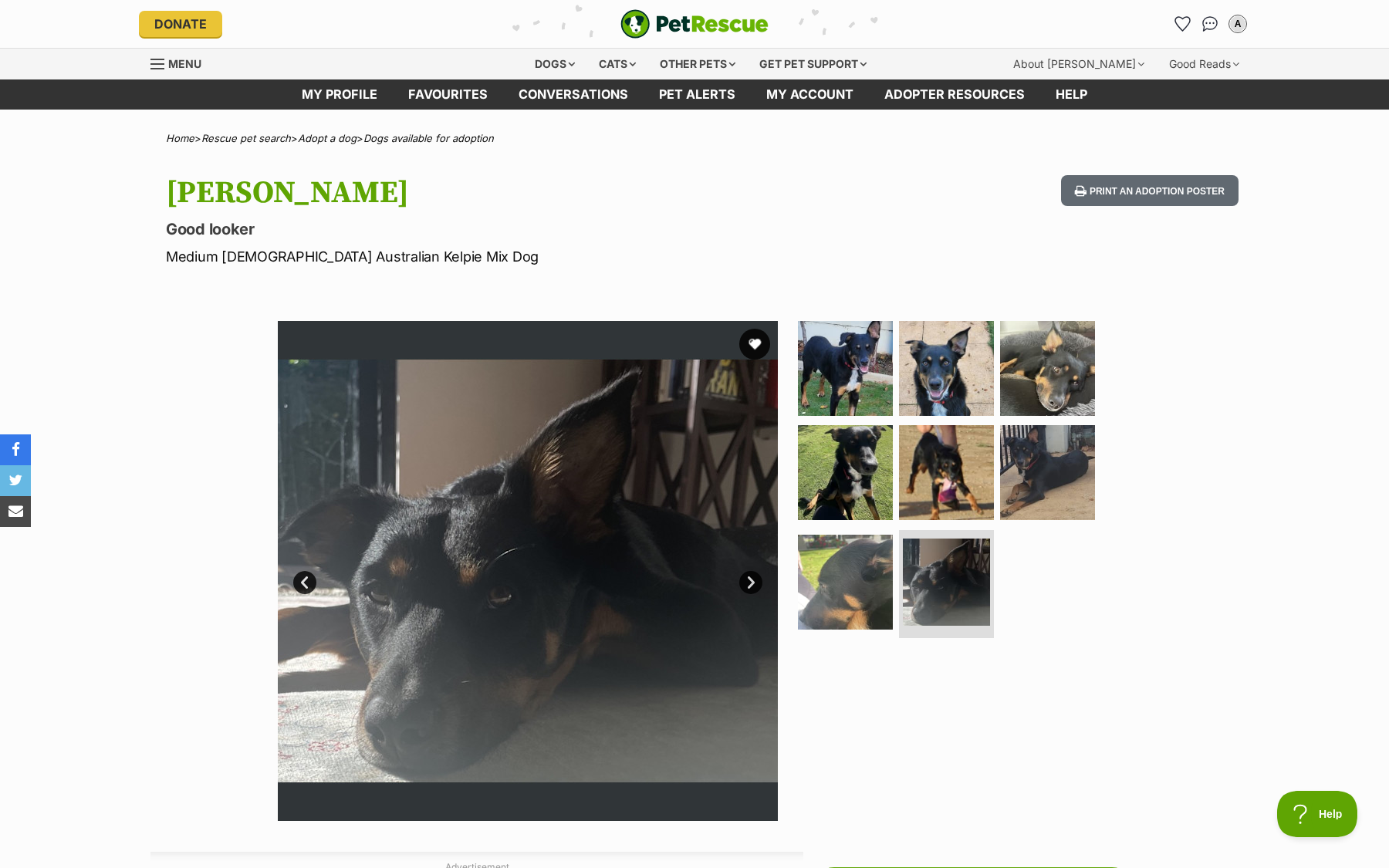
click section "Available 8 of 8 images 8 of 8 images 8 of 8 images 8 of 8 images 8 of 8 images…"
click button "favourite"
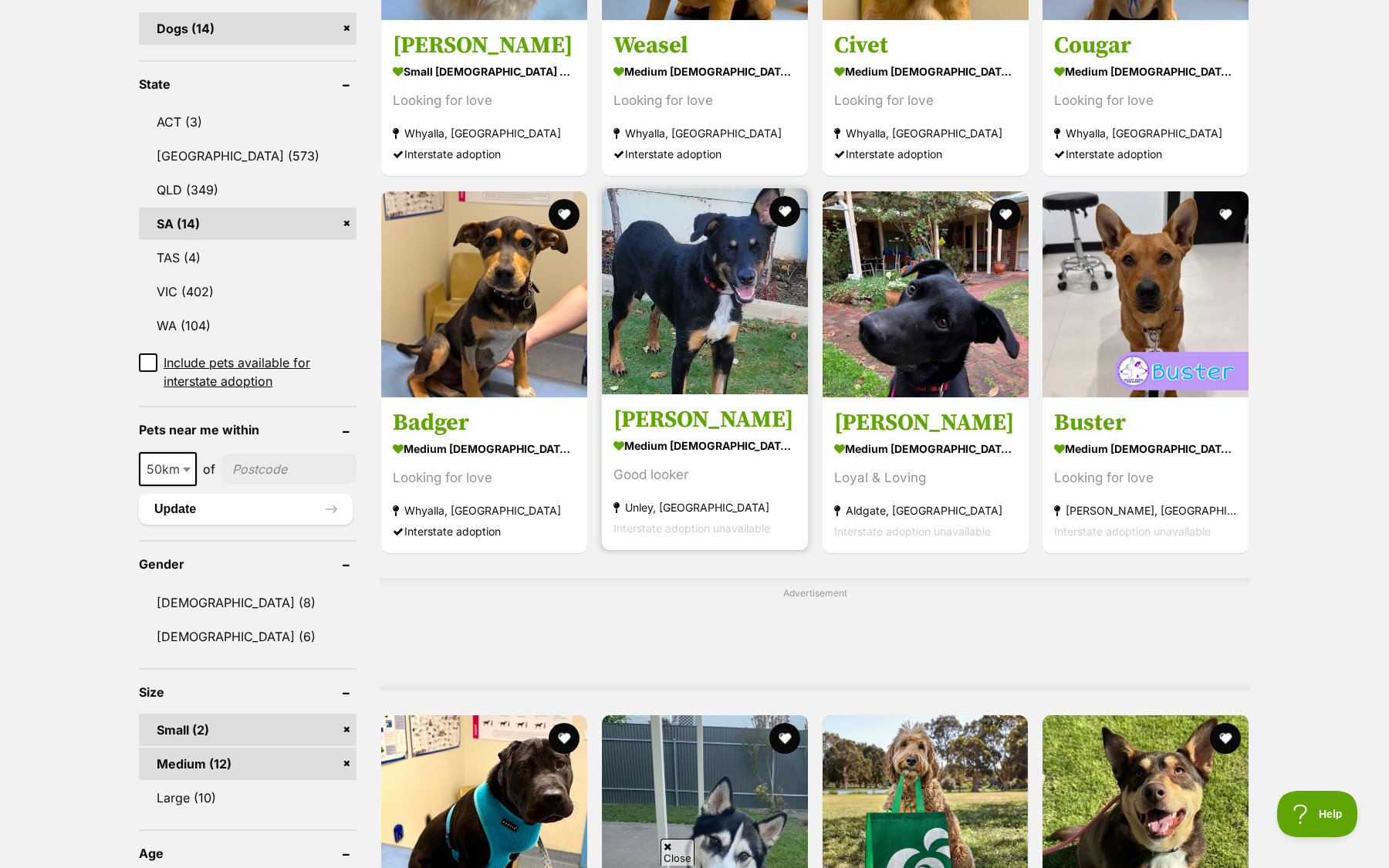
click at [686, 447] on strong "medium [DEMOGRAPHIC_DATA] Dog" at bounding box center [705, 446] width 183 height 23
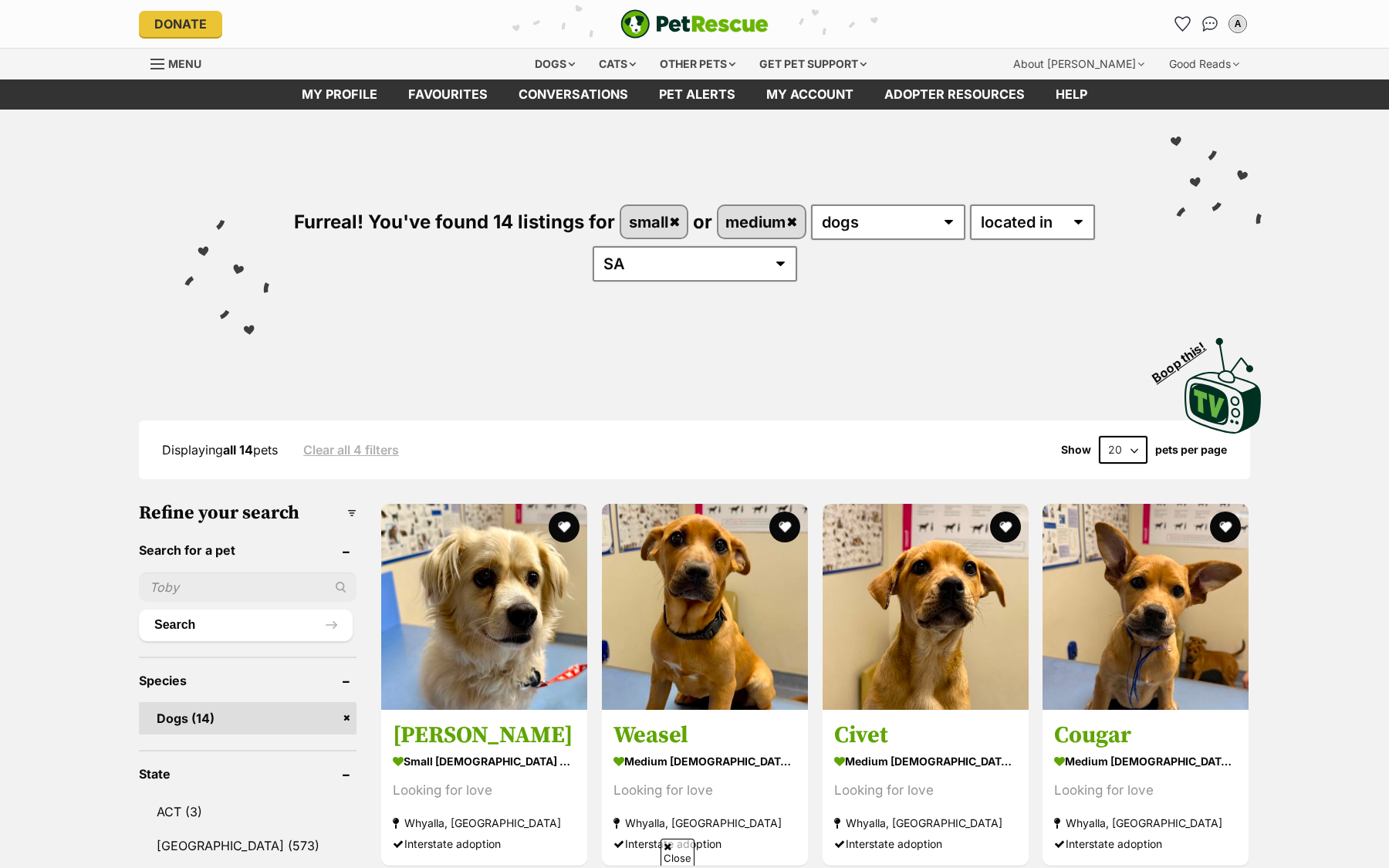
drag, startPoint x: 0, startPoint y: 0, endPoint x: 877, endPoint y: 362, distance: 948.8
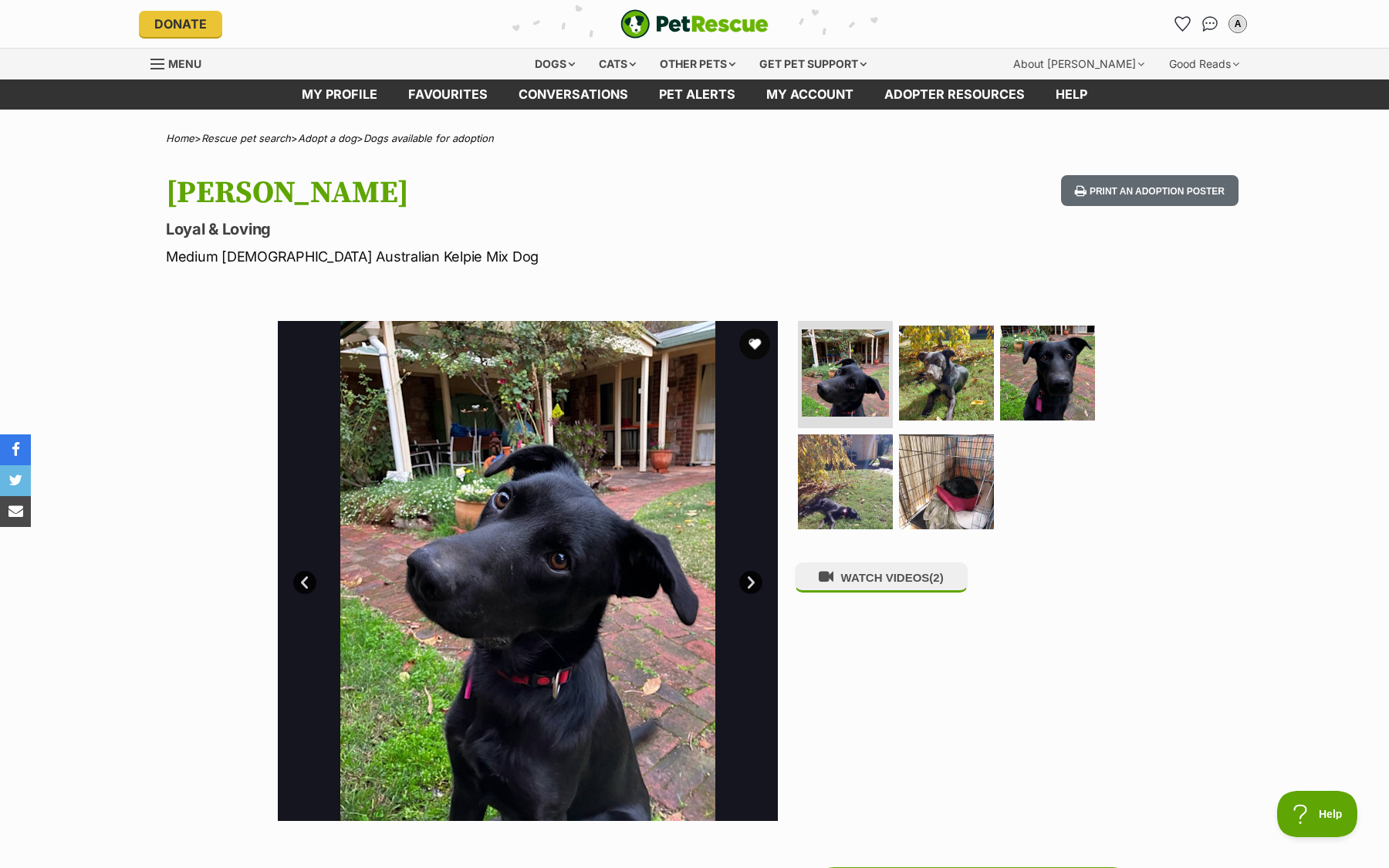
click at [741, 580] on link "Next" at bounding box center [751, 582] width 23 height 23
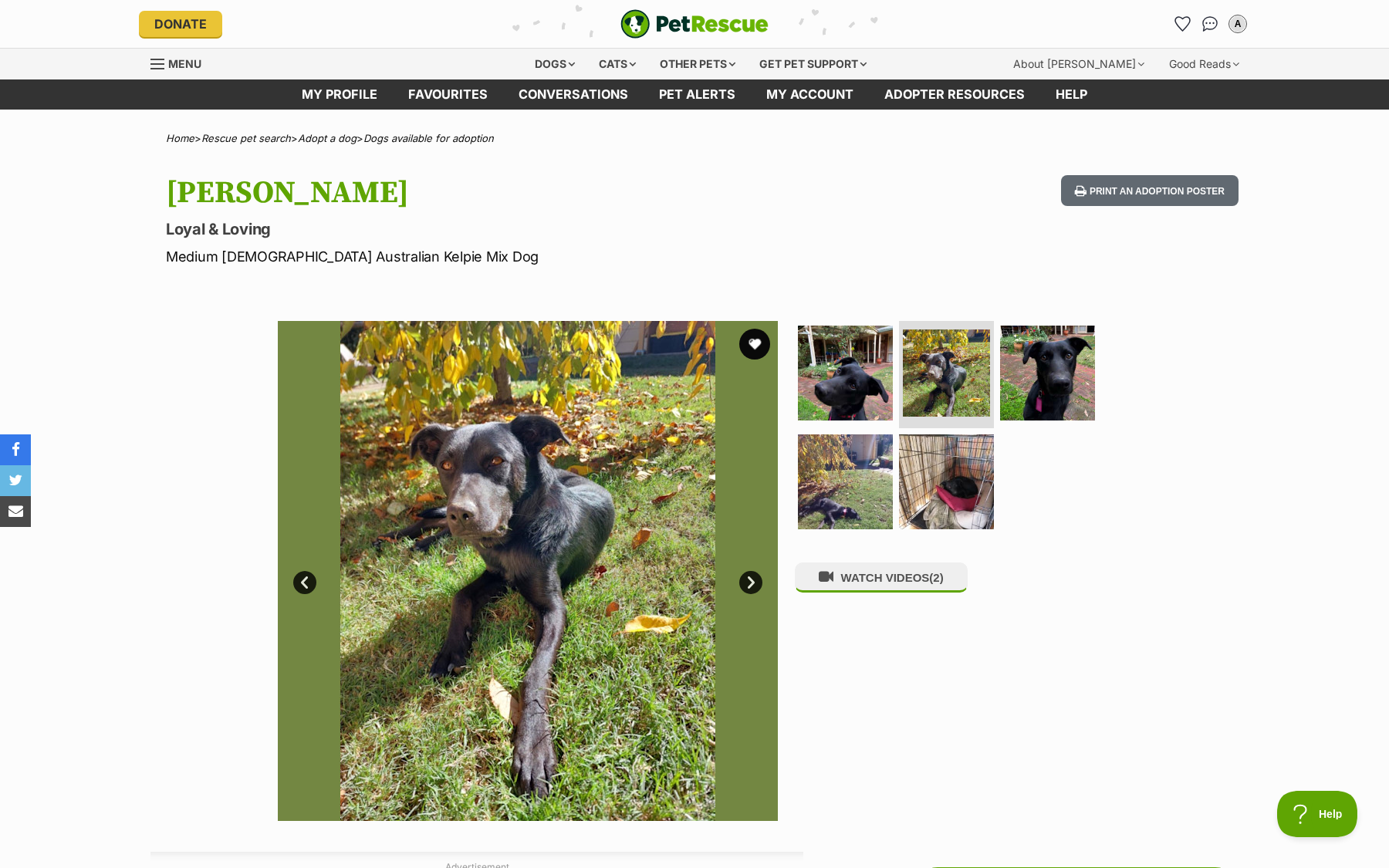
click at [747, 581] on link "Next" at bounding box center [751, 582] width 23 height 23
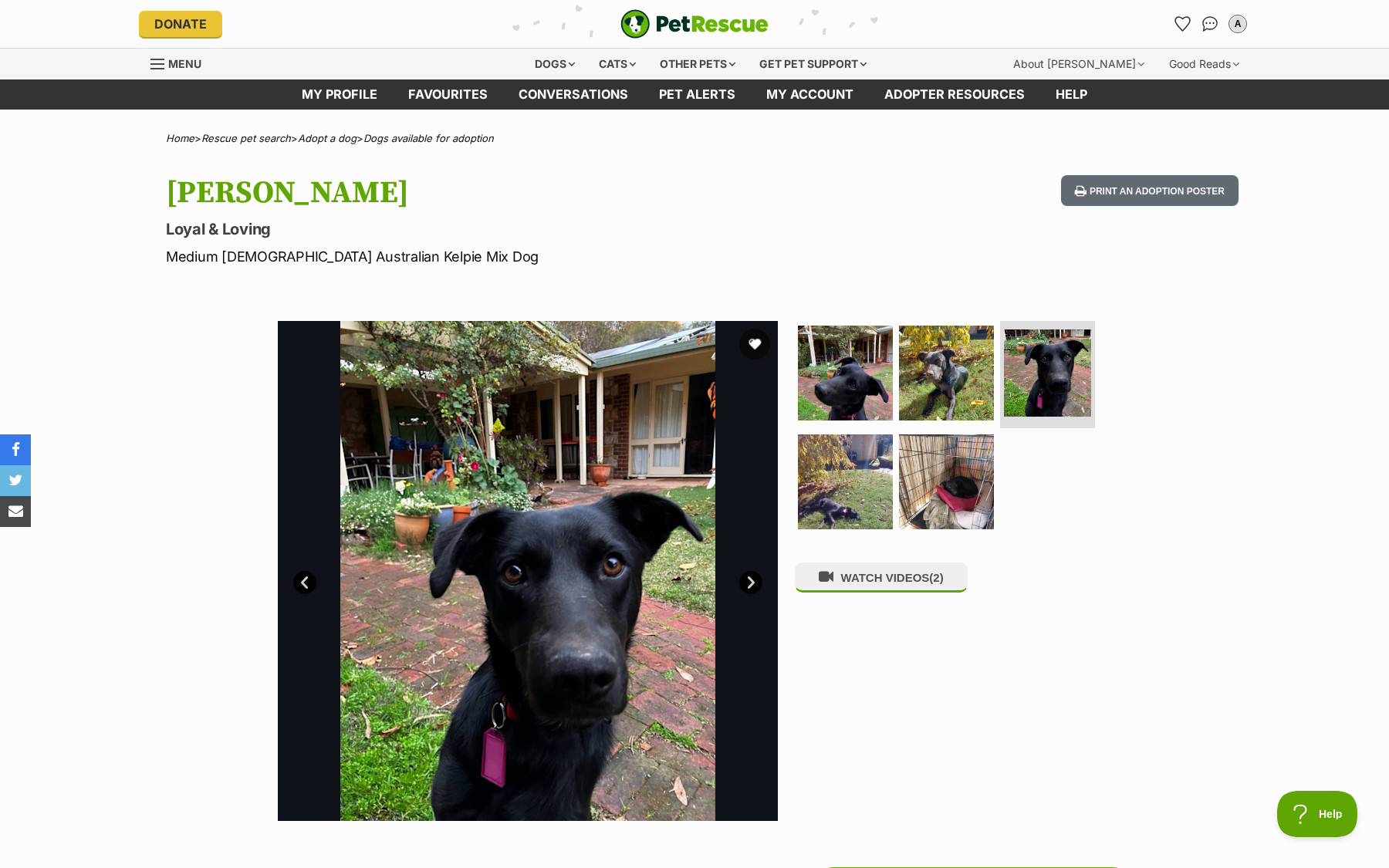
click at [744, 588] on link "Next" at bounding box center [751, 582] width 23 height 23
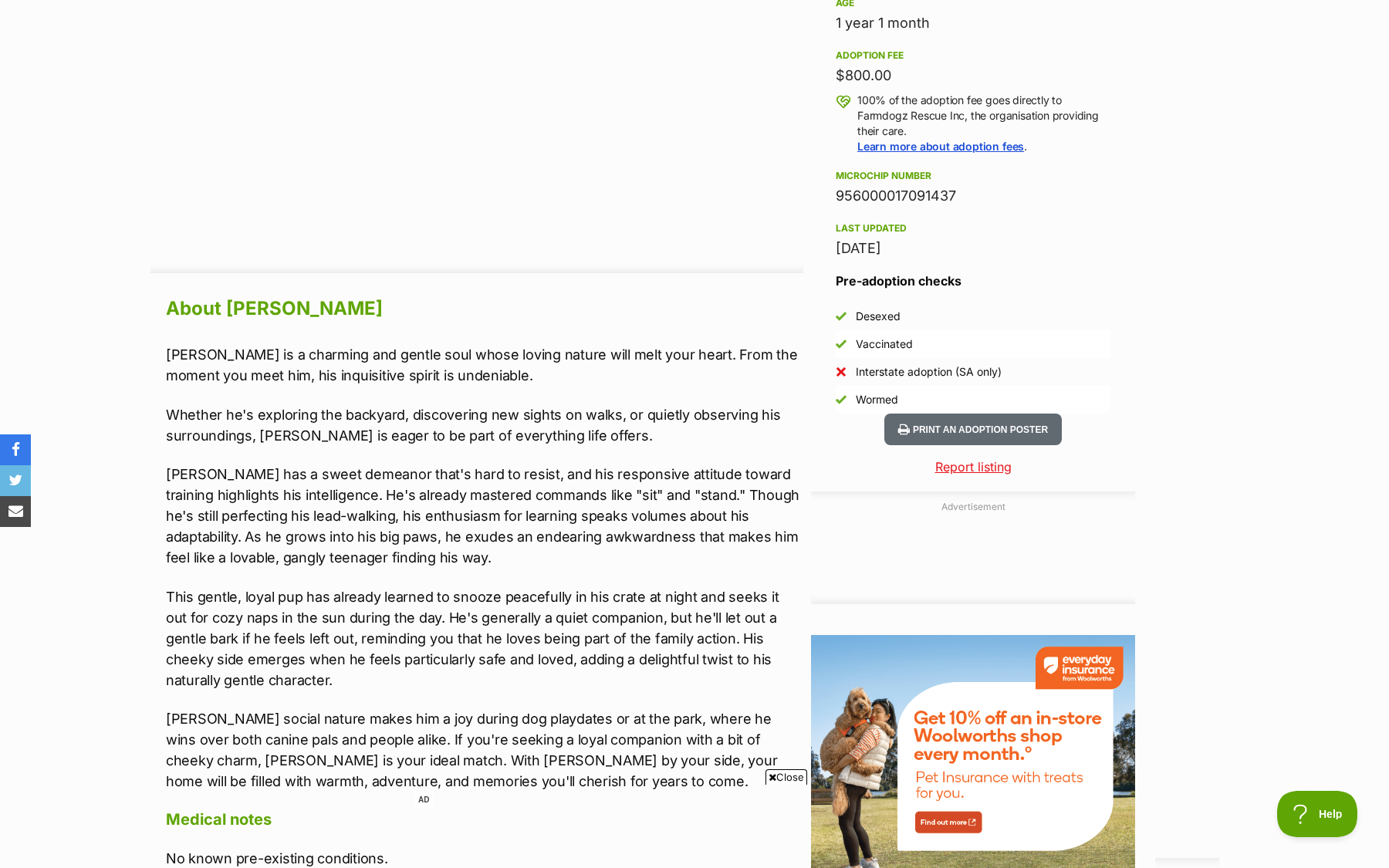
scroll to position [1096, 0]
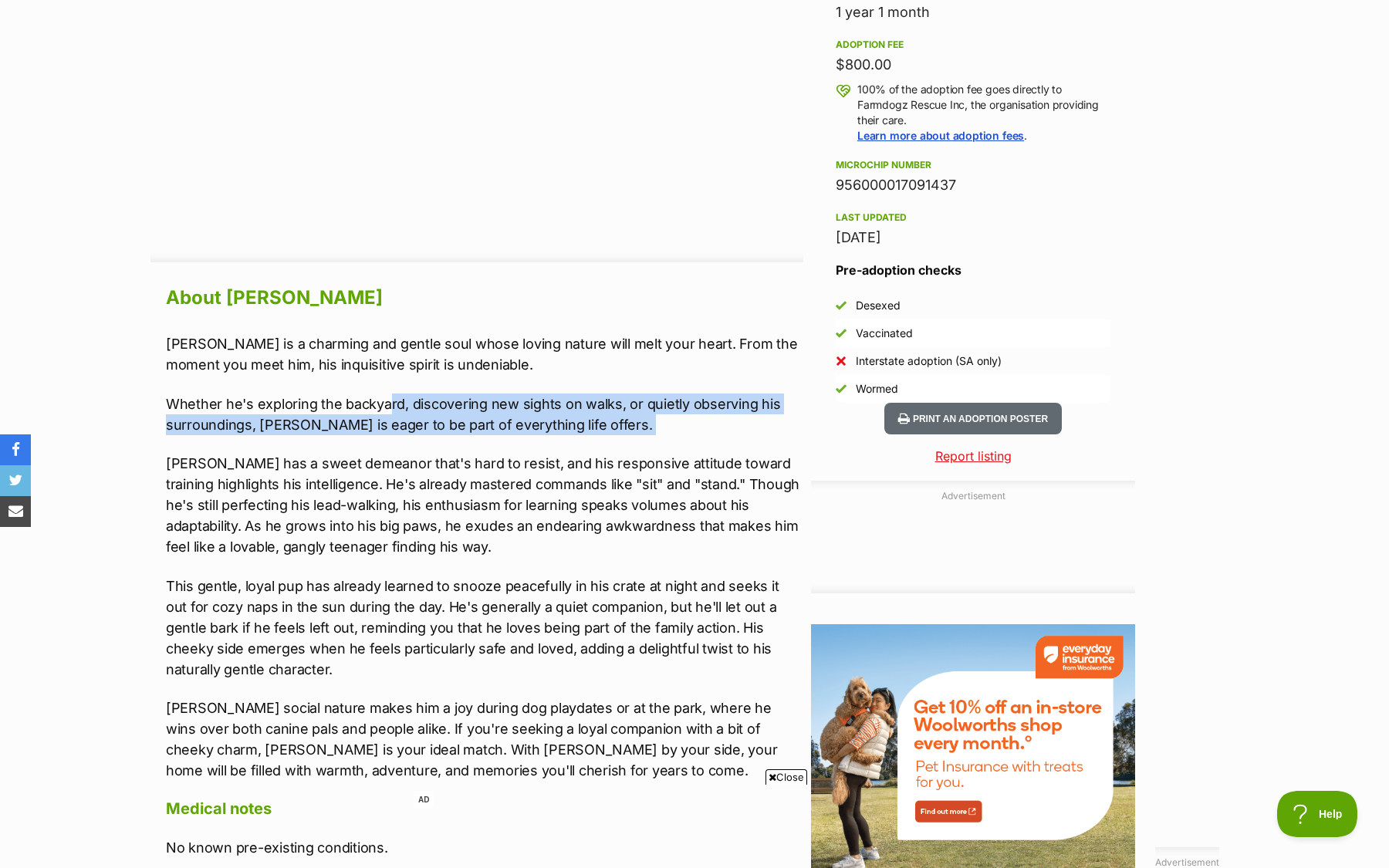
drag, startPoint x: 390, startPoint y: 401, endPoint x: 454, endPoint y: 437, distance: 73.4
click at [455, 437] on div "Nash is a charming and gentle soul whose loving nature will melt your heart. Fr…" at bounding box center [484, 557] width 637 height 447
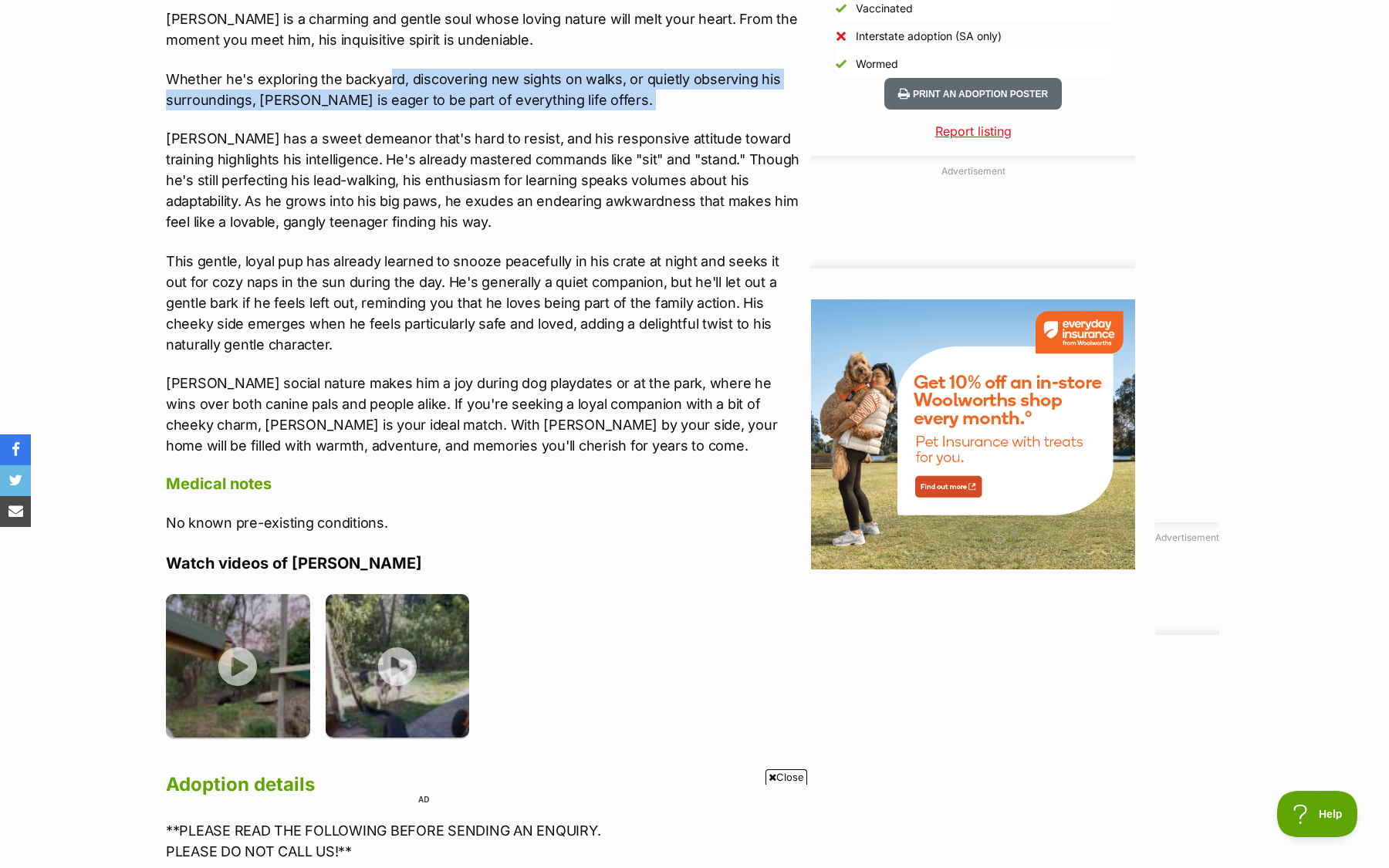
scroll to position [1421, 0]
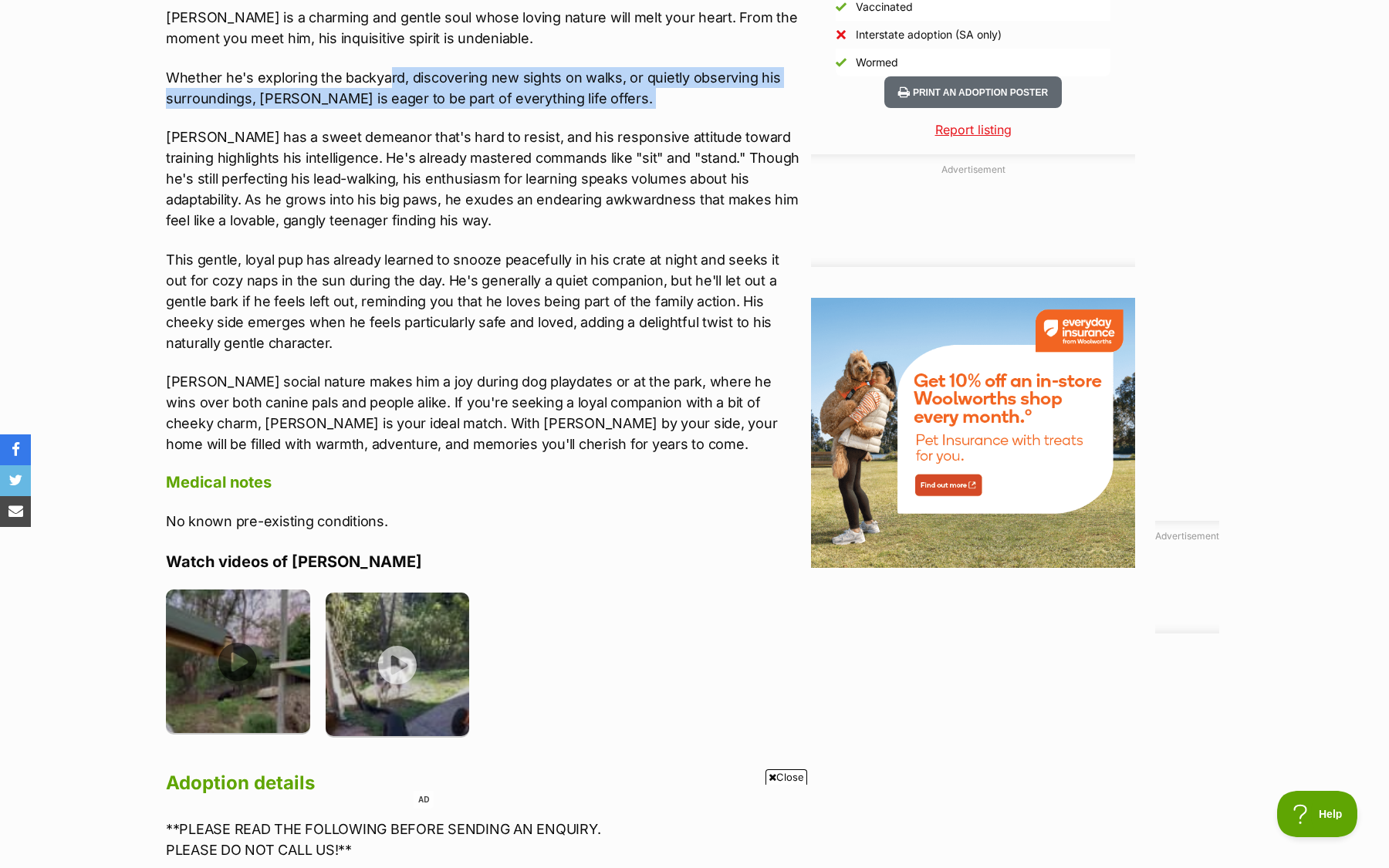
click at [237, 668] on img at bounding box center [238, 661] width 144 height 144
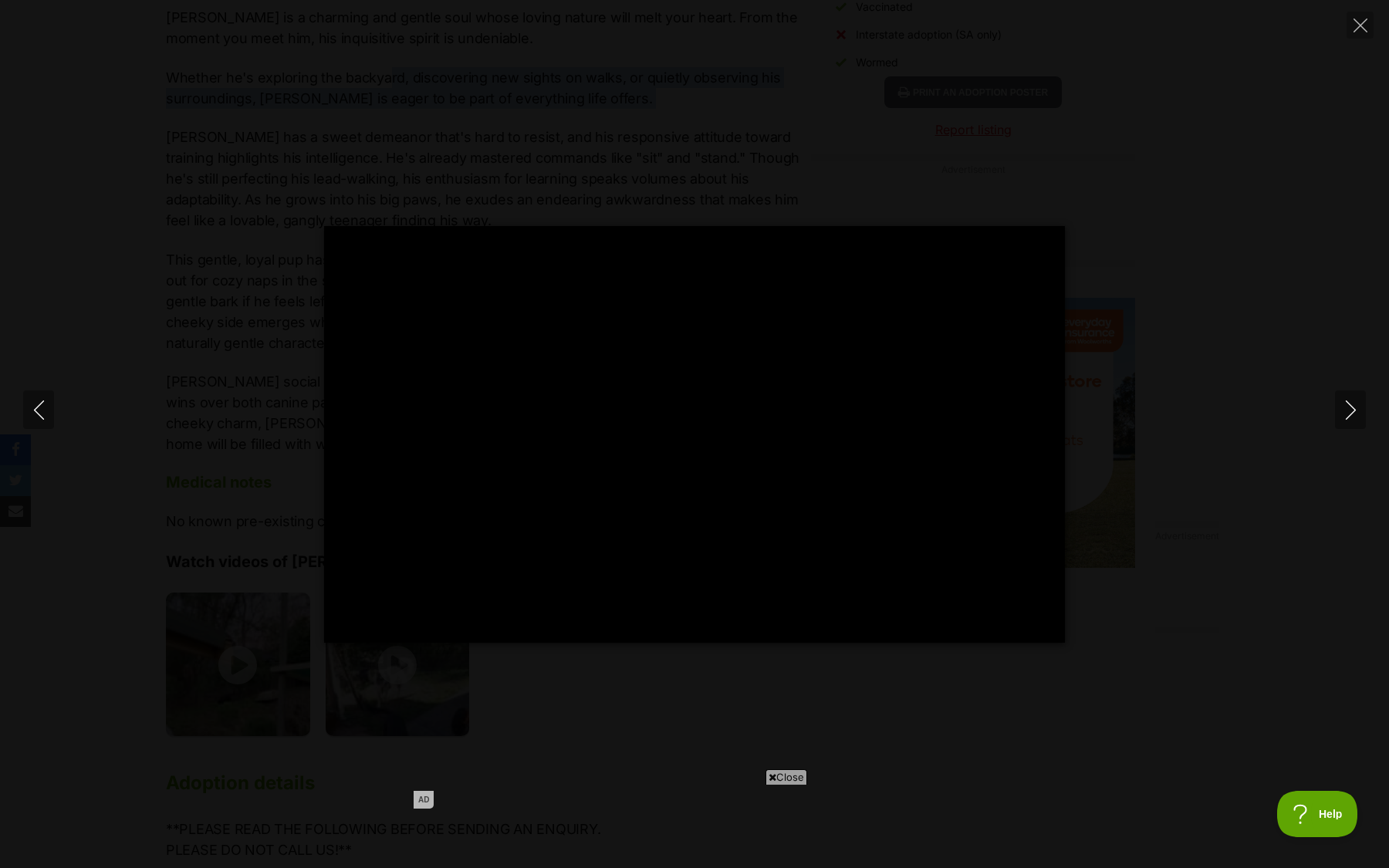
click at [244, 668] on div "Pause Play % buffered 00:00 -00:17 Unmute Mute Disable captions Enable captions…" at bounding box center [694, 434] width 1389 height 868
type input "7.68"
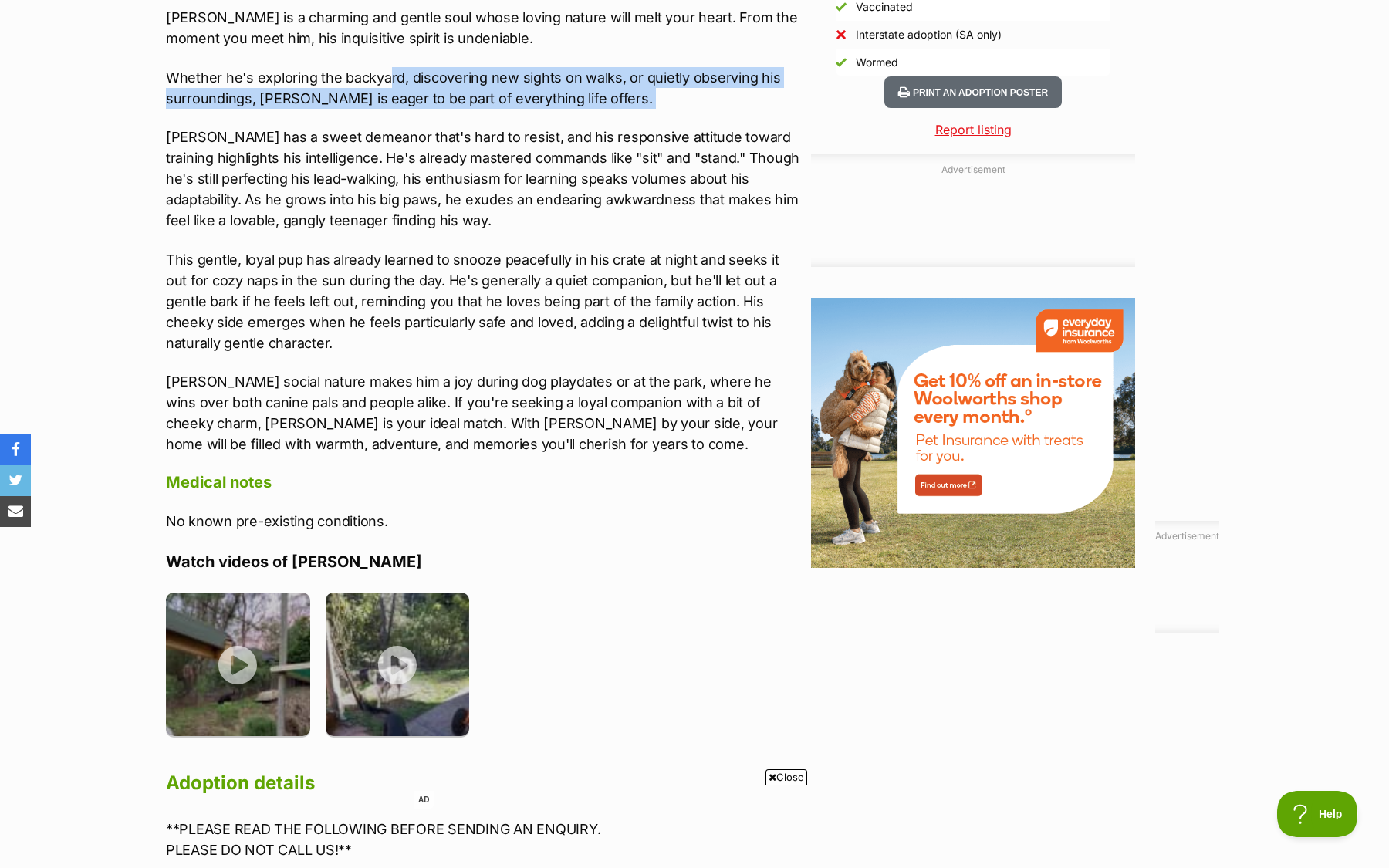
click at [244, 668] on img at bounding box center [238, 665] width 144 height 144
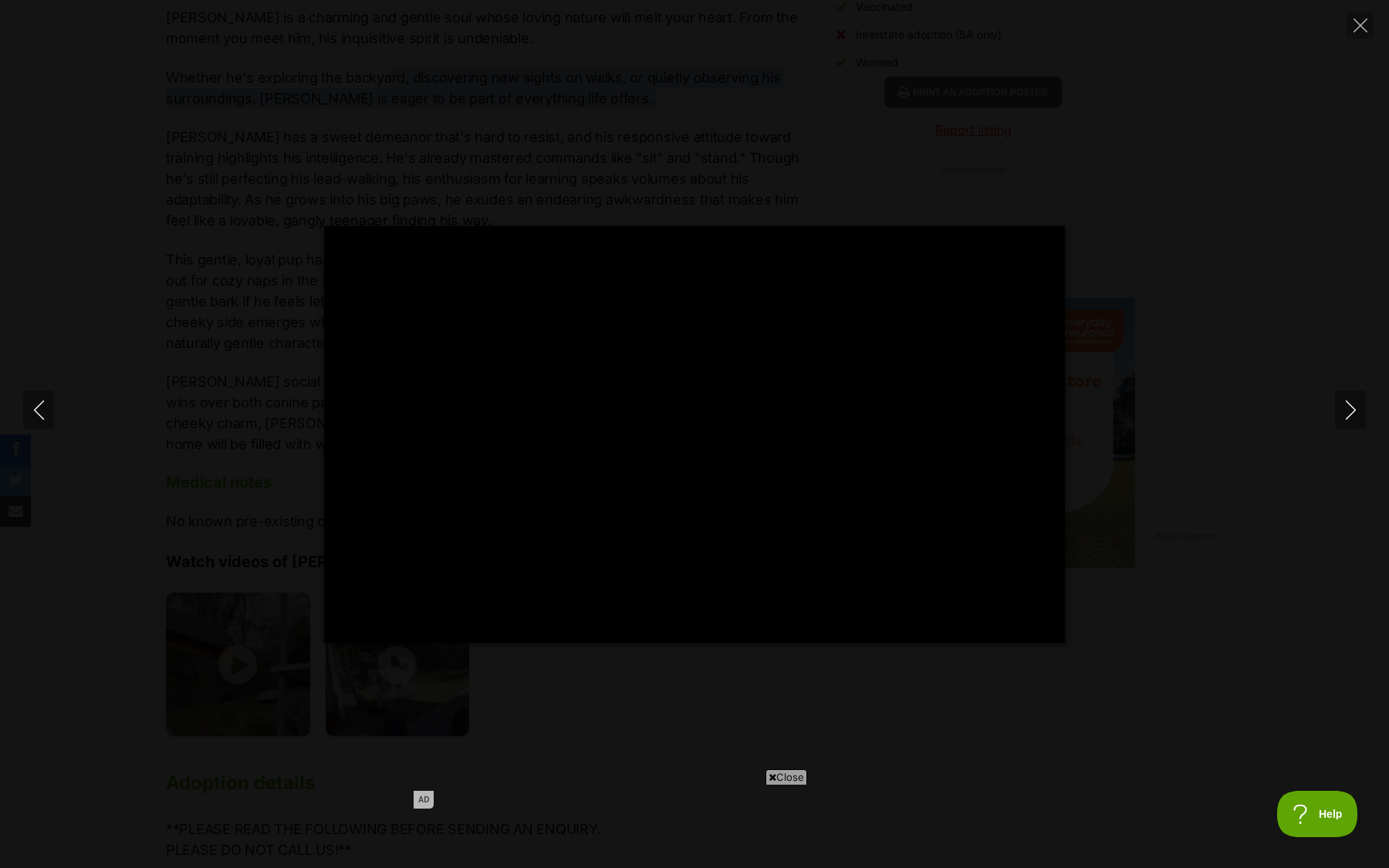
type input "100"
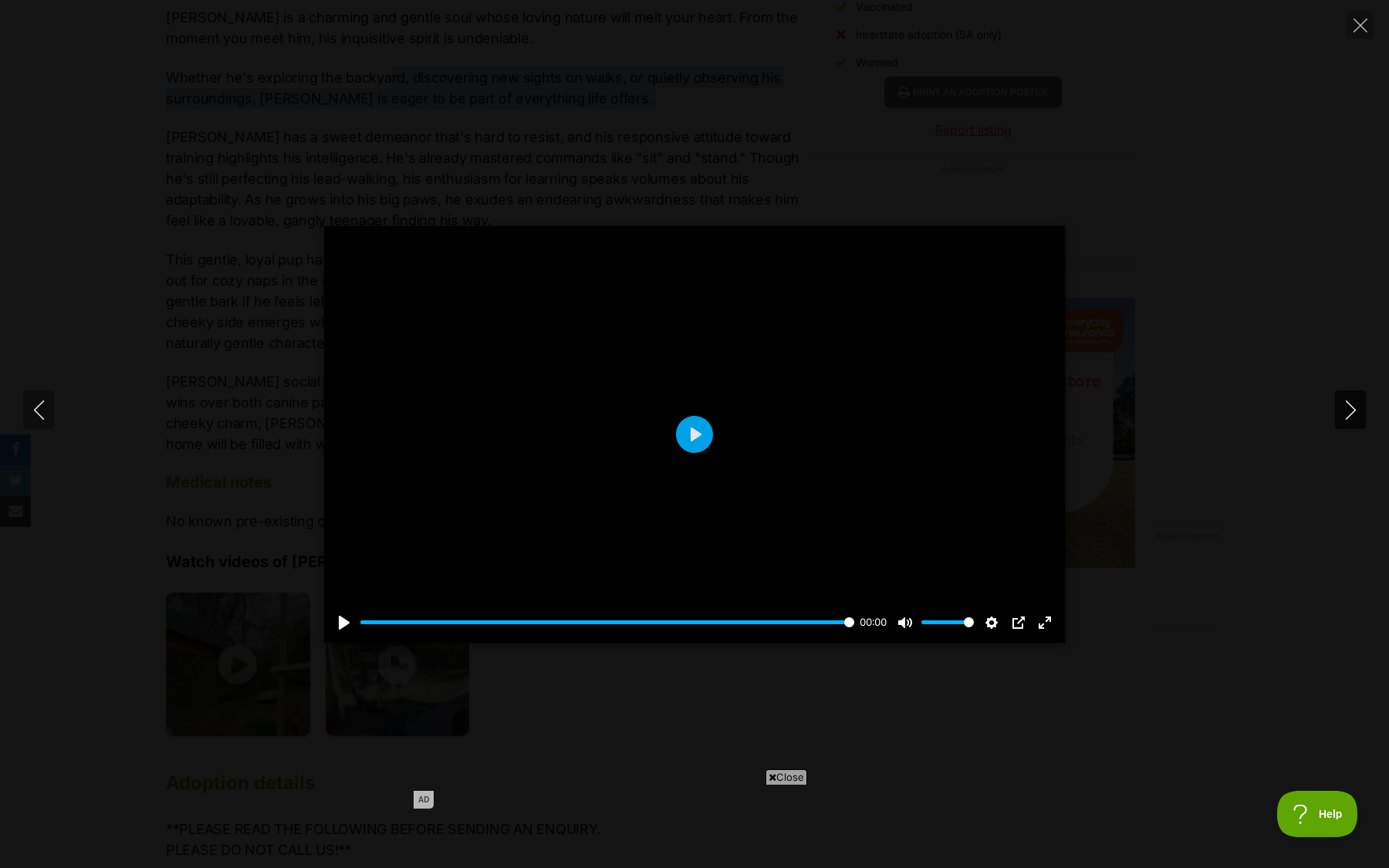
click at [1352, 407] on icon "Next" at bounding box center [1351, 410] width 19 height 19
click at [684, 455] on div at bounding box center [694, 434] width 741 height 416
click at [684, 454] on div at bounding box center [694, 434] width 741 height 416
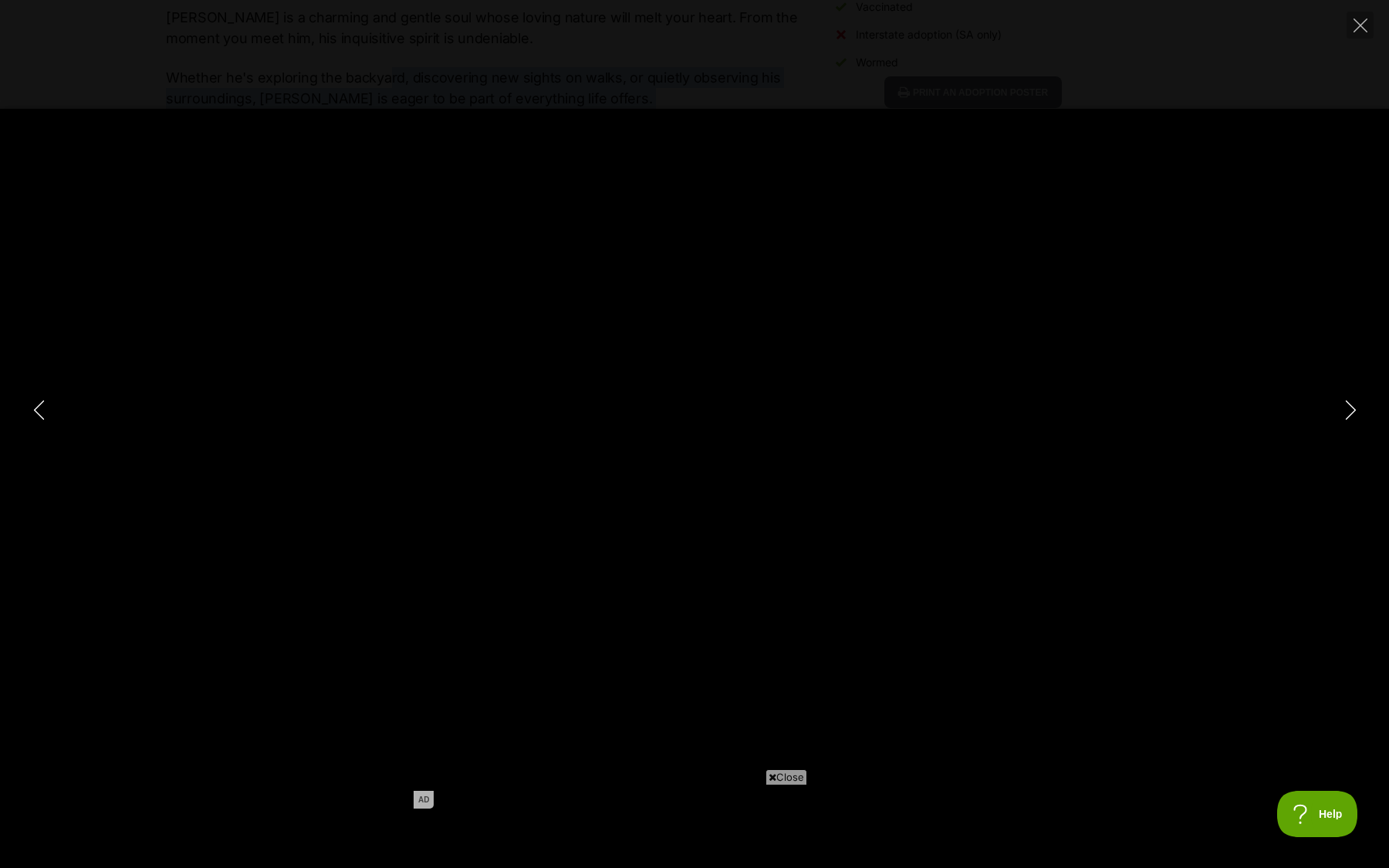
type input "100"
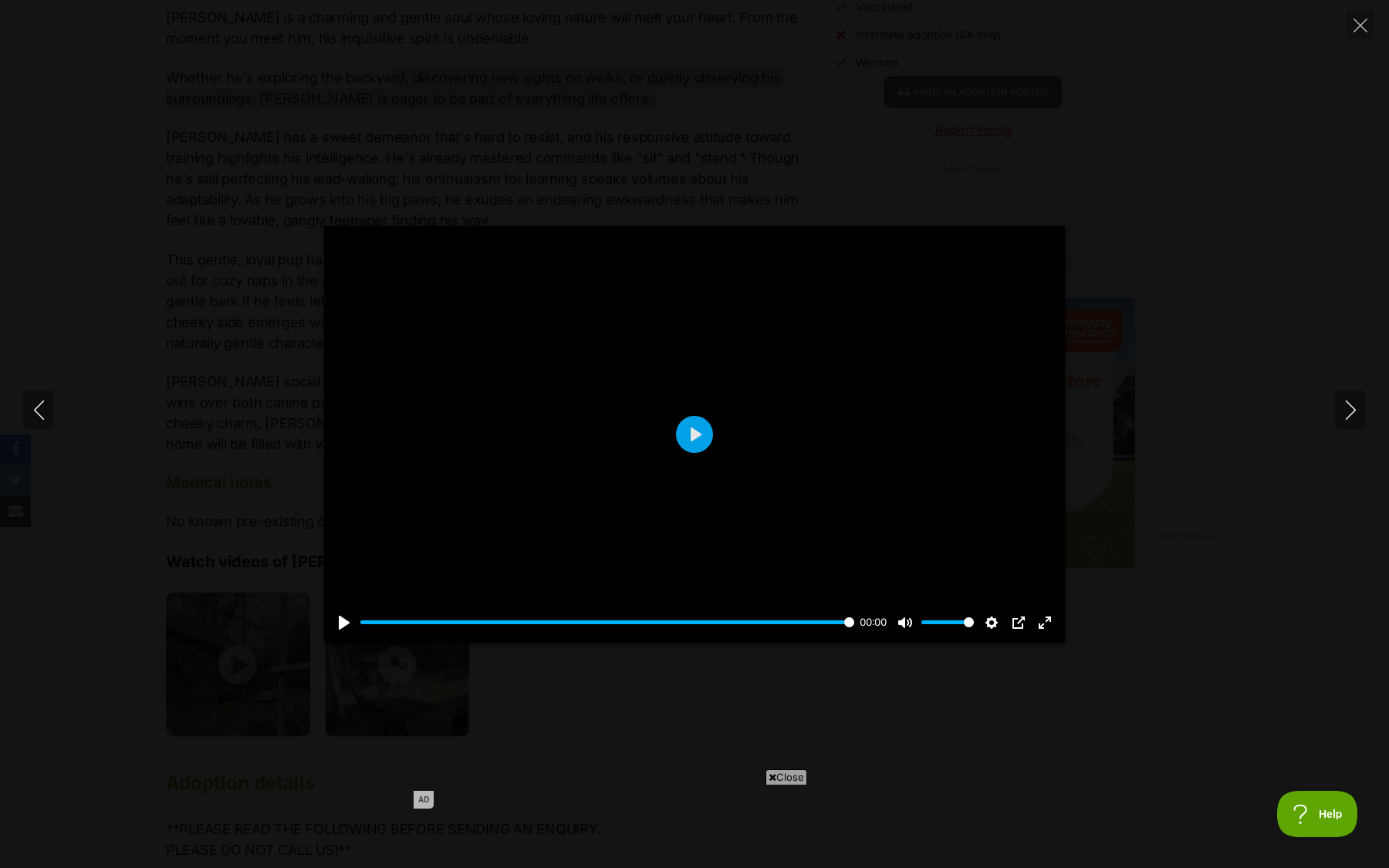
click at [1255, 554] on div "Pause Play % buffered 00:00 00:00 Unmute Mute Disable captions Enable captions …" at bounding box center [694, 434] width 1389 height 416
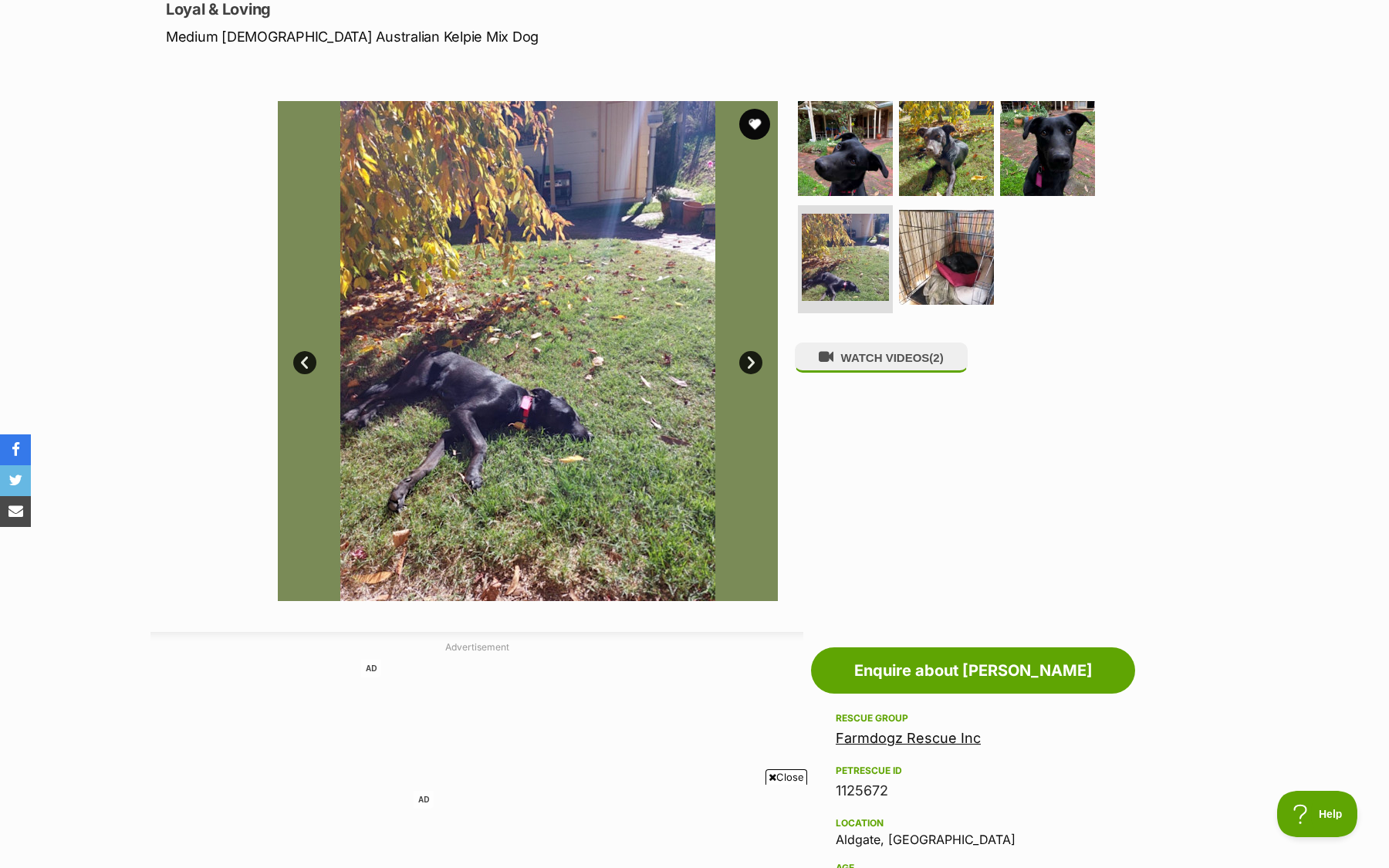
scroll to position [0, 0]
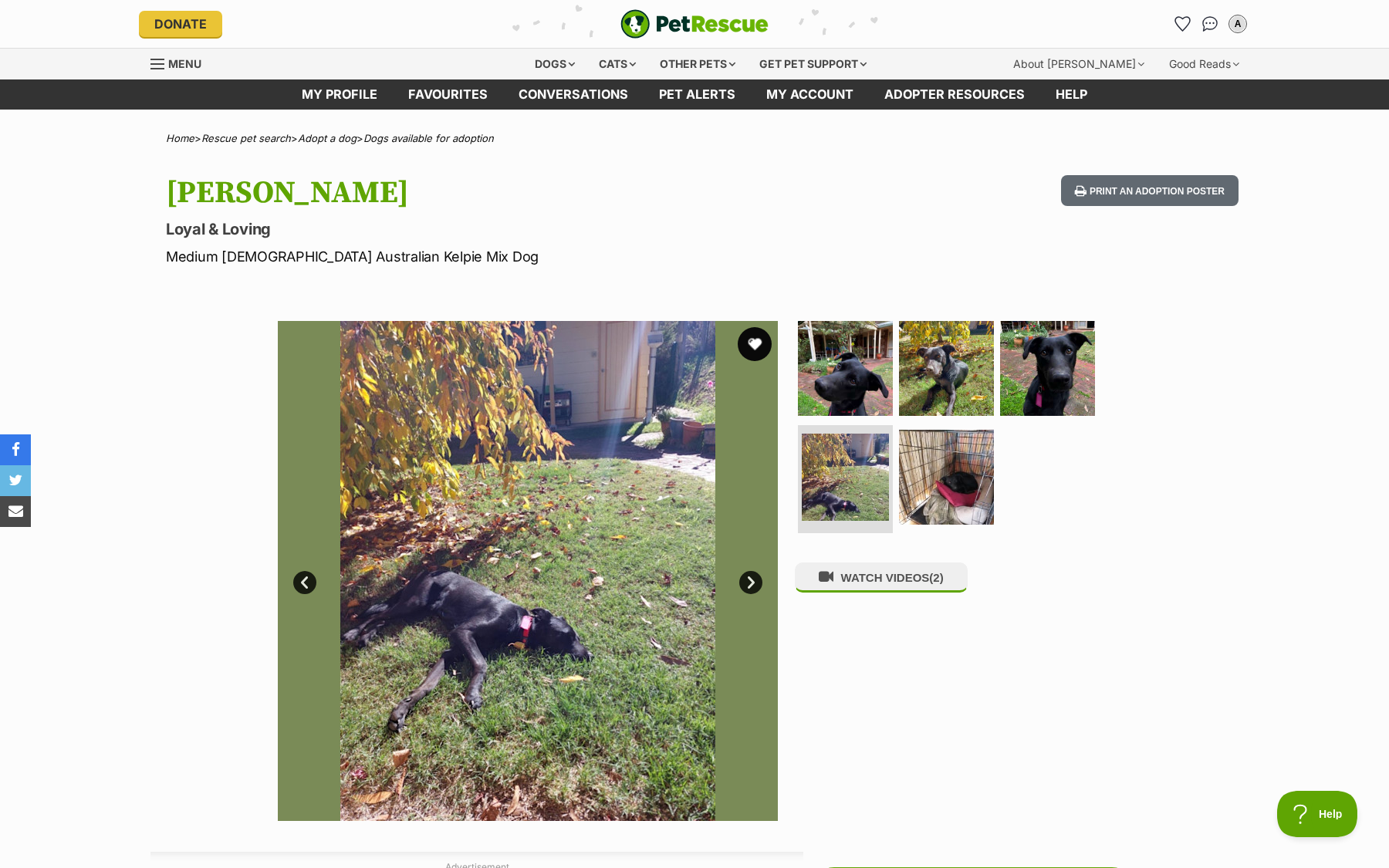
click at [759, 341] on button "favourite" at bounding box center [754, 343] width 34 height 34
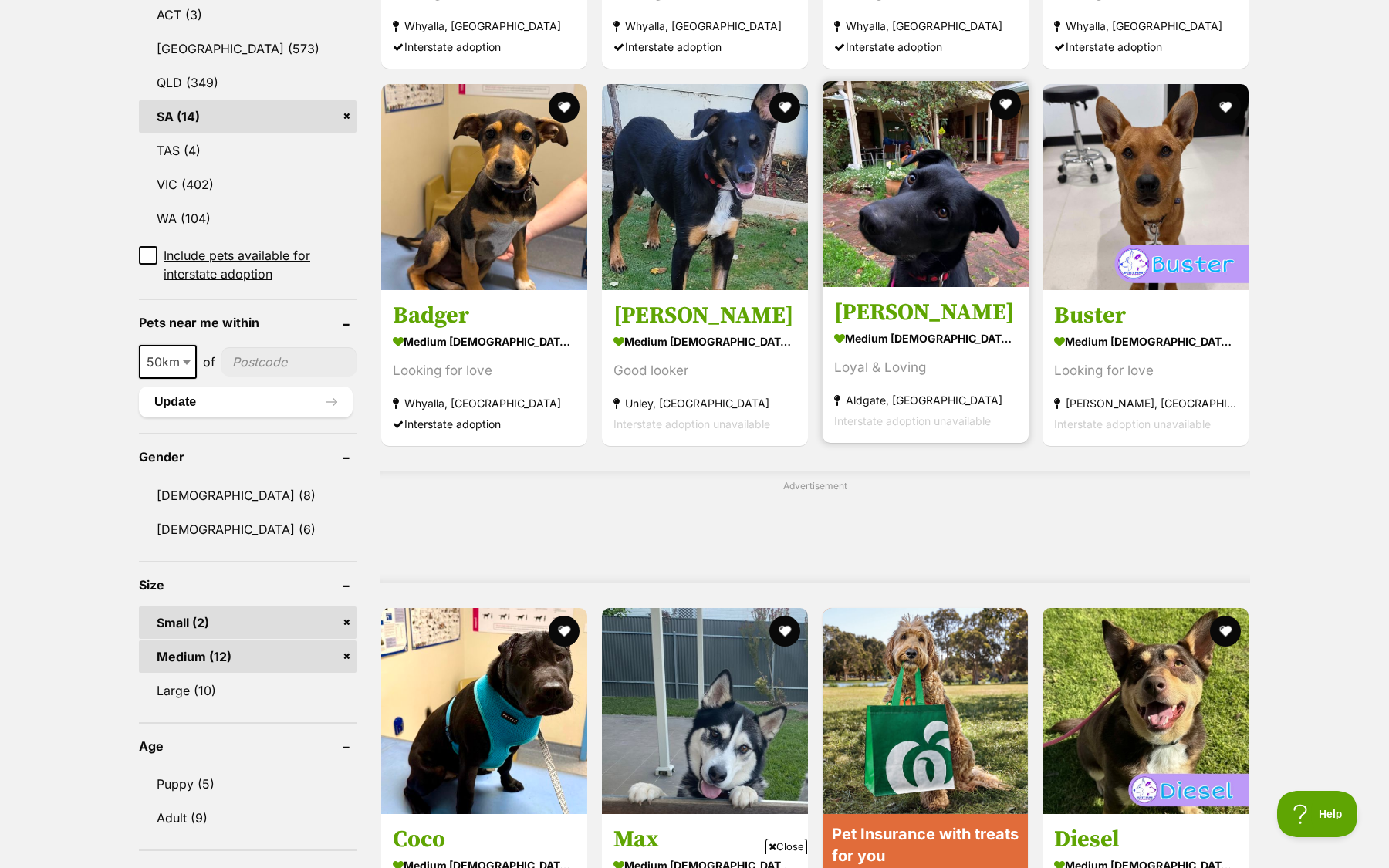
scroll to position [801, 0]
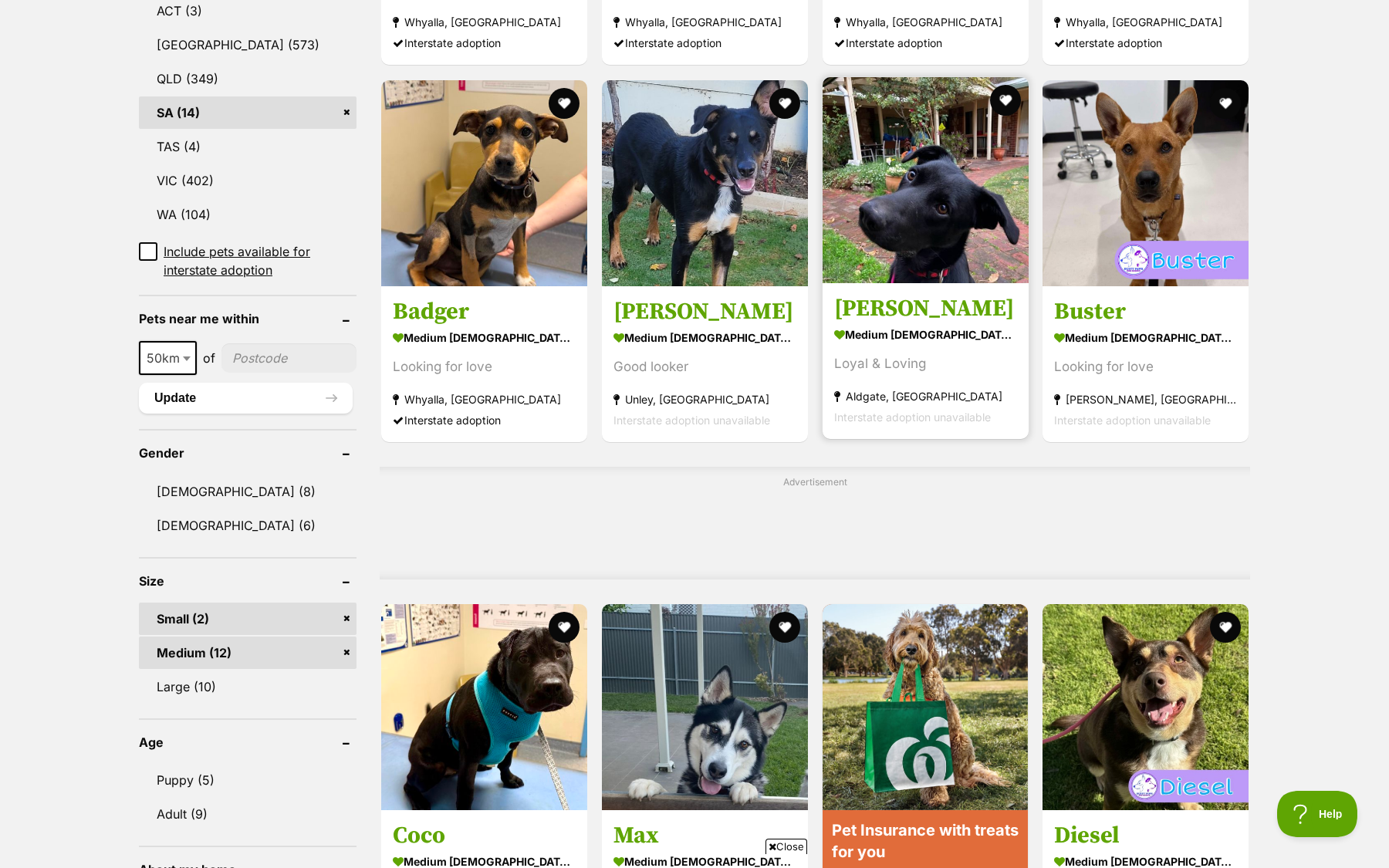
click at [967, 171] on img at bounding box center [925, 180] width 206 height 206
click at [1002, 138] on img at bounding box center [925, 180] width 206 height 206
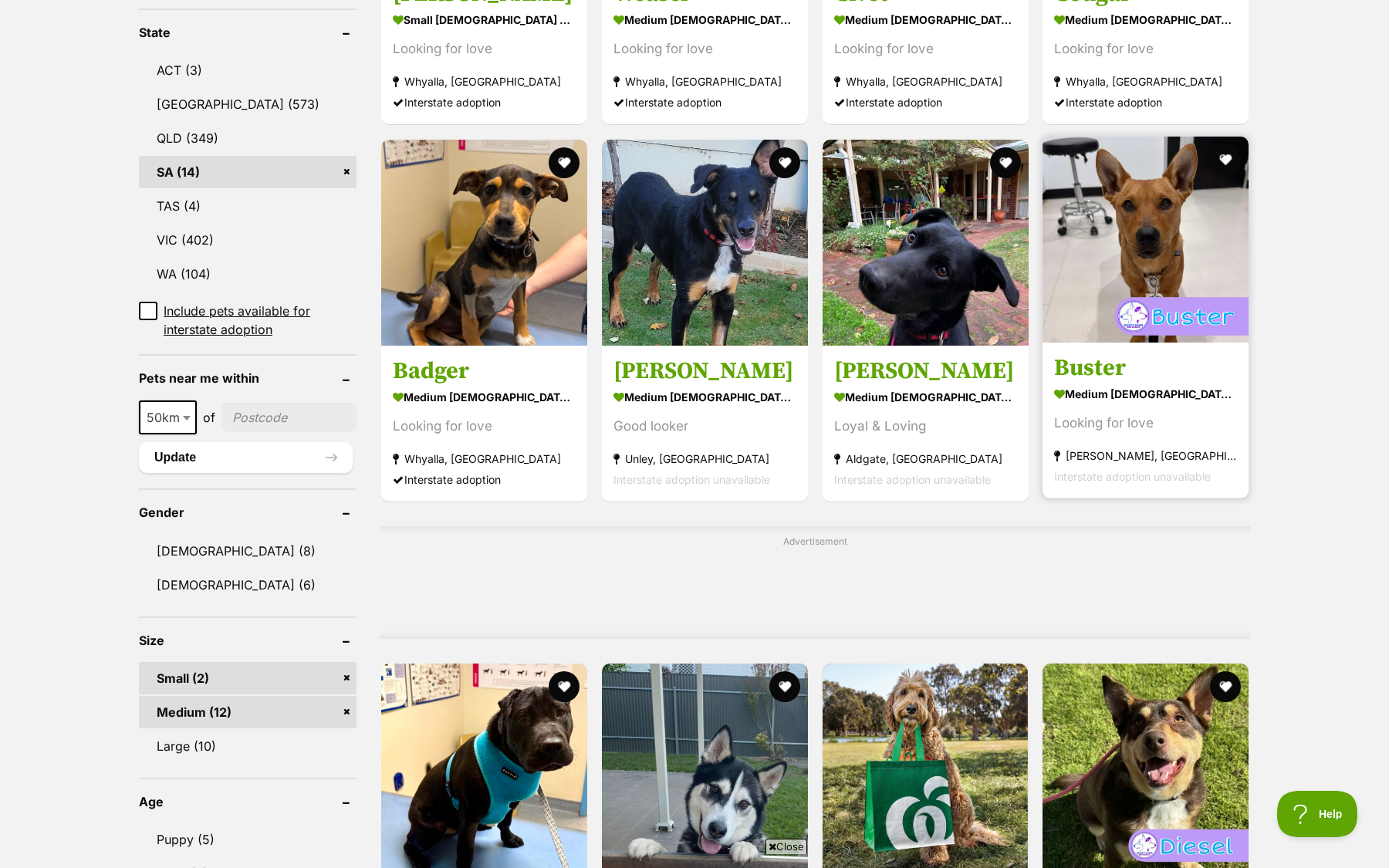
click at [1178, 345] on article "Buster medium [DEMOGRAPHIC_DATA] Dog Looking for love Reynella, SA Interstate a…" at bounding box center [1146, 317] width 209 height 365
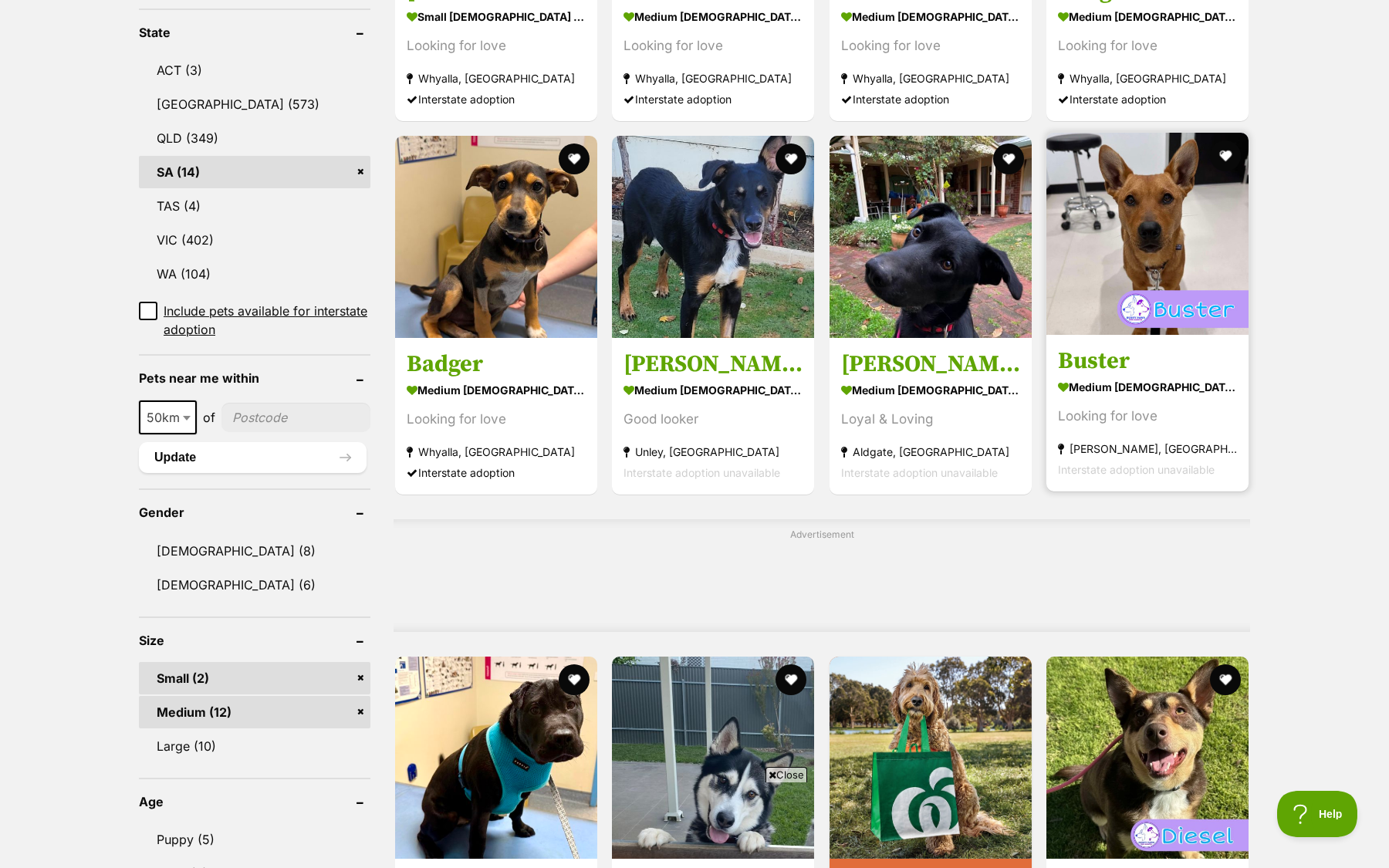
click at [1112, 373] on h3 "Buster" at bounding box center [1147, 361] width 179 height 30
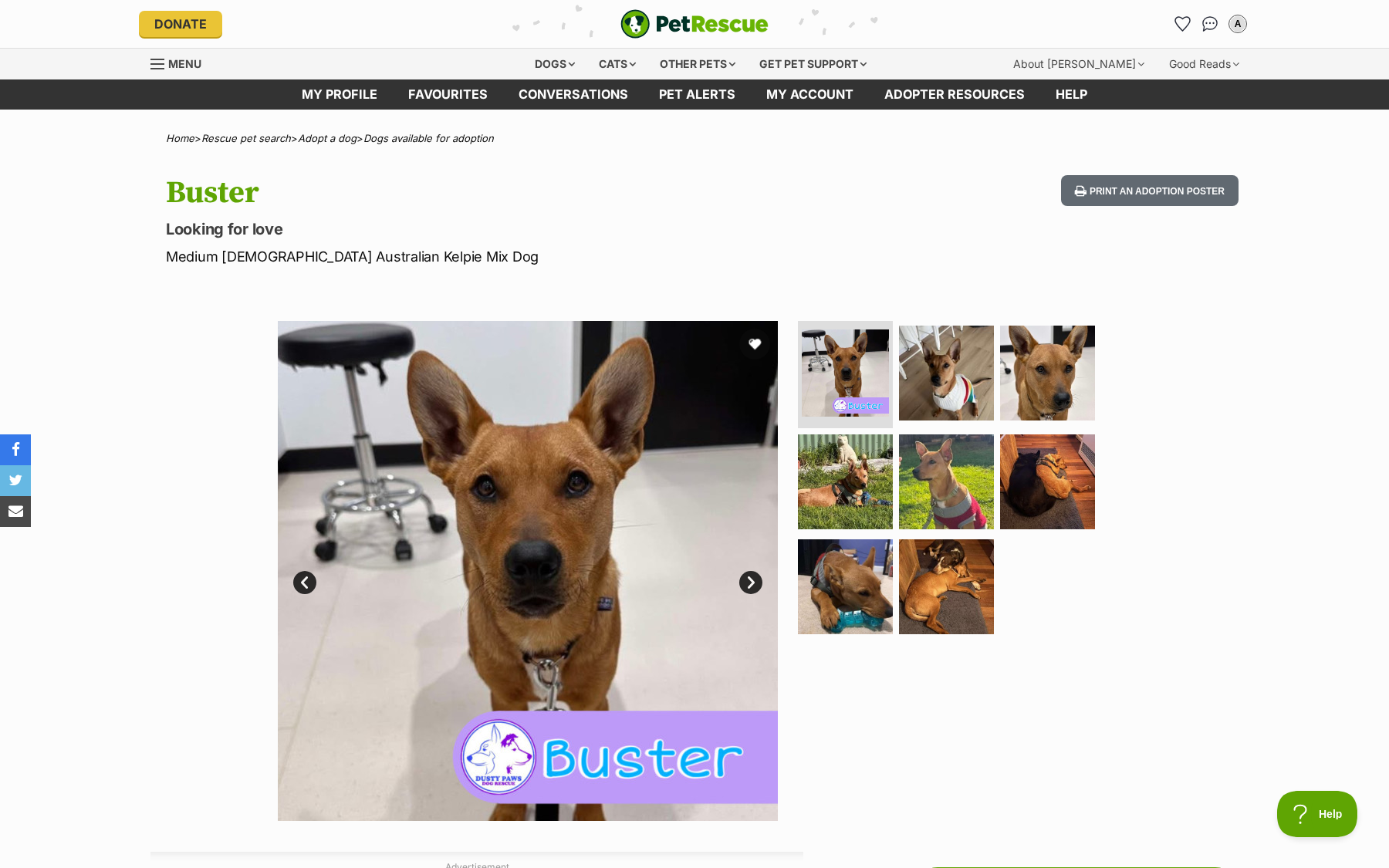
click at [749, 606] on img at bounding box center [528, 570] width 500 height 500
click at [757, 582] on link "Next" at bounding box center [751, 582] width 23 height 23
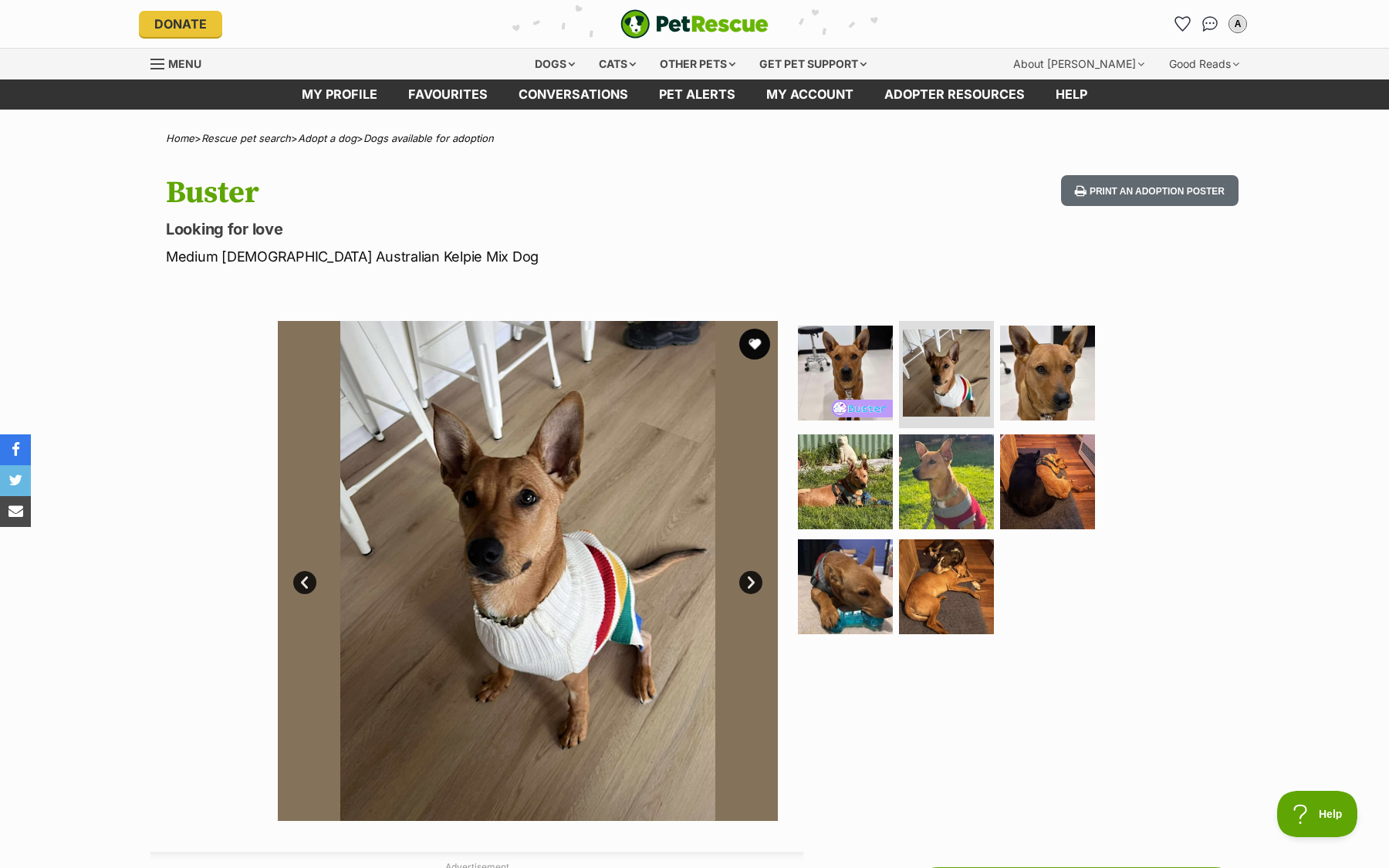
click at [757, 582] on link "Next" at bounding box center [751, 582] width 23 height 23
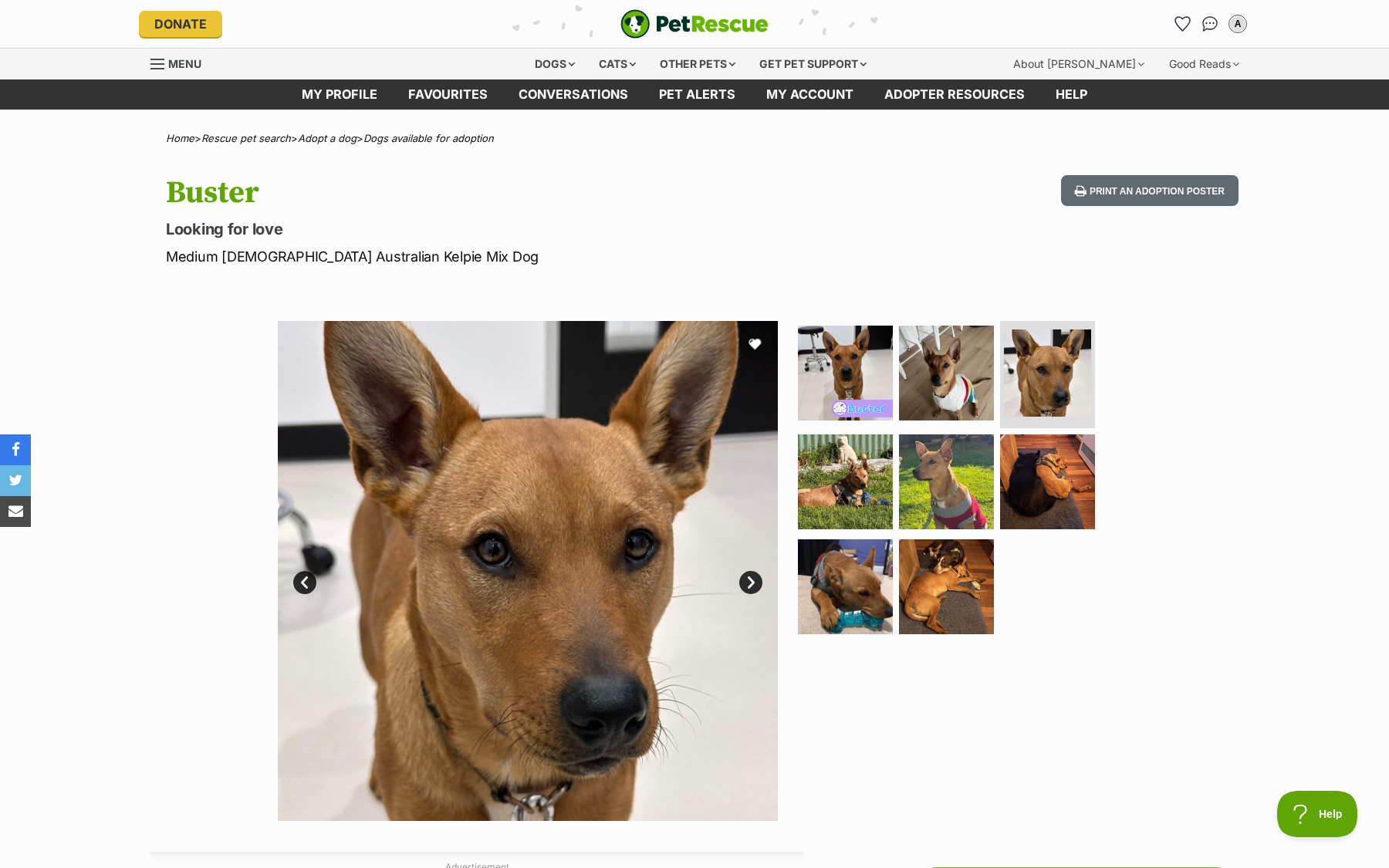
click at [757, 581] on link "Next" at bounding box center [751, 582] width 23 height 23
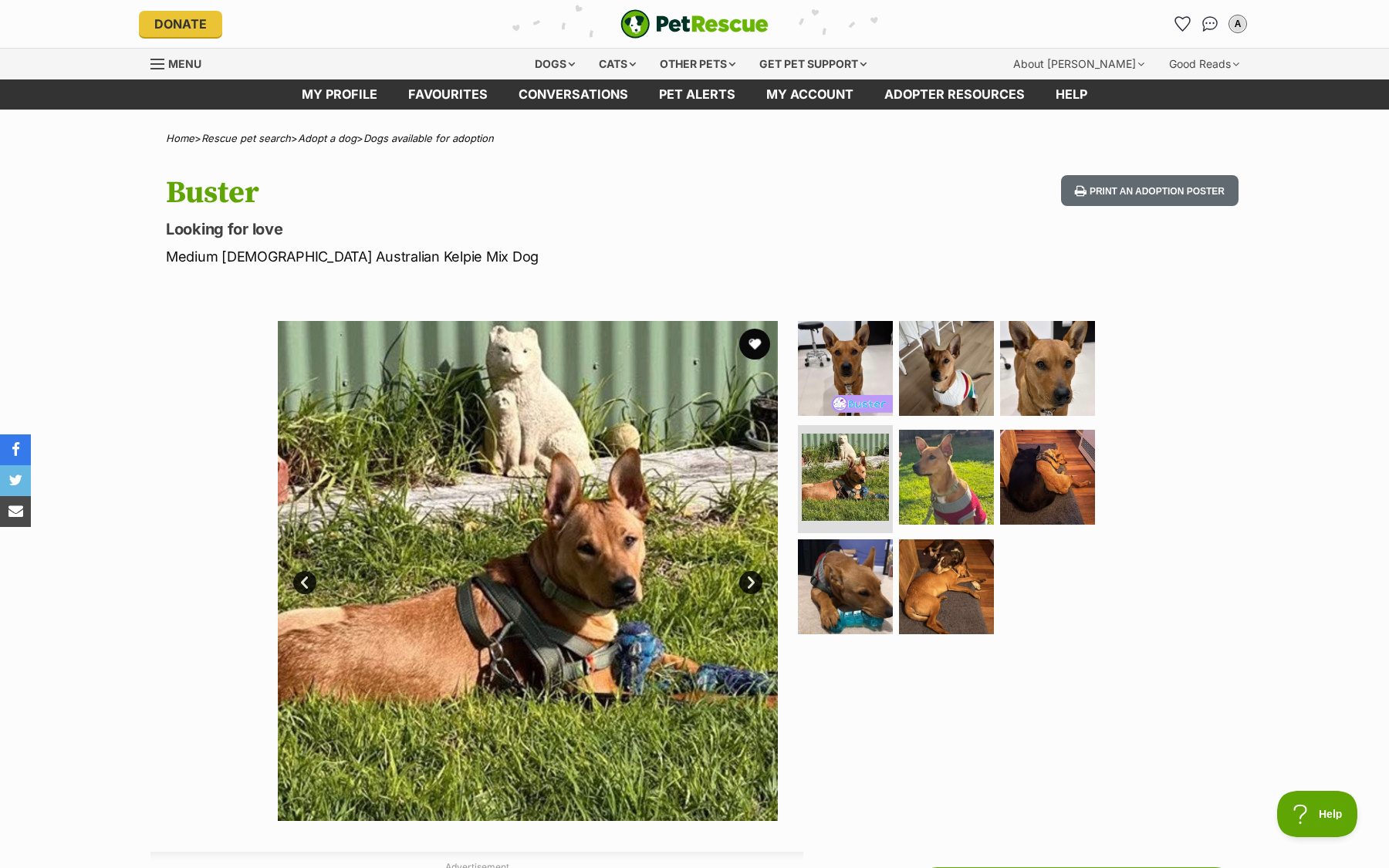
click at [757, 581] on link "Next" at bounding box center [751, 582] width 23 height 23
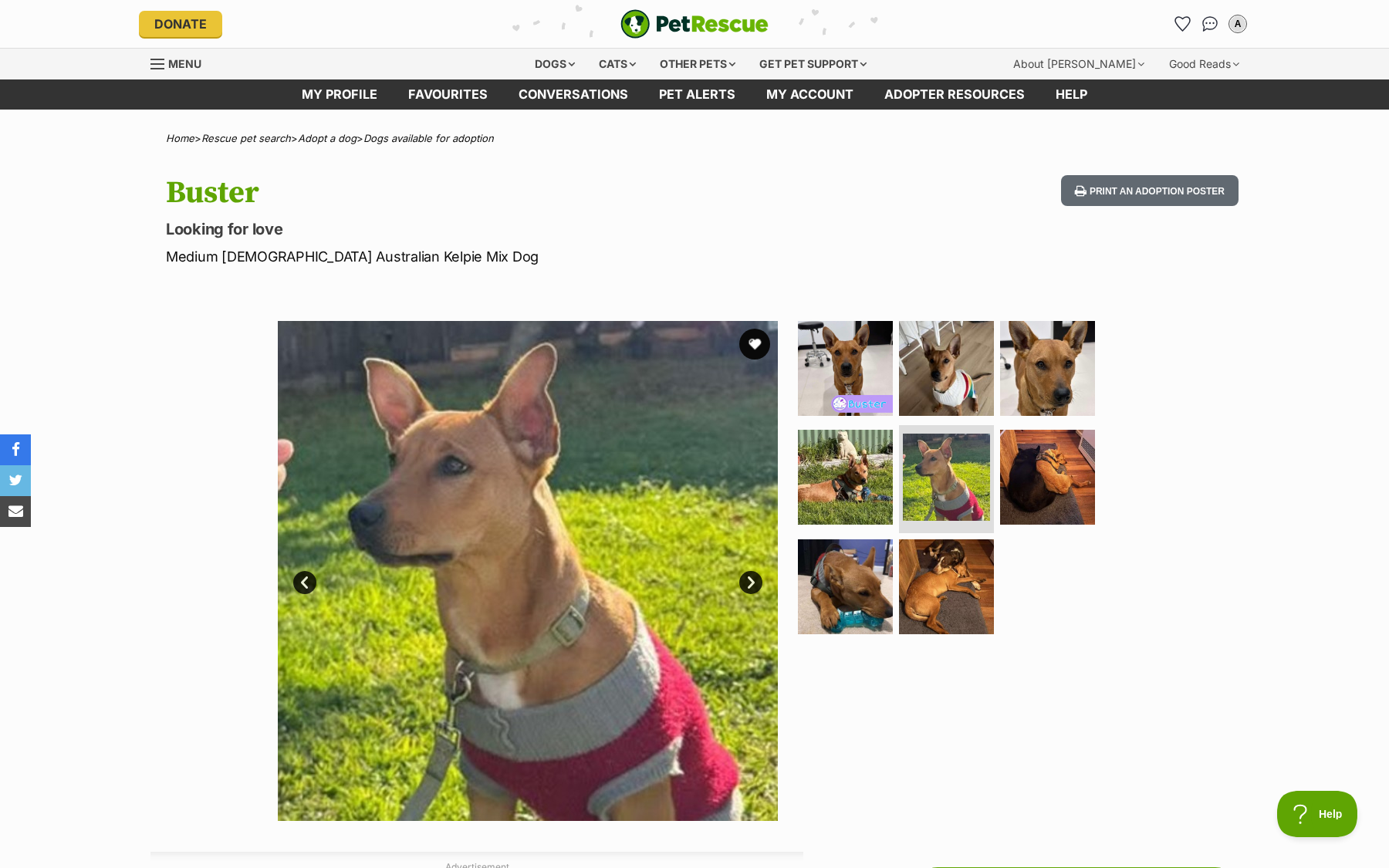
click at [757, 581] on link "Next" at bounding box center [751, 582] width 23 height 23
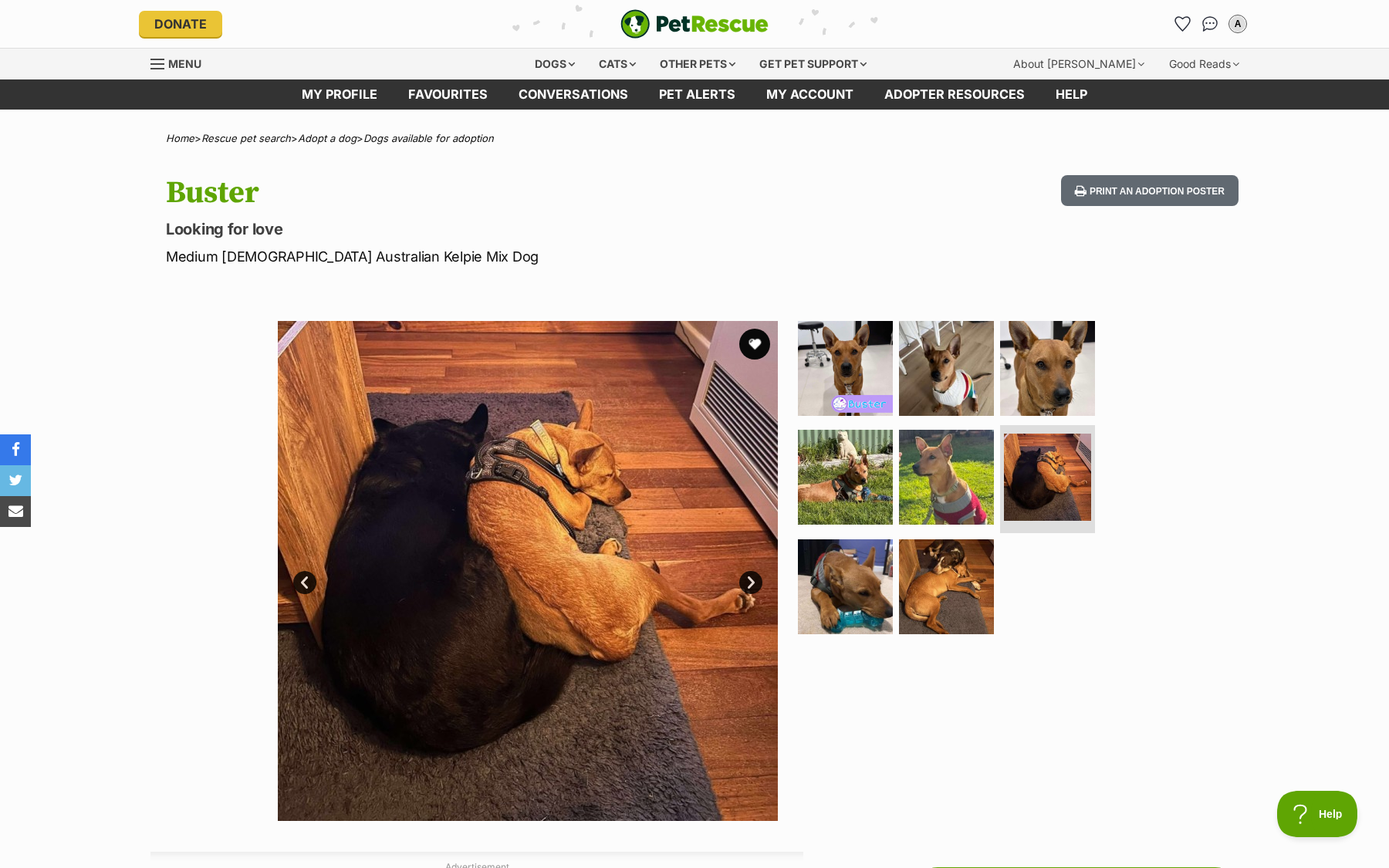
click at [757, 581] on link "Next" at bounding box center [751, 582] width 23 height 23
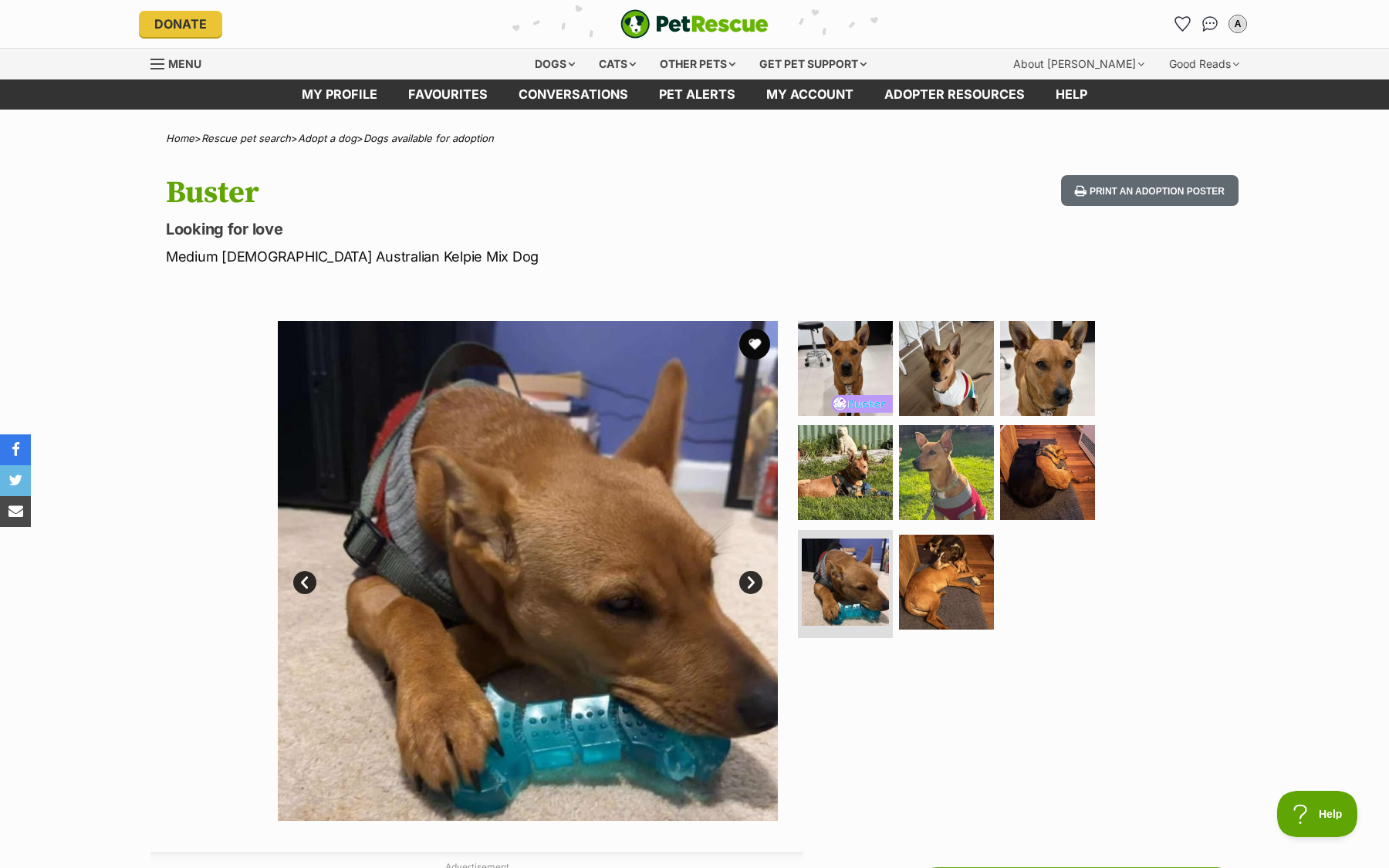
click at [757, 581] on link "Next" at bounding box center [751, 582] width 23 height 23
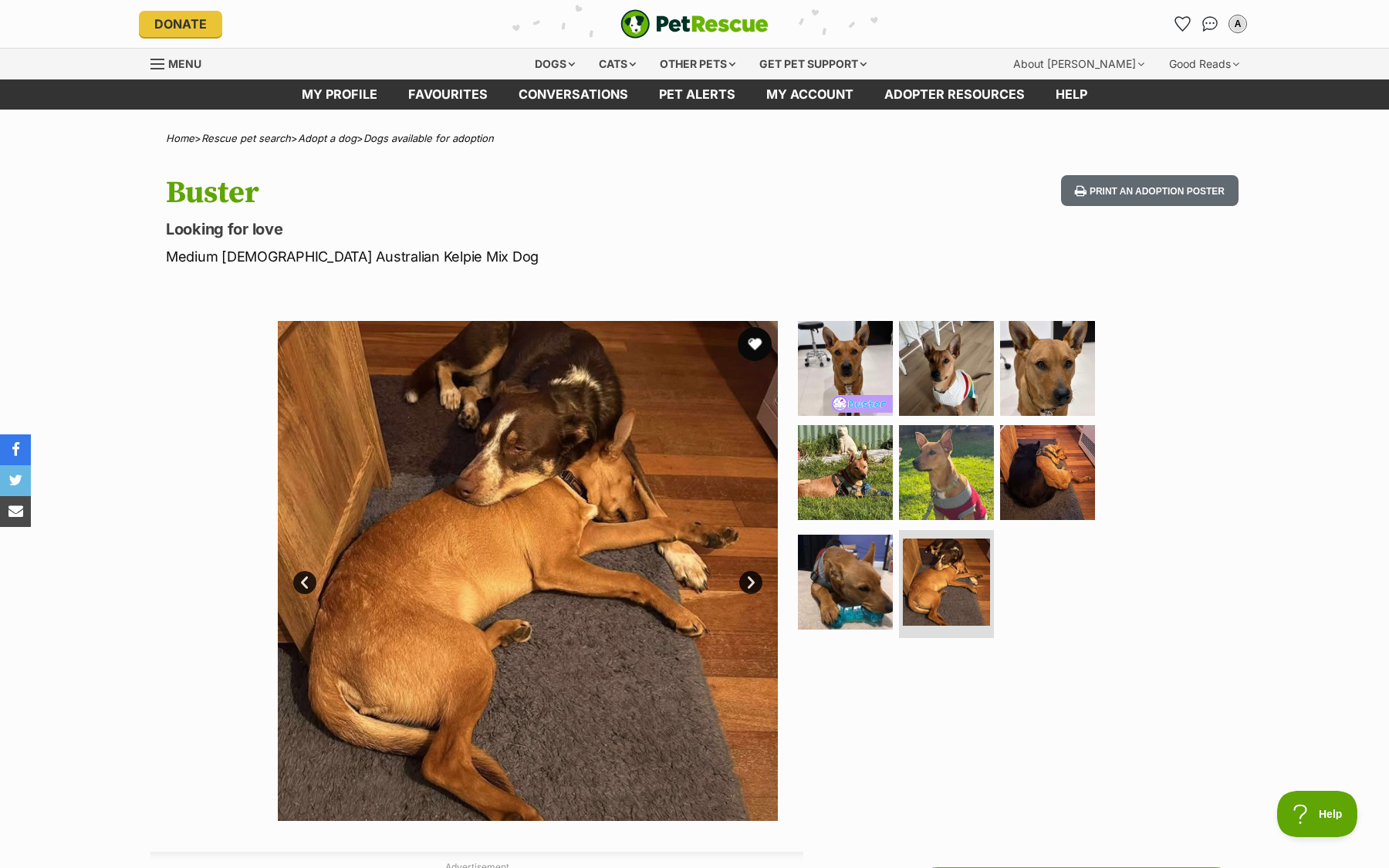
click at [755, 328] on button "favourite" at bounding box center [754, 343] width 34 height 34
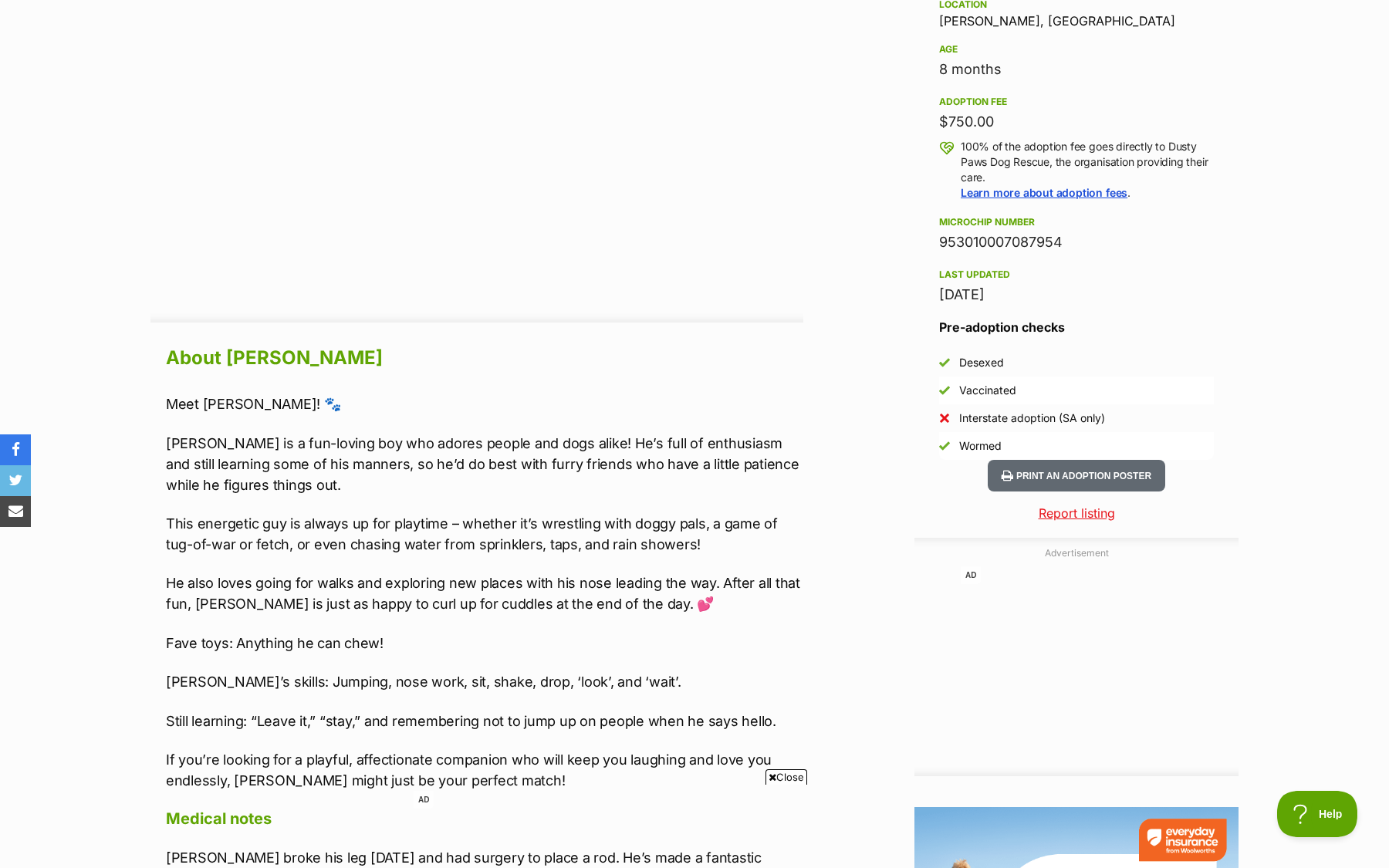
scroll to position [1042, 0]
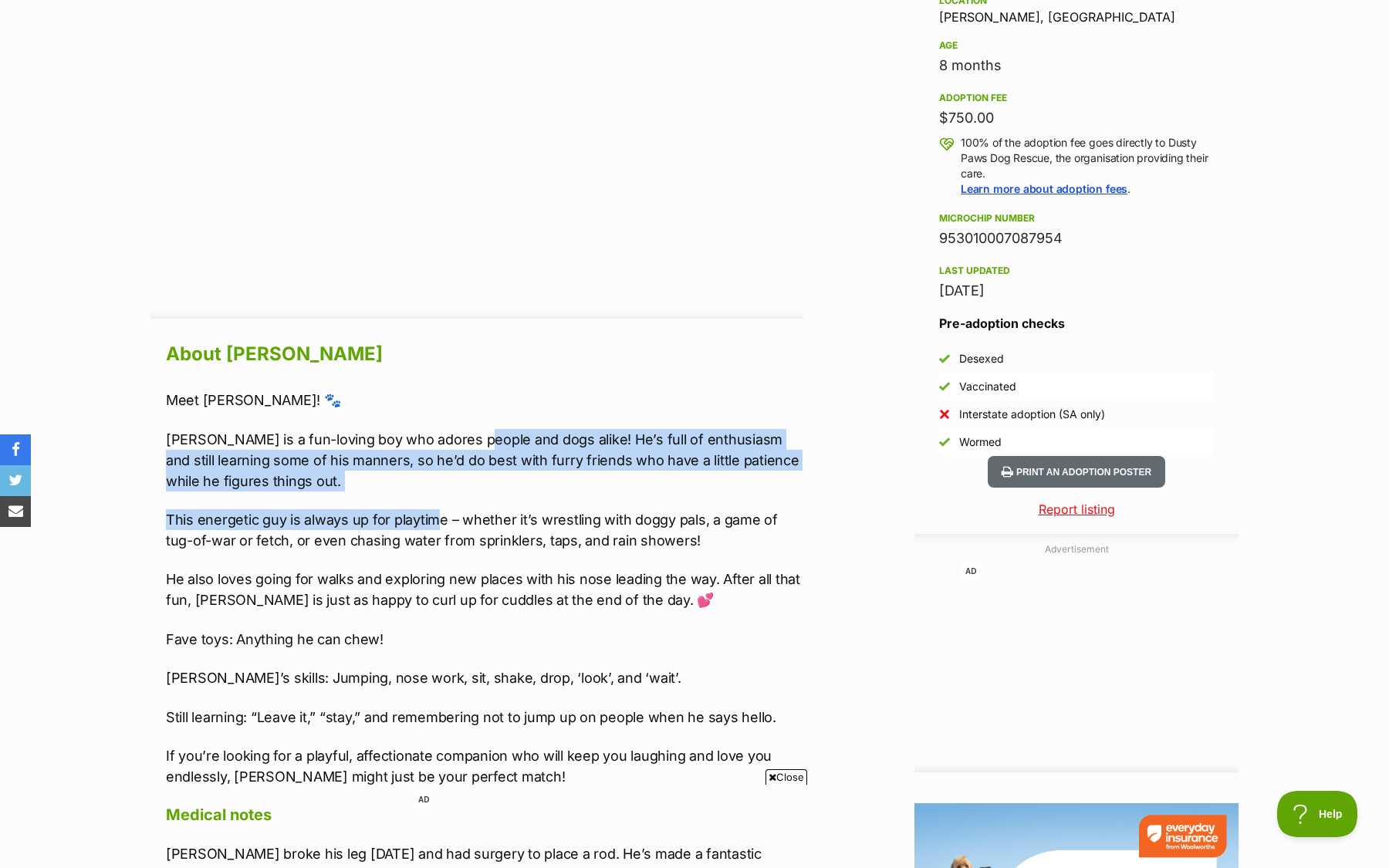
drag, startPoint x: 469, startPoint y: 439, endPoint x: 437, endPoint y: 524, distance: 90.8
click at [437, 524] on div "Meet [PERSON_NAME]! 🐾 [PERSON_NAME] is a fun-loving boy who adores people and d…" at bounding box center [484, 587] width 637 height 397
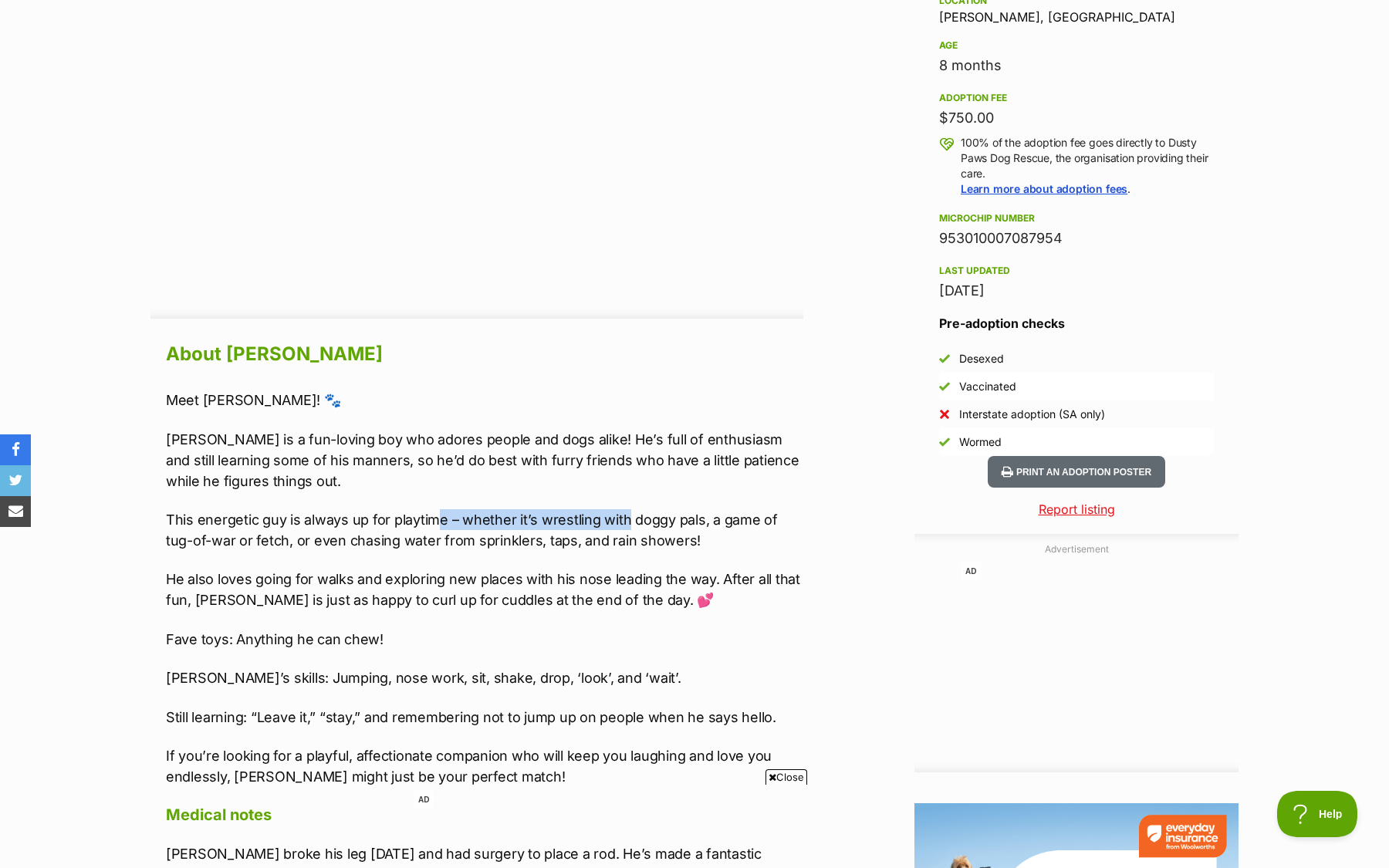
drag, startPoint x: 437, startPoint y: 524, endPoint x: 621, endPoint y: 527, distance: 184.0
click at [621, 527] on p "This energetic guy is always up for playtime – whether it’s wrestling with dogg…" at bounding box center [484, 530] width 637 height 42
drag, startPoint x: 316, startPoint y: 545, endPoint x: 489, endPoint y: 551, distance: 173.1
click at [489, 551] on div "Meet [PERSON_NAME]! 🐾 [PERSON_NAME] is a fun-loving boy who adores people and d…" at bounding box center [484, 587] width 637 height 397
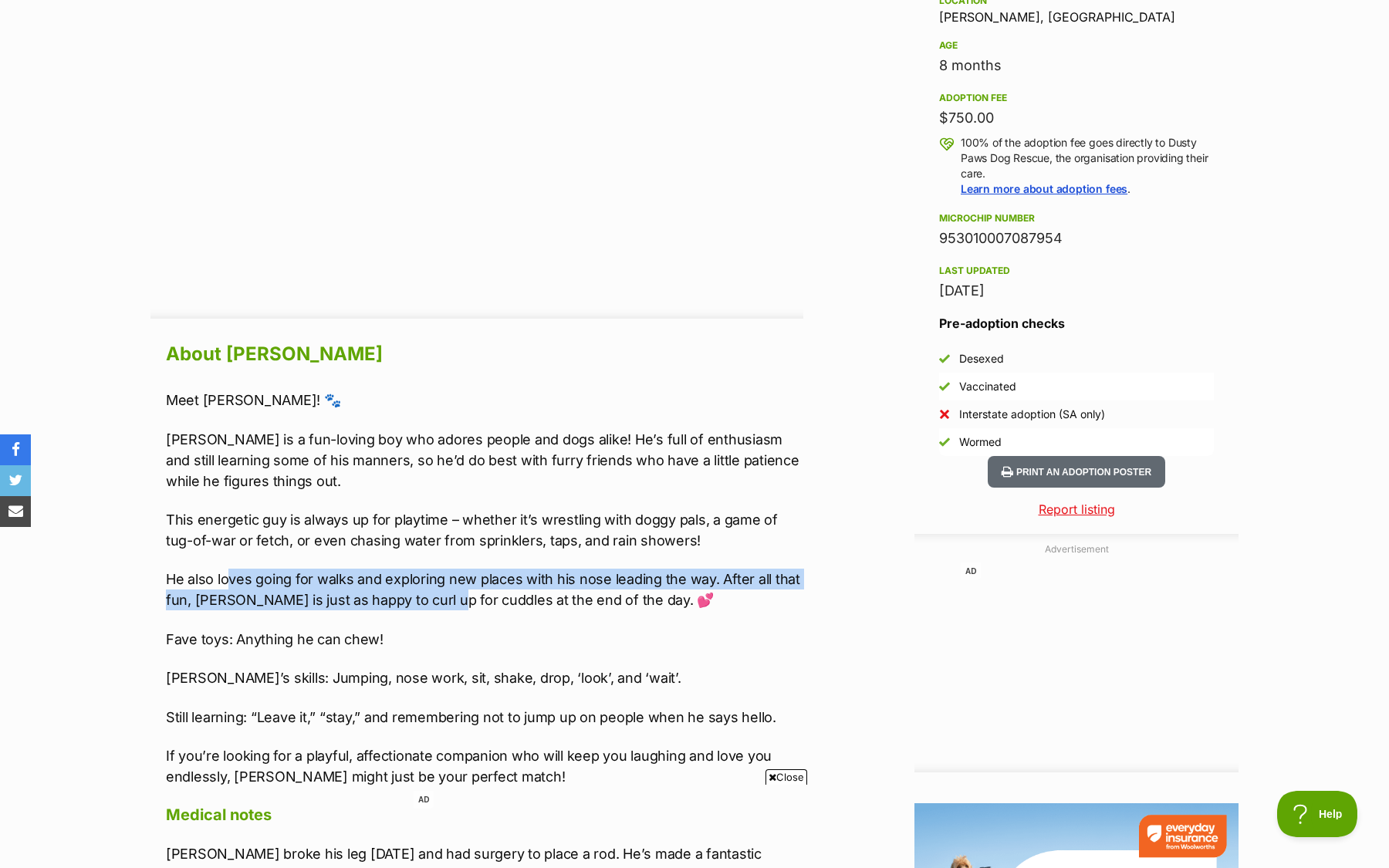
drag, startPoint x: 230, startPoint y: 587, endPoint x: 432, endPoint y: 588, distance: 202.0
click at [432, 588] on p "He also loves going for walks and exploring new places with his nose leading th…" at bounding box center [484, 589] width 637 height 42
click at [362, 600] on p "He also loves going for walks and exploring new places with his nose leading th…" at bounding box center [484, 589] width 637 height 42
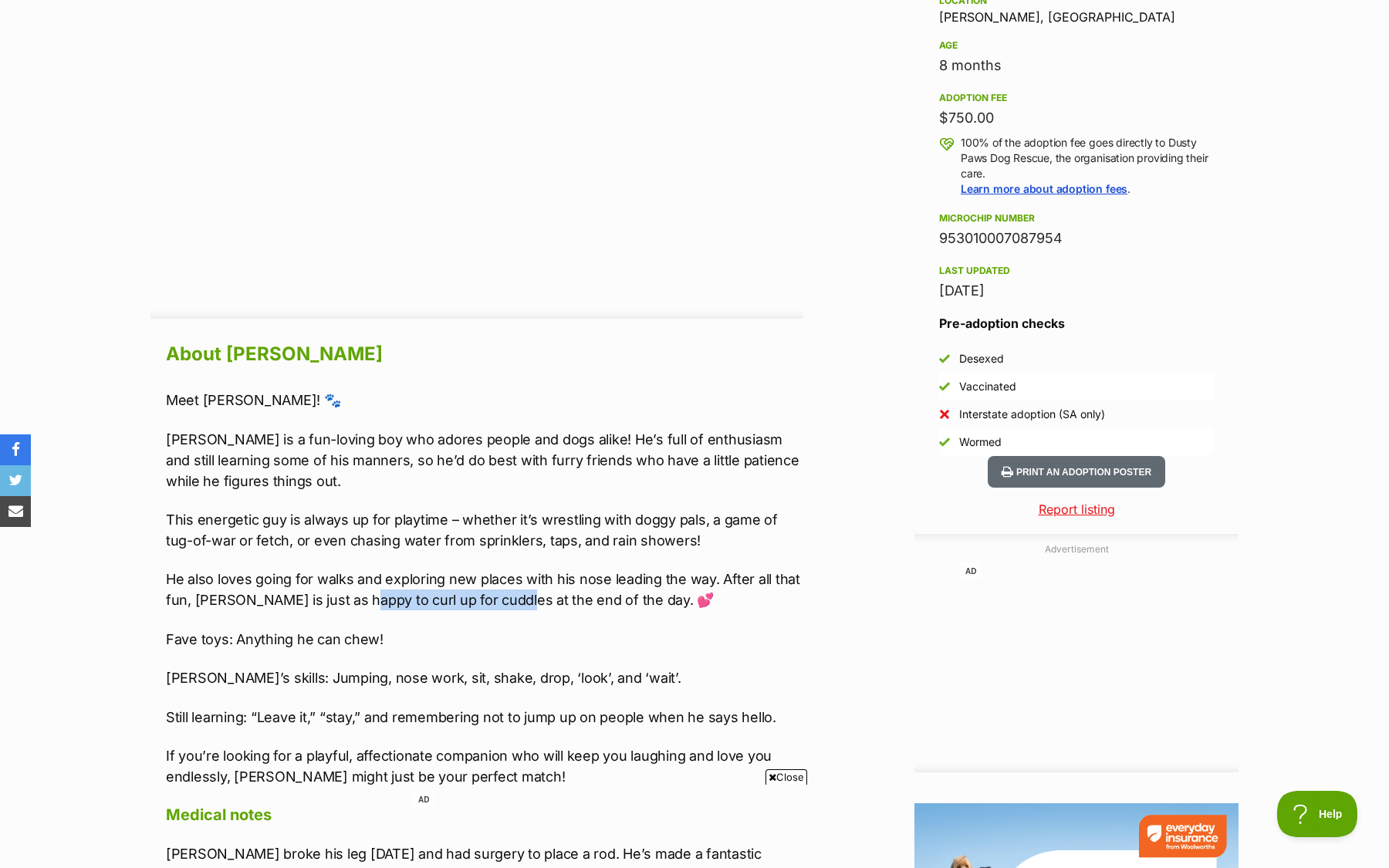
drag, startPoint x: 352, startPoint y: 600, endPoint x: 502, endPoint y: 614, distance: 150.7
click at [501, 609] on div "Meet [PERSON_NAME]! 🐾 [PERSON_NAME] is a fun-loving boy who adores people and d…" at bounding box center [484, 587] width 637 height 397
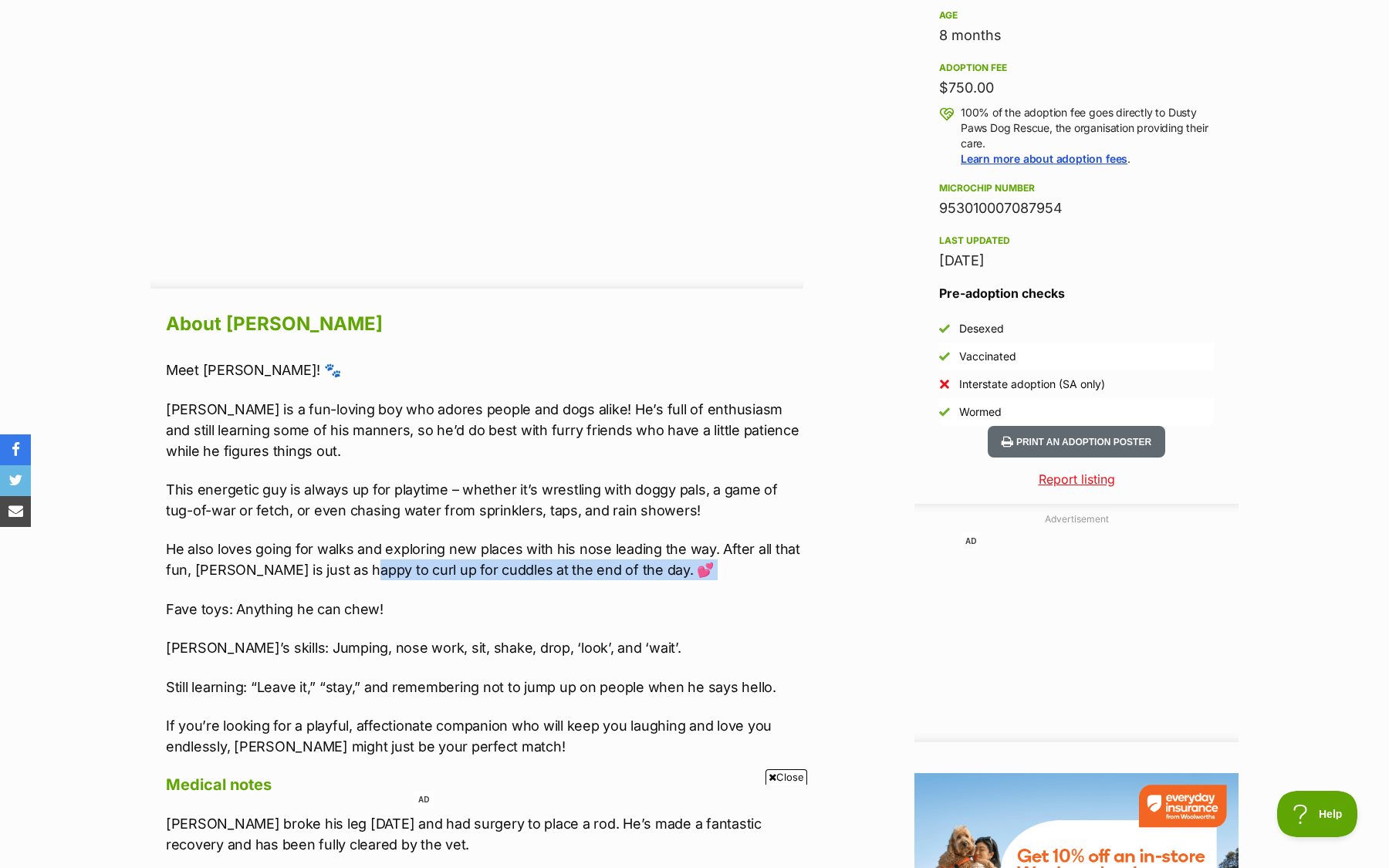
scroll to position [1081, 0]
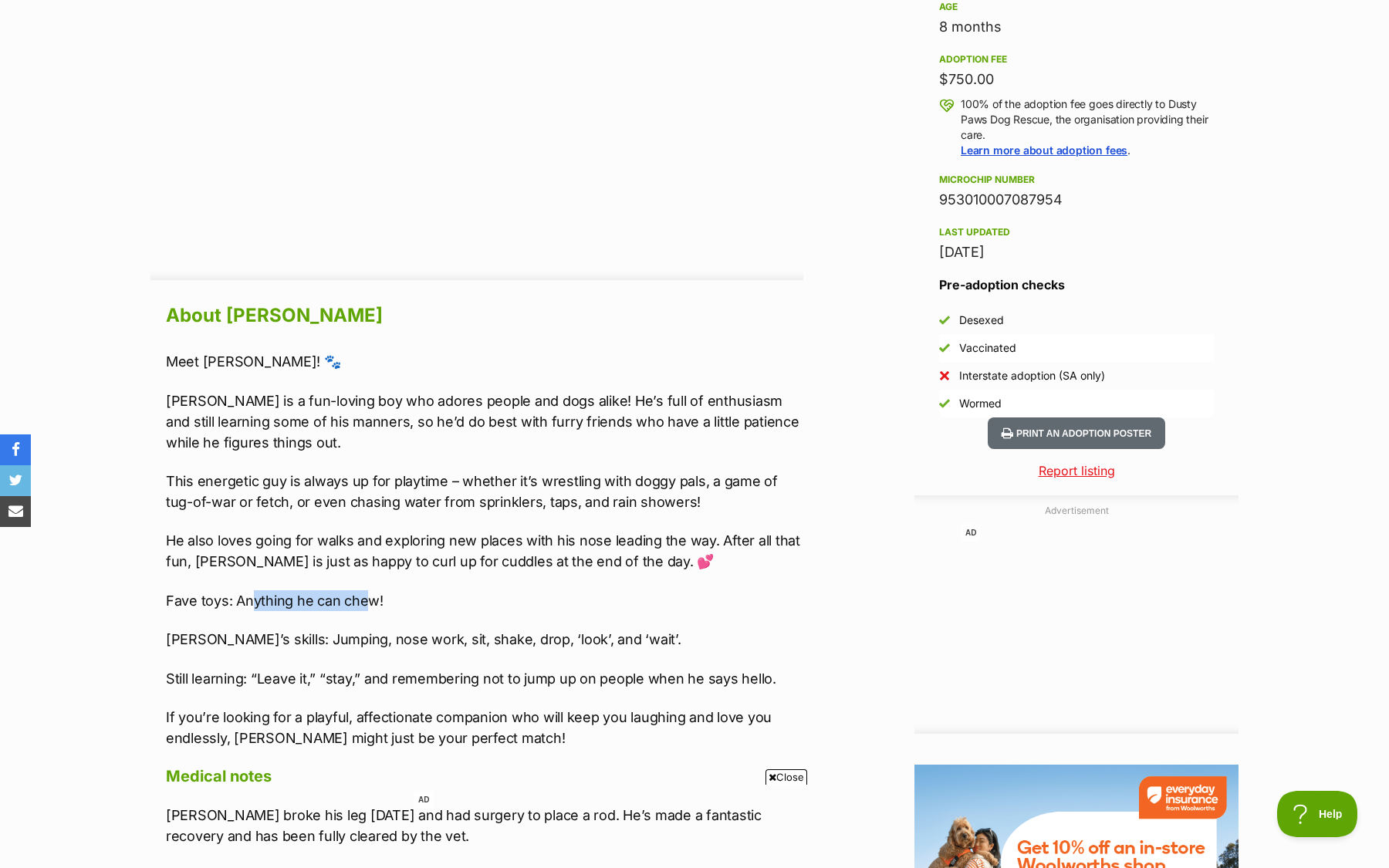
drag, startPoint x: 249, startPoint y: 601, endPoint x: 362, endPoint y: 607, distance: 113.2
click at [362, 607] on p "Fave toys: Anything he can chew!" at bounding box center [484, 600] width 637 height 21
drag, startPoint x: 231, startPoint y: 648, endPoint x: 395, endPoint y: 650, distance: 164.0
click at [395, 650] on div "Meet [PERSON_NAME]! 🐾 [PERSON_NAME] is a fun-loving boy who adores people and d…" at bounding box center [484, 549] width 637 height 397
click at [474, 646] on p "[PERSON_NAME]’s skills: Jumping, nose work, sit, shake, drop, ‘look’, and ‘wait…" at bounding box center [484, 639] width 637 height 21
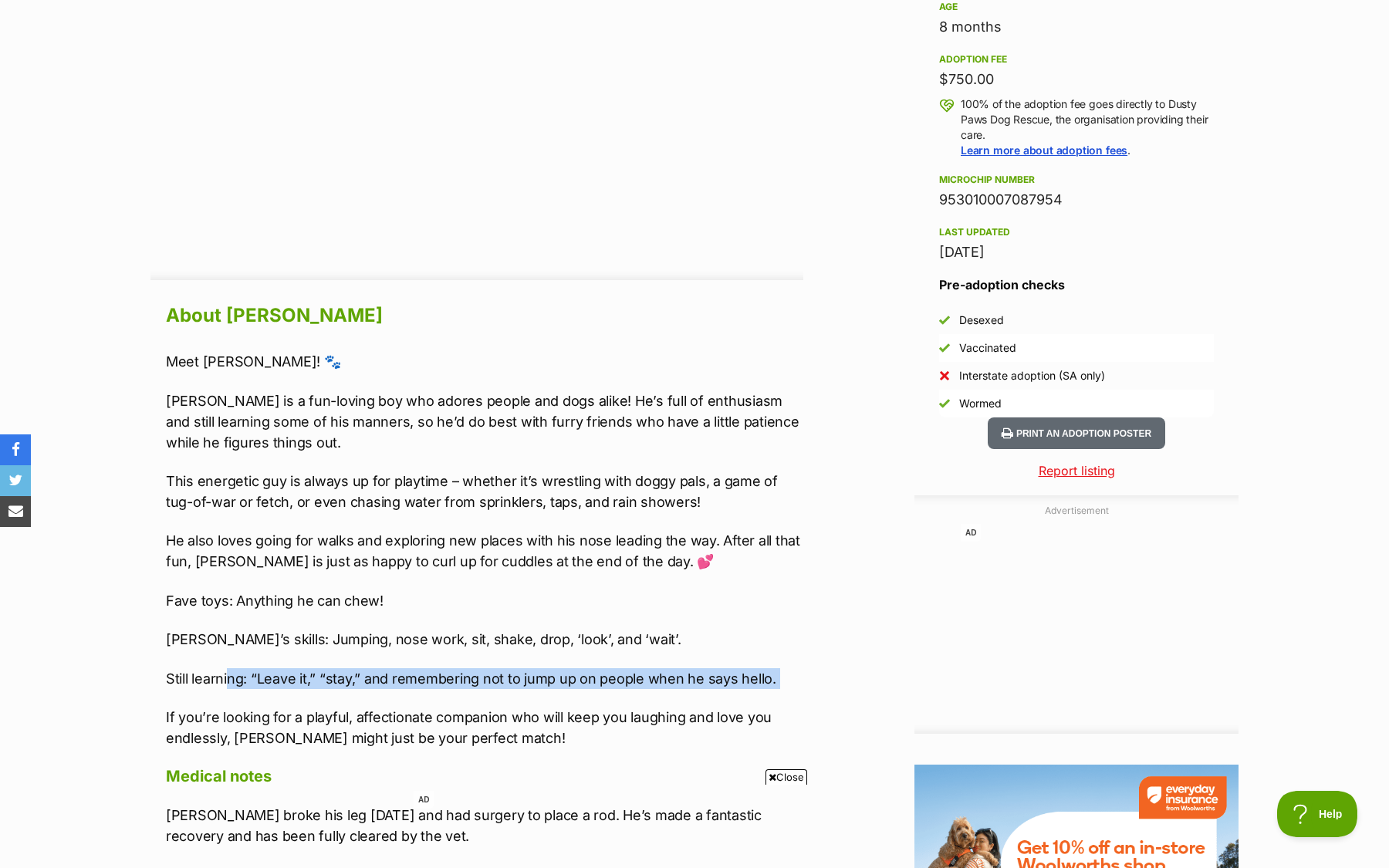
drag, startPoint x: 229, startPoint y: 681, endPoint x: 655, endPoint y: 687, distance: 426.0
click at [655, 687] on div "Meet [PERSON_NAME]! 🐾 [PERSON_NAME] is a fun-loving boy who adores people and d…" at bounding box center [484, 549] width 637 height 397
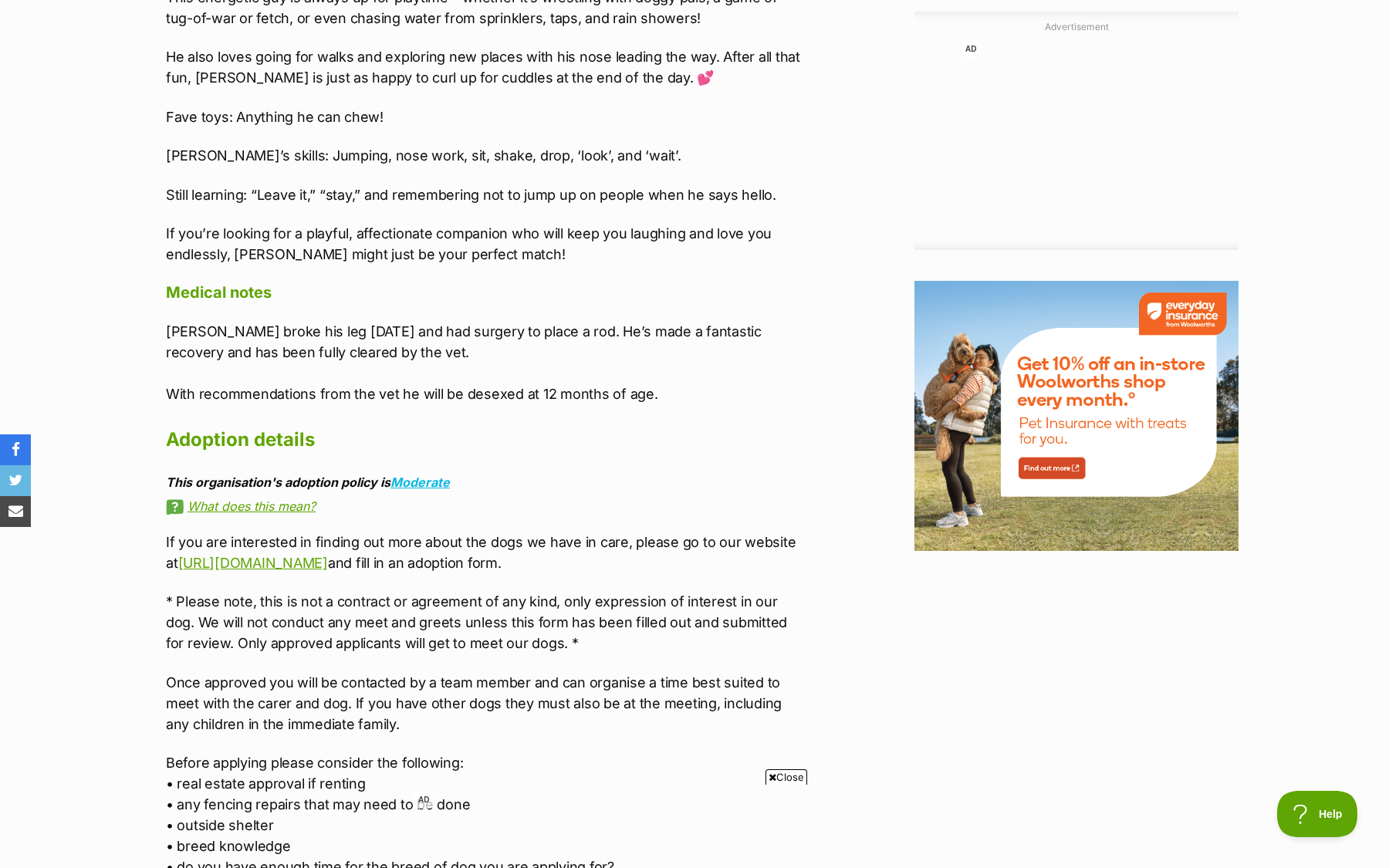
scroll to position [1566, 0]
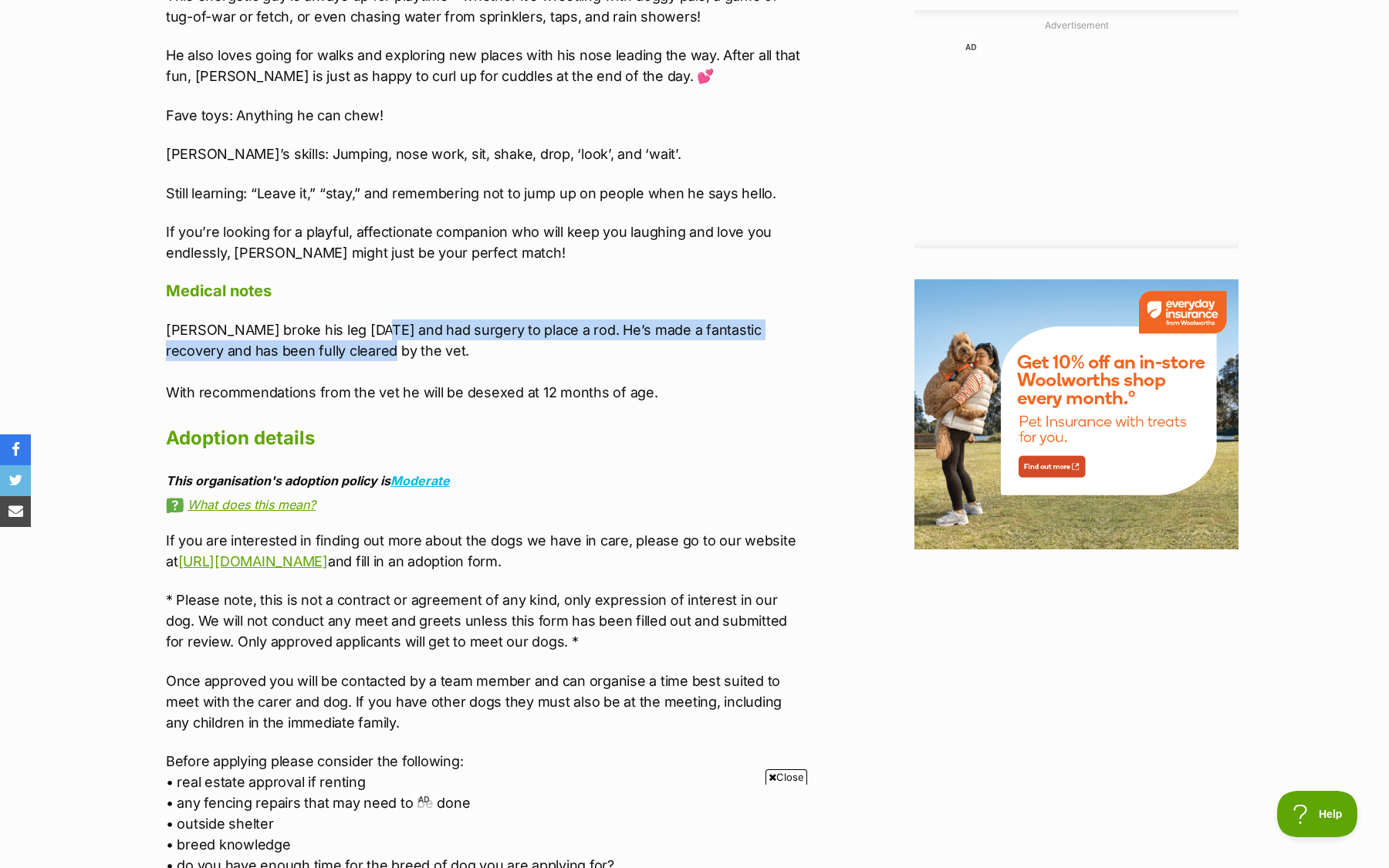
drag, startPoint x: 362, startPoint y: 322, endPoint x: 340, endPoint y: 352, distance: 37.2
click at [340, 353] on p "[PERSON_NAME] broke his leg [DATE] and had surgery to place a rod. He’s made a …" at bounding box center [484, 361] width 637 height 83
drag, startPoint x: 251, startPoint y: 410, endPoint x: 462, endPoint y: 408, distance: 211.0
click at [462, 409] on div "About [PERSON_NAME] Meet [PERSON_NAME]! 🐾 [PERSON_NAME] is a fun-loving boy who…" at bounding box center [484, 475] width 637 height 1324
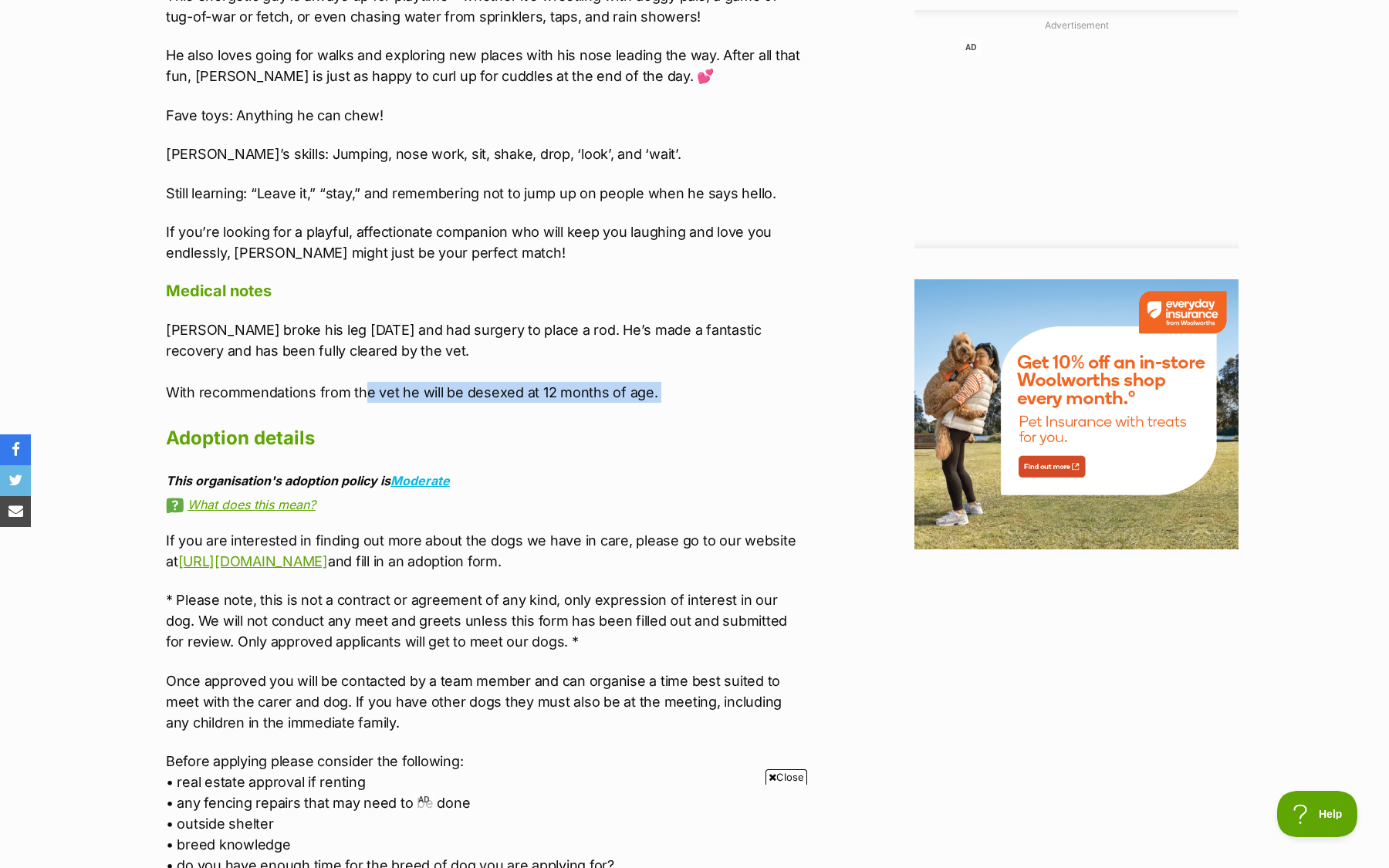
drag, startPoint x: 362, startPoint y: 389, endPoint x: 547, endPoint y: 409, distance: 186.1
click at [547, 409] on div "About [PERSON_NAME] Meet [PERSON_NAME]! 🐾 [PERSON_NAME] is a fun-loving boy who…" at bounding box center [484, 475] width 637 height 1324
click at [564, 397] on p "[PERSON_NAME] broke his leg [DATE] and had surgery to place a rod. He’s made a …" at bounding box center [484, 361] width 637 height 83
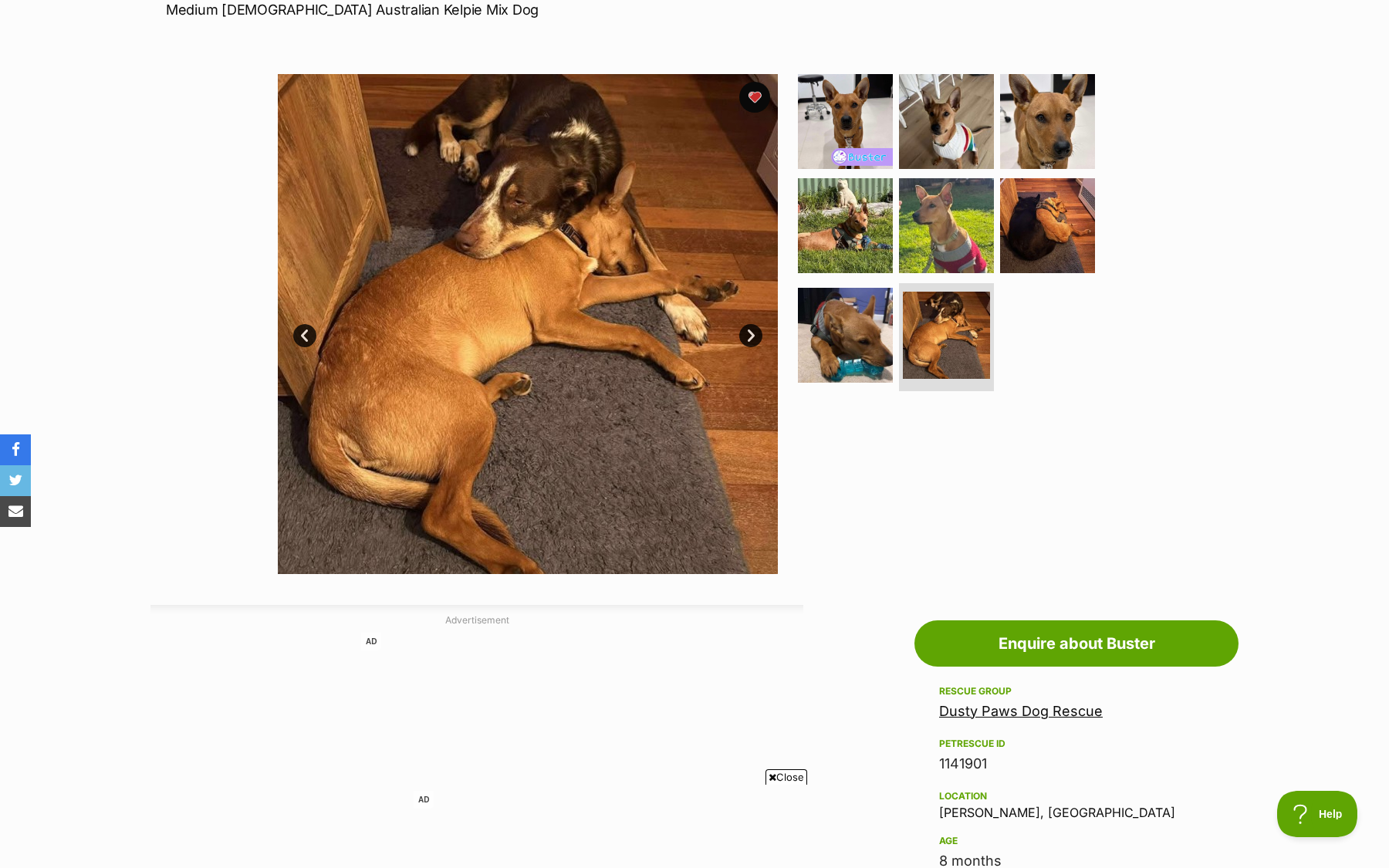
scroll to position [89, 0]
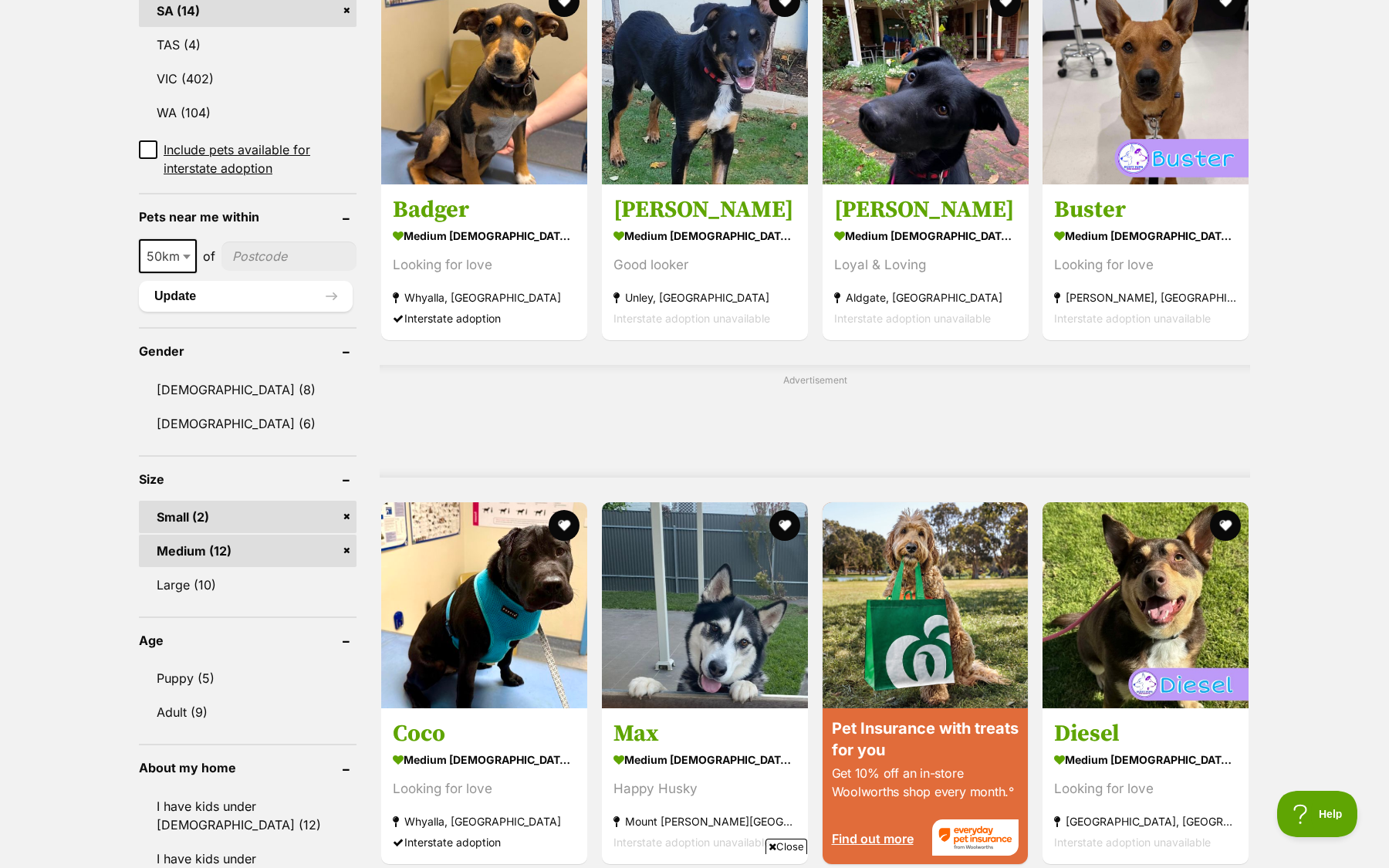
scroll to position [904, 0]
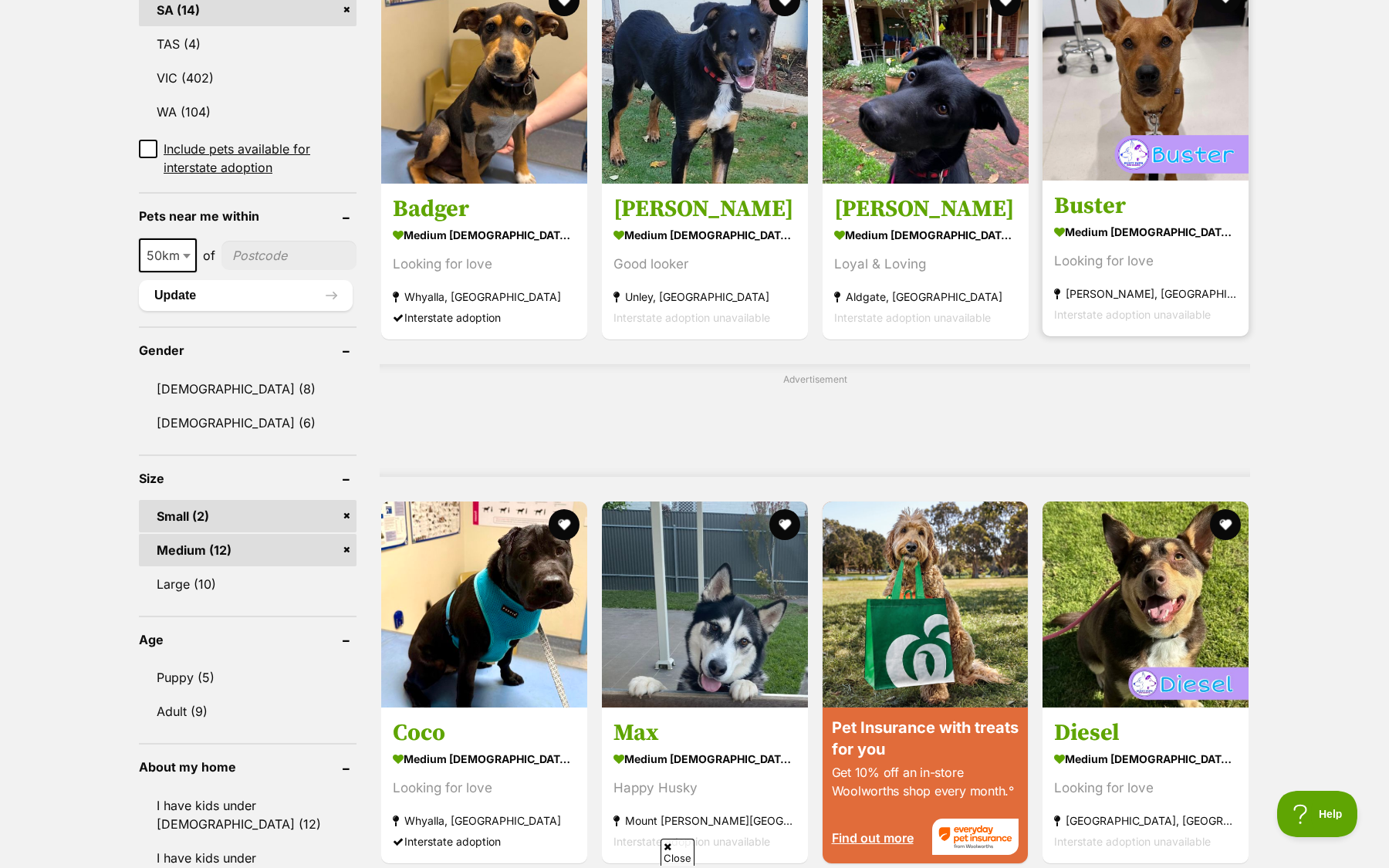
click at [1142, 252] on div "Looking for love" at bounding box center [1146, 262] width 183 height 21
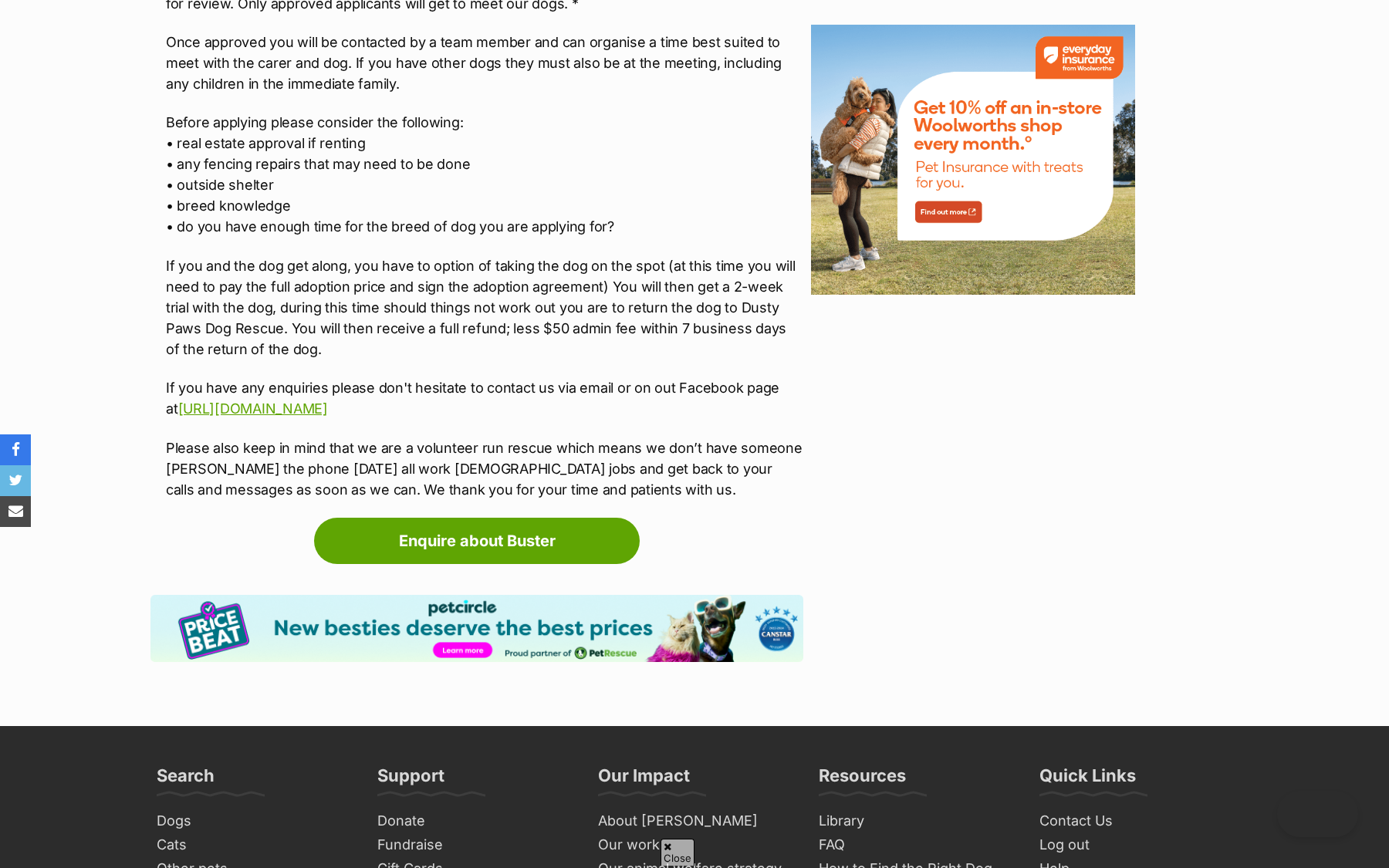
scroll to position [1723, 0]
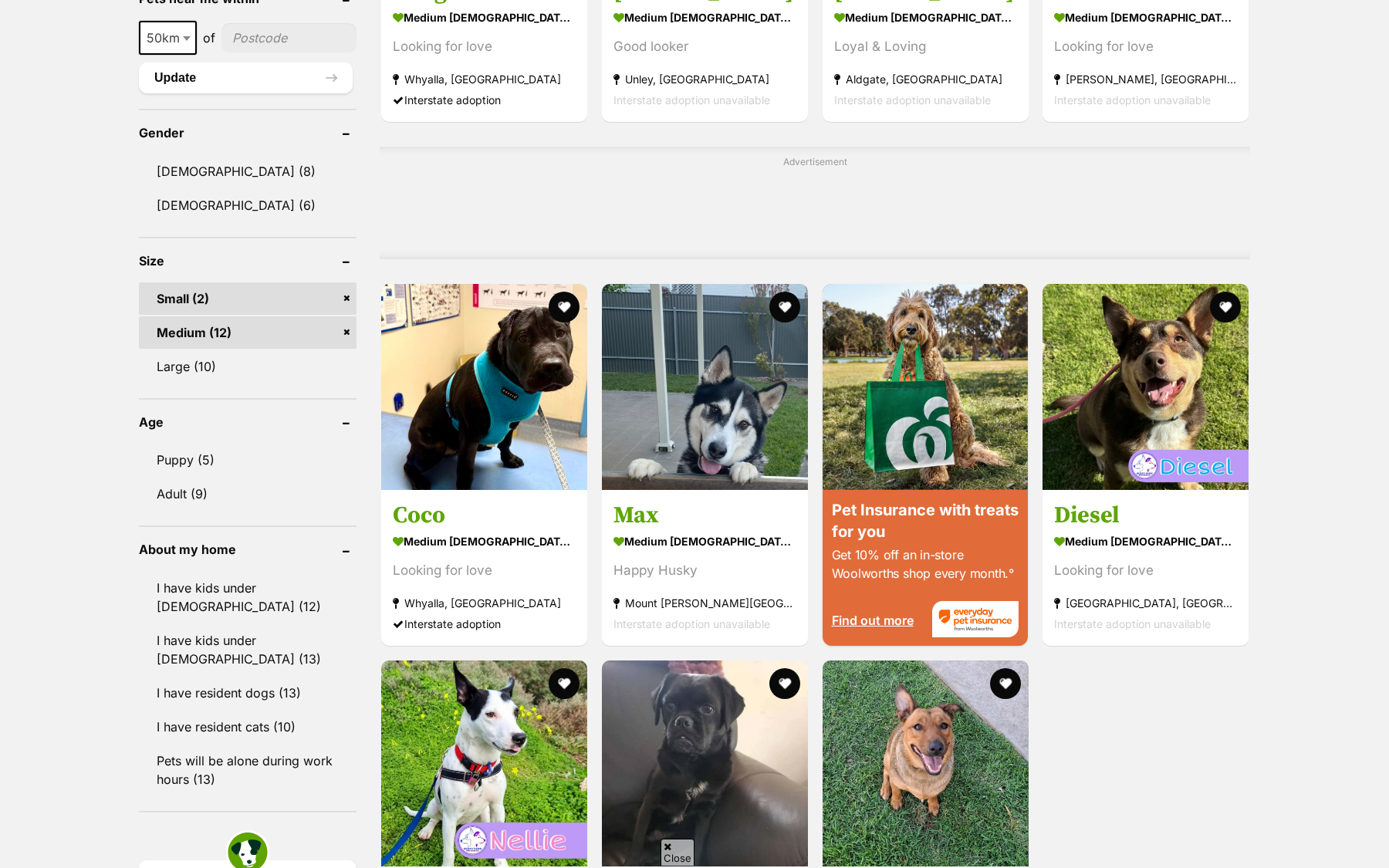
scroll to position [1121, 0]
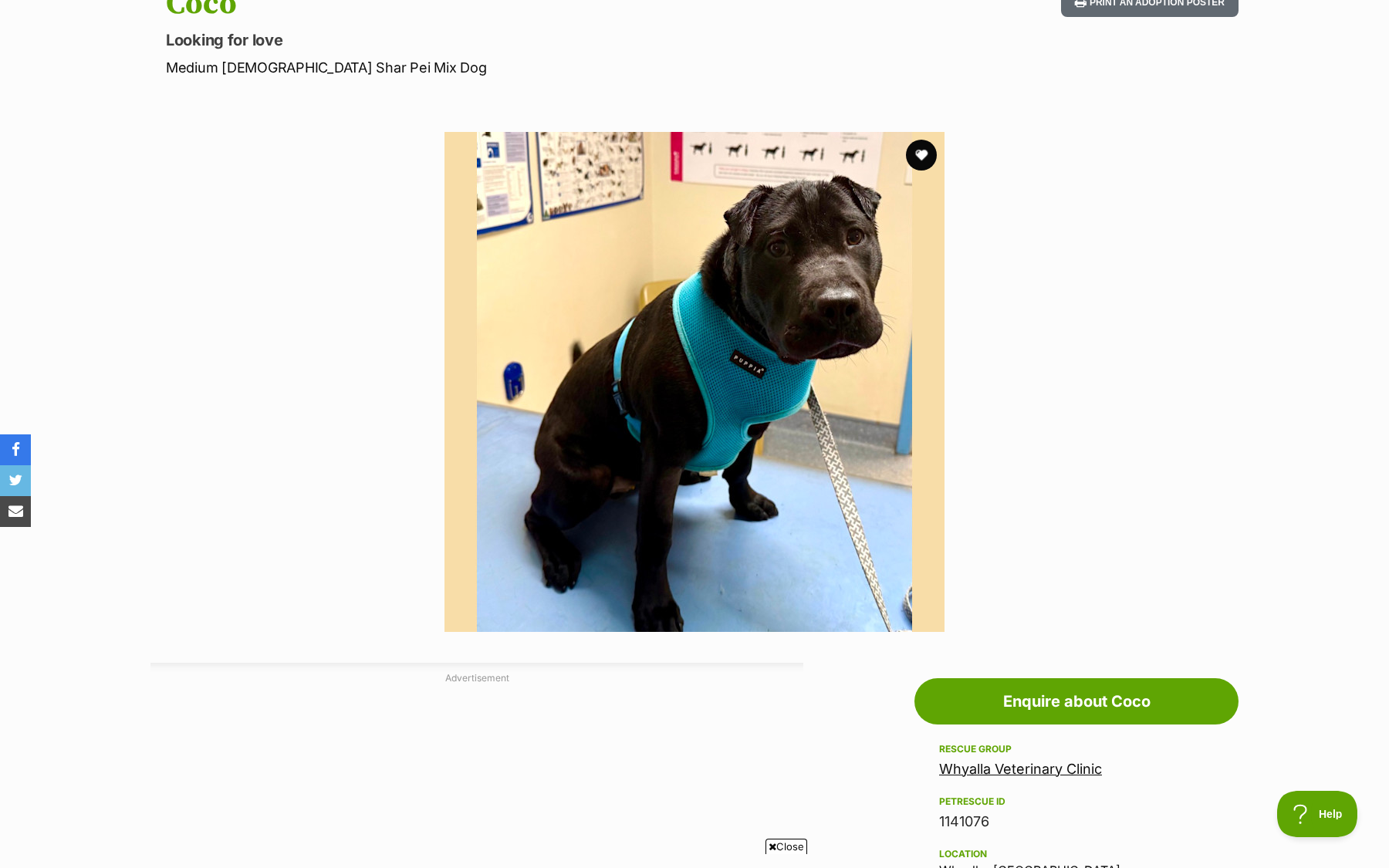
scroll to position [191, 0]
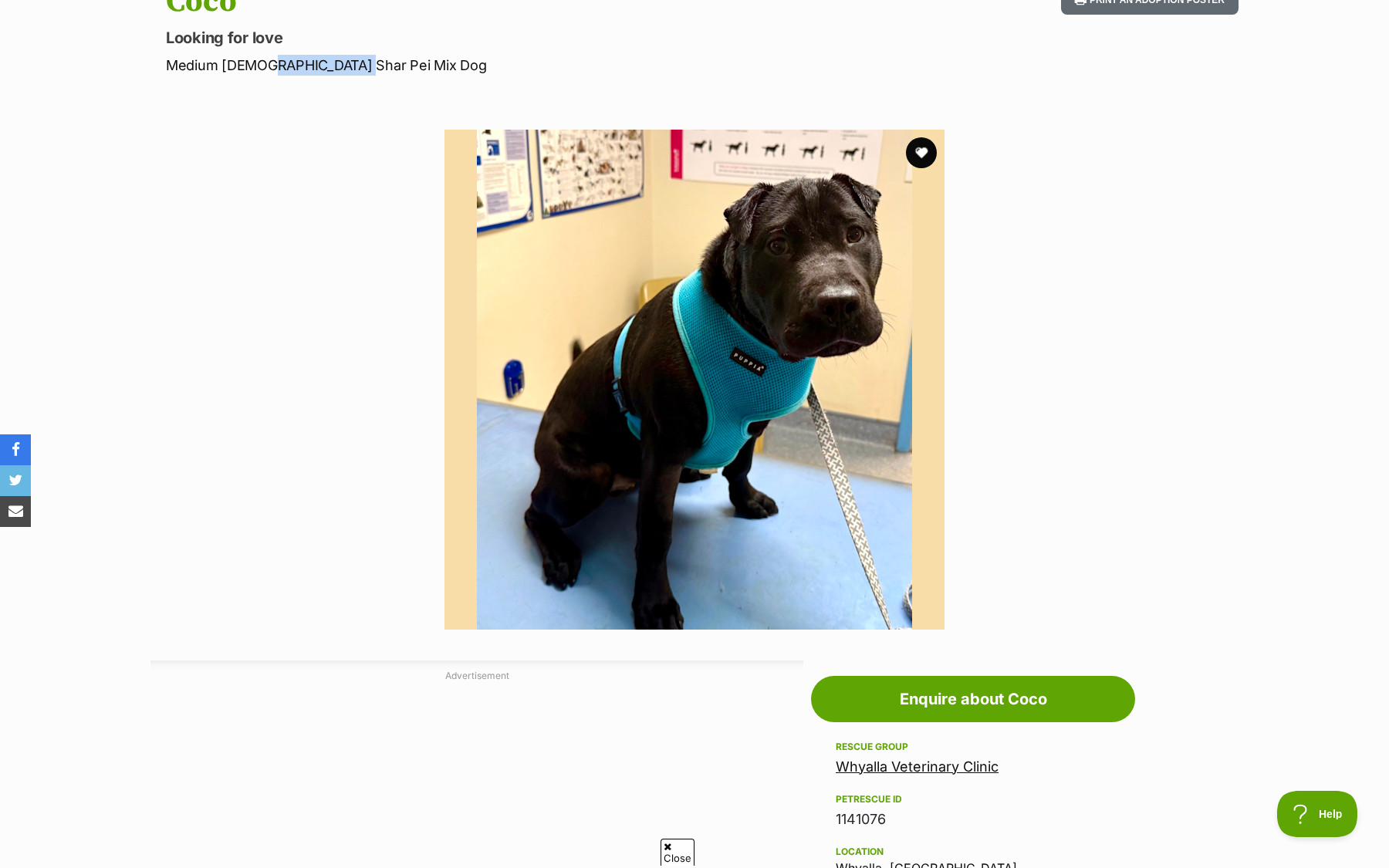
drag, startPoint x: 256, startPoint y: 63, endPoint x: 337, endPoint y: 70, distance: 81.3
click at [337, 70] on p "Medium [DEMOGRAPHIC_DATA] Shar Pei Mix Dog" at bounding box center [492, 65] width 653 height 21
copy p "Shar Pei Mix"
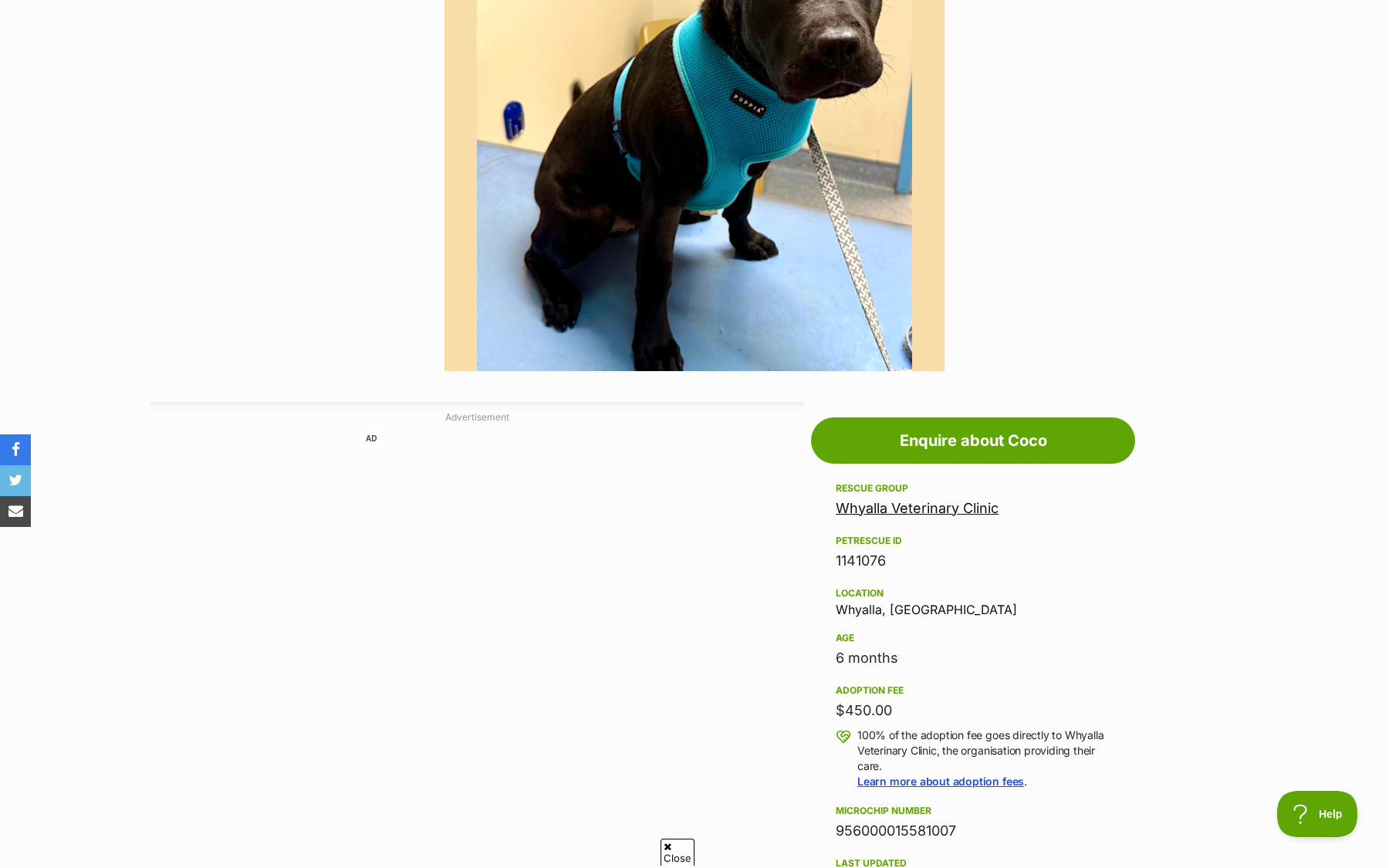
scroll to position [464, 0]
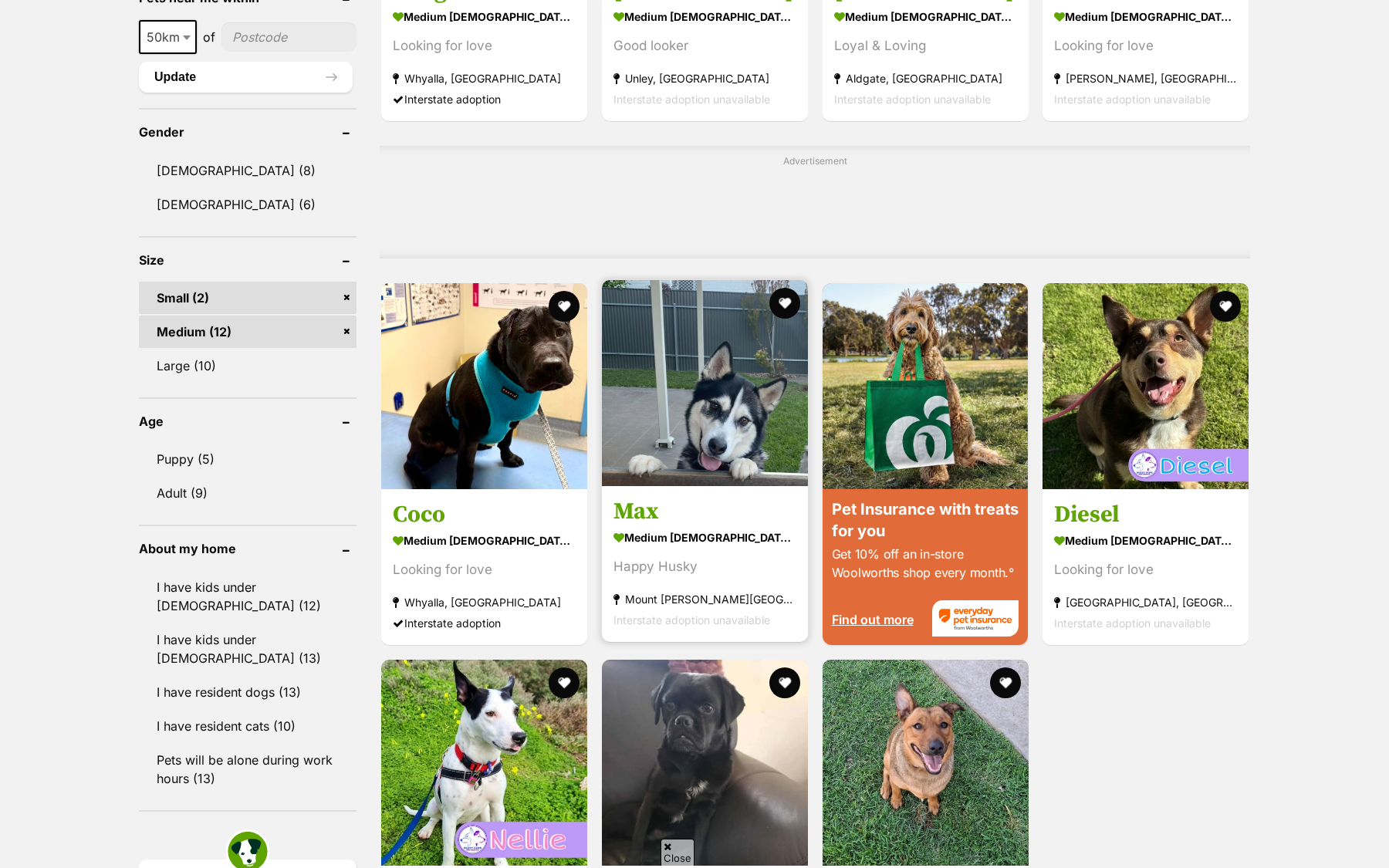
click at [751, 509] on h3 "Max" at bounding box center [705, 512] width 183 height 30
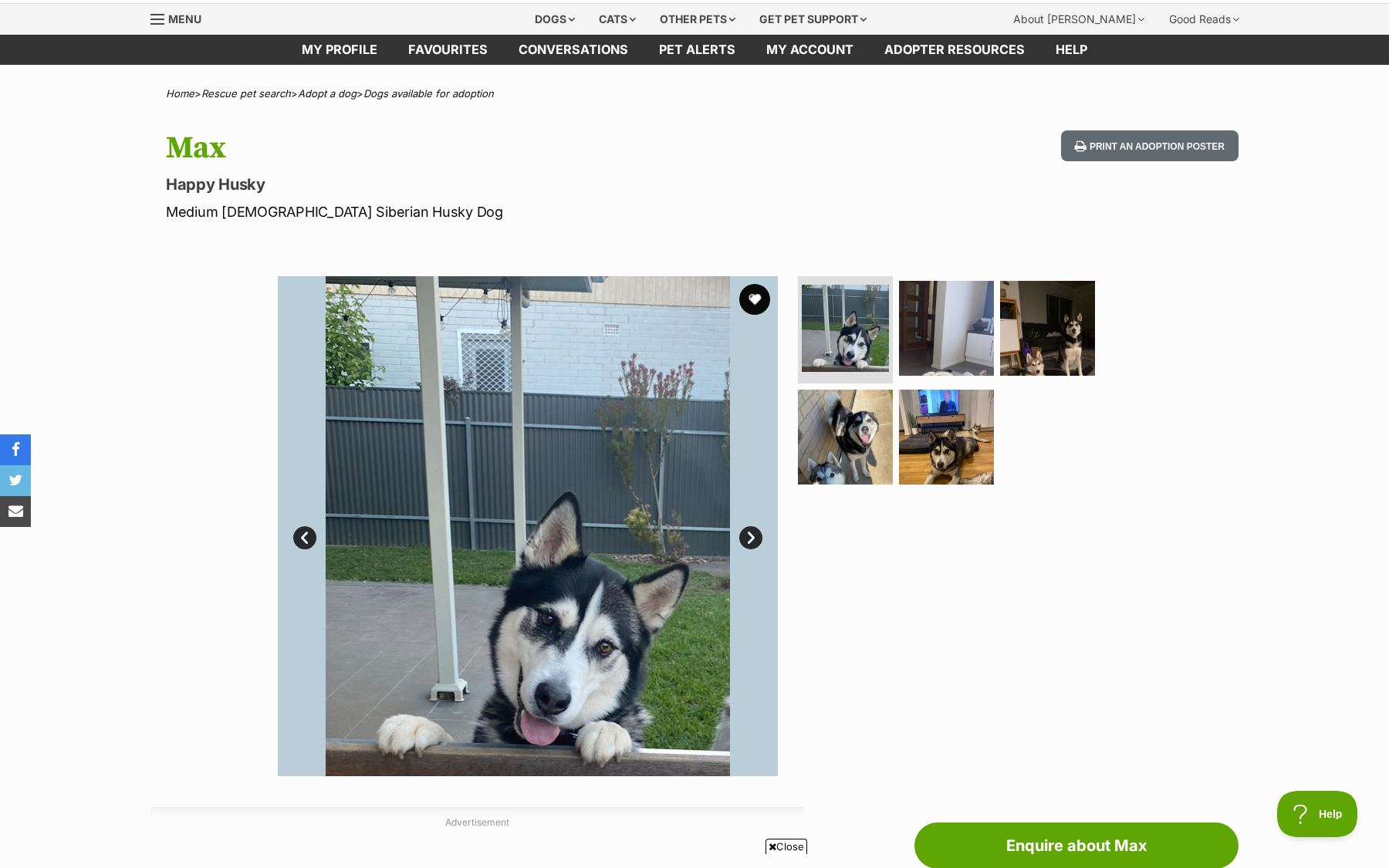
click at [744, 532] on link "Next" at bounding box center [751, 537] width 23 height 23
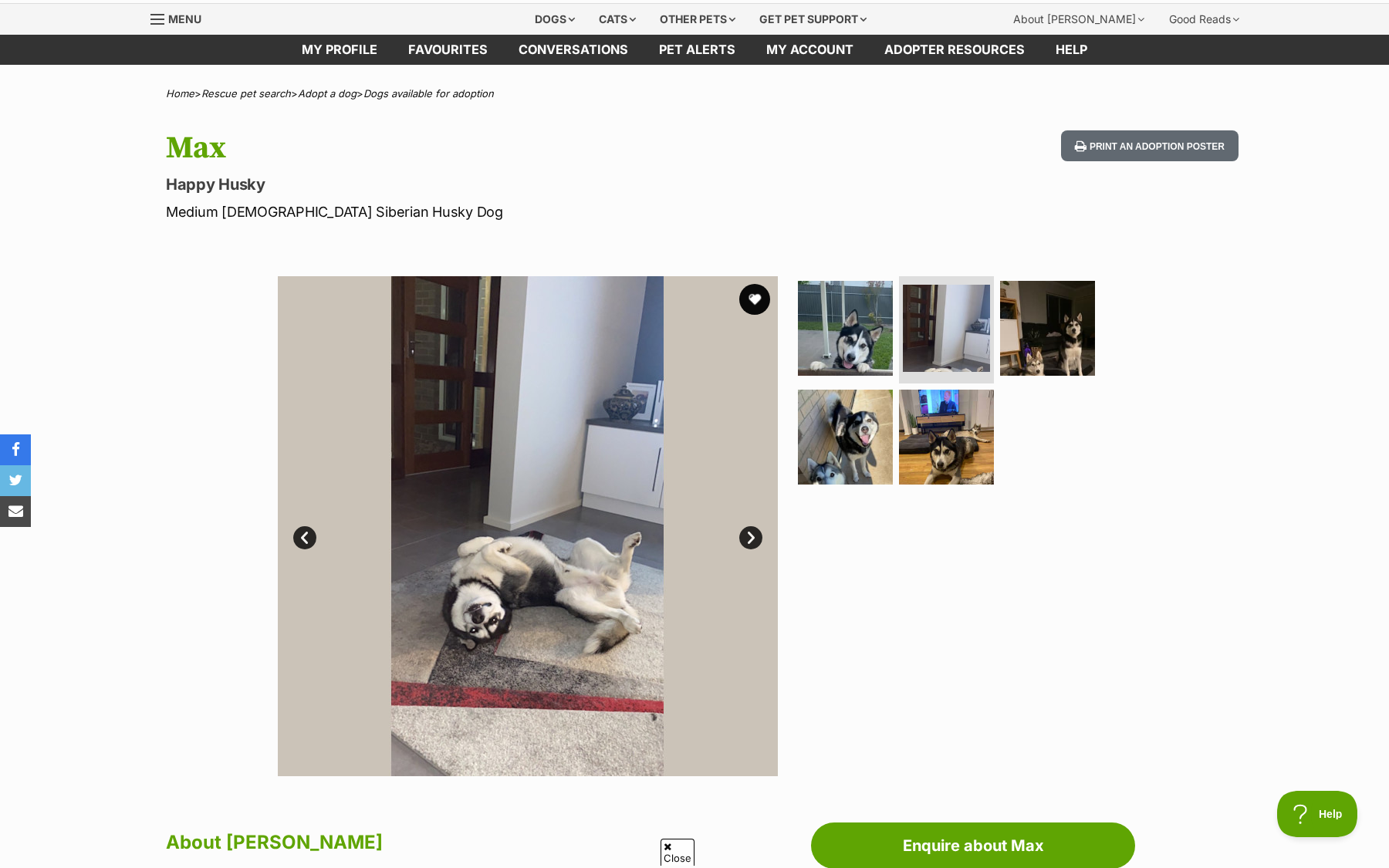
click at [745, 531] on link "Next" at bounding box center [751, 537] width 23 height 23
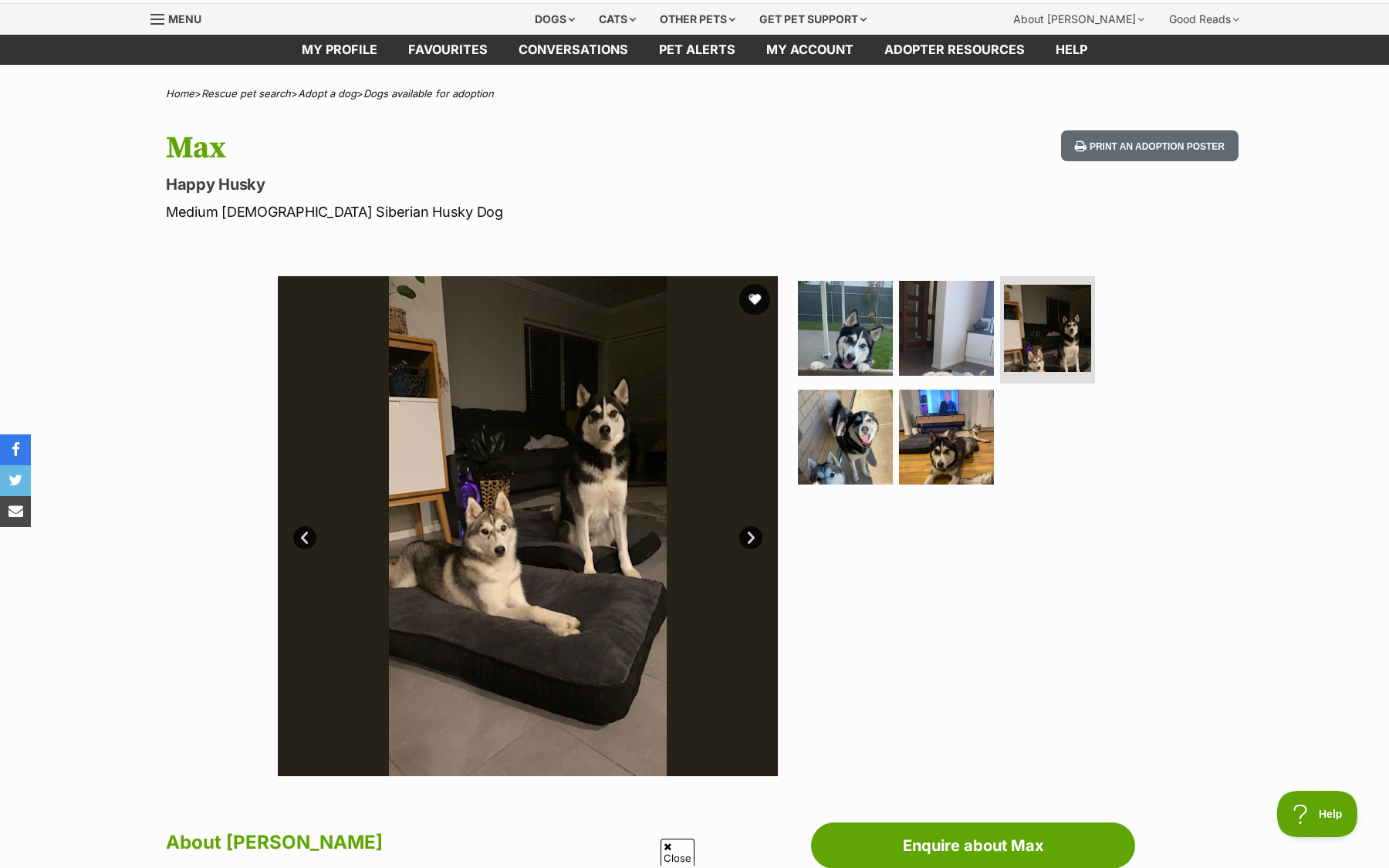
click at [745, 533] on link "Next" at bounding box center [751, 537] width 23 height 23
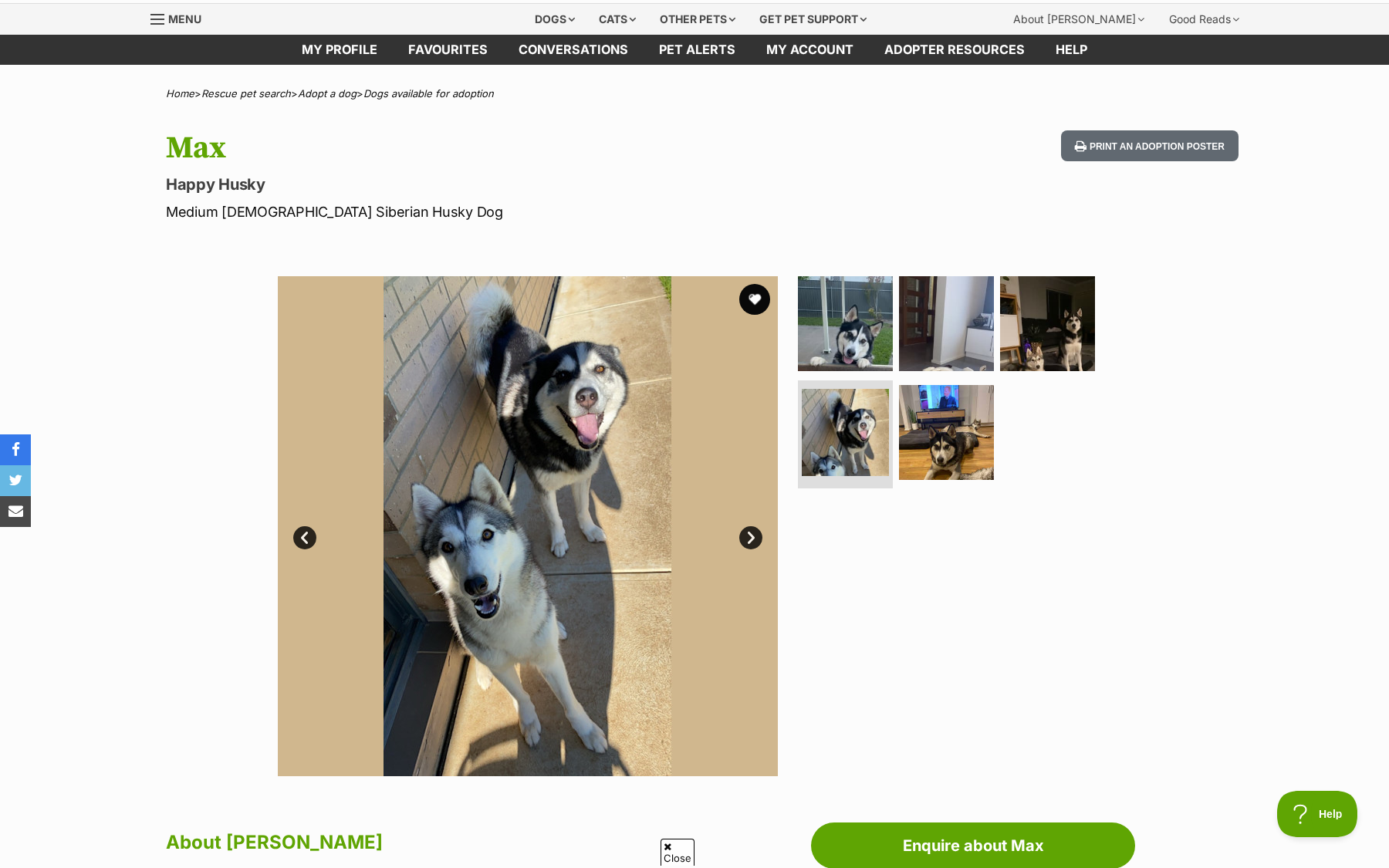
click at [745, 533] on link "Next" at bounding box center [751, 537] width 23 height 23
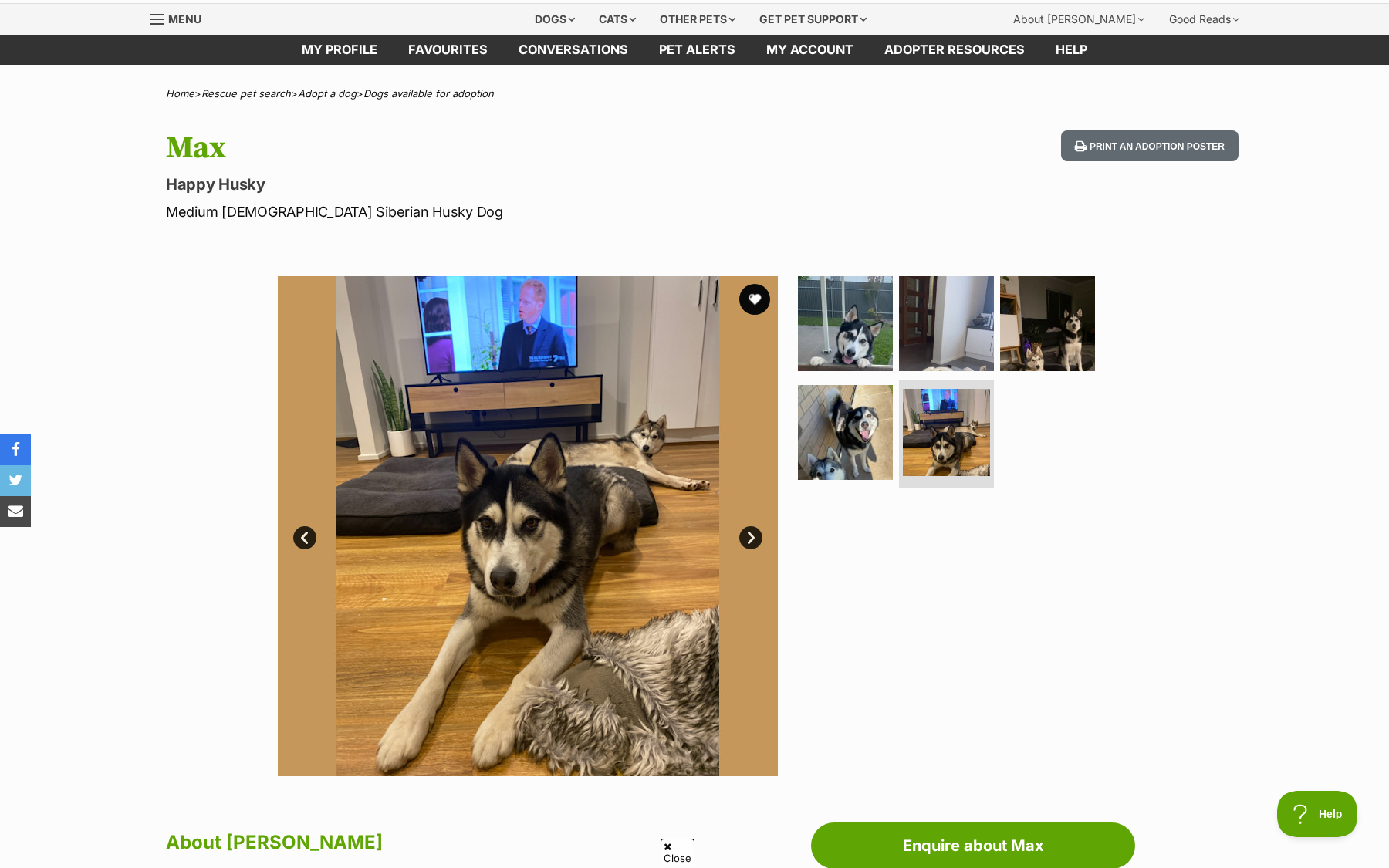
click at [745, 533] on link "Next" at bounding box center [751, 537] width 23 height 23
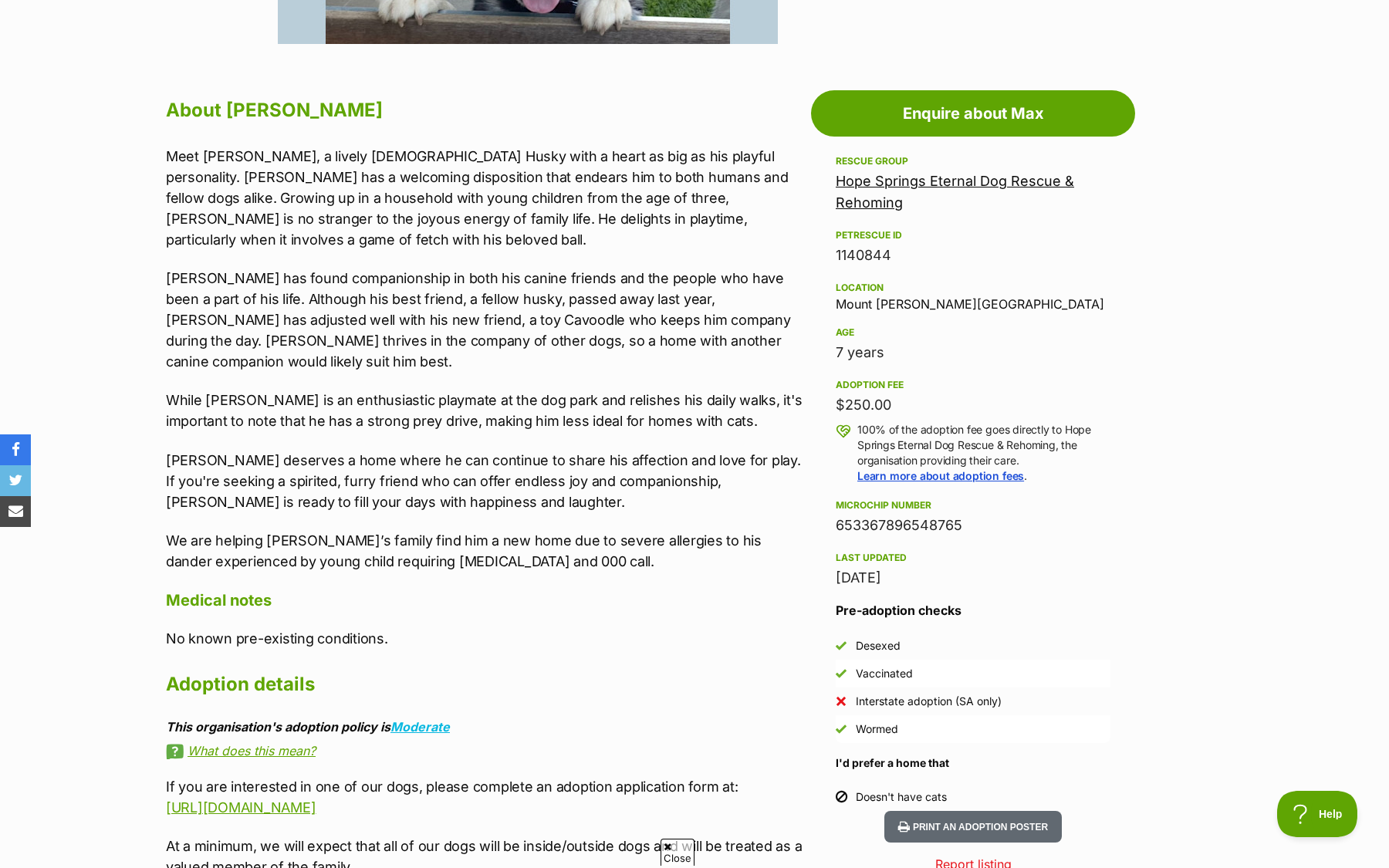
scroll to position [788, 0]
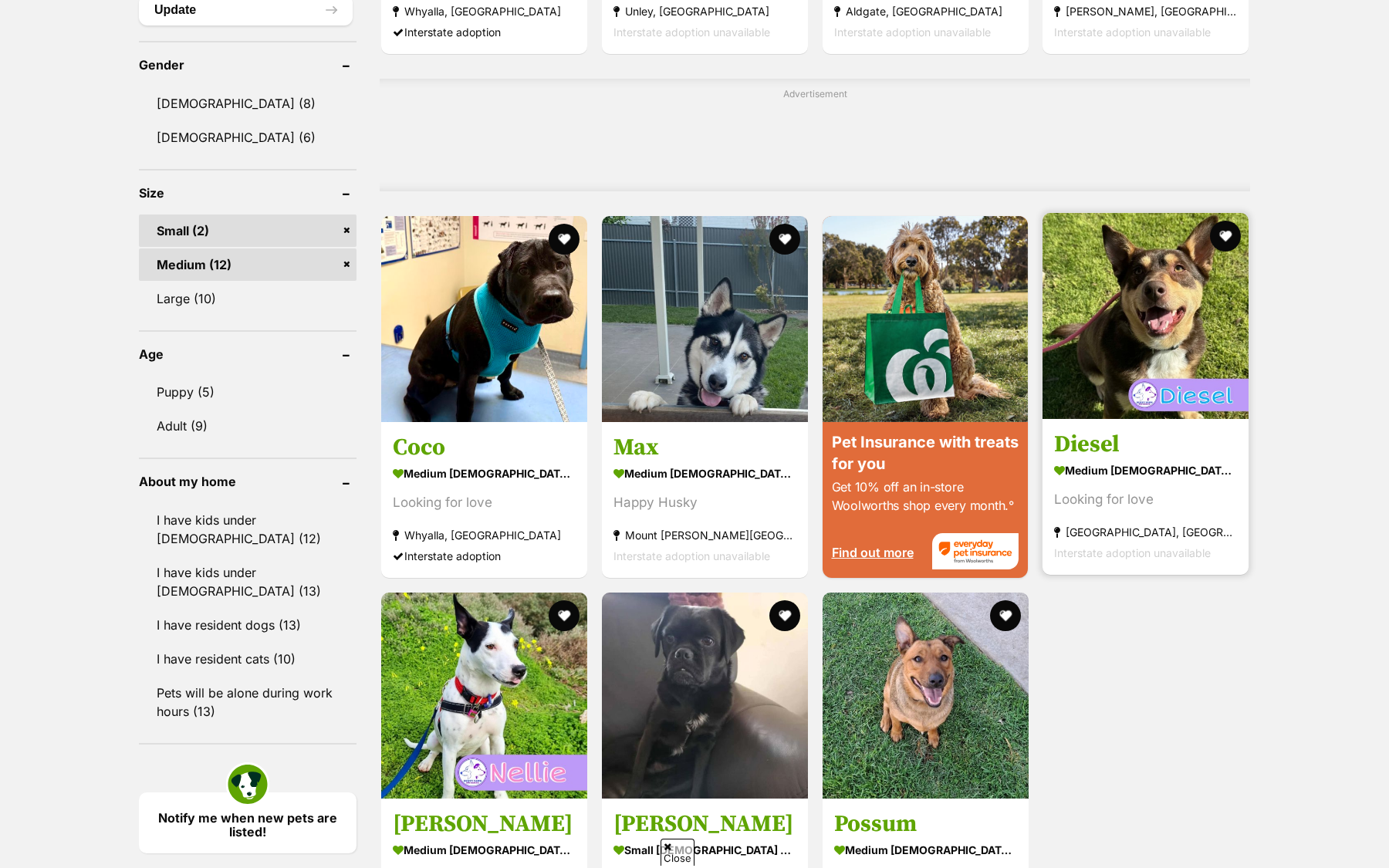
click at [1207, 428] on link "Diesel medium [DEMOGRAPHIC_DATA] Dog Looking for love [GEOGRAPHIC_DATA], [GEOGR…" at bounding box center [1145, 496] width 206 height 156
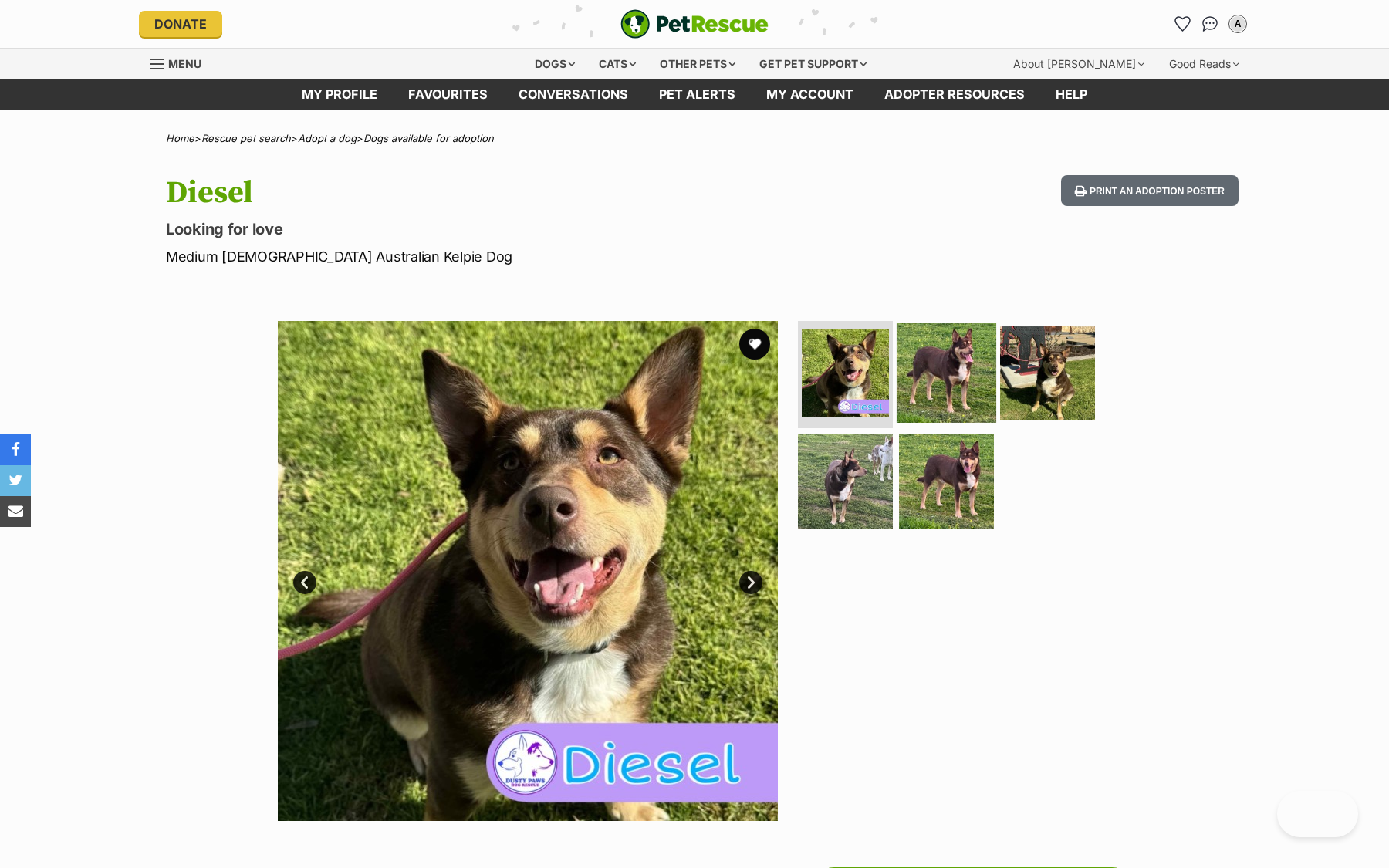
click at [935, 378] on img at bounding box center [947, 372] width 100 height 100
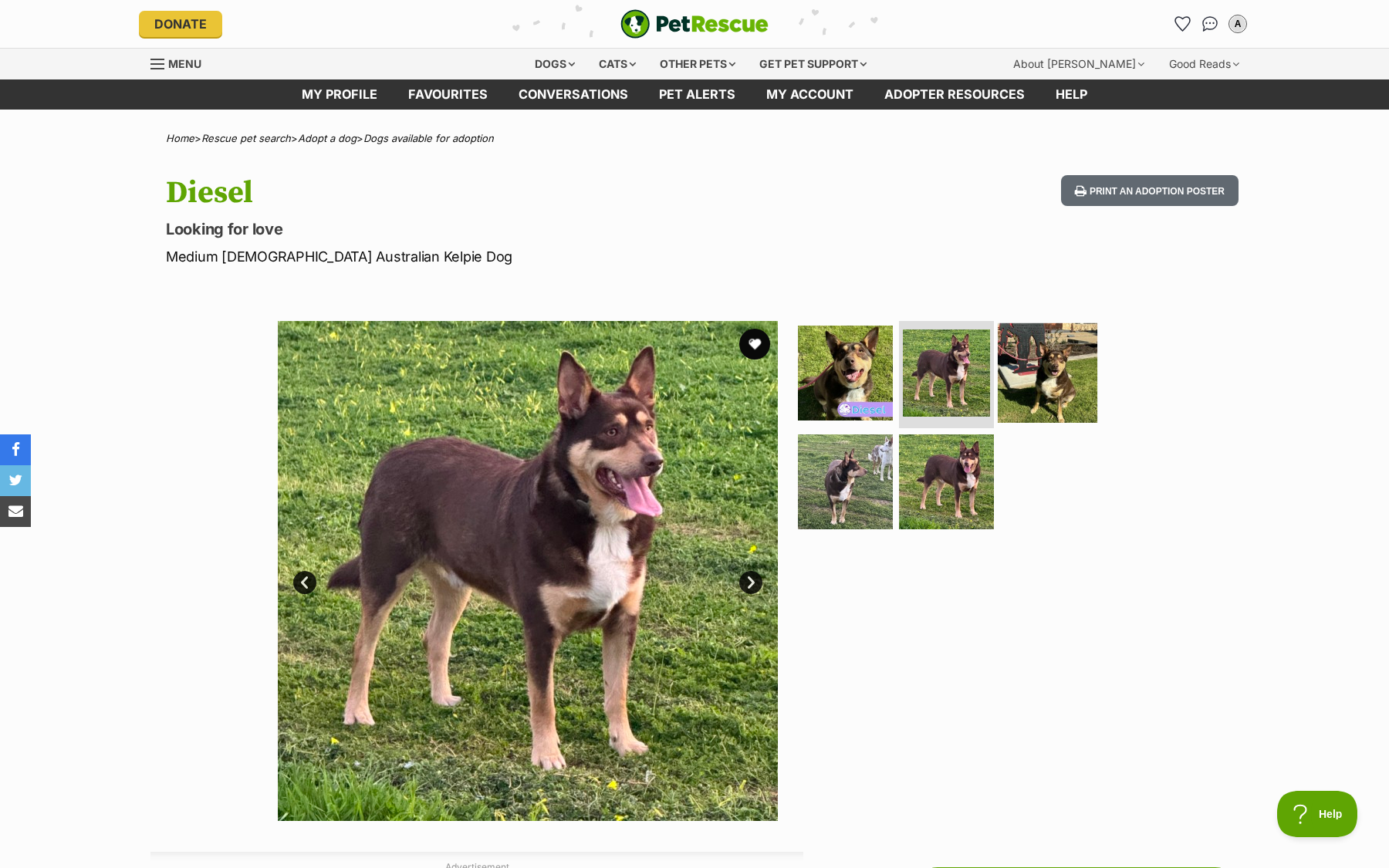
click at [1085, 379] on img at bounding box center [1047, 372] width 100 height 100
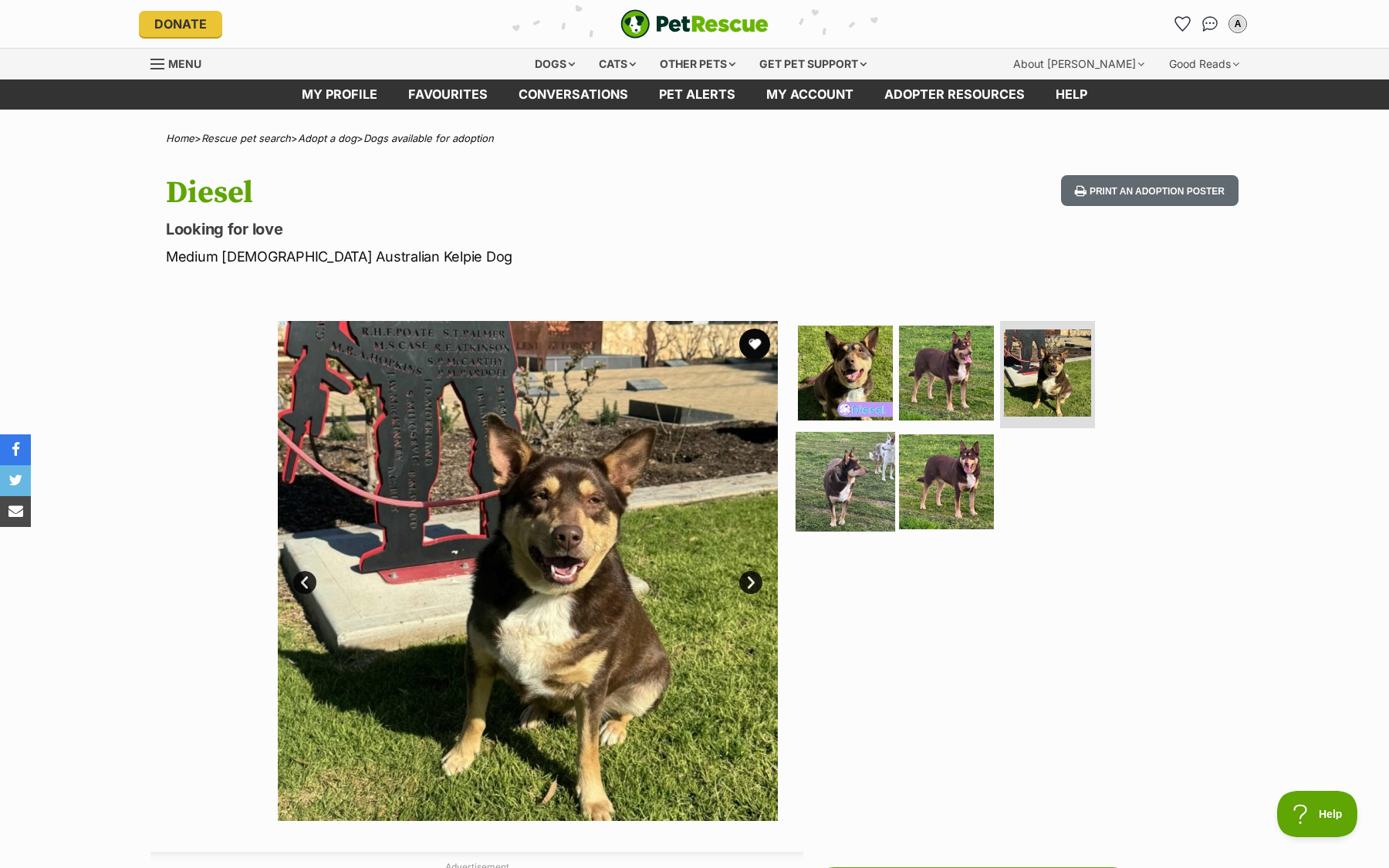
click at [861, 446] on img at bounding box center [845, 481] width 100 height 100
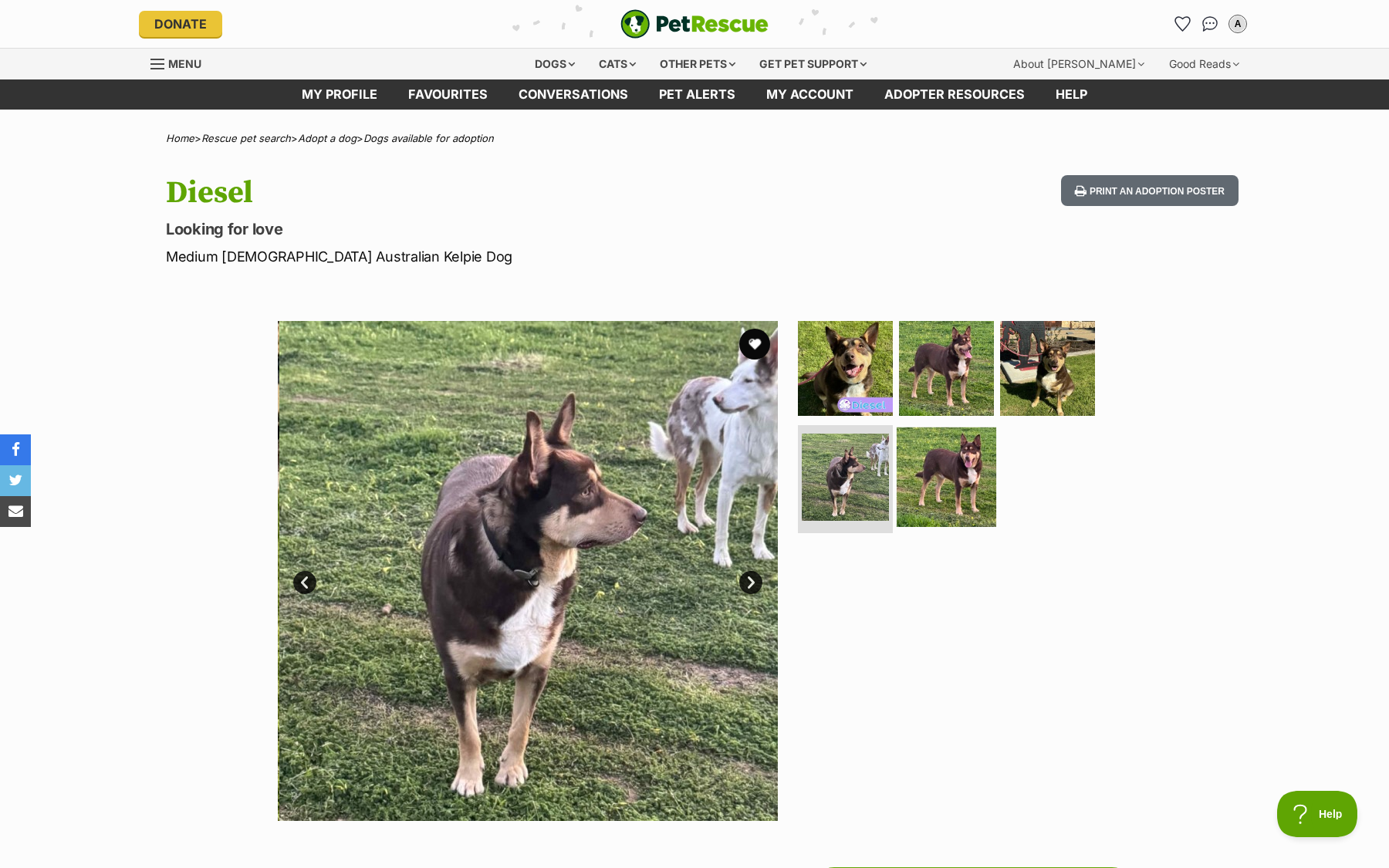
click at [963, 460] on img at bounding box center [947, 477] width 100 height 100
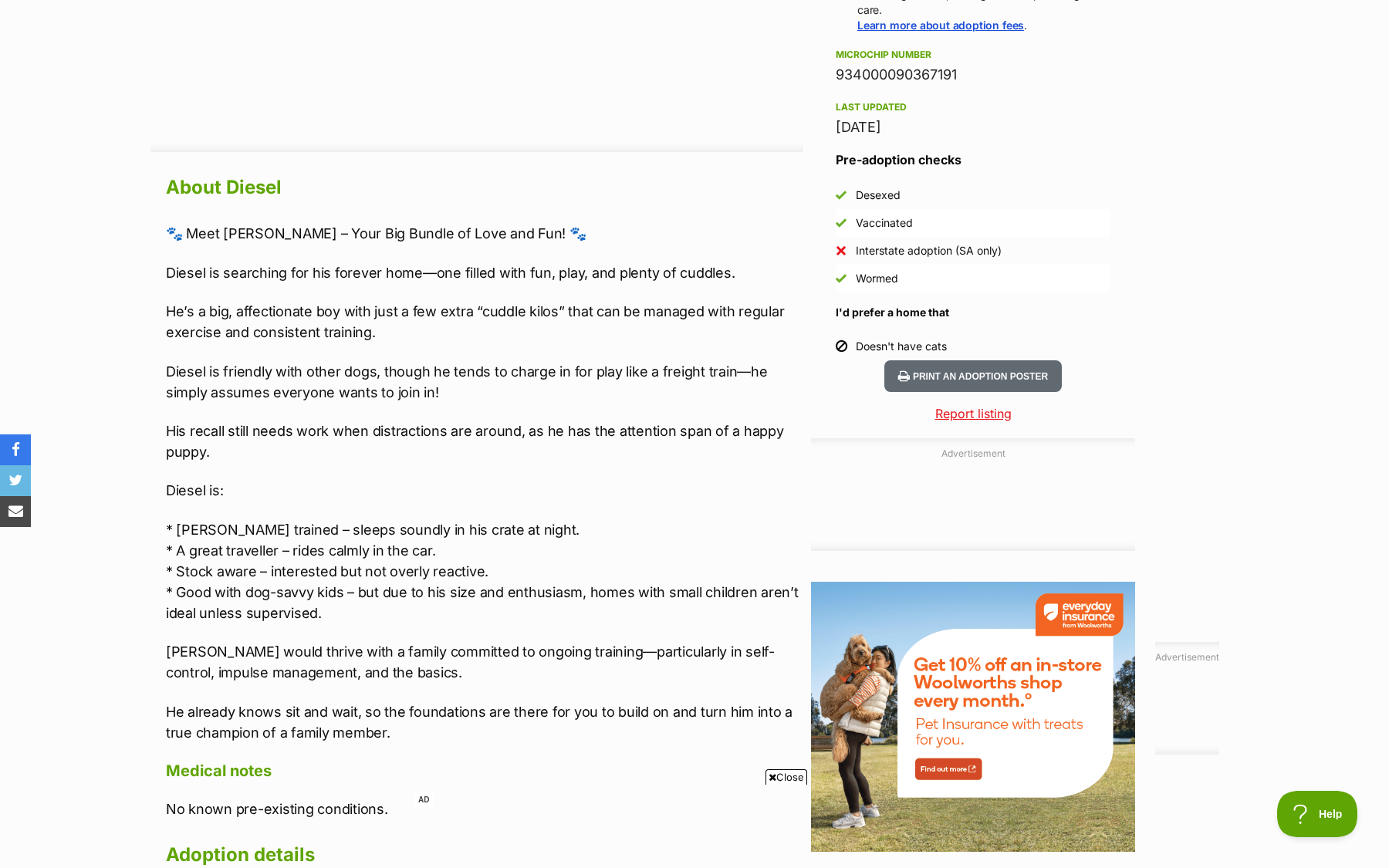
scroll to position [1231, 0]
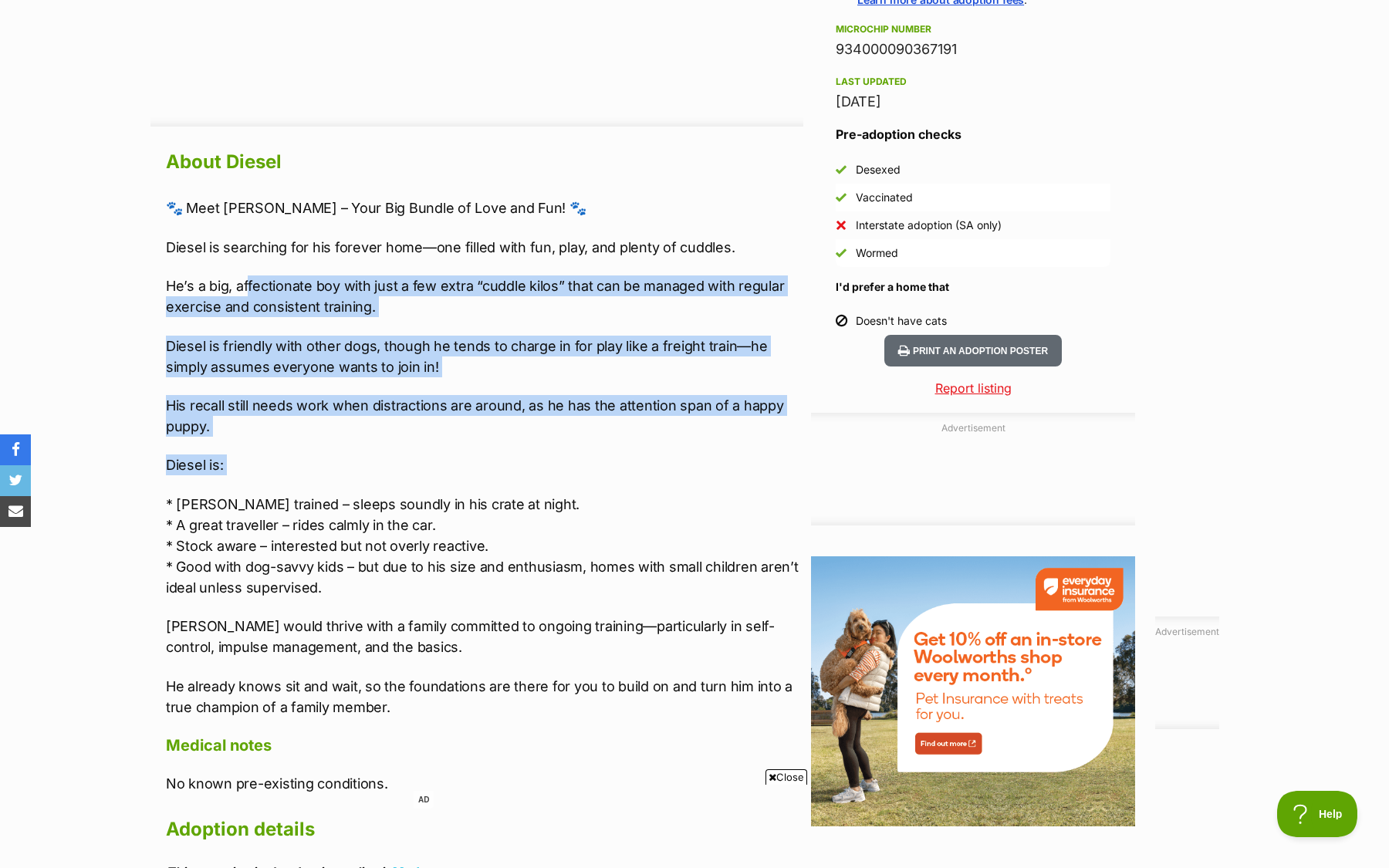
drag, startPoint x: 249, startPoint y: 279, endPoint x: 236, endPoint y: 495, distance: 216.4
click at [233, 494] on div "🐾 Meet [PERSON_NAME] – Your Big Bundle of Love and Fun! 🐾 [PERSON_NAME] is sear…" at bounding box center [484, 457] width 637 height 520
click at [387, 494] on p "* Crate trained – sleeps soundly in his crate at night. * A great traveller – r…" at bounding box center [484, 546] width 637 height 104
click at [387, 511] on p "* Crate trained – sleeps soundly in his crate at night. * A great traveller – r…" at bounding box center [484, 546] width 637 height 104
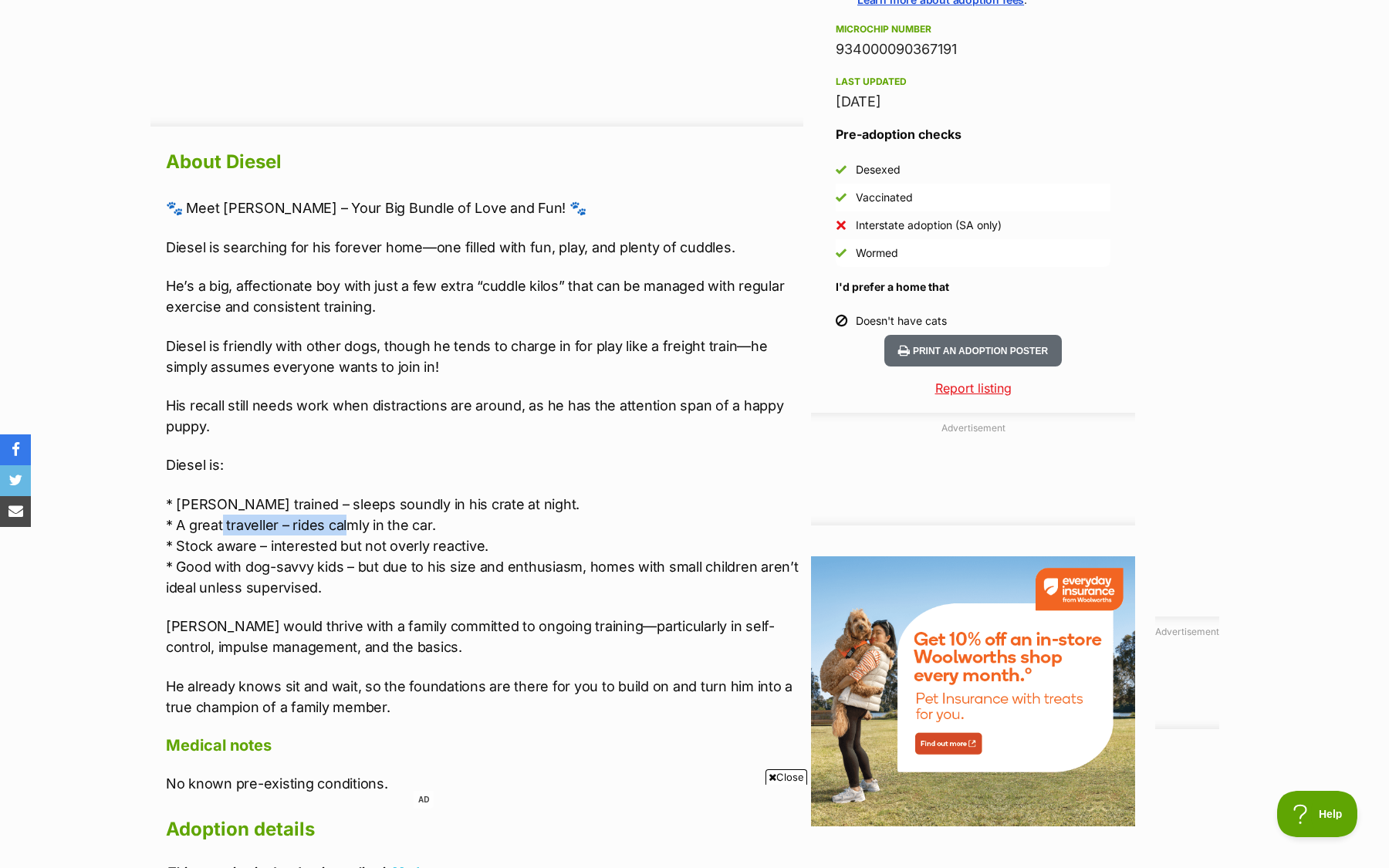
drag, startPoint x: 223, startPoint y: 527, endPoint x: 346, endPoint y: 530, distance: 123.0
click at [346, 532] on p "* Crate trained – sleeps soundly in his crate at night. * A great traveller – r…" at bounding box center [484, 546] width 637 height 104
drag, startPoint x: 200, startPoint y: 548, endPoint x: 402, endPoint y: 552, distance: 202.0
click at [402, 552] on p "* Crate trained – sleeps soundly in his crate at night. * A great traveller – r…" at bounding box center [484, 546] width 637 height 104
click at [249, 573] on p "* Crate trained – sleeps soundly in his crate at night. * A great traveller – r…" at bounding box center [484, 546] width 637 height 104
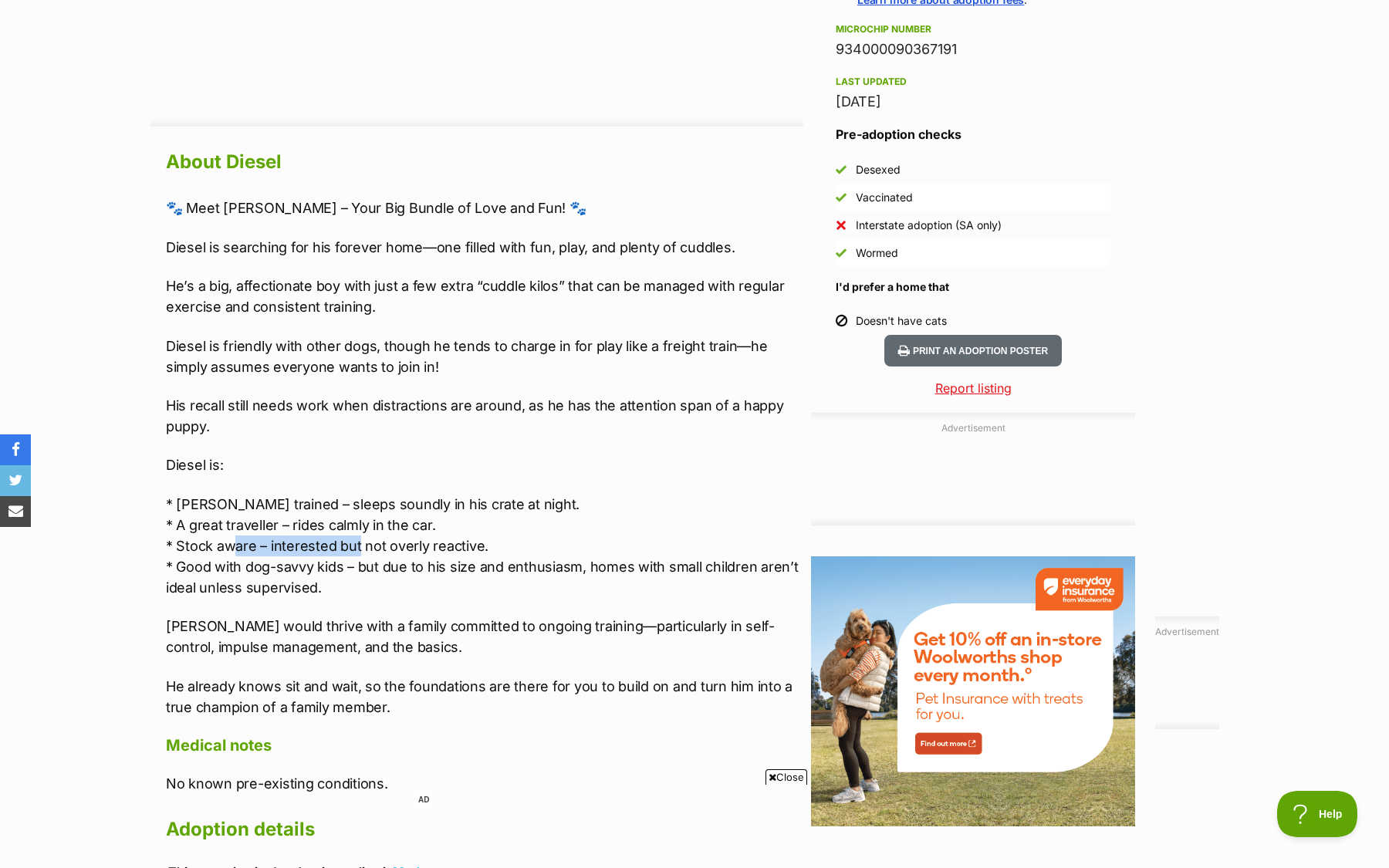
drag, startPoint x: 233, startPoint y: 547, endPoint x: 320, endPoint y: 548, distance: 87.0
click at [322, 548] on p "* Crate trained – sleeps soundly in his crate at night. * A great traveller – r…" at bounding box center [484, 546] width 637 height 104
drag, startPoint x: 196, startPoint y: 560, endPoint x: 450, endPoint y: 556, distance: 254.0
click at [450, 556] on p "* Crate trained – sleeps soundly in his crate at night. * A great traveller – r…" at bounding box center [484, 546] width 637 height 104
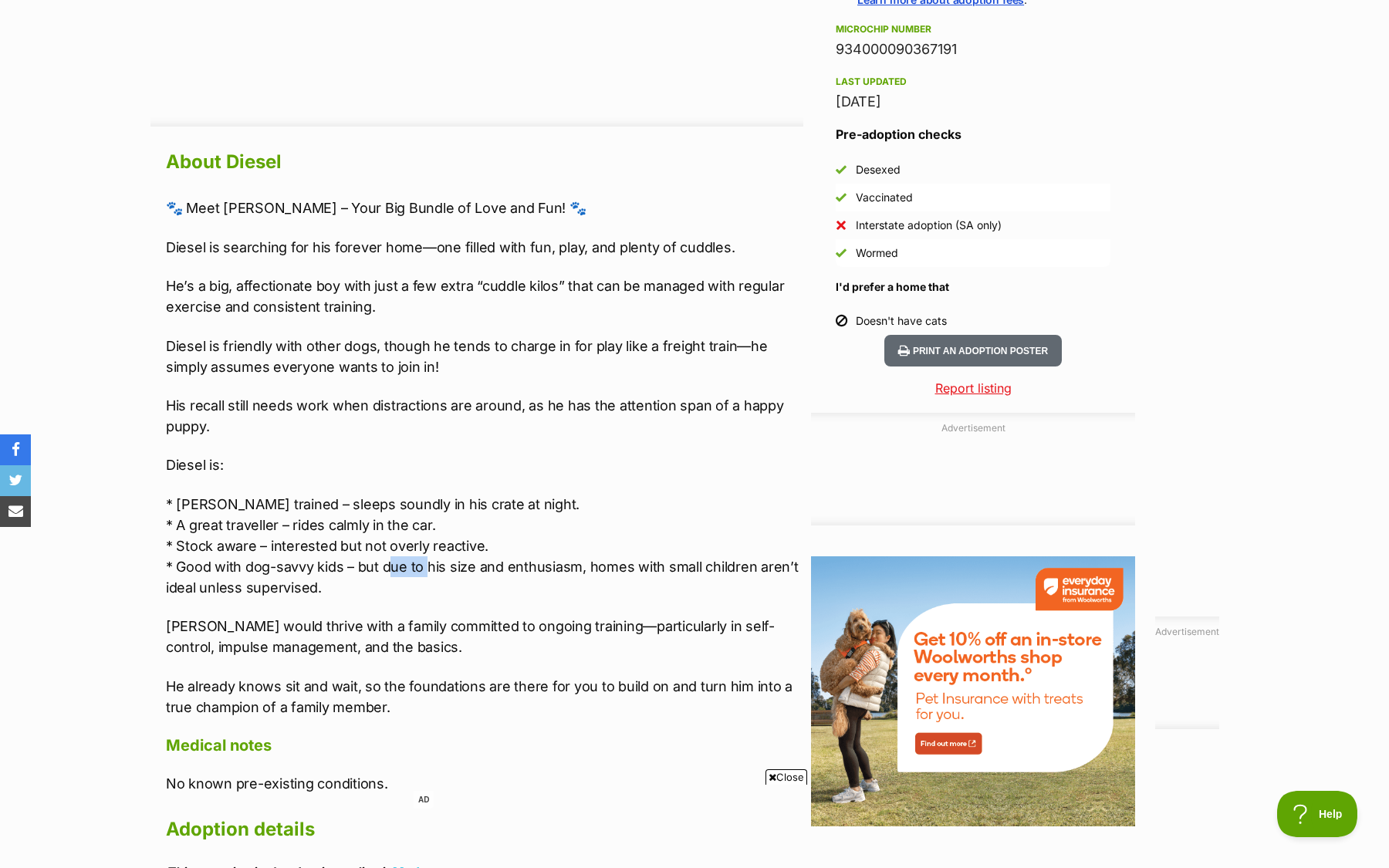
drag, startPoint x: 389, startPoint y: 565, endPoint x: 428, endPoint y: 566, distance: 39.0
click at [428, 566] on p "* Crate trained – sleeps soundly in his crate at night. * A great traveller – r…" at bounding box center [484, 546] width 637 height 104
click at [316, 562] on p "* Crate trained – sleeps soundly in his crate at night. * A great traveller – r…" at bounding box center [484, 546] width 637 height 104
click at [313, 562] on p "* Crate trained – sleeps soundly in his crate at night. * A great traveller – r…" at bounding box center [484, 546] width 637 height 104
click at [296, 565] on p "* Crate trained – sleeps soundly in his crate at night. * A great traveller – r…" at bounding box center [484, 546] width 637 height 104
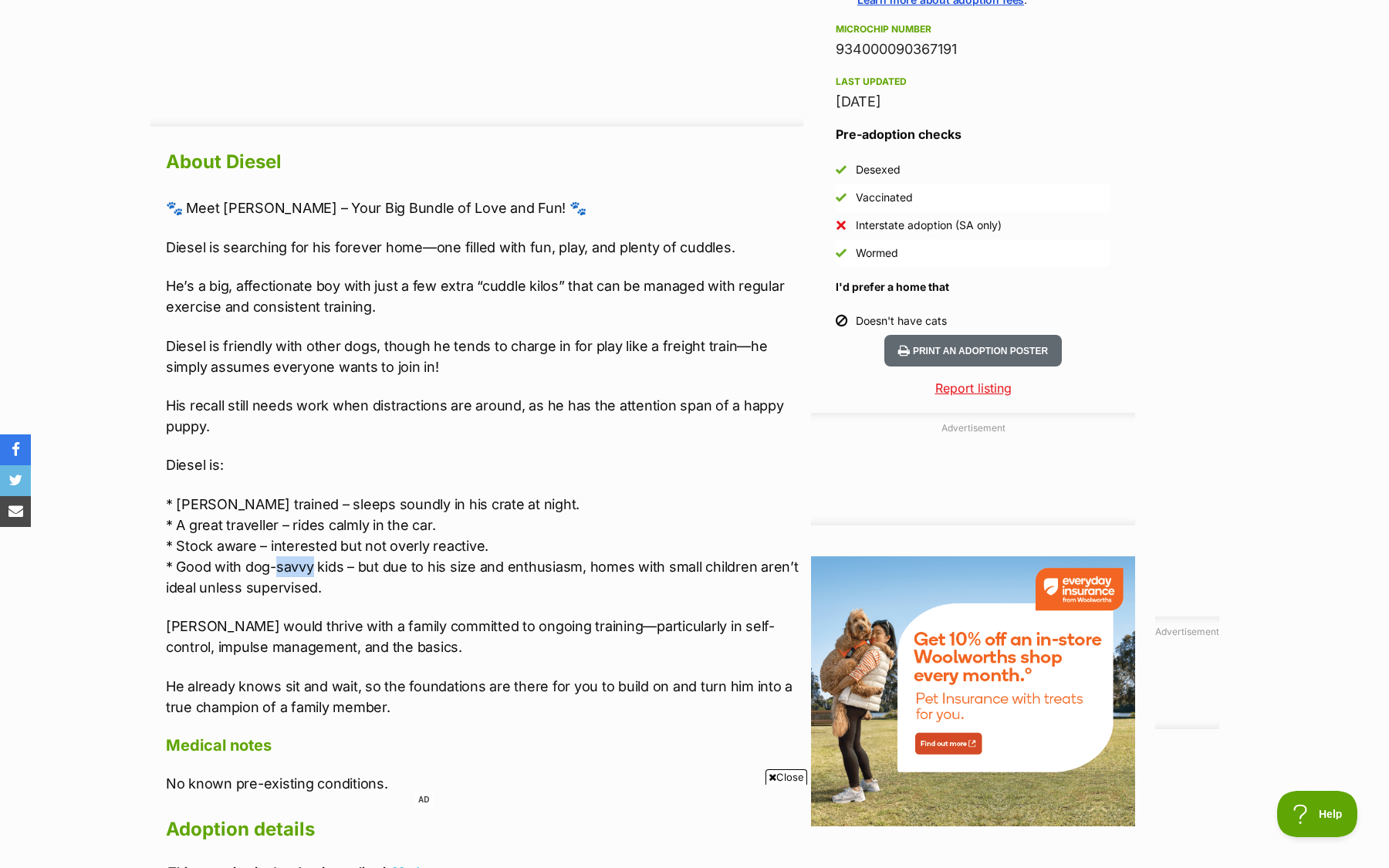
click at [296, 565] on p "* Crate trained – sleeps soundly in his crate at night. * A great traveller – r…" at bounding box center [484, 546] width 637 height 104
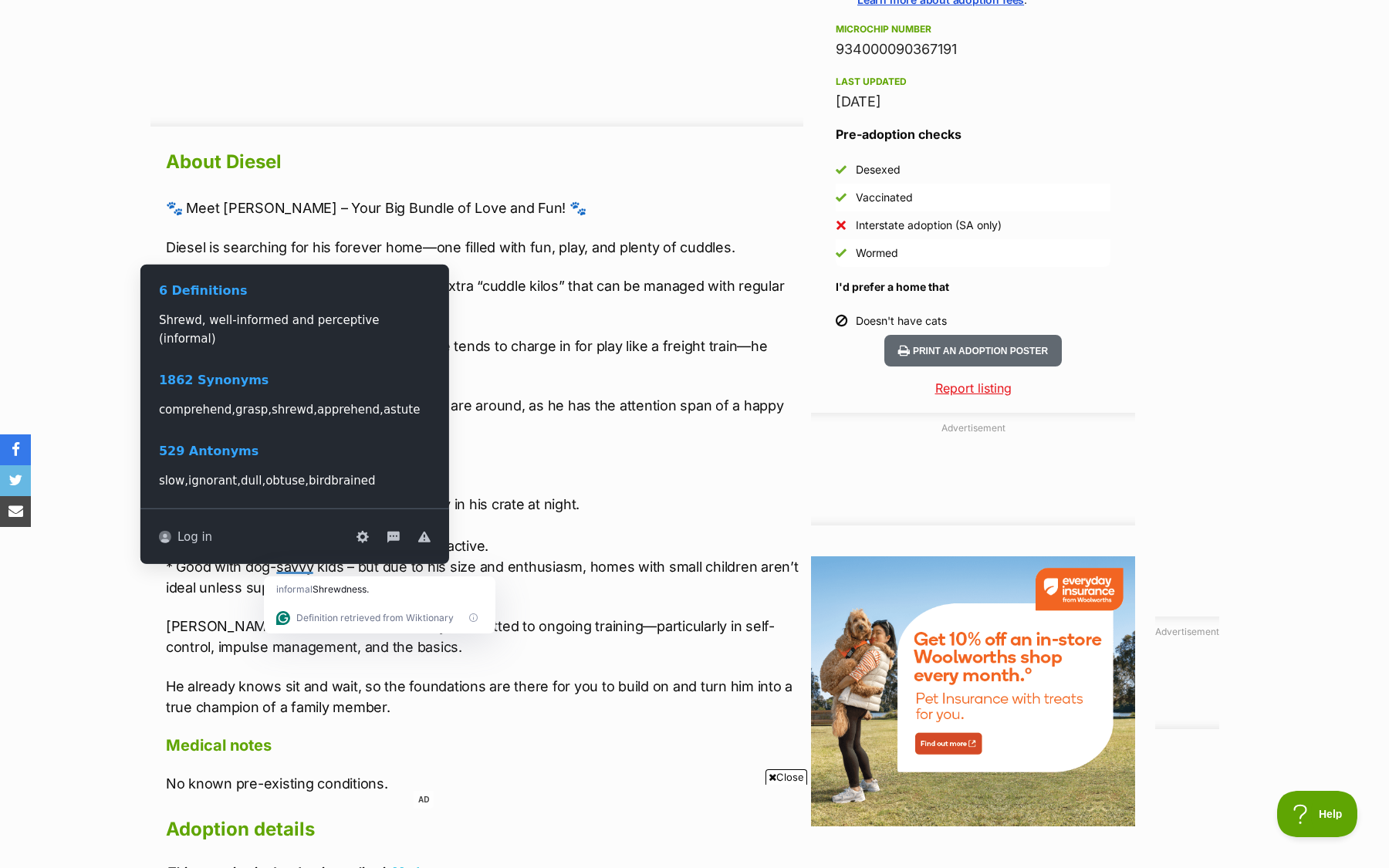
click at [574, 503] on p "* Crate trained – sleeps soundly in his crate at night. * A great traveller – r…" at bounding box center [484, 546] width 637 height 104
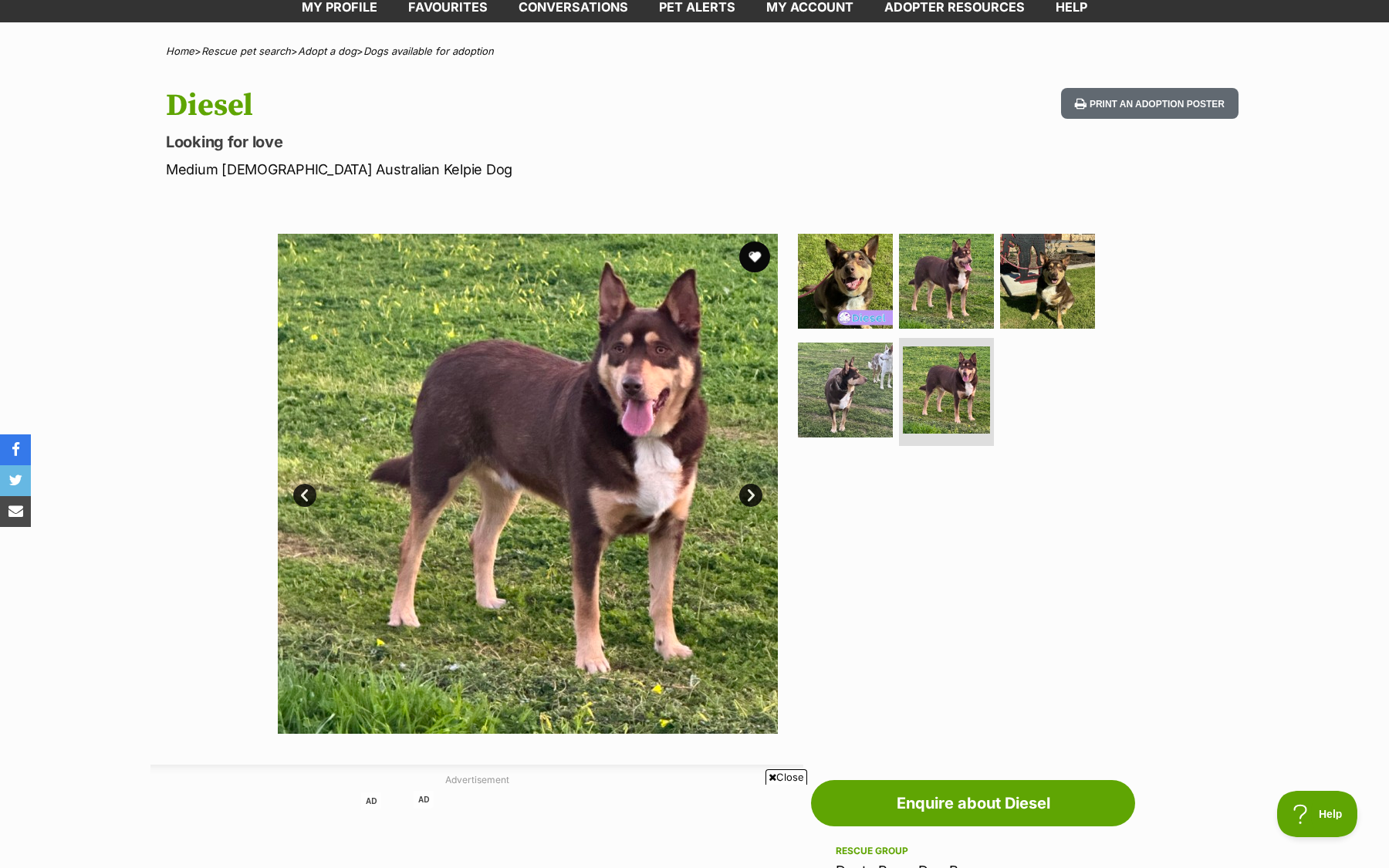
scroll to position [89, 0]
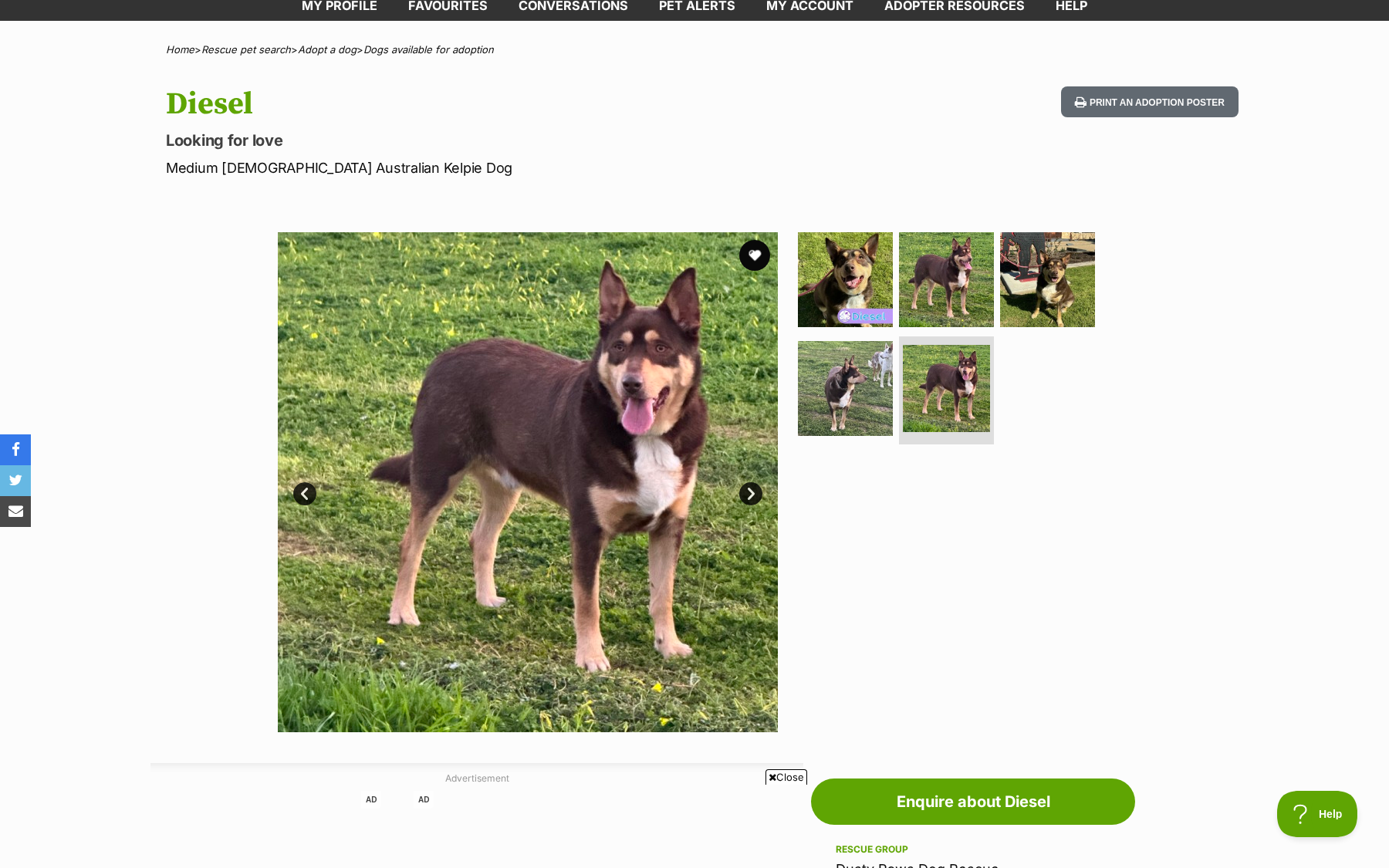
click at [767, 503] on img at bounding box center [528, 481] width 500 height 500
click at [758, 500] on link "Next" at bounding box center [751, 494] width 23 height 23
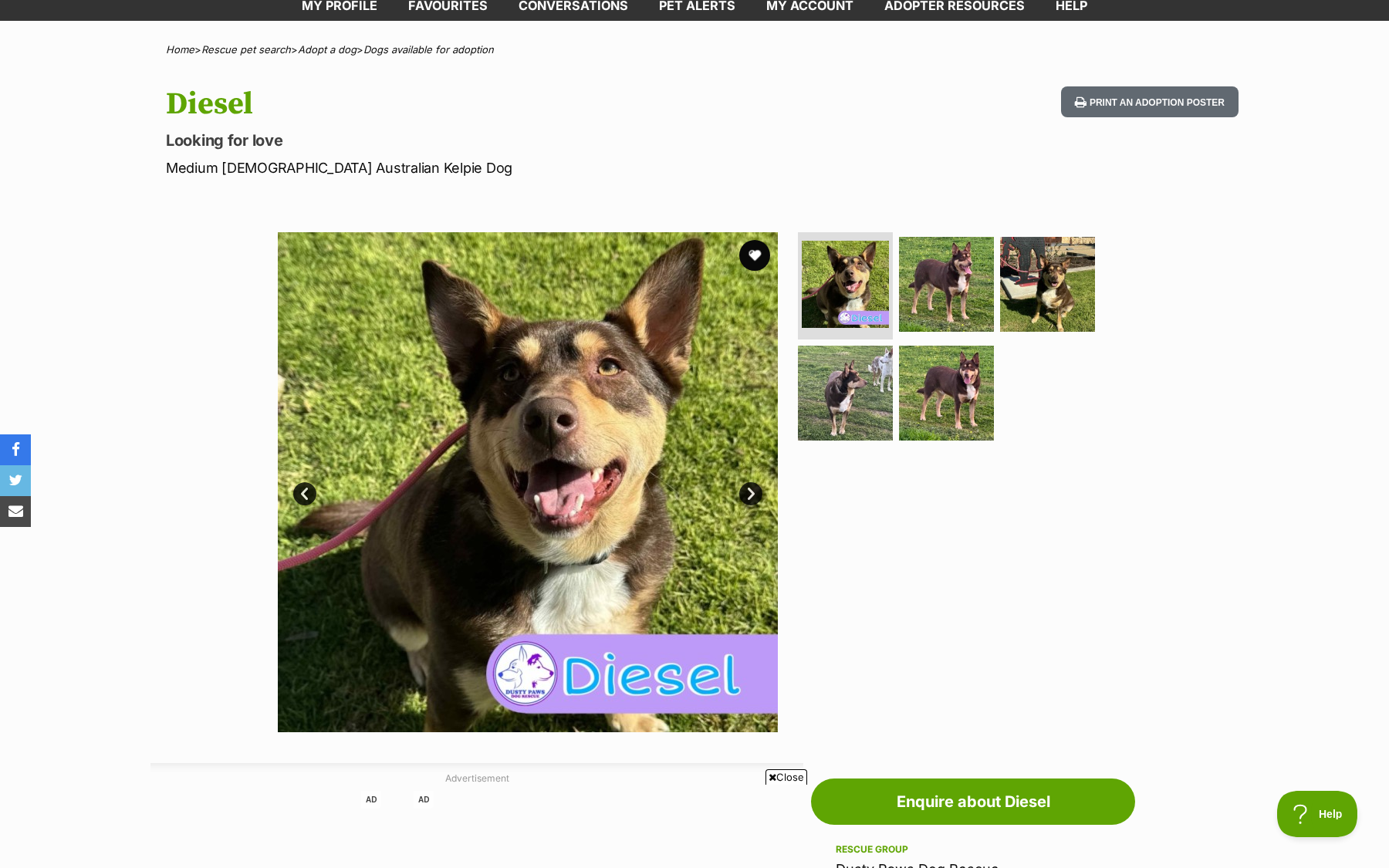
click at [757, 500] on link "Next" at bounding box center [751, 494] width 23 height 23
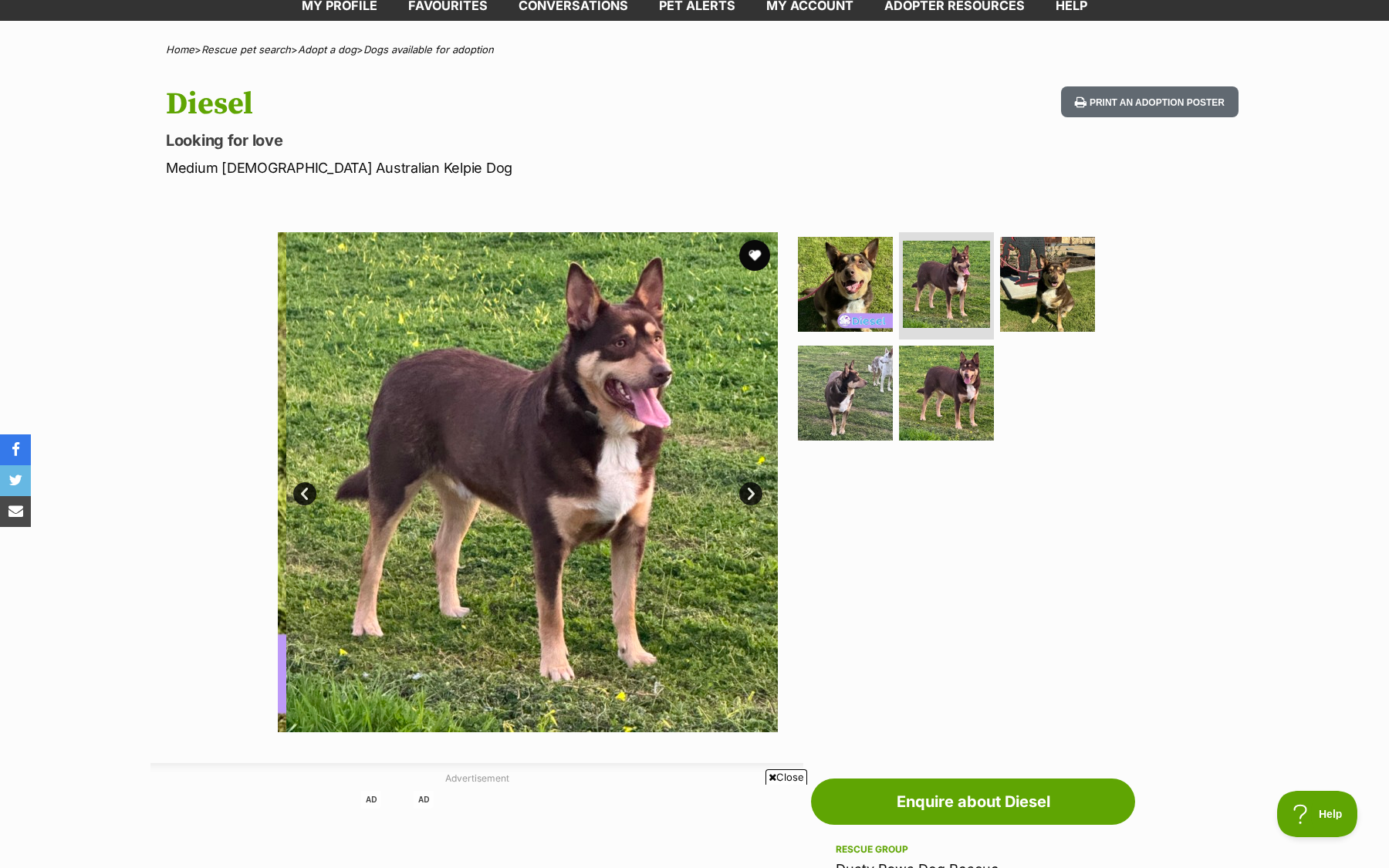
click at [757, 500] on link "Next" at bounding box center [751, 494] width 23 height 23
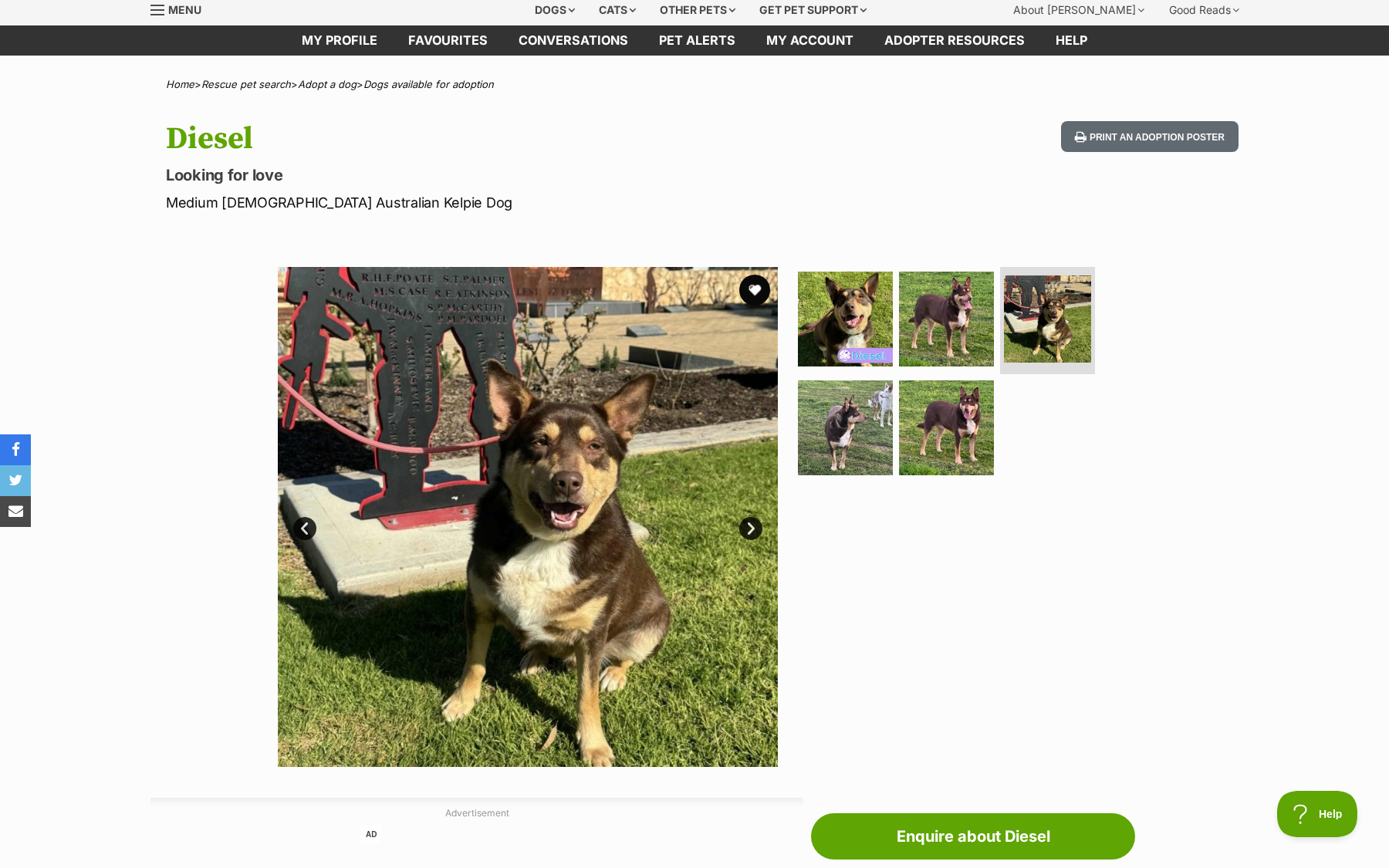
scroll to position [0, 0]
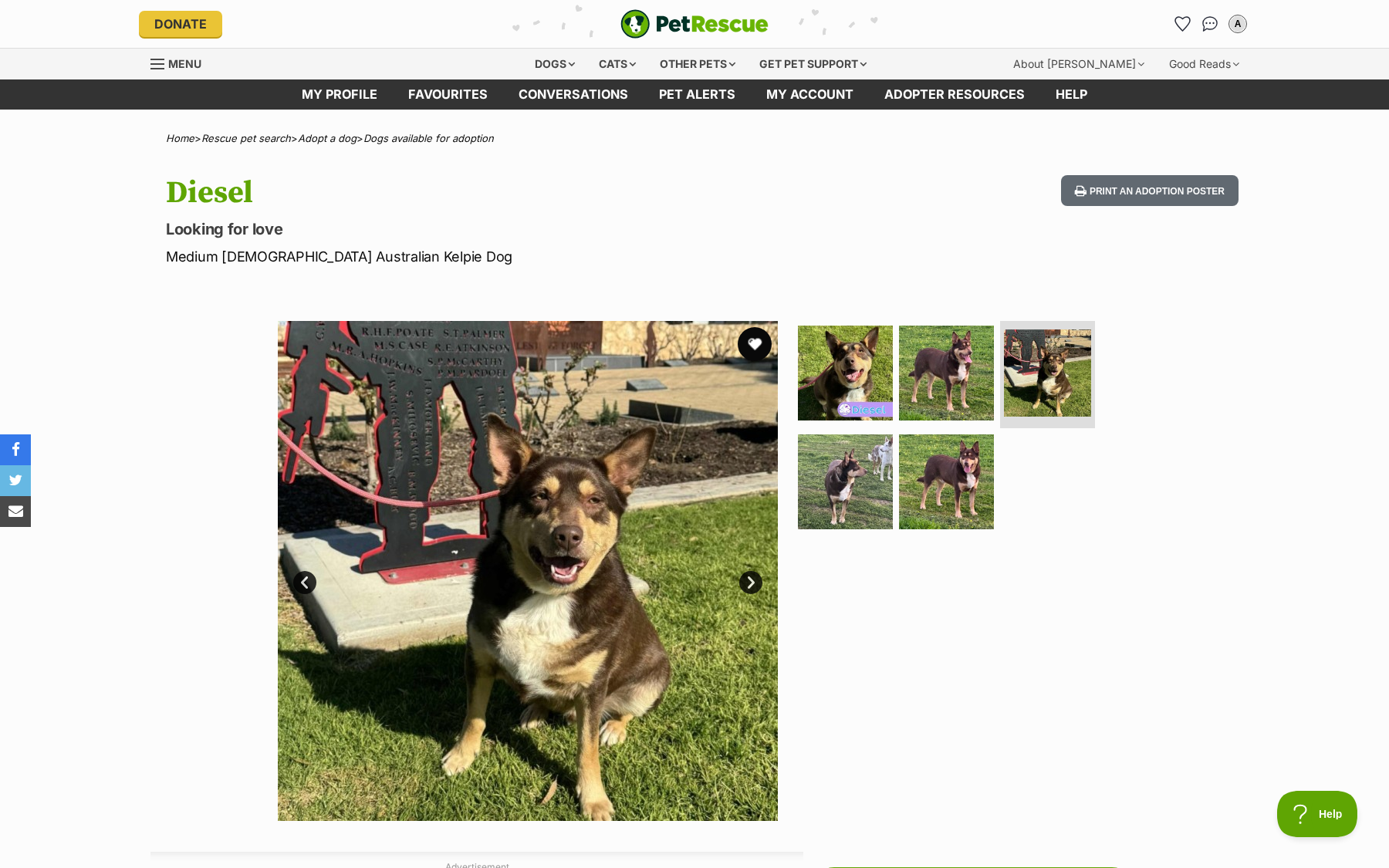
click at [758, 348] on button "favourite" at bounding box center [754, 343] width 34 height 34
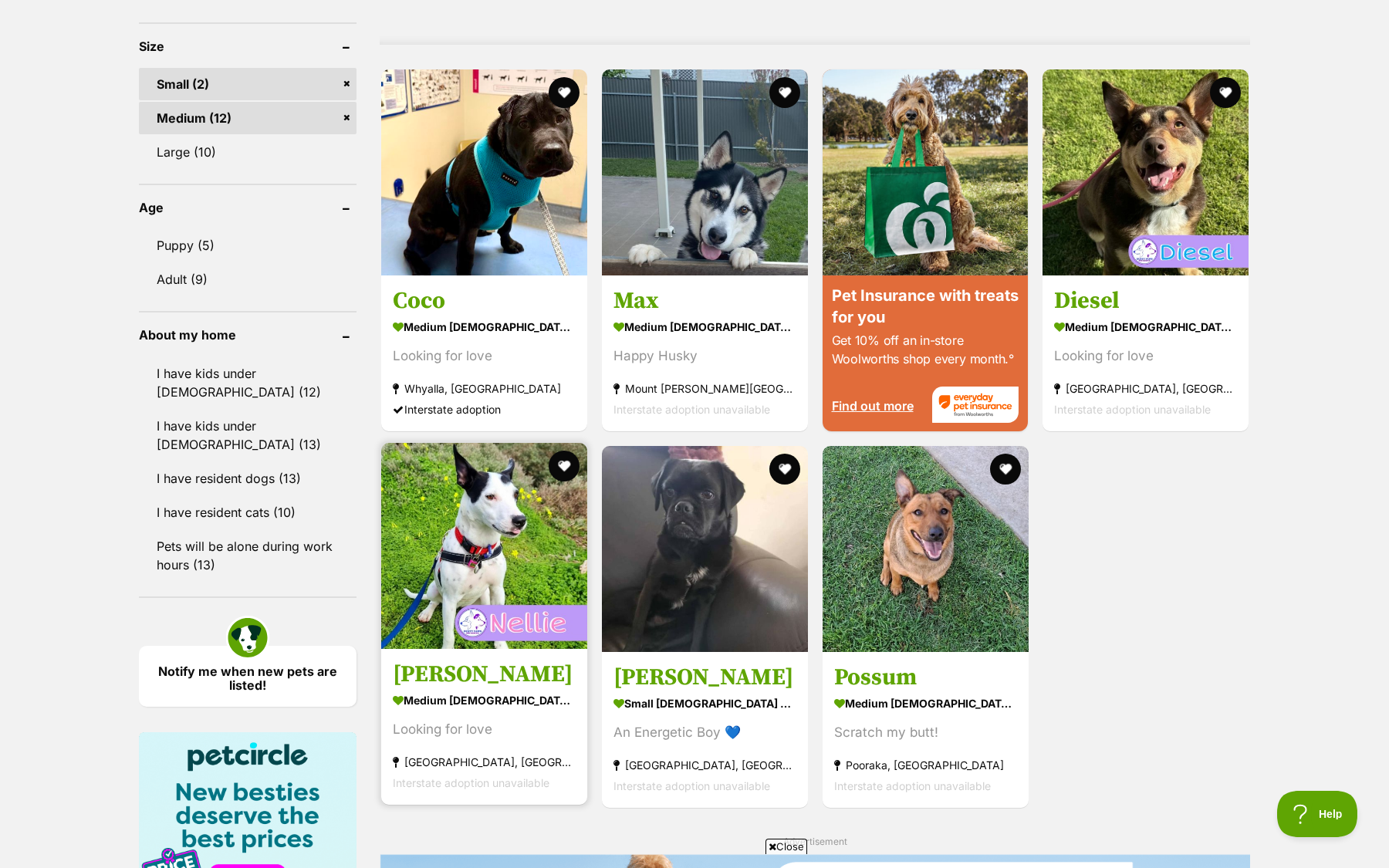
click at [479, 588] on img at bounding box center [484, 546] width 206 height 206
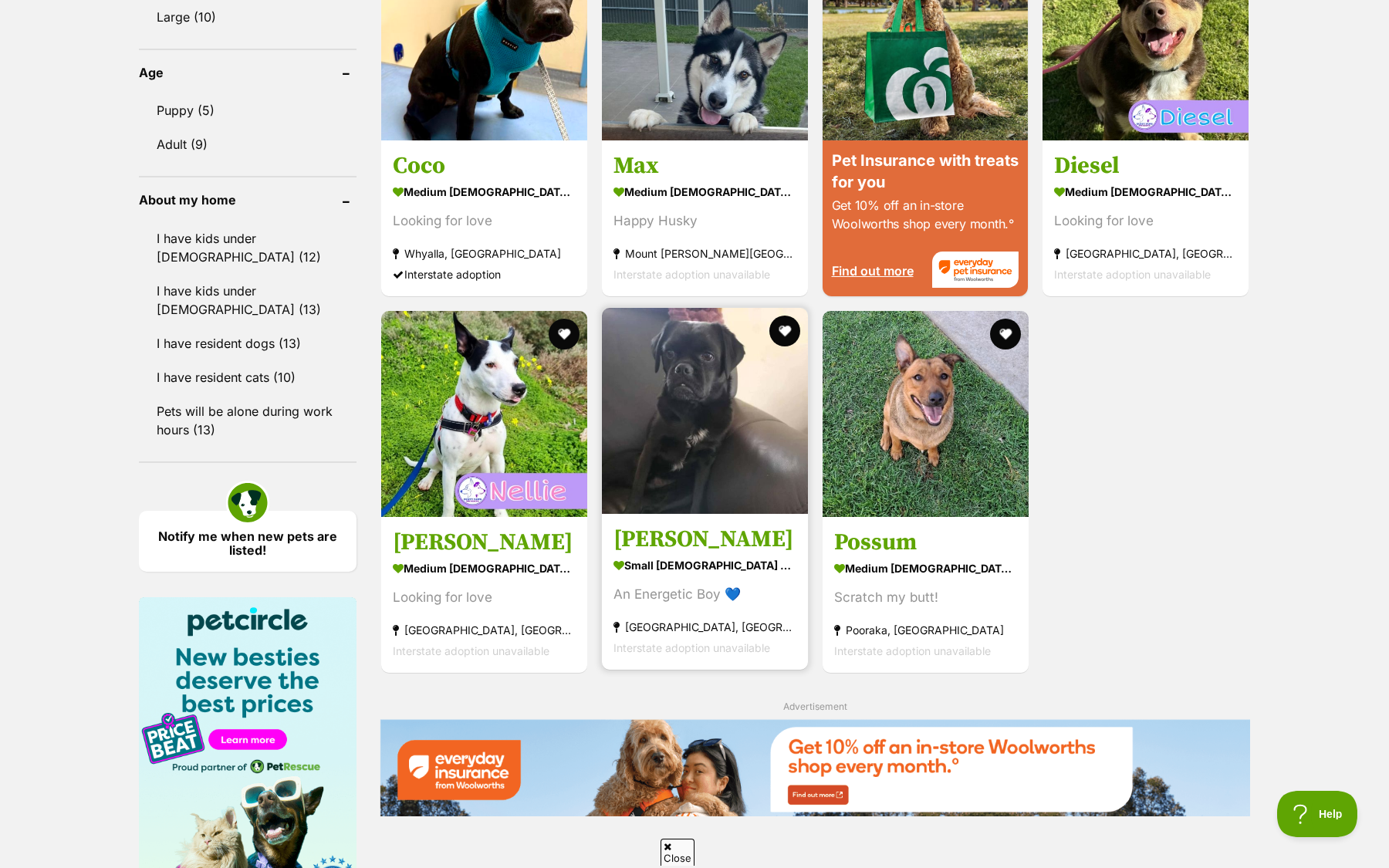
click at [780, 542] on h3 "[PERSON_NAME]" at bounding box center [705, 540] width 183 height 30
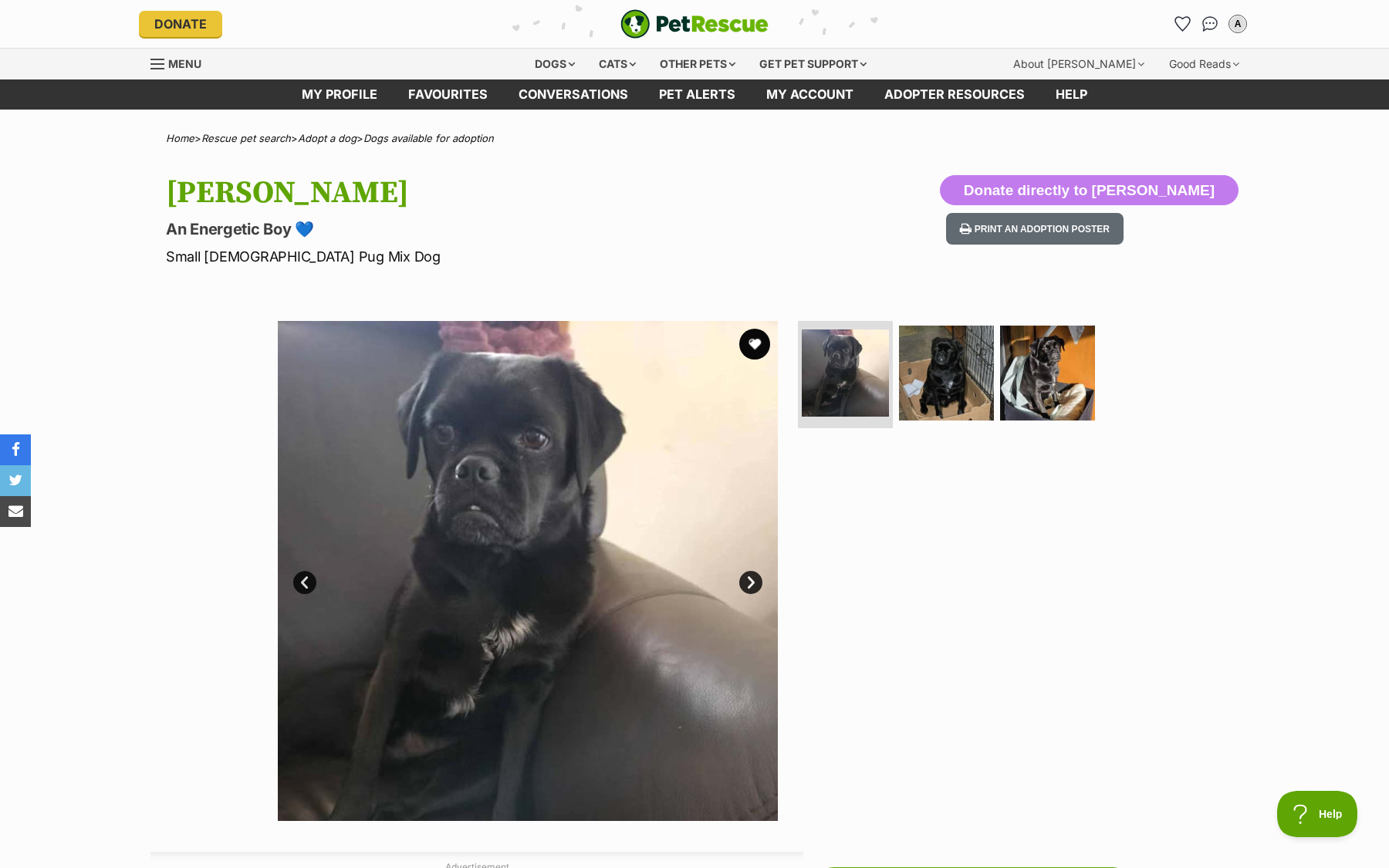
click at [757, 598] on img at bounding box center [528, 570] width 500 height 500
click at [757, 585] on link "Next" at bounding box center [751, 582] width 23 height 23
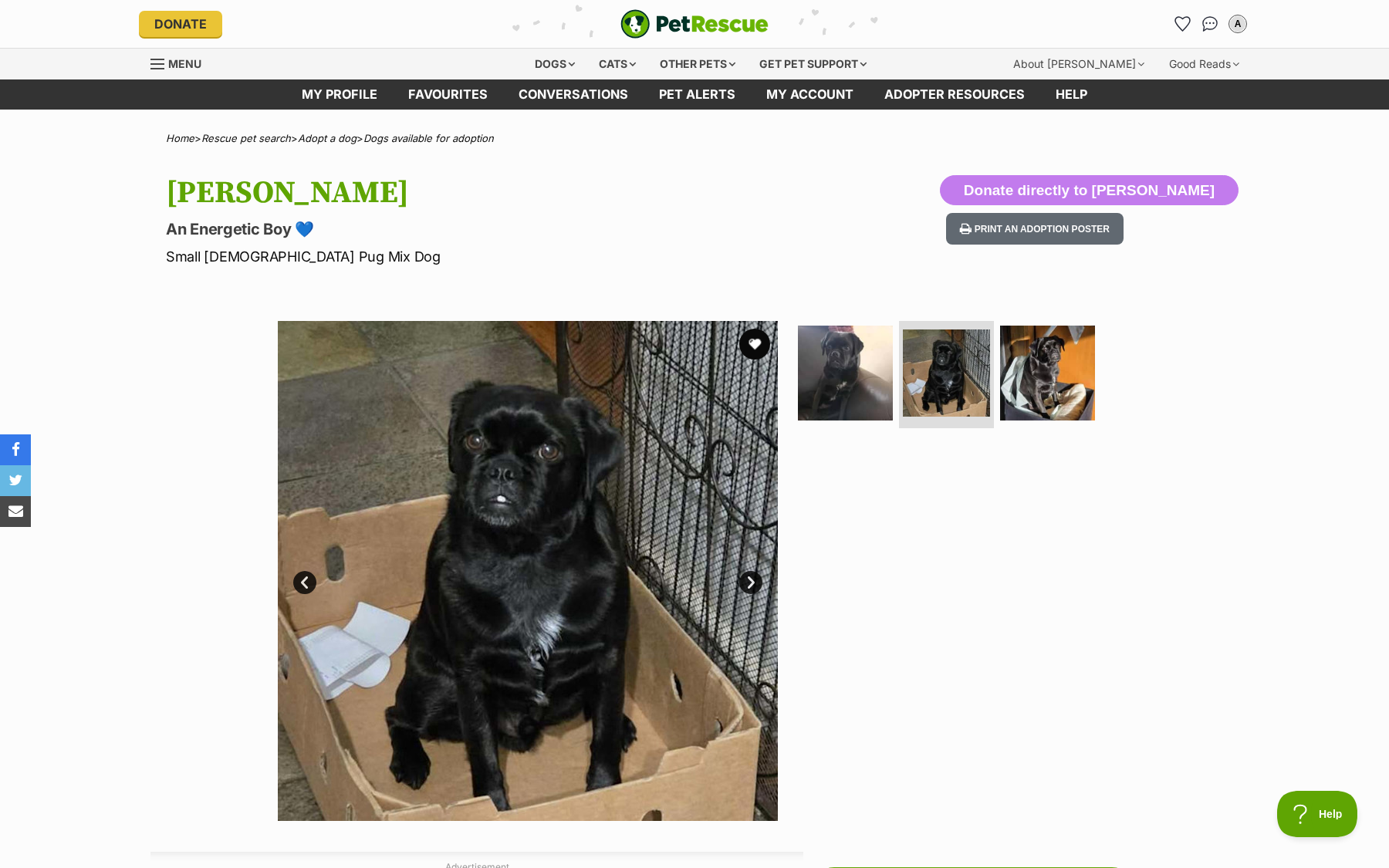
click at [761, 585] on link "Next" at bounding box center [751, 582] width 23 height 23
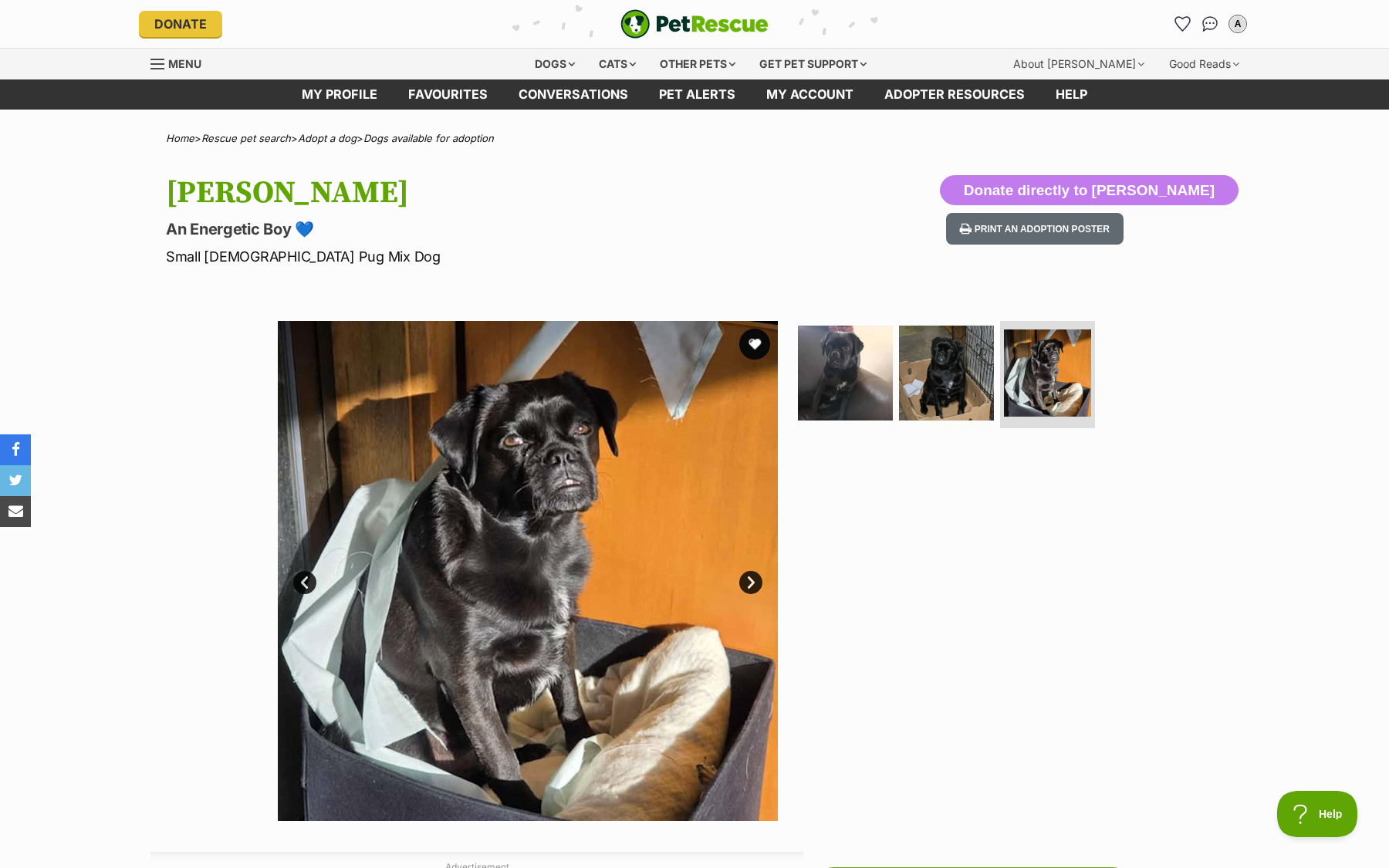
click at [761, 584] on link "Next" at bounding box center [751, 582] width 23 height 23
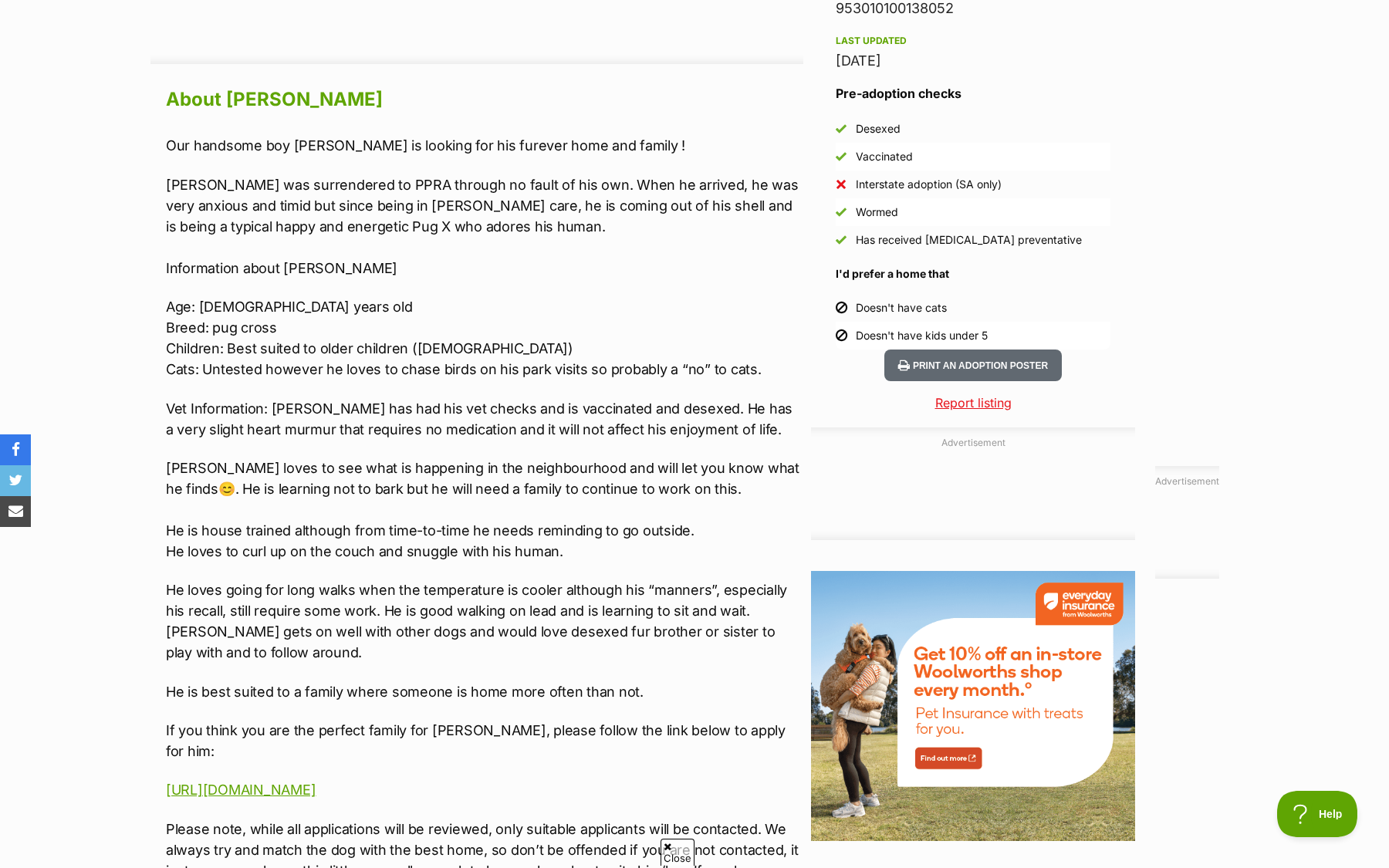
scroll to position [1296, 0]
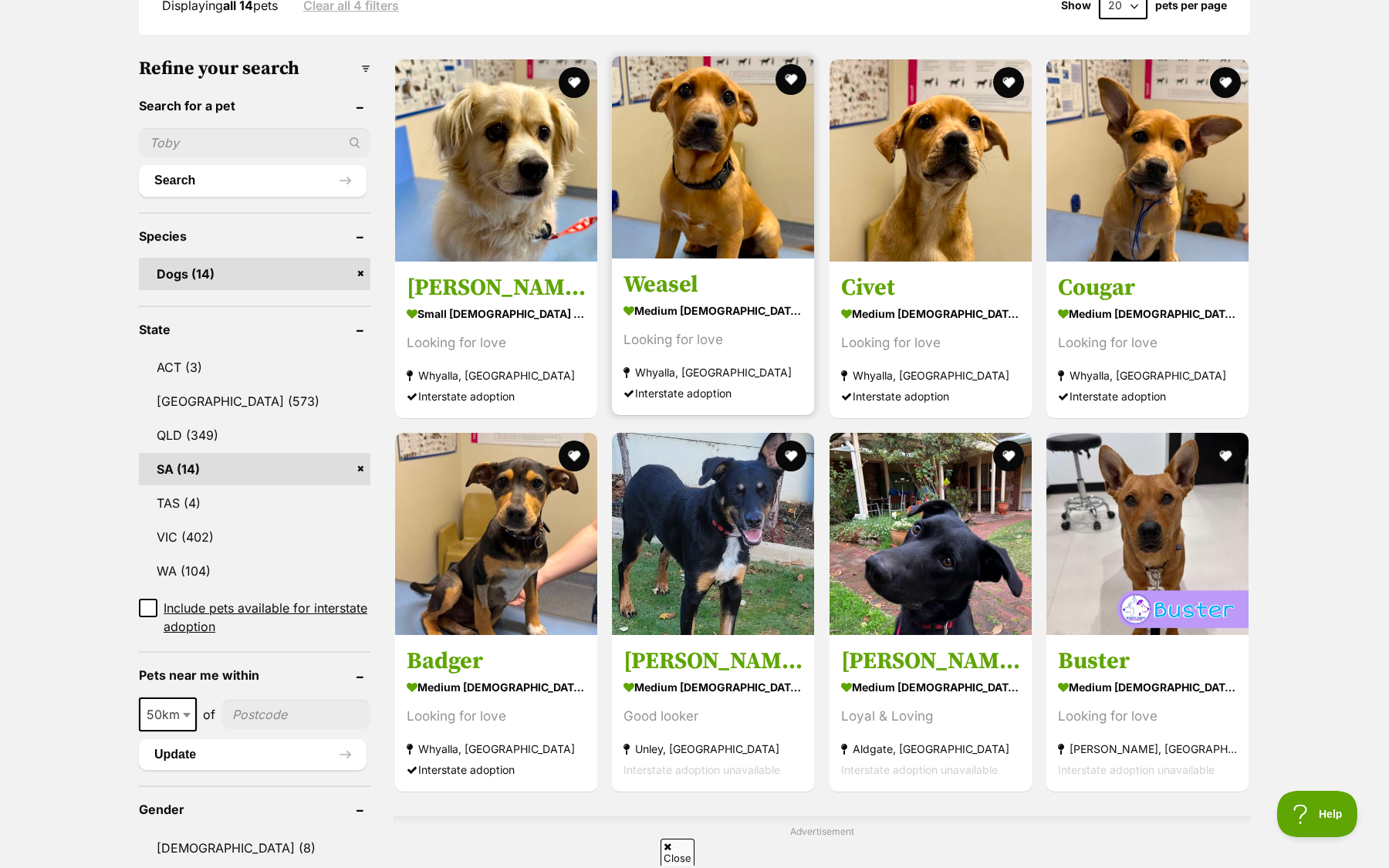
scroll to position [451, 0]
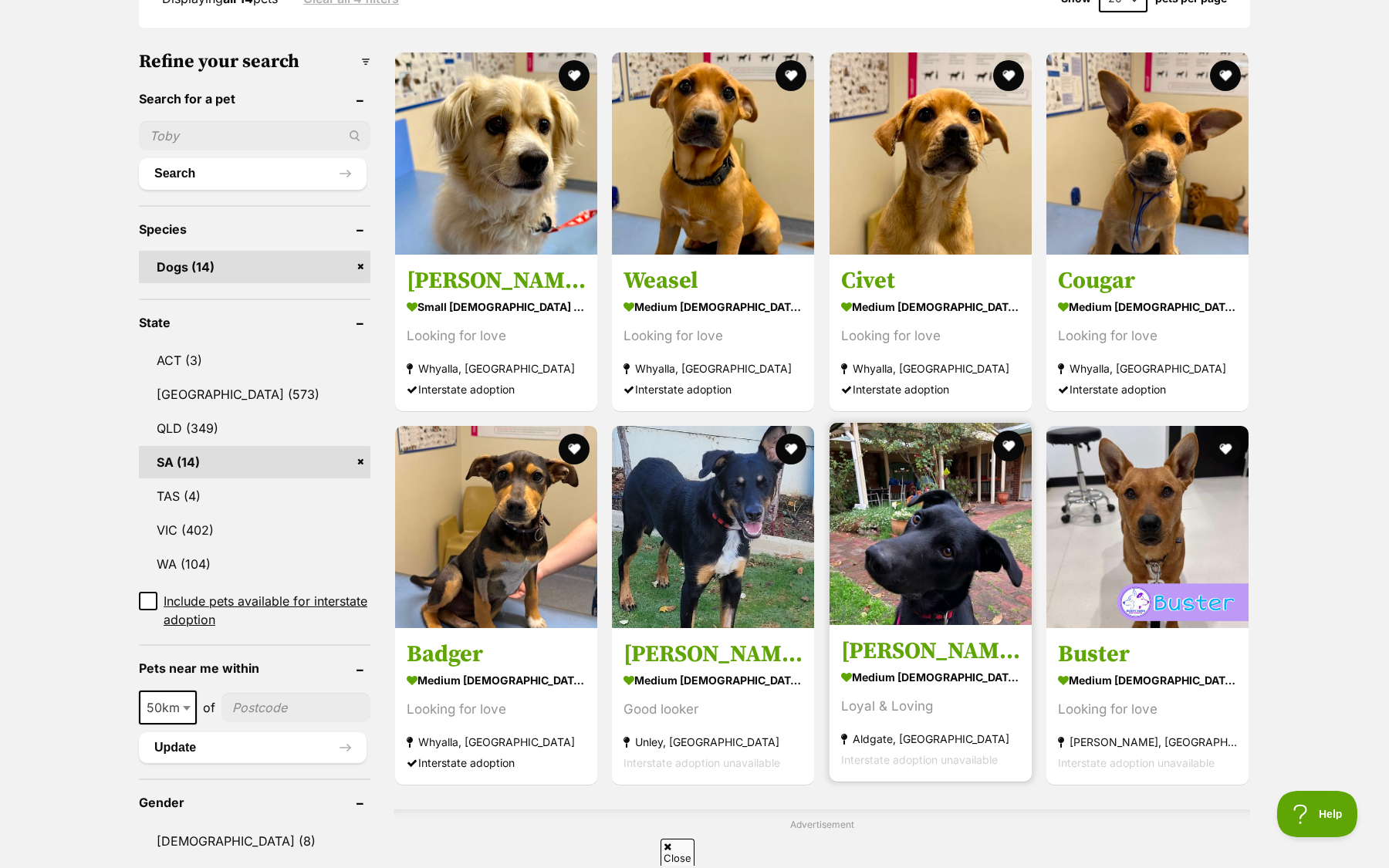
click at [928, 612] on img at bounding box center [930, 524] width 203 height 202
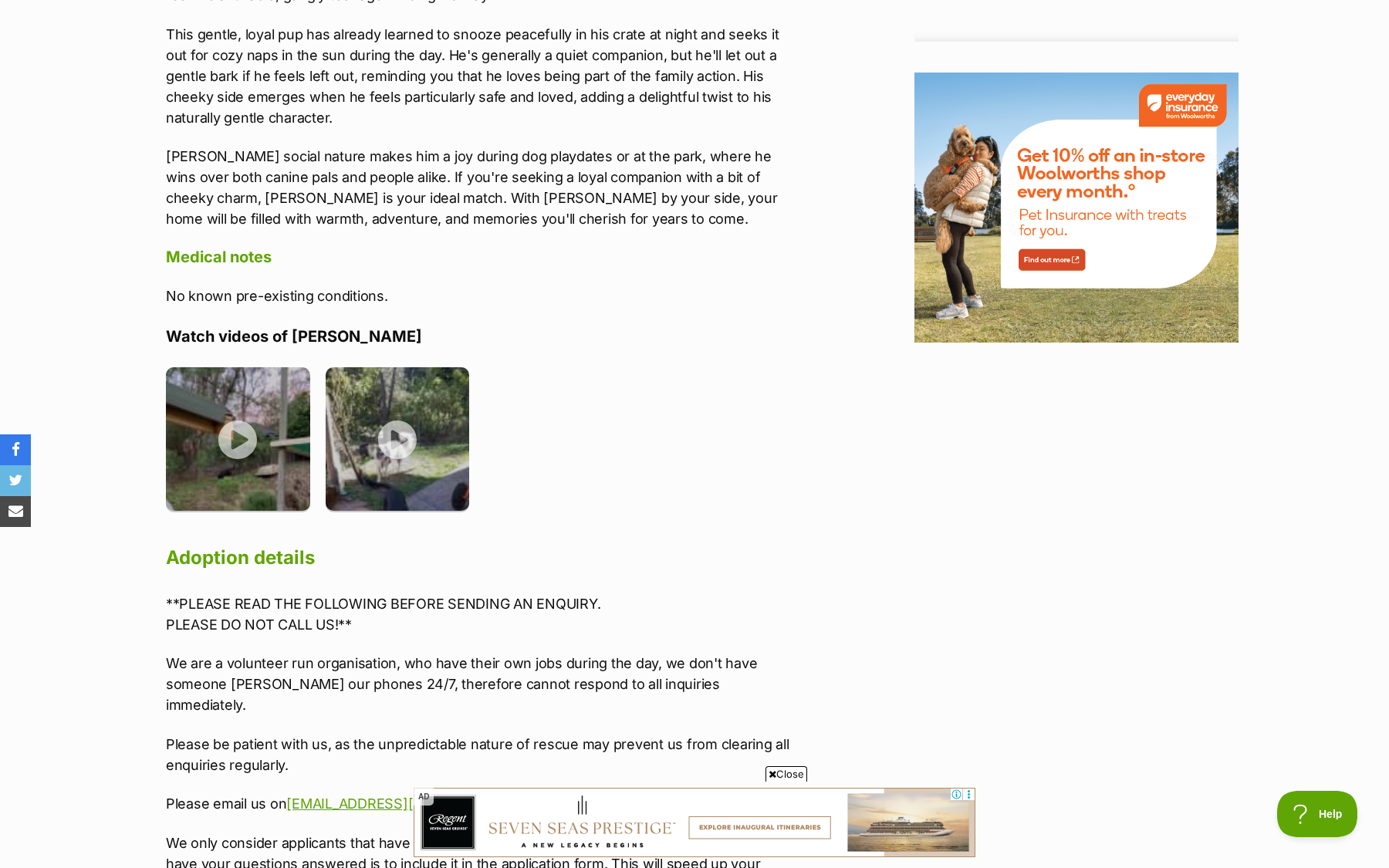
scroll to position [1647, 0]
click at [269, 441] on img at bounding box center [238, 435] width 144 height 144
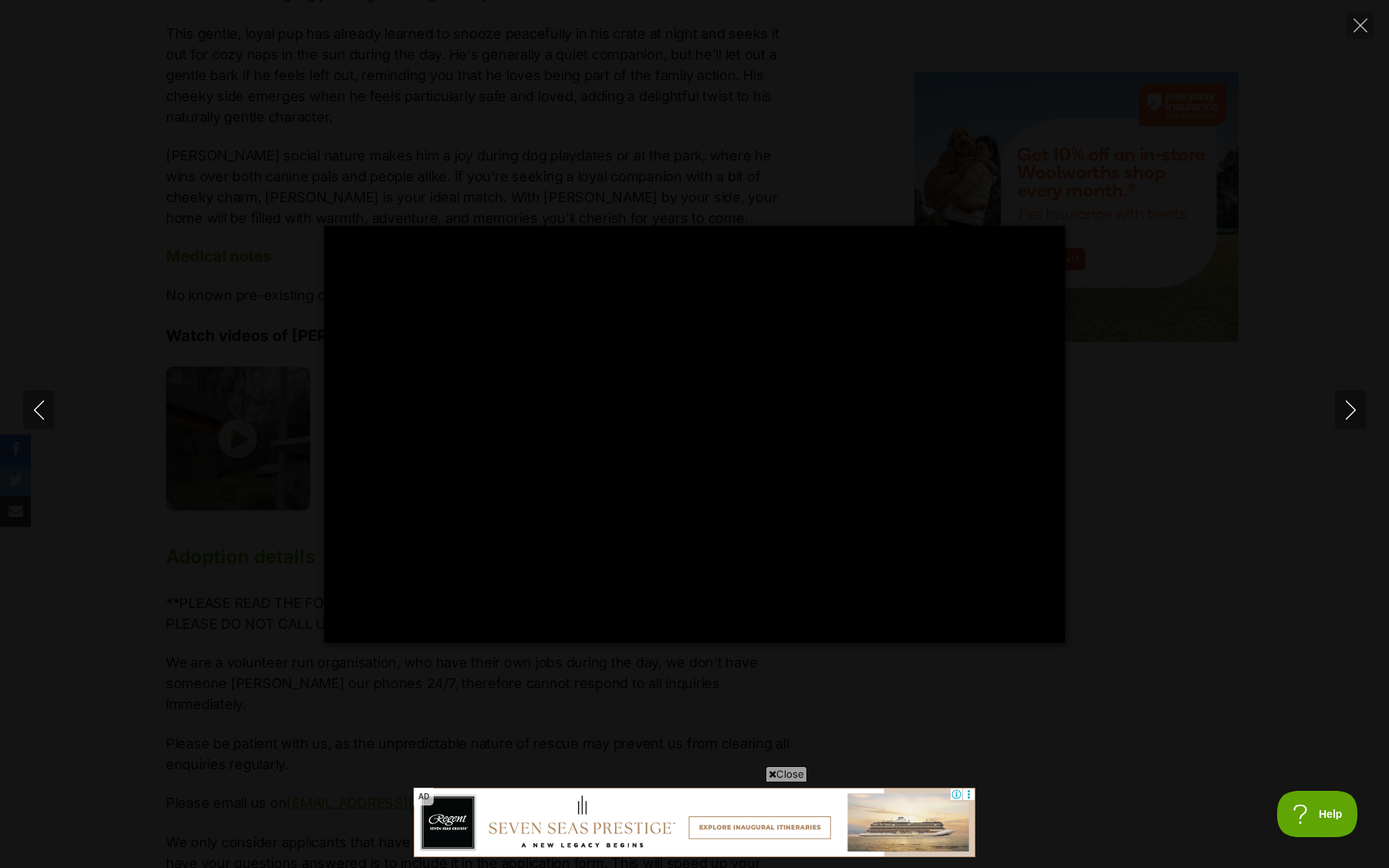
click at [219, 440] on div "Pause Play % buffered 00:00 -00:11 Unmute Mute Disable captions Enable captions…" at bounding box center [694, 434] width 1389 height 416
type input "37.49"
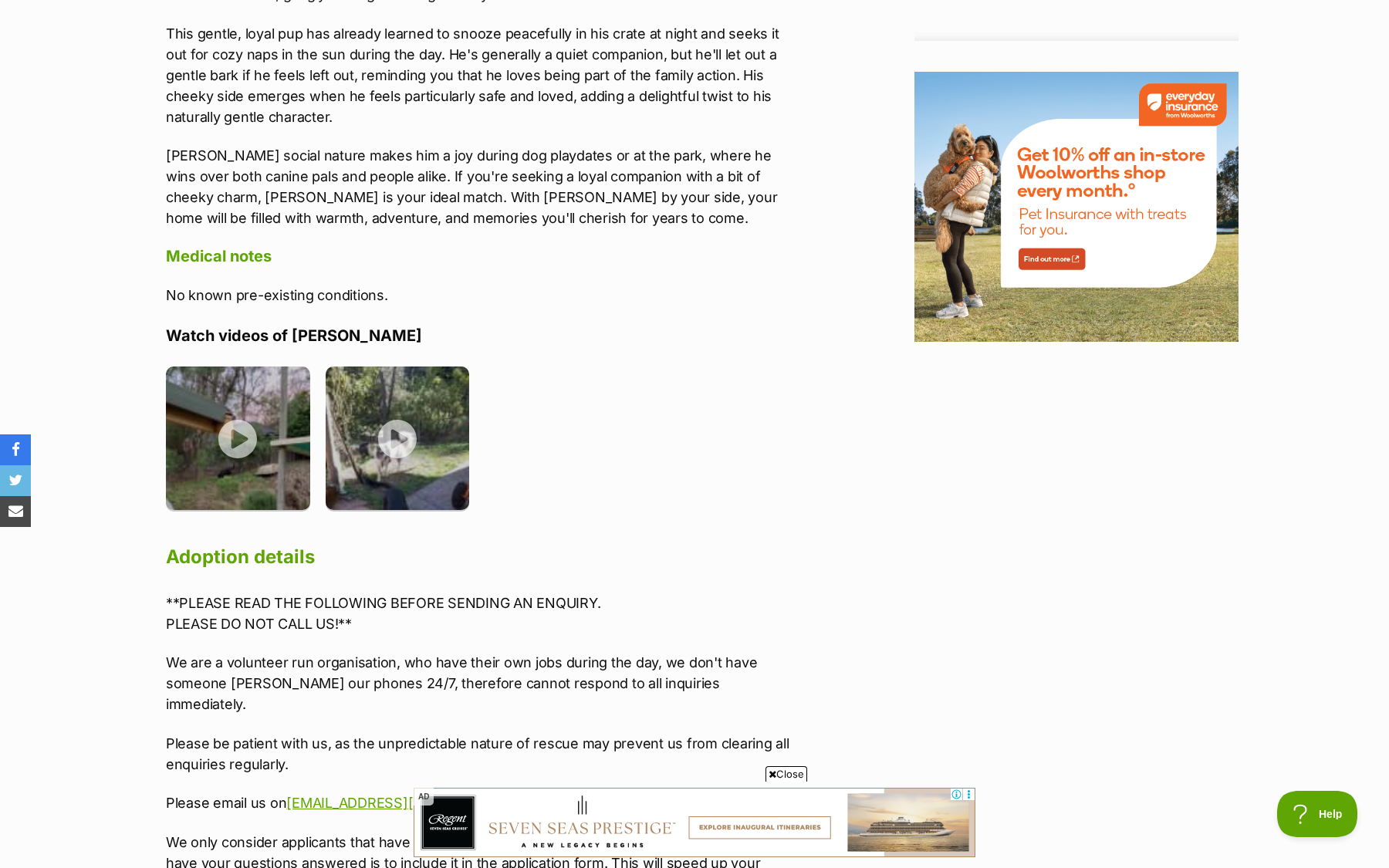
scroll to position [0, 0]
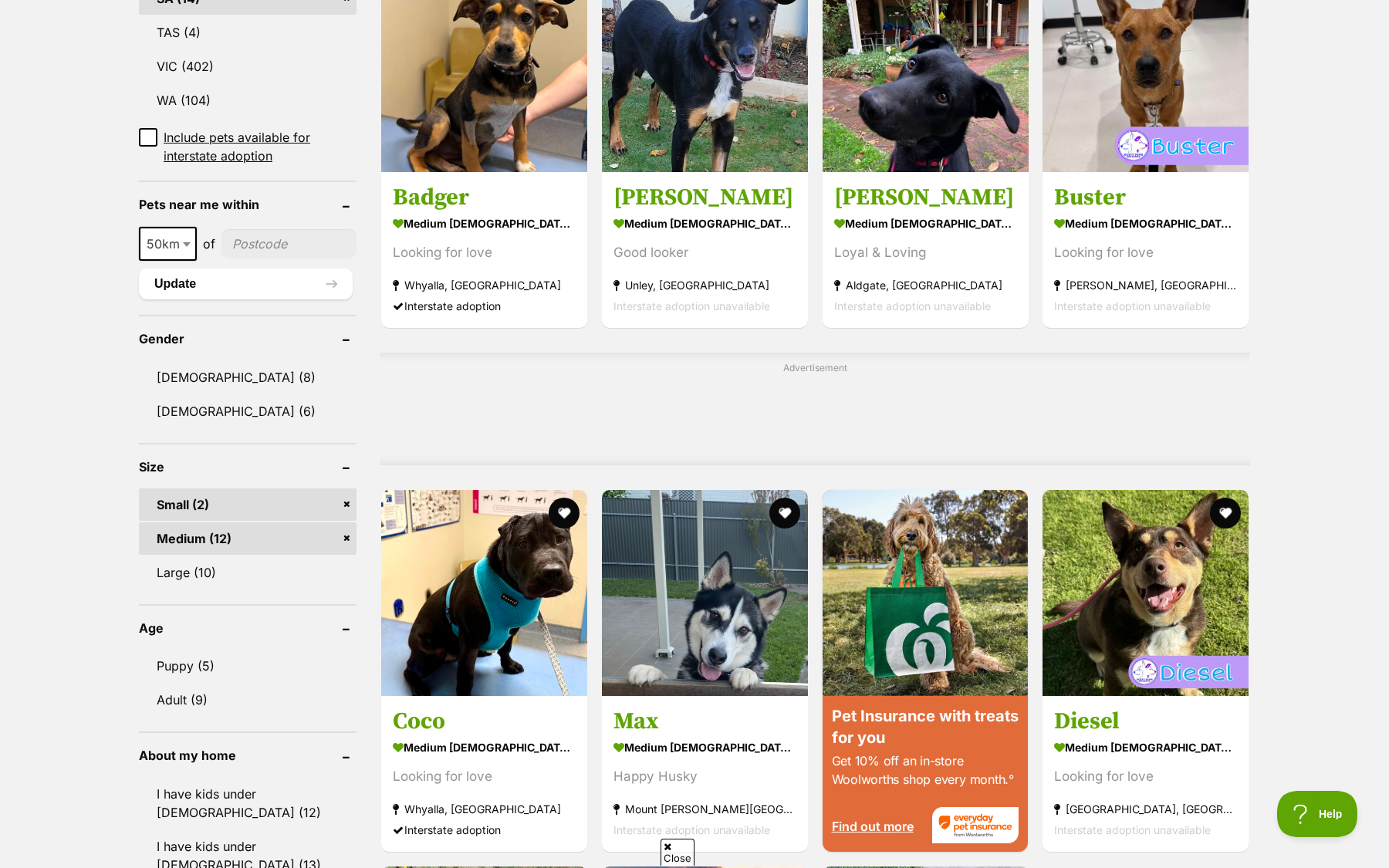
scroll to position [931, 0]
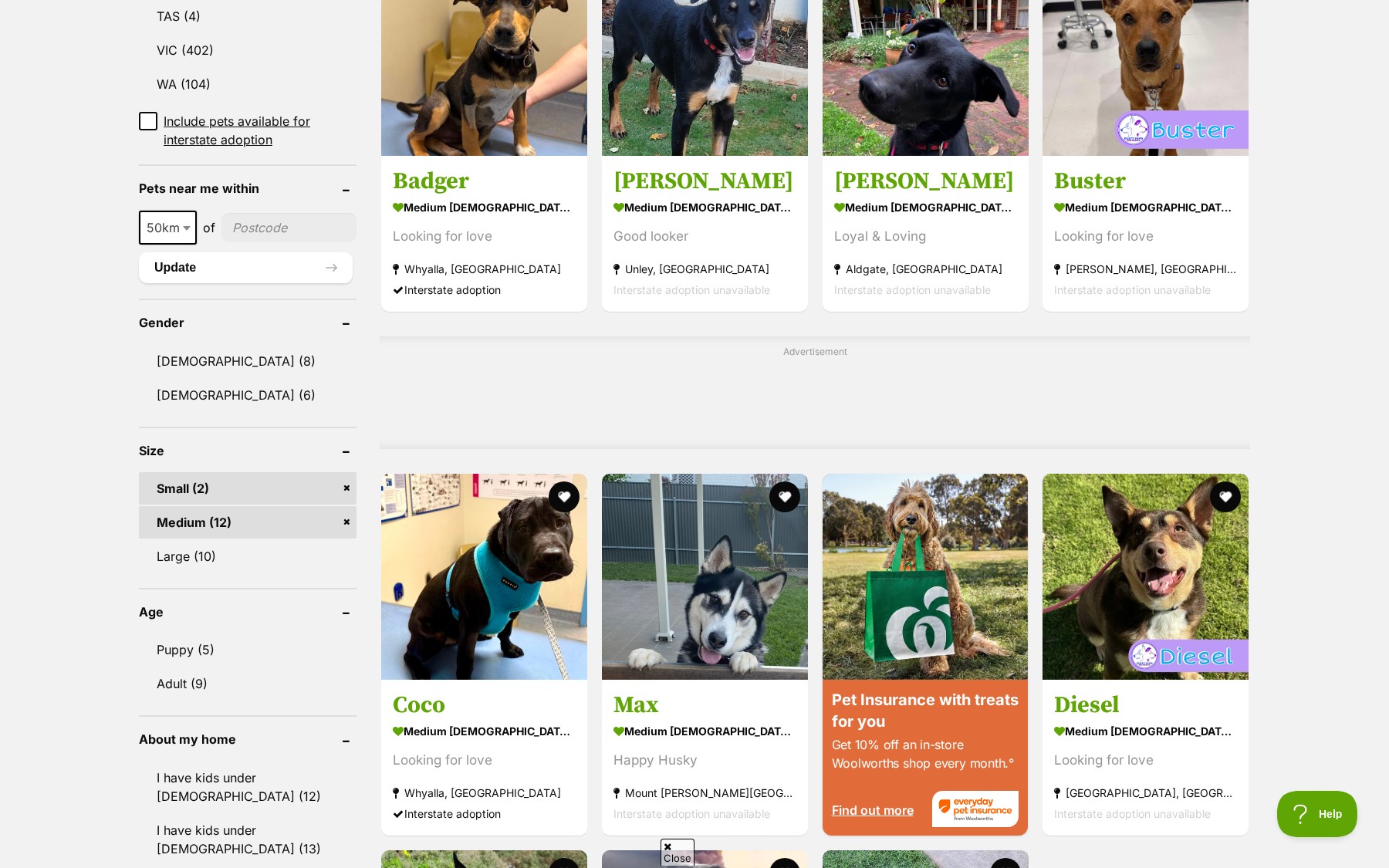
click at [1166, 394] on div "Advertisement" at bounding box center [814, 393] width 870 height 113
click at [1125, 172] on h3 "Buster" at bounding box center [1146, 178] width 183 height 30
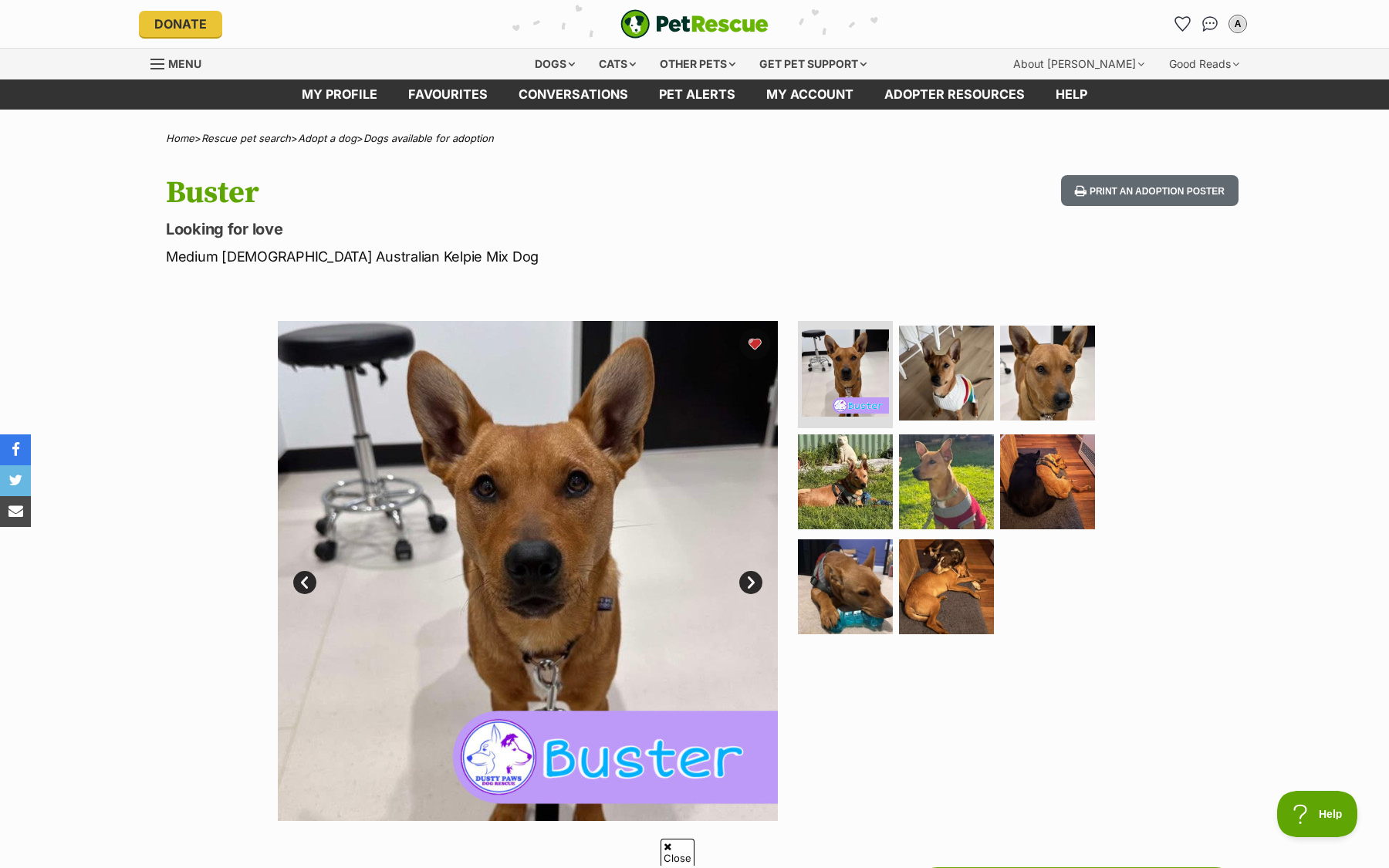
scroll to position [167, 0]
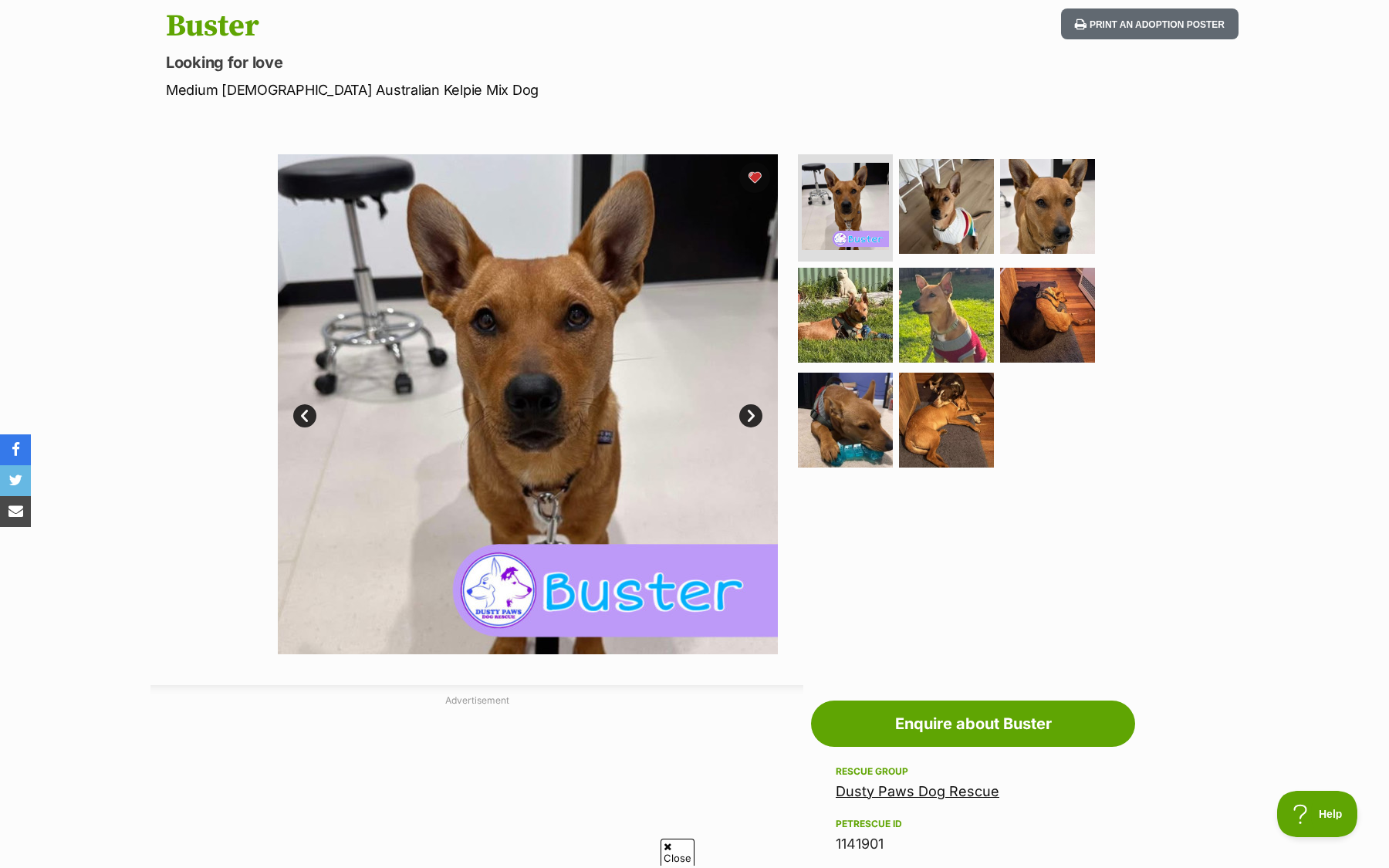
click at [756, 418] on link "Next" at bounding box center [751, 415] width 23 height 23
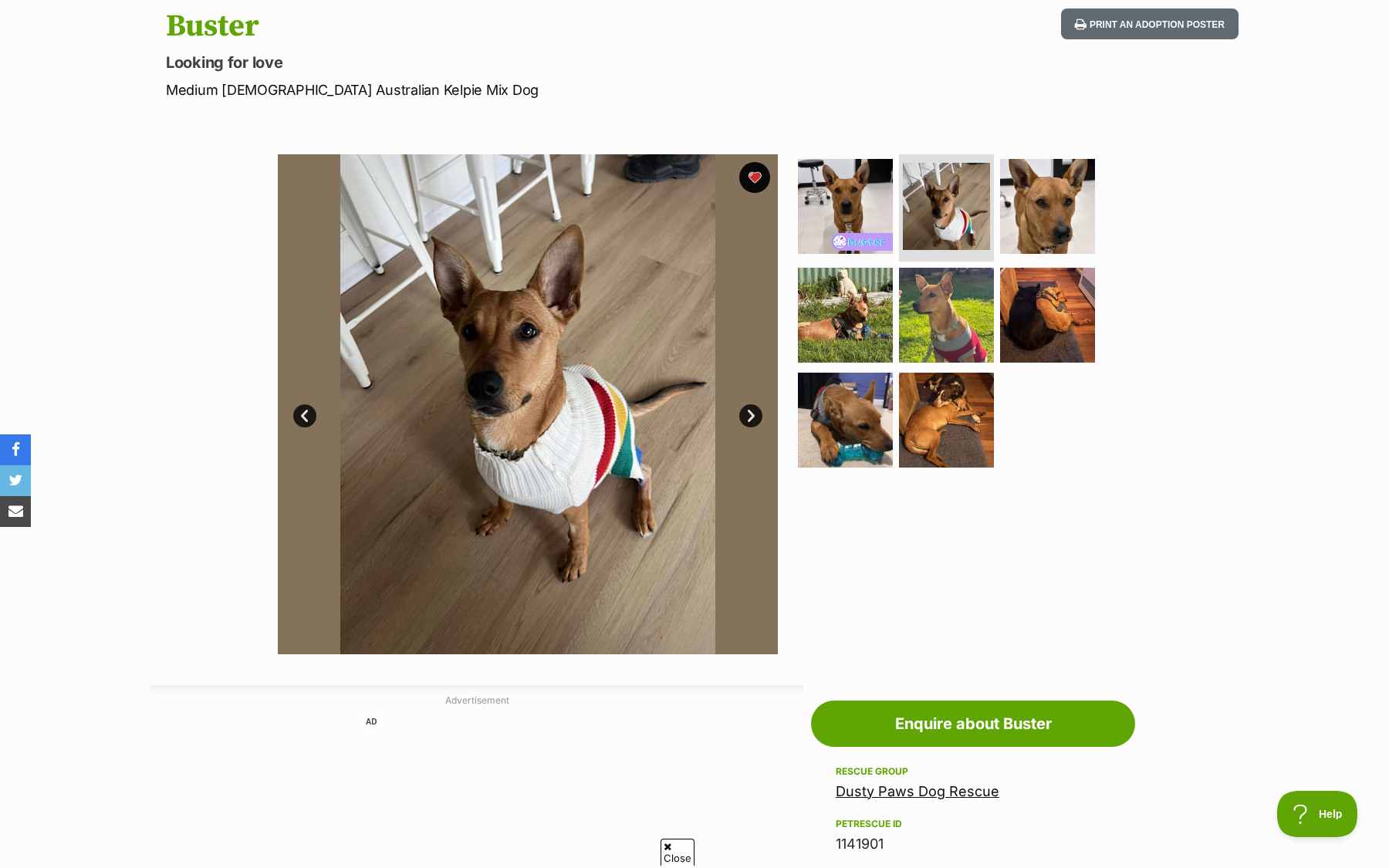
click at [759, 417] on link "Next" at bounding box center [751, 415] width 23 height 23
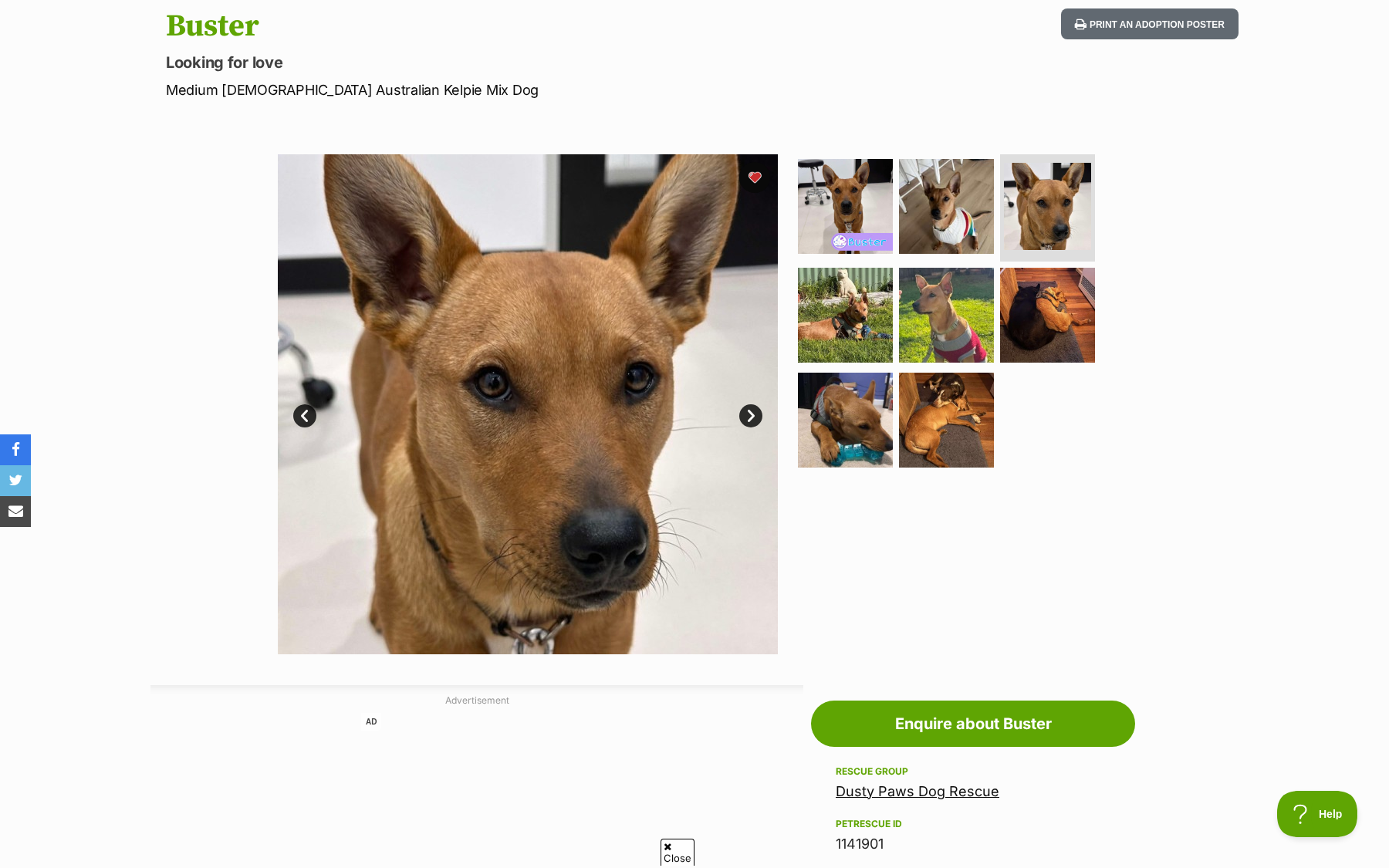
click at [759, 416] on link "Next" at bounding box center [751, 415] width 23 height 23
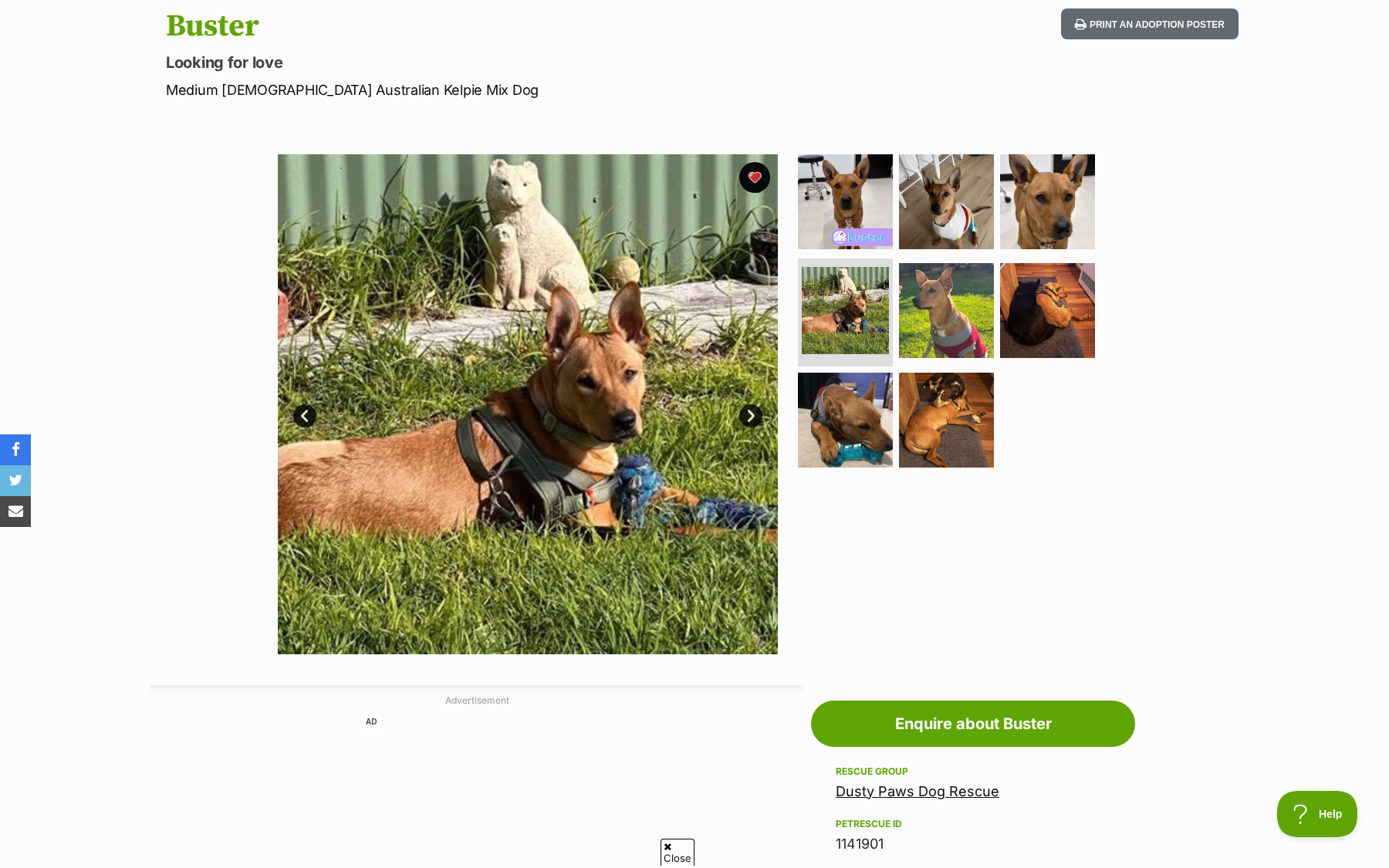
click at [758, 416] on link "Next" at bounding box center [751, 415] width 23 height 23
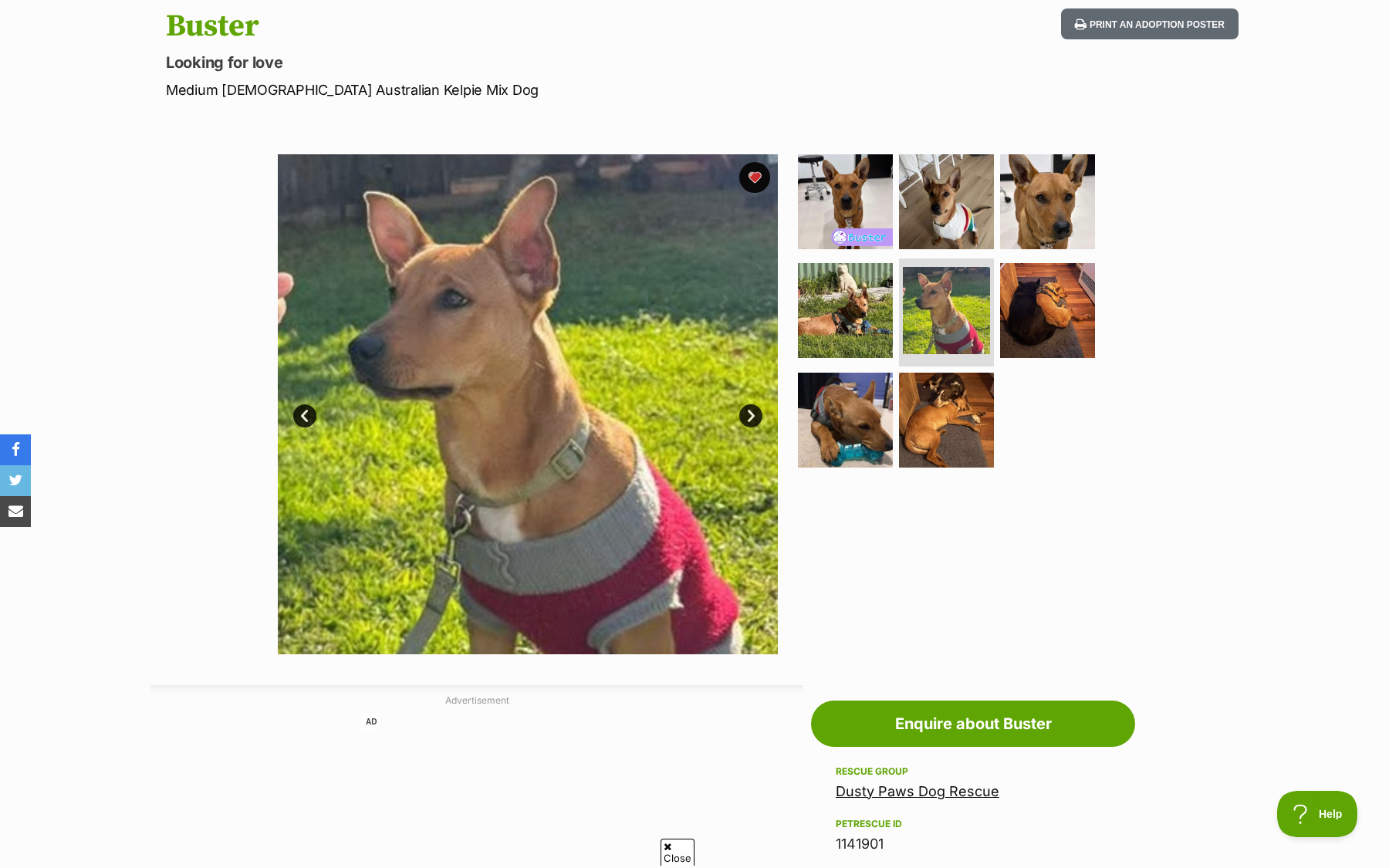
click at [758, 415] on link "Next" at bounding box center [751, 415] width 23 height 23
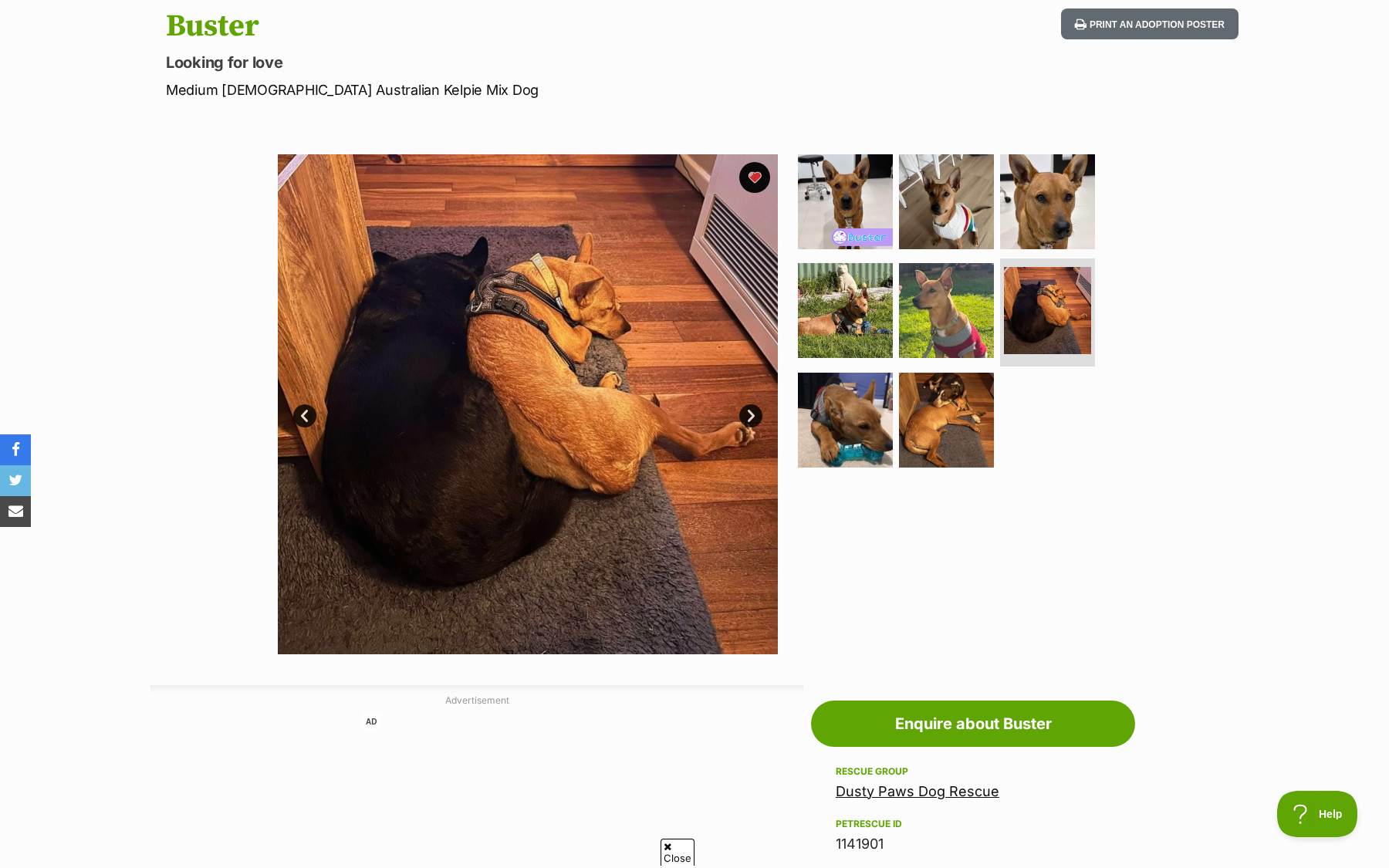
click at [758, 414] on link "Next" at bounding box center [751, 415] width 23 height 23
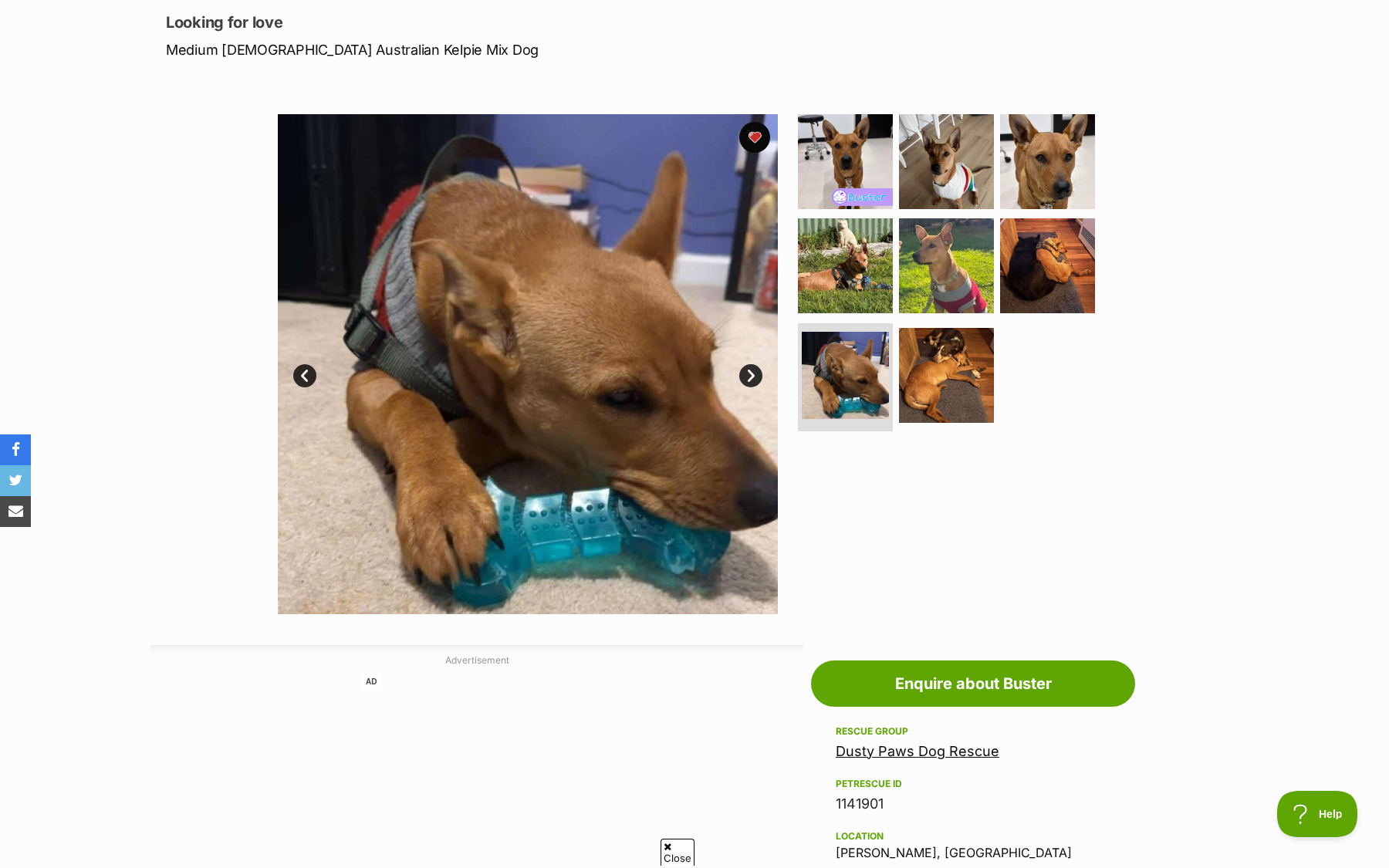
scroll to position [209, 0]
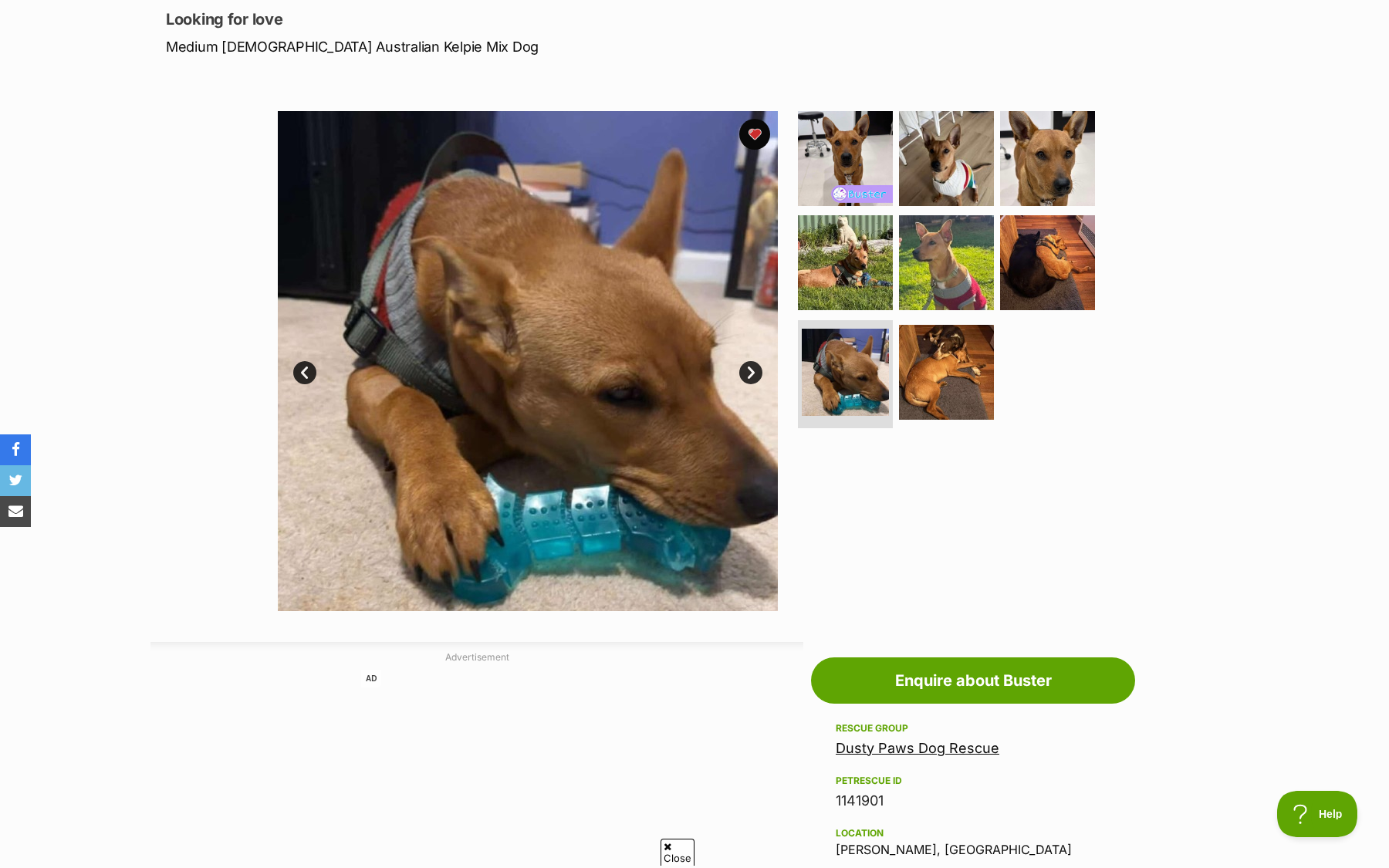
click at [754, 364] on link "Next" at bounding box center [751, 373] width 23 height 23
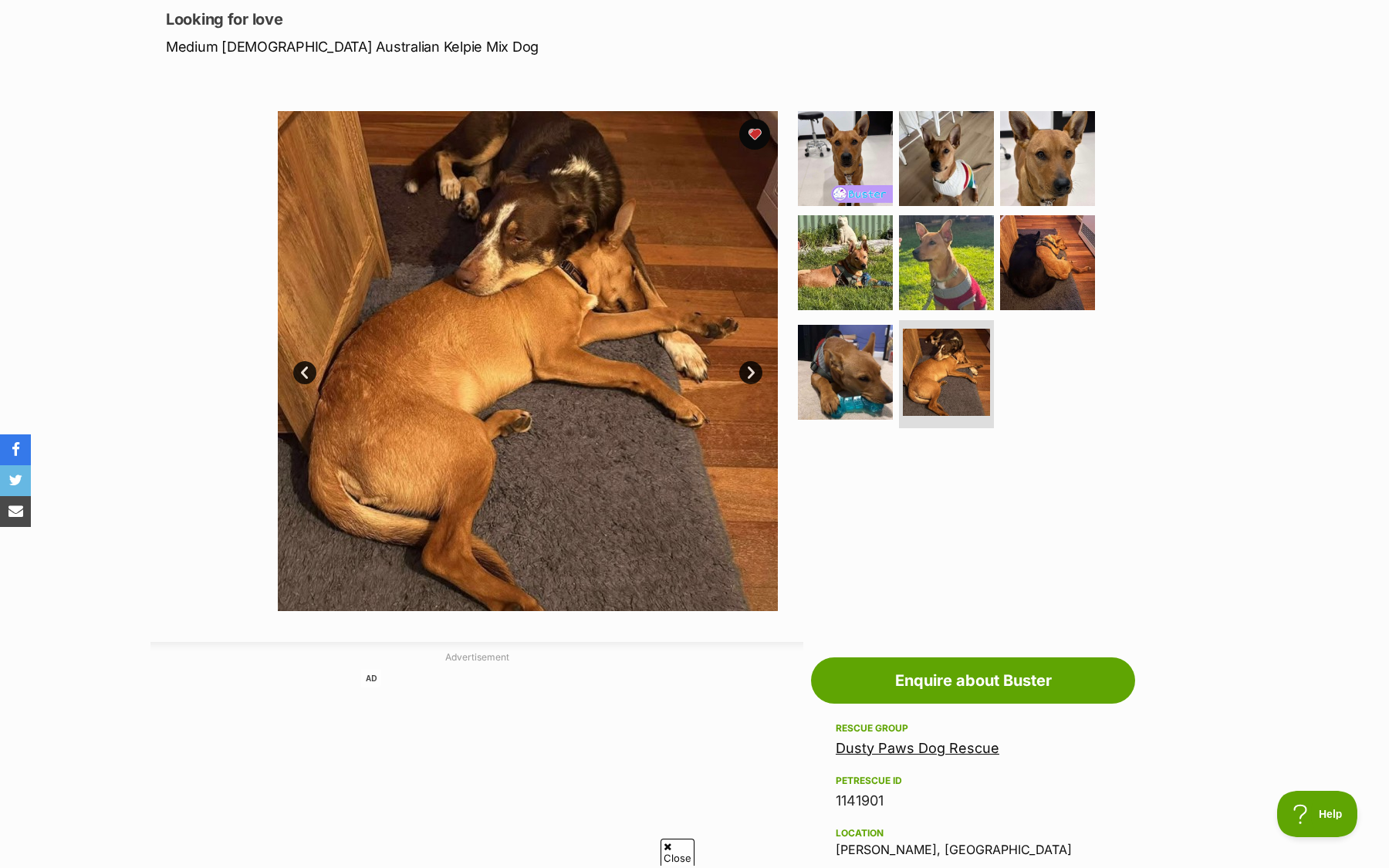
click at [761, 361] on img at bounding box center [528, 361] width 500 height 500
click at [753, 368] on link "Next" at bounding box center [751, 373] width 23 height 23
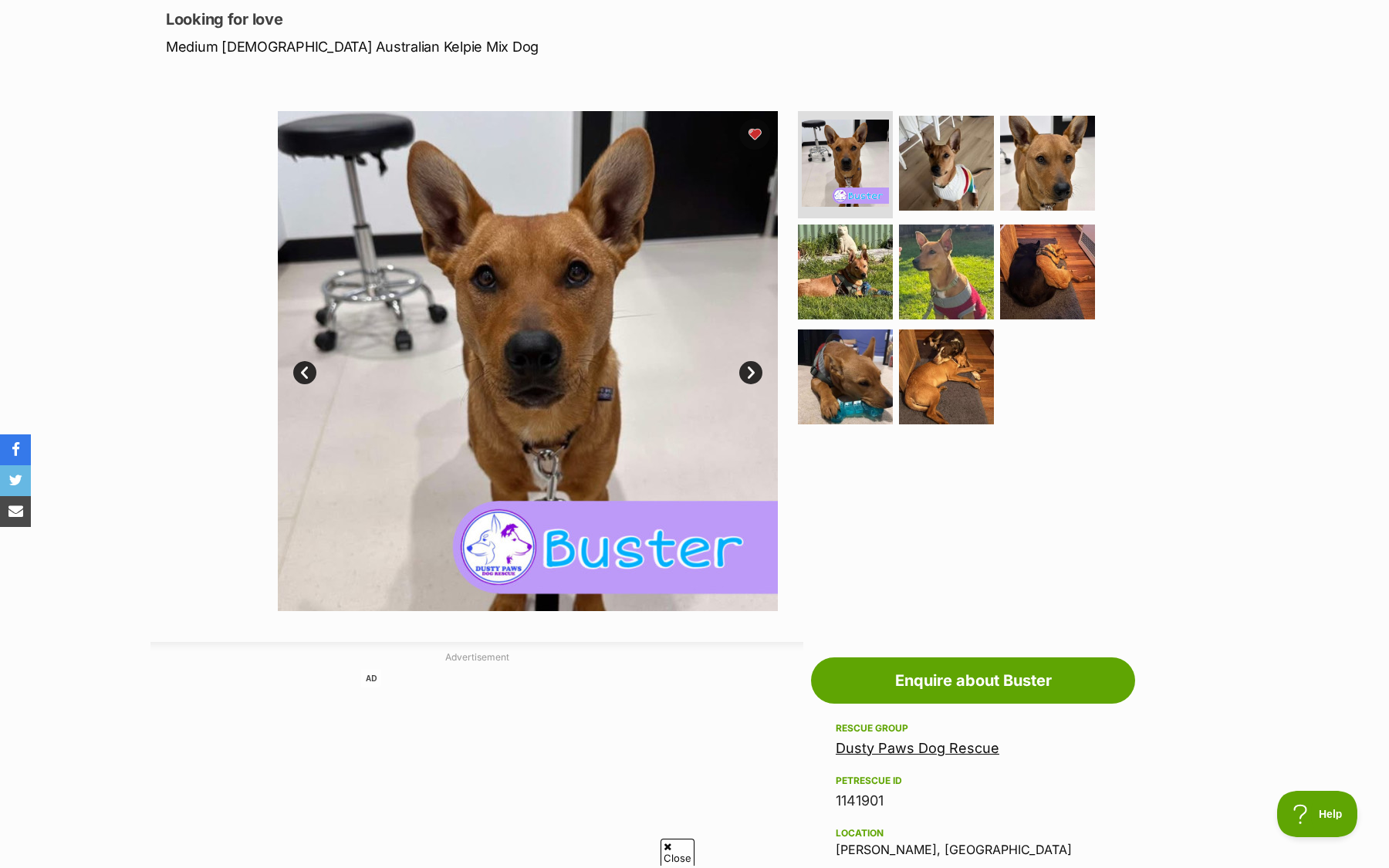
click at [748, 372] on link "Next" at bounding box center [751, 373] width 23 height 23
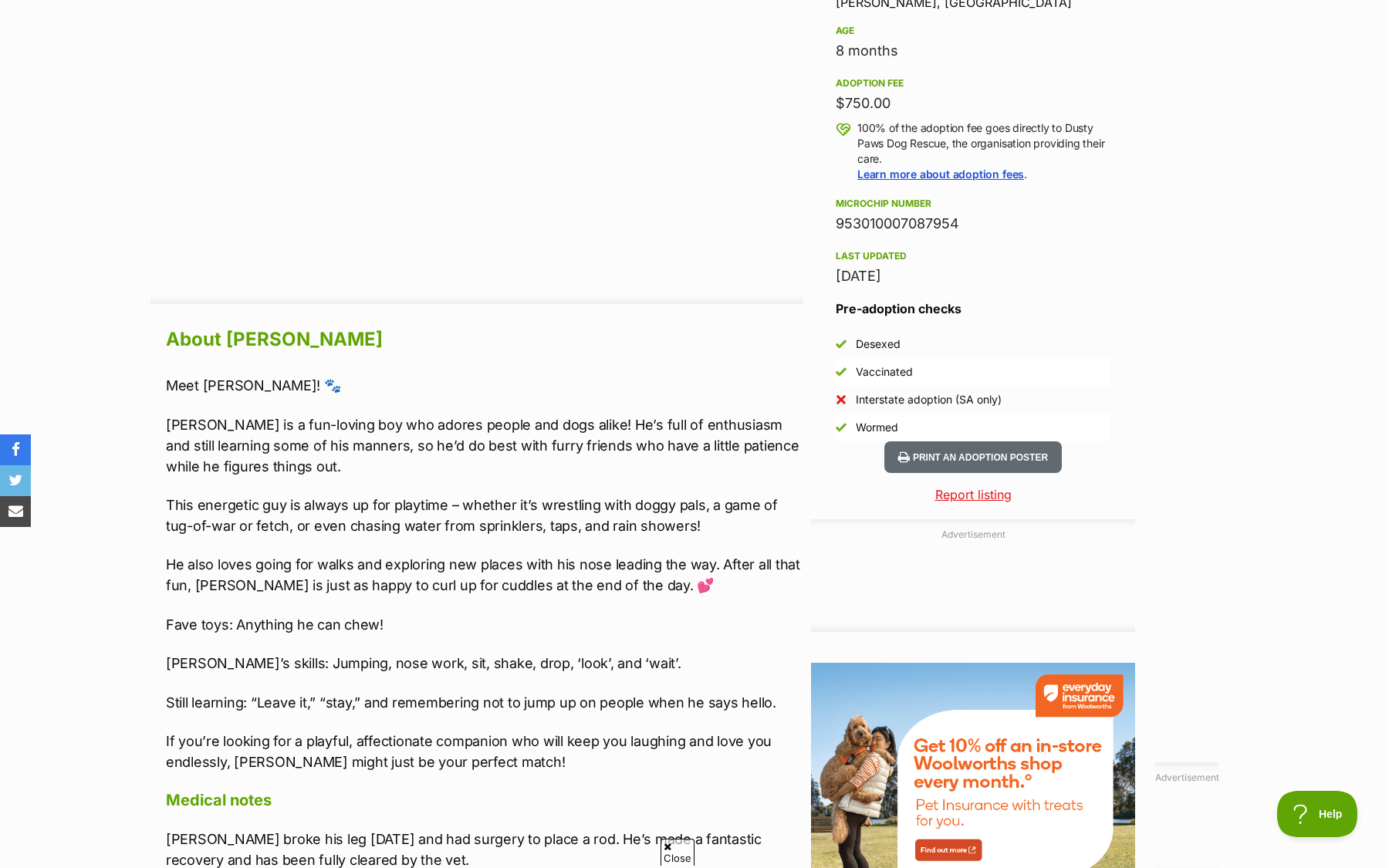
scroll to position [1054, 0]
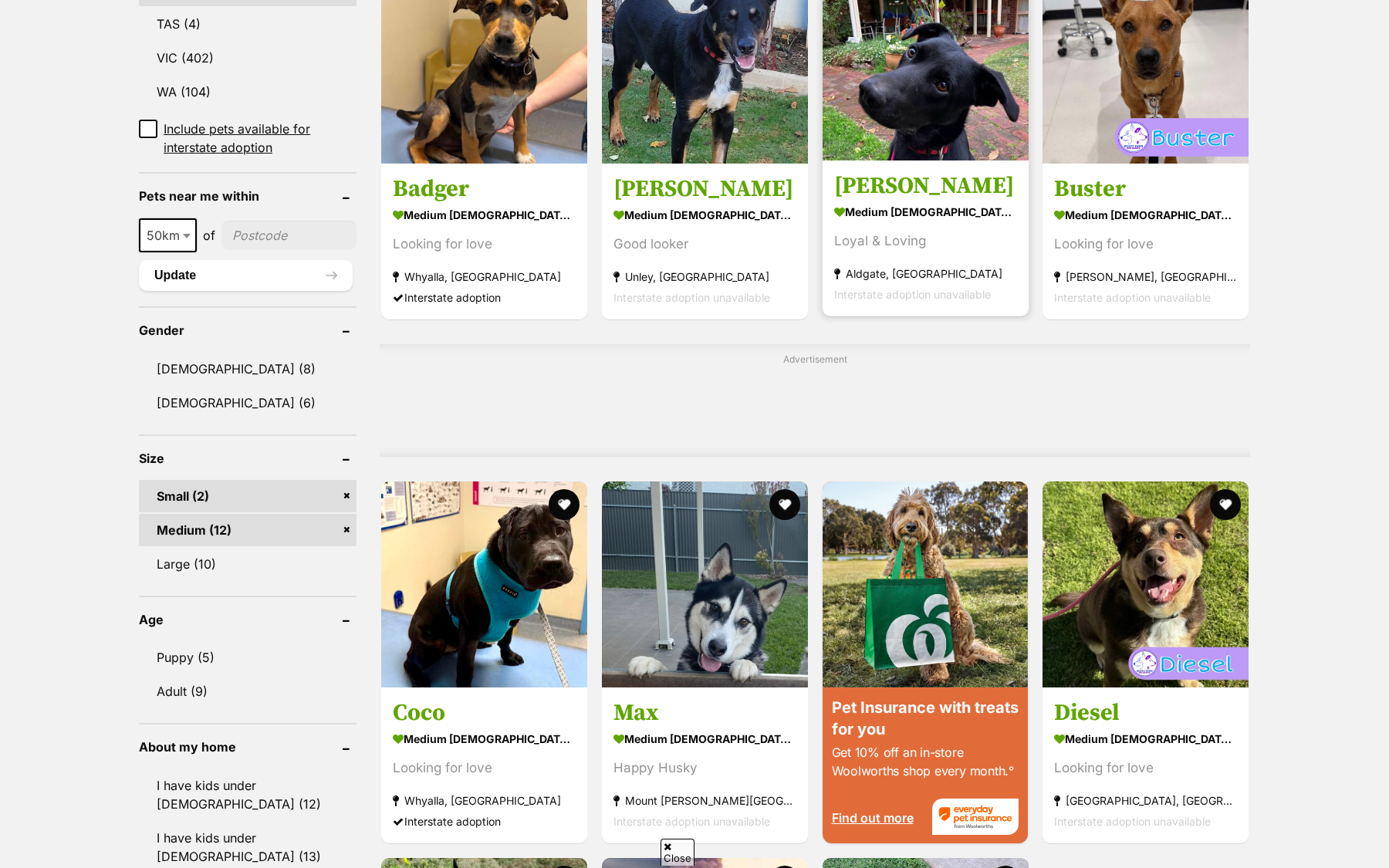
scroll to position [924, 0]
click at [894, 160] on link at bounding box center [925, 156] width 206 height 16
